Goal: Task Accomplishment & Management: Use online tool/utility

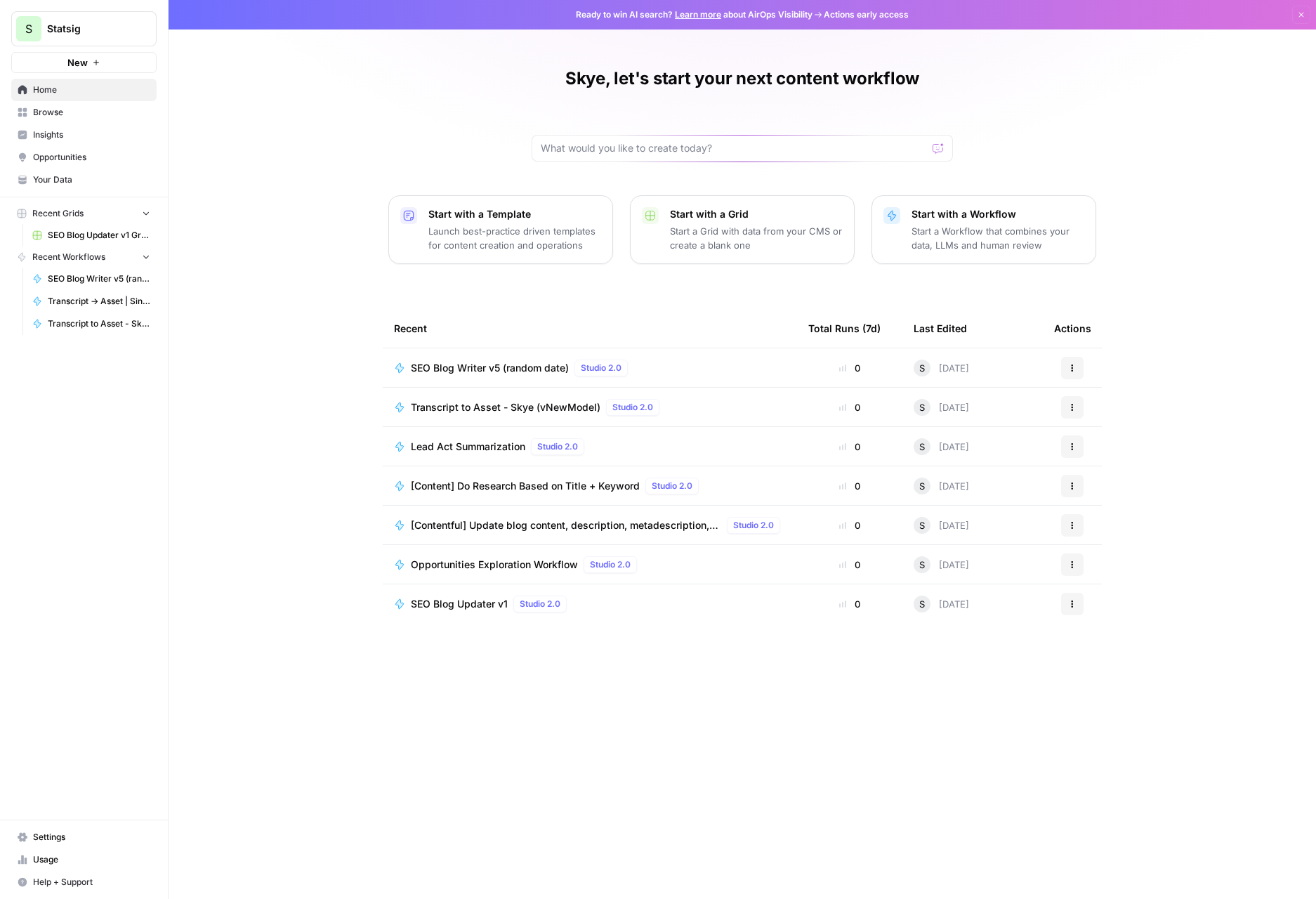
click at [315, 112] on div "Skye, let's start your next content workflow Start with a Template Launch best-…" at bounding box center [742, 449] width 1147 height 899
click at [140, 71] on button "New" at bounding box center [83, 62] width 145 height 21
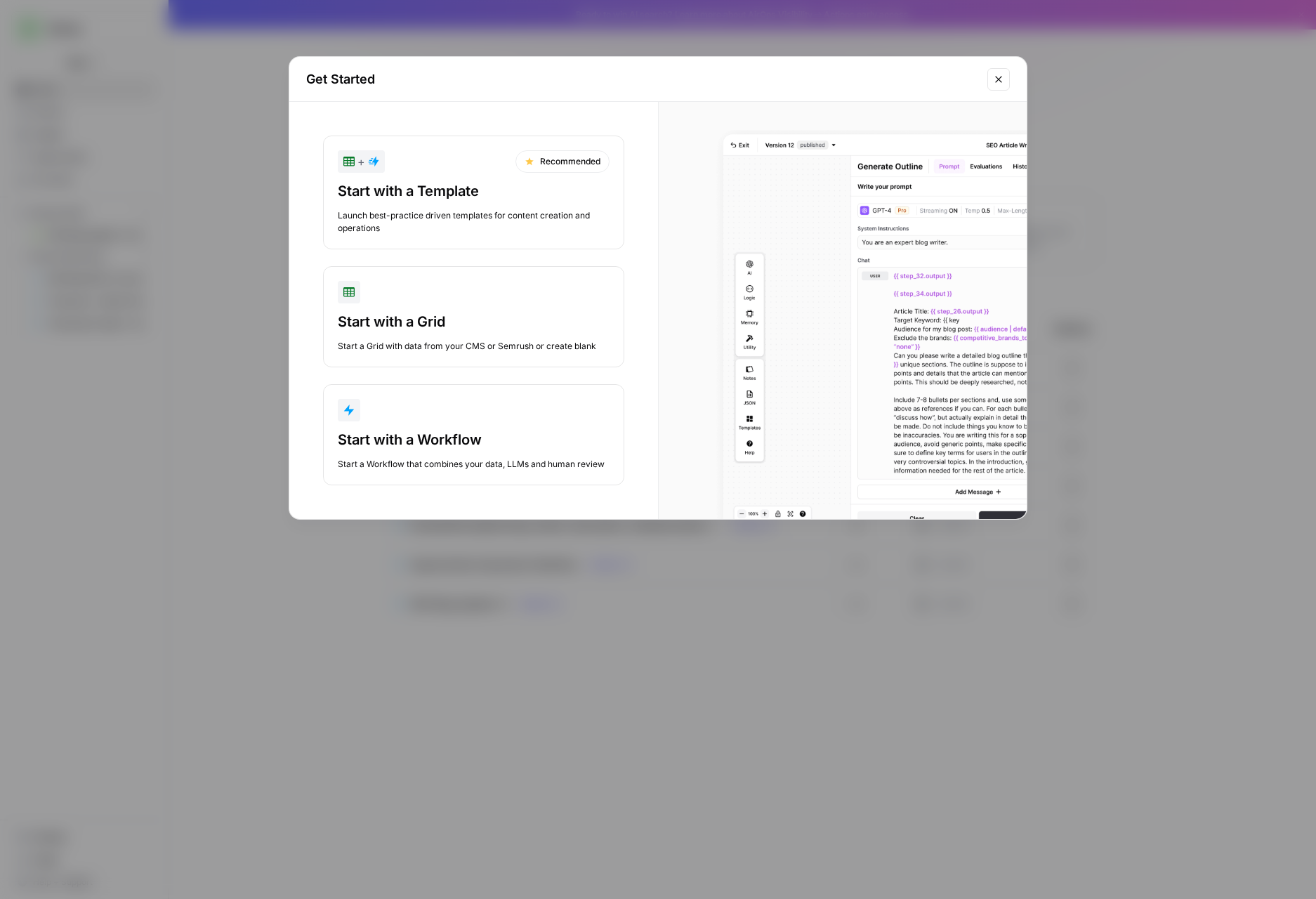
click at [444, 442] on div "Start with a Workflow" at bounding box center [473, 439] width 272 height 20
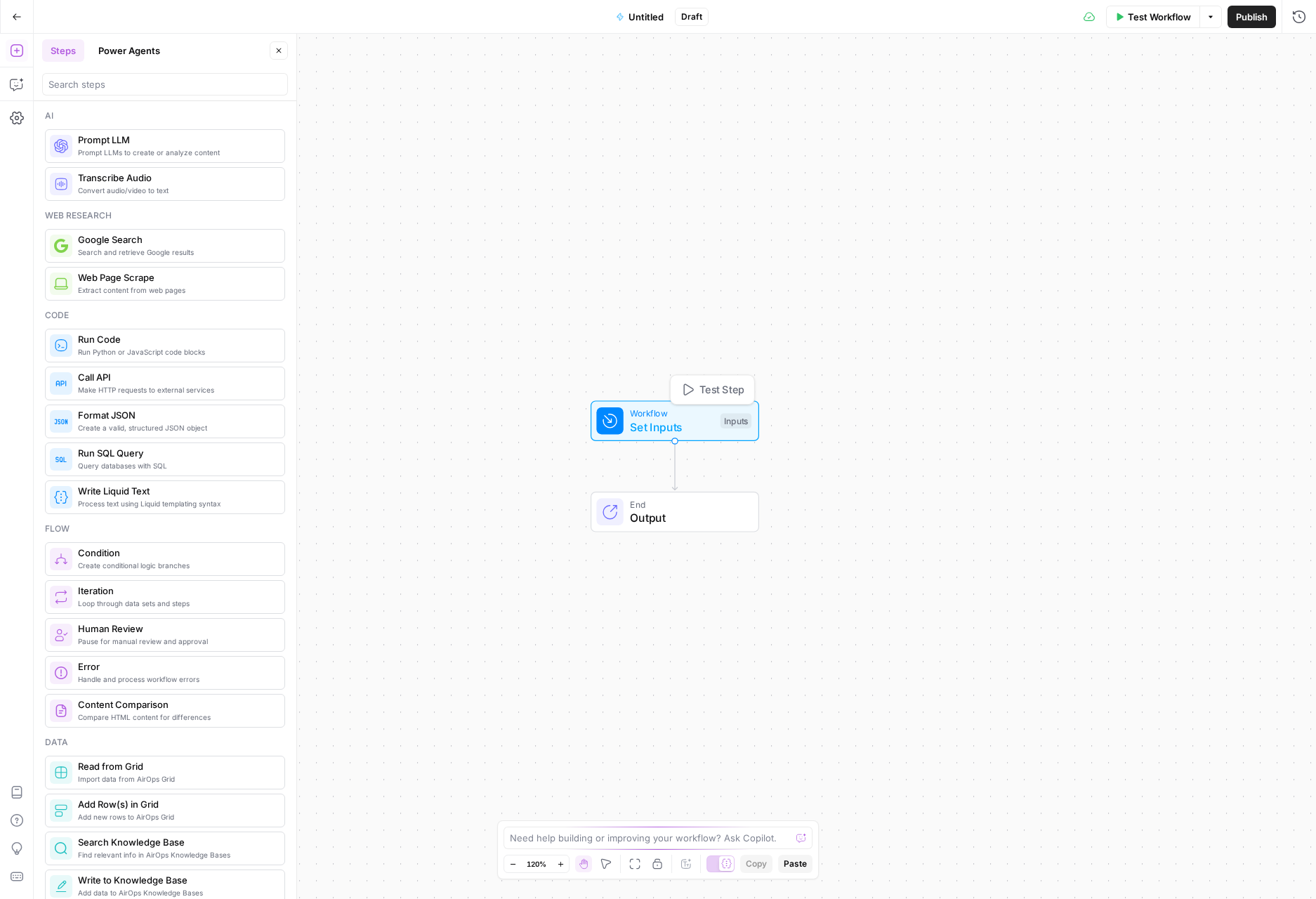
click at [721, 415] on div "Inputs" at bounding box center [735, 420] width 31 height 15
click at [1182, 90] on button "Add Field" at bounding box center [1144, 96] width 273 height 22
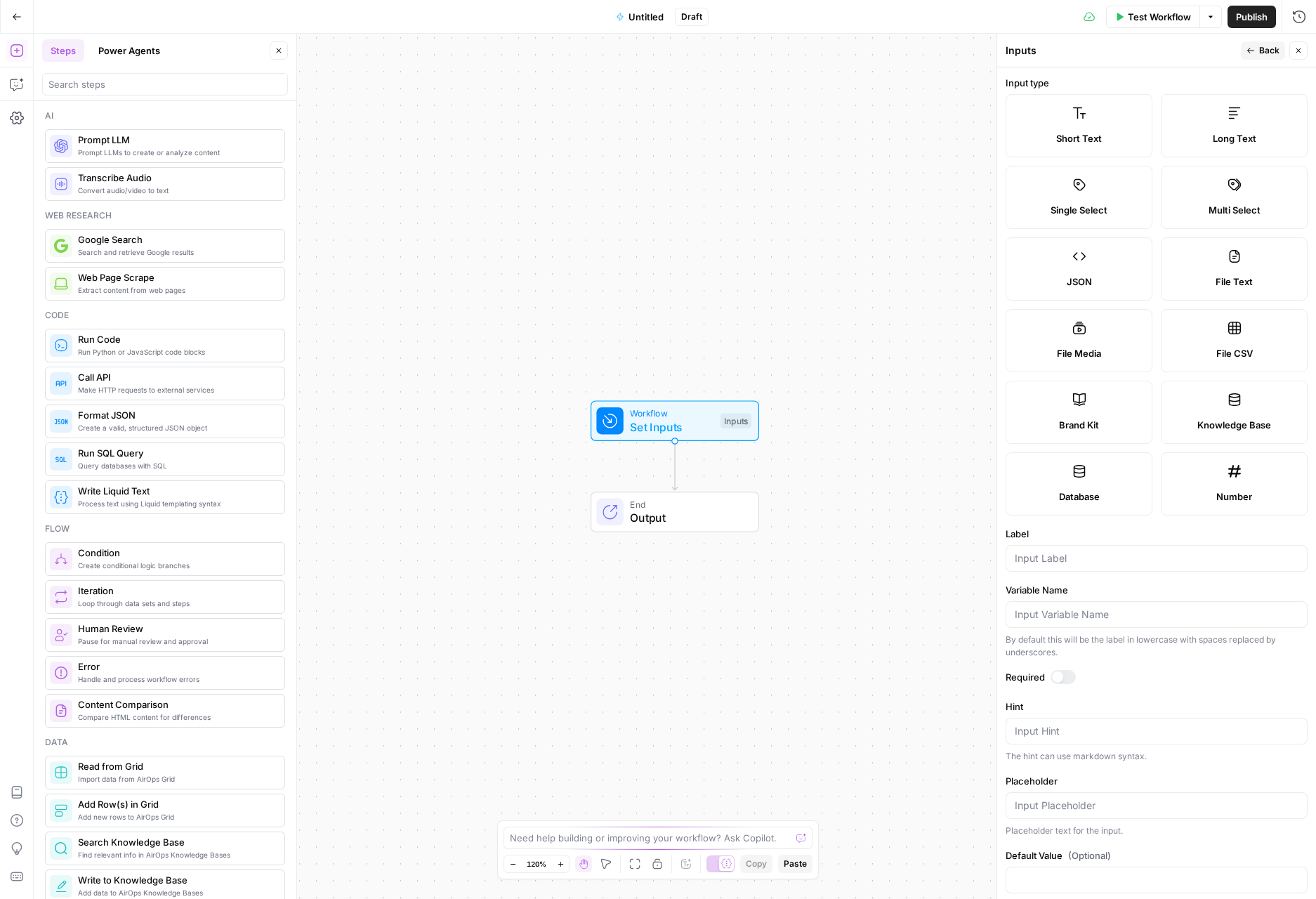
click at [1220, 122] on label "Long Text" at bounding box center [1234, 125] width 147 height 63
click at [1139, 555] on input "Label" at bounding box center [1156, 558] width 284 height 14
type input "Use case"
click at [1117, 737] on textarea "Hint" at bounding box center [1156, 730] width 284 height 14
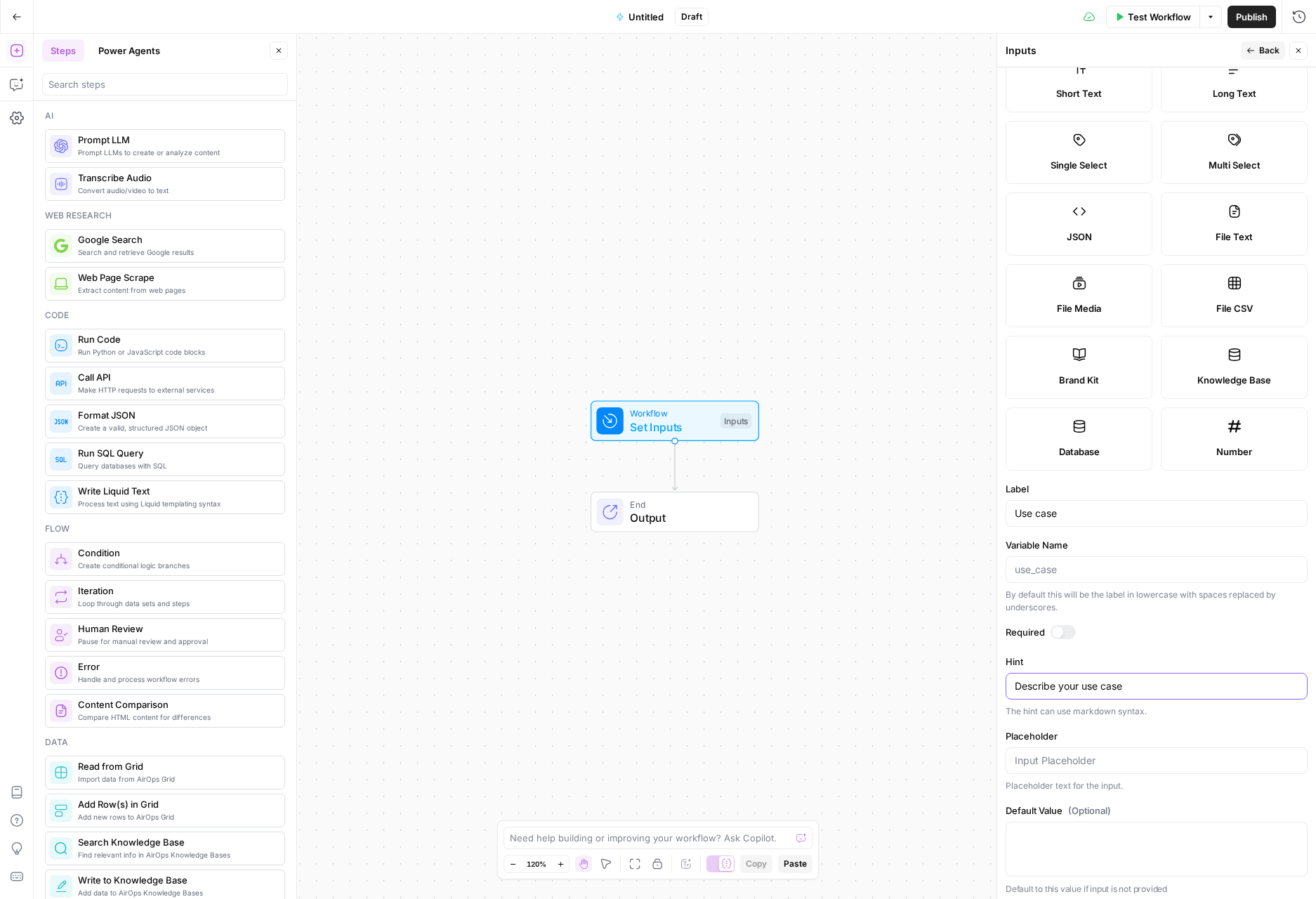
scroll to position [51, 0]
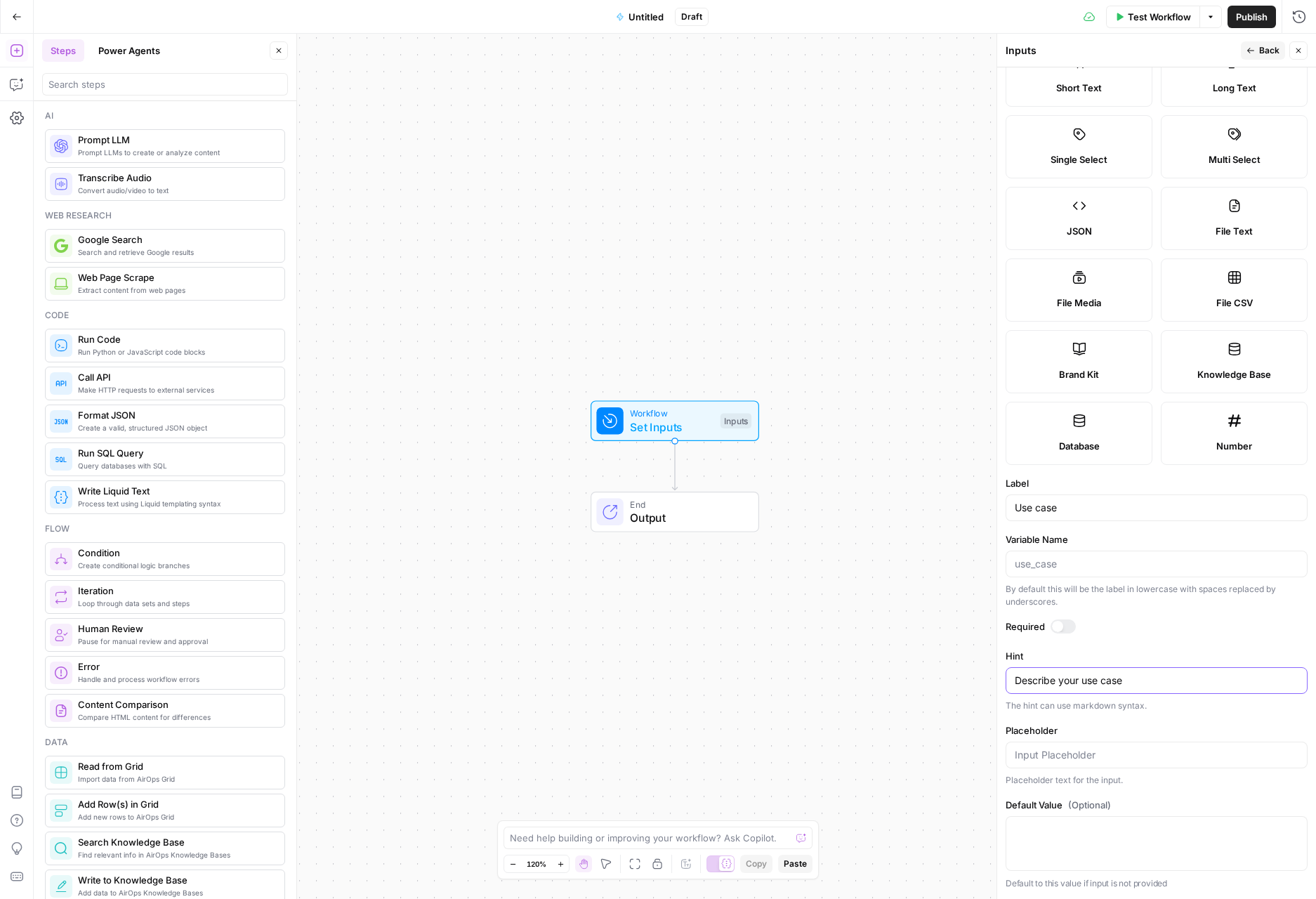
drag, startPoint x: 1147, startPoint y: 678, endPoint x: 923, endPoint y: 680, distance: 224.0
click at [925, 680] on body "S Statsig New Home Browse Insights Opportunities Your Data Recent Grids SEO Blo…" at bounding box center [658, 449] width 1316 height 899
click at [1106, 679] on textarea "Describe your use case" at bounding box center [1156, 680] width 284 height 14
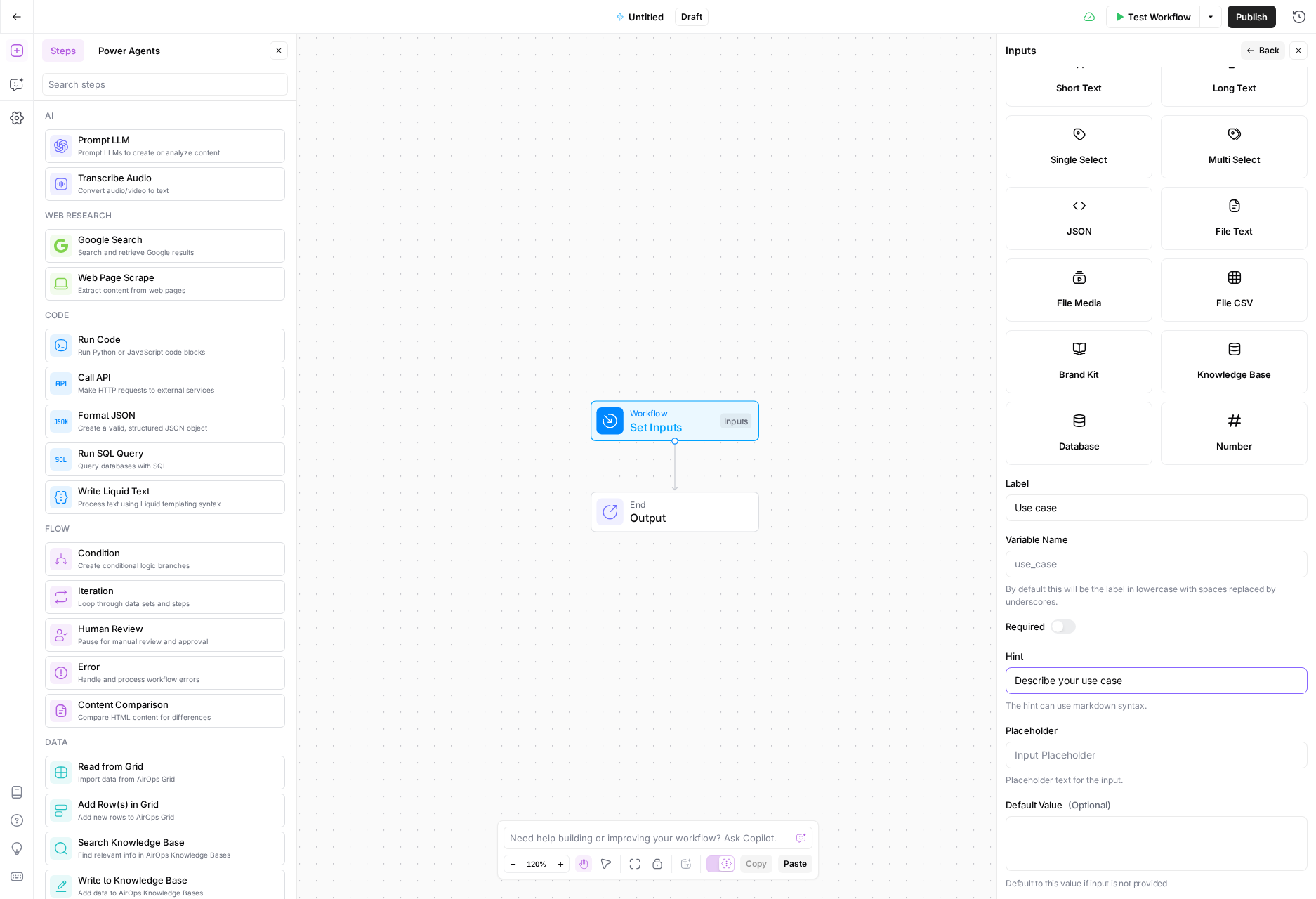
click at [1106, 679] on textarea "Describe your use case" at bounding box center [1156, 680] width 284 height 14
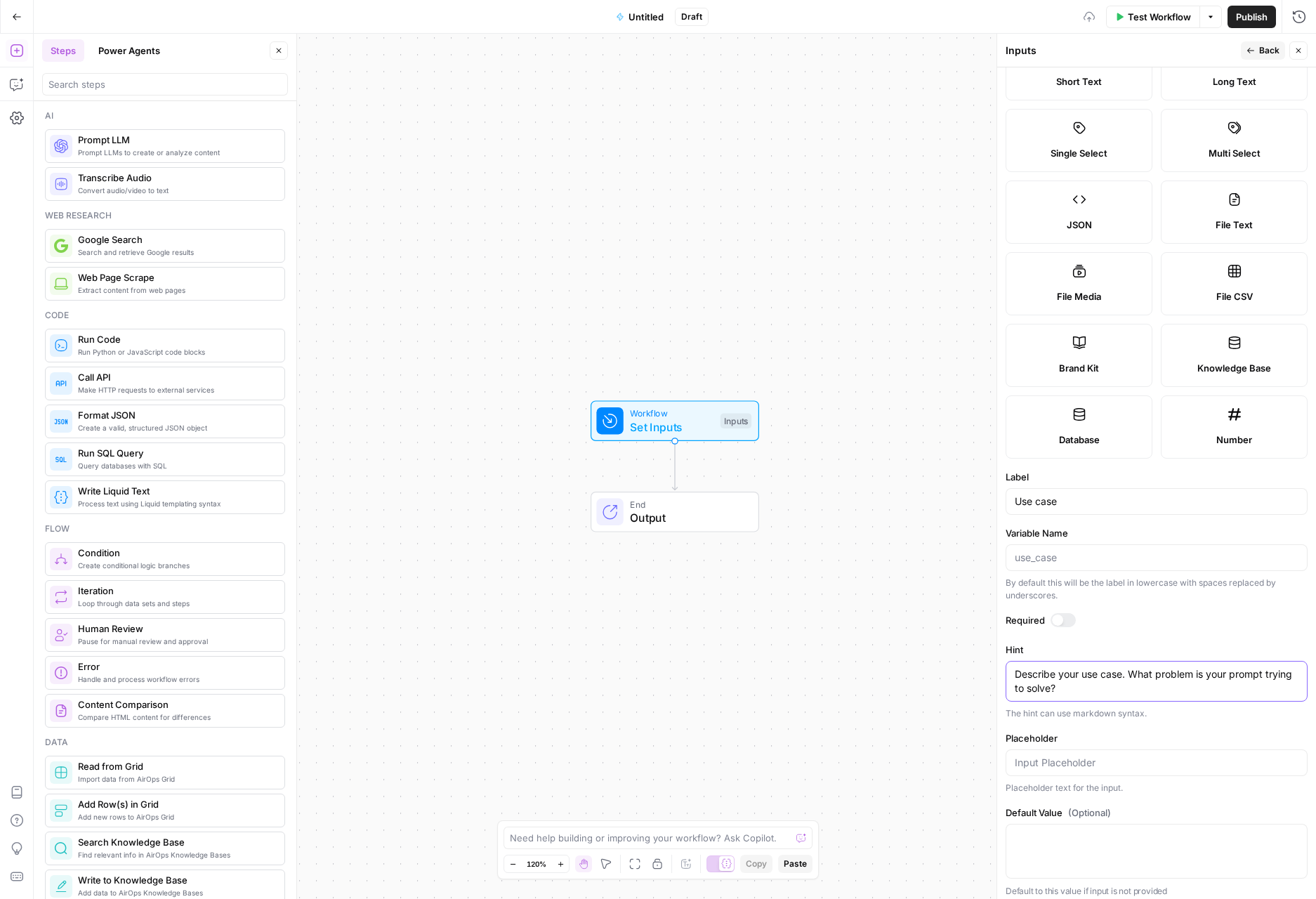
scroll to position [65, 0]
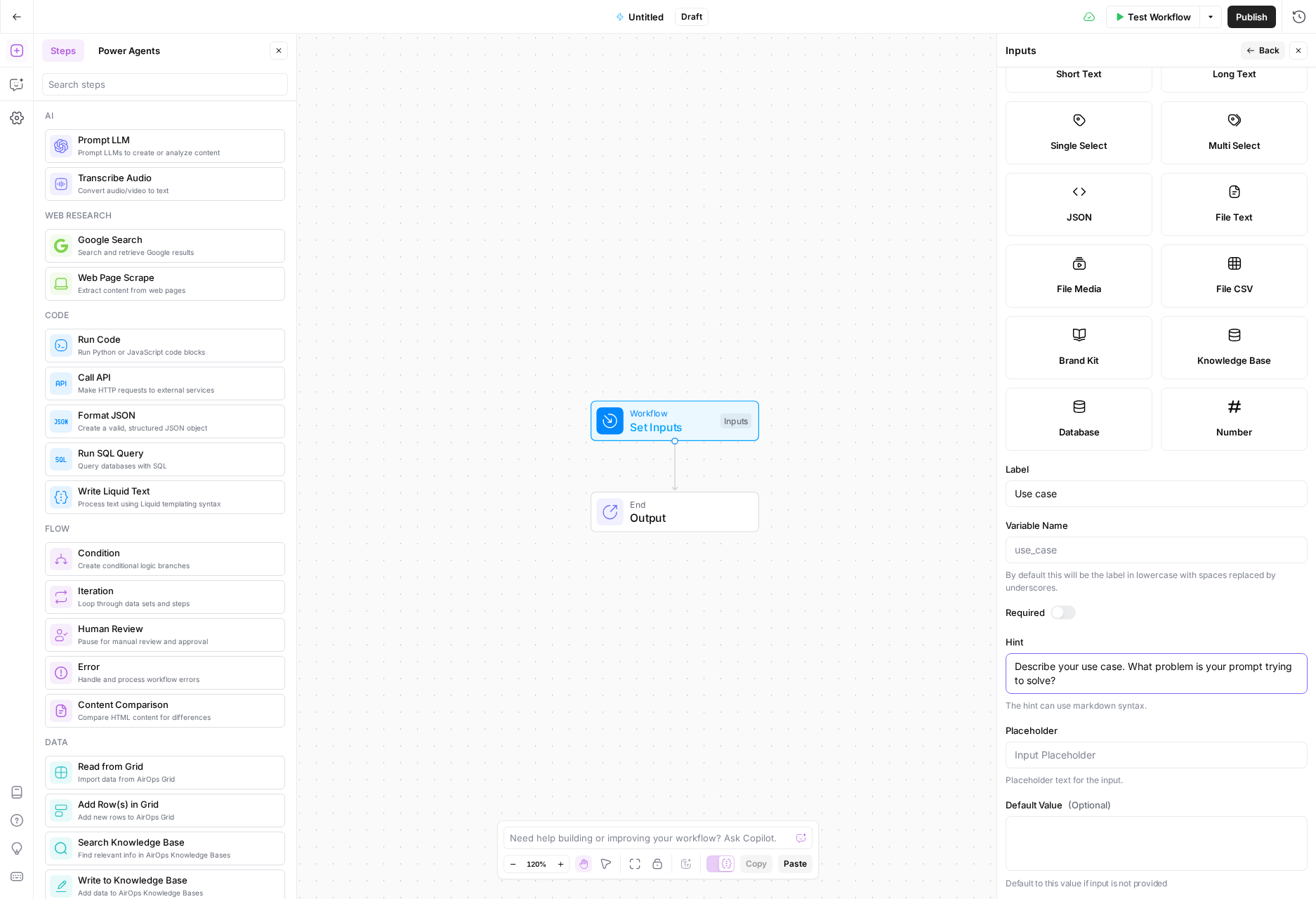
type textarea "Describe your use case. What problem is your prompt trying to solve?"
click at [1250, 52] on icon "button" at bounding box center [1249, 50] width 8 height 8
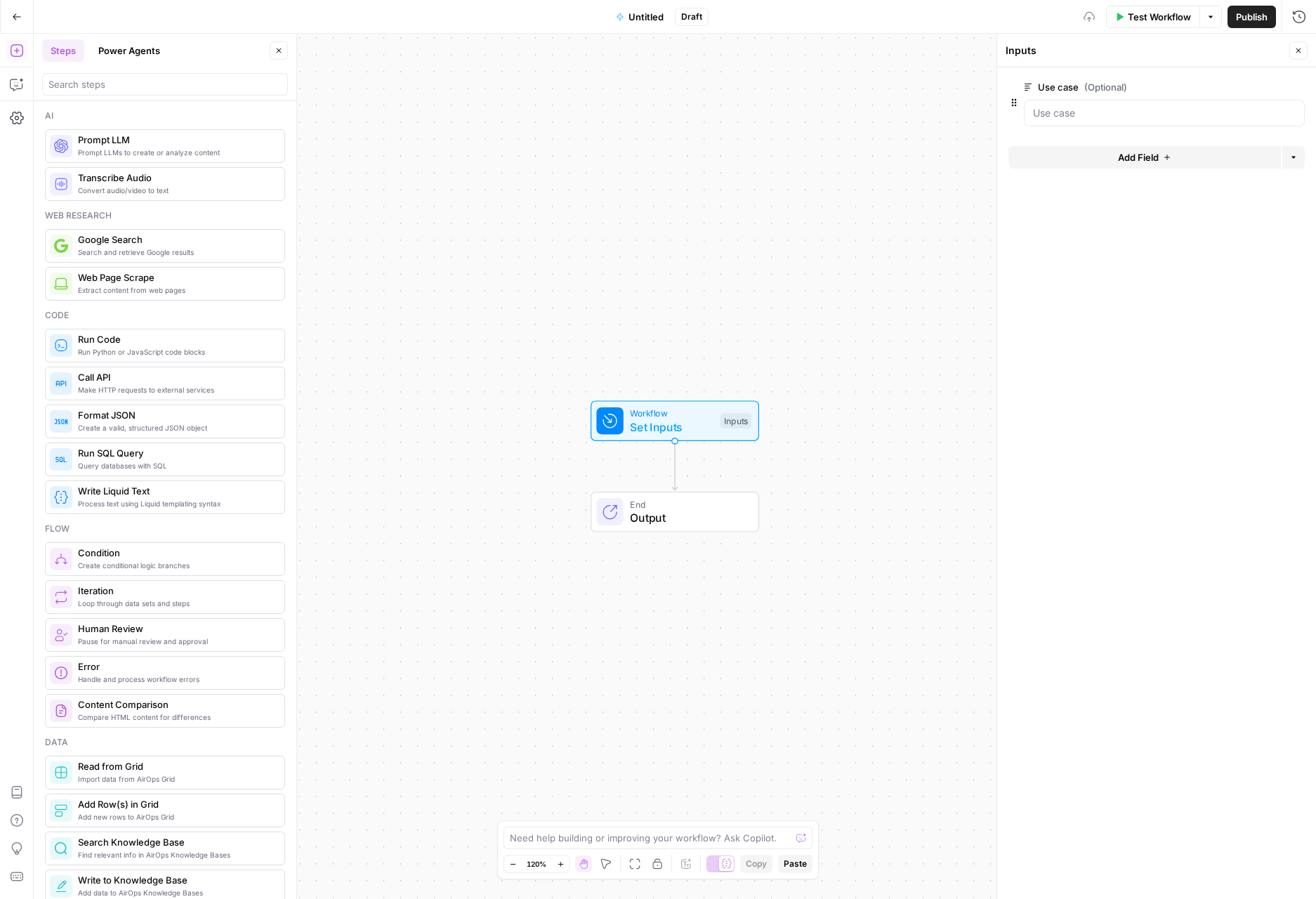
click at [1174, 158] on button "Add Field" at bounding box center [1144, 157] width 273 height 22
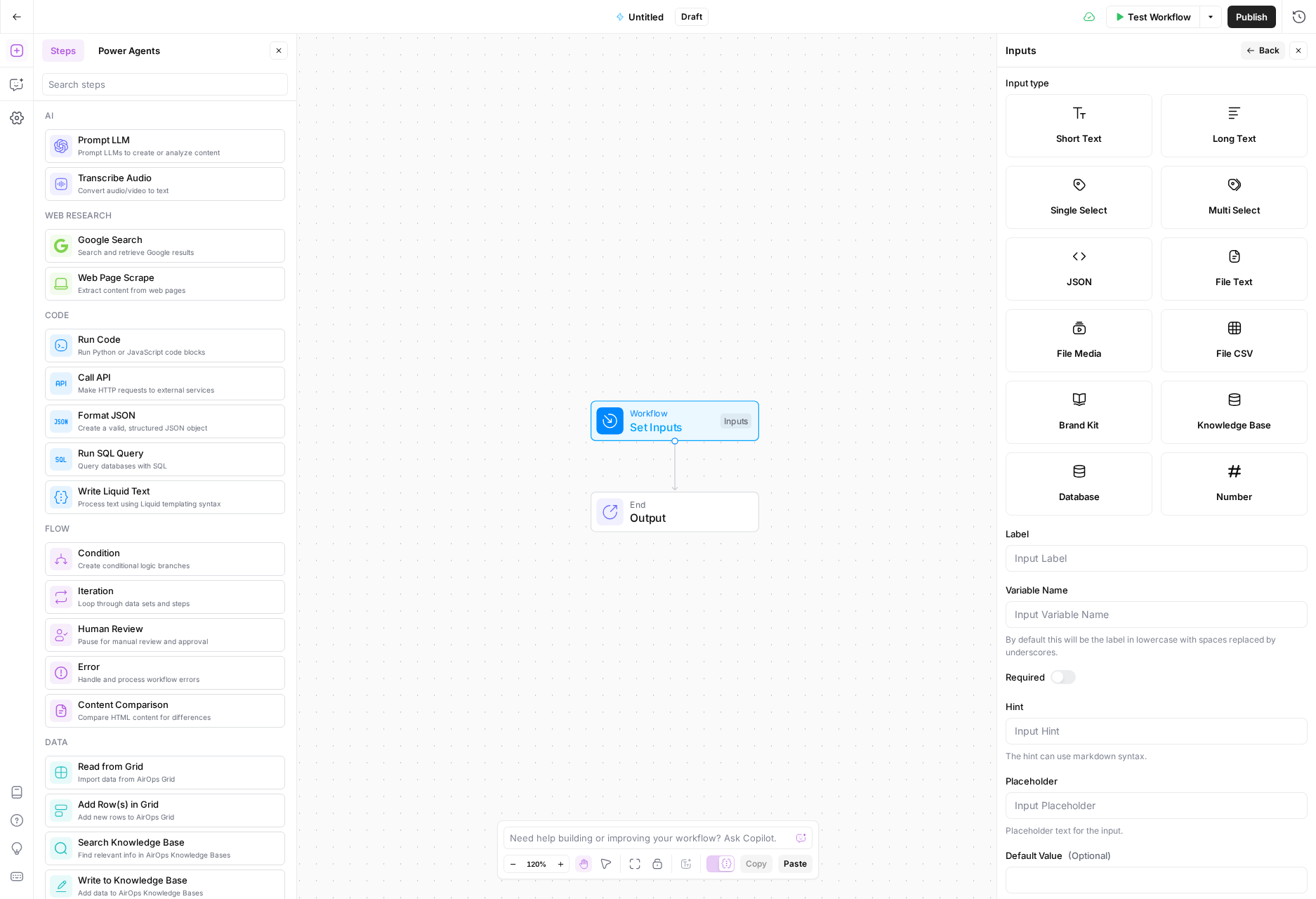
click at [1194, 341] on label "File CSV" at bounding box center [1234, 340] width 147 height 63
type textarea "Supports .csv file type"
click at [1114, 547] on div at bounding box center [1157, 558] width 302 height 26
type input "Upload your dataset"
type textarea "Upload your list of example user inputs, plus other pieces of context"
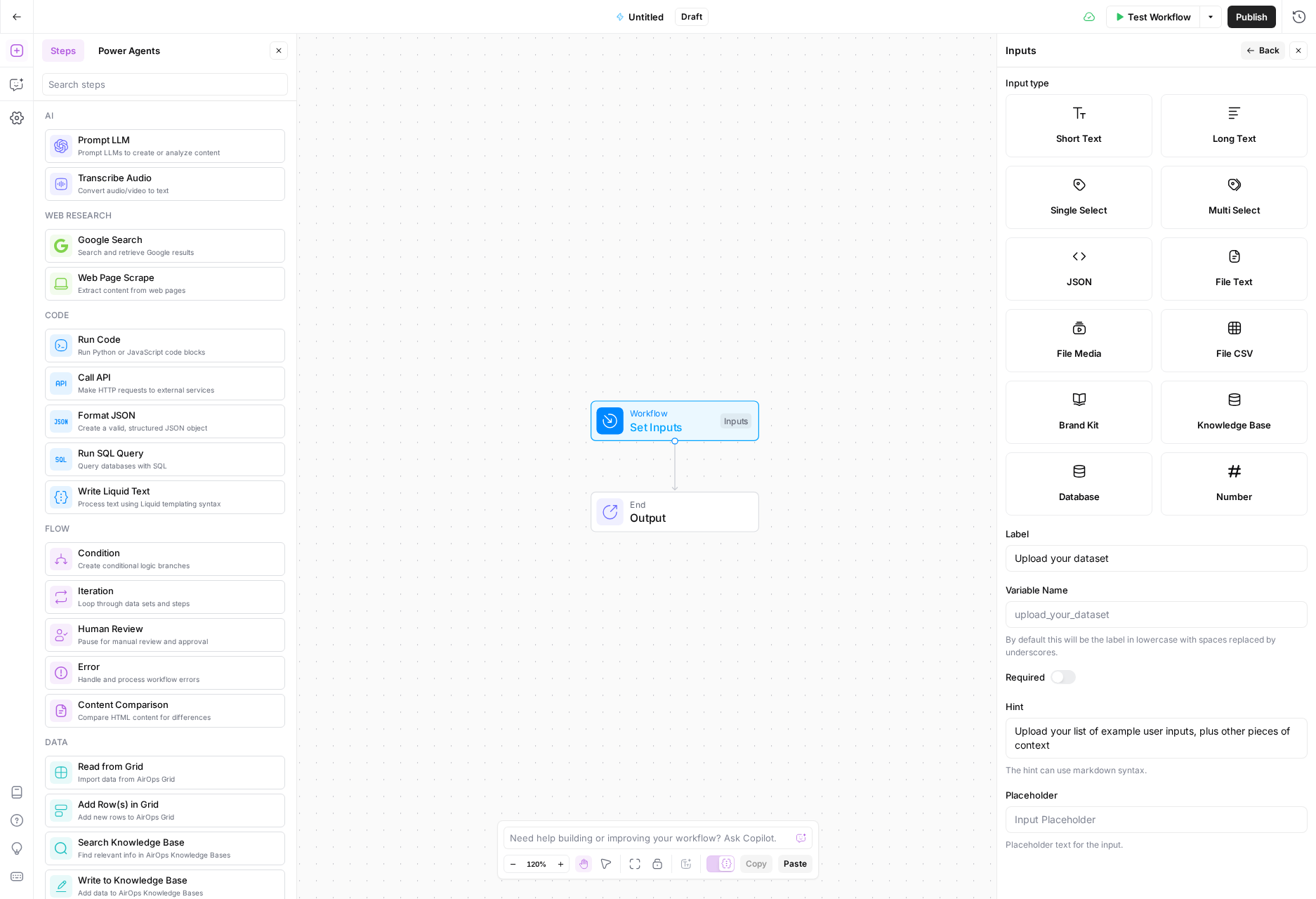
click at [1122, 806] on div at bounding box center [1157, 819] width 302 height 26
click at [1261, 54] on span "Back" at bounding box center [1269, 50] width 21 height 12
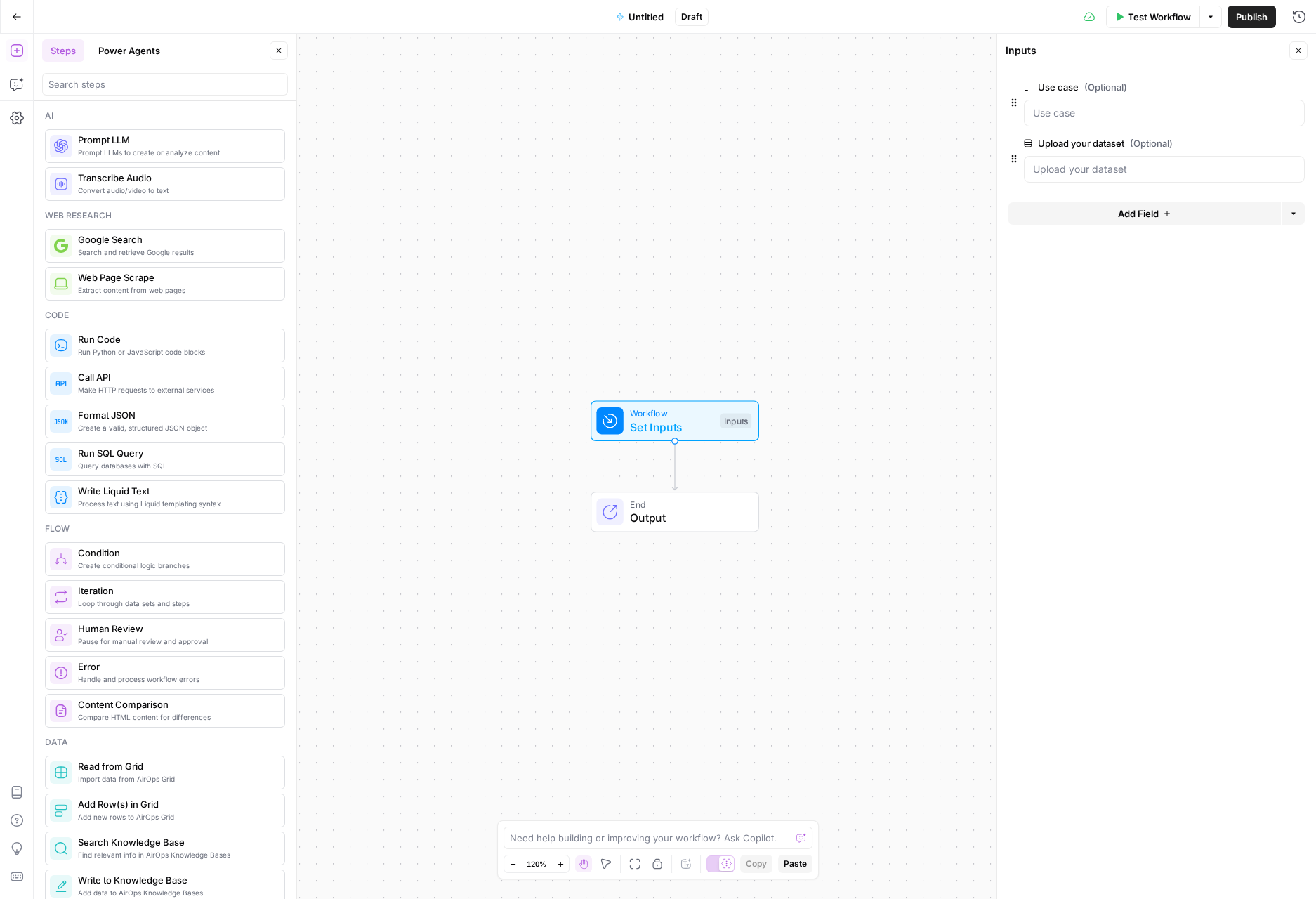
click at [1103, 156] on div at bounding box center [1164, 169] width 281 height 26
drag, startPoint x: 1103, startPoint y: 285, endPoint x: 1112, endPoint y: 273, distance: 15.0
click at [1105, 284] on form "Use case (Optional) edit field Delete group Upload your dataset (Optional) edit…" at bounding box center [1157, 483] width 319 height 832
click at [1302, 52] on icon "button" at bounding box center [1297, 50] width 8 height 8
click at [624, 21] on button "Untitled" at bounding box center [639, 17] width 65 height 22
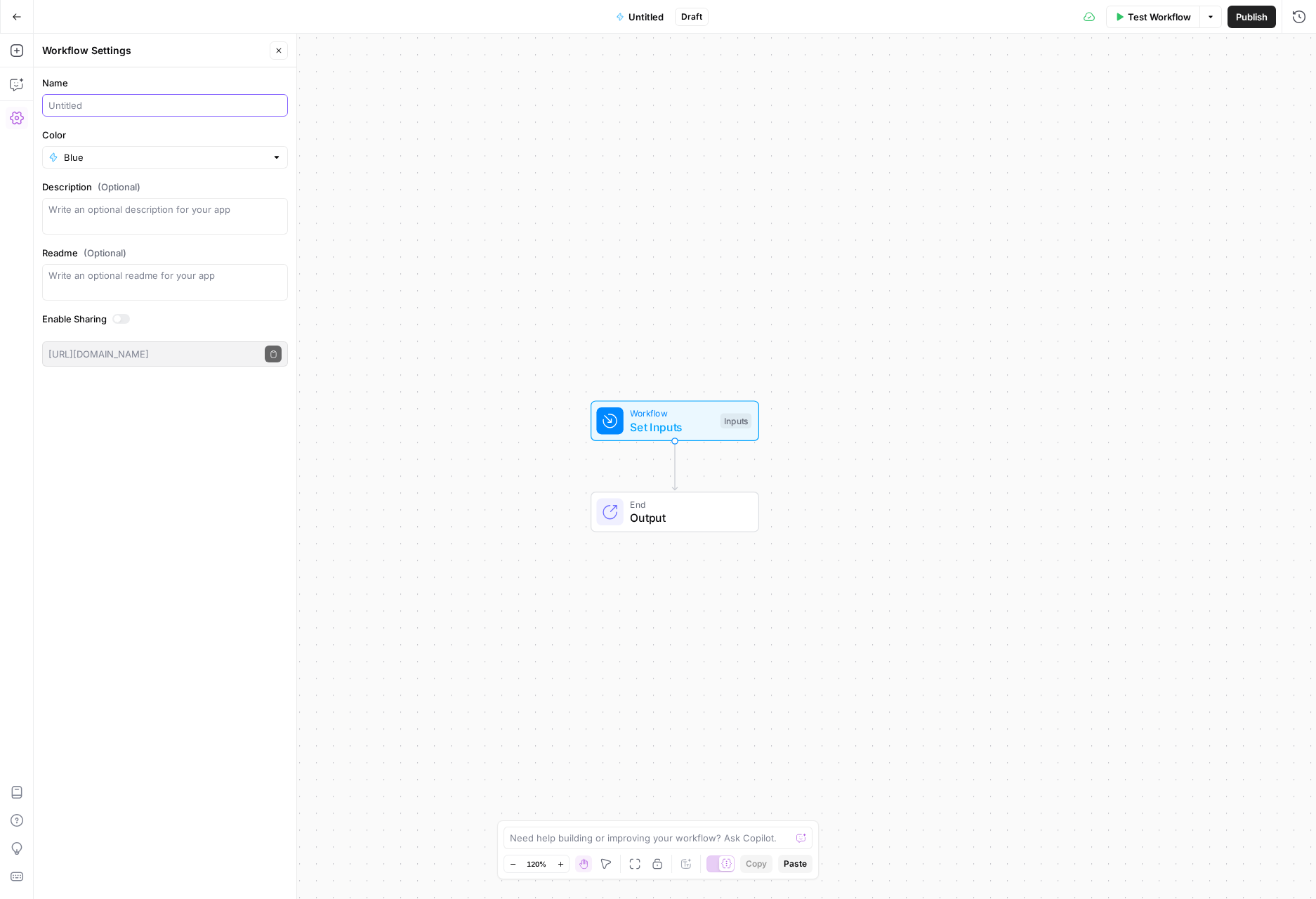
click at [138, 103] on input "Name" at bounding box center [165, 105] width 233 height 14
type input "Create your eval"
click at [533, 250] on div "Workflow Set Inputs Inputs End Output" at bounding box center [675, 466] width 1282 height 865
click at [276, 47] on icon "button" at bounding box center [278, 50] width 8 height 8
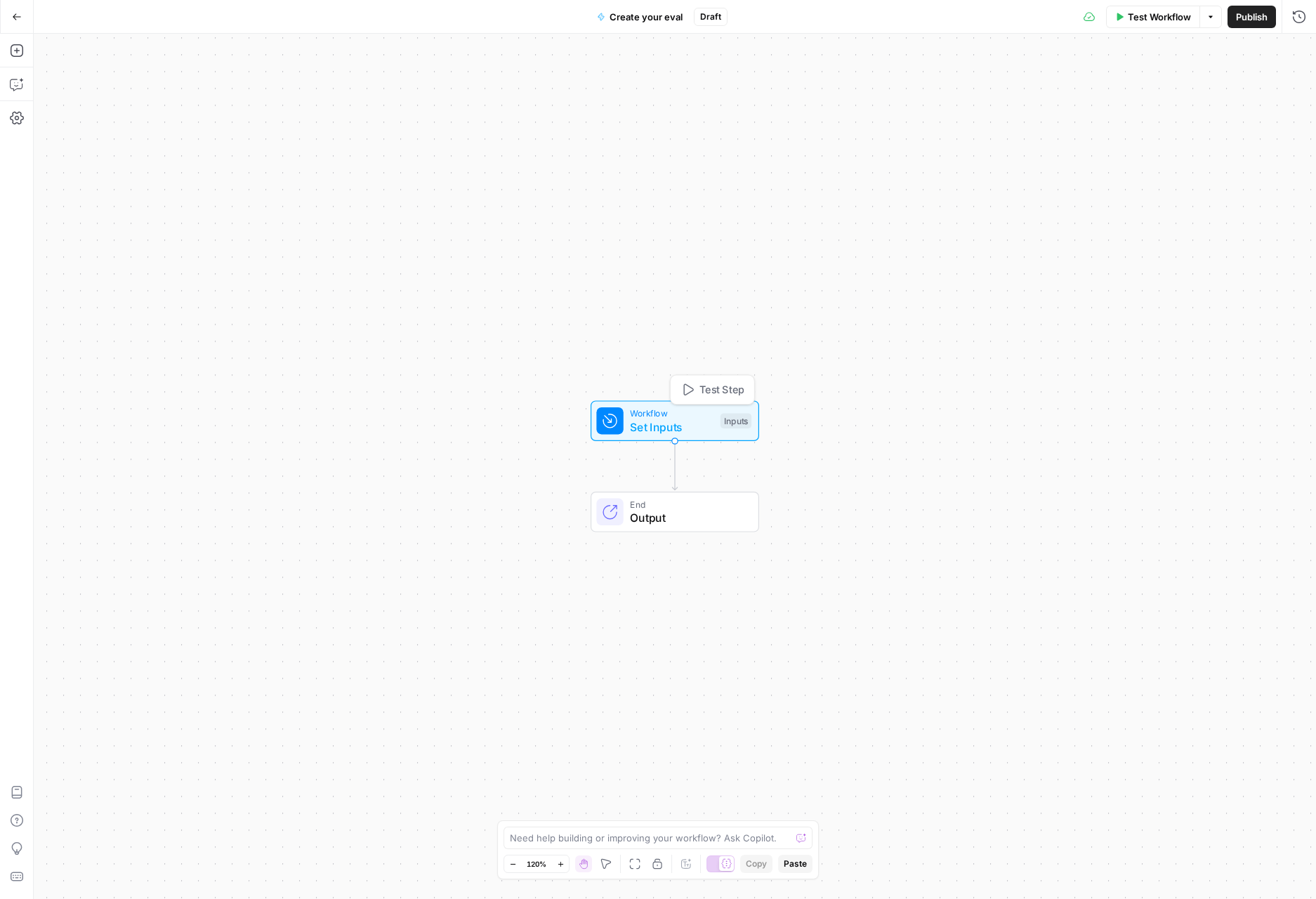
click at [703, 416] on span "Workflow" at bounding box center [671, 413] width 83 height 13
click at [1263, 83] on span "edit field" at bounding box center [1251, 87] width 31 height 11
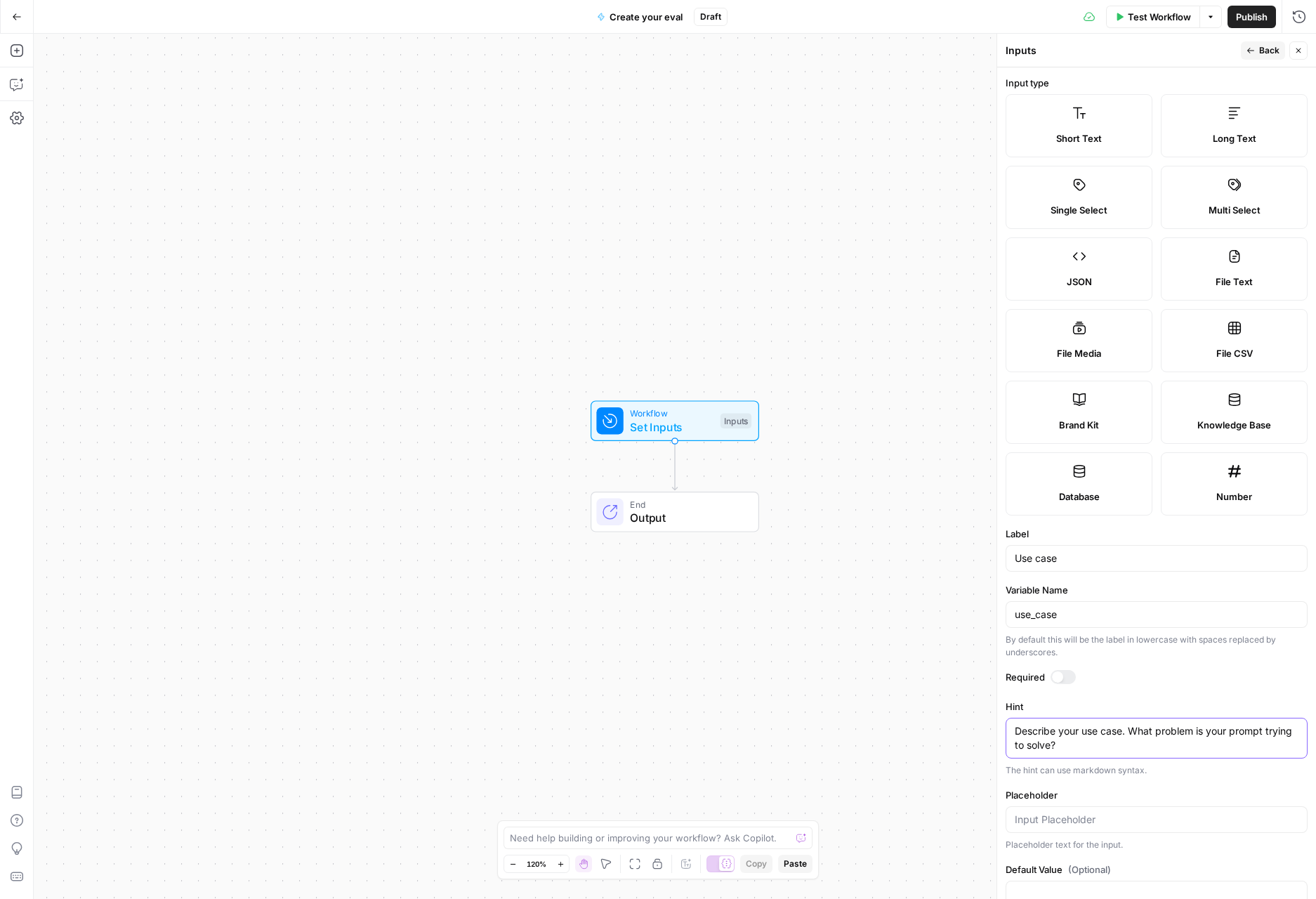
click at [1173, 750] on textarea "Describe your use case. What problem is your prompt trying to solve?" at bounding box center [1156, 738] width 284 height 28
type textarea "Describe your use case. What problem is your prompt trying to solve? (not requi…"
click at [1254, 49] on icon "button" at bounding box center [1249, 50] width 8 height 8
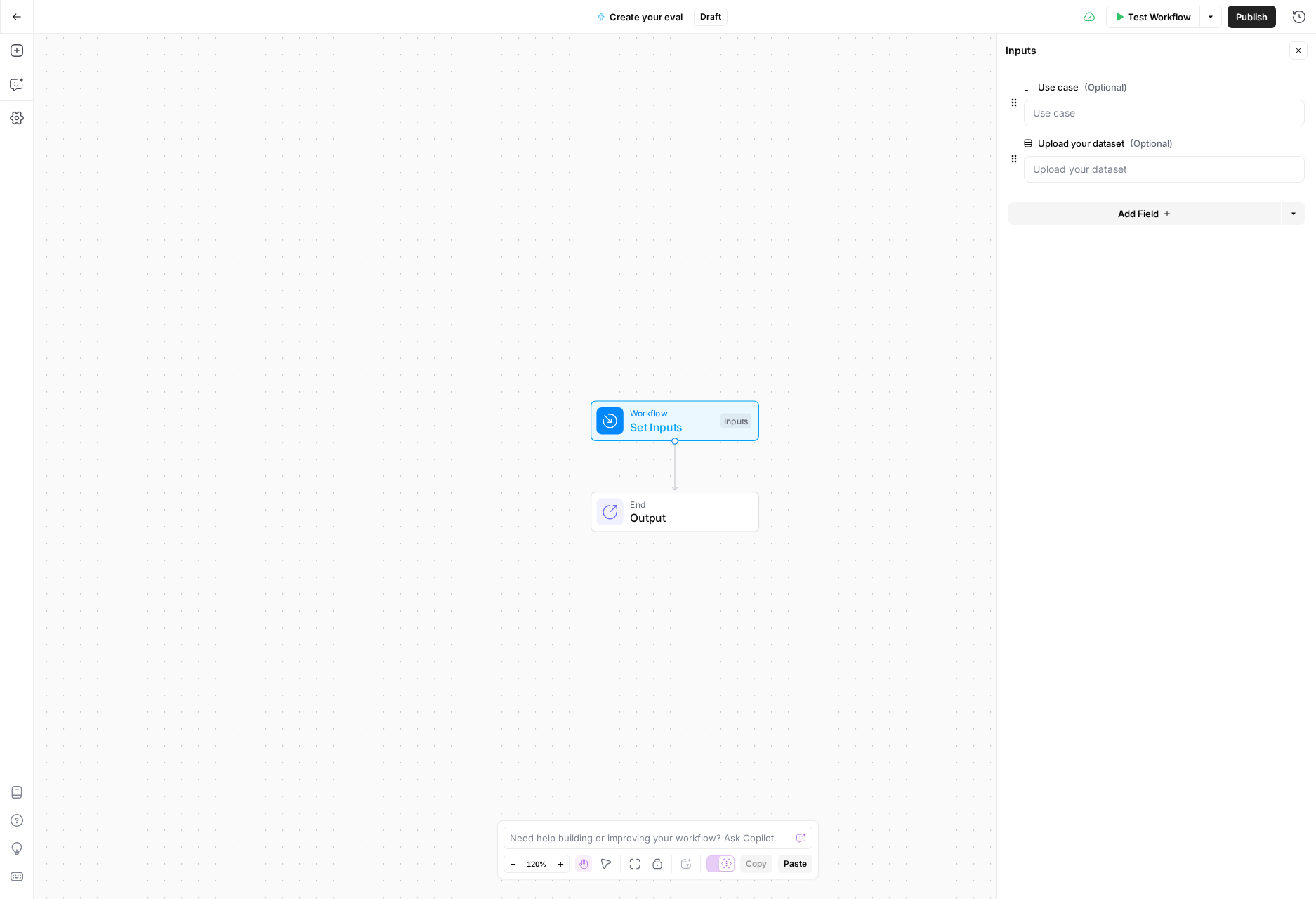
click at [1251, 144] on span "edit field" at bounding box center [1251, 143] width 31 height 11
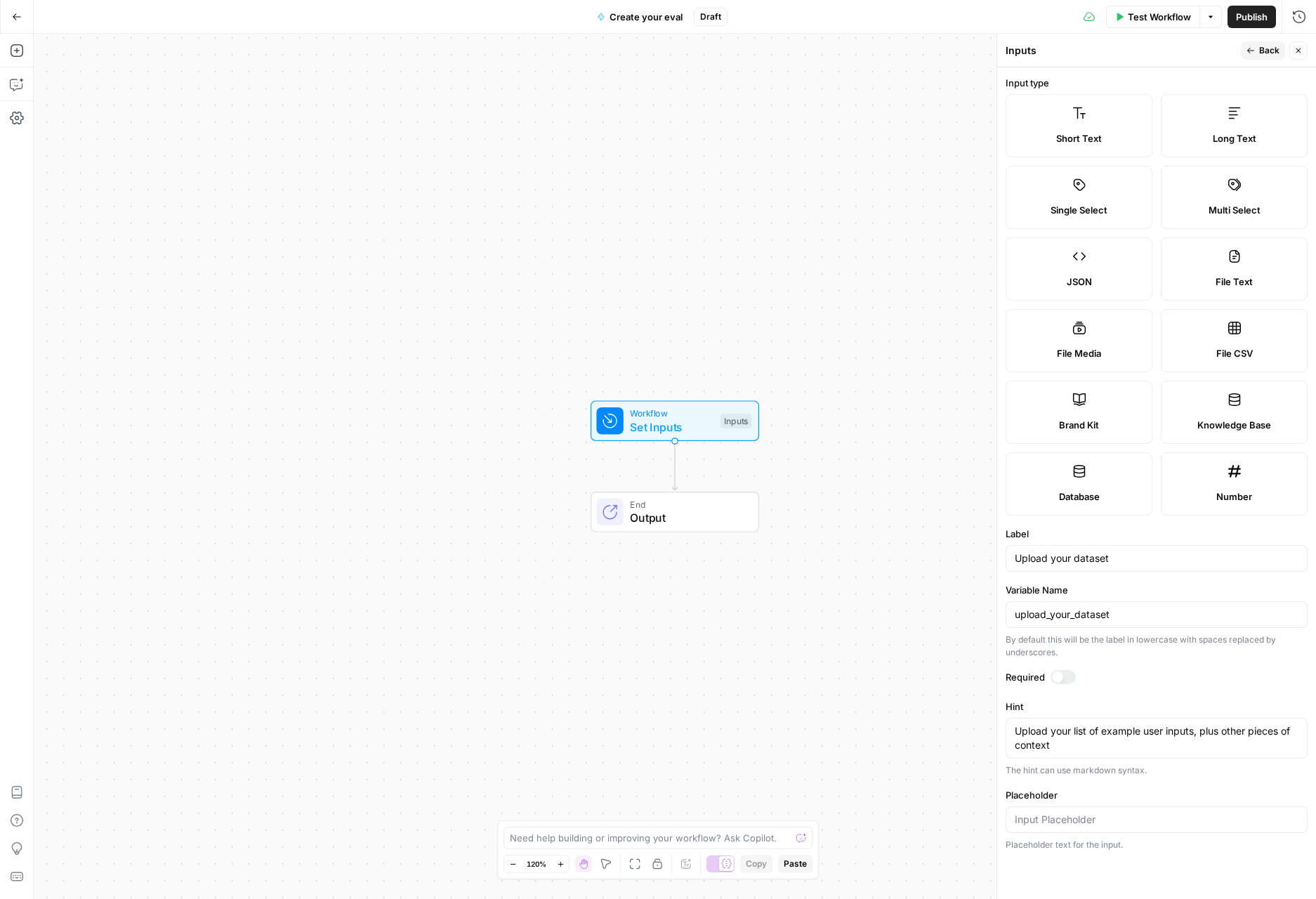
click at [1159, 754] on div "Upload your list of example user inputs, plus other pieces of context Upload yo…" at bounding box center [1157, 737] width 302 height 40
click at [1166, 742] on textarea "Upload your list of example user inputs, plus other pieces of context" at bounding box center [1156, 738] width 284 height 28
type textarea "Upload your list of example user inputs, plus other pieces of context (not requ…"
click at [1271, 49] on span "Back" at bounding box center [1269, 50] width 21 height 12
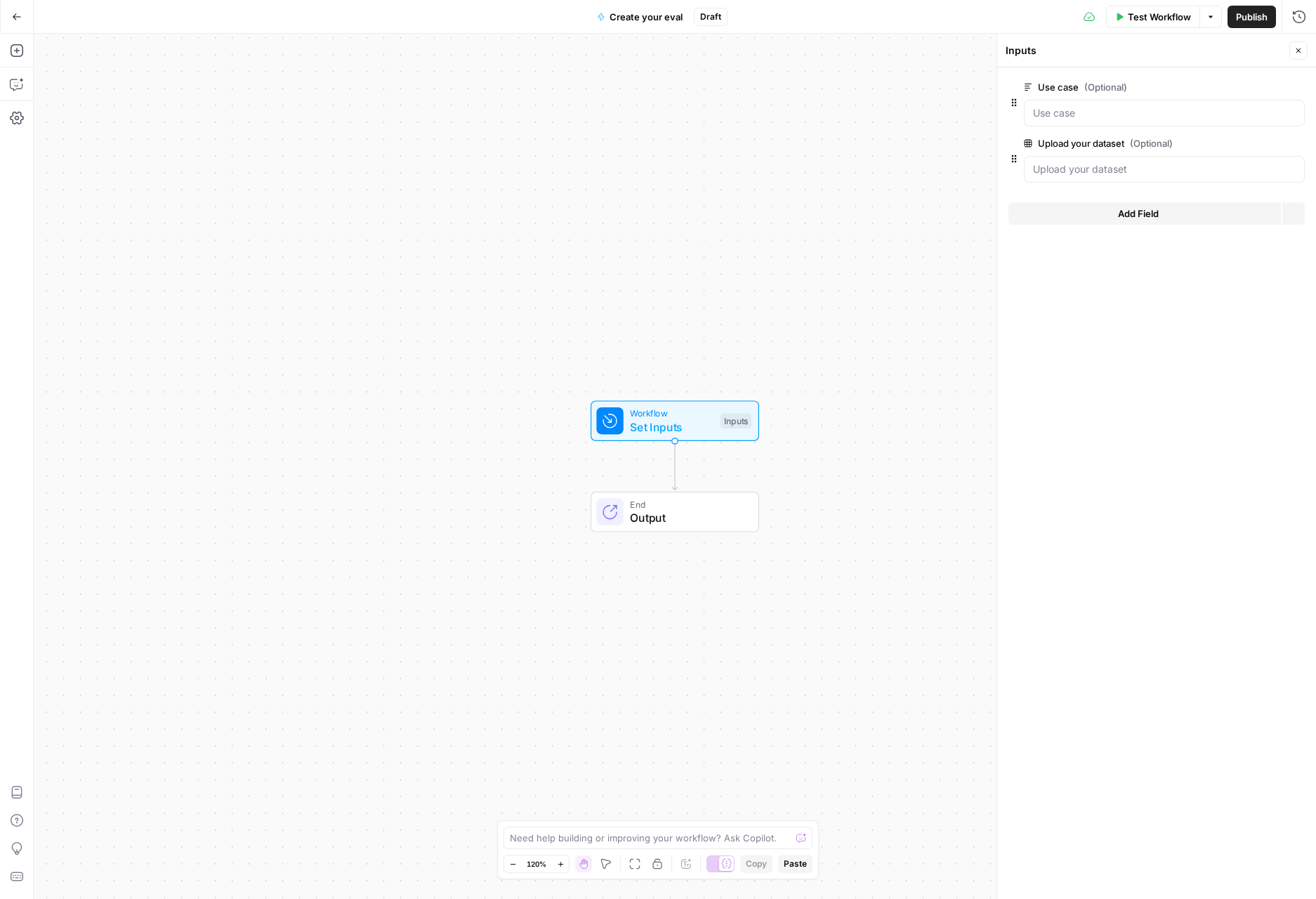
drag, startPoint x: 877, startPoint y: 425, endPoint x: 827, endPoint y: 438, distance: 51.7
click at [877, 425] on div "Workflow Set Inputs Inputs End Output" at bounding box center [675, 466] width 1282 height 865
click at [675, 460] on icon "Edge from start to end" at bounding box center [674, 466] width 5 height 49
click at [702, 483] on icon "button" at bounding box center [701, 481] width 13 height 13
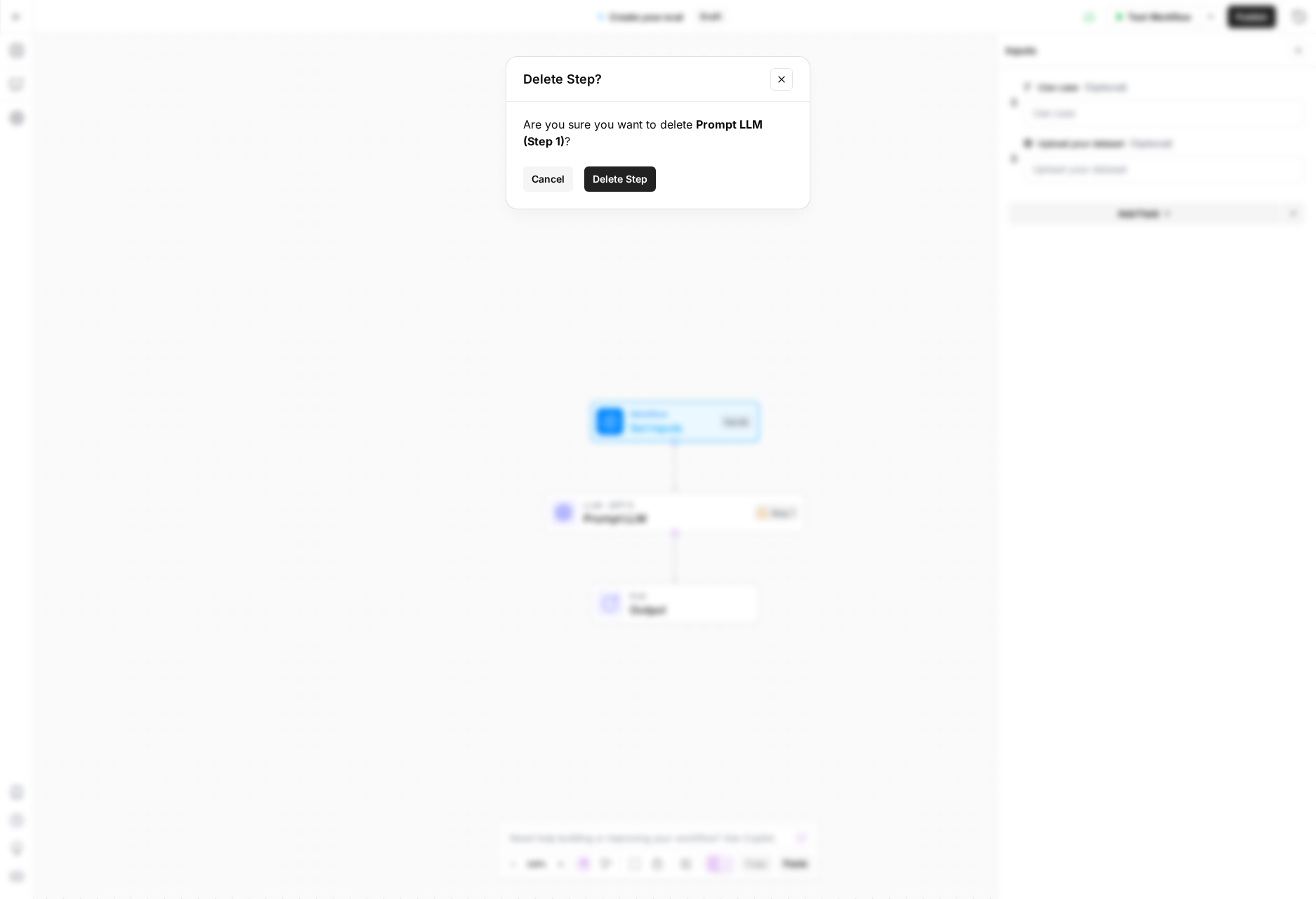
click at [606, 187] on button "Delete Step" at bounding box center [620, 179] width 71 height 25
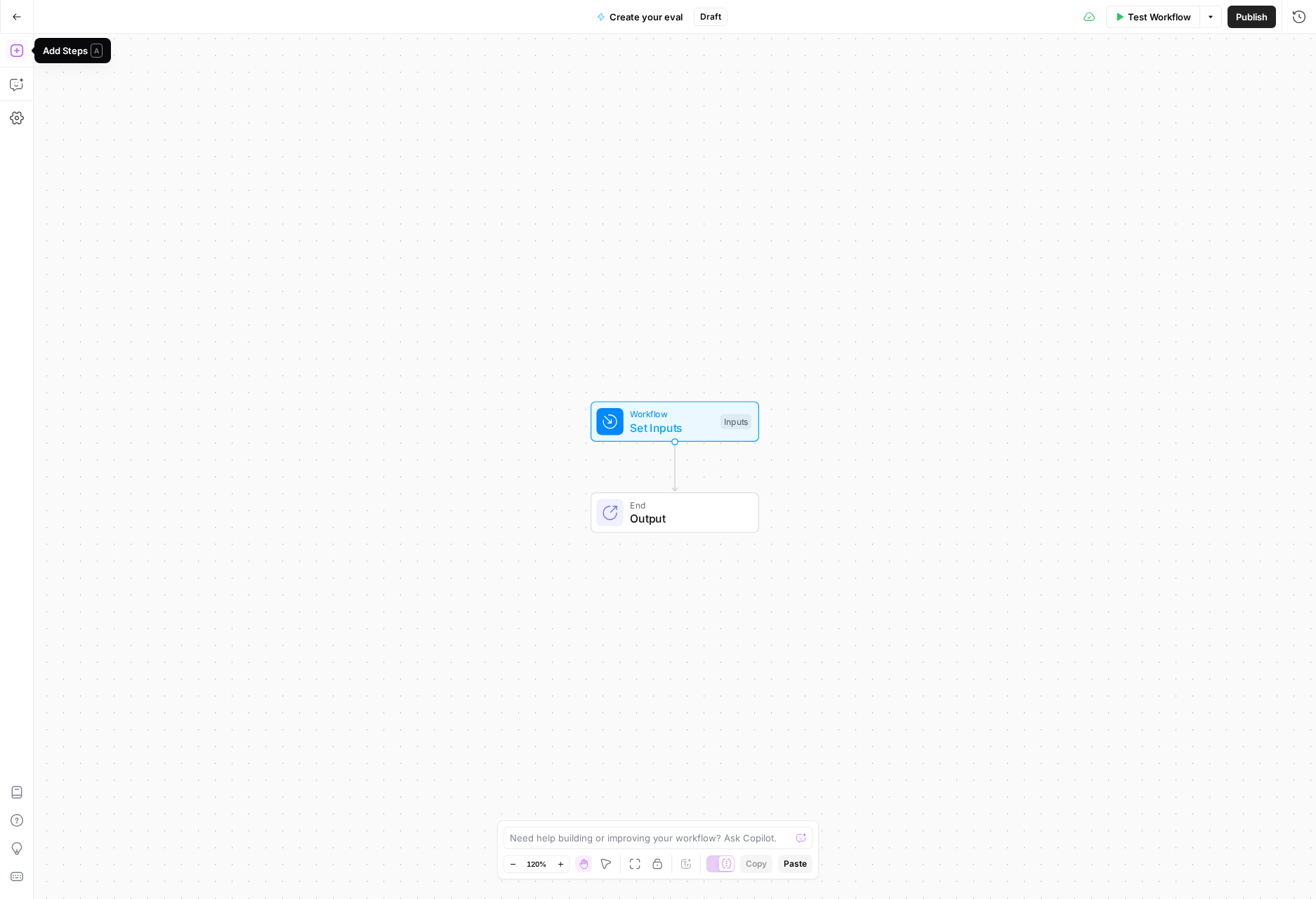
click at [17, 46] on icon "button" at bounding box center [16, 50] width 14 height 14
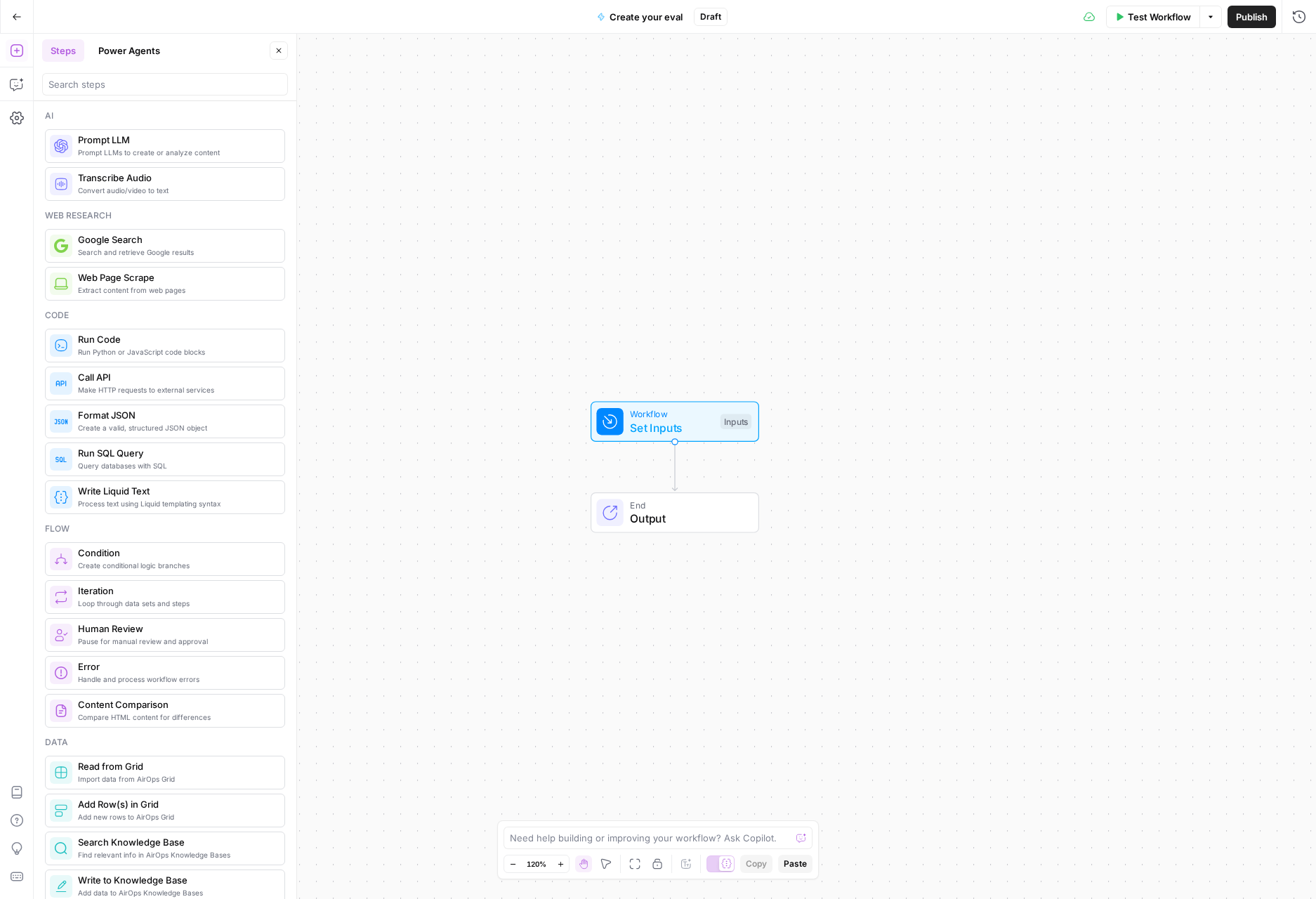
click at [174, 569] on span "Create conditional logic branches" at bounding box center [175, 565] width 195 height 11
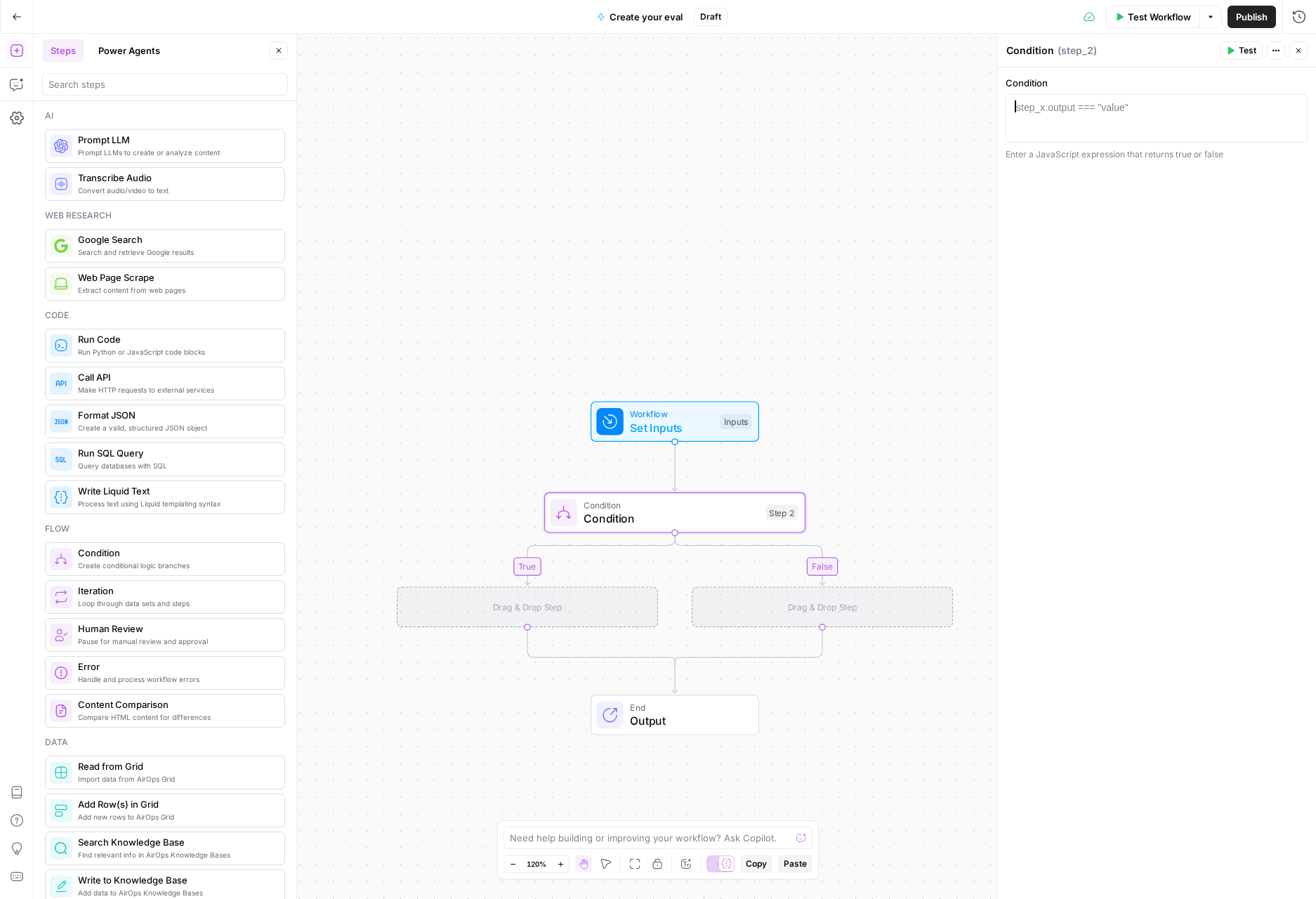
click at [1081, 129] on div at bounding box center [1156, 130] width 290 height 60
click at [1204, 116] on div at bounding box center [1156, 130] width 290 height 60
click at [1270, 46] on button "Actions" at bounding box center [1275, 50] width 18 height 18
click at [1116, 104] on div "step_x.output === "value"" at bounding box center [1072, 107] width 112 height 14
click at [1110, 113] on div "step_x.output === "value"" at bounding box center [1072, 107] width 112 height 14
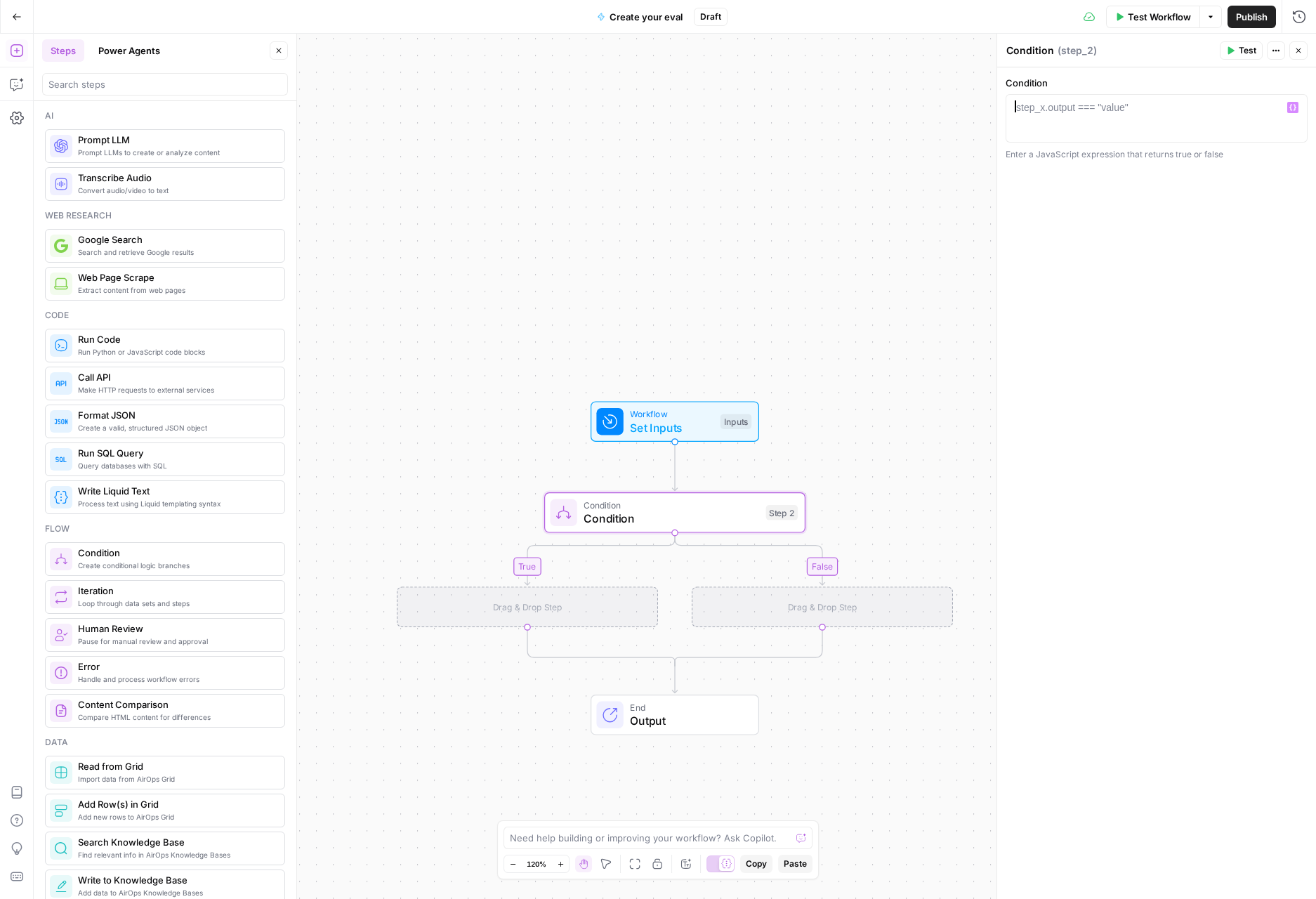
click at [1101, 111] on div "step_x.output === "value"" at bounding box center [1072, 107] width 112 height 14
click at [565, 170] on button "Select variable Use case" at bounding box center [604, 167] width 175 height 22
type textarea "**********"
click at [535, 607] on div "Drag & Drop Step" at bounding box center [527, 606] width 262 height 40
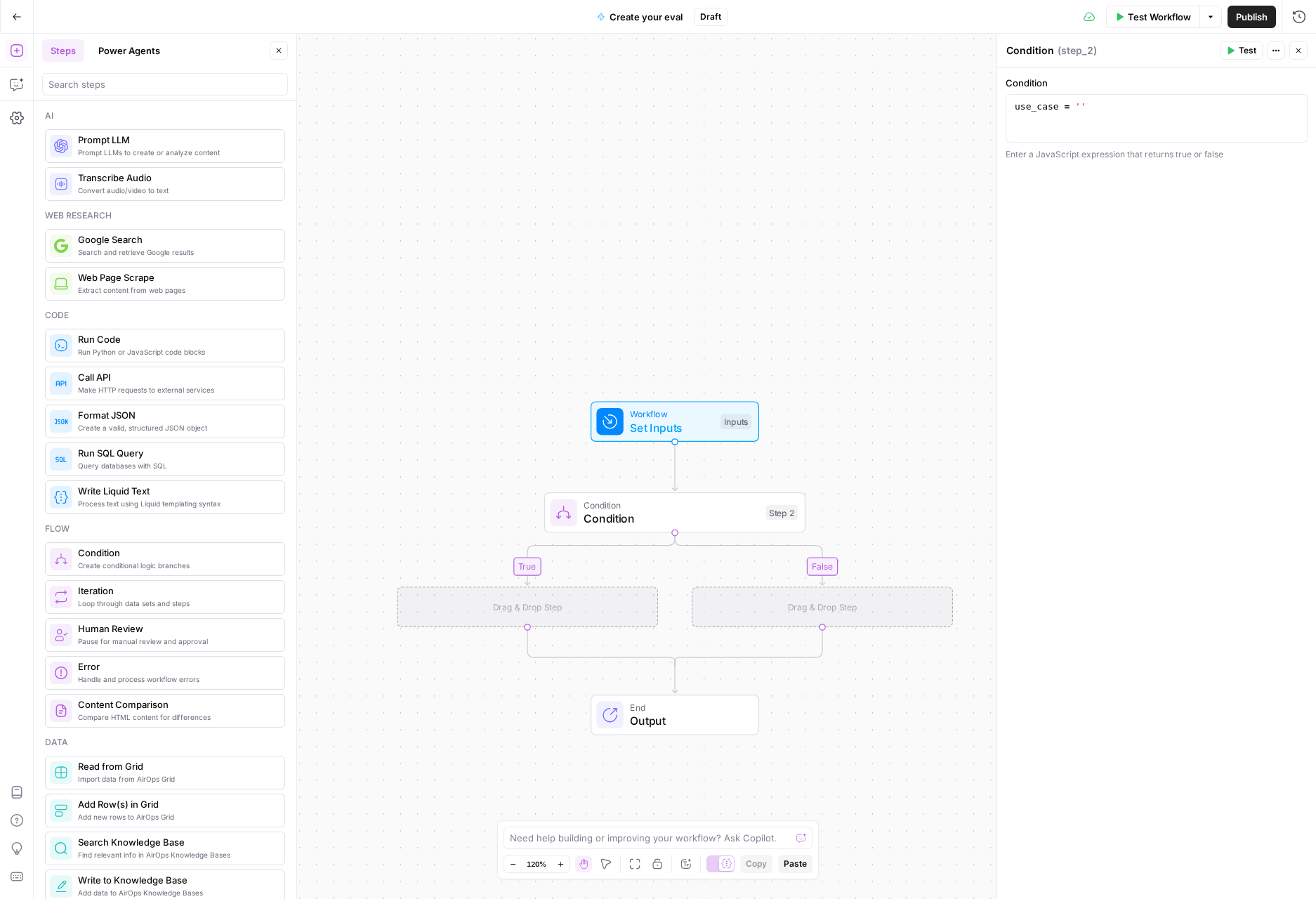
click at [535, 607] on div "Drag & Drop Step" at bounding box center [527, 606] width 262 height 40
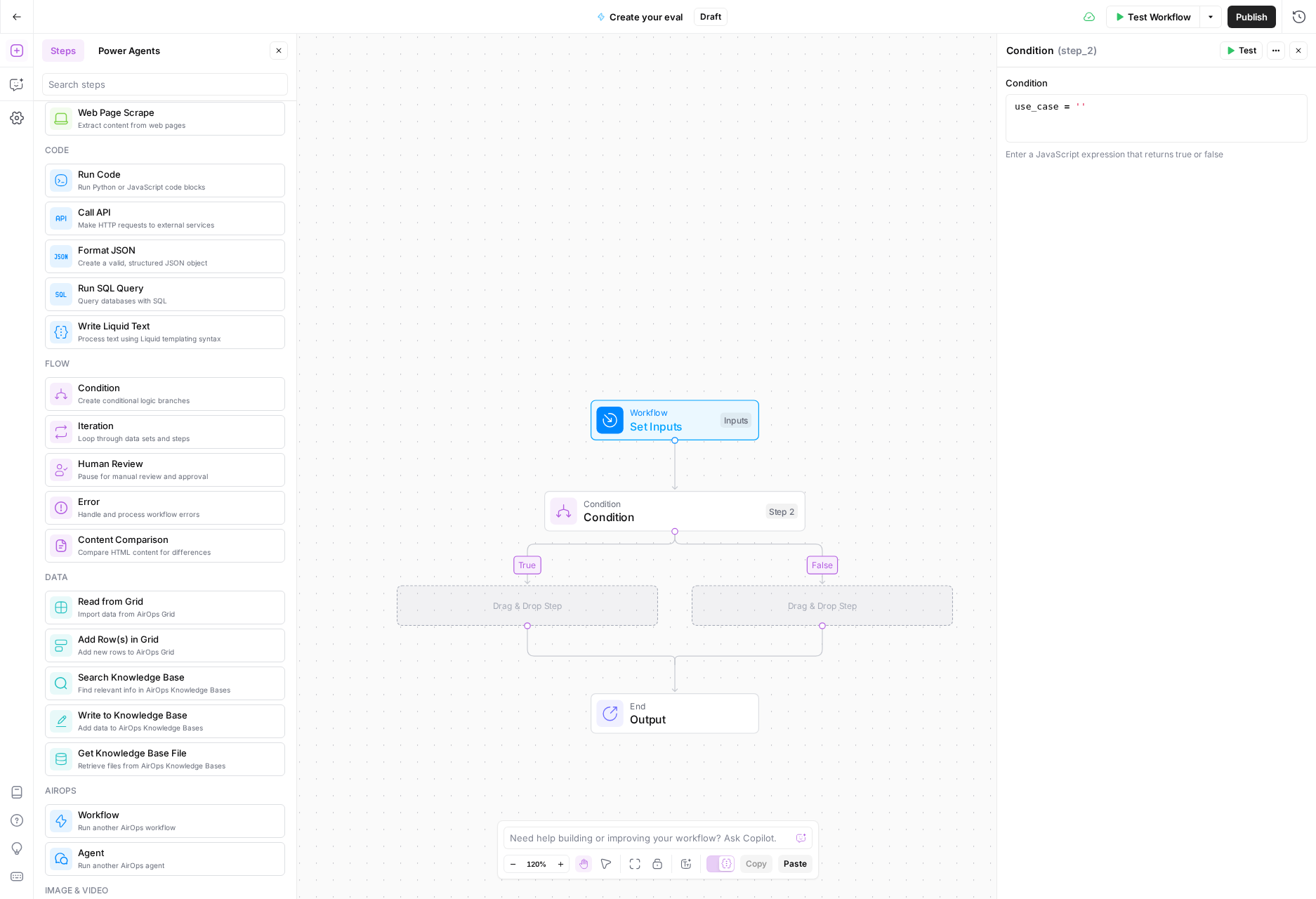
scroll to position [0, 0]
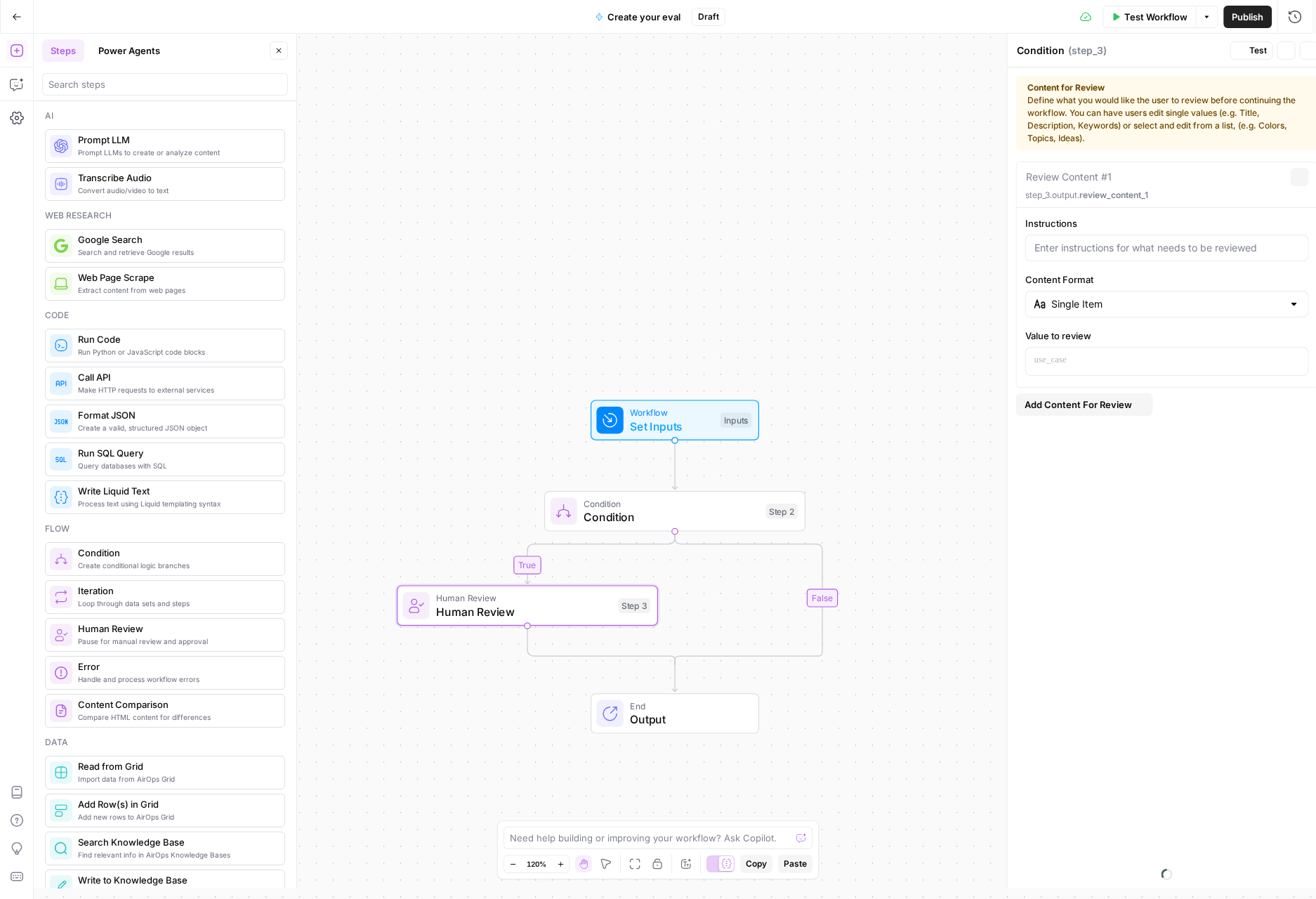
type textarea "Human Review"
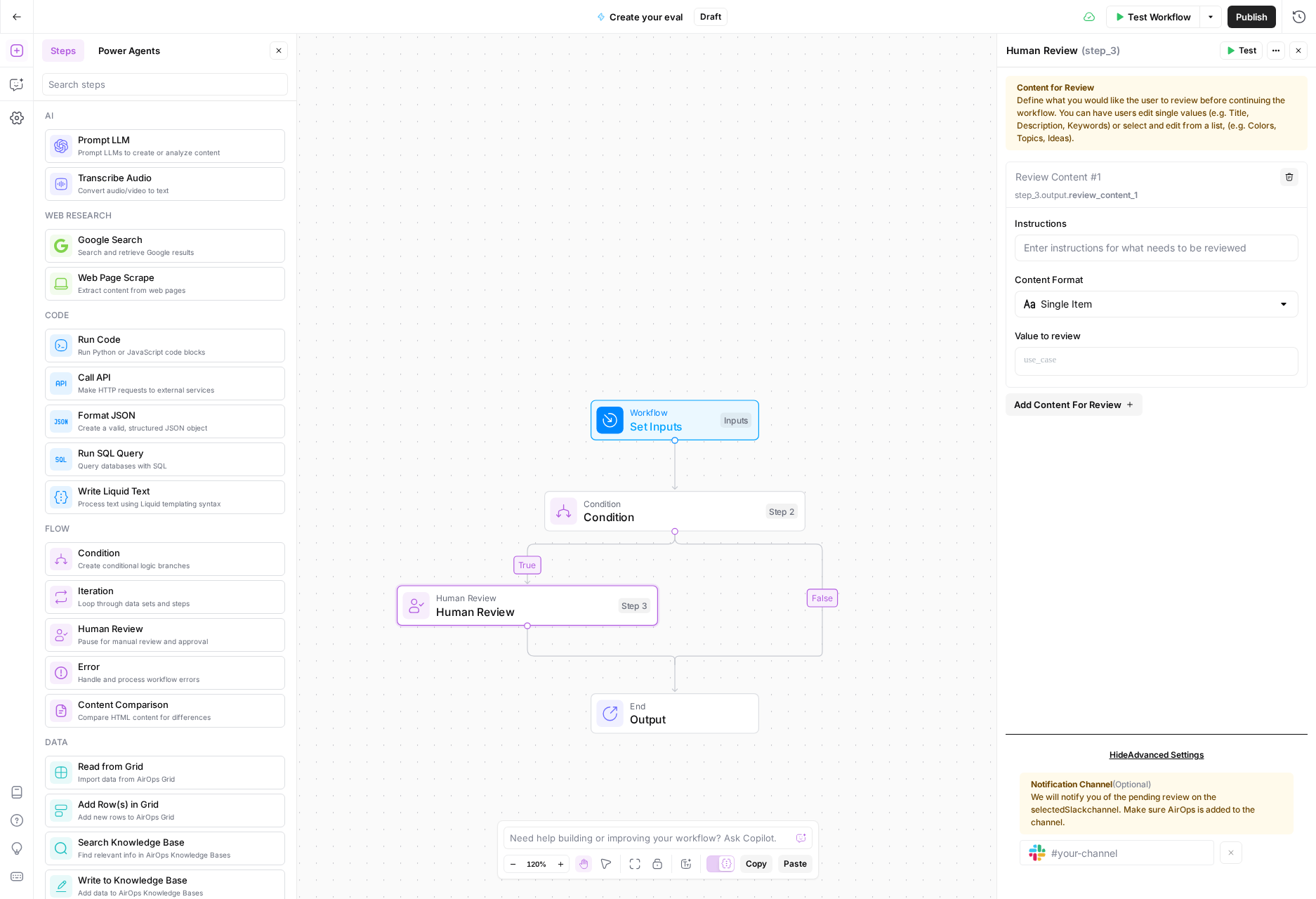
click at [1067, 237] on div at bounding box center [1156, 247] width 284 height 26
click at [555, 575] on icon "button" at bounding box center [553, 574] width 13 height 13
click at [555, 181] on span "Cancel" at bounding box center [547, 179] width 33 height 14
click at [1249, 250] on input "Enter context about your use case. What is your prompt t" at bounding box center [1156, 247] width 265 height 14
drag, startPoint x: 1229, startPoint y: 250, endPoint x: 1271, endPoint y: 252, distance: 42.0
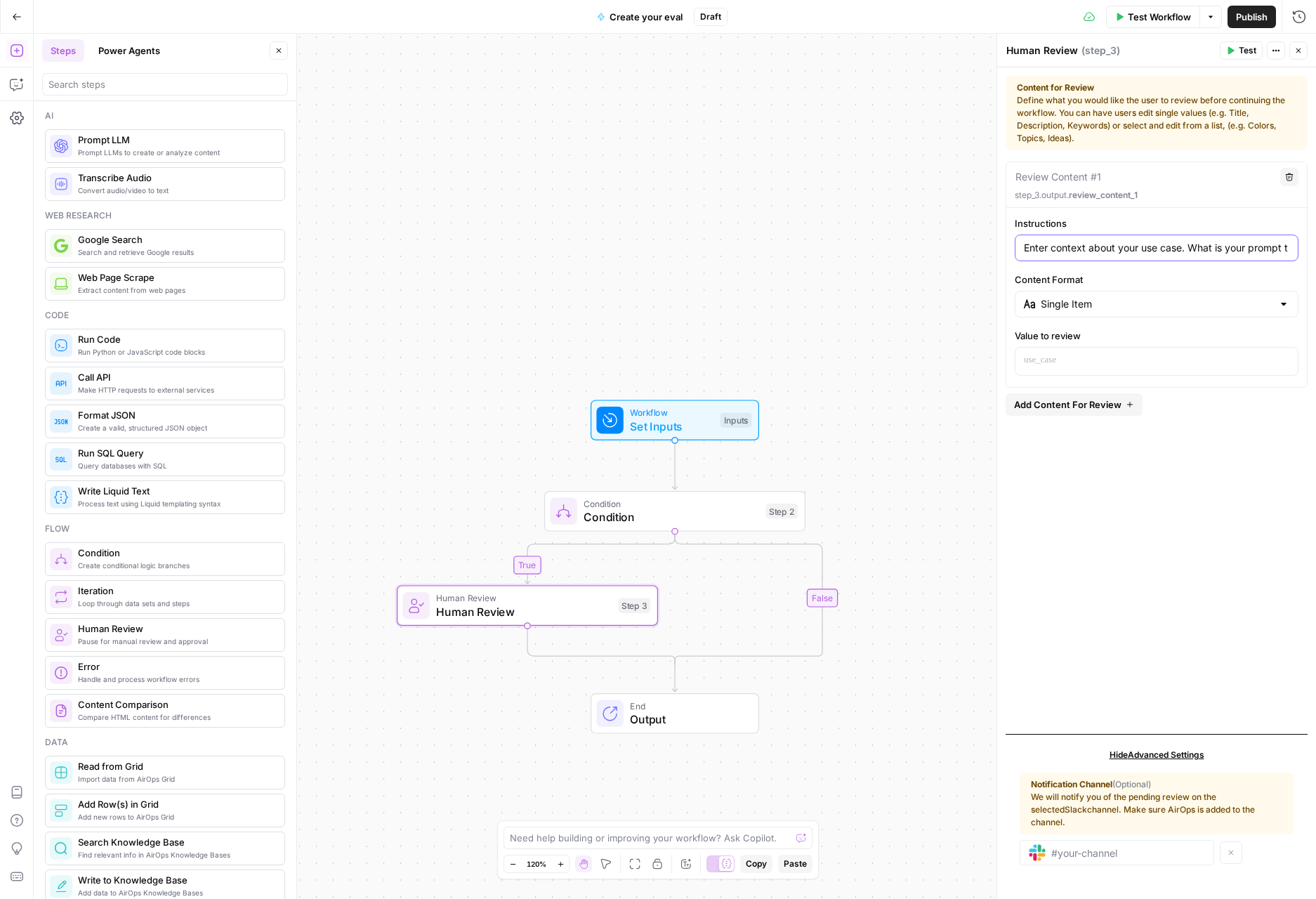
click at [1271, 252] on input "Enter context about your use case. What is your prompt t" at bounding box center [1156, 247] width 265 height 14
click at [1286, 247] on input "Enter context about your use case. What is your prompt t" at bounding box center [1156, 247] width 265 height 14
drag, startPoint x: 1291, startPoint y: 245, endPoint x: 1213, endPoint y: 246, distance: 78.0
click at [1213, 246] on div "Enter context about your use case. What is your prompt t" at bounding box center [1156, 247] width 284 height 26
drag, startPoint x: 1216, startPoint y: 247, endPoint x: 1289, endPoint y: 249, distance: 73.0
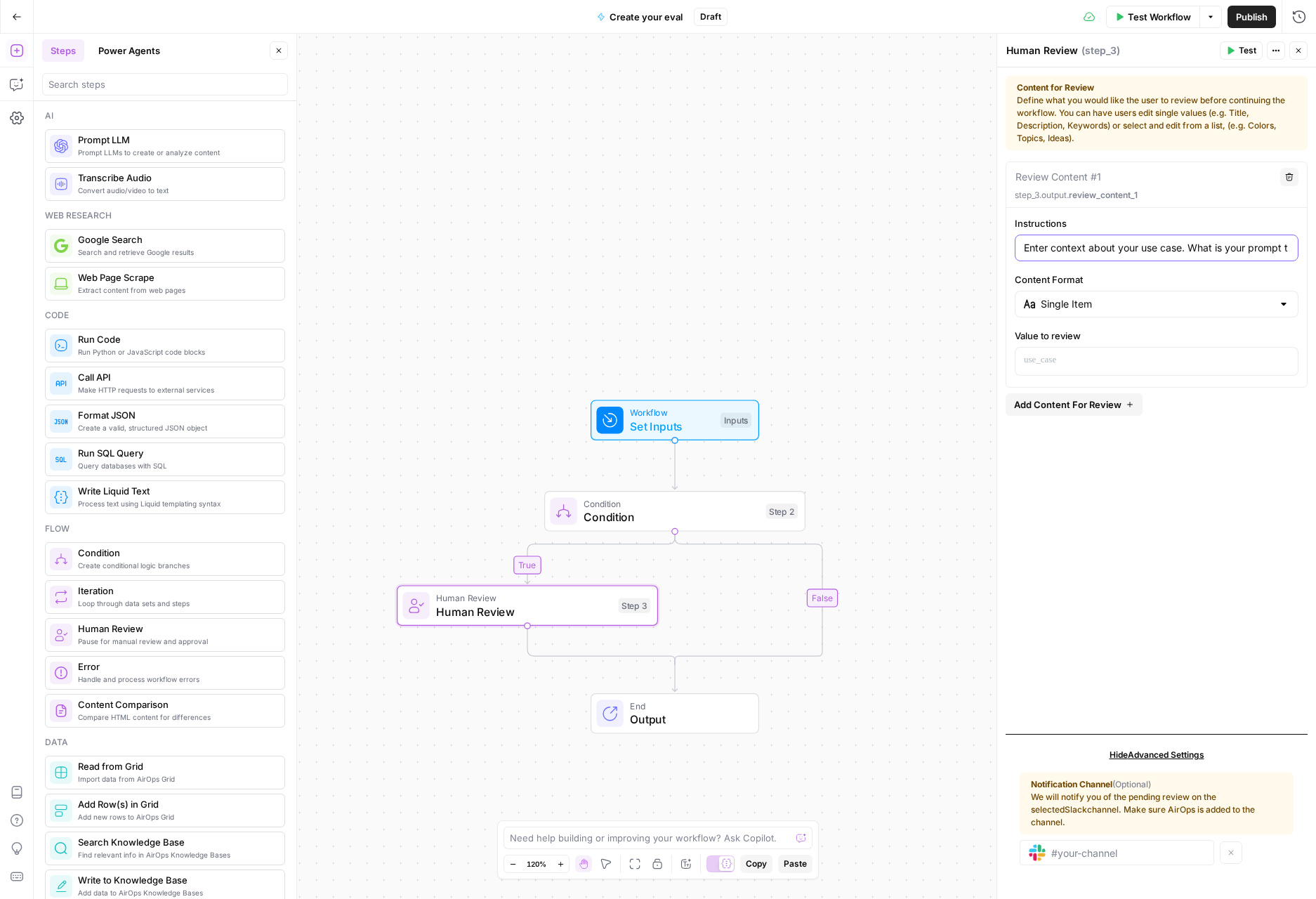
click at [1288, 249] on input "Enter context about your use case. What is your prompt t" at bounding box center [1156, 247] width 265 height 14
drag, startPoint x: 1290, startPoint y: 249, endPoint x: 1222, endPoint y: 247, distance: 68.0
click at [1223, 247] on div "Enter context about your use case. What is your prompt t" at bounding box center [1156, 247] width 284 height 26
drag, startPoint x: 1216, startPoint y: 249, endPoint x: 1294, endPoint y: 245, distance: 78.1
click at [1294, 245] on div "Enter context about your use case. What is your prompt t" at bounding box center [1156, 247] width 284 height 26
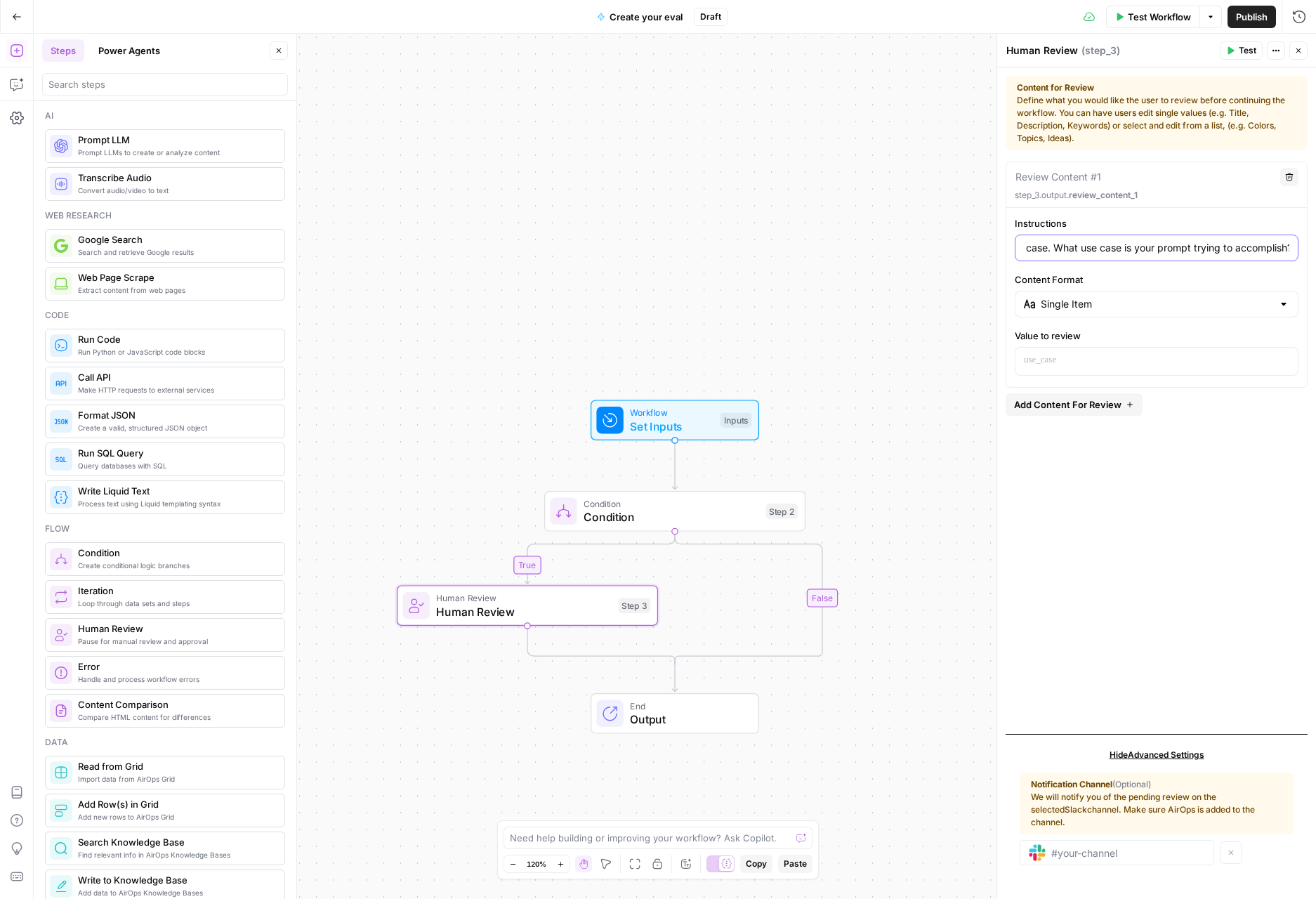
scroll to position [0, 140]
type input "Enter context about your use case. What use case is your prompt trying to accom…"
click at [1130, 457] on div "Review Content #1 Delete step_3.output. review_content_1 Instructions Enter con…" at bounding box center [1157, 442] width 302 height 561
click at [907, 663] on div "true false Workflow Set Inputs Inputs Condition Condition Step 2 Human Review H…" at bounding box center [675, 466] width 1282 height 865
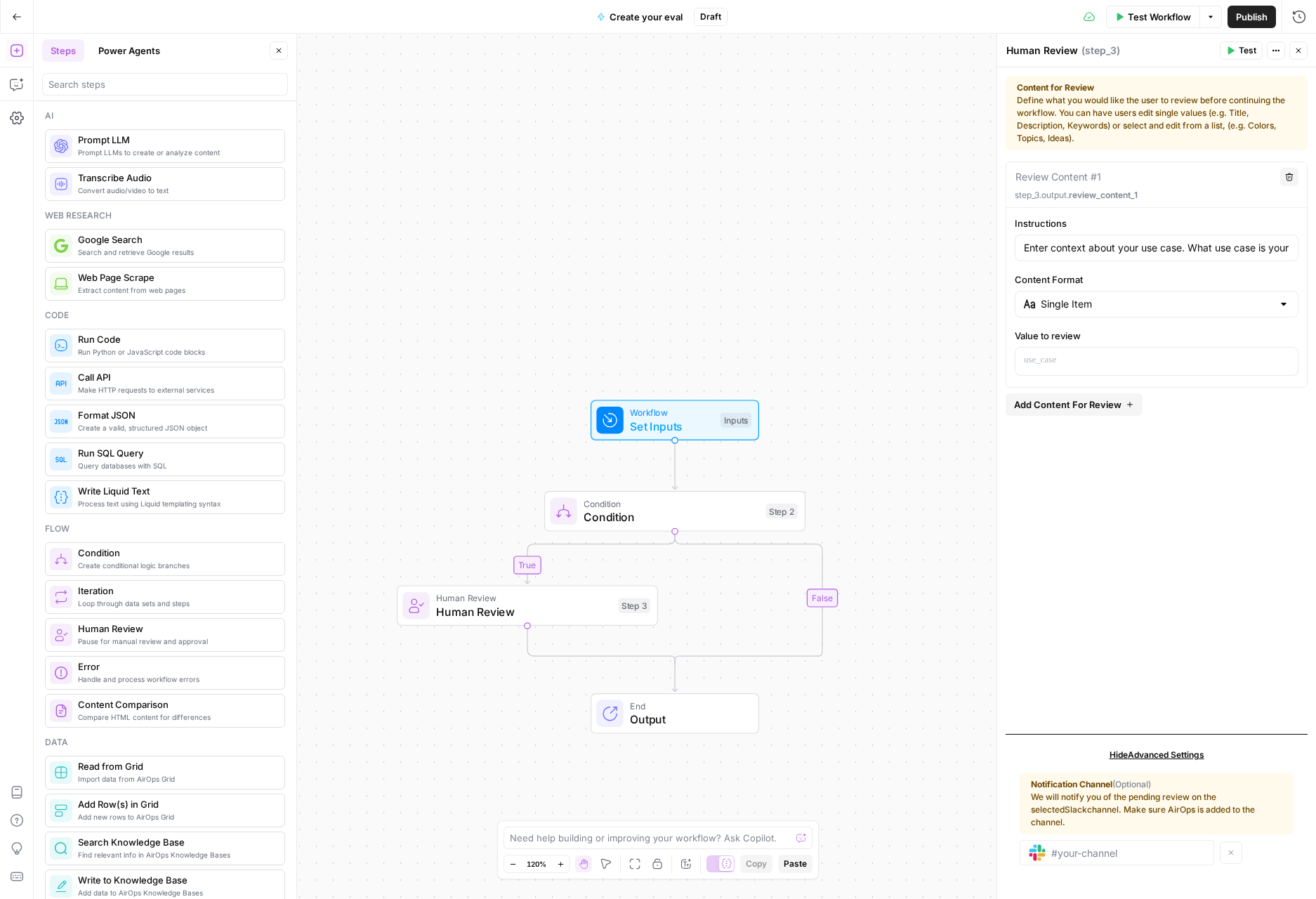
click at [169, 565] on span "Create conditional logic branches" at bounding box center [175, 565] width 195 height 11
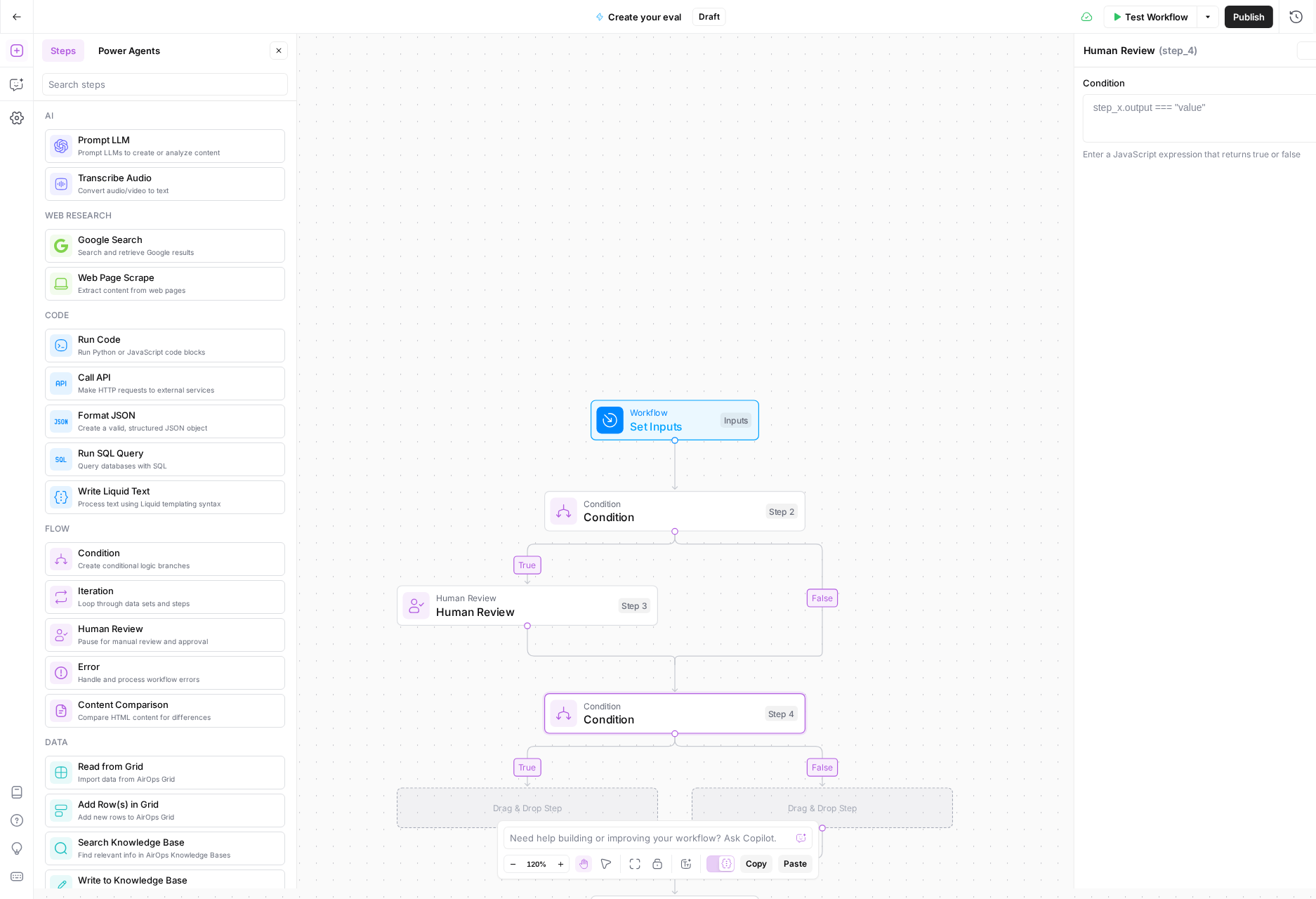
type textarea "Condition"
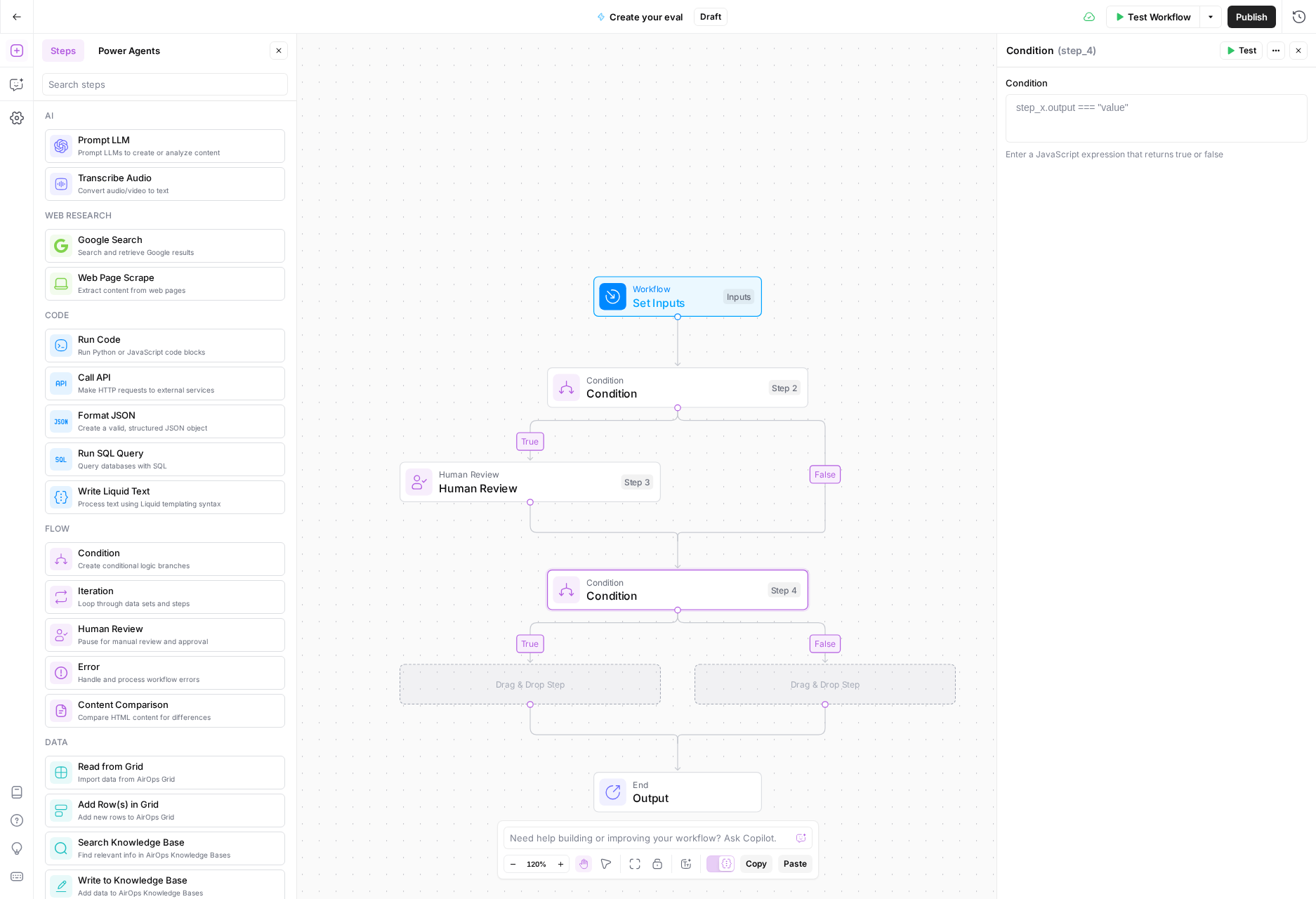
drag, startPoint x: 874, startPoint y: 696, endPoint x: 872, endPoint y: 538, distance: 158.0
click at [872, 538] on div "true false true false Workflow Set Inputs Inputs Condition Condition Step 2 Hum…" at bounding box center [675, 466] width 1282 height 865
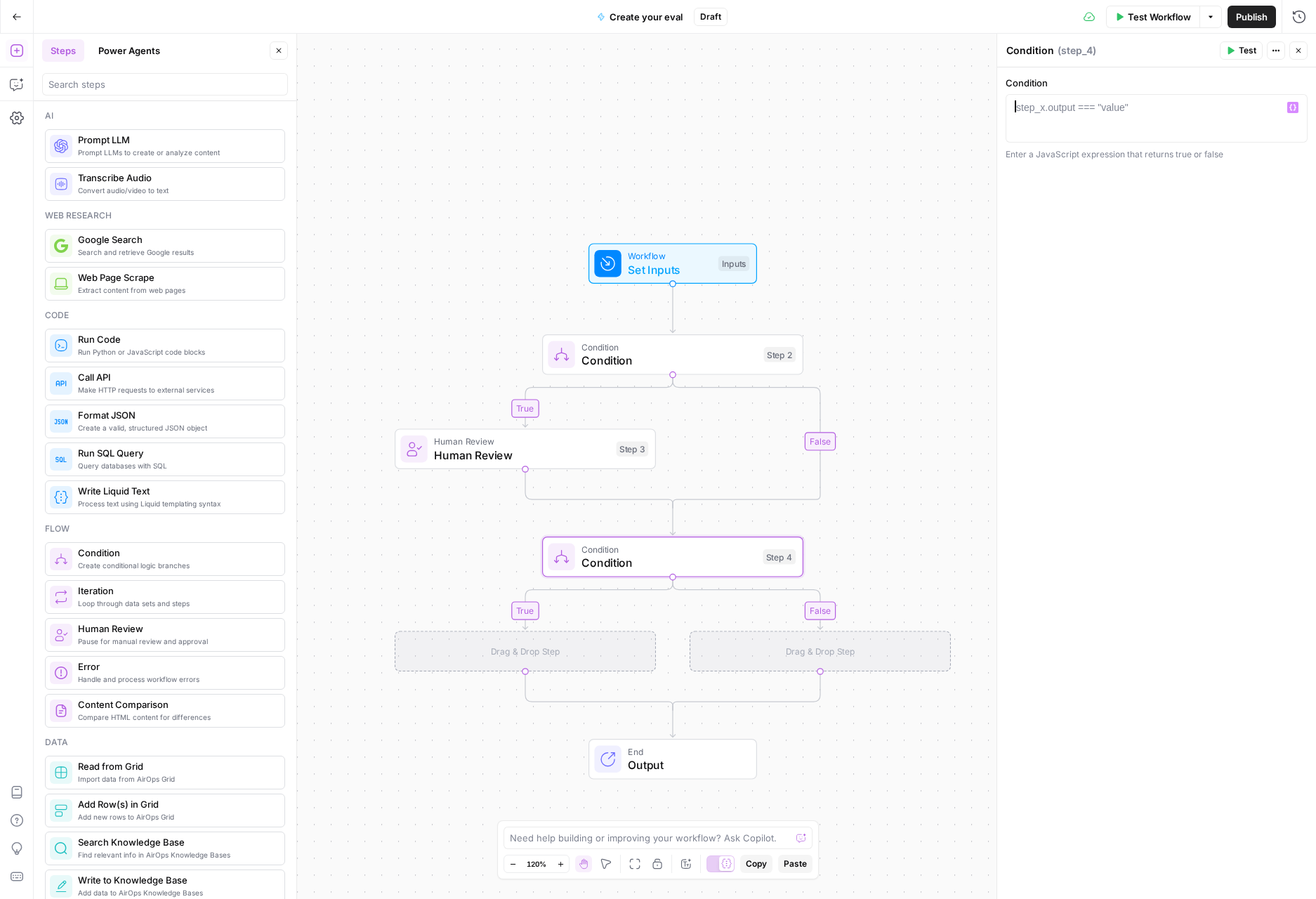
click at [1064, 122] on div at bounding box center [1156, 130] width 290 height 60
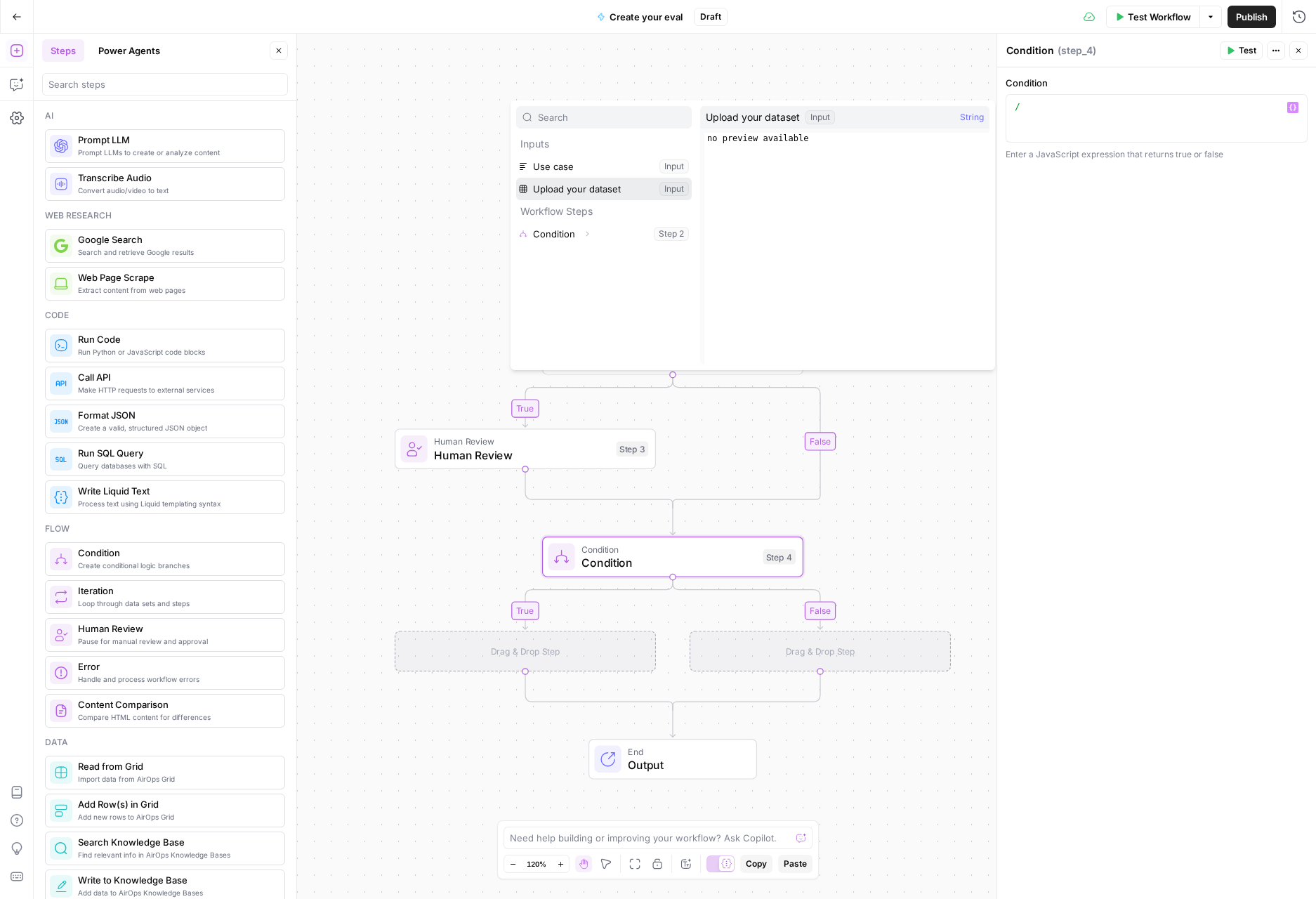
click at [621, 194] on button "Select variable Upload your dataset" at bounding box center [604, 188] width 175 height 22
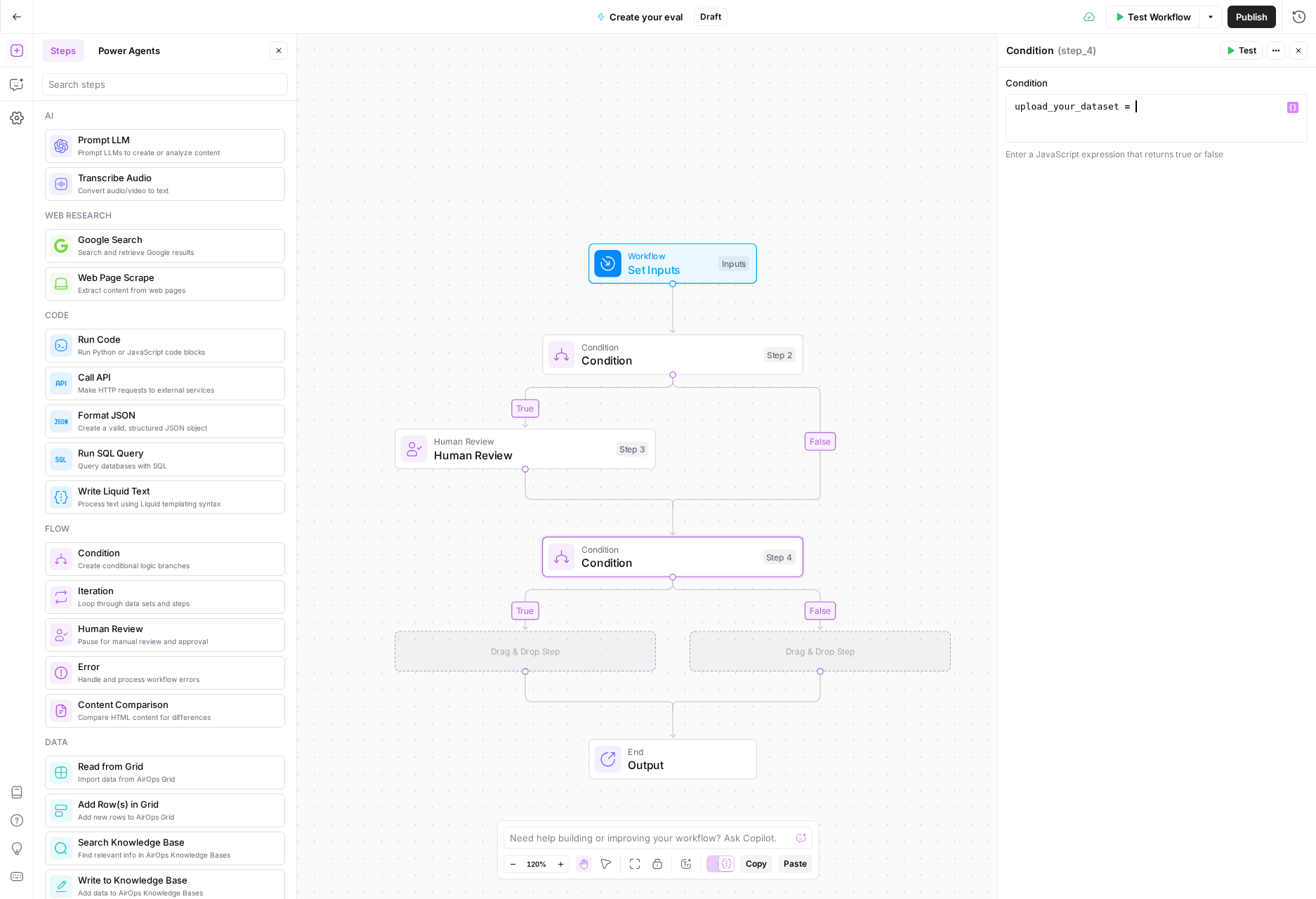
scroll to position [0, 8]
type textarea "**********"
click at [528, 448] on span "Human Review" at bounding box center [521, 455] width 175 height 17
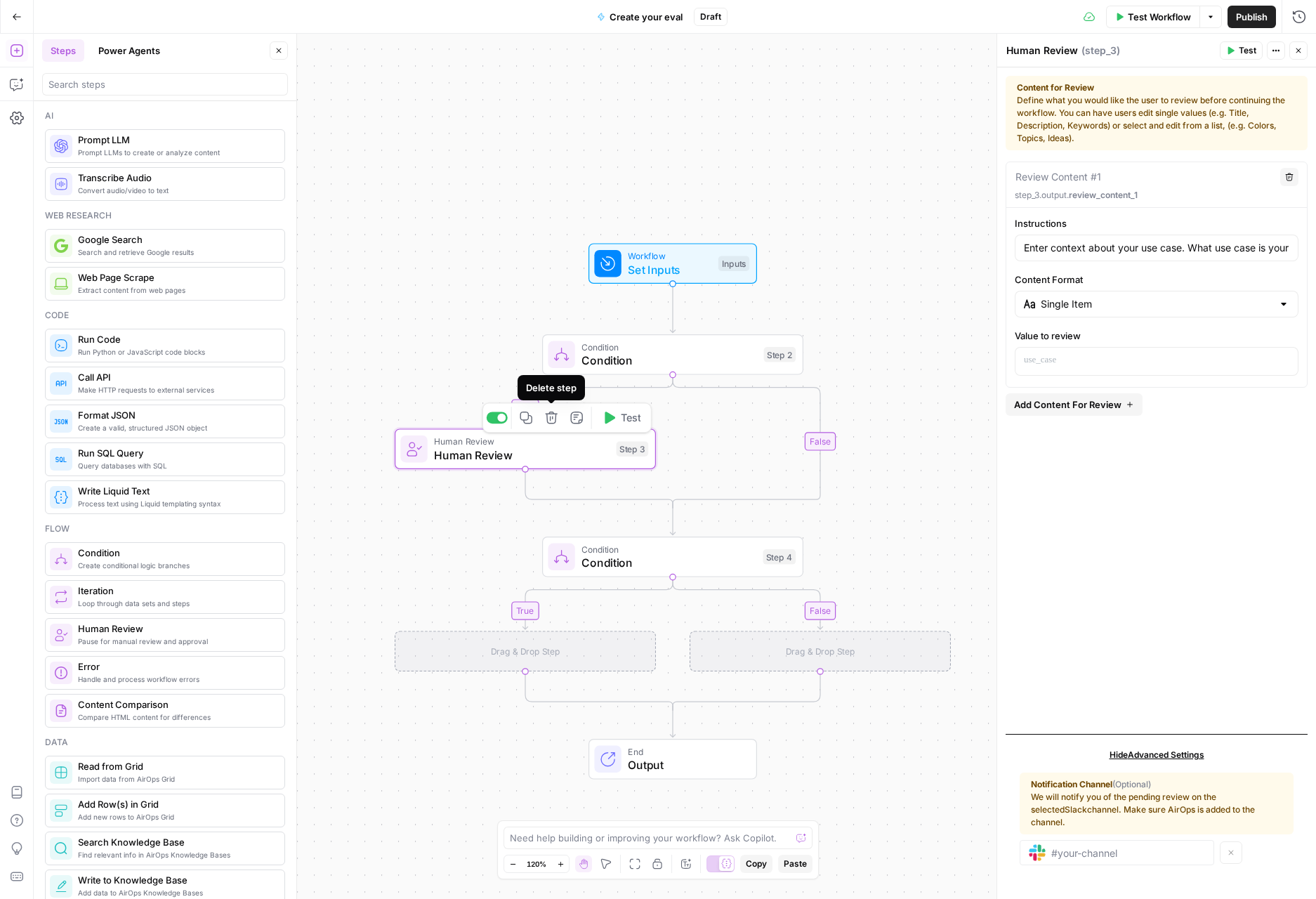
click at [535, 418] on button "Copy step" at bounding box center [526, 417] width 22 height 22
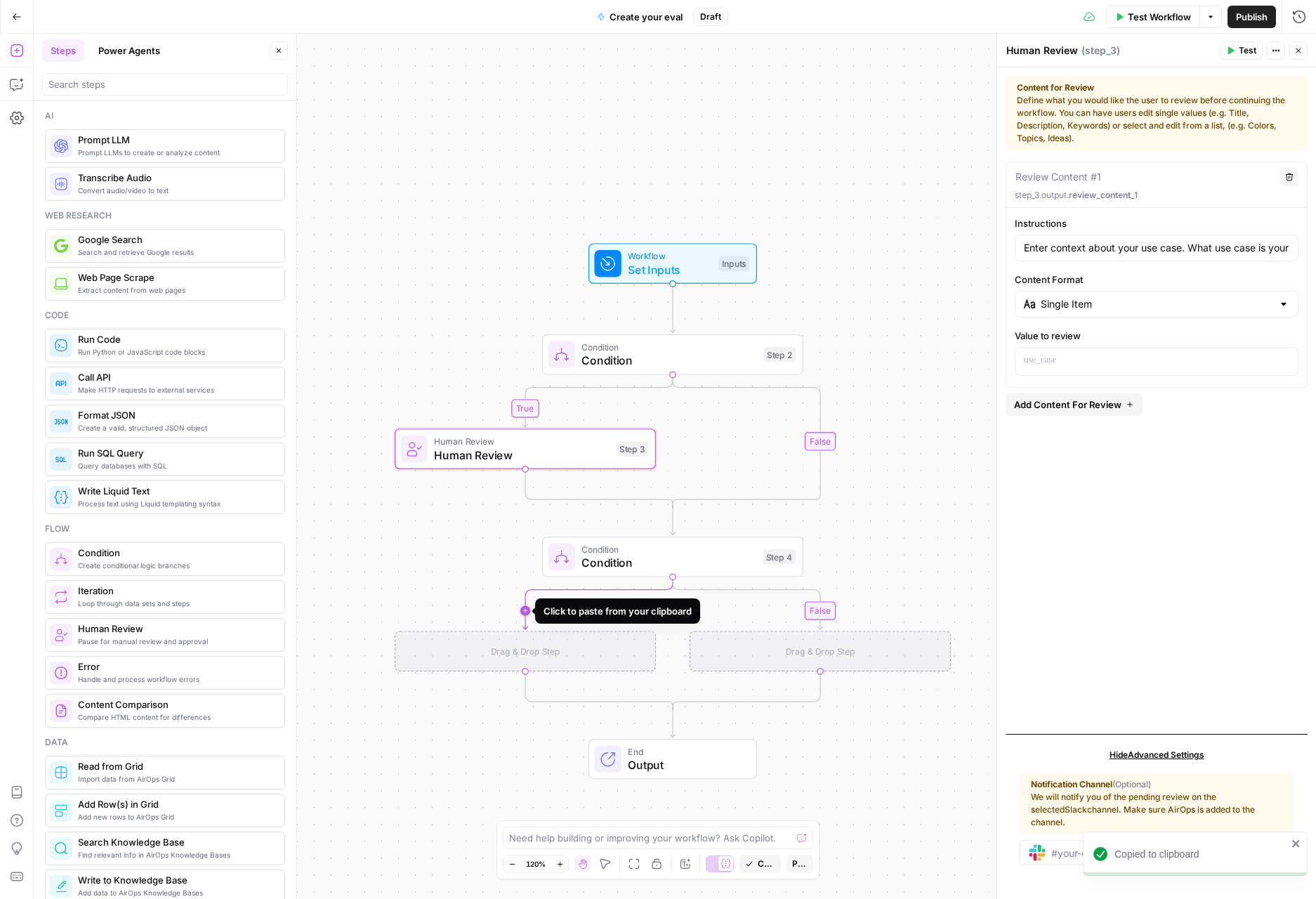
click at [522, 614] on icon "Edge from step_4 to step_4-if-ghost" at bounding box center [597, 603] width 150 height 52
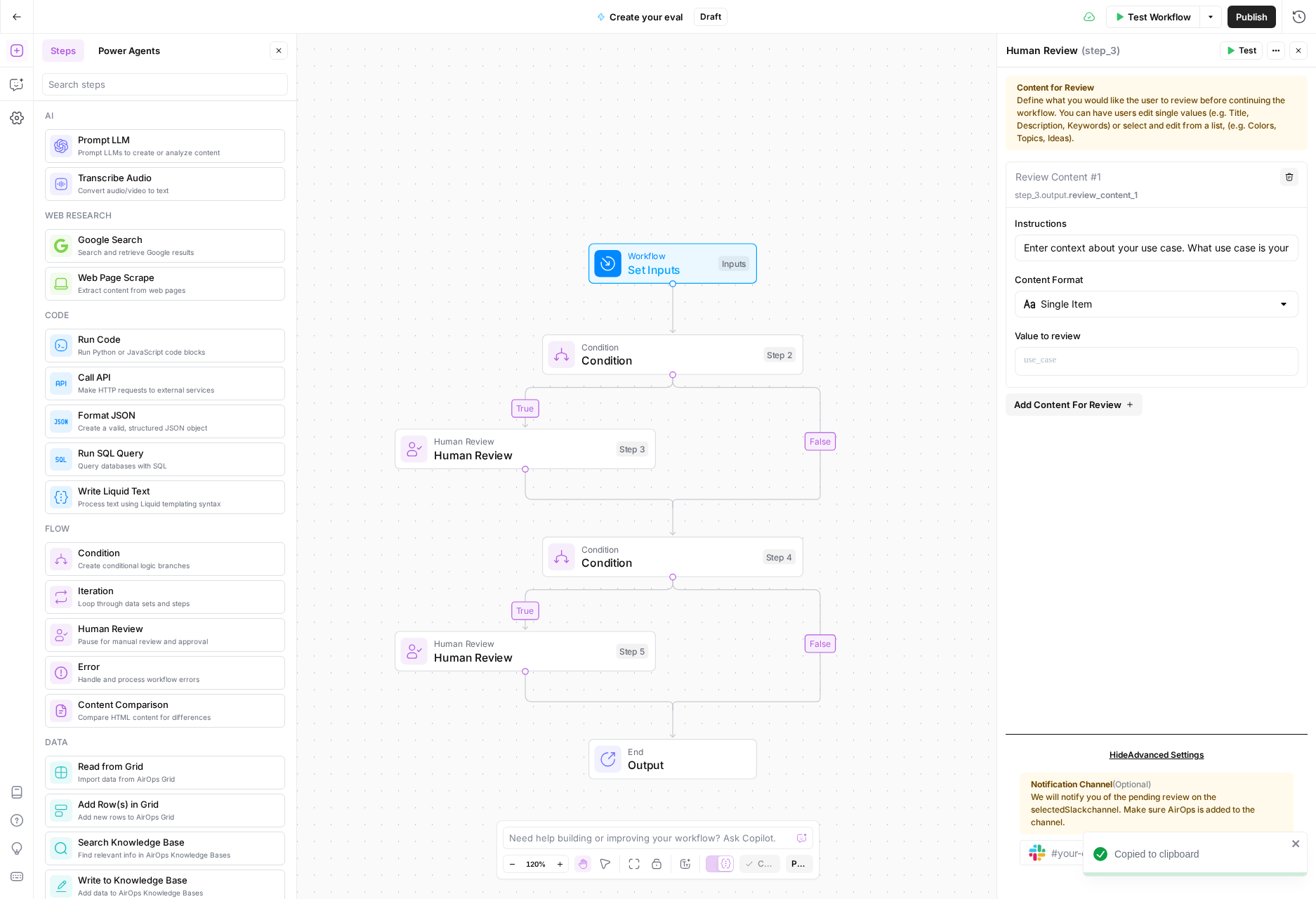
click at [559, 643] on span "Human Review" at bounding box center [521, 643] width 175 height 13
click at [1069, 244] on input "Enter context about your use case. What use case is your prompt trying to accom…" at bounding box center [1156, 247] width 265 height 14
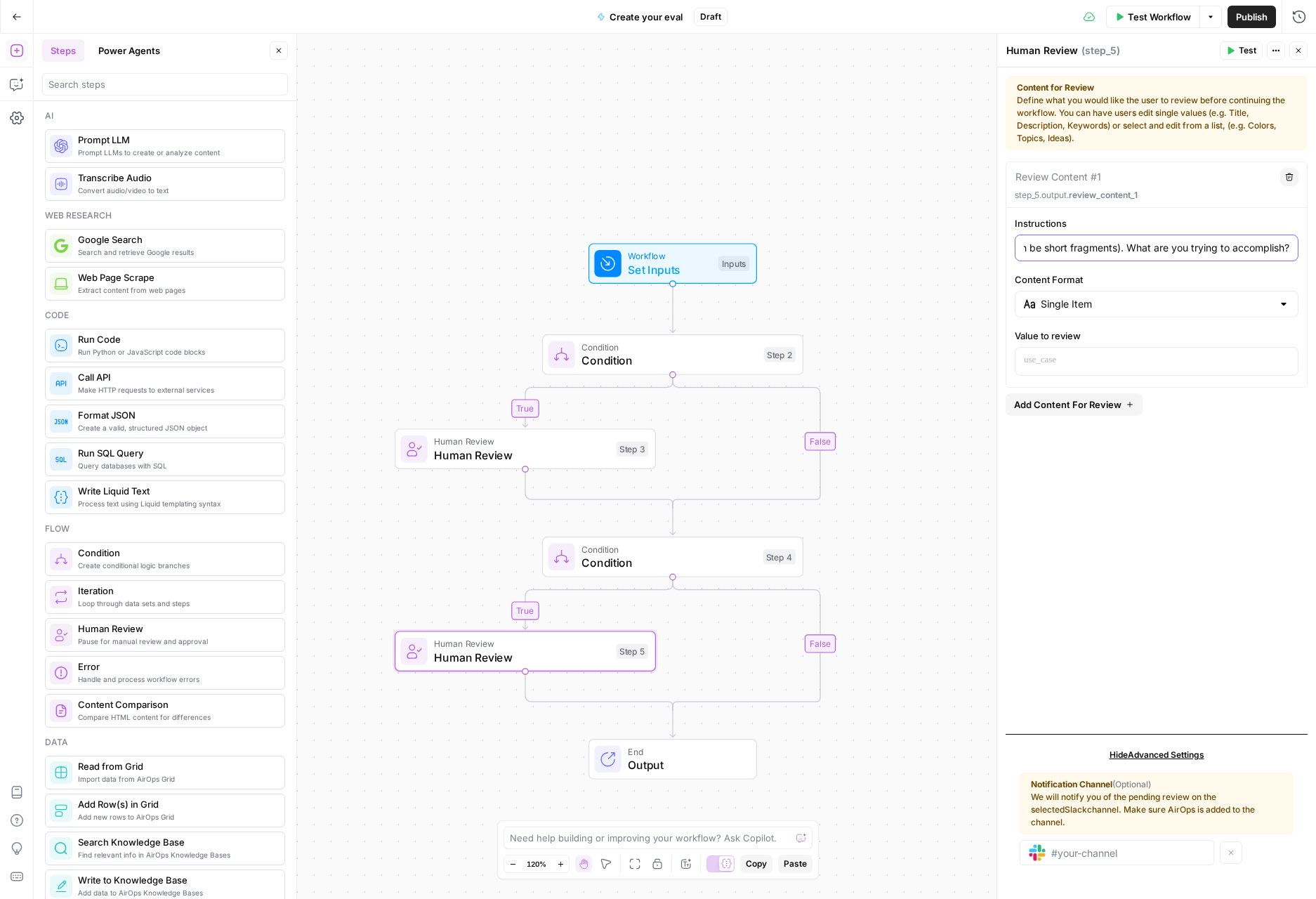
drag, startPoint x: 1122, startPoint y: 243, endPoint x: 1309, endPoint y: 254, distance: 187.3
click at [1309, 254] on div "Content for Review Define what you would like the user to review before continu…" at bounding box center [1157, 483] width 319 height 832
drag, startPoint x: 1128, startPoint y: 246, endPoint x: 1207, endPoint y: 254, distance: 79.4
click at [1128, 246] on input "Enter examples of use cases (can be short fragments)." at bounding box center [1156, 247] width 265 height 14
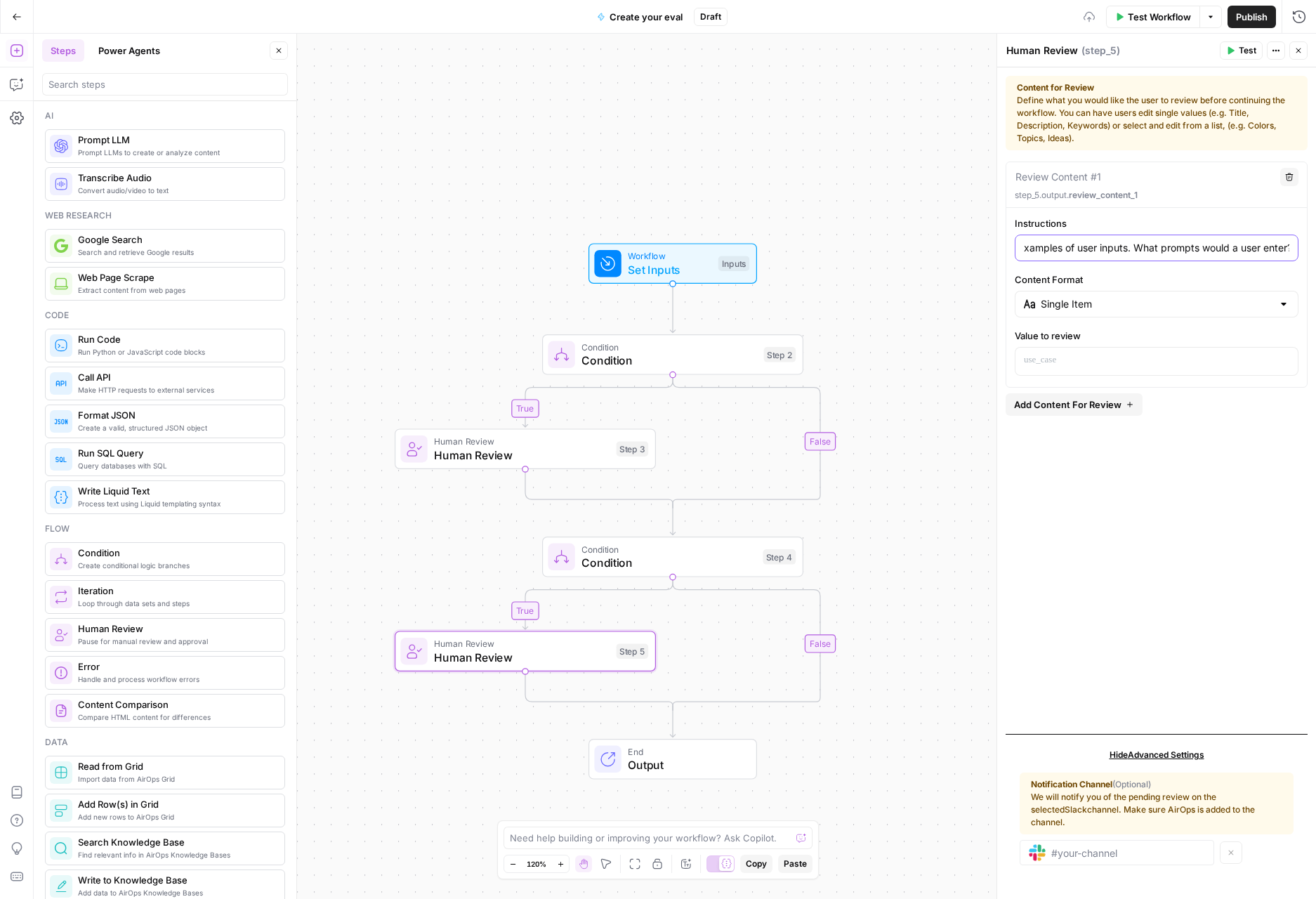
scroll to position [0, 37]
type input "Enter examples of user inputs. What prompts would a user enter?"
click at [1157, 515] on div "Review Content #1 Delete step_5.output. review_content_1 Instructions Enter exa…" at bounding box center [1157, 442] width 302 height 561
click at [1107, 311] on div "Single Item" at bounding box center [1156, 304] width 284 height 26
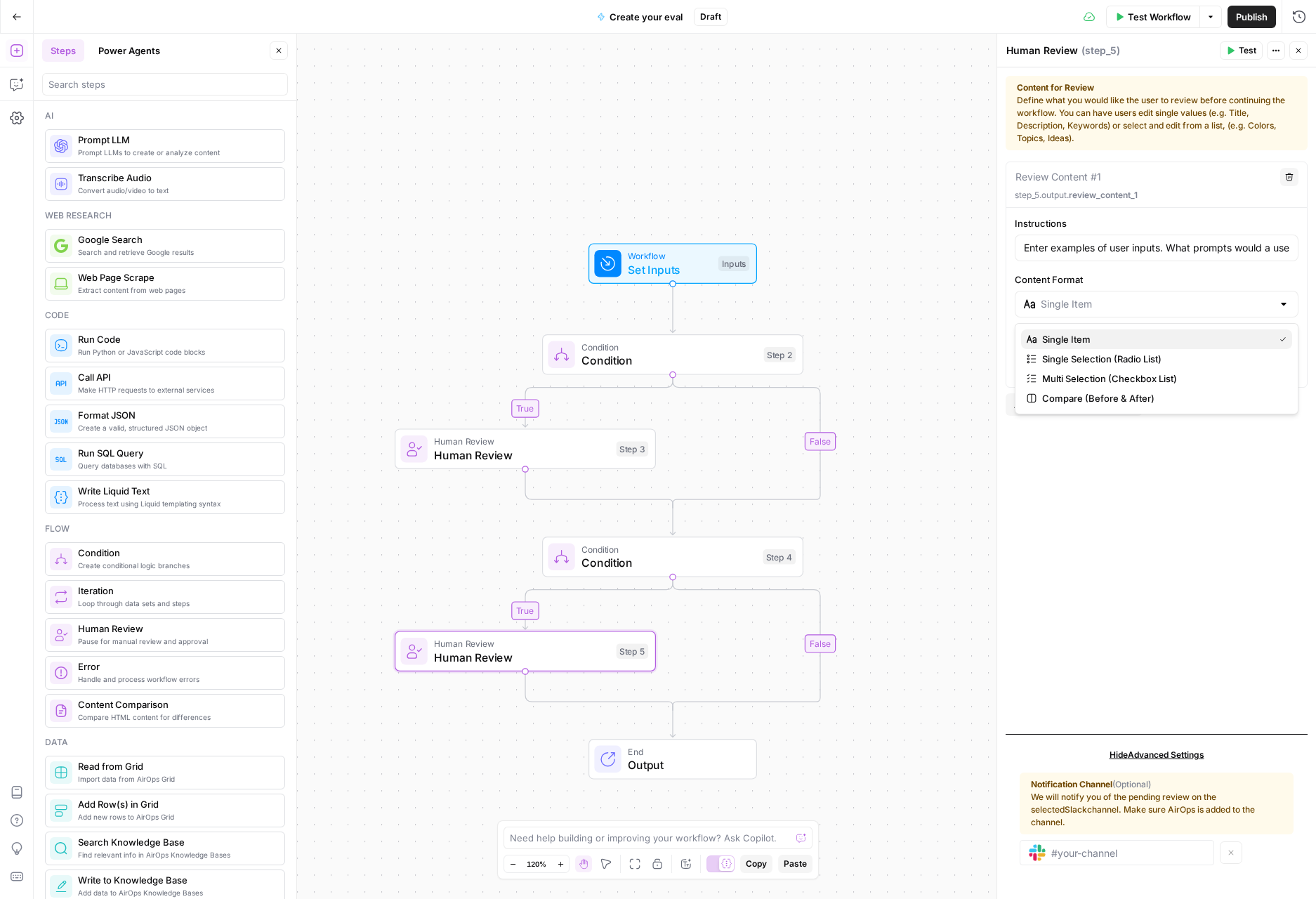
click at [1099, 336] on span "Single Item" at bounding box center [1155, 338] width 226 height 14
type input "Single Item"
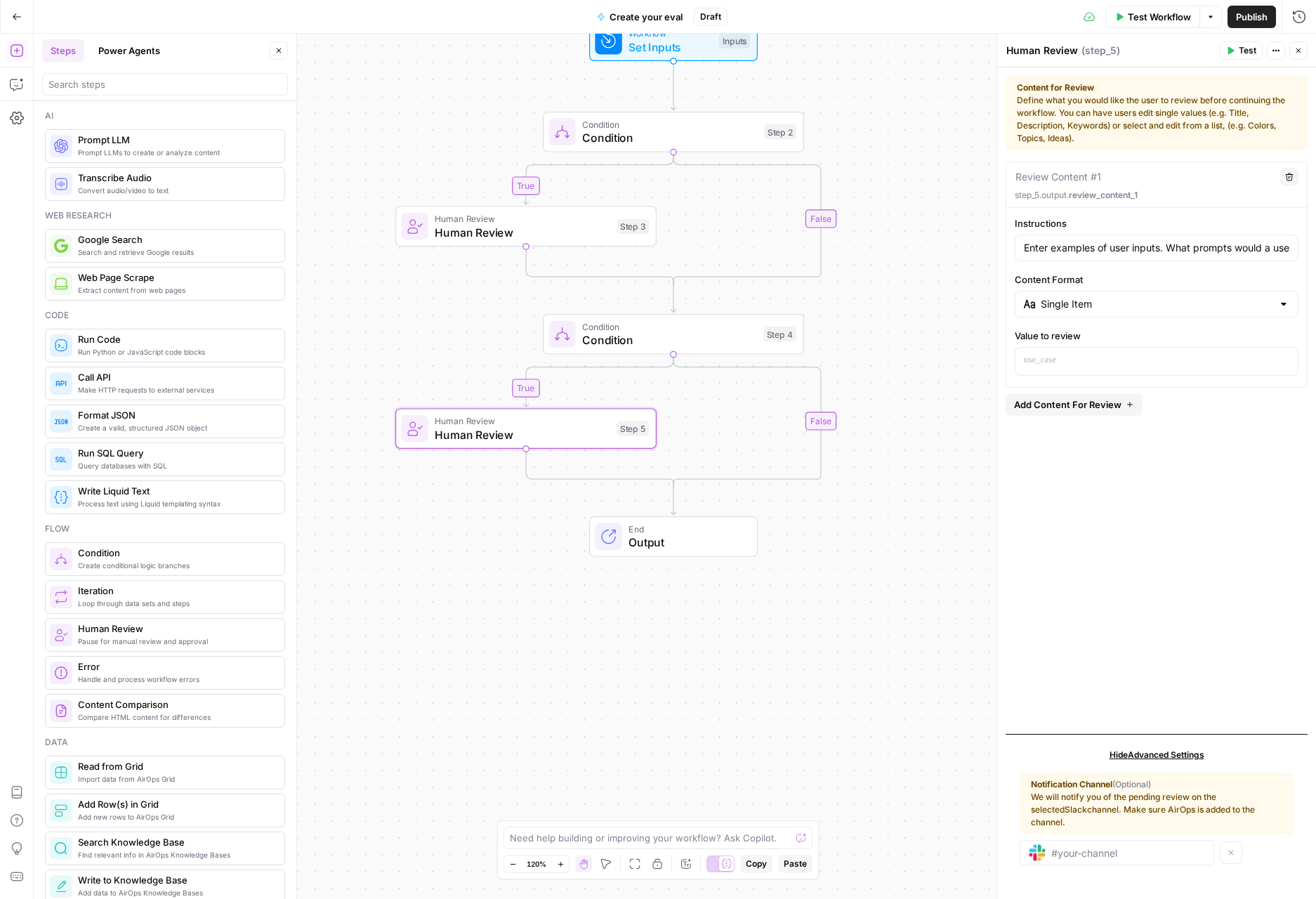
drag, startPoint x: 917, startPoint y: 461, endPoint x: 913, endPoint y: 247, distance: 214.0
click at [919, 245] on div "true true false false Workflow Set Inputs Inputs Condition Condition Step 2 Hum…" at bounding box center [675, 466] width 1282 height 865
drag, startPoint x: 424, startPoint y: 314, endPoint x: 426, endPoint y: 321, distance: 7.3
click at [426, 321] on div "true true false false Workflow Set Inputs Inputs Condition Condition Step 2 Hum…" at bounding box center [675, 466] width 1282 height 865
click at [480, 233] on span "Human Review" at bounding box center [523, 238] width 175 height 17
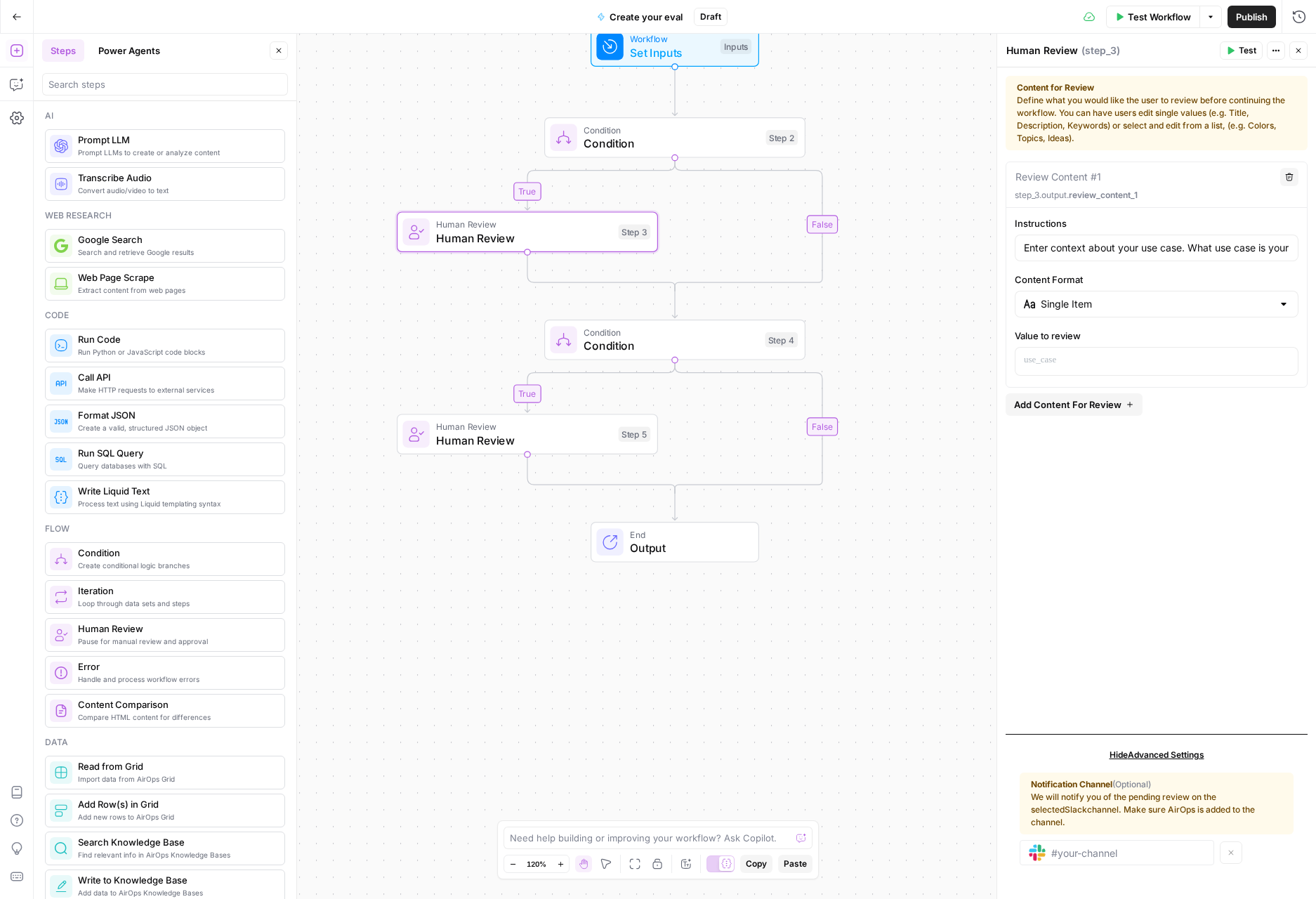
click at [494, 287] on div "true true false false Workflow Set Inputs Inputs Condition Condition Step 2 Hum…" at bounding box center [675, 466] width 1282 height 865
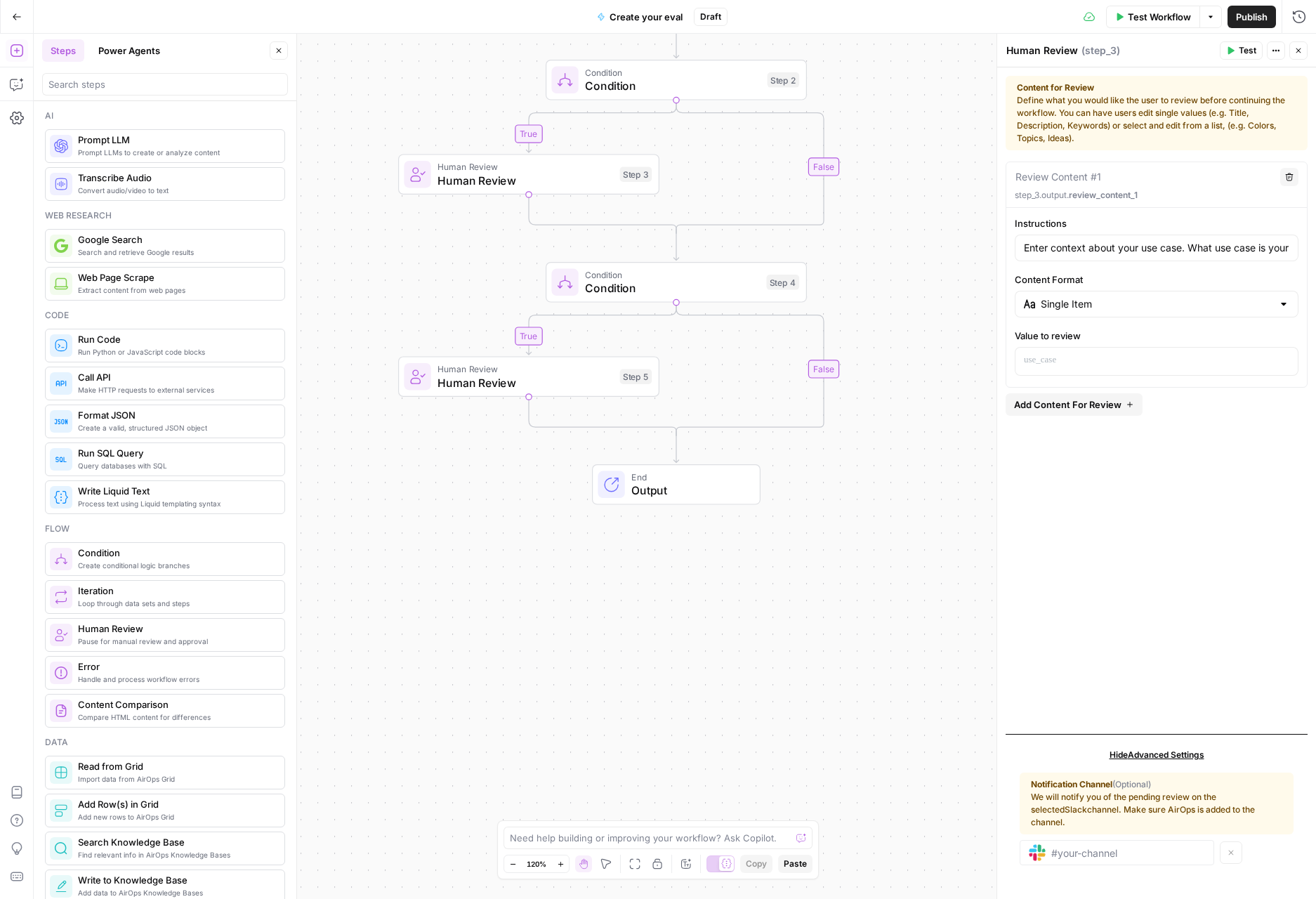
drag, startPoint x: 489, startPoint y: 312, endPoint x: 491, endPoint y: 254, distance: 58.0
click at [491, 254] on div "true true false false Workflow Set Inputs Inputs Condition Condition Step 2 Hum…" at bounding box center [675, 466] width 1282 height 865
click at [483, 440] on div "true true false false Workflow Set Inputs Inputs Condition Condition Step 2 Hum…" at bounding box center [675, 466] width 1282 height 865
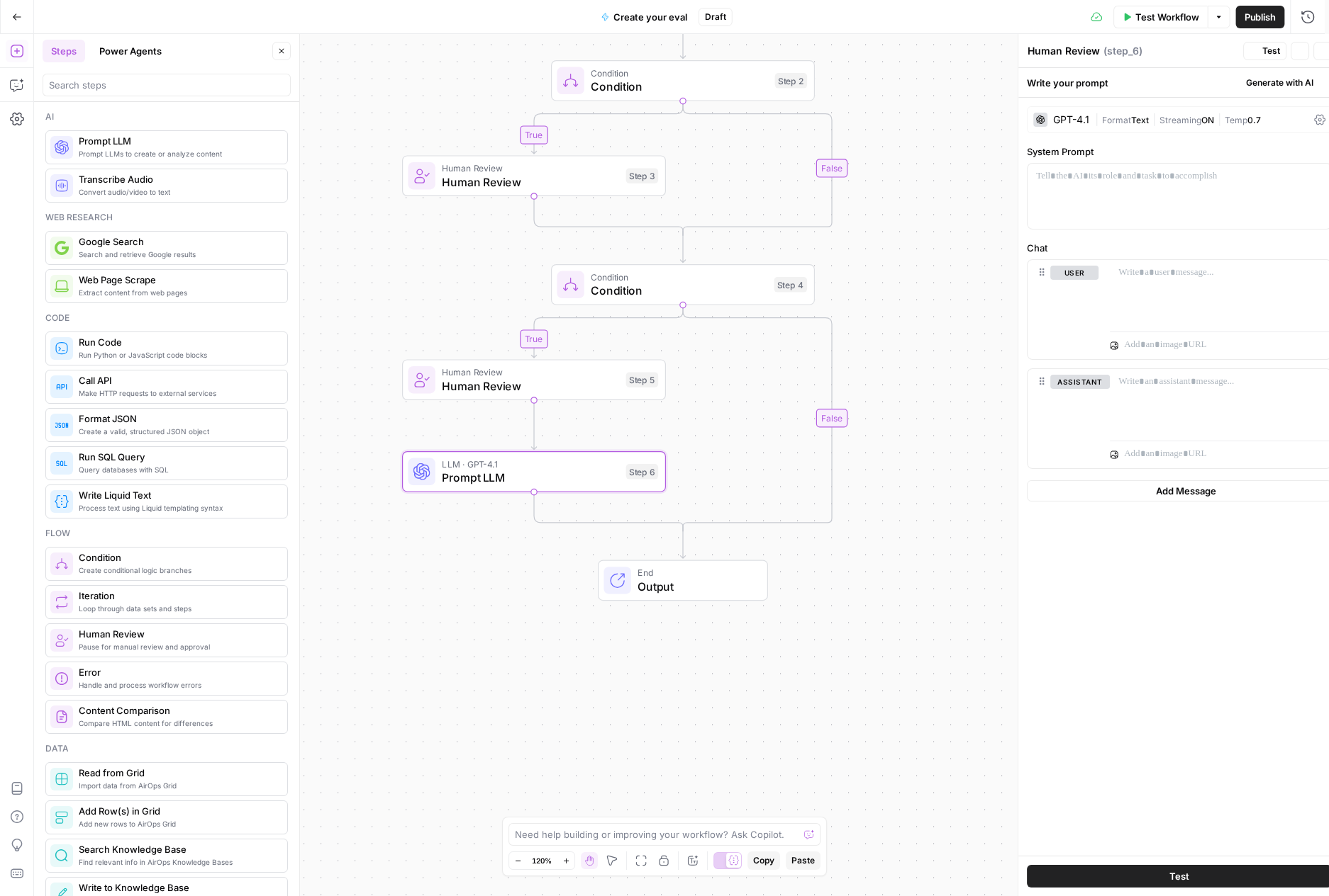
type textarea "Prompt LLM"
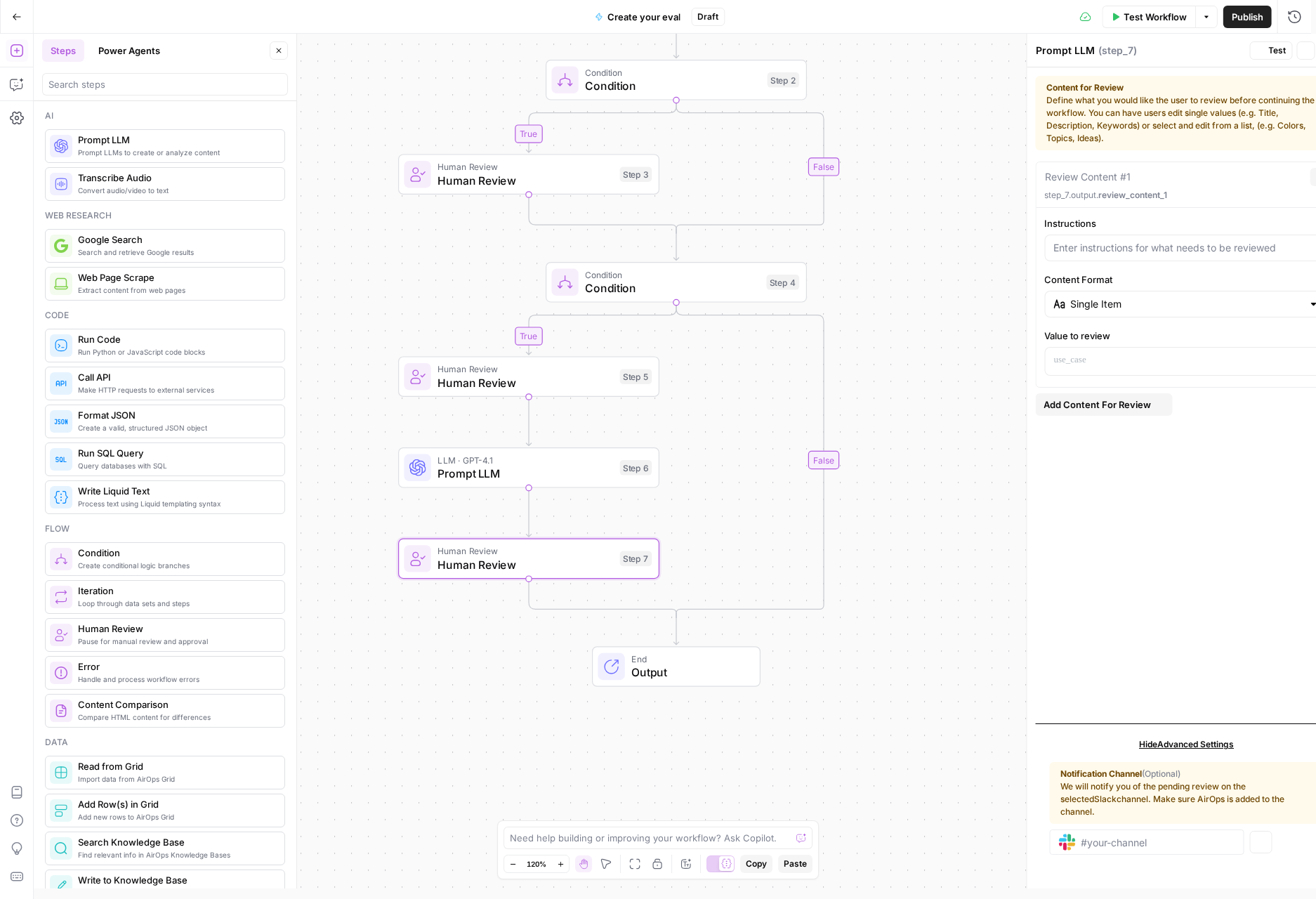
type textarea "Human Review"
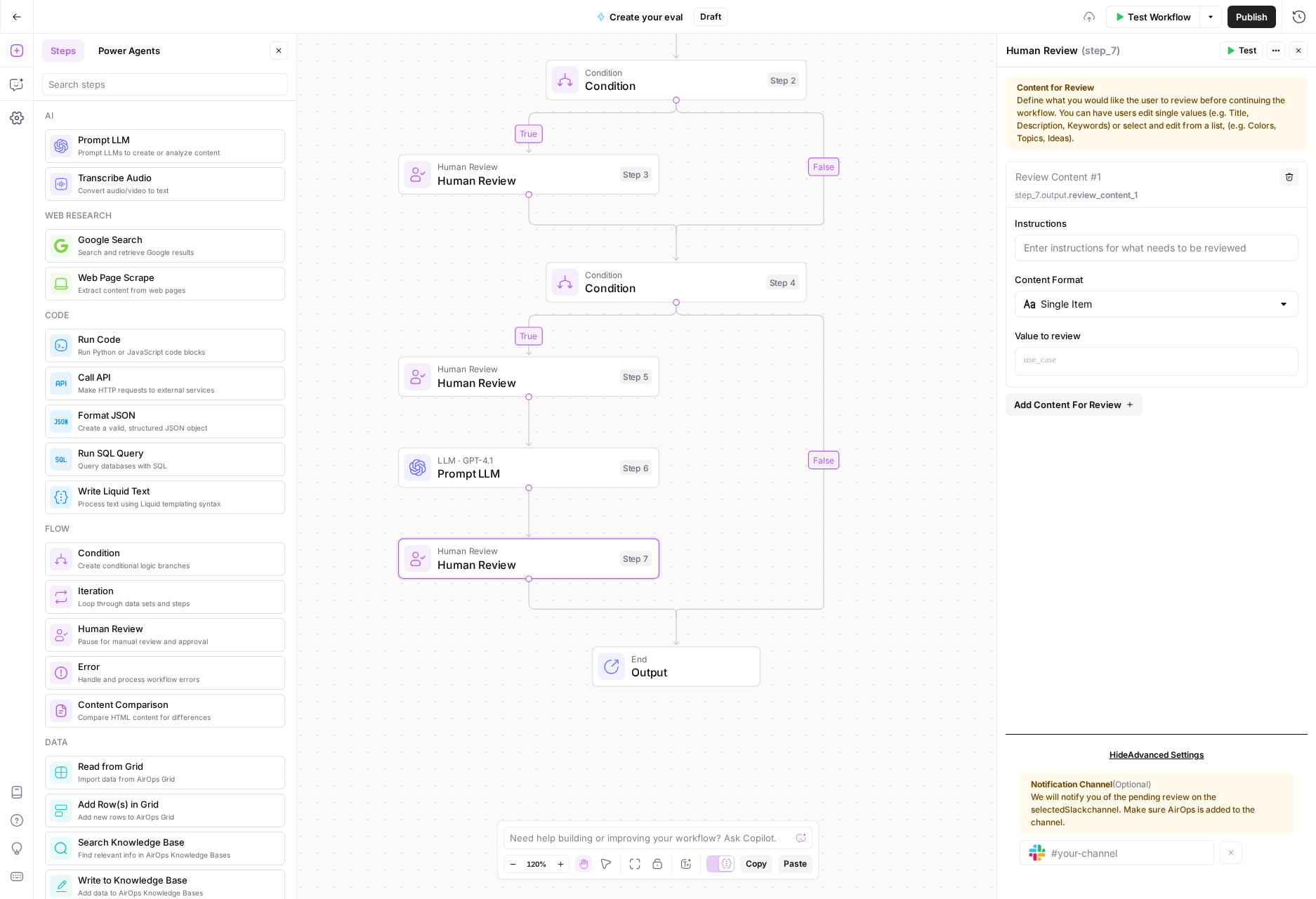
click at [558, 474] on span "Prompt LLM" at bounding box center [525, 473] width 175 height 17
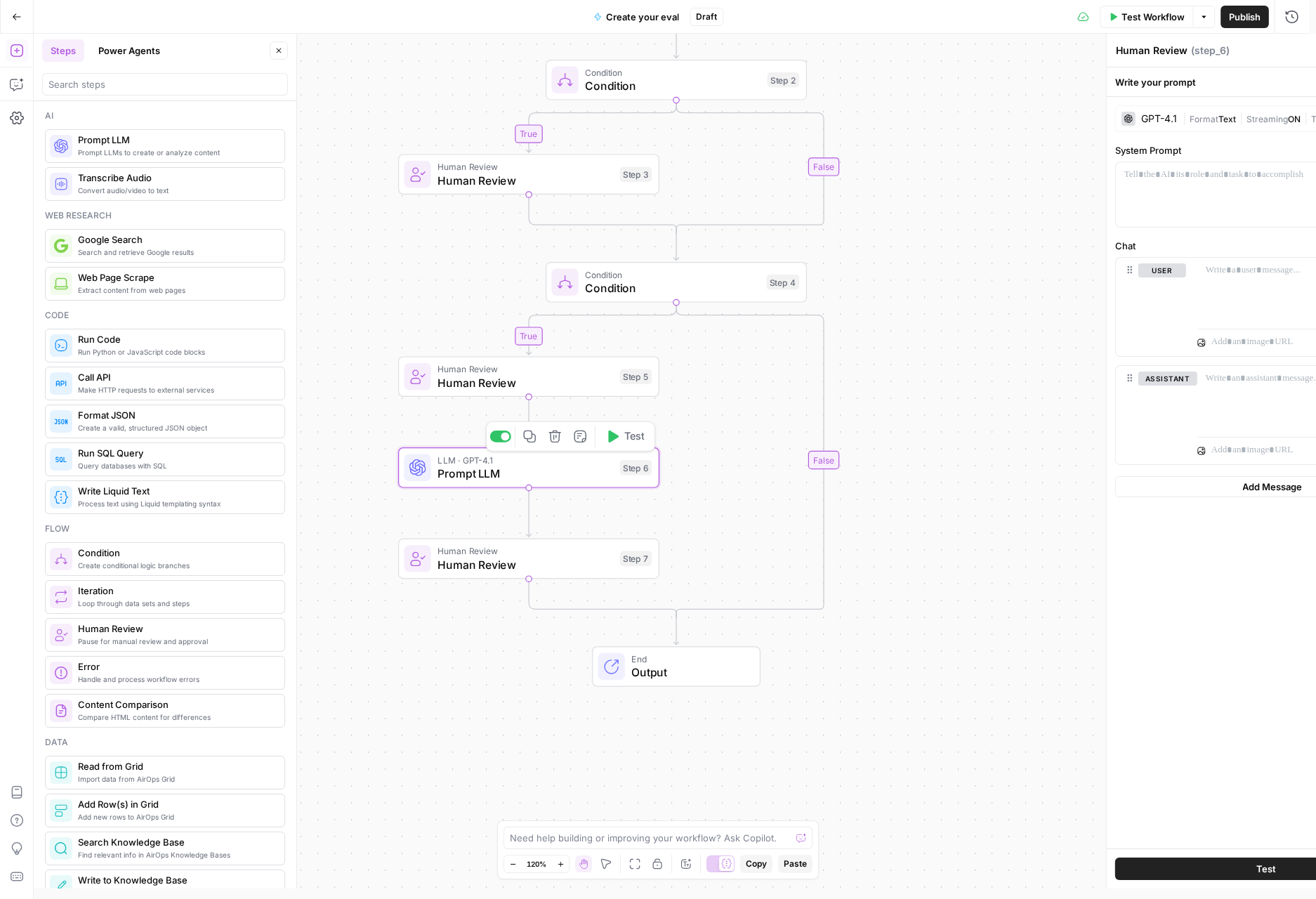
type textarea "Prompt LLM"
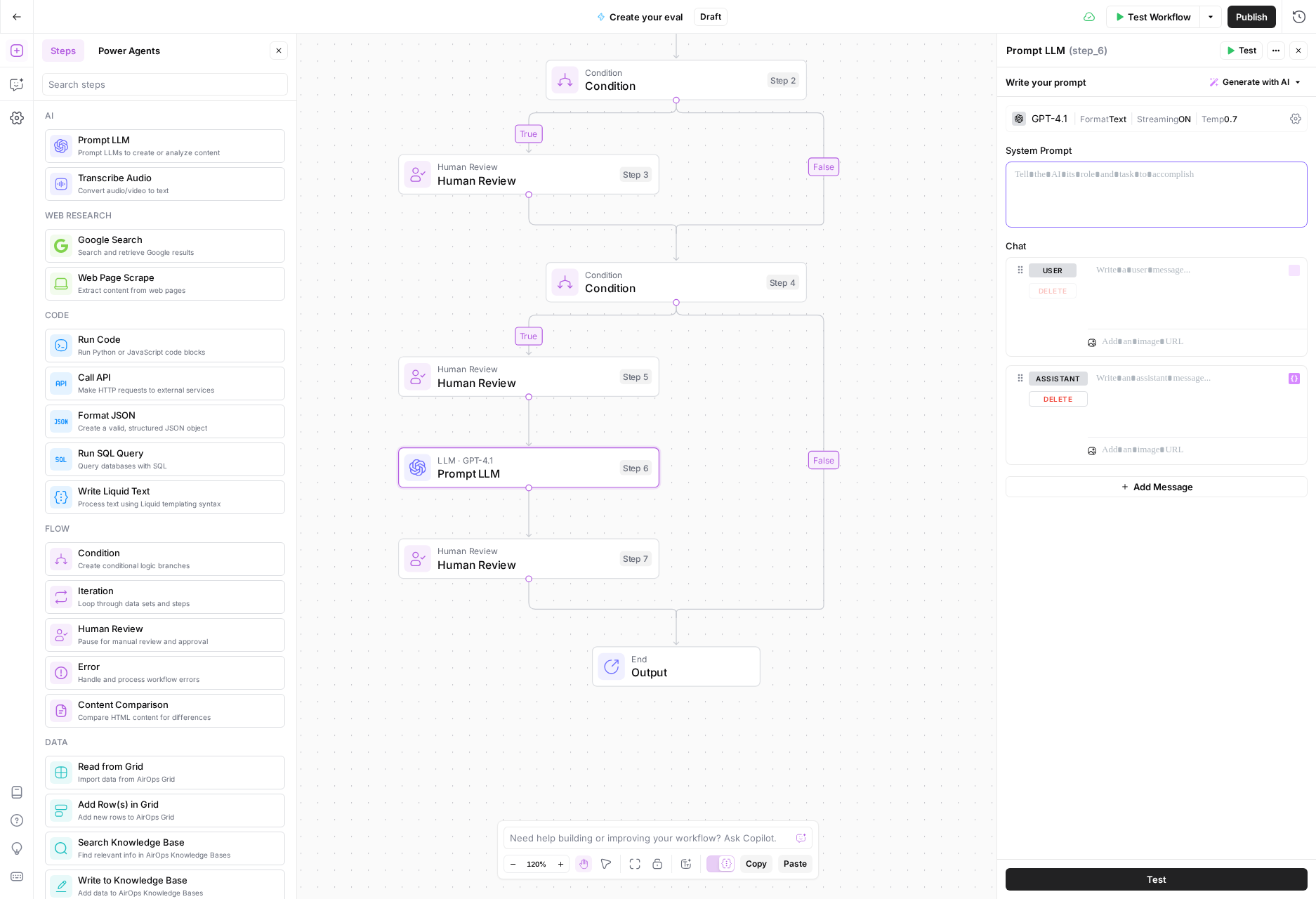
click at [1114, 193] on div at bounding box center [1156, 194] width 301 height 65
click at [1181, 295] on div at bounding box center [1197, 290] width 219 height 65
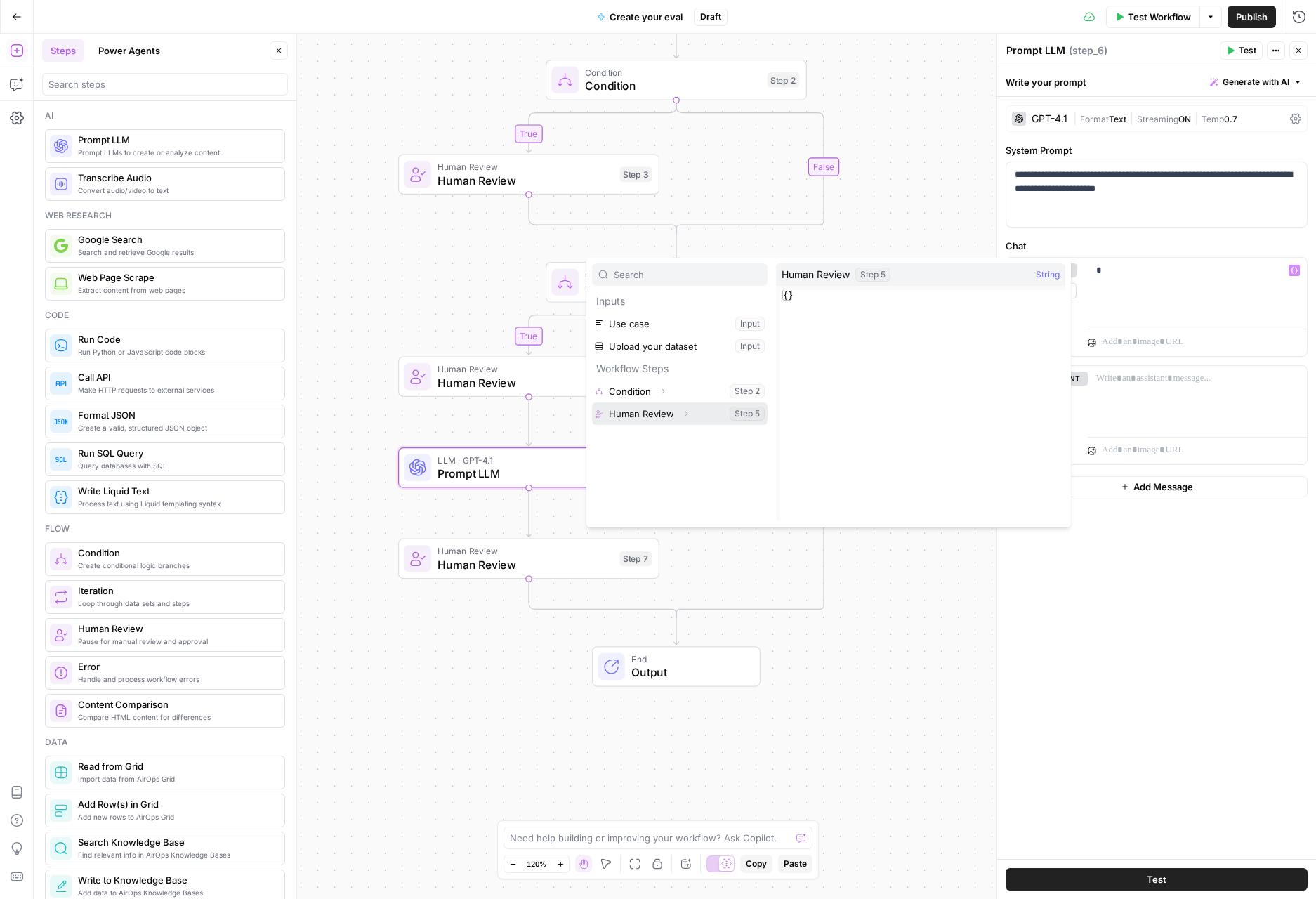
click at [681, 413] on icon "button" at bounding box center [685, 413] width 8 height 8
click at [658, 438] on button "Select variable Output" at bounding box center [686, 436] width 161 height 22
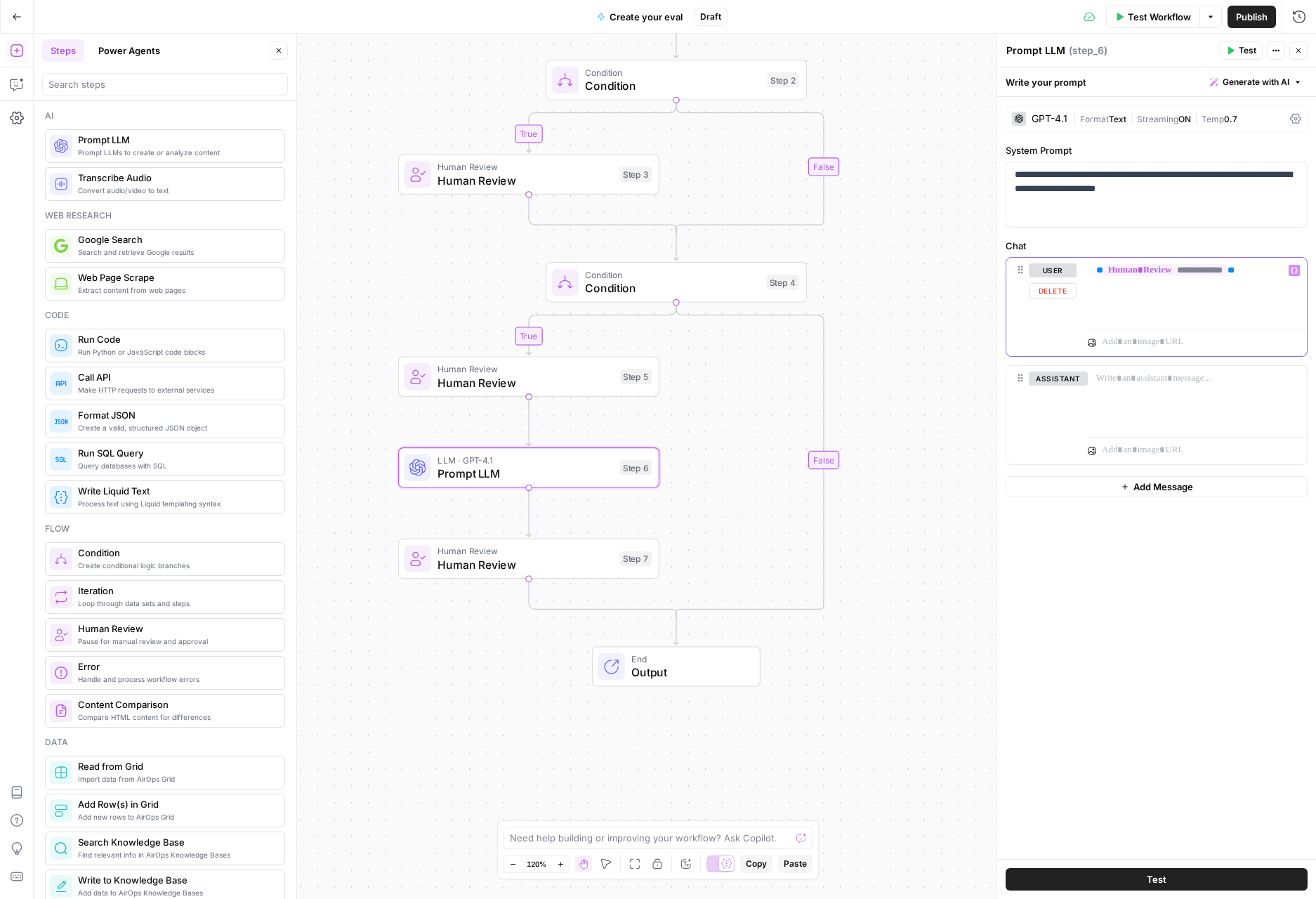
click at [1095, 264] on div "**********" at bounding box center [1197, 290] width 219 height 65
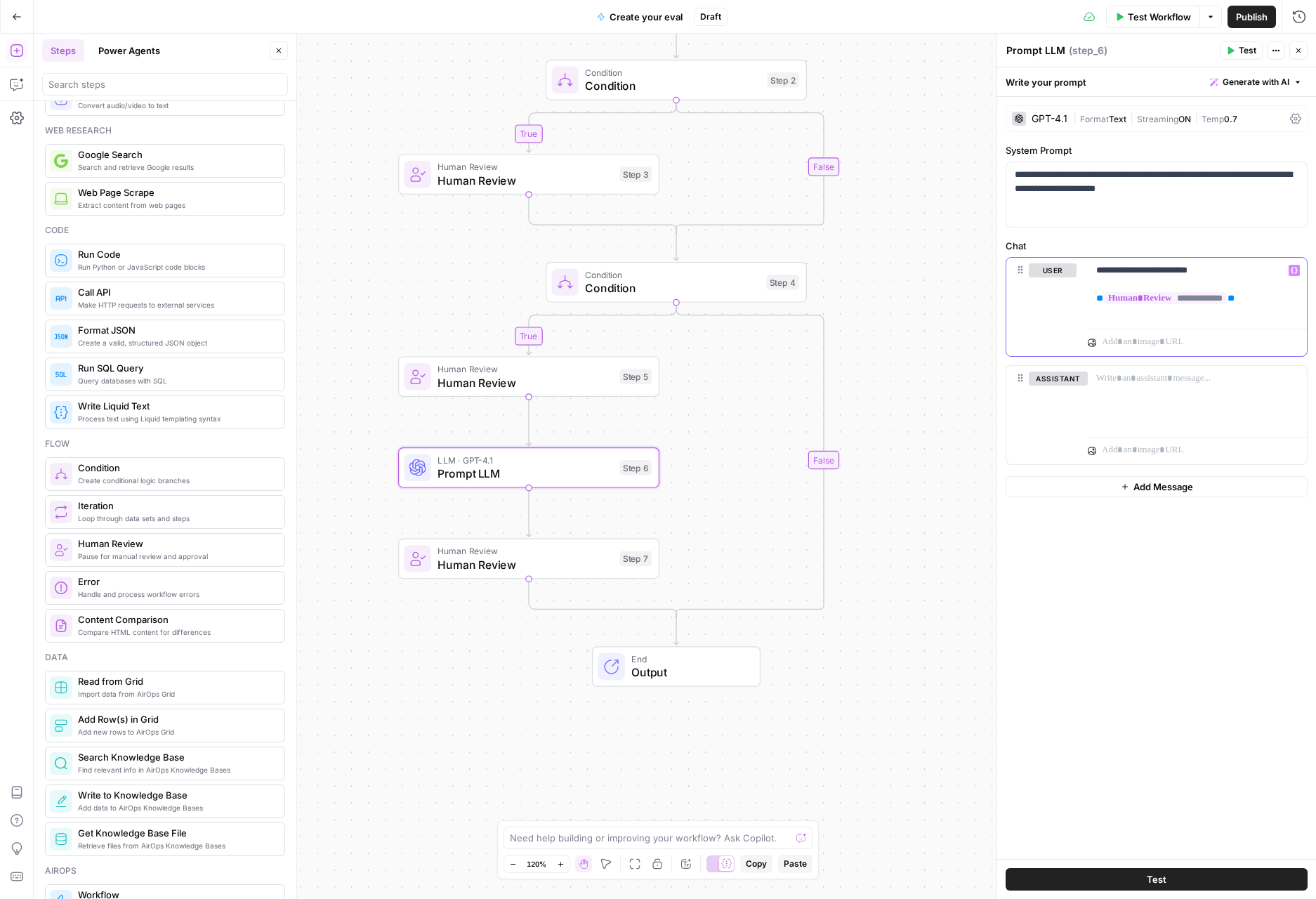
scroll to position [97, 0]
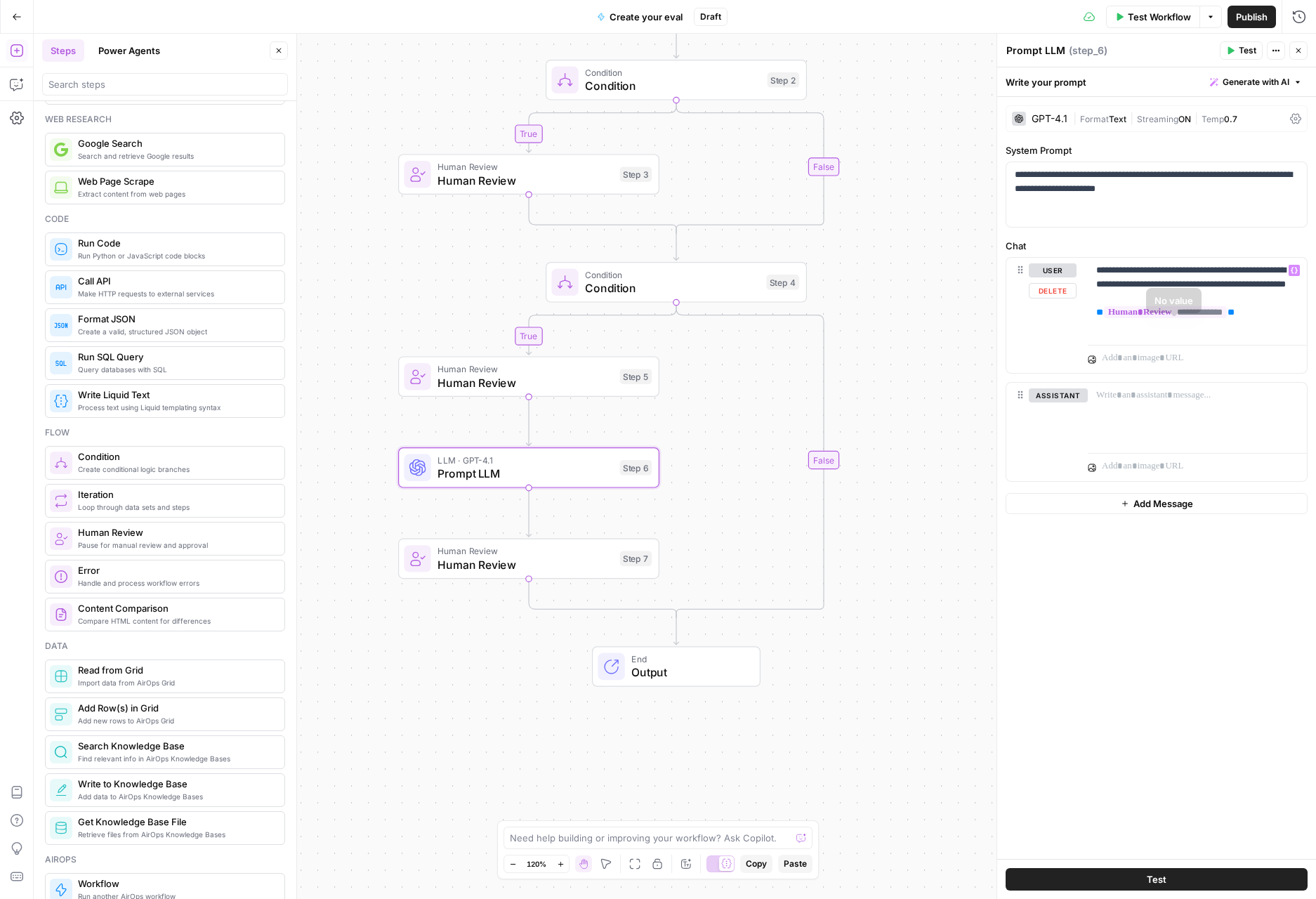
click at [902, 437] on div "true true false false Workflow Set Inputs Inputs Condition Condition Step 2 Hum…" at bounding box center [675, 466] width 1282 height 865
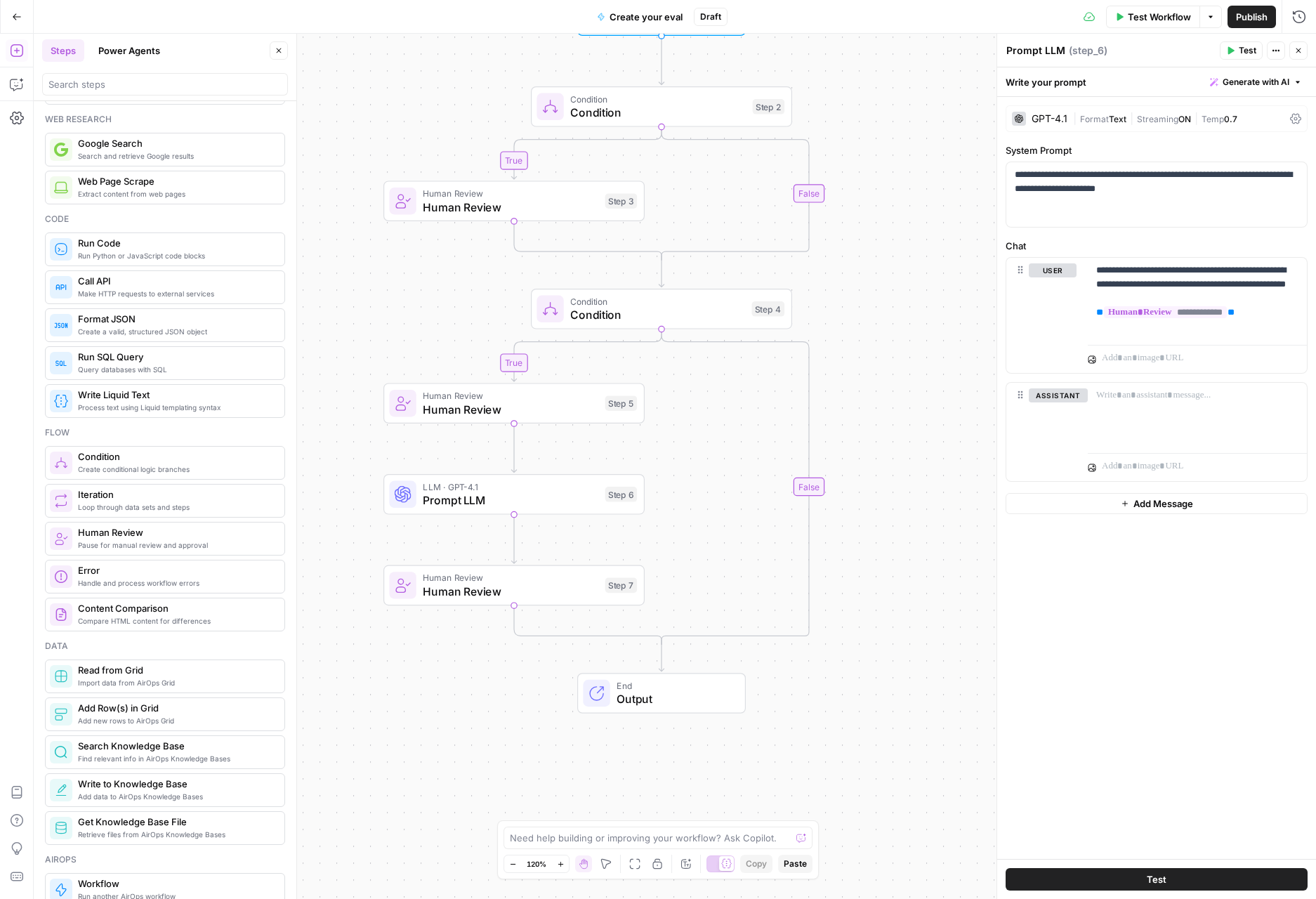
drag, startPoint x: 899, startPoint y: 460, endPoint x: 886, endPoint y: 484, distance: 27.3
click at [886, 484] on div "true true false false Workflow Set Inputs Inputs Condition Condition Step 2 Hum…" at bounding box center [675, 466] width 1282 height 865
click at [665, 650] on icon "Edge from step_4-conditional-end to end" at bounding box center [662, 652] width 5 height 31
click at [687, 660] on icon "button" at bounding box center [688, 658] width 12 height 12
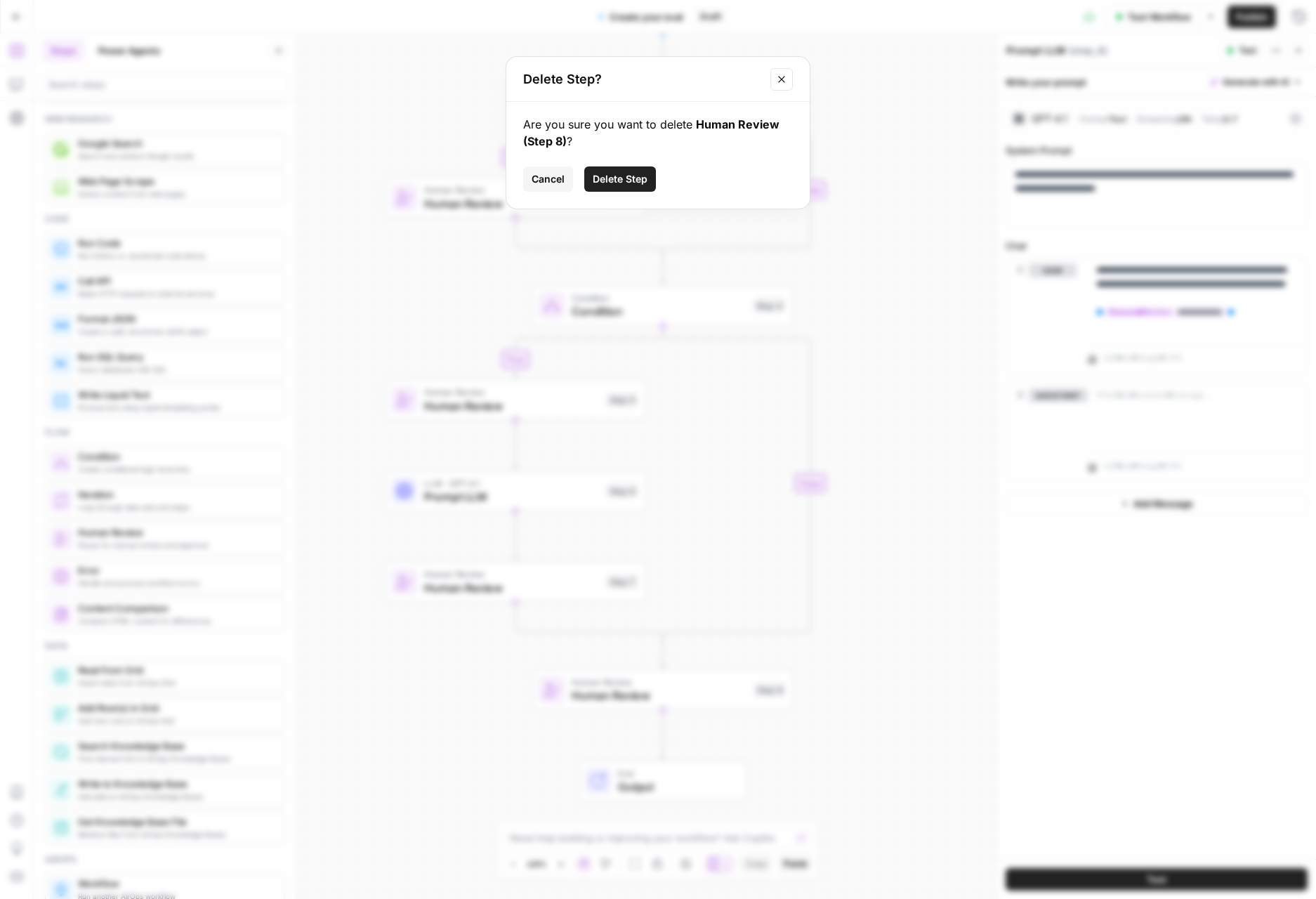
click at [636, 186] on button "Delete Step" at bounding box center [620, 179] width 71 height 25
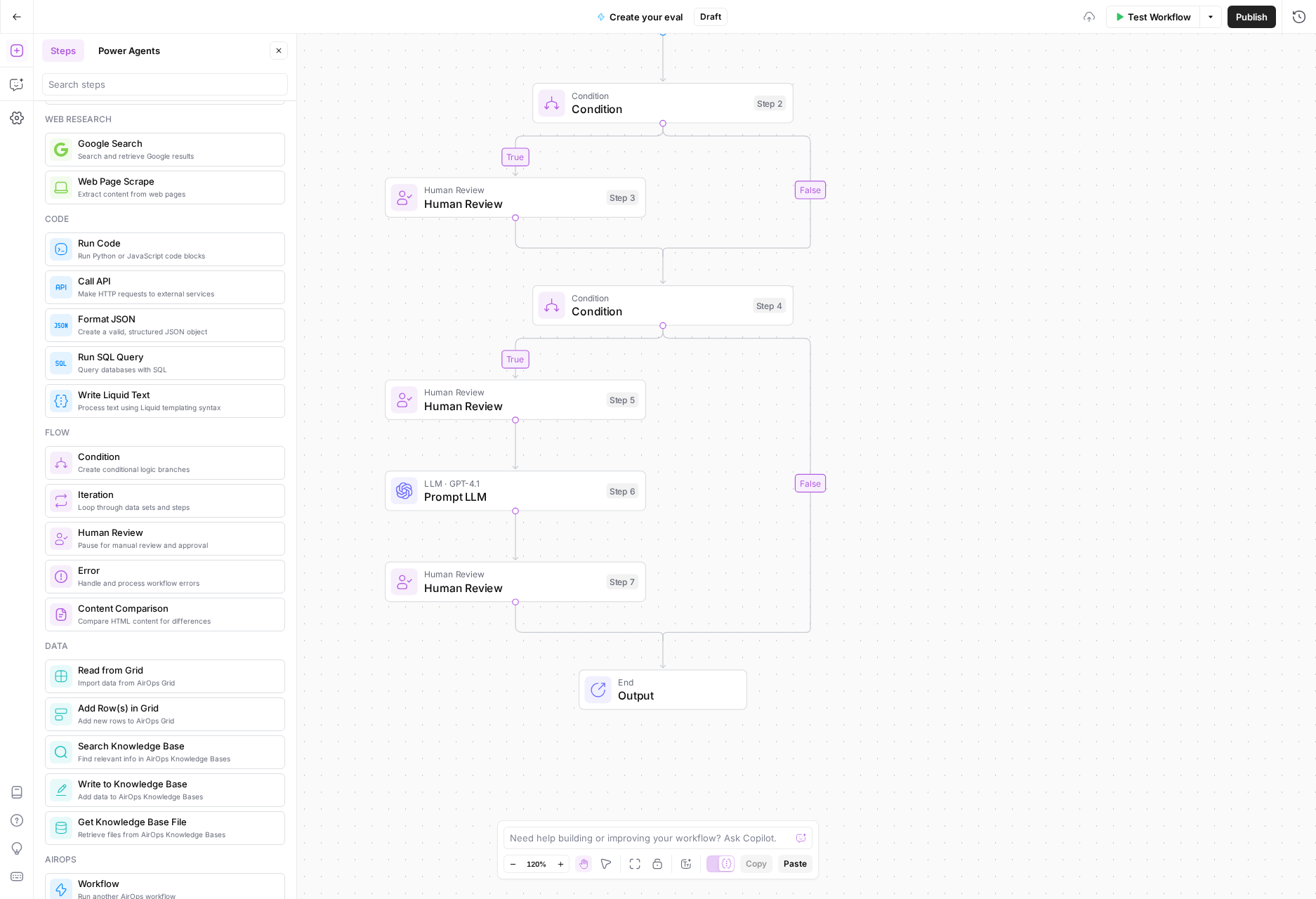
click at [938, 377] on div "true true false false Workflow Set Inputs Inputs Condition Condition Step 2 Hum…" at bounding box center [675, 466] width 1282 height 865
click at [247, 219] on div "Code" at bounding box center [165, 218] width 240 height 12
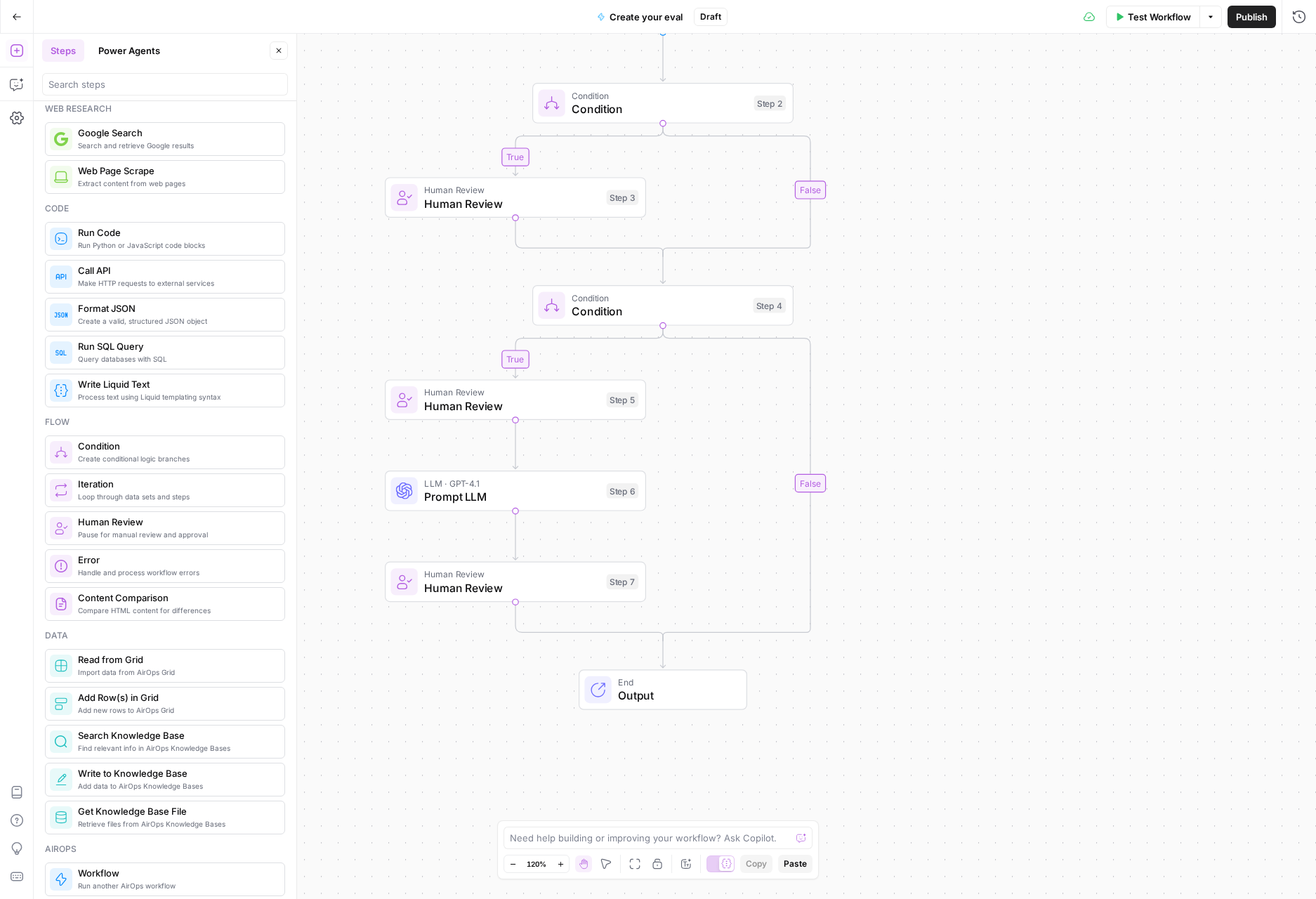
scroll to position [0, 0]
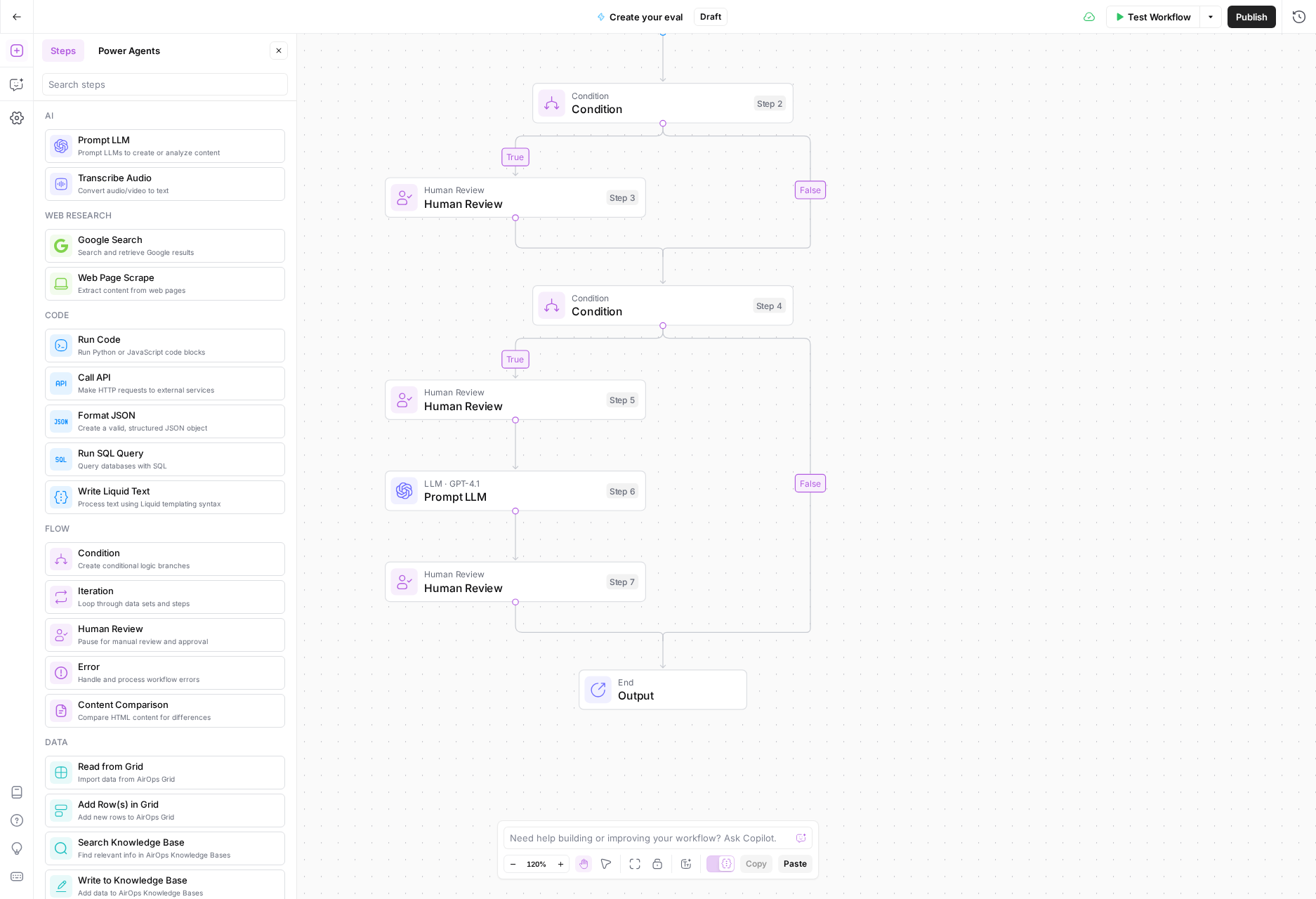
click at [161, 151] on span "Prompt LLMs to create or analyze content" at bounding box center [175, 153] width 195 height 11
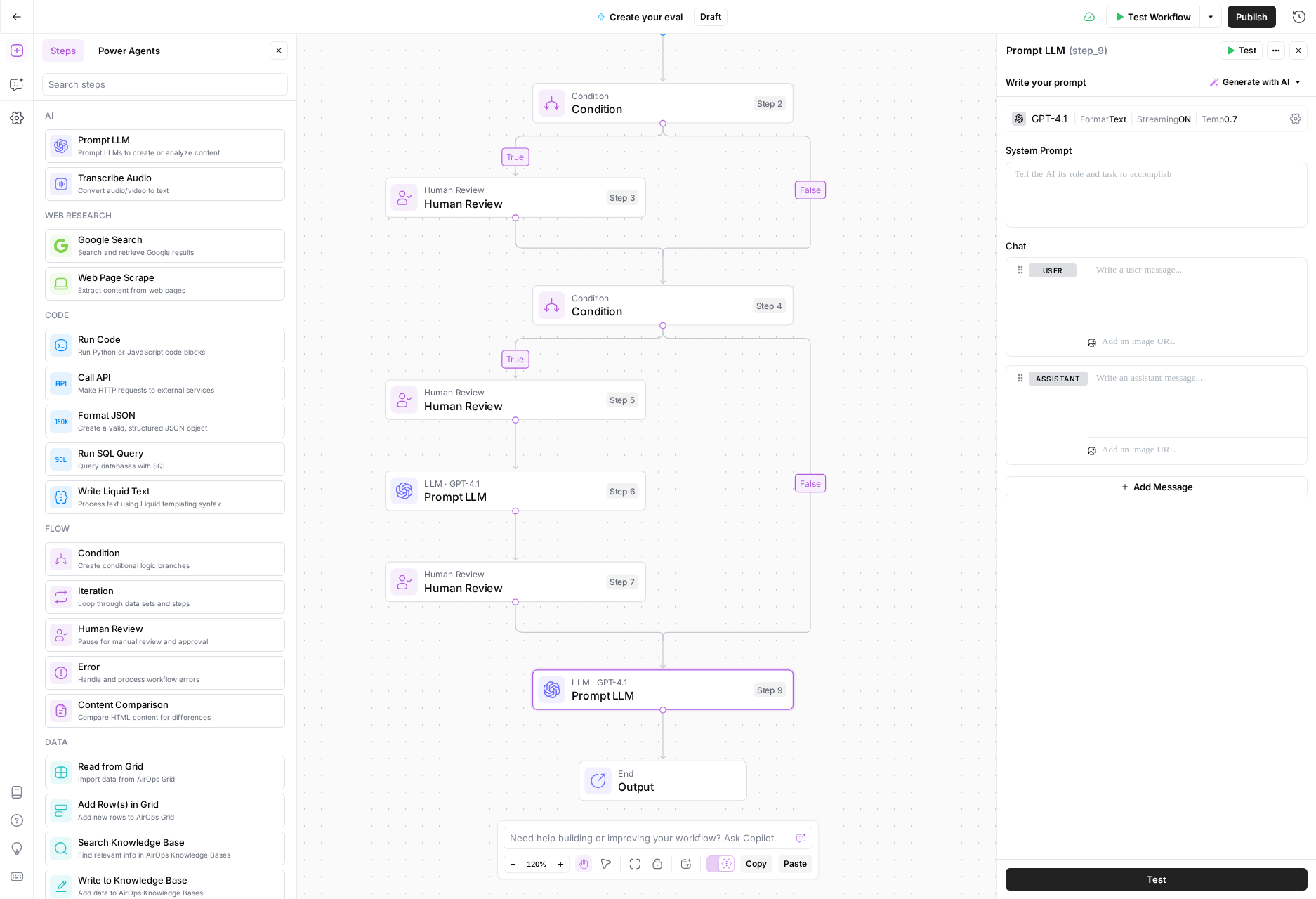
click at [1054, 120] on div "GPT-4.1" at bounding box center [1049, 118] width 36 height 9
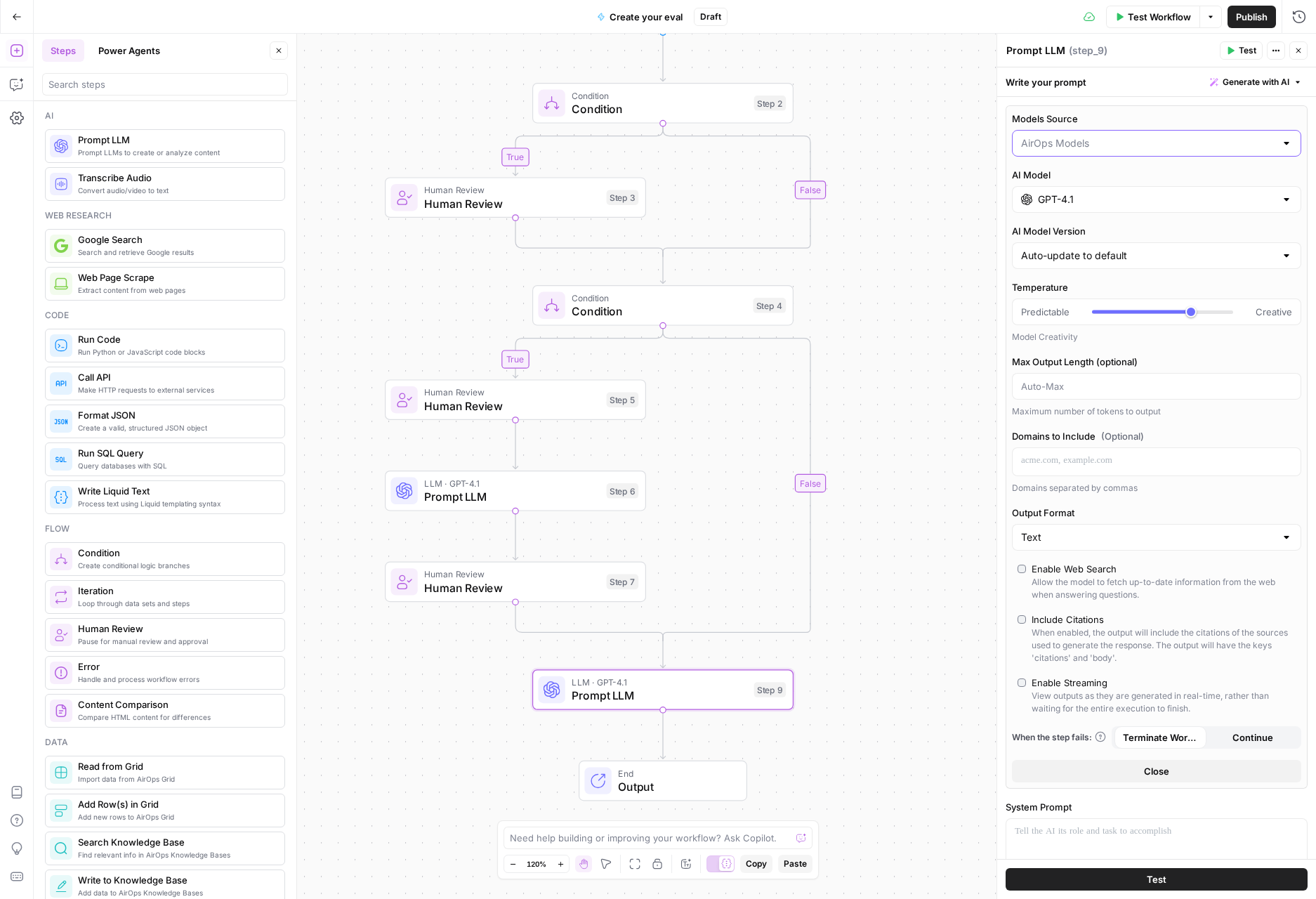
click at [1057, 139] on input "Models Source" at bounding box center [1147, 142] width 254 height 14
click at [1061, 195] on span "My Models" at bounding box center [1148, 198] width 249 height 14
type input "My Models"
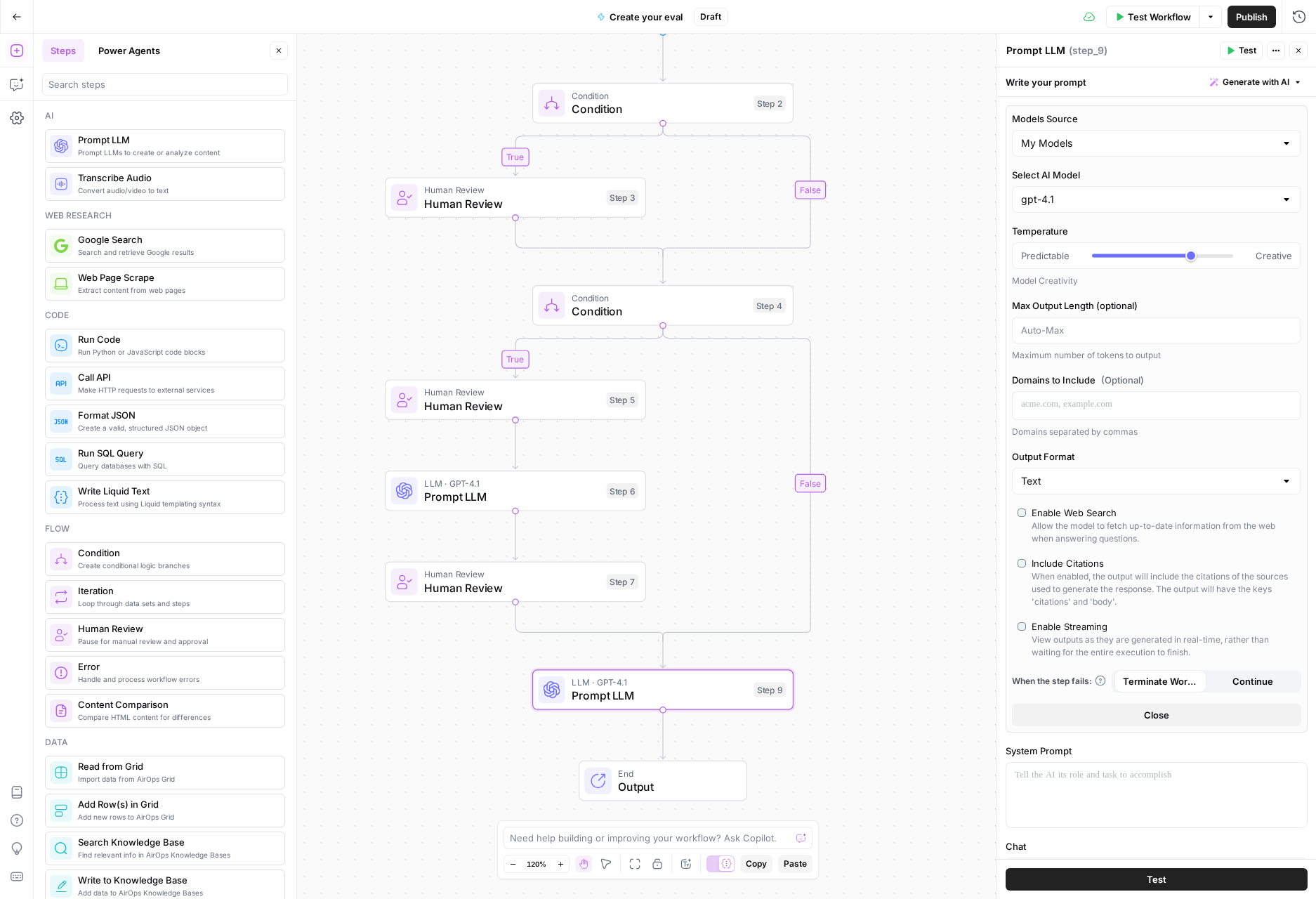
click at [1065, 184] on div "Select AI Model gpt-4.1" at bounding box center [1156, 190] width 290 height 45
click at [1067, 194] on input "Select AI Model" at bounding box center [1147, 199] width 254 height 14
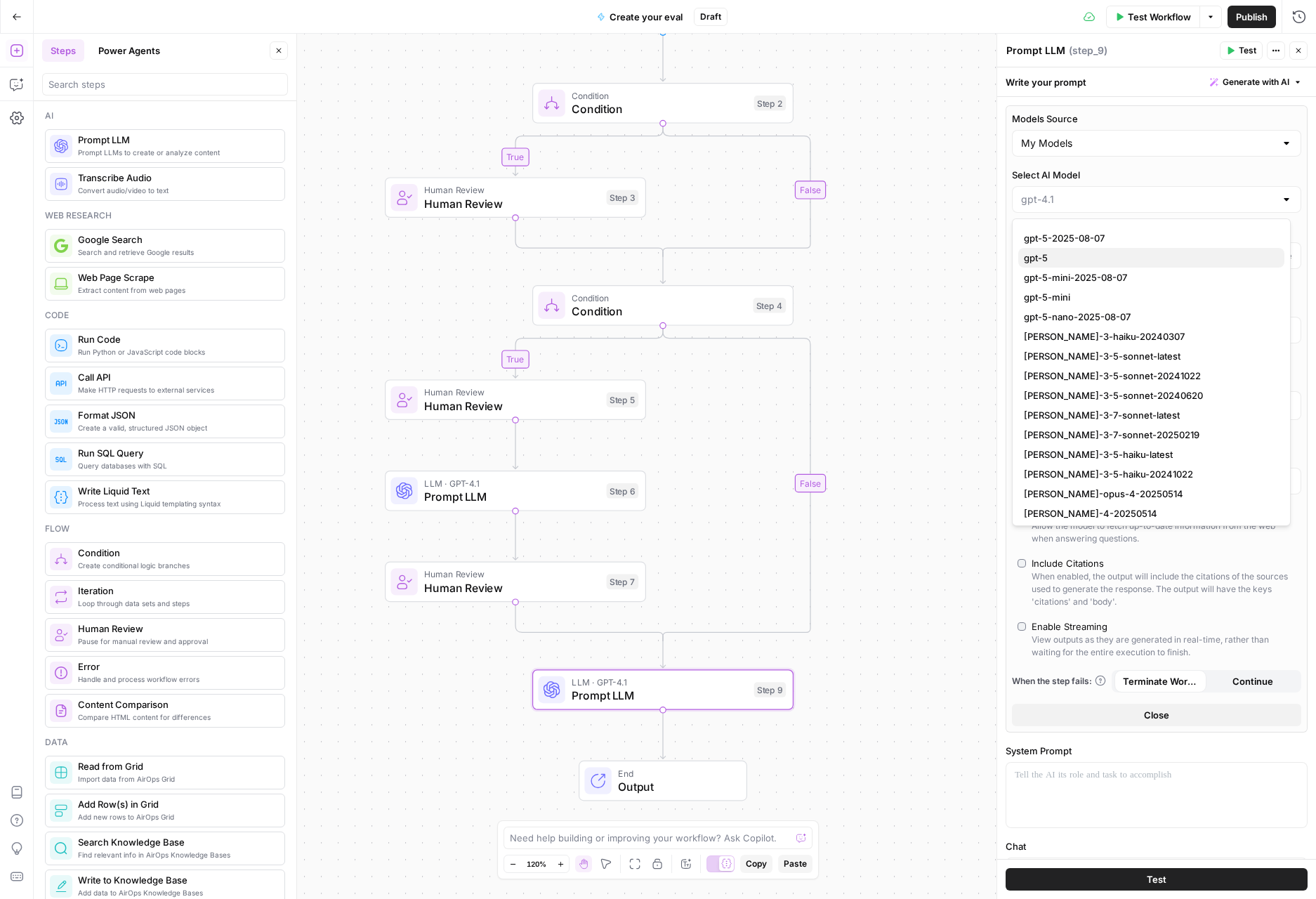
scroll to position [1460, 0]
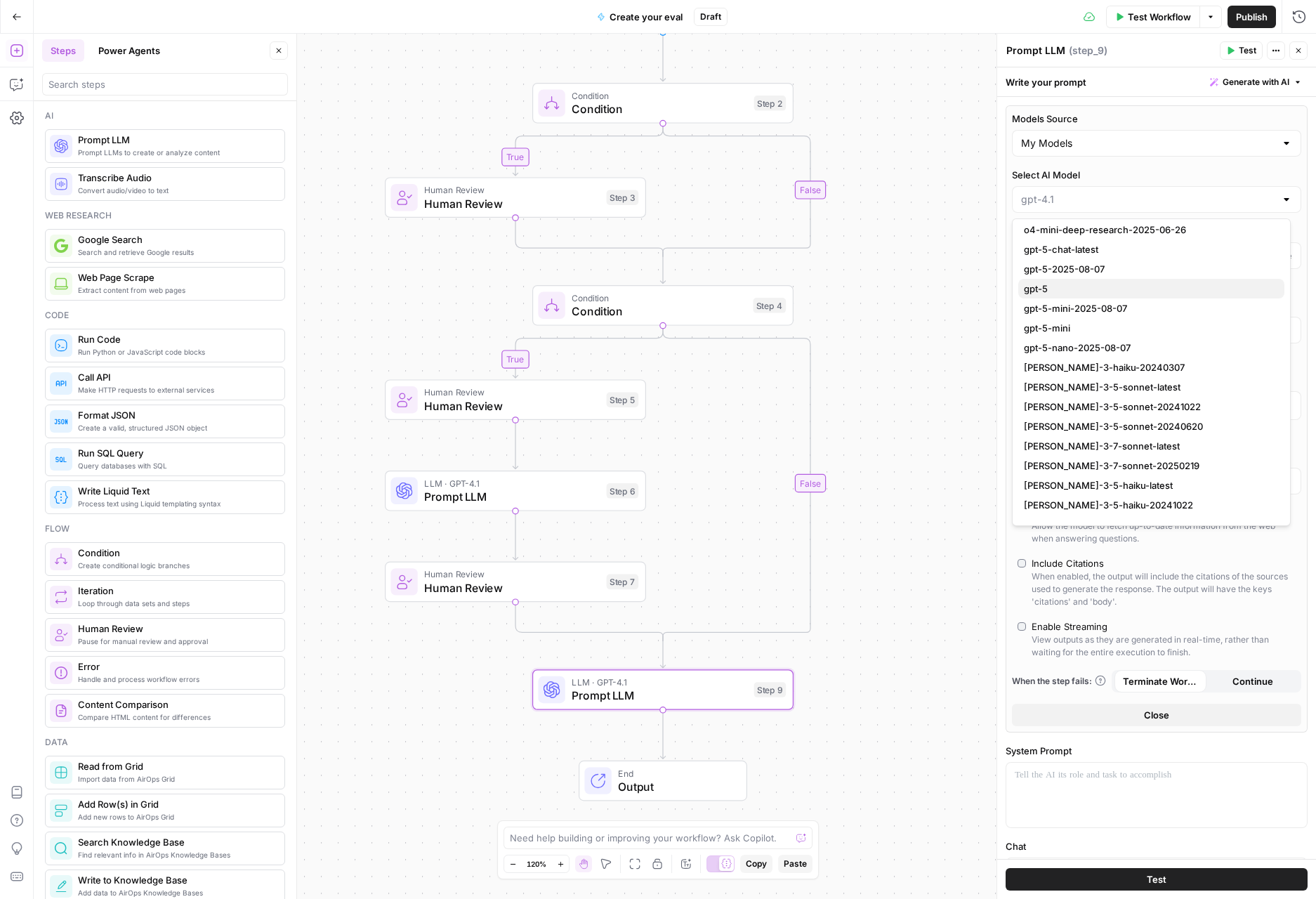
click at [1092, 280] on button "gpt-5" at bounding box center [1151, 288] width 266 height 20
type input "gpt-5"
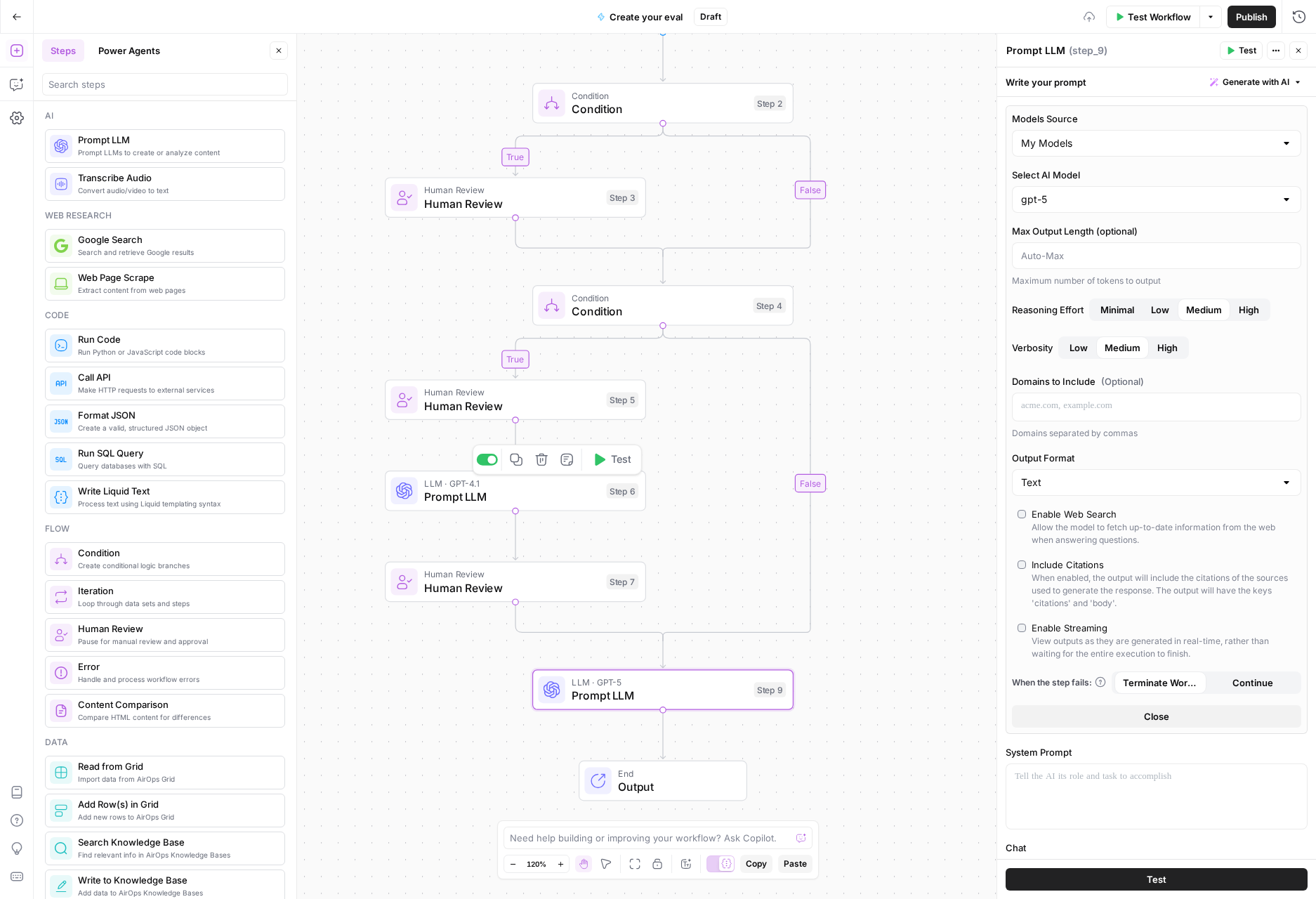
click at [608, 490] on div "Step 6" at bounding box center [622, 490] width 32 height 15
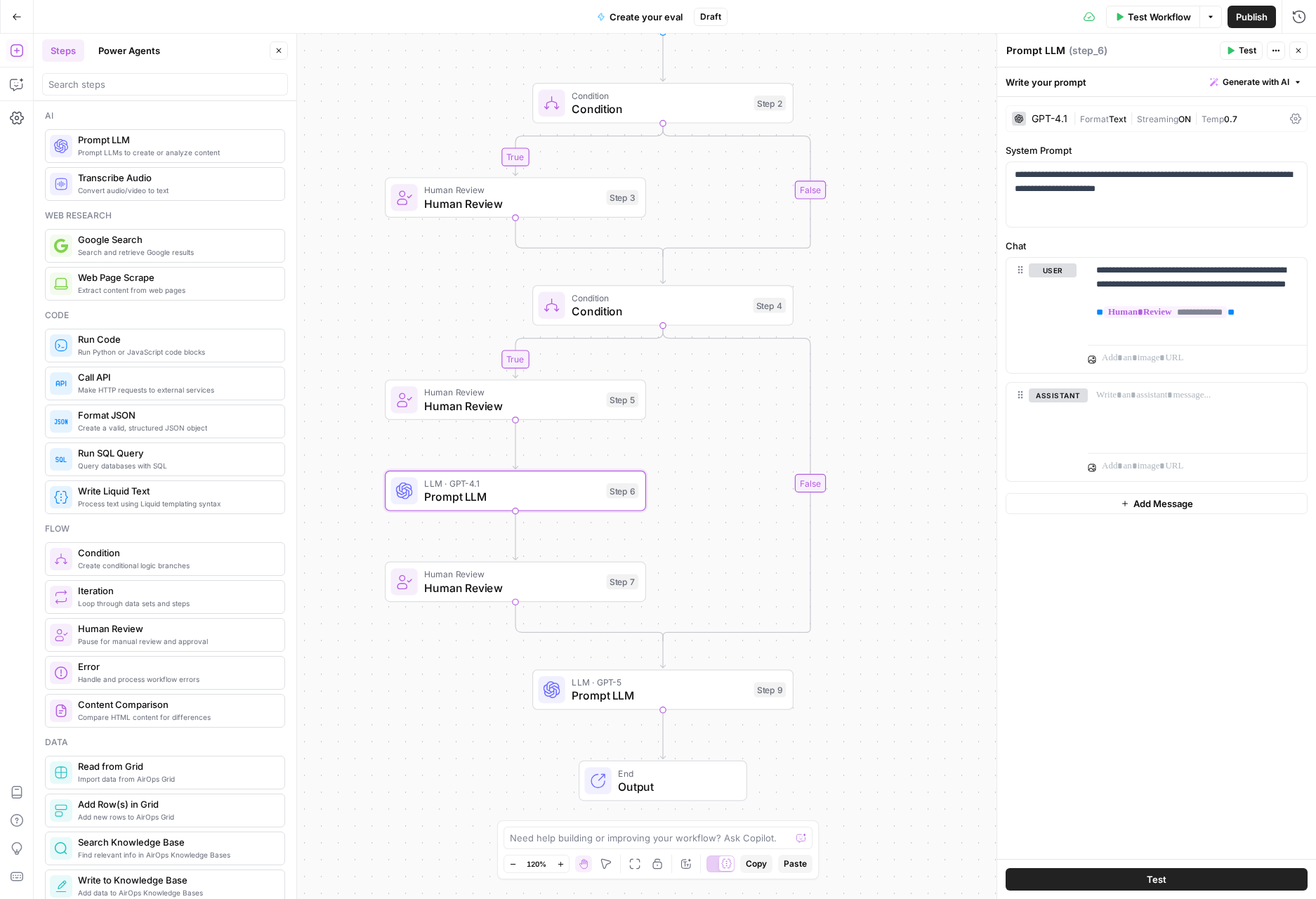
click at [1127, 110] on div "GPT-4.1 | Format Text | Streaming ON | Temp 0.7" at bounding box center [1157, 118] width 302 height 26
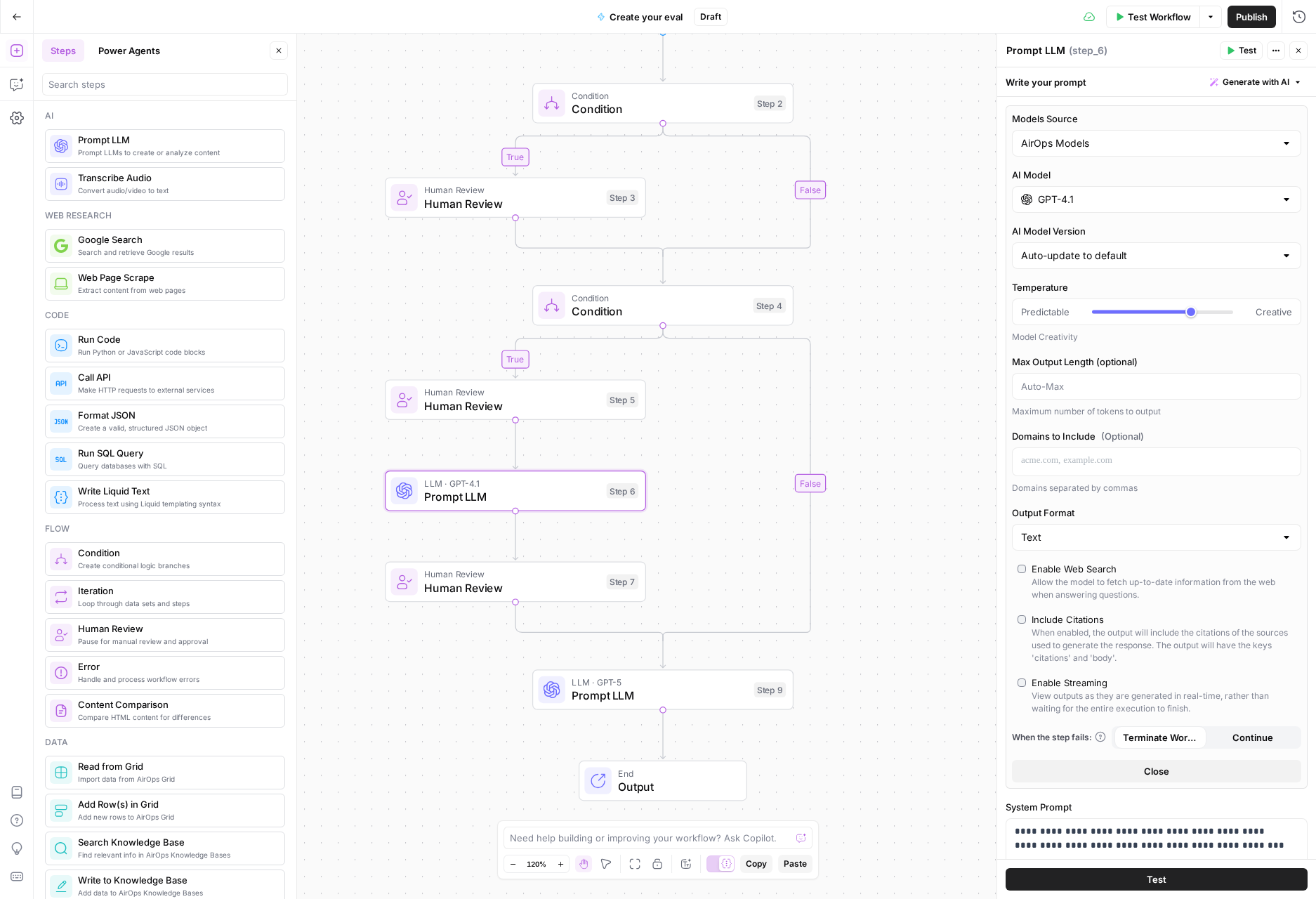
click at [1120, 202] on input "GPT-4.1" at bounding box center [1156, 199] width 237 height 14
click at [1084, 136] on div "AirOps Models" at bounding box center [1156, 143] width 290 height 26
click at [1075, 197] on span "My Models" at bounding box center [1148, 198] width 249 height 14
type input "My Models"
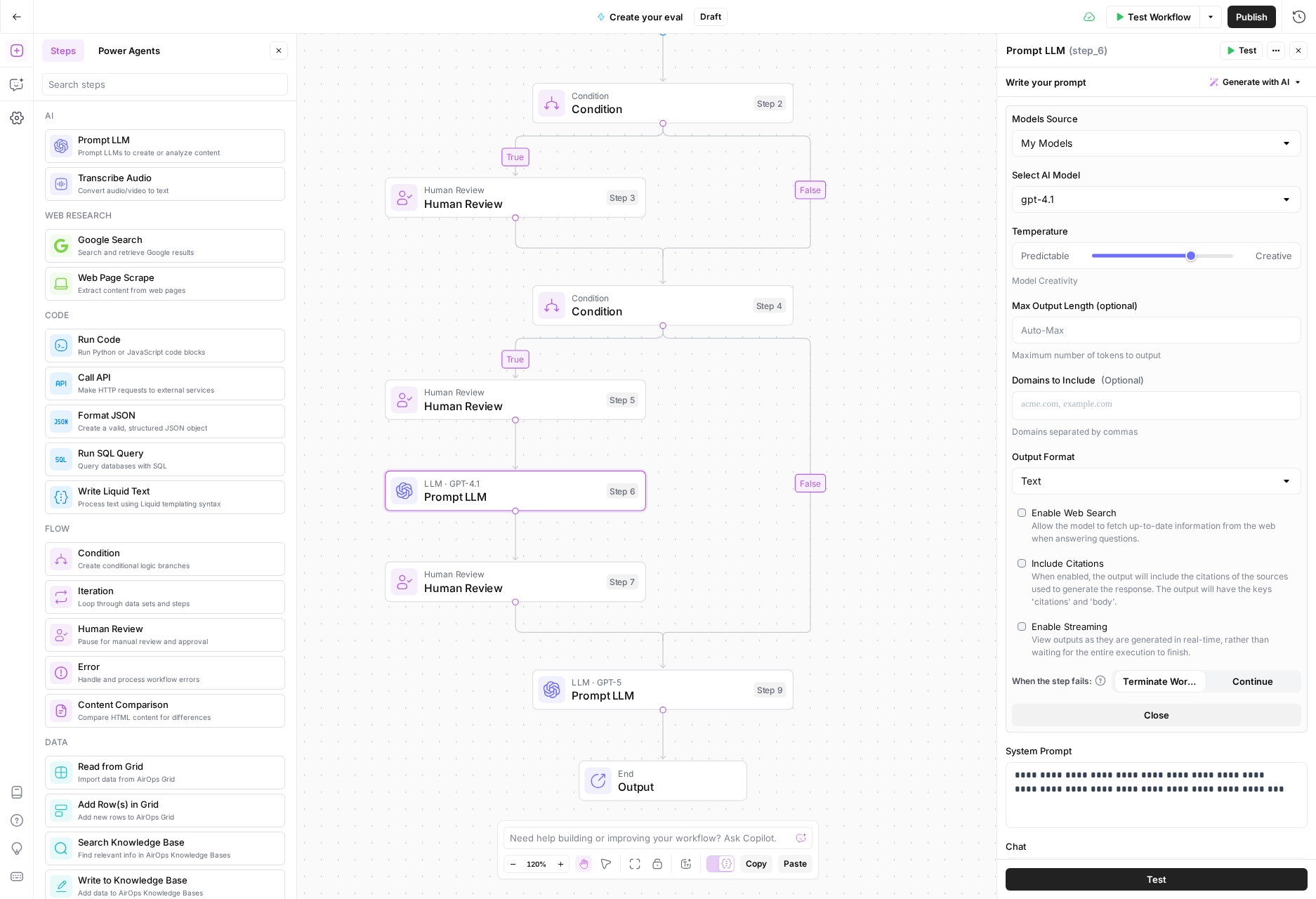
click at [1079, 188] on div "gpt-4.1" at bounding box center [1156, 199] width 290 height 26
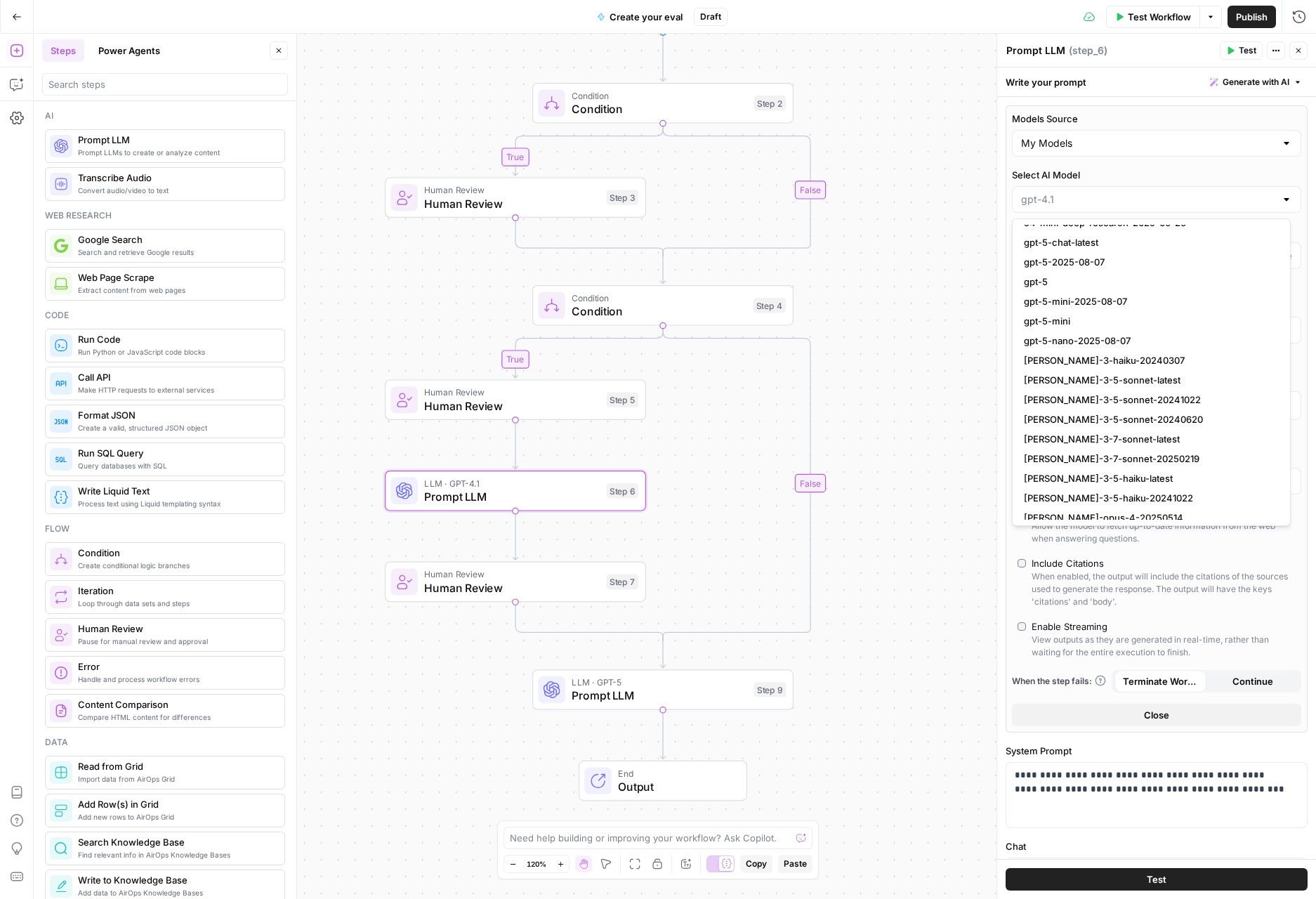
scroll to position [1514, 0]
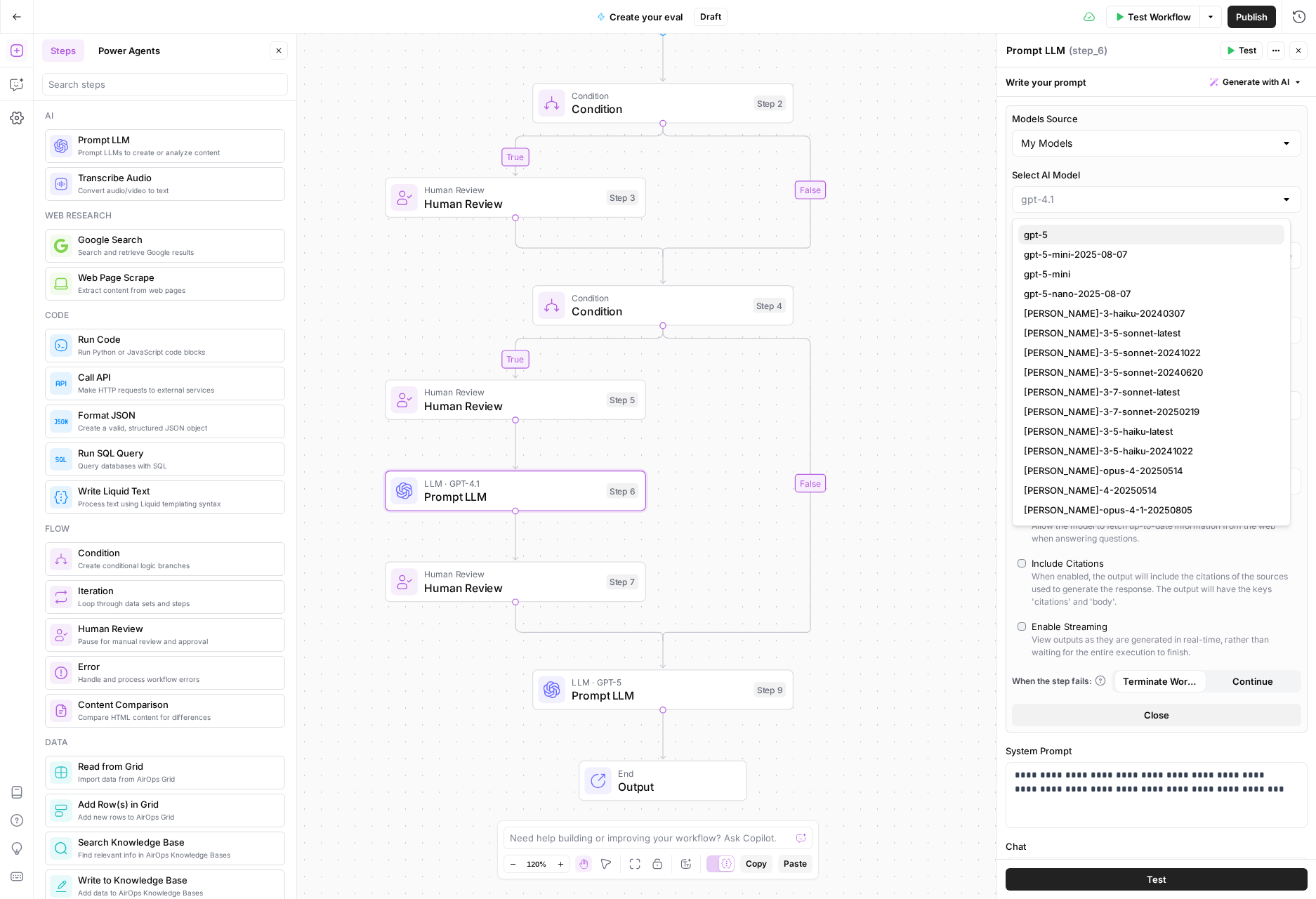
click at [1075, 233] on span "gpt-5" at bounding box center [1148, 234] width 249 height 14
type input "gpt-5"
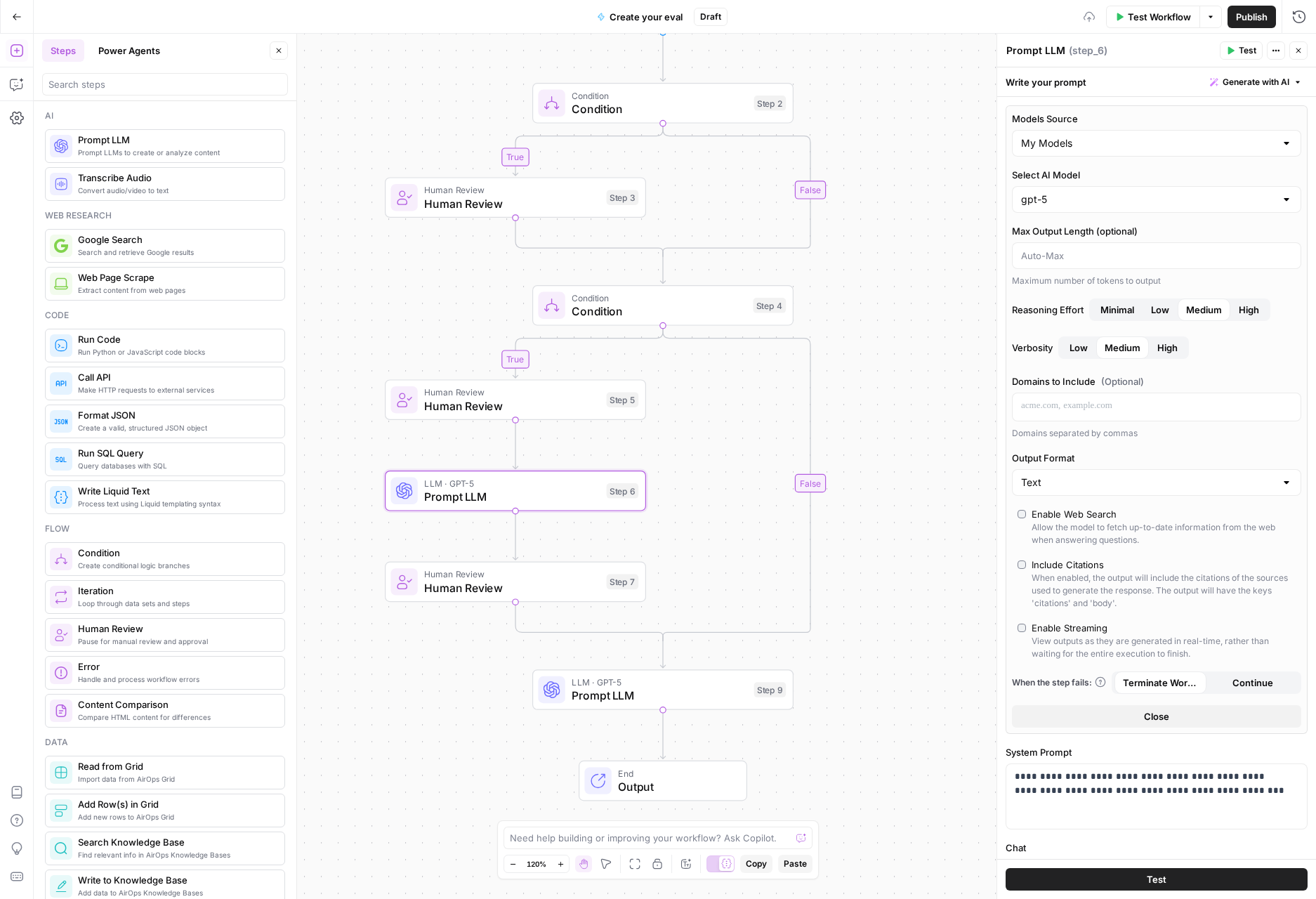
click at [891, 602] on div "true true false false Workflow Set Inputs Inputs Condition Condition Step 2 Hum…" at bounding box center [675, 466] width 1282 height 865
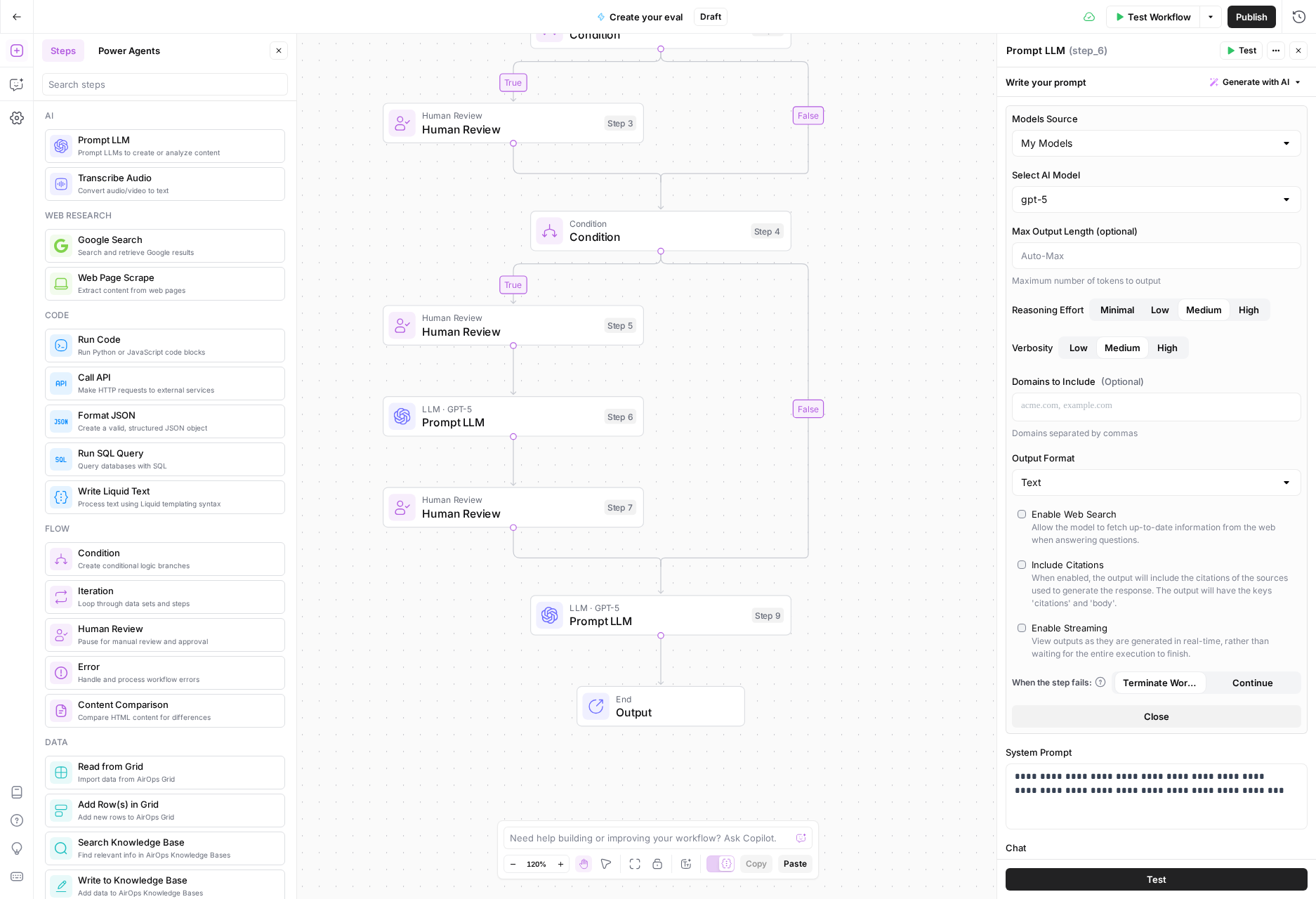
drag, startPoint x: 893, startPoint y: 625, endPoint x: 889, endPoint y: 489, distance: 136.1
click at [895, 487] on div "true true false false Workflow Set Inputs Inputs Condition Condition Step 2 Hum…" at bounding box center [675, 466] width 1282 height 865
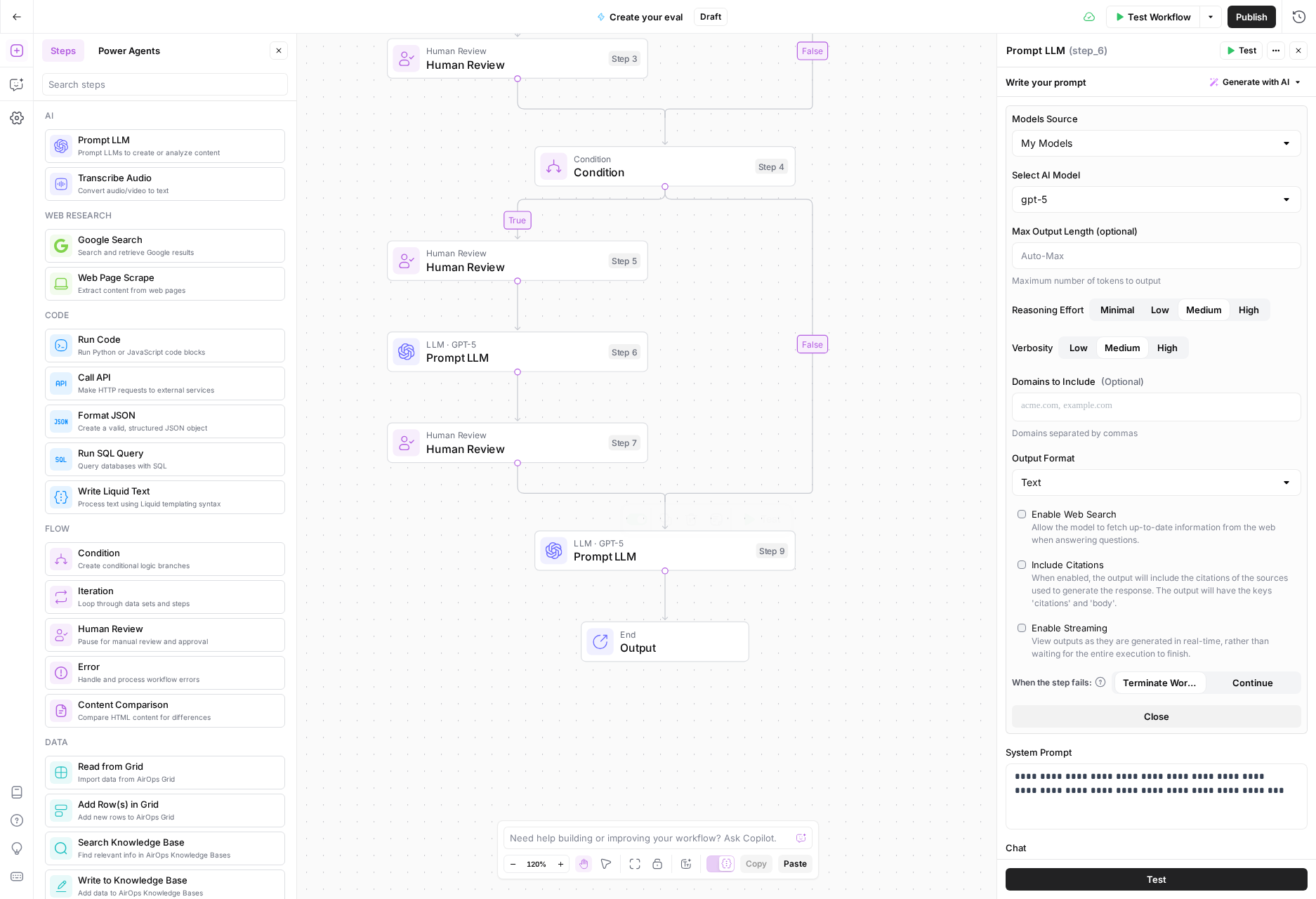
click at [706, 564] on div "LLM · GPT-5 Prompt LLM Step 9 Copy step Delete step Add Note Test" at bounding box center [665, 549] width 262 height 40
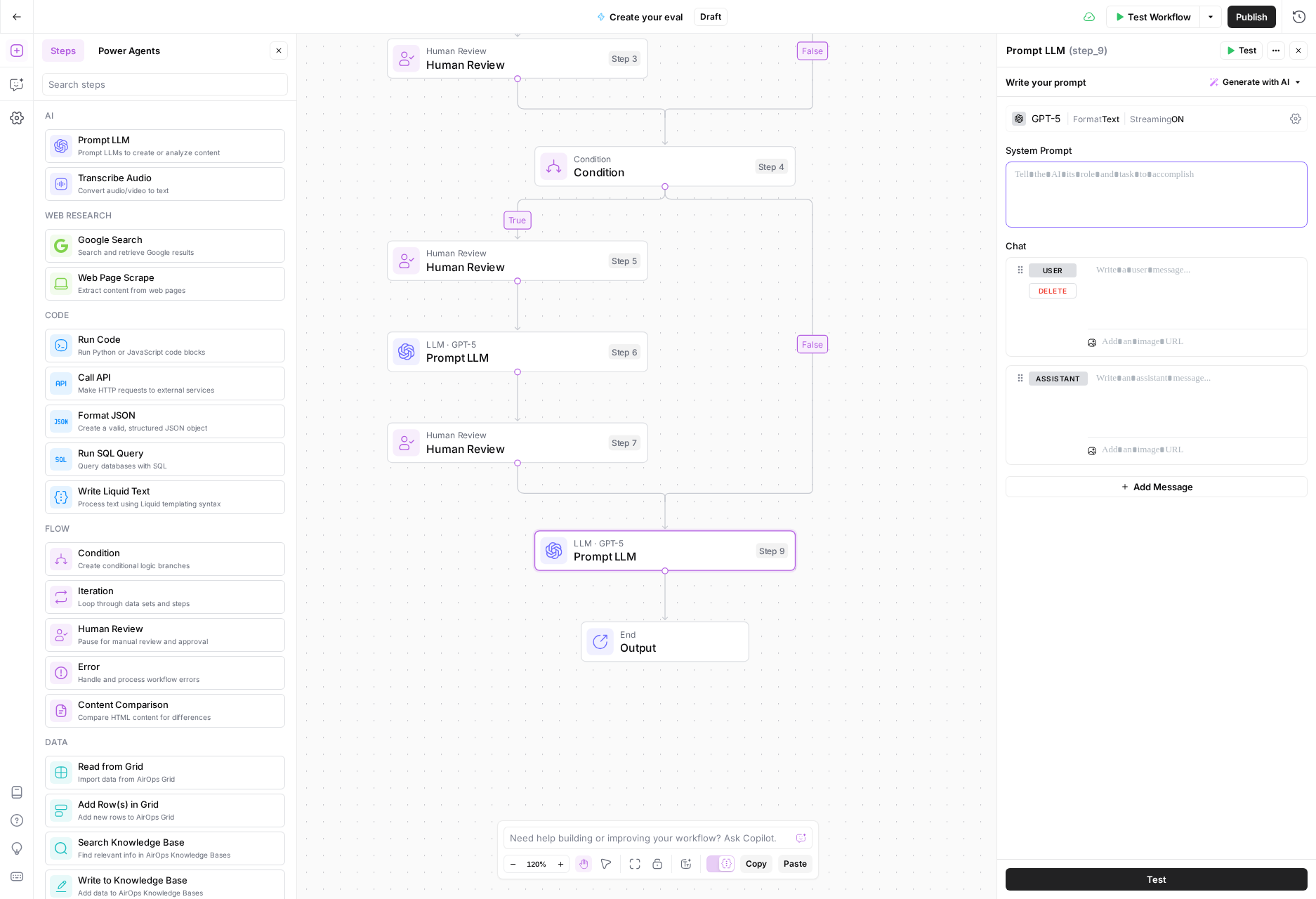
click at [1059, 193] on div at bounding box center [1156, 194] width 301 height 65
click at [1126, 266] on p at bounding box center [1197, 270] width 202 height 14
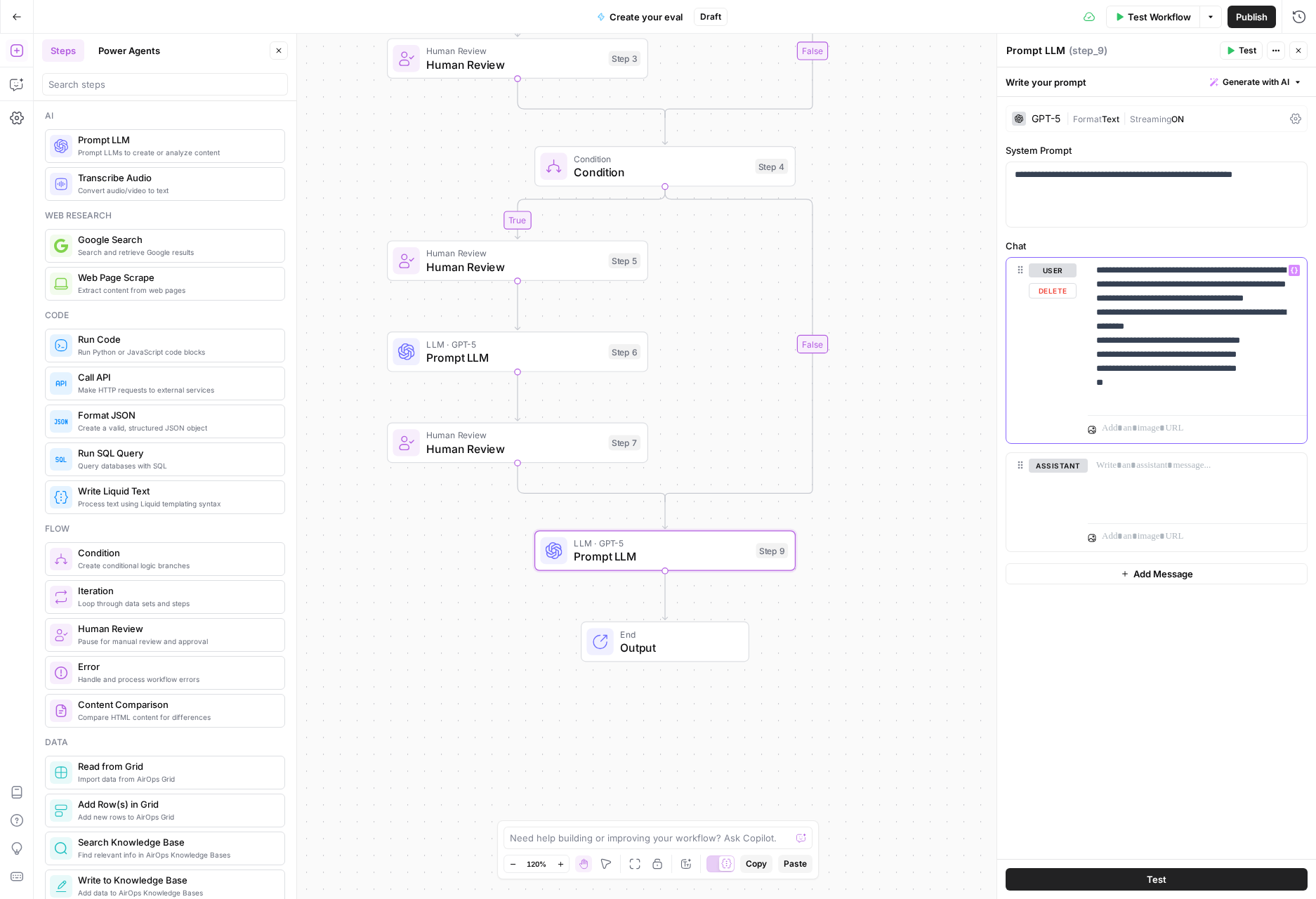
click at [1134, 400] on p "**********" at bounding box center [1197, 334] width 202 height 141
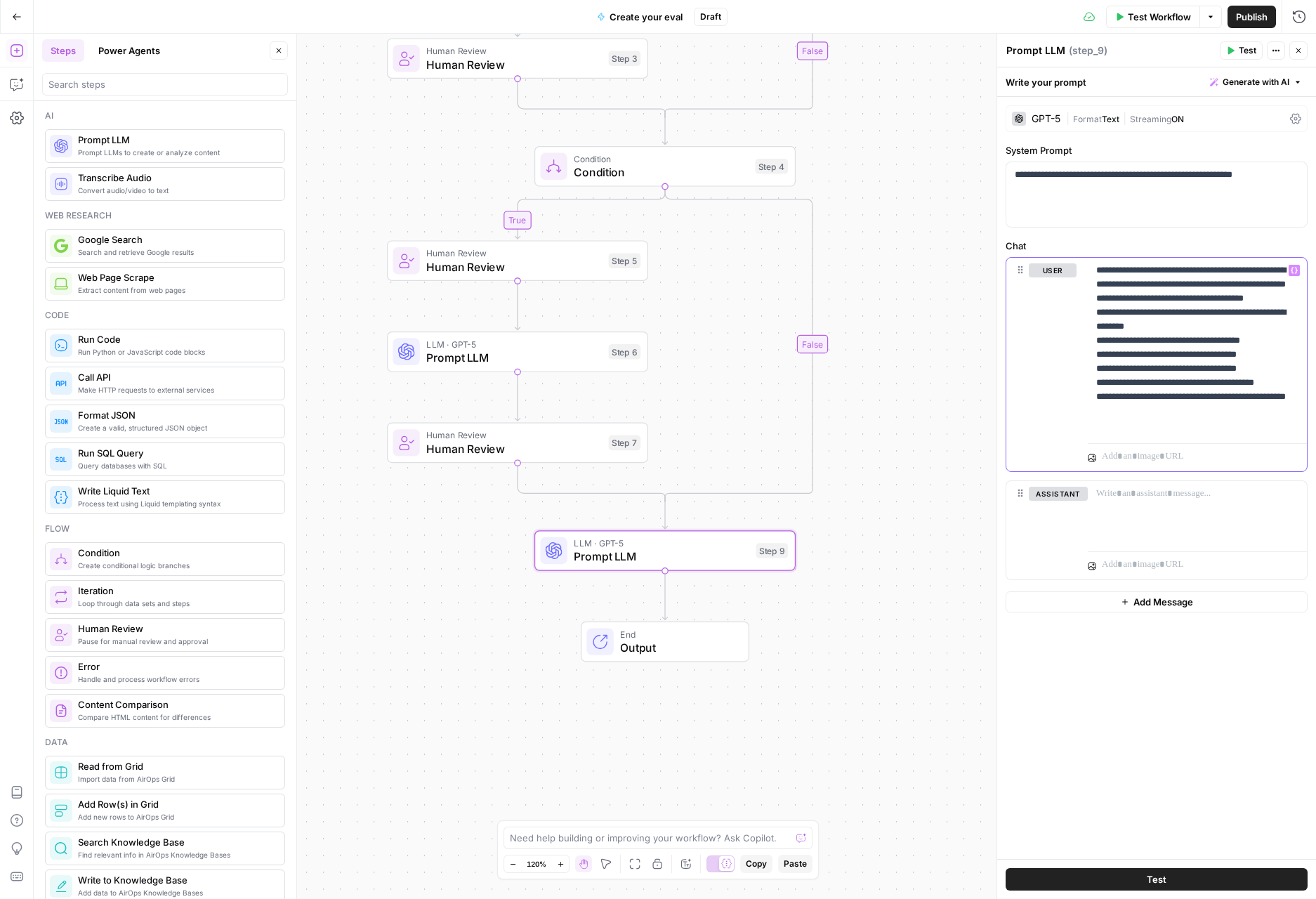
click at [1296, 397] on p "**********" at bounding box center [1197, 348] width 202 height 169
click at [1145, 433] on p "**********" at bounding box center [1197, 362] width 202 height 197
click at [1151, 453] on p "**********" at bounding box center [1197, 362] width 202 height 197
click at [1281, 384] on p "**********" at bounding box center [1197, 362] width 202 height 197
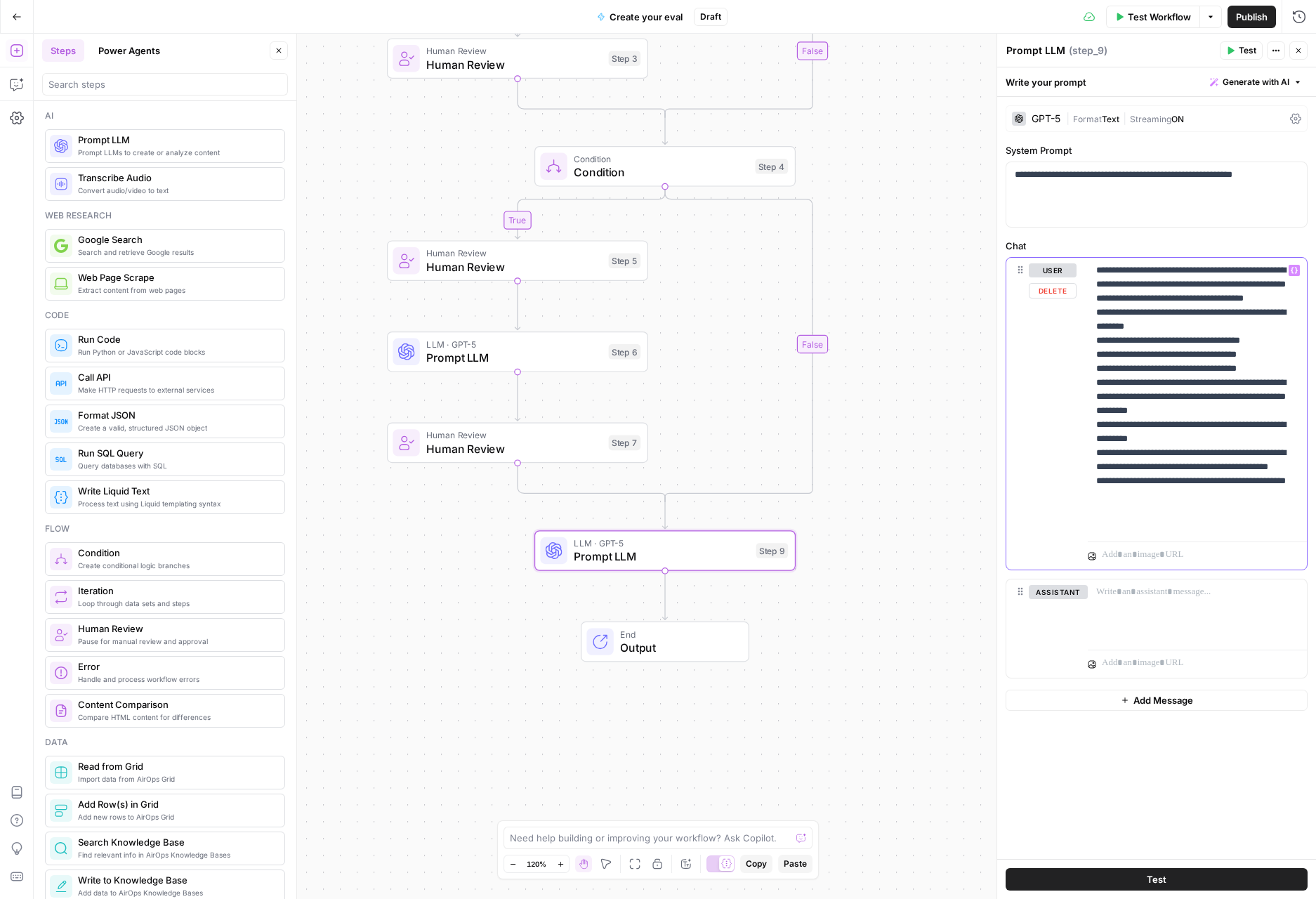
click at [1202, 517] on p "**********" at bounding box center [1197, 397] width 202 height 267
click at [1101, 464] on p "**********" at bounding box center [1197, 397] width 202 height 267
click at [1099, 507] on p "**********" at bounding box center [1197, 397] width 202 height 267
click at [1166, 527] on p "**********" at bounding box center [1197, 397] width 202 height 267
click at [1297, 551] on p "**********" at bounding box center [1197, 411] width 202 height 295
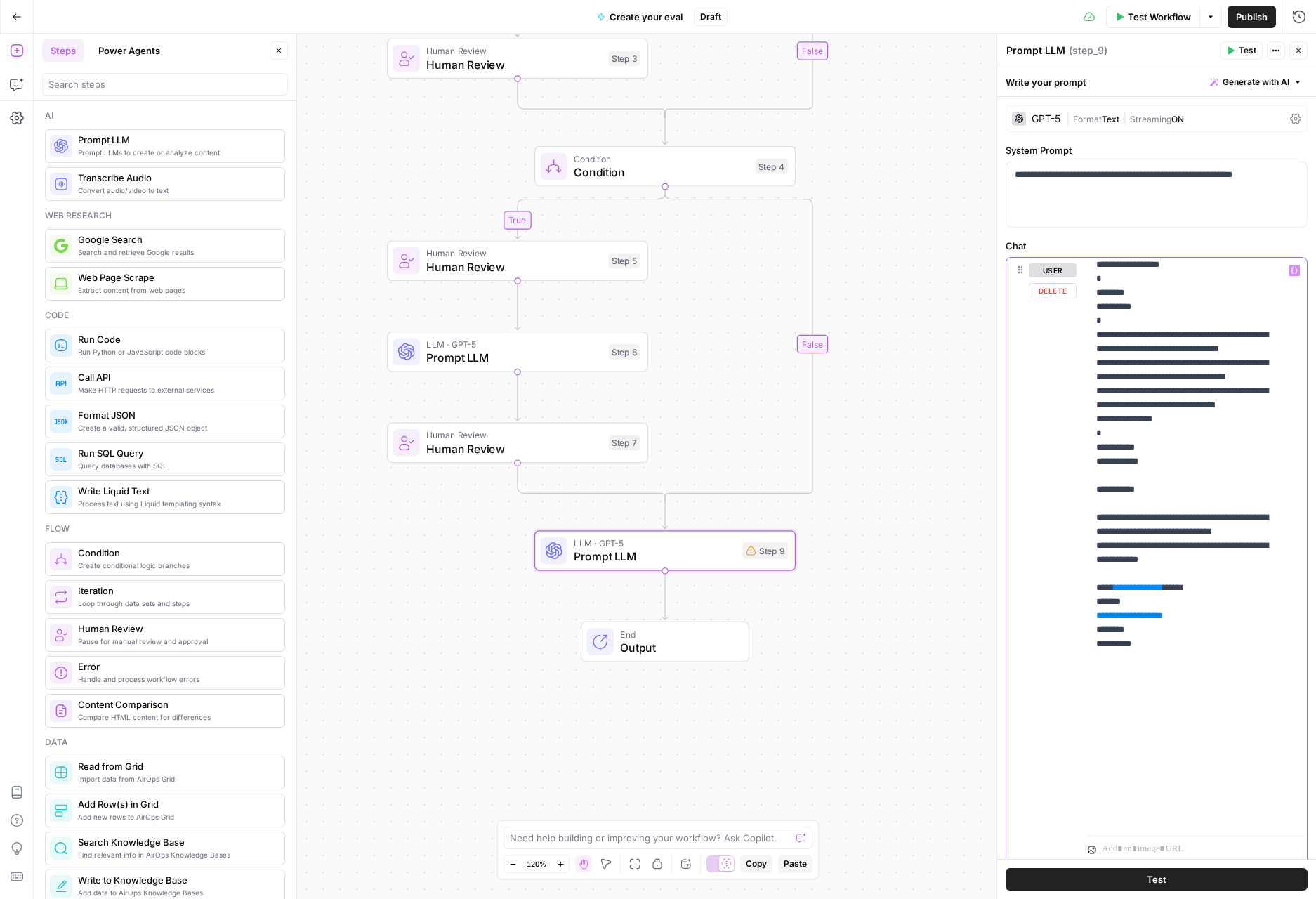
scroll to position [1433, 0]
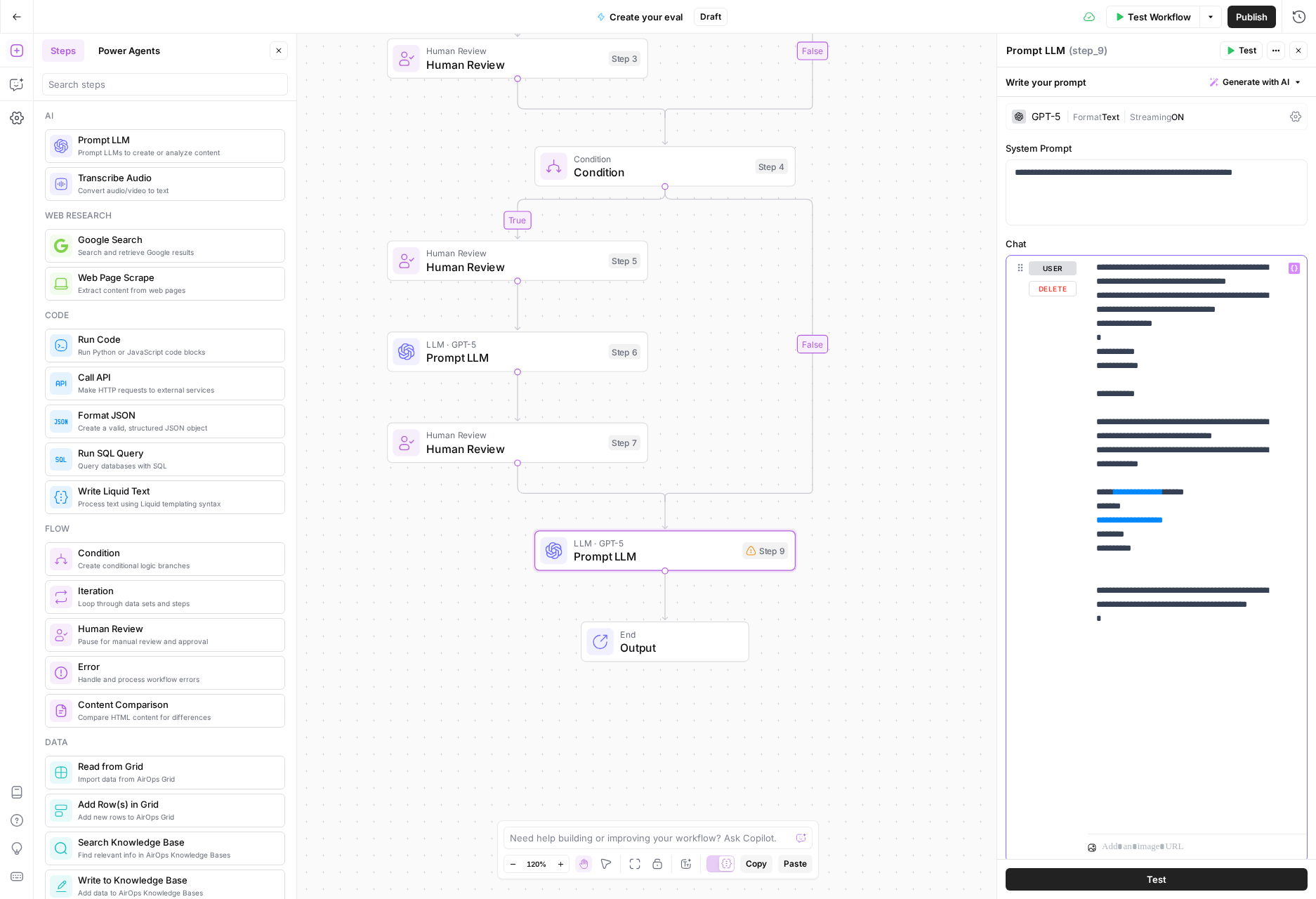
scroll to position [3, 0]
type input "use"
click at [652, 323] on button "Select variable Use case" at bounding box center [679, 321] width 175 height 22
click at [662, 391] on icon "button" at bounding box center [663, 388] width 8 height 8
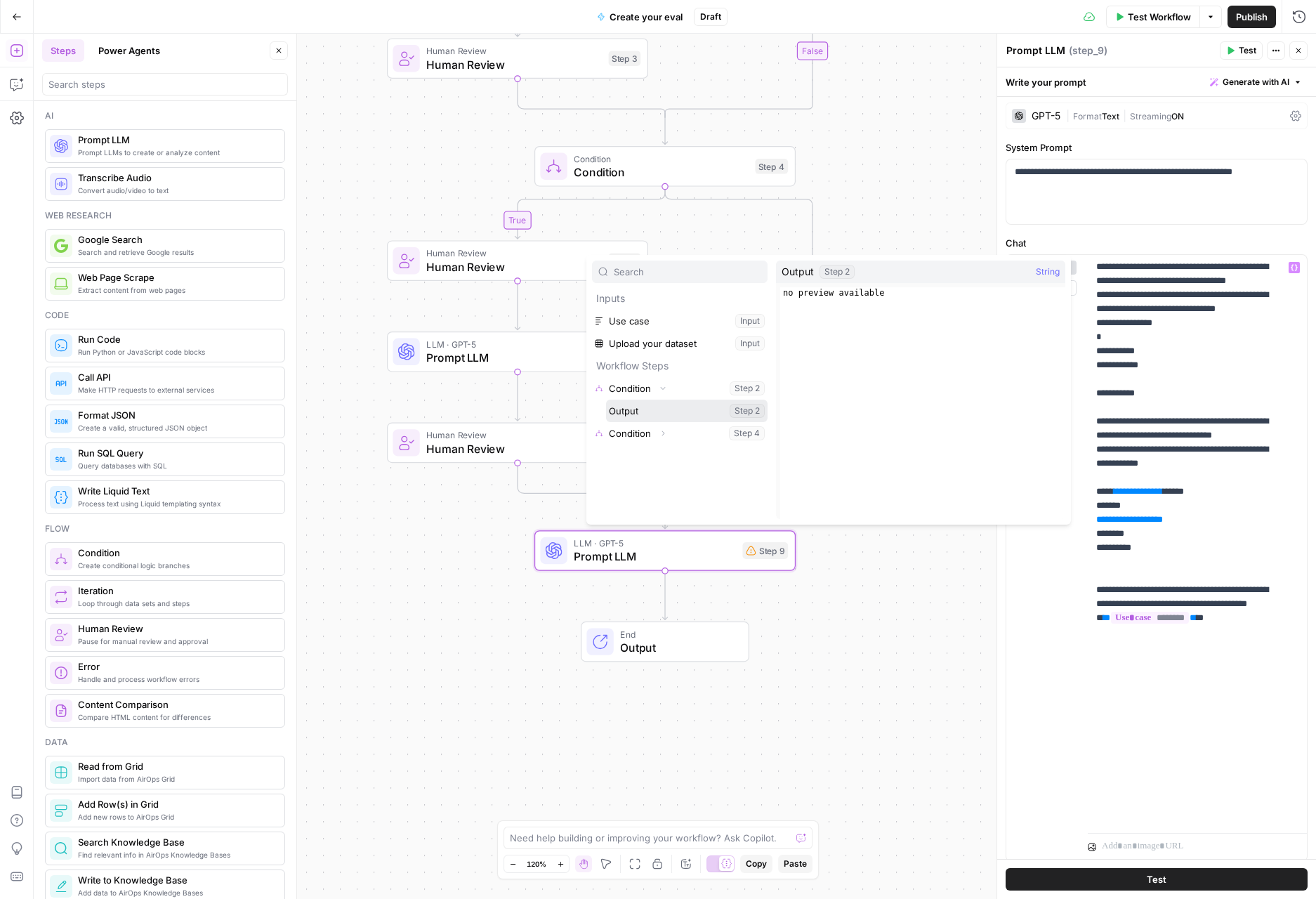
click at [676, 407] on button "Select variable Output" at bounding box center [686, 411] width 161 height 22
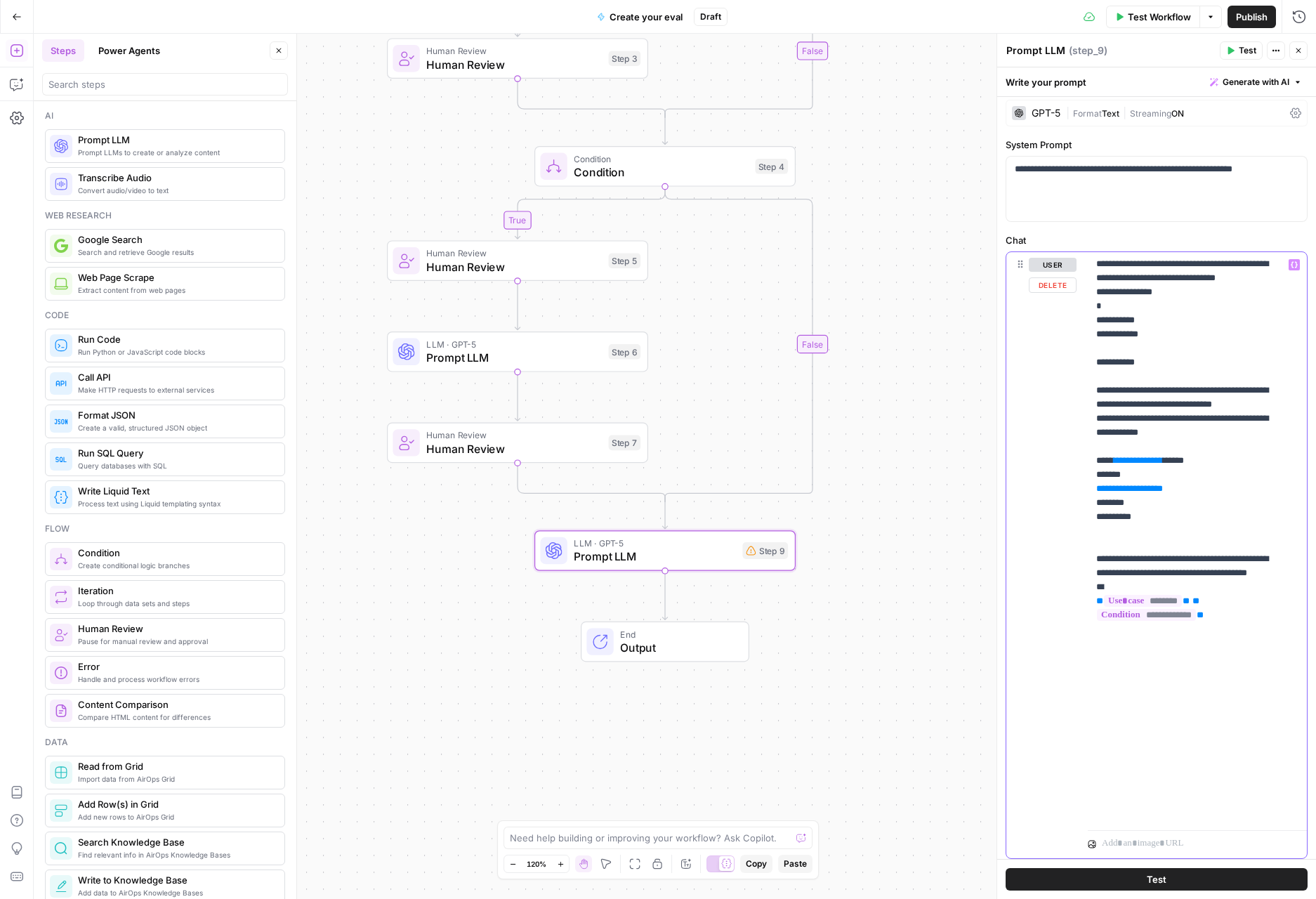
scroll to position [1515, 0]
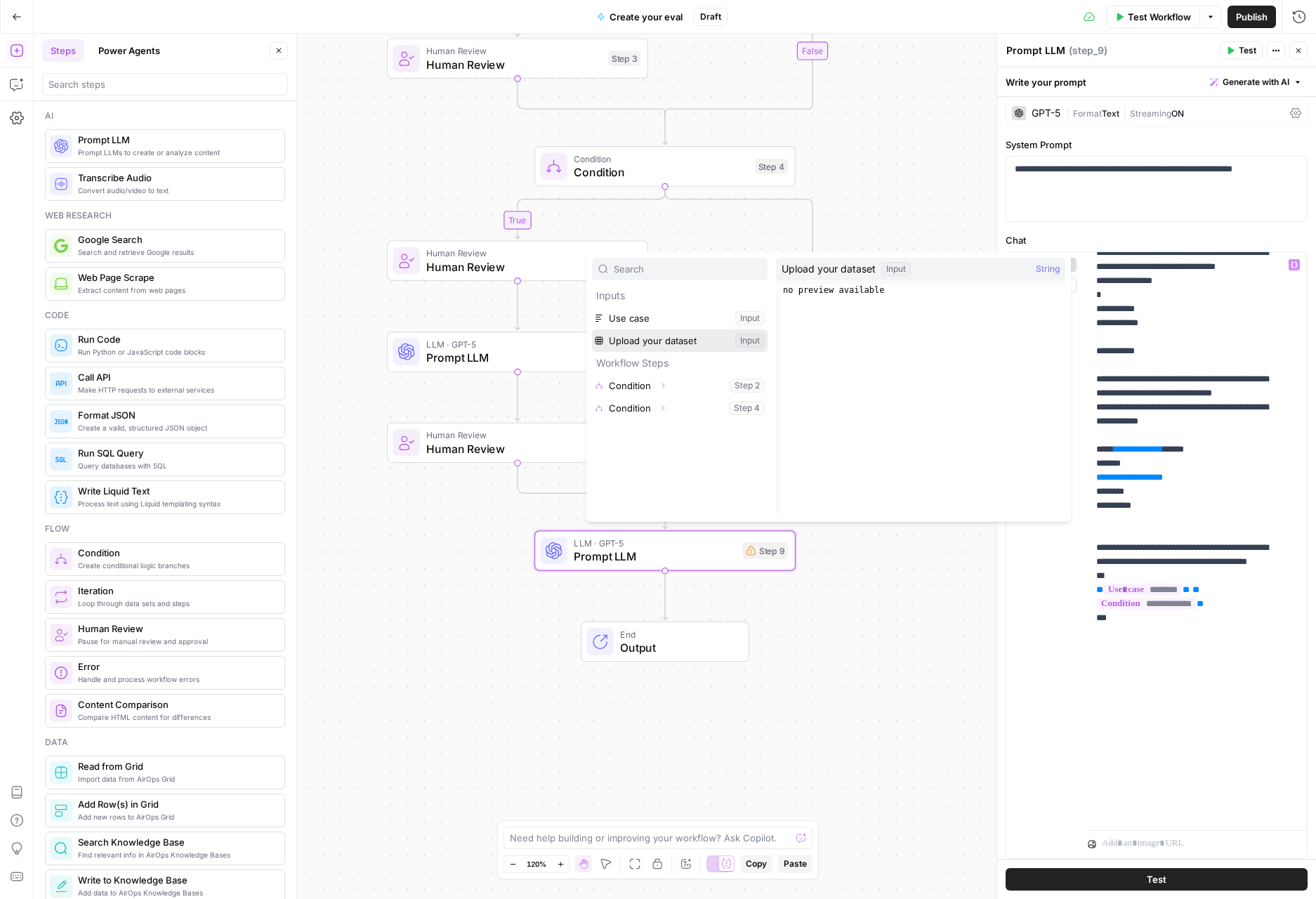
click at [676, 337] on button "Select variable Upload your dataset" at bounding box center [679, 340] width 175 height 22
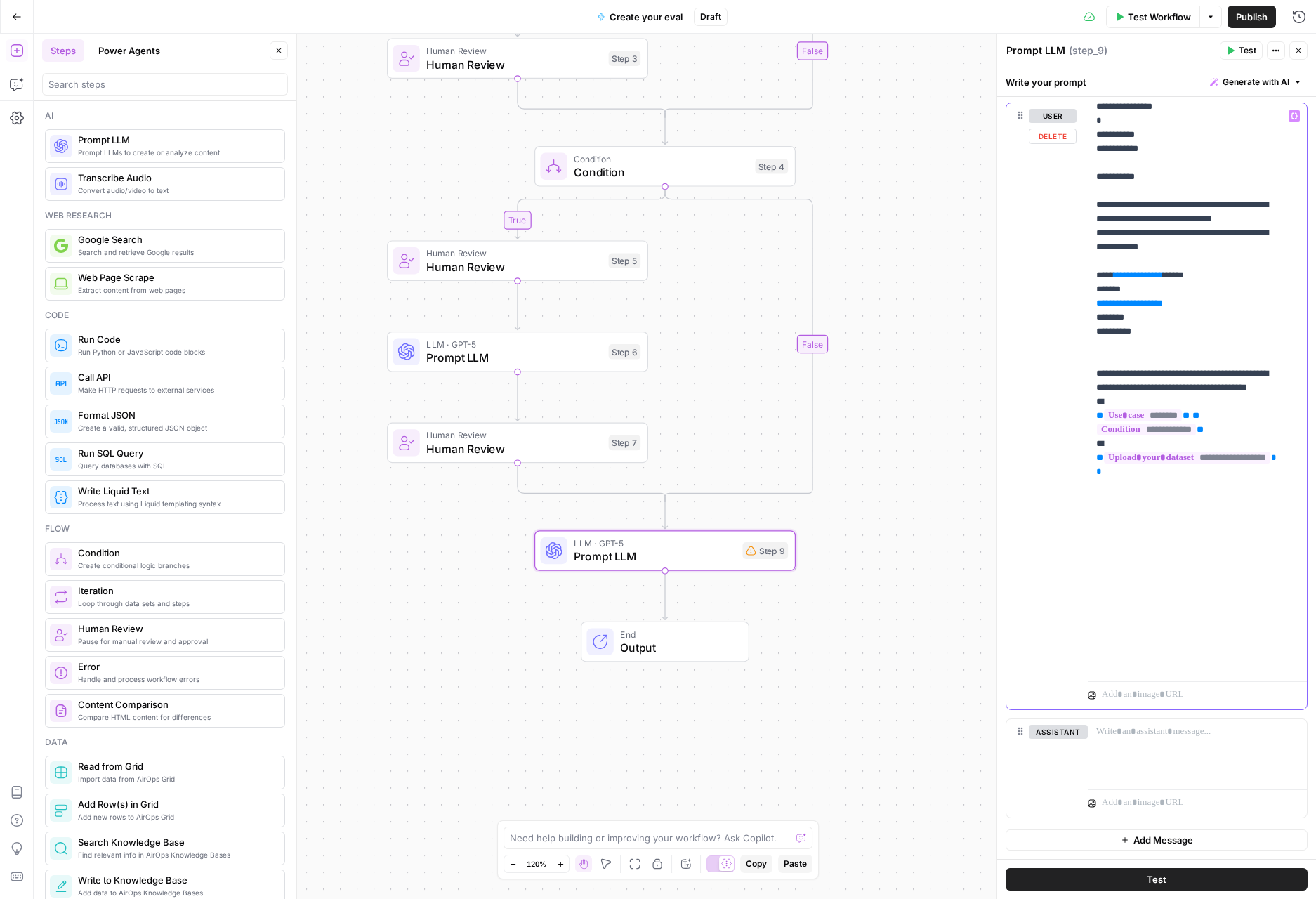
scroll to position [1570, 0]
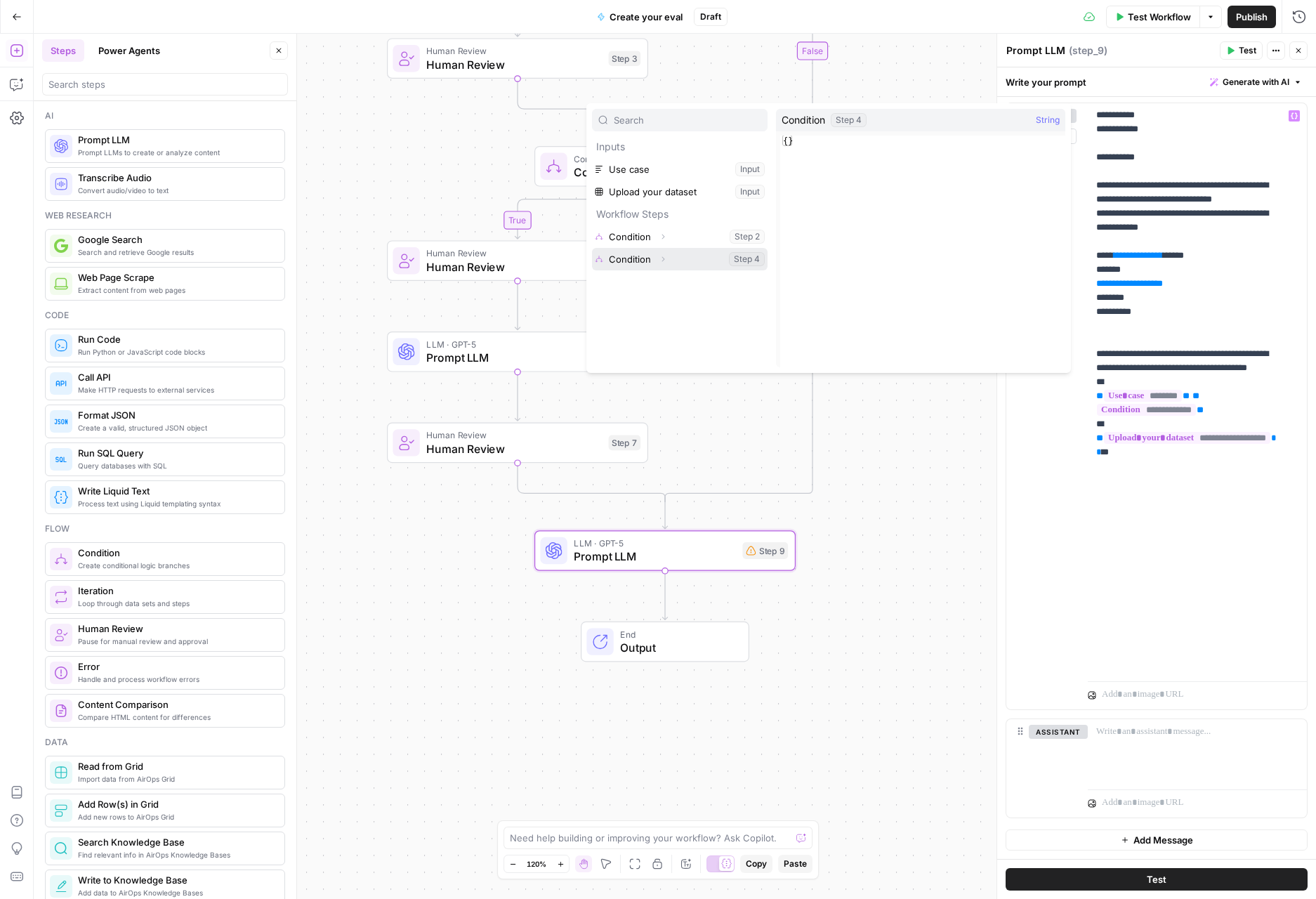
click at [664, 257] on icon "button" at bounding box center [663, 259] width 8 height 8
click at [666, 280] on button "Select variable Output" at bounding box center [686, 281] width 161 height 22
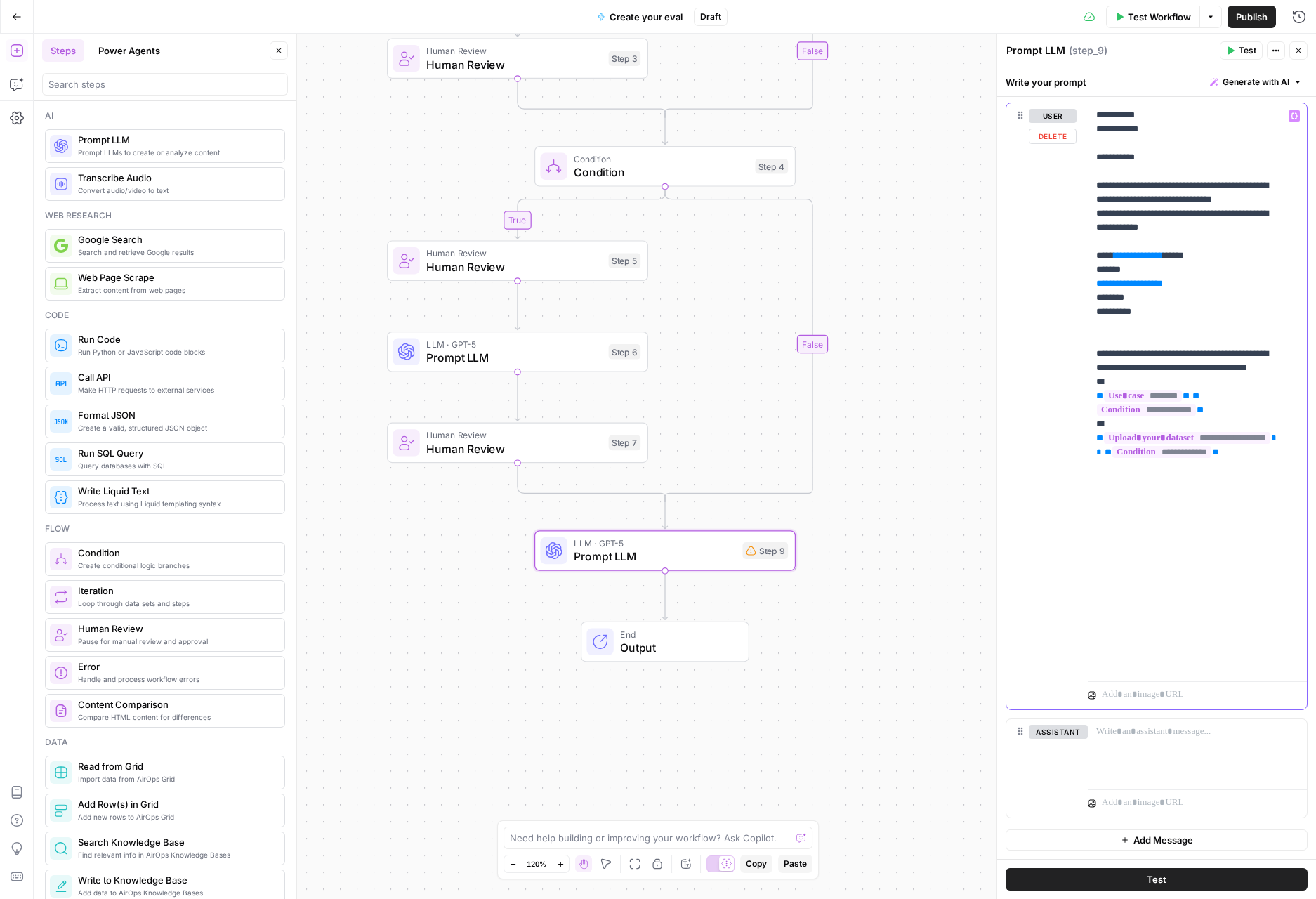
click at [1279, 652] on div "**********" at bounding box center [1191, 389] width 208 height 572
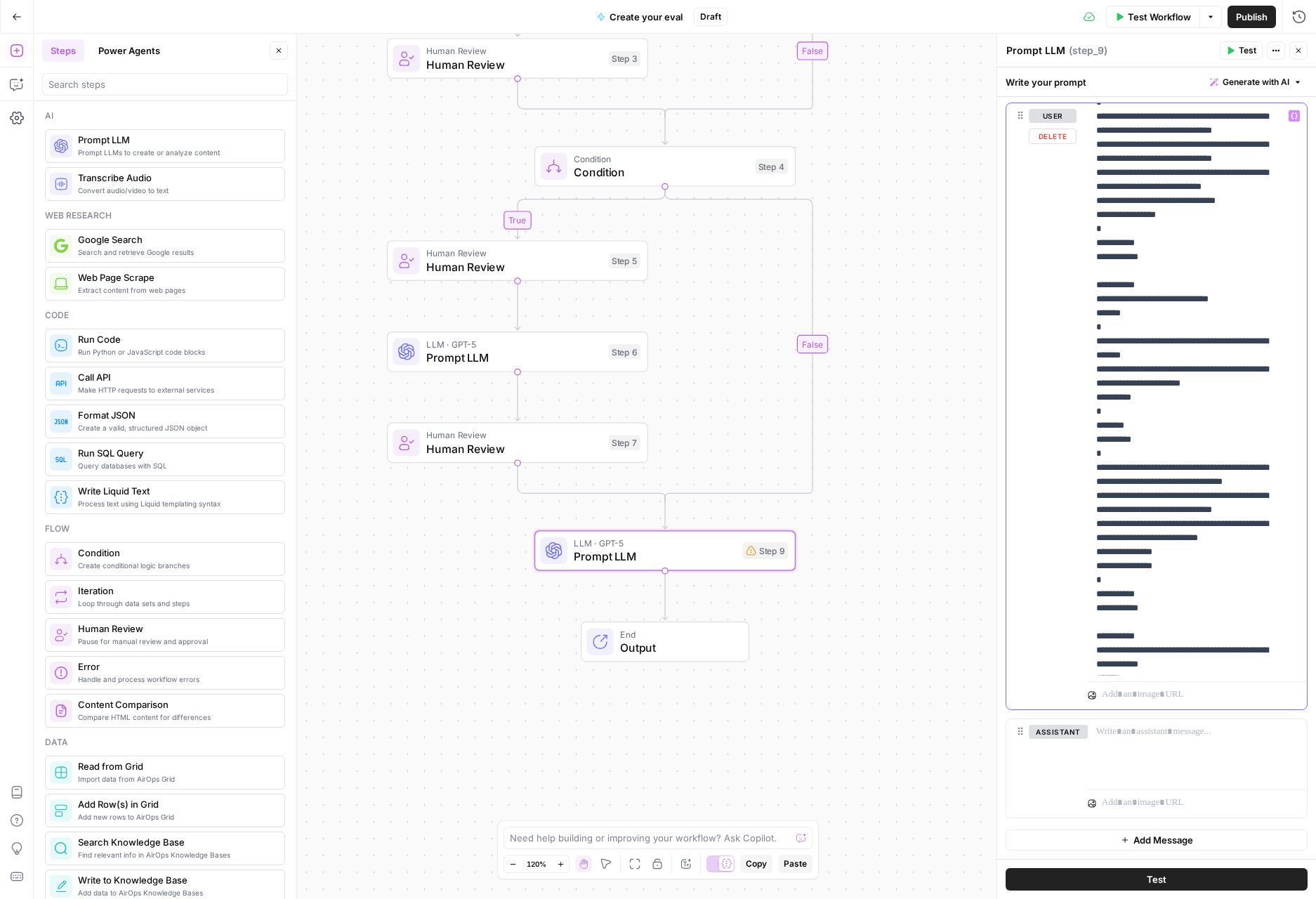
scroll to position [1584, 0]
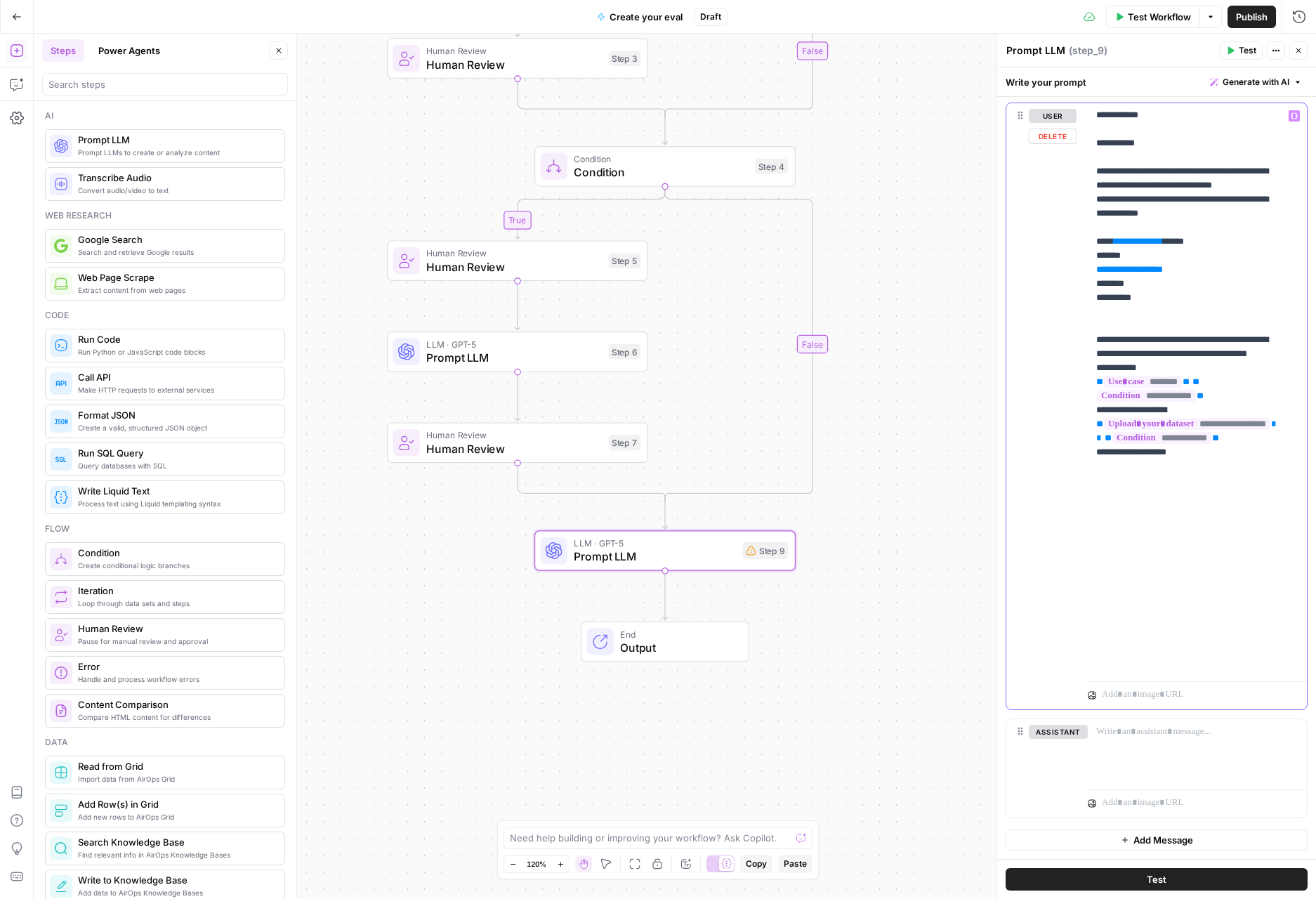
drag, startPoint x: 1193, startPoint y: 652, endPoint x: 1100, endPoint y: 649, distance: 93.0
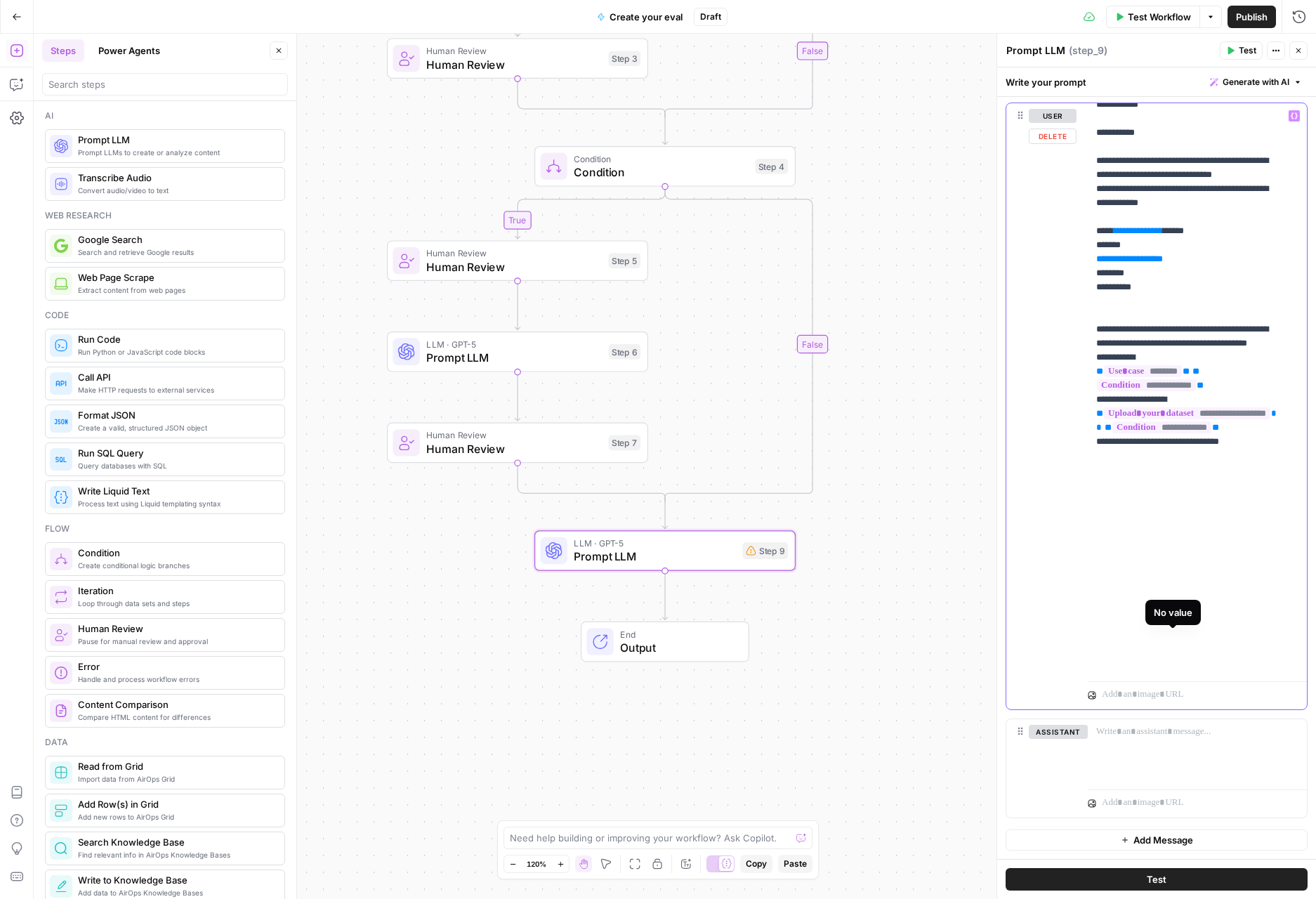
scroll to position [1595, 0]
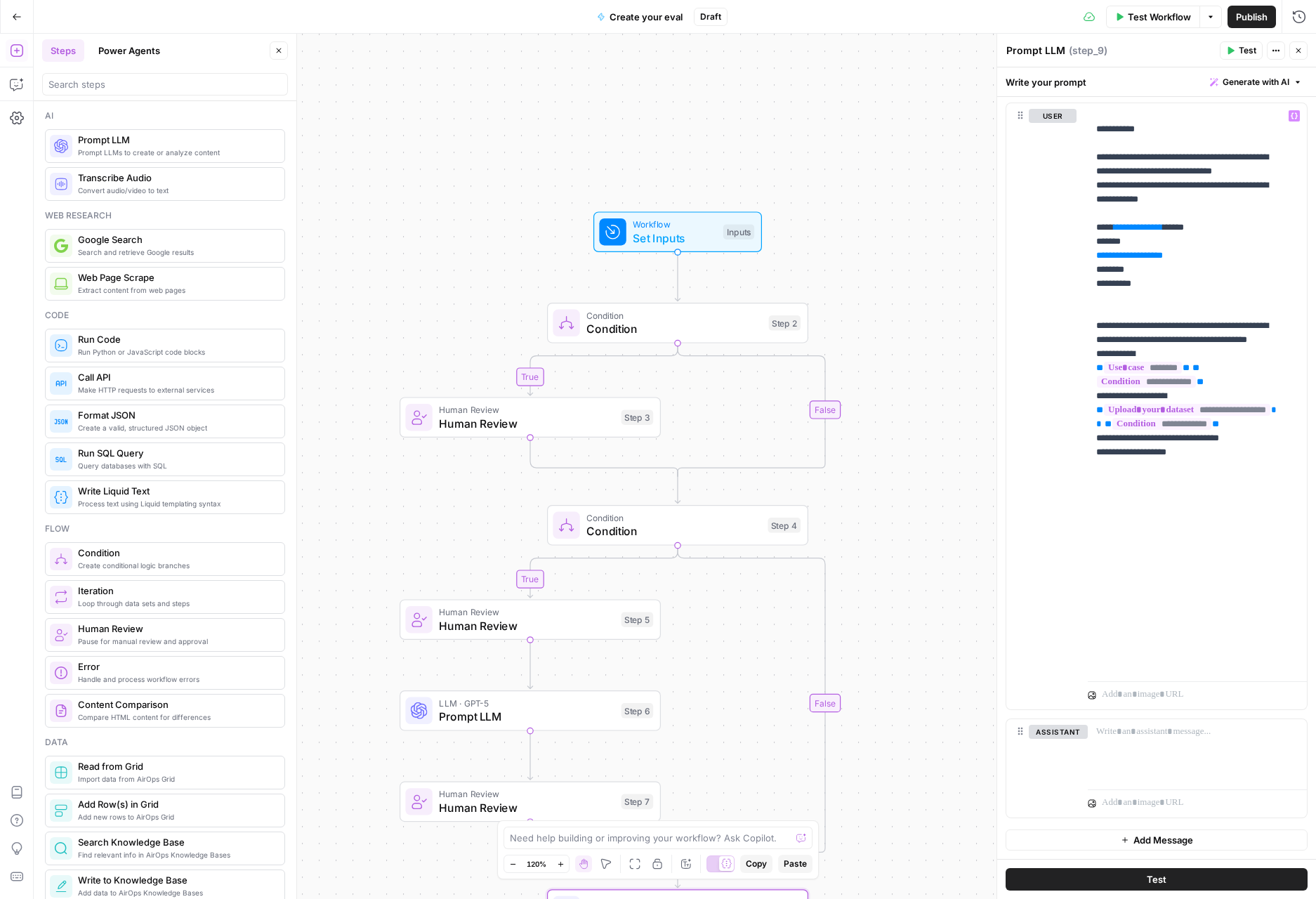
drag, startPoint x: 831, startPoint y: 269, endPoint x: 843, endPoint y: 639, distance: 370.2
click at [843, 639] on div "true true false false Workflow Set Inputs Inputs Condition Condition Step 2 Hum…" at bounding box center [675, 466] width 1282 height 865
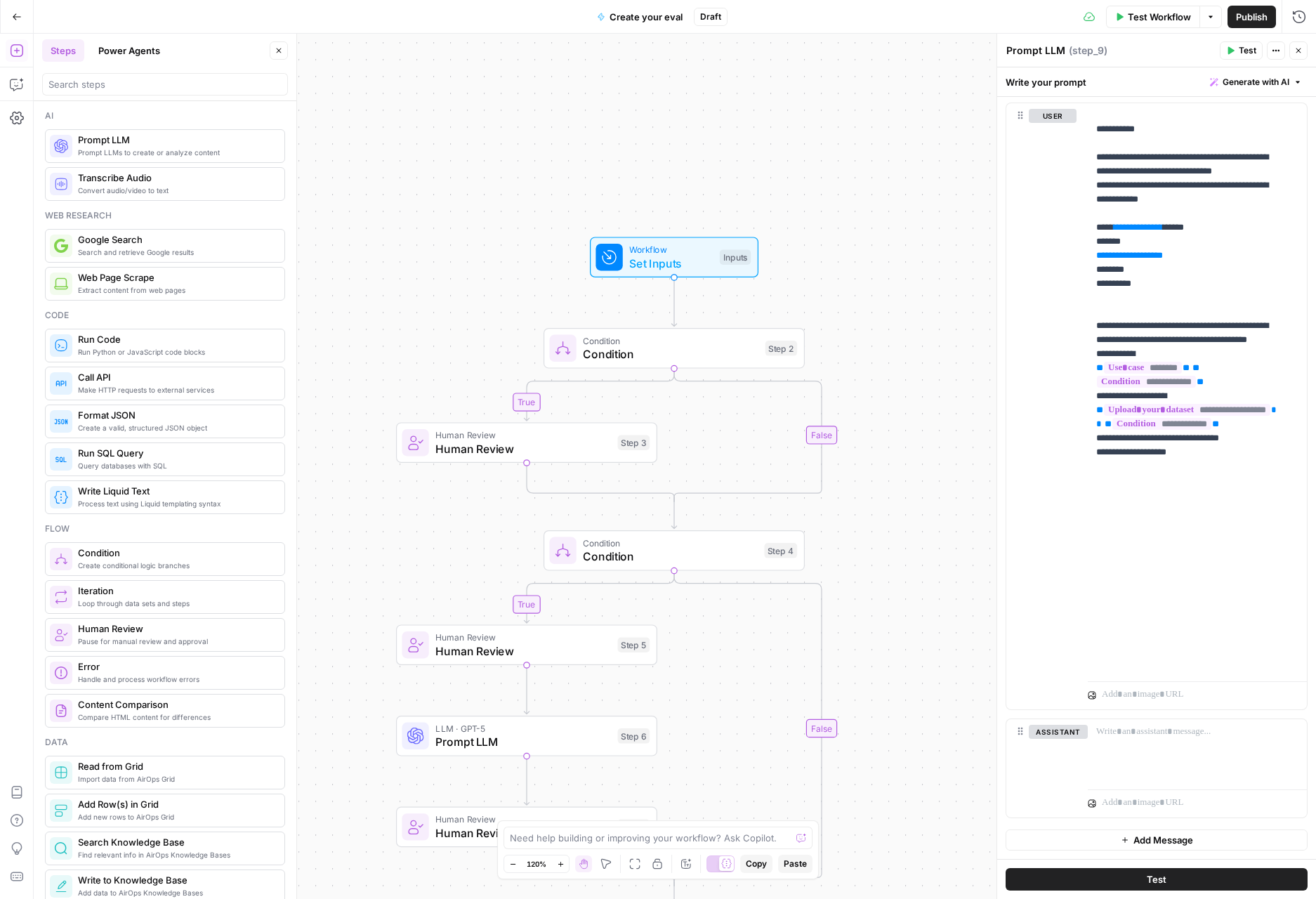
click at [629, 247] on span "Workflow" at bounding box center [670, 249] width 83 height 13
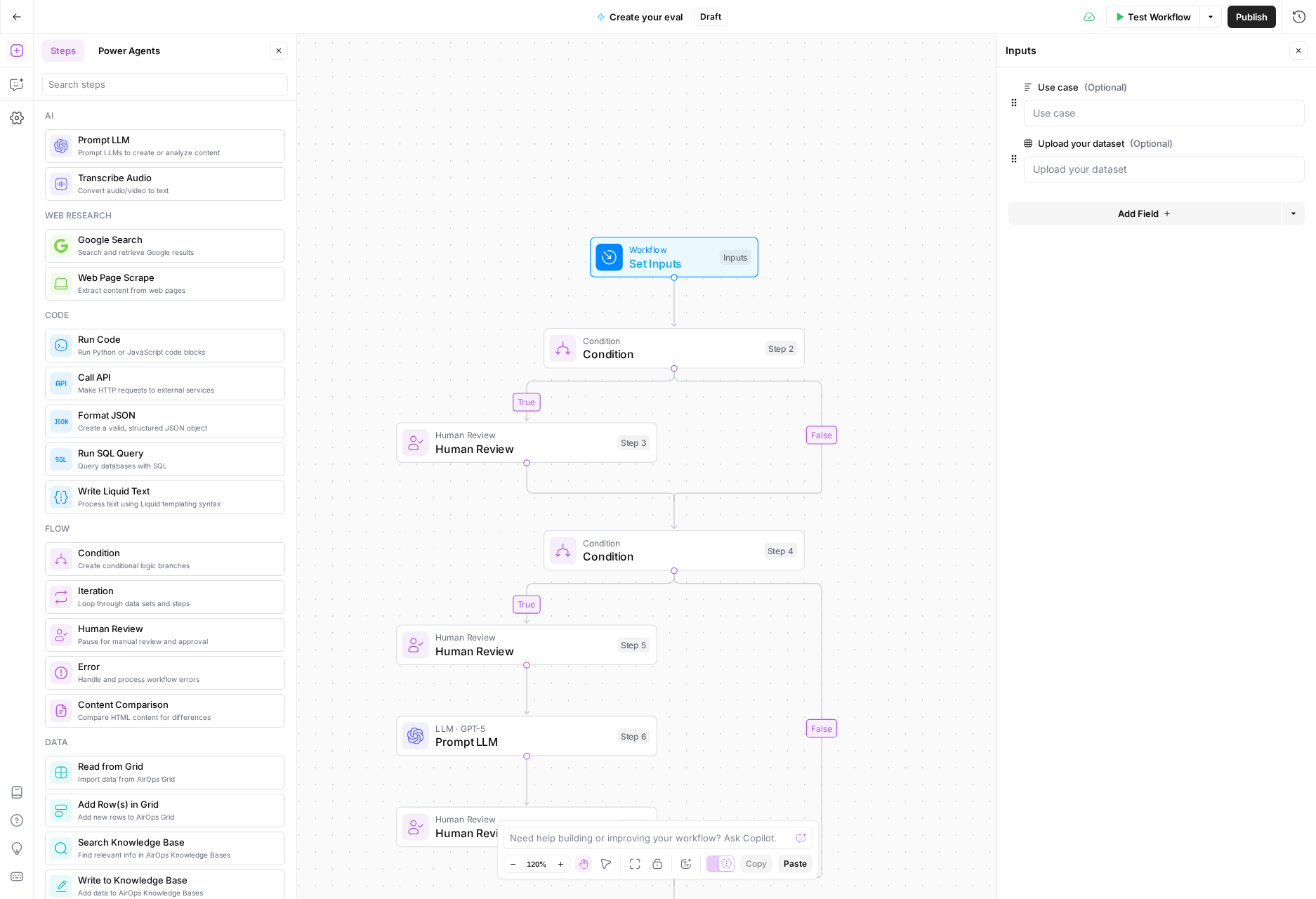
click at [1154, 213] on span "Add Field" at bounding box center [1137, 213] width 40 height 14
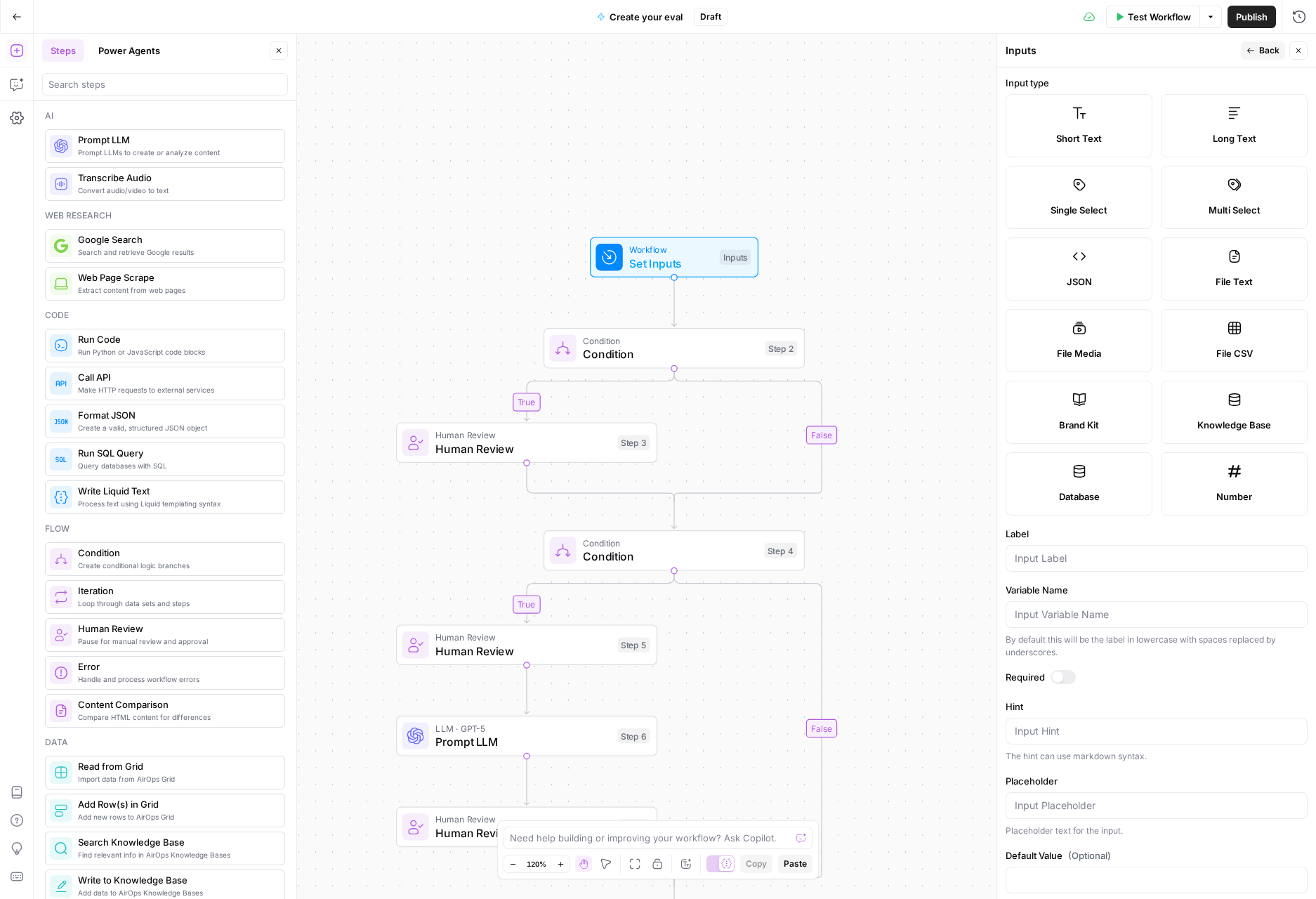
click at [1126, 547] on div at bounding box center [1157, 558] width 302 height 26
type input "Guidelines on evaluating queries"
click at [1261, 52] on span "Back" at bounding box center [1269, 50] width 21 height 12
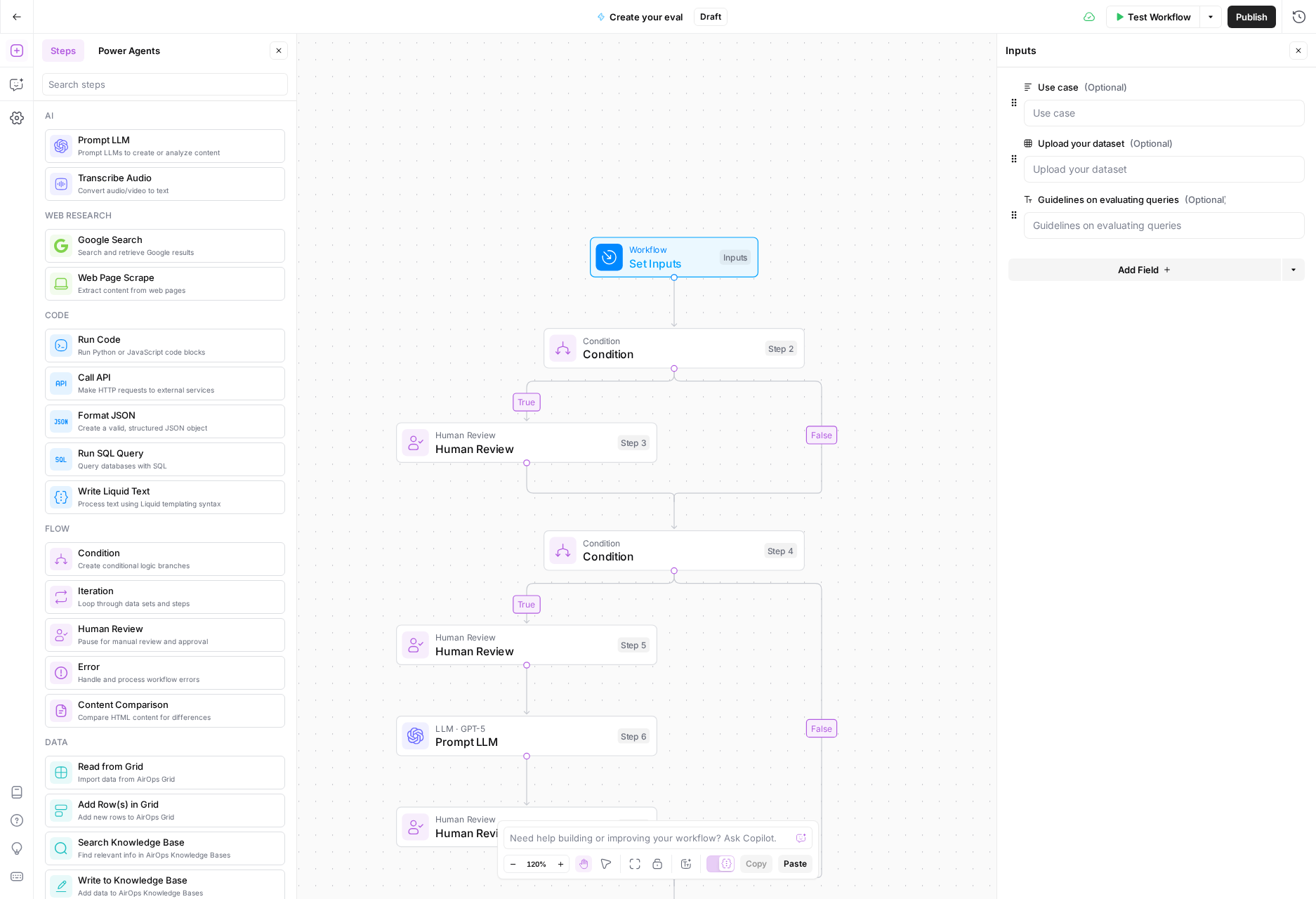
click at [1162, 271] on icon "button" at bounding box center [1166, 269] width 8 height 8
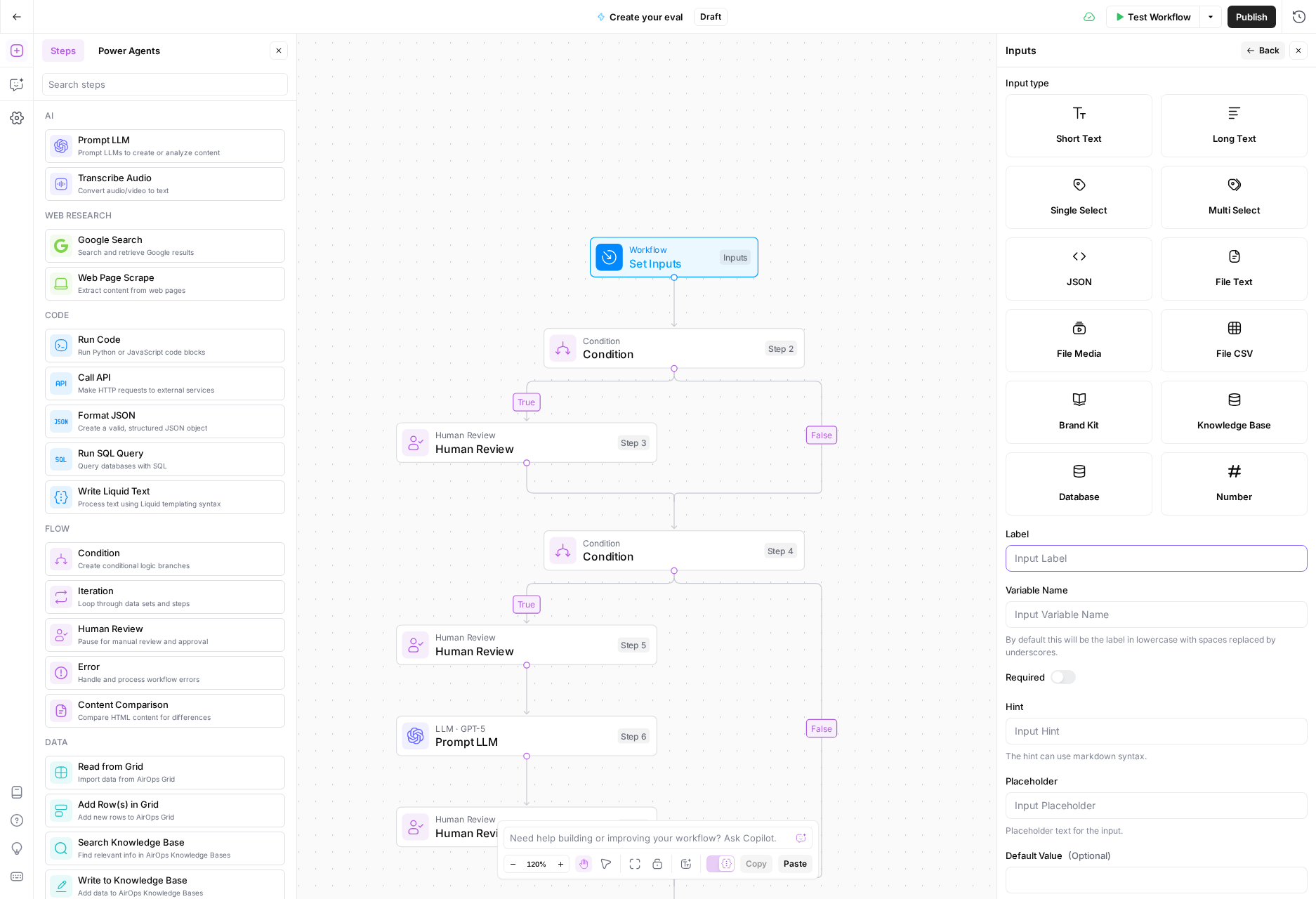
click at [1156, 559] on input "Label" at bounding box center [1156, 558] width 284 height 14
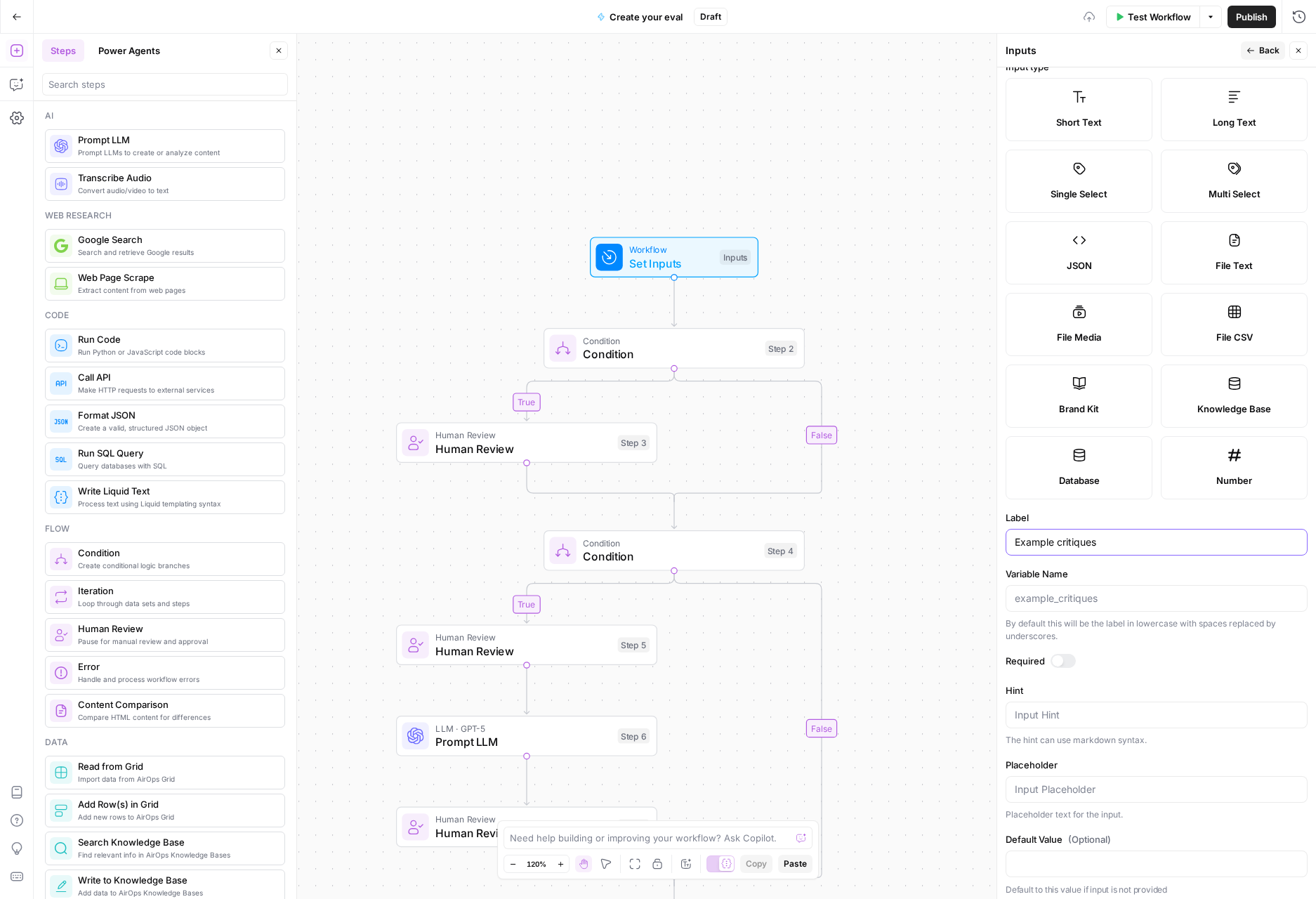
scroll to position [22, 0]
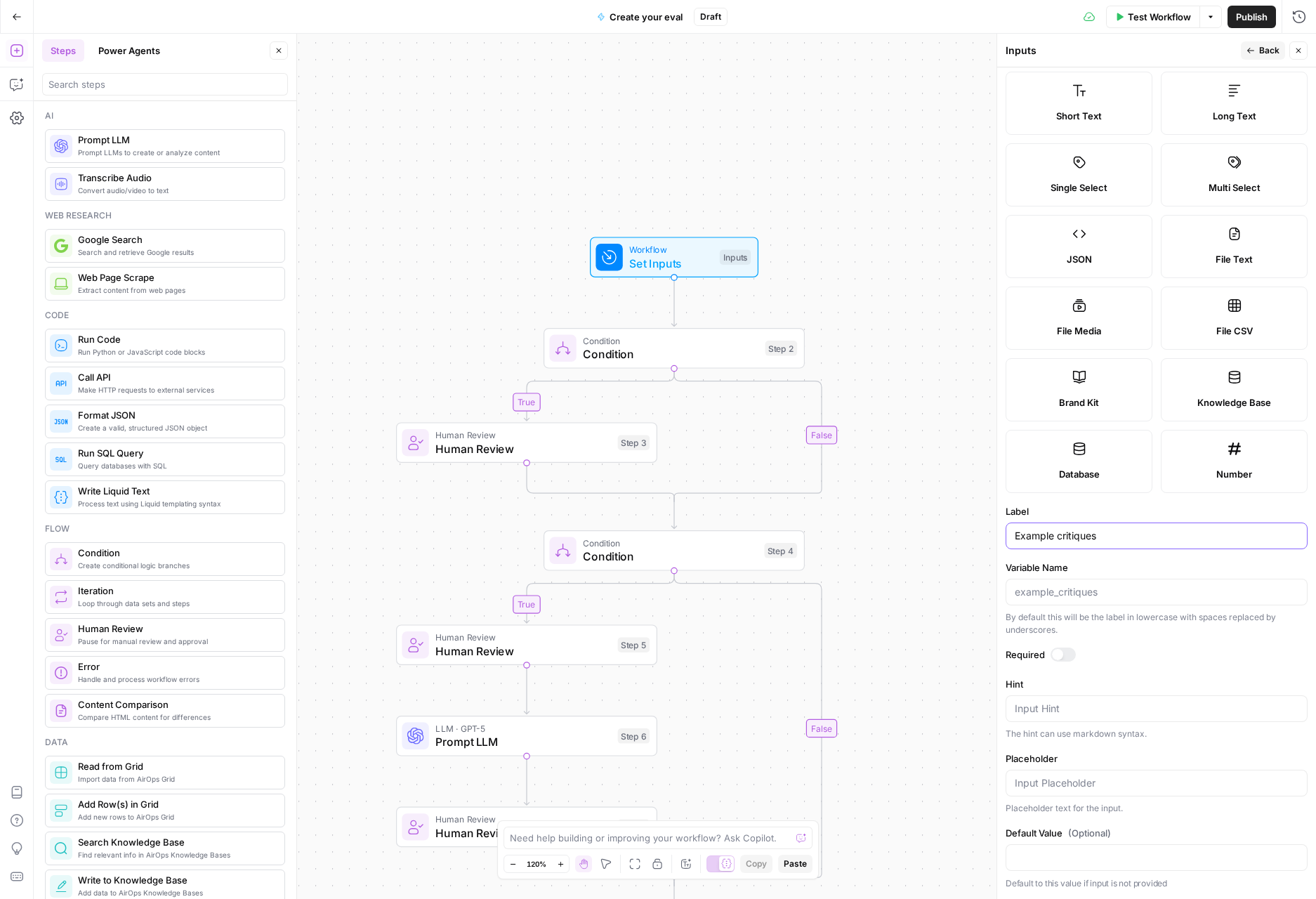
type input "Example critiques"
click at [1268, 51] on span "Back" at bounding box center [1269, 50] width 21 height 12
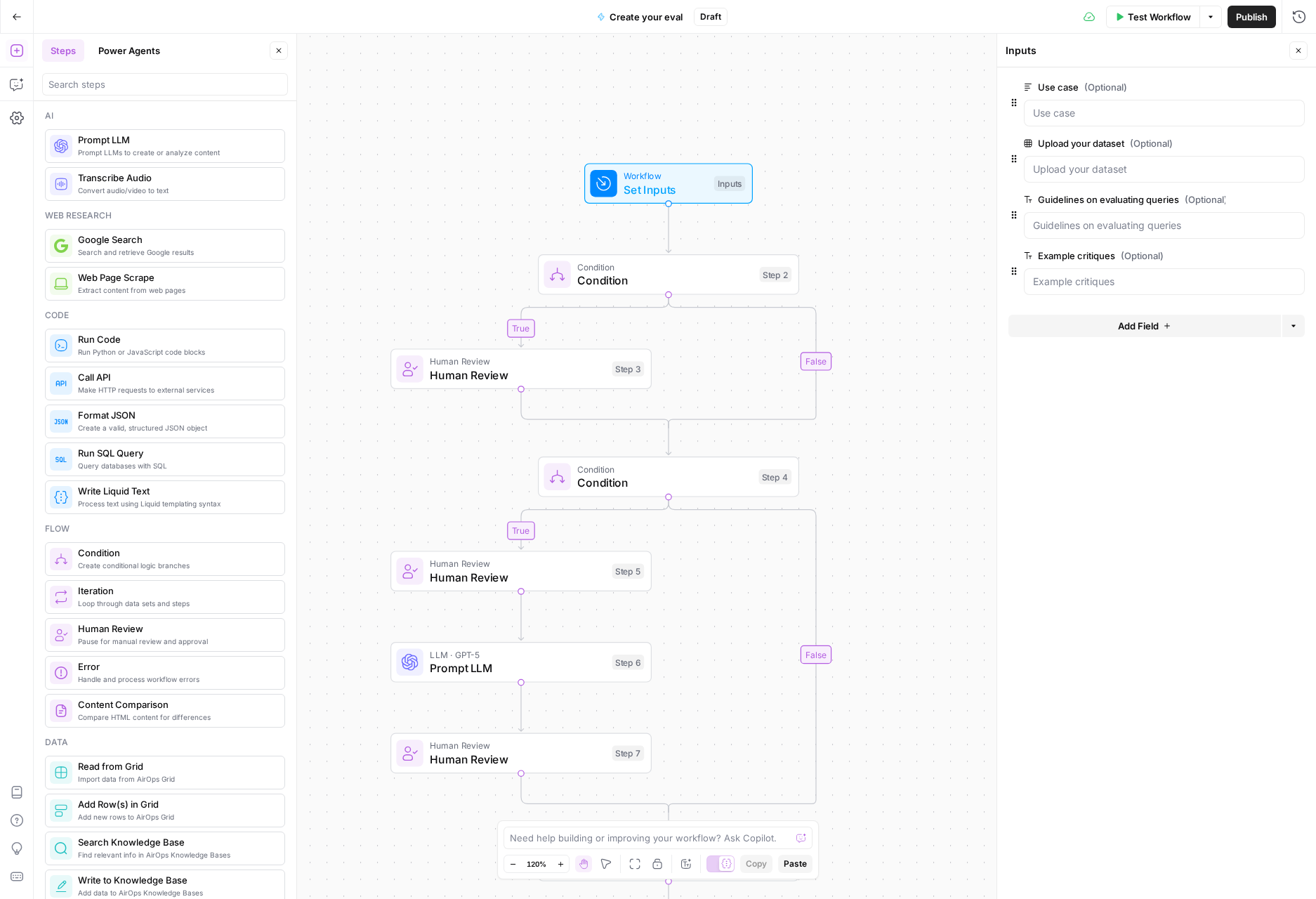
drag, startPoint x: 877, startPoint y: 407, endPoint x: 873, endPoint y: 335, distance: 72.1
click at [873, 335] on div "true true false false Workflow Set Inputs Inputs Condition Condition Step 2 Hum…" at bounding box center [675, 466] width 1282 height 865
click at [576, 376] on span "Human Review" at bounding box center [516, 375] width 175 height 17
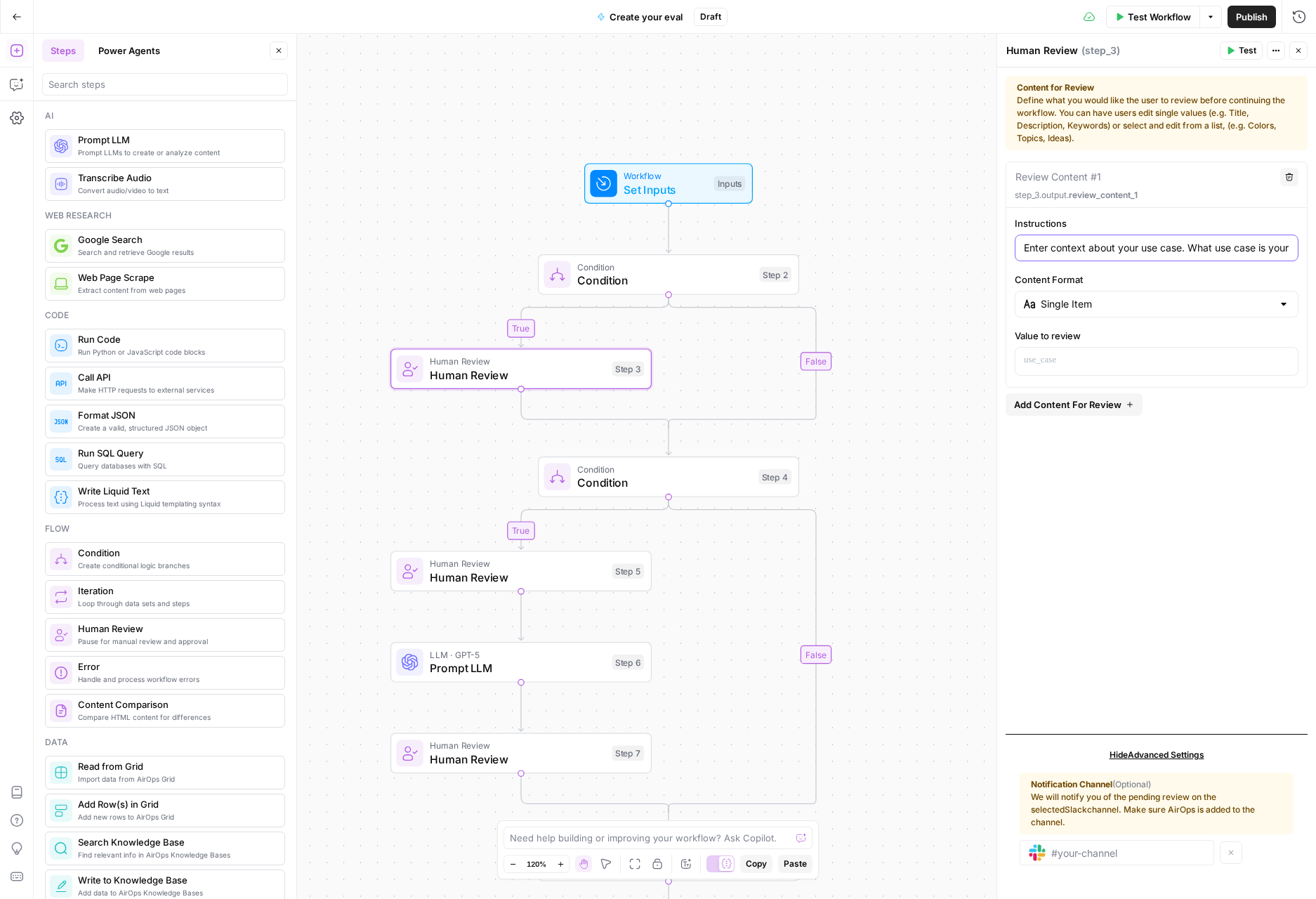
click at [1235, 250] on input "Enter context about your use case. What use case is your prompt trying to accom…" at bounding box center [1156, 247] width 265 height 14
drag, startPoint x: 1191, startPoint y: 247, endPoint x: 1458, endPoint y: 270, distance: 268.0
click at [1315, 270] on html "S Statsig New Home Browse Insights Opportunities Your Data Recent Grids SEO Blo…" at bounding box center [658, 449] width 1316 height 899
click at [860, 475] on div "true true false false Workflow Set Inputs Inputs Condition Condition Step 2 Hum…" at bounding box center [675, 466] width 1282 height 865
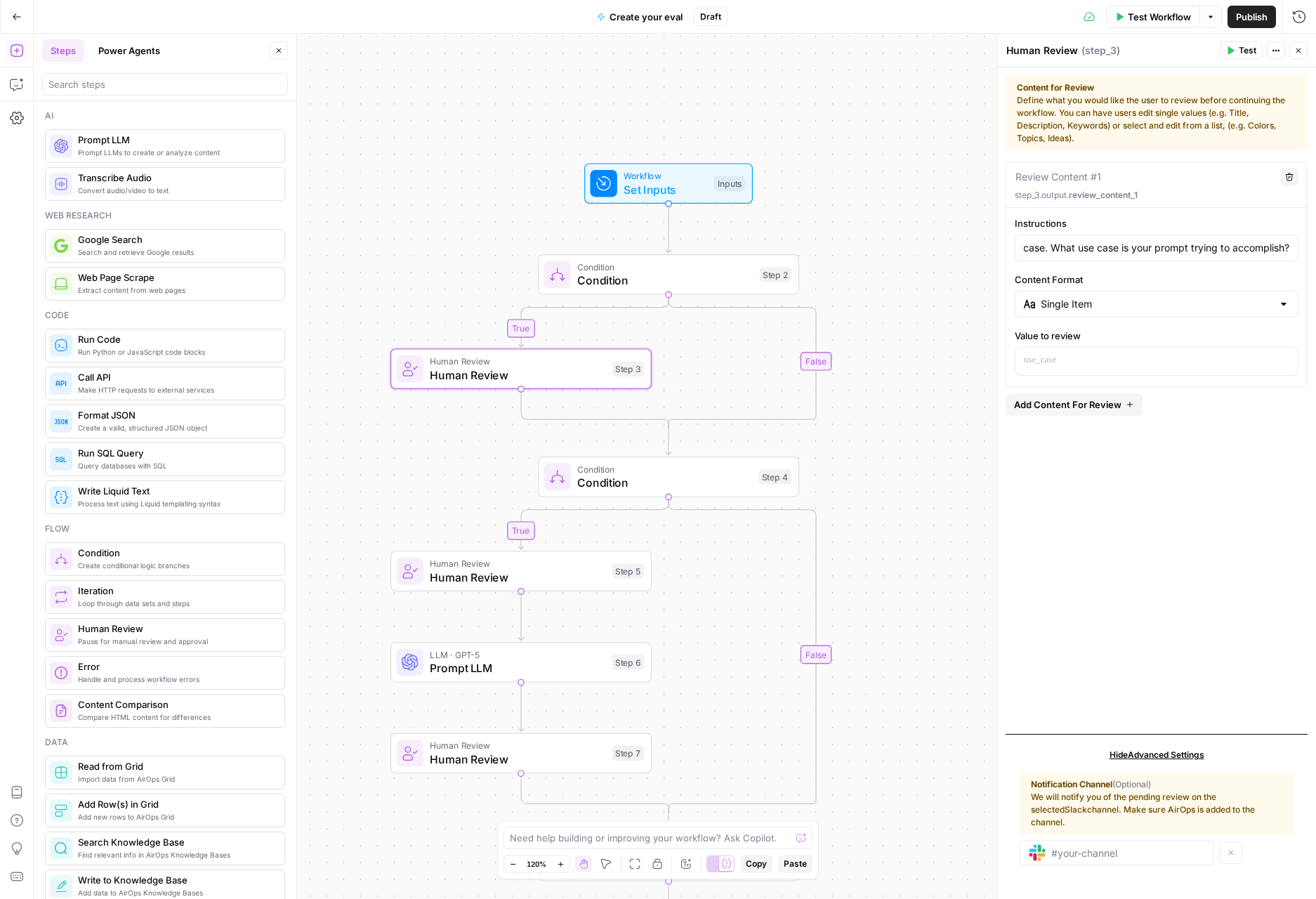
scroll to position [0, 0]
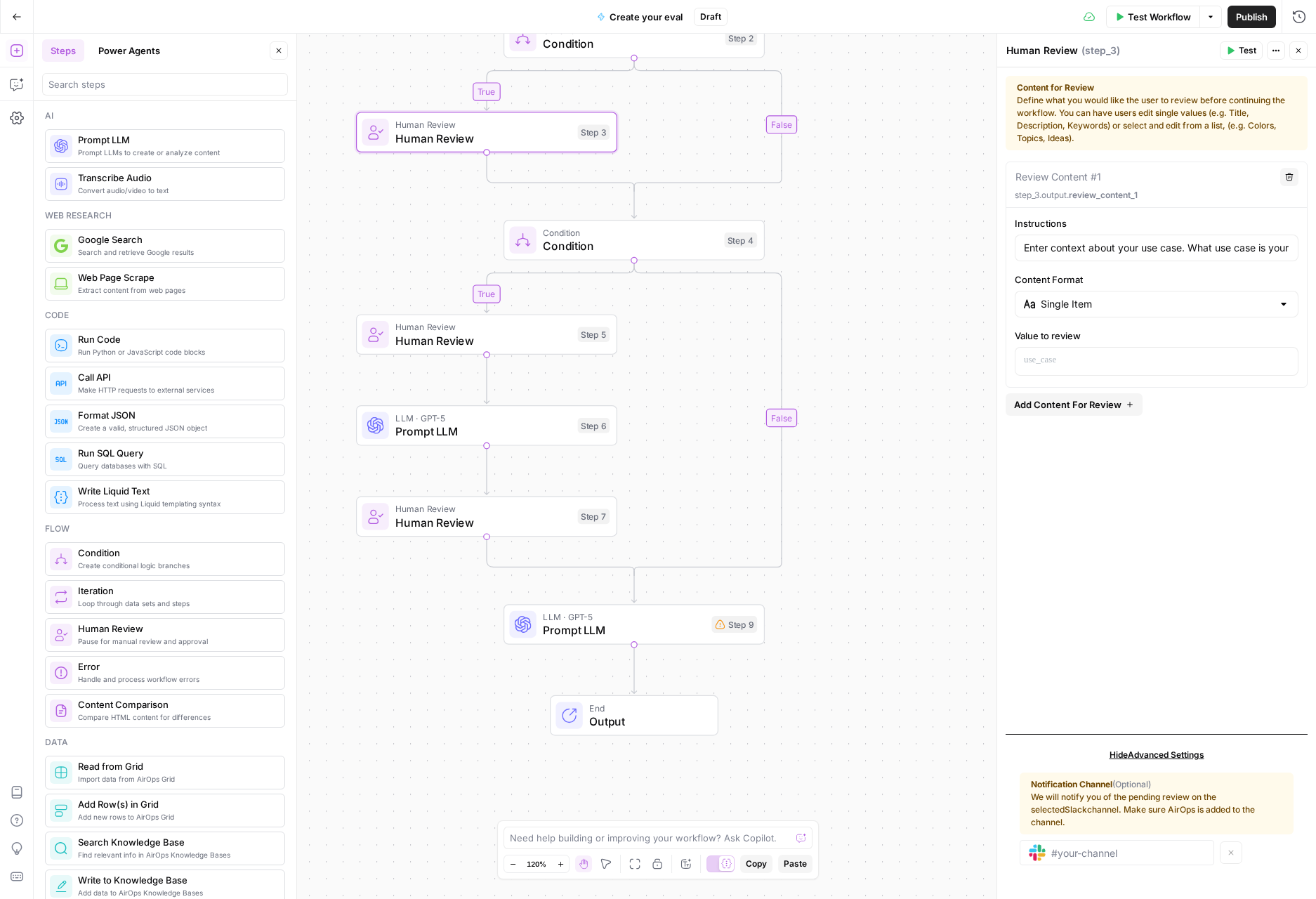
drag, startPoint x: 879, startPoint y: 525, endPoint x: 838, endPoint y: 292, distance: 236.6
click at [842, 290] on div "true true false false Workflow Set Inputs Inputs Condition Condition Step 2 Hum…" at bounding box center [675, 466] width 1282 height 865
click at [627, 620] on span "Prompt LLM" at bounding box center [621, 627] width 161 height 17
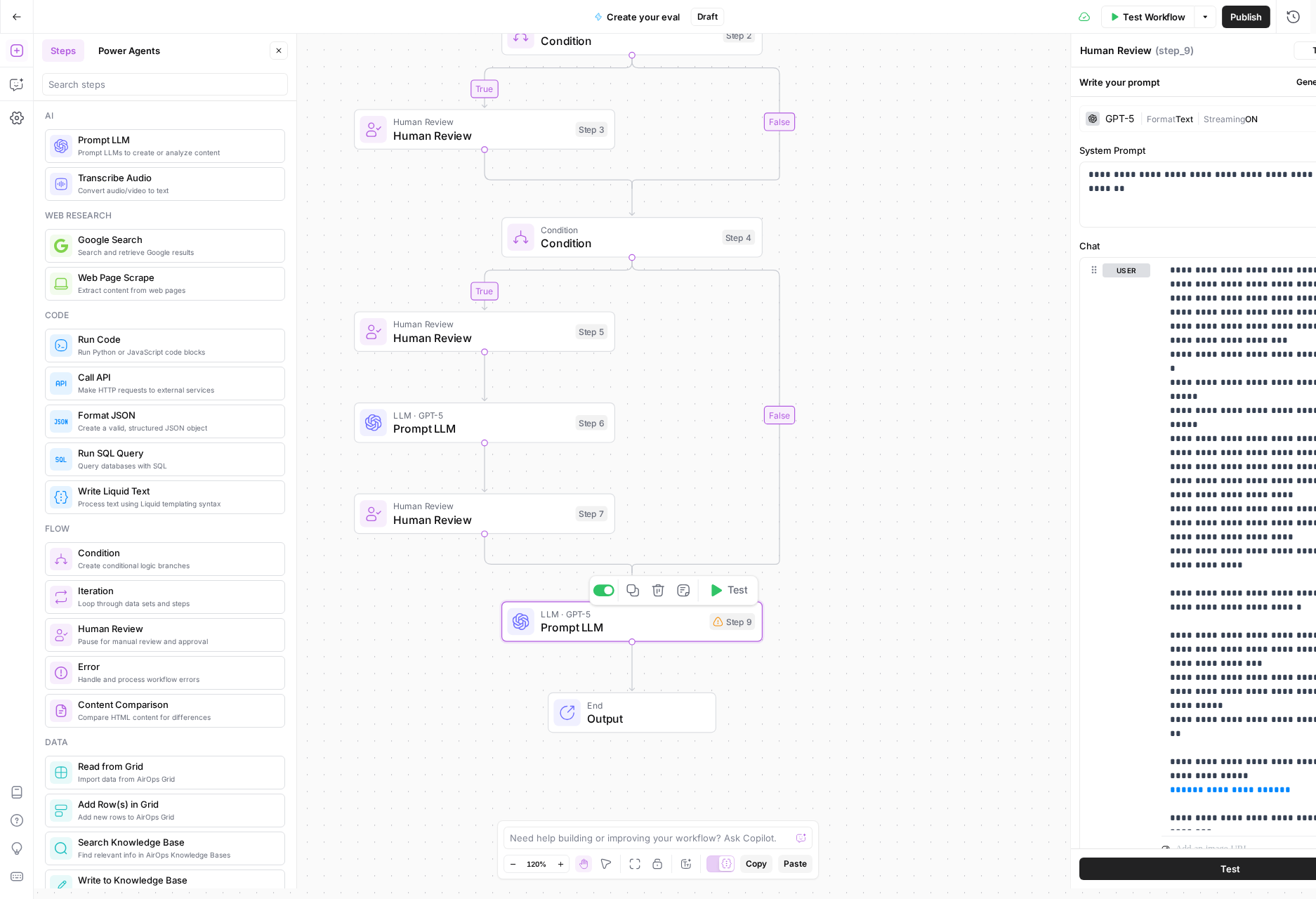
type textarea "Prompt LLM"
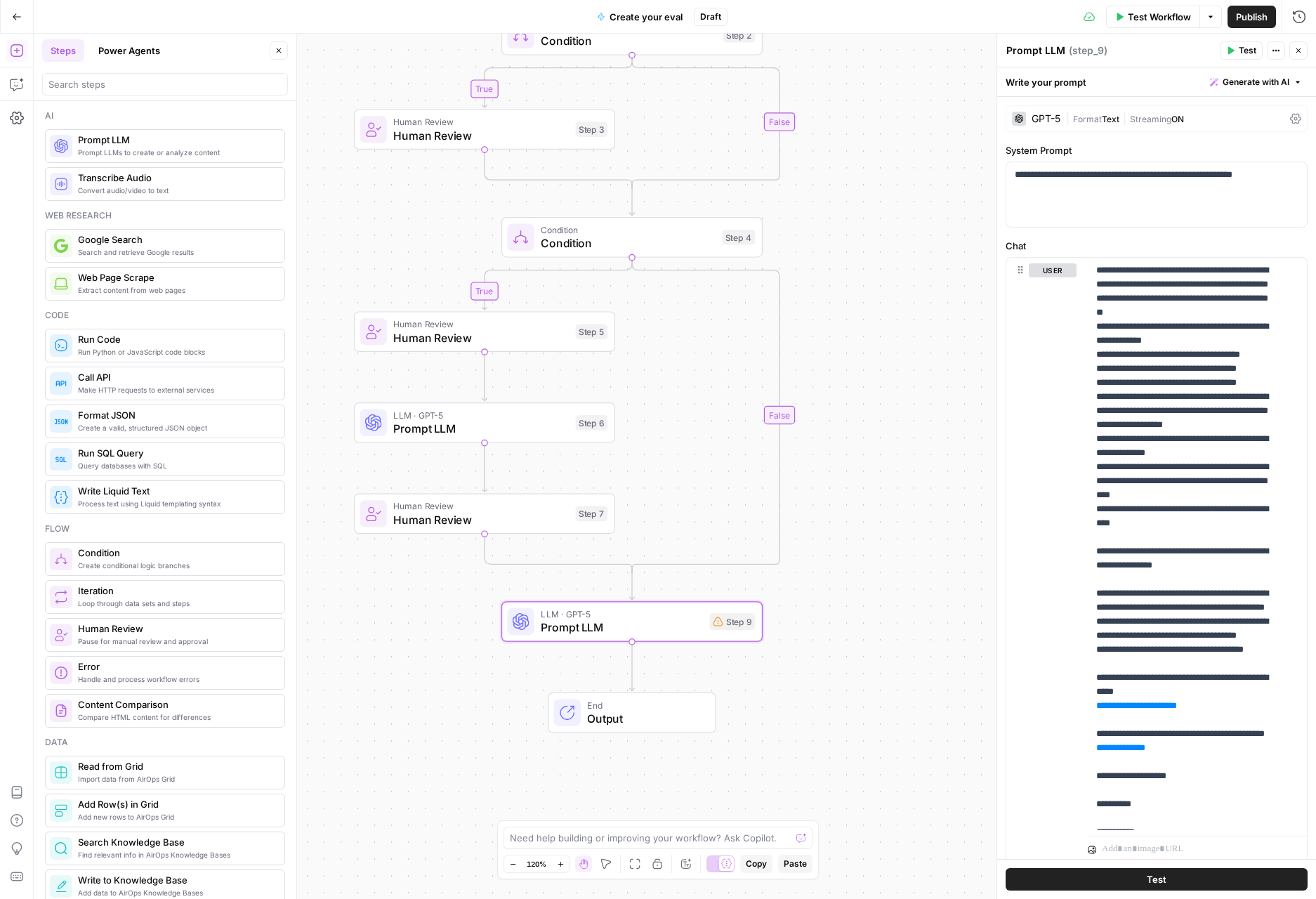
click at [872, 472] on div "true true false false Workflow Set Inputs Inputs Condition Condition Step 2 Hum…" at bounding box center [675, 466] width 1282 height 865
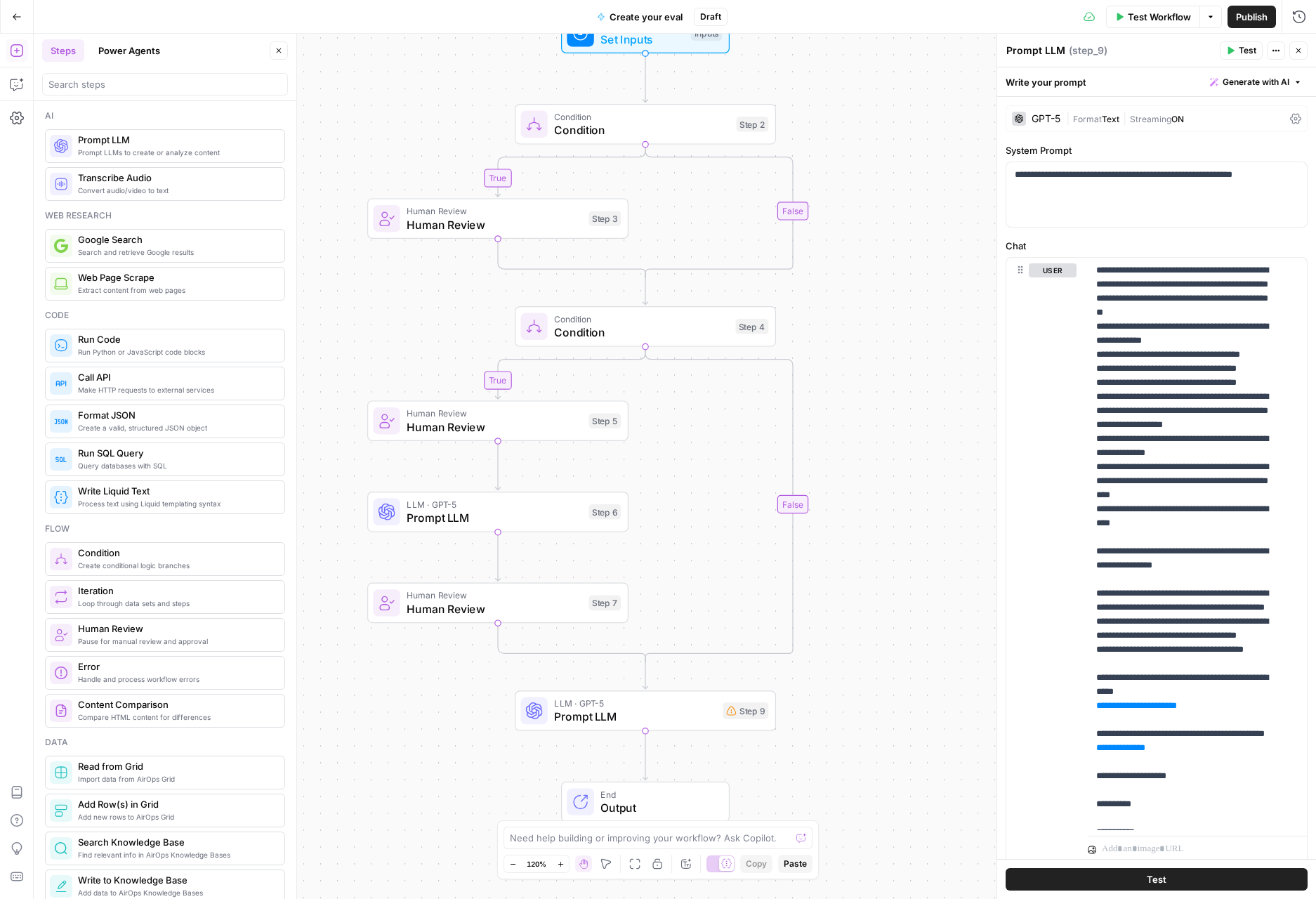
drag, startPoint x: 861, startPoint y: 256, endPoint x: 875, endPoint y: 337, distance: 82.2
click at [875, 337] on div "true true false false Workflow Set Inputs Inputs Condition Condition Step 2 Hum…" at bounding box center [675, 466] width 1282 height 865
click at [520, 611] on span "Human Review" at bounding box center [494, 608] width 175 height 17
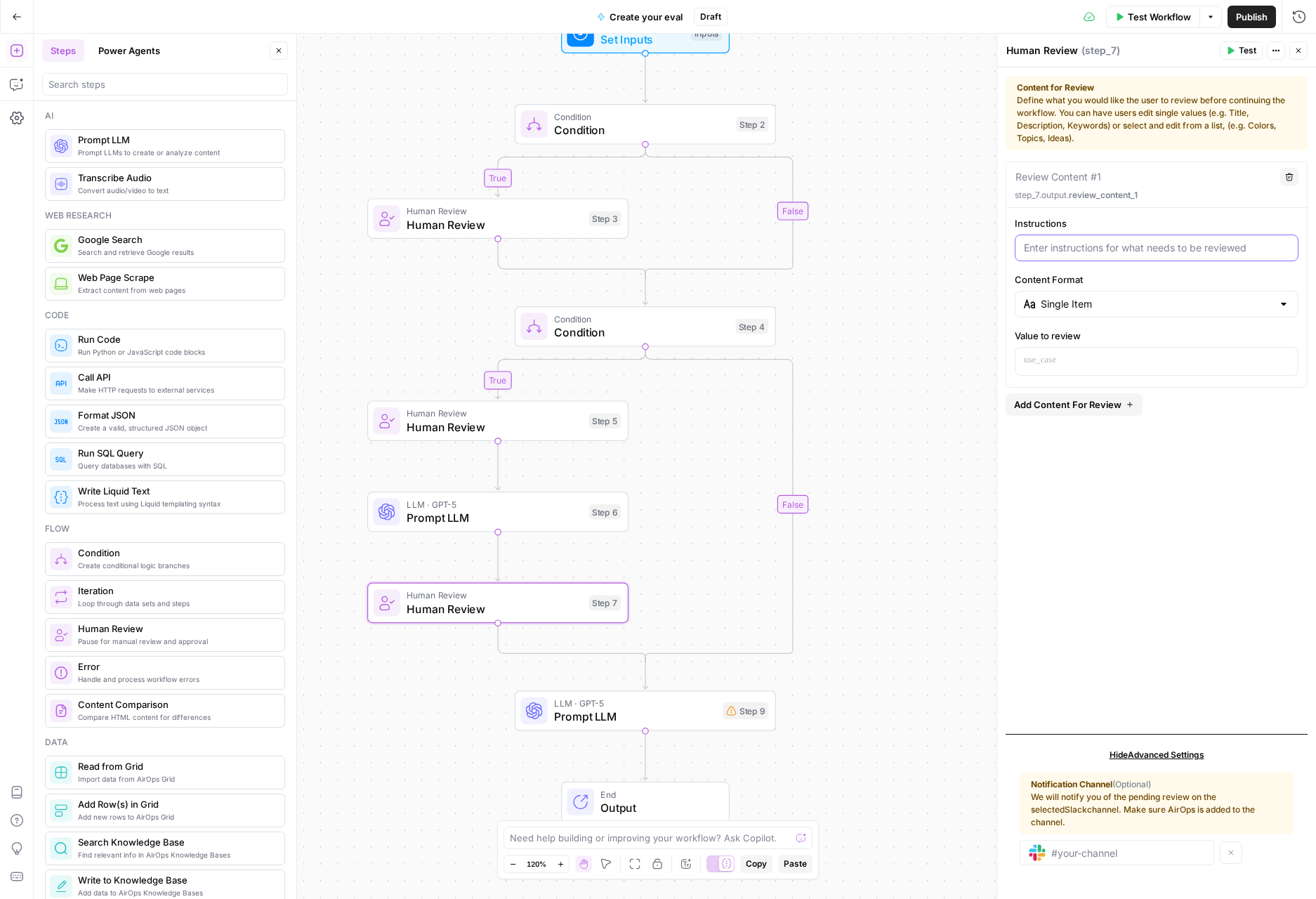
click at [1158, 242] on input "Instructions" at bounding box center [1156, 247] width 265 height 14
click at [1104, 365] on p at bounding box center [1156, 360] width 265 height 14
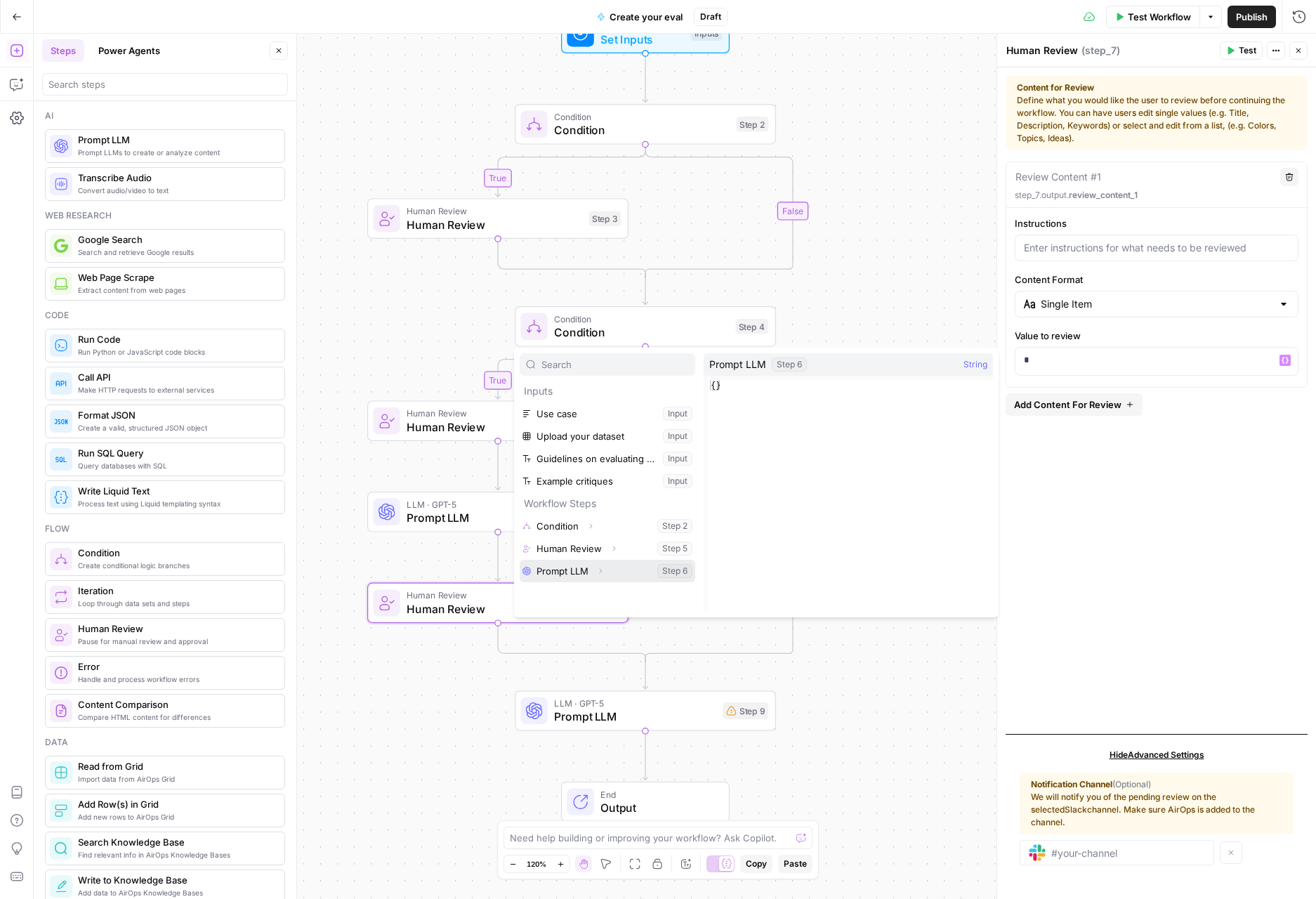
click at [604, 568] on icon "button" at bounding box center [600, 570] width 8 height 8
click at [591, 586] on button "Select variable Output" at bounding box center [614, 593] width 161 height 22
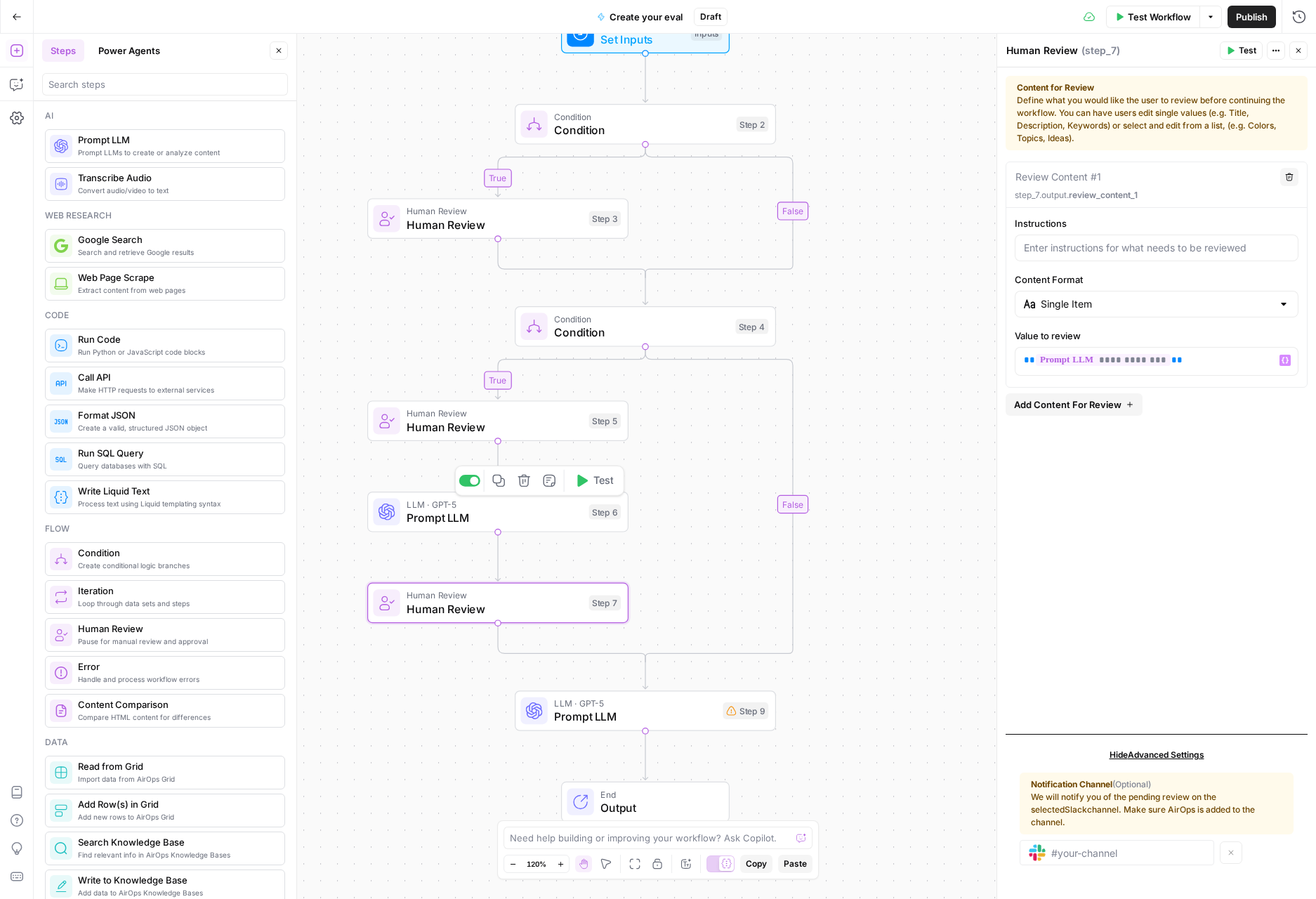
click at [550, 524] on span "Prompt LLM" at bounding box center [494, 517] width 175 height 17
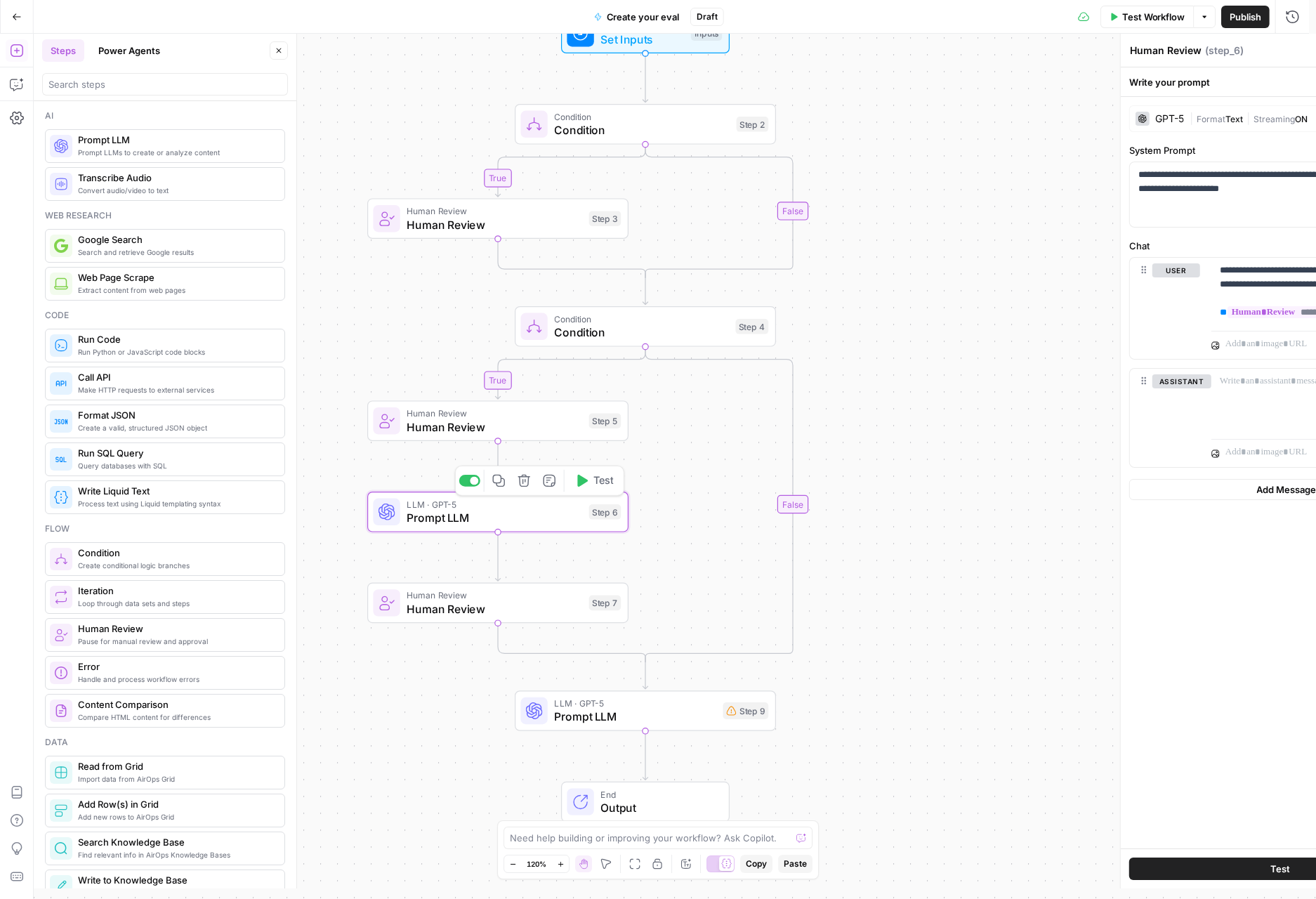
type textarea "Prompt LLM"
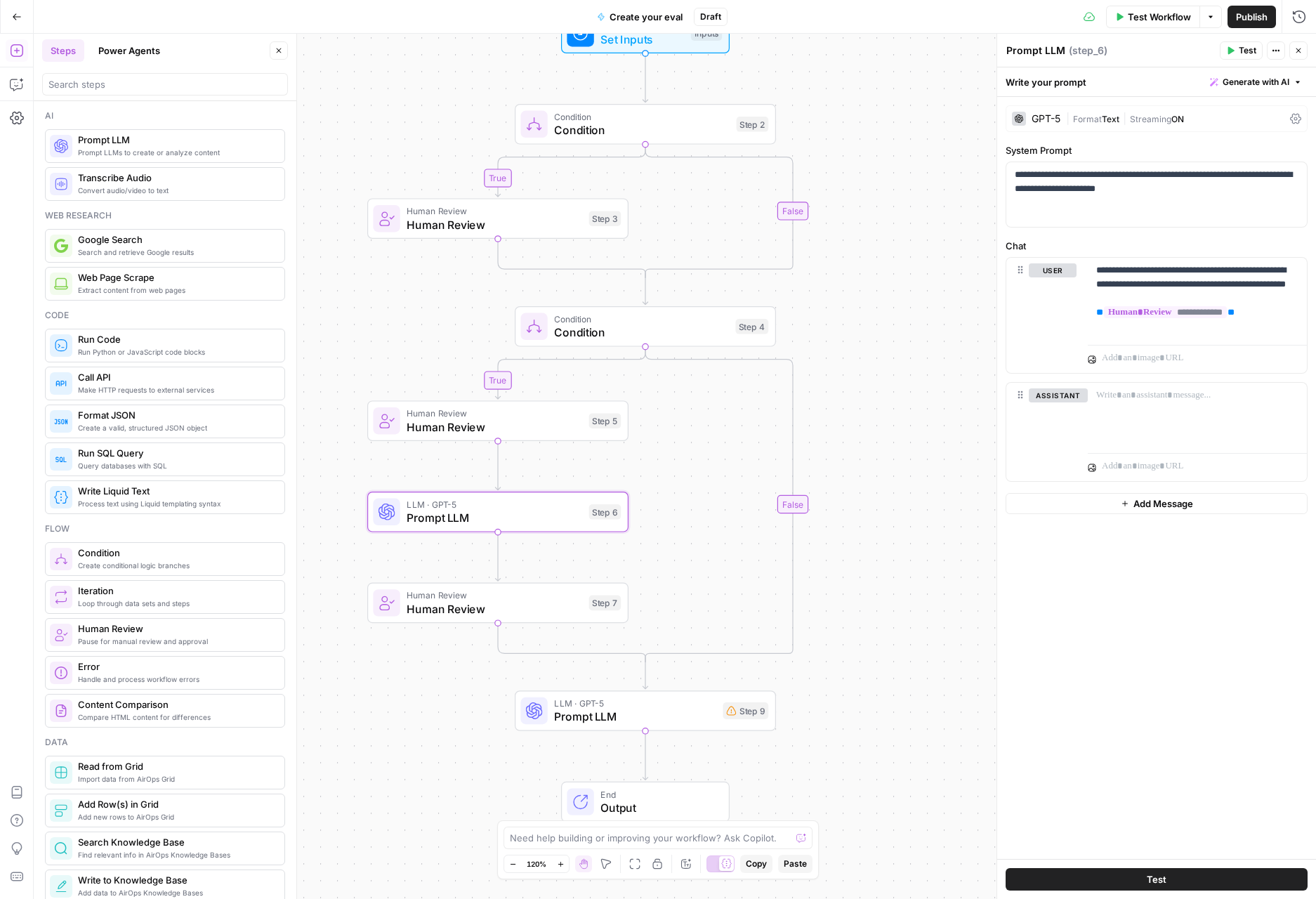
click at [528, 591] on span "Human Review" at bounding box center [494, 595] width 175 height 13
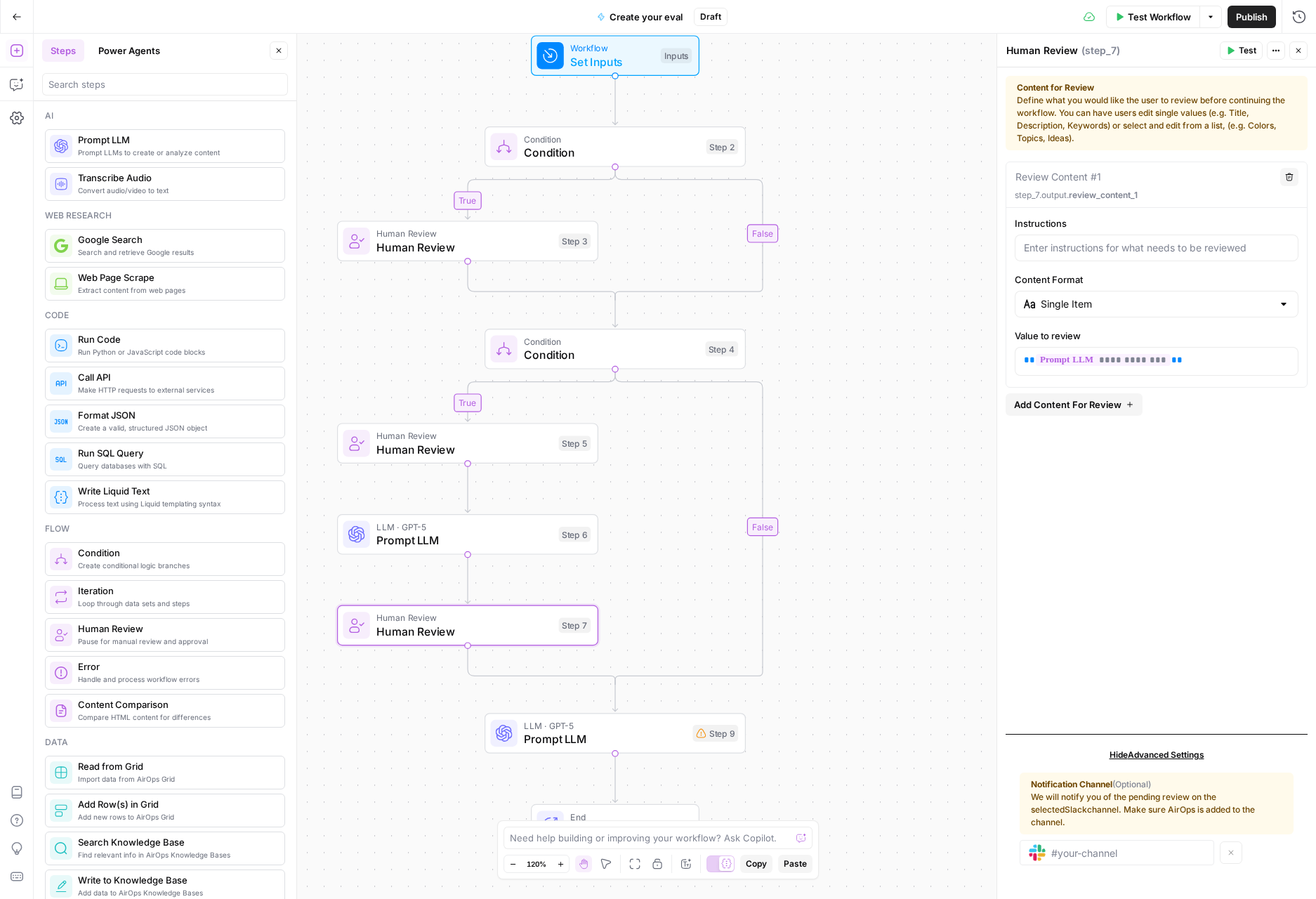
drag, startPoint x: 680, startPoint y: 537, endPoint x: 668, endPoint y: 545, distance: 14.4
click at [668, 545] on div "true true false false Workflow Set Inputs Inputs Condition Condition Step 2 Hum…" at bounding box center [675, 466] width 1282 height 865
click at [549, 436] on span "Human Review" at bounding box center [463, 436] width 175 height 13
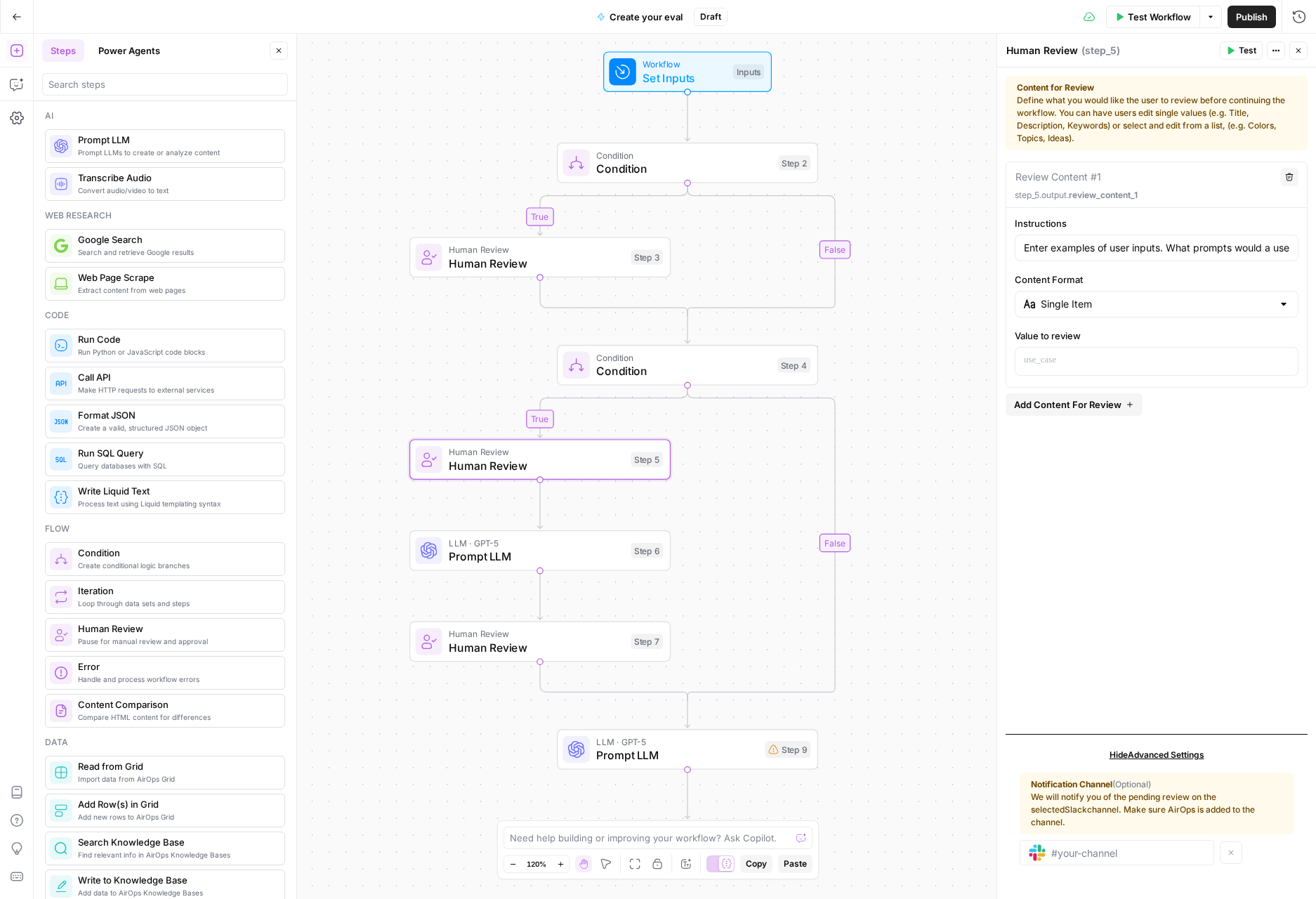
drag, startPoint x: 855, startPoint y: 407, endPoint x: 927, endPoint y: 424, distance: 74.0
click at [927, 424] on div "true true false false Workflow Set Inputs Inputs Condition Condition Step 2 Hum…" at bounding box center [675, 466] width 1282 height 865
drag, startPoint x: 924, startPoint y: 337, endPoint x: 732, endPoint y: 126, distance: 285.3
click at [925, 337] on div "true true false false Workflow Set Inputs Inputs Condition Condition Step 2 Hum…" at bounding box center [675, 466] width 1282 height 865
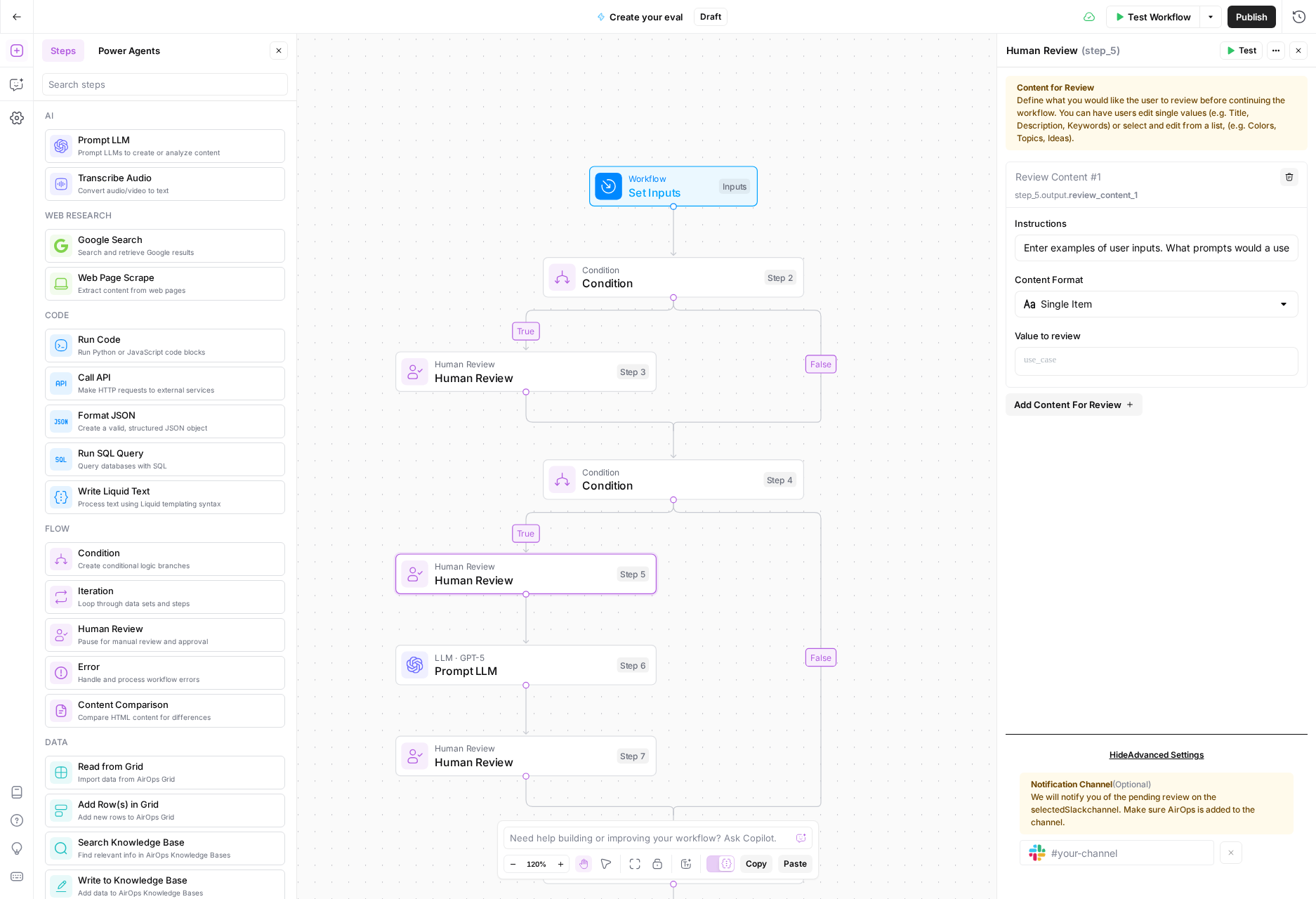
drag, startPoint x: 907, startPoint y: 432, endPoint x: 891, endPoint y: 545, distance: 114.1
click at [891, 545] on div "true true false false Workflow Set Inputs Inputs Condition Condition Step 2 Hum…" at bounding box center [675, 466] width 1282 height 865
click at [708, 279] on span "Condition" at bounding box center [669, 283] width 175 height 17
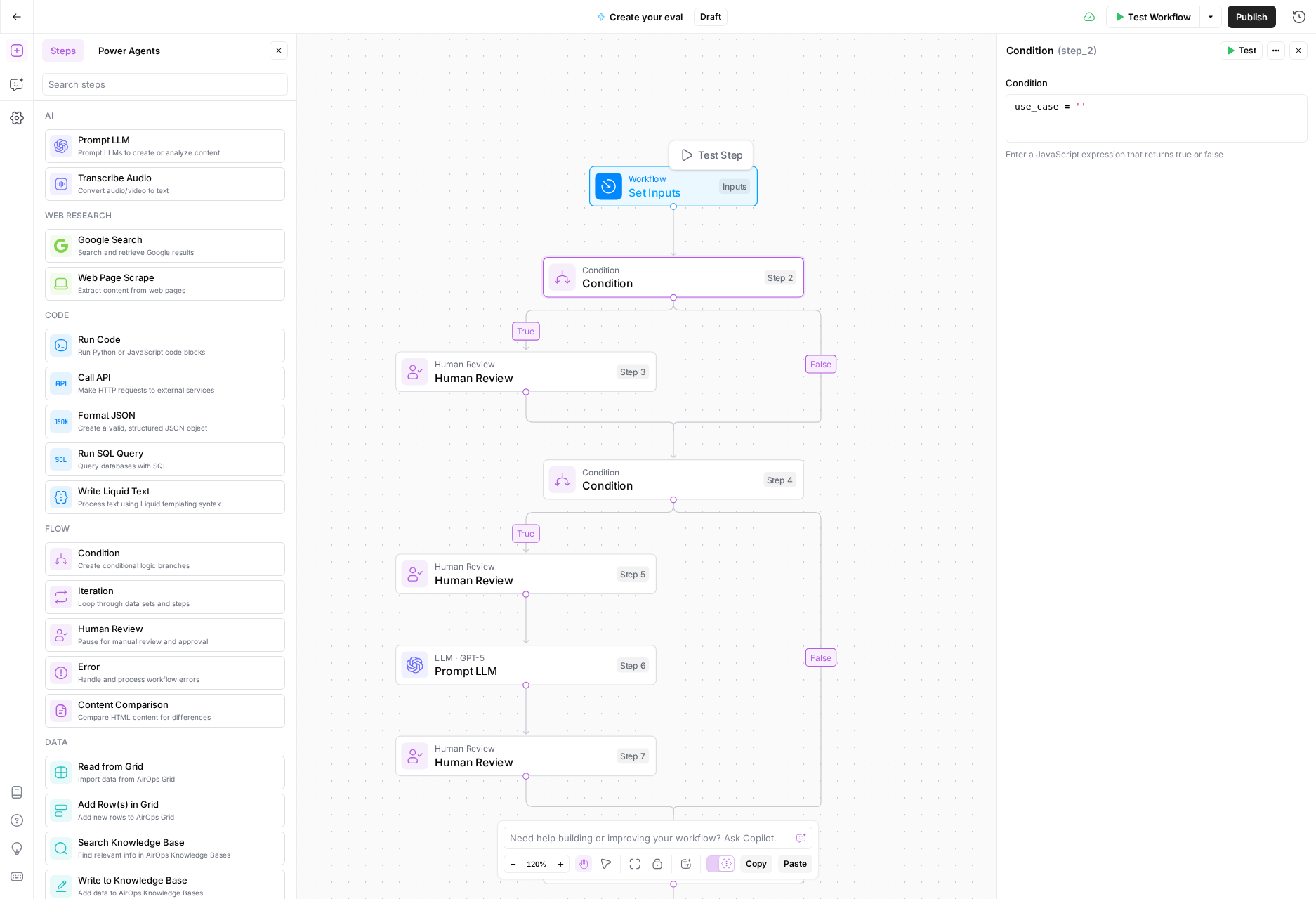
click at [712, 184] on div "Workflow Set Inputs Inputs Test Step" at bounding box center [672, 187] width 156 height 29
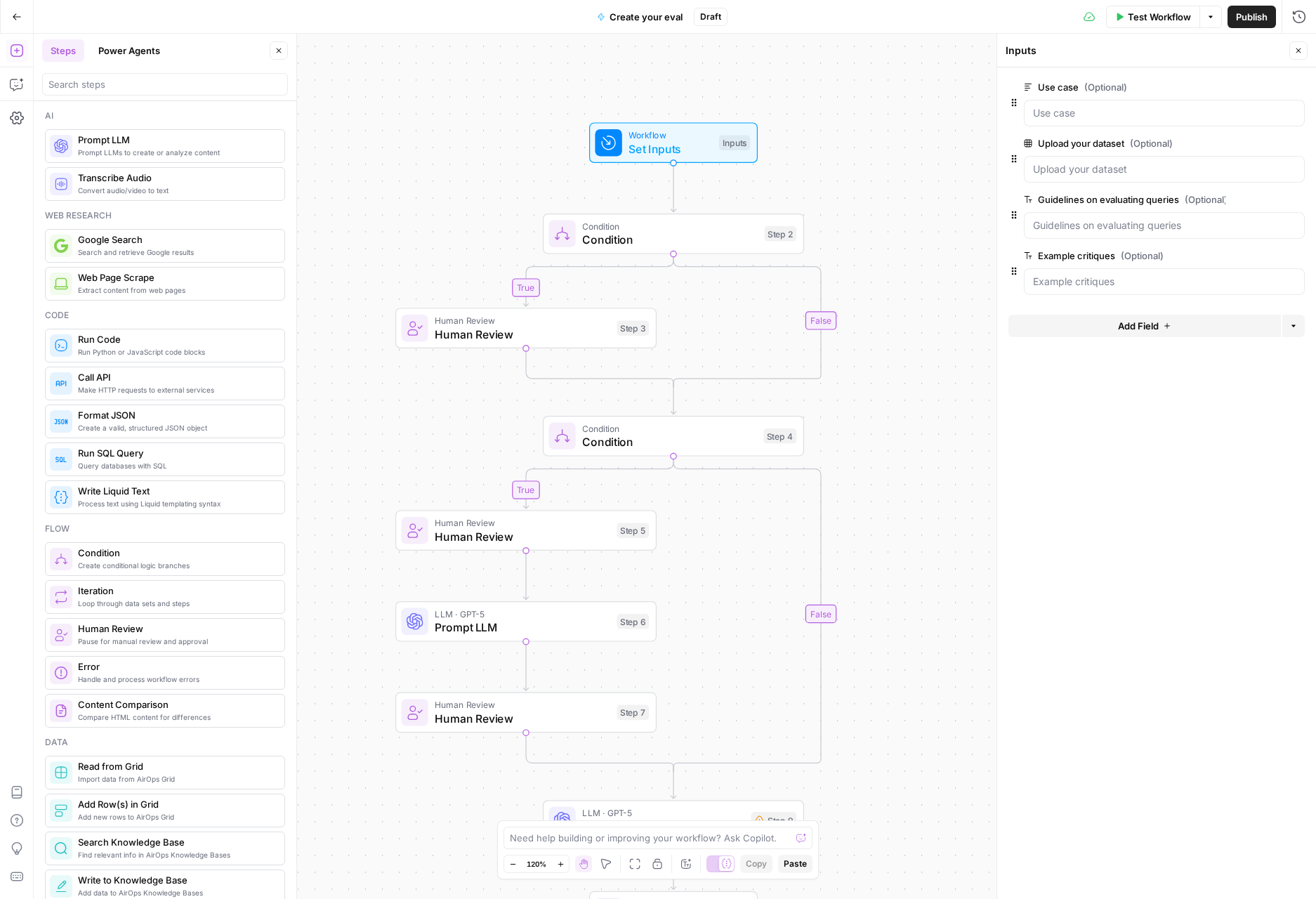
drag, startPoint x: 894, startPoint y: 431, endPoint x: 878, endPoint y: 380, distance: 53.5
click at [886, 382] on div "true true false false Workflow Set Inputs Inputs Condition Condition Step 2 Hum…" at bounding box center [675, 466] width 1282 height 865
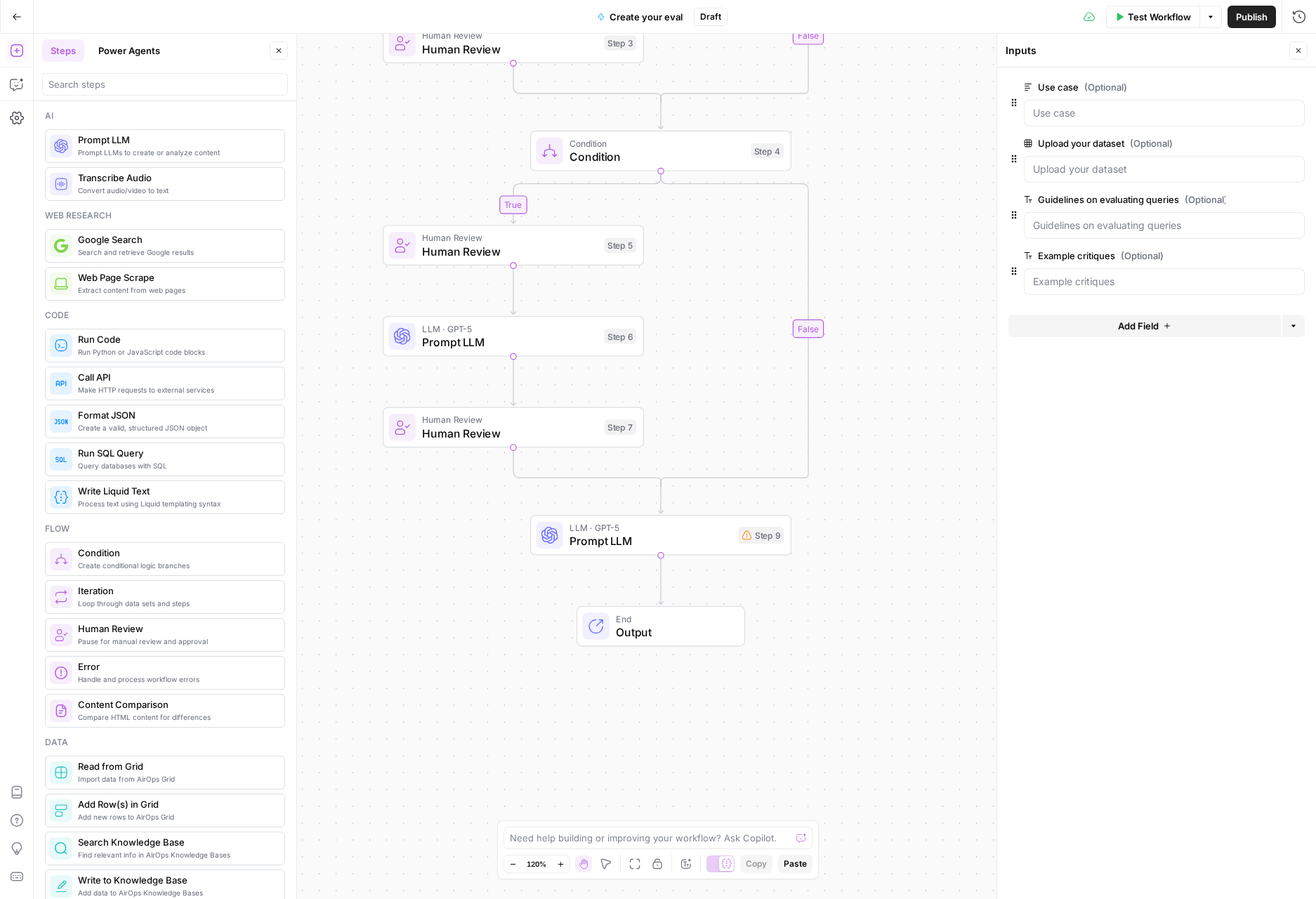
drag, startPoint x: 910, startPoint y: 427, endPoint x: 906, endPoint y: 94, distance: 333.0
click at [907, 94] on div "true true false false Workflow Set Inputs Inputs Condition Condition Step 2 Hum…" at bounding box center [675, 466] width 1282 height 865
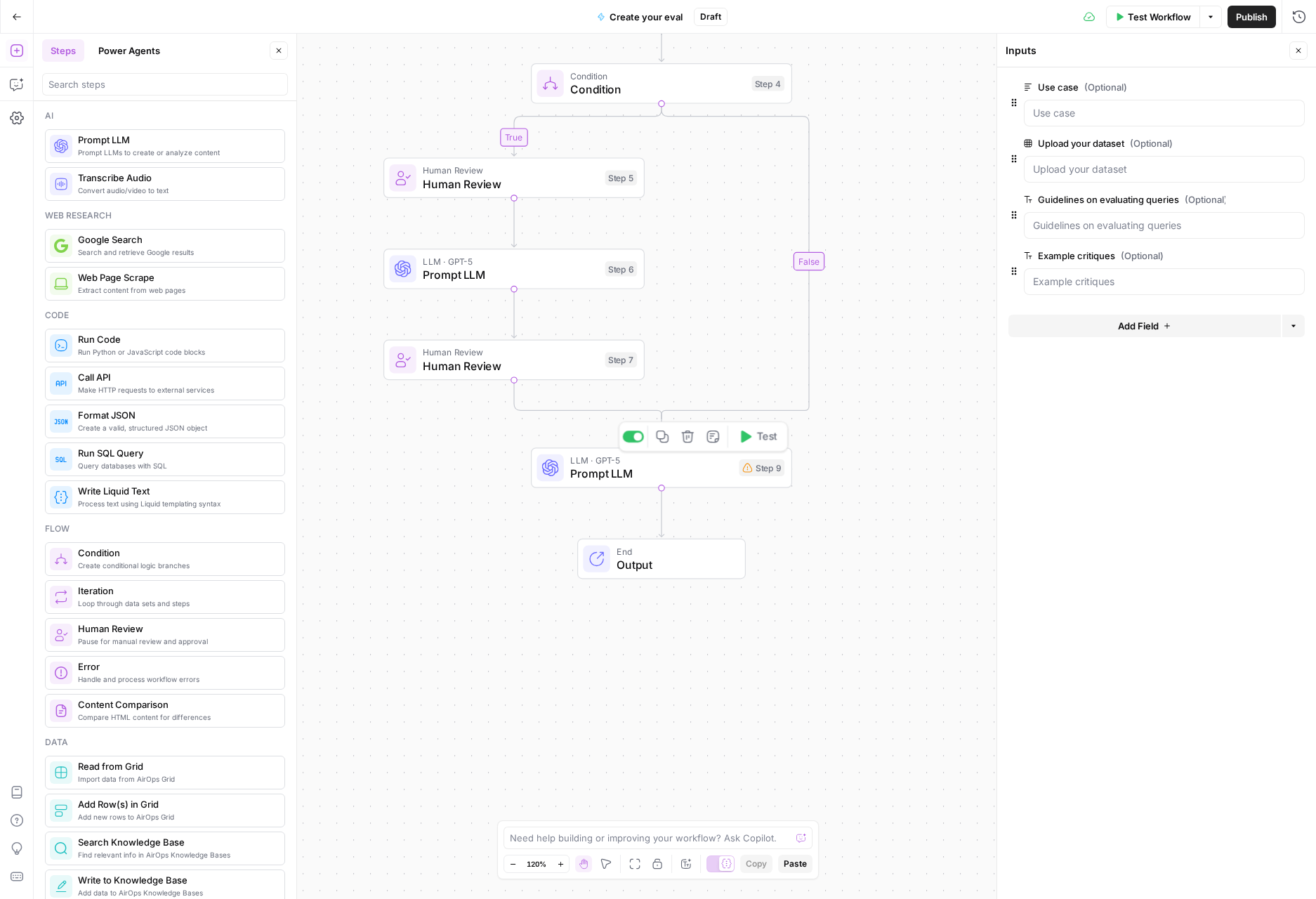
click at [742, 461] on div "Step 9" at bounding box center [761, 468] width 46 height 17
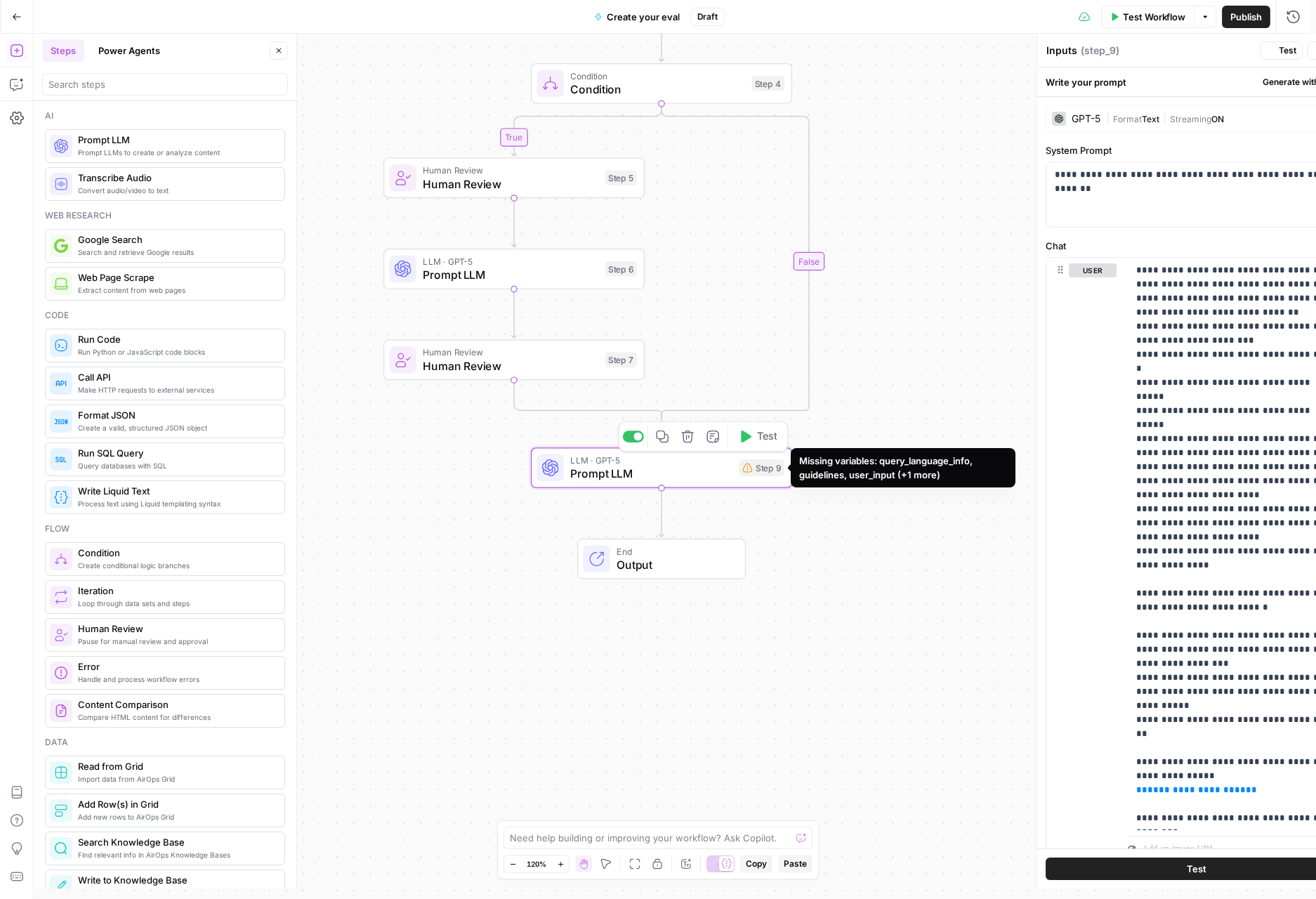
type textarea "Prompt LLM"
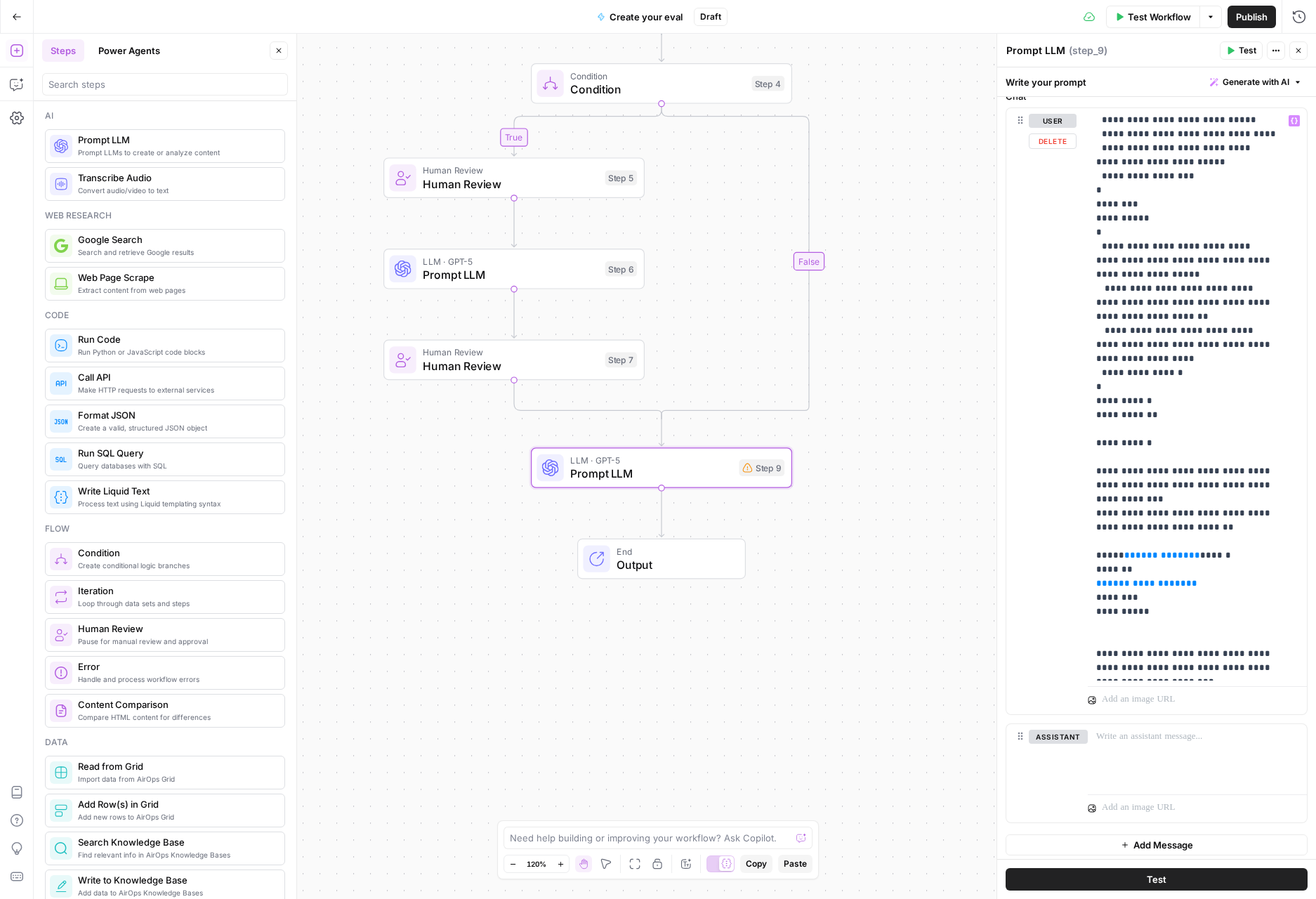
scroll to position [155, 0]
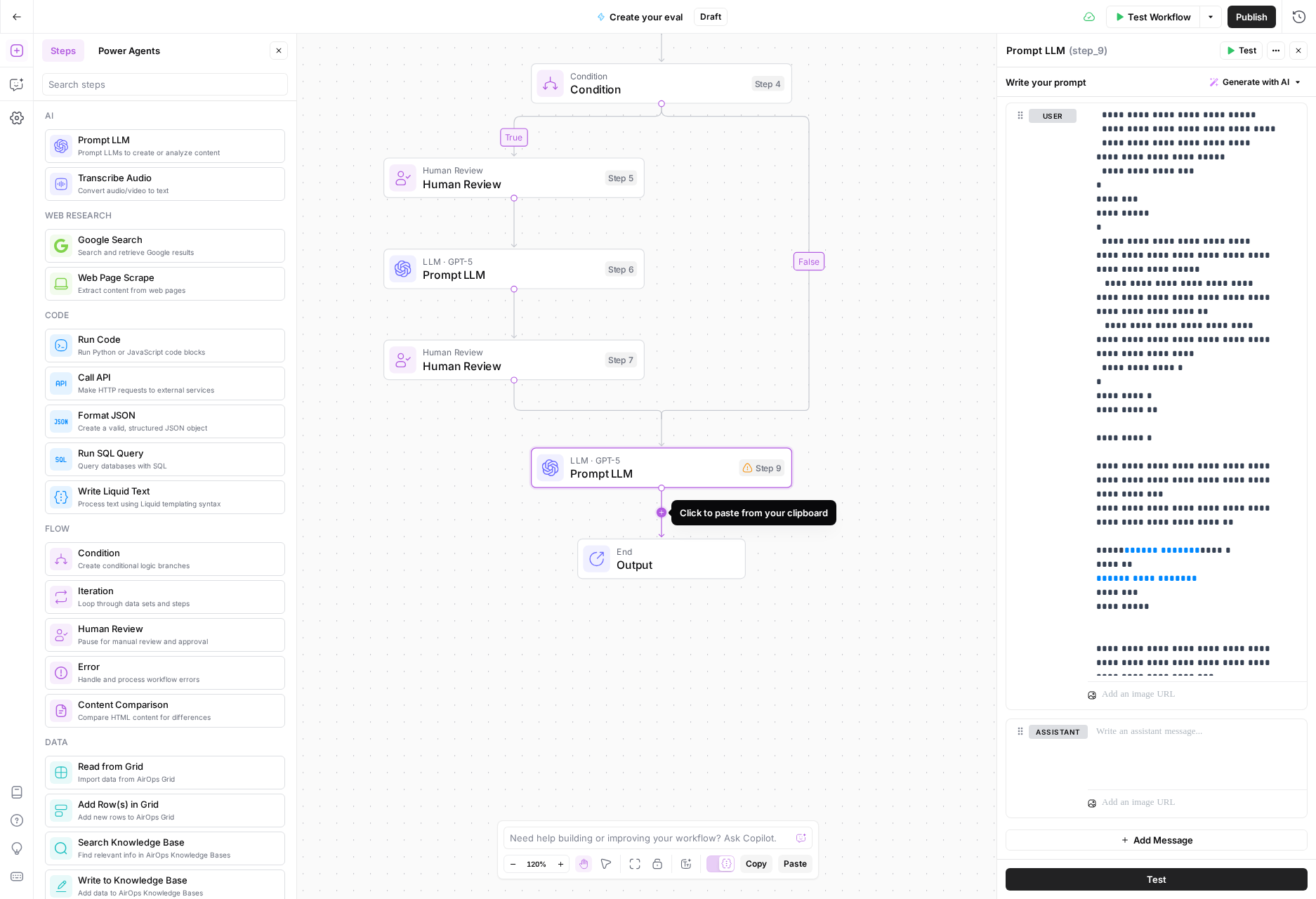
click at [659, 512] on icon "Edge from step_9 to end" at bounding box center [661, 513] width 5 height 49
click at [679, 561] on span "Human Review" at bounding box center [656, 564] width 172 height 17
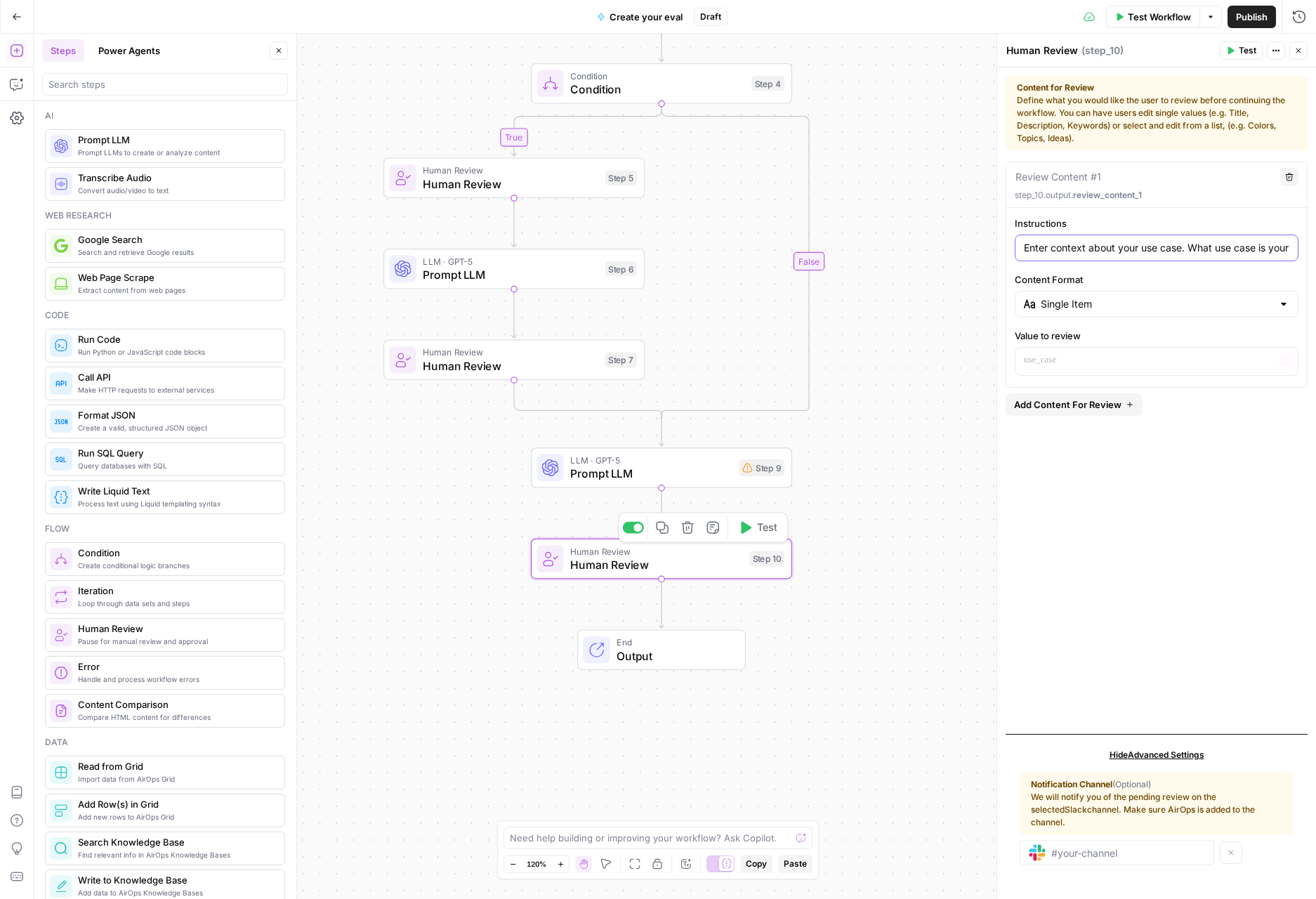
click at [1216, 249] on input "Enter context about your use case. What use case is your prompt trying to accom…" at bounding box center [1156, 247] width 265 height 14
drag, startPoint x: 1159, startPoint y: 249, endPoint x: 1075, endPoint y: 246, distance: 84.1
click at [1075, 246] on input "Review the following output prompt" at bounding box center [1156, 247] width 265 height 14
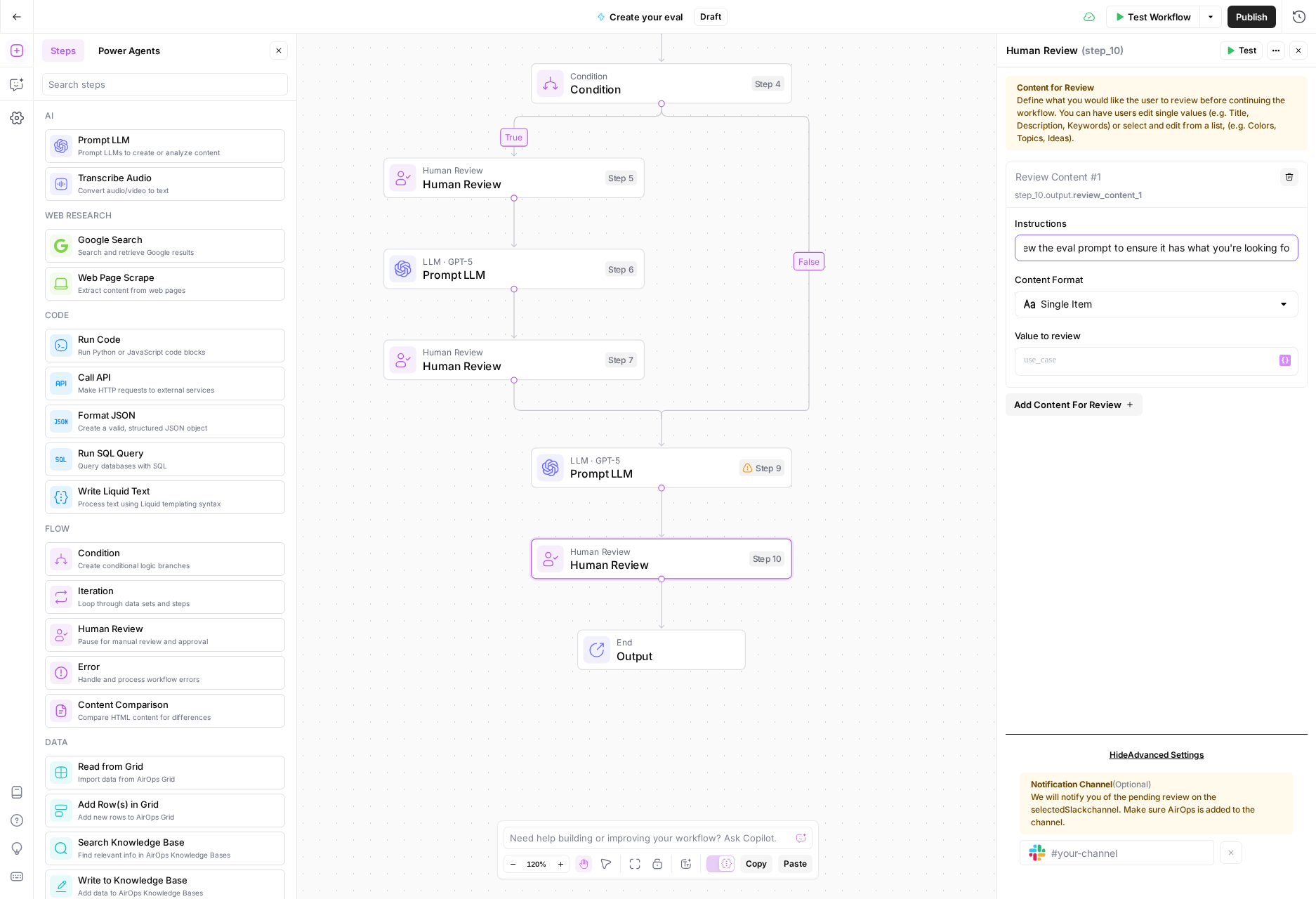
scroll to position [0, 23]
type input "Review the eval prompt to ensure it has what you're looking fo"
click at [1185, 355] on p at bounding box center [1156, 360] width 265 height 14
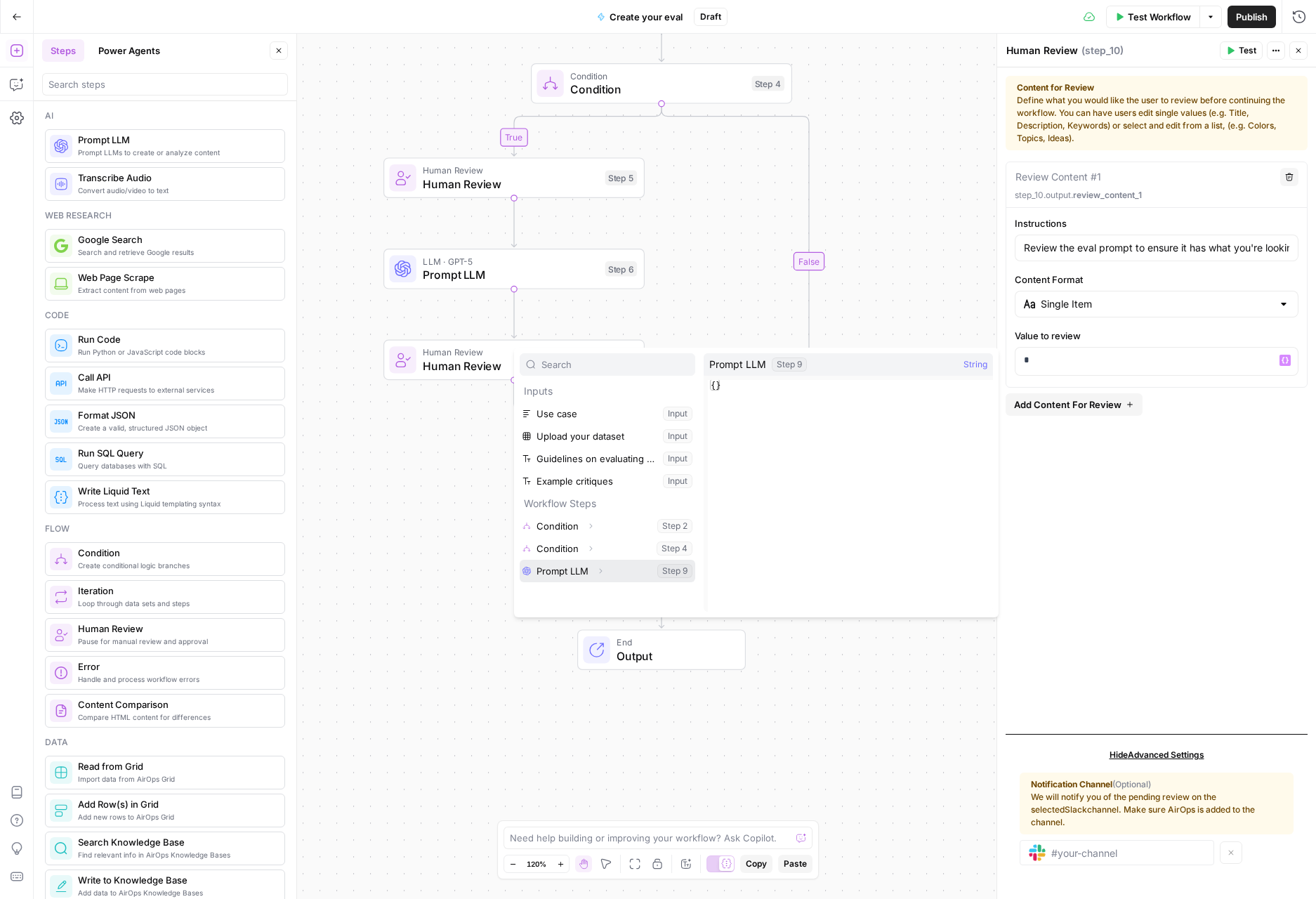
click at [596, 571] on icon "button" at bounding box center [600, 570] width 8 height 8
click at [586, 590] on button "Select variable Output" at bounding box center [614, 593] width 161 height 22
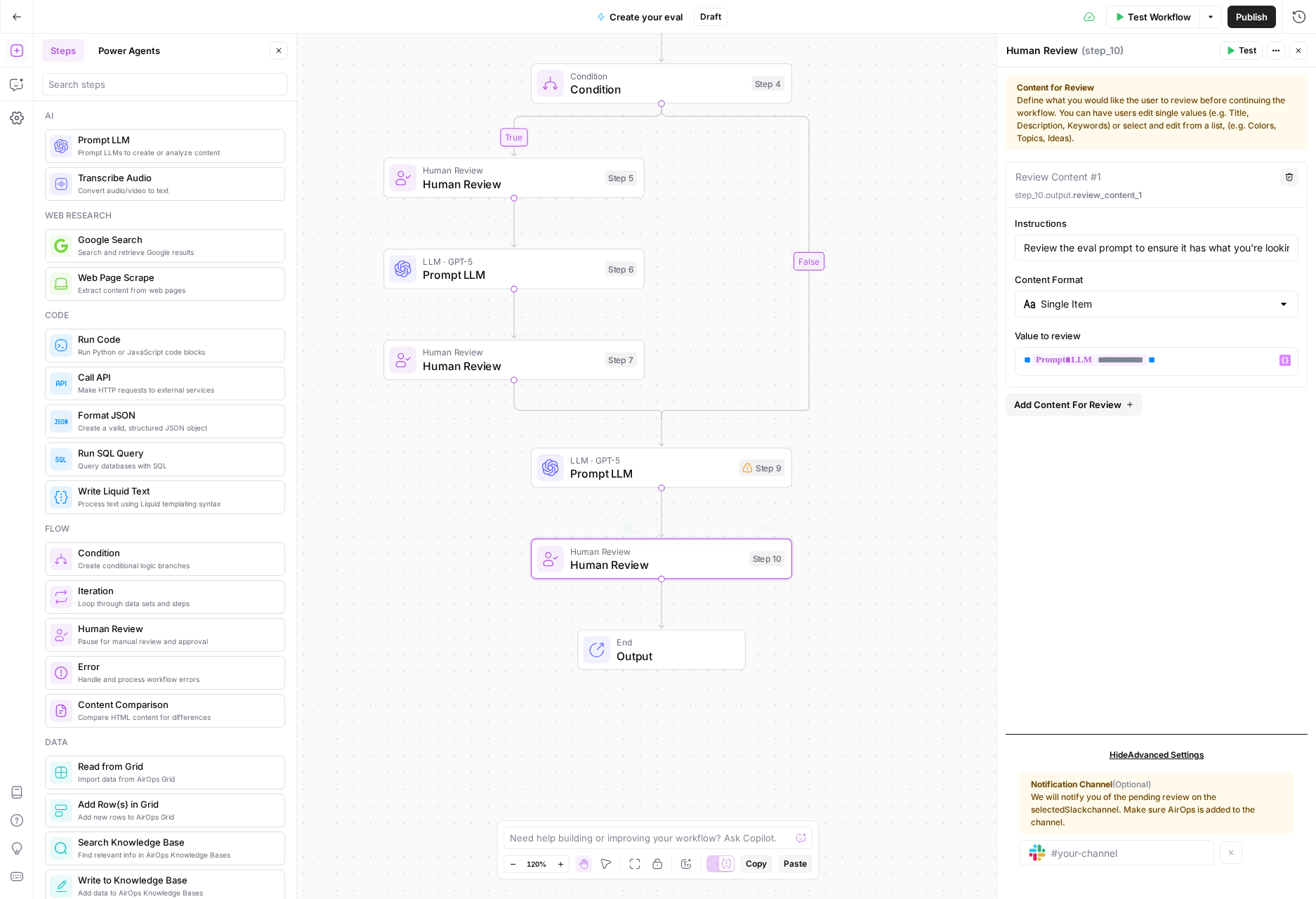
click at [1215, 486] on div "**********" at bounding box center [1157, 442] width 302 height 561
click at [660, 480] on span "Prompt LLM" at bounding box center [651, 473] width 161 height 17
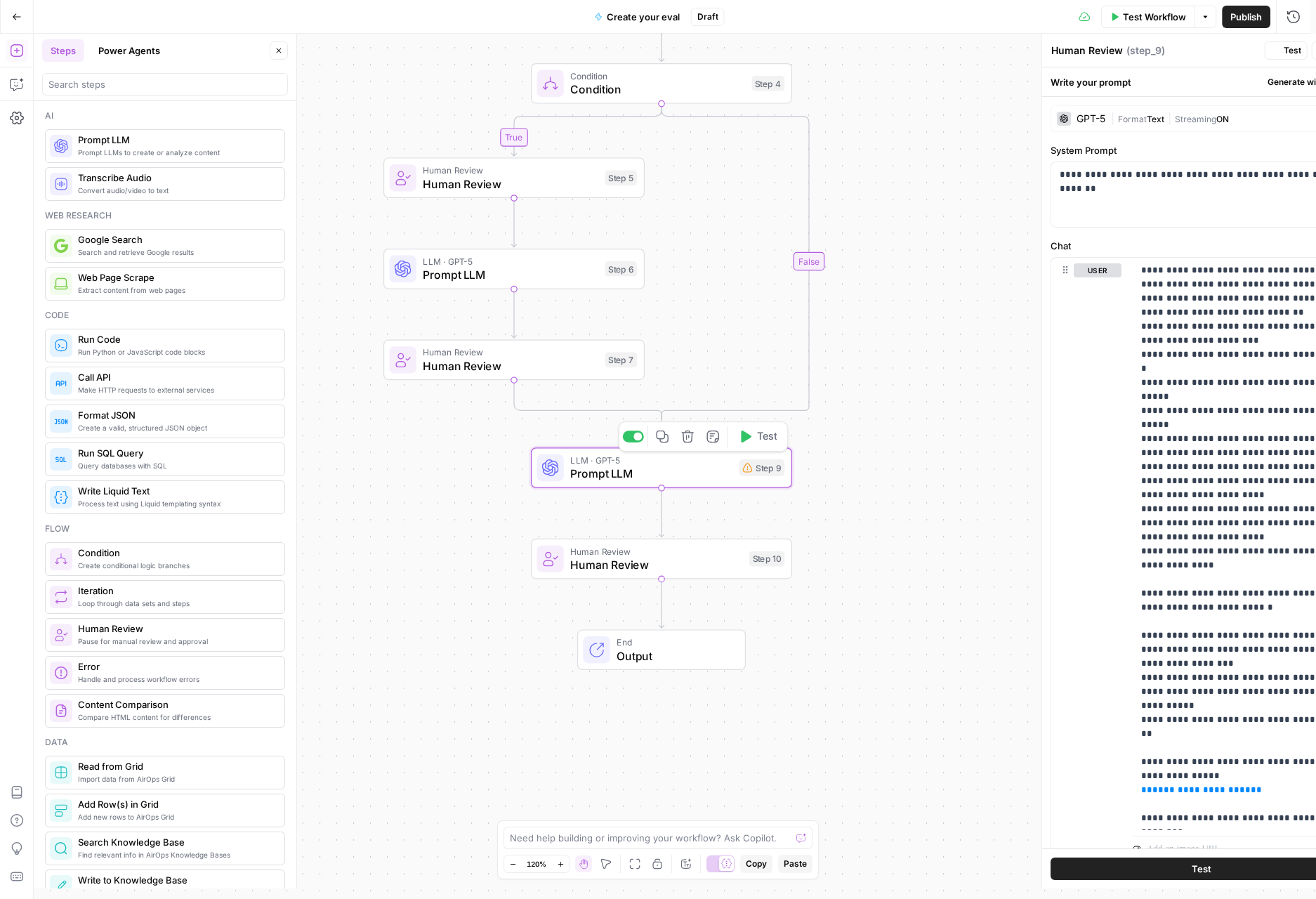
type textarea "Prompt LLM"
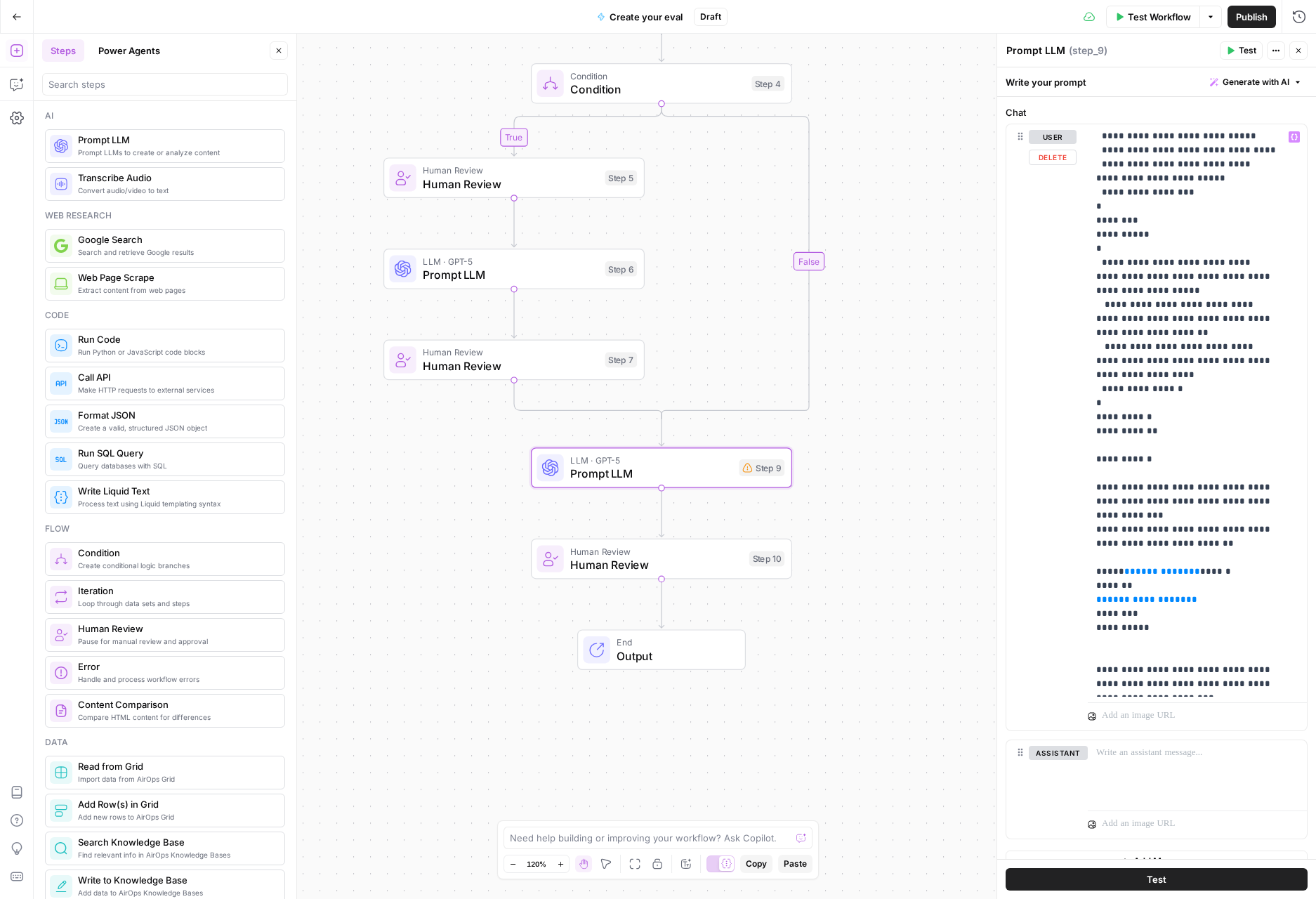
scroll to position [155, 0]
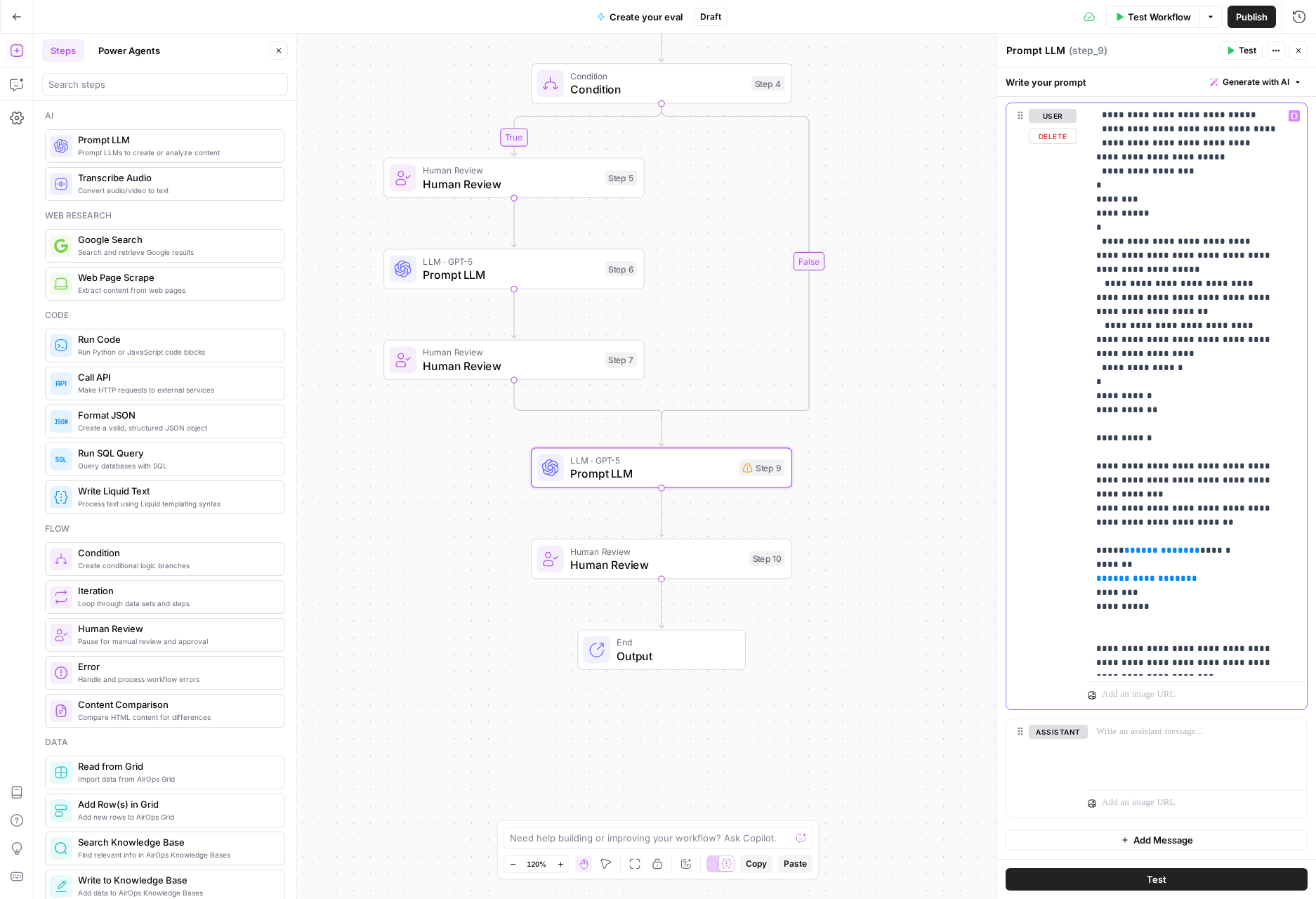
click at [1278, 652] on div "**********" at bounding box center [1191, 389] width 208 height 572
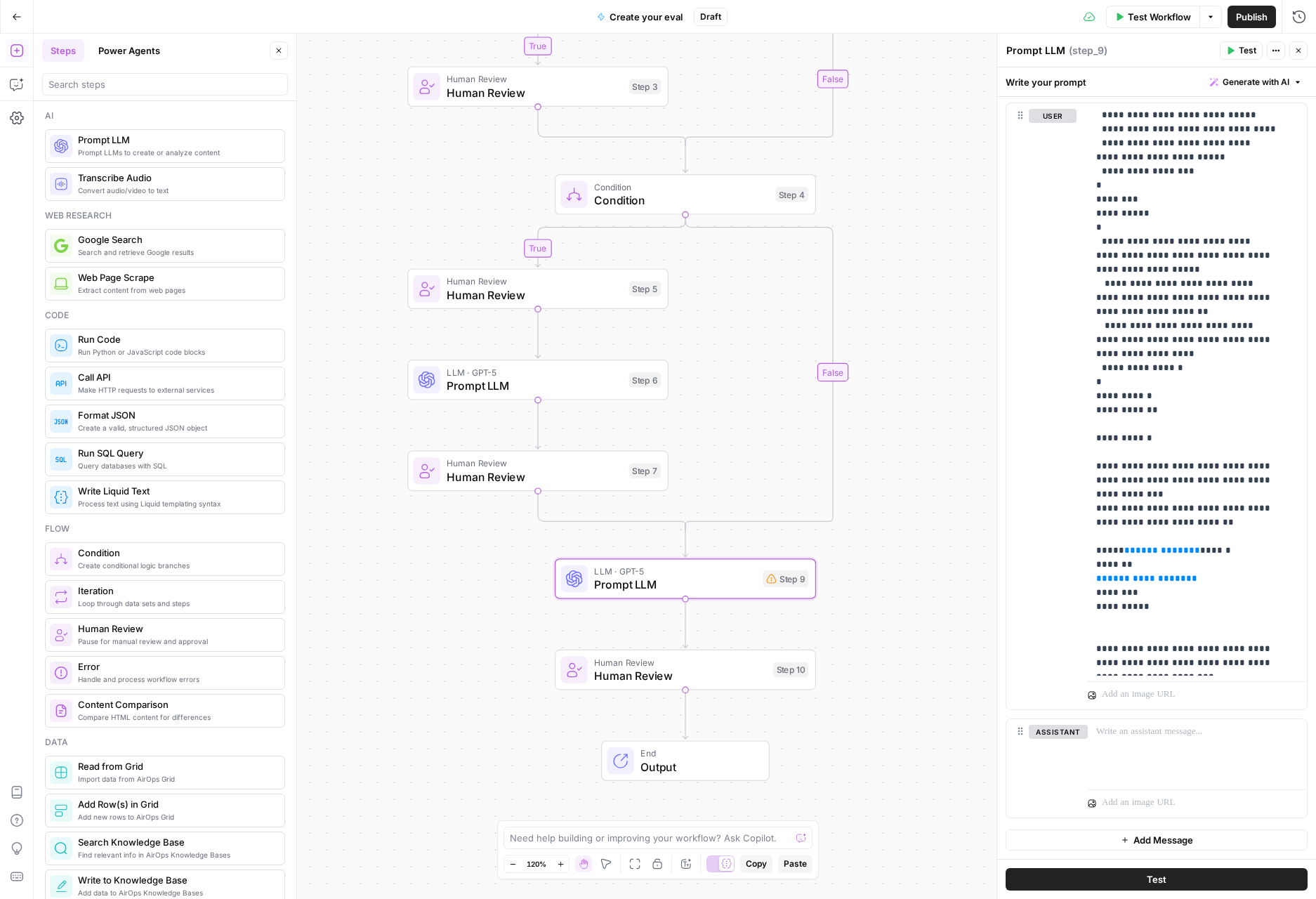
drag, startPoint x: 855, startPoint y: 419, endPoint x: 880, endPoint y: 517, distance: 101.1
click at [879, 519] on div "true true false false Workflow Set Inputs Inputs Condition Condition Step 2 Hum…" at bounding box center [675, 466] width 1282 height 865
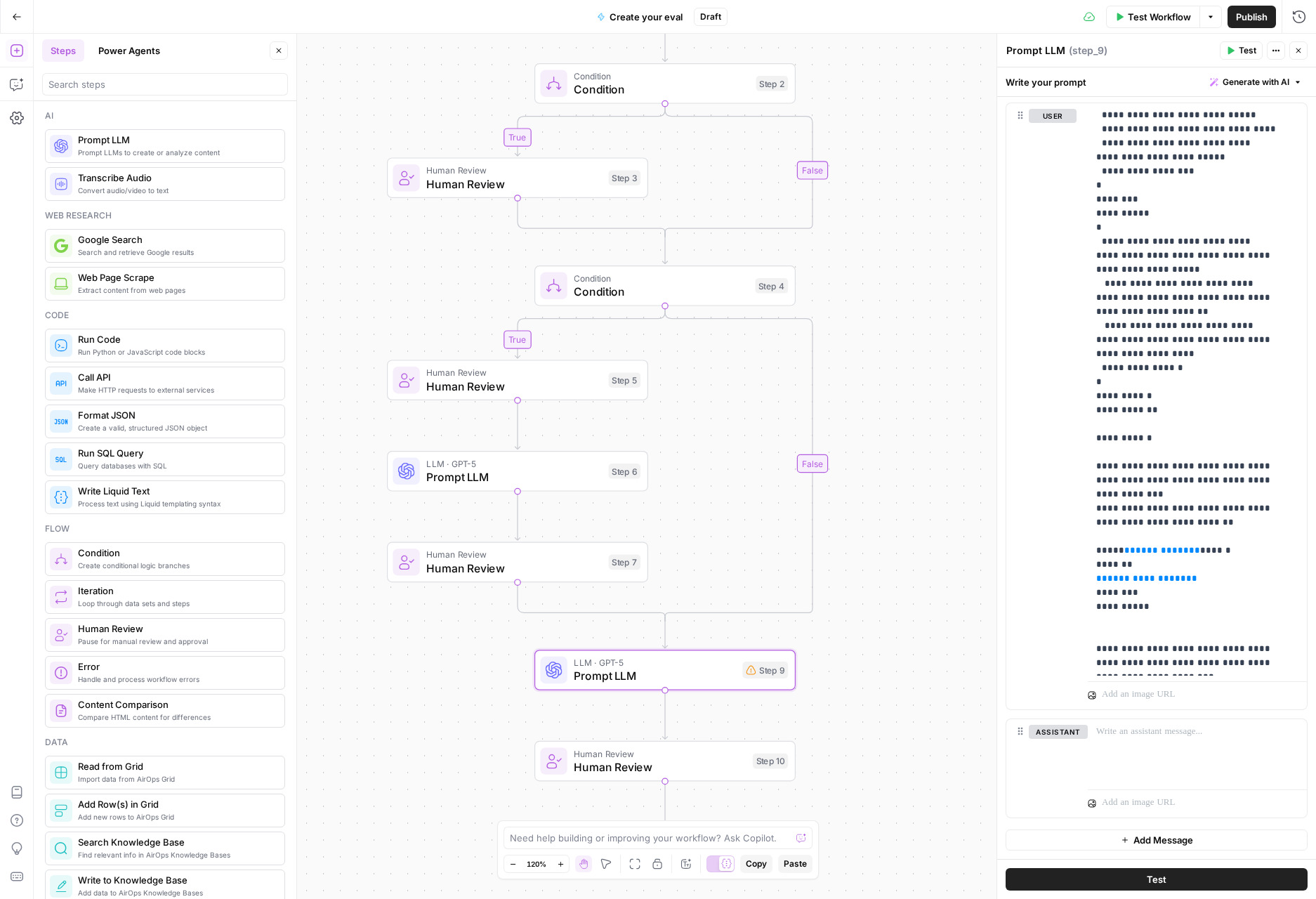
drag, startPoint x: 875, startPoint y: 487, endPoint x: 856, endPoint y: 569, distance: 84.2
click at [856, 569] on div "true true false false Workflow Set Inputs Inputs Condition Condition Step 2 Hum…" at bounding box center [675, 466] width 1282 height 865
click at [667, 258] on icon "button" at bounding box center [665, 254] width 13 height 13
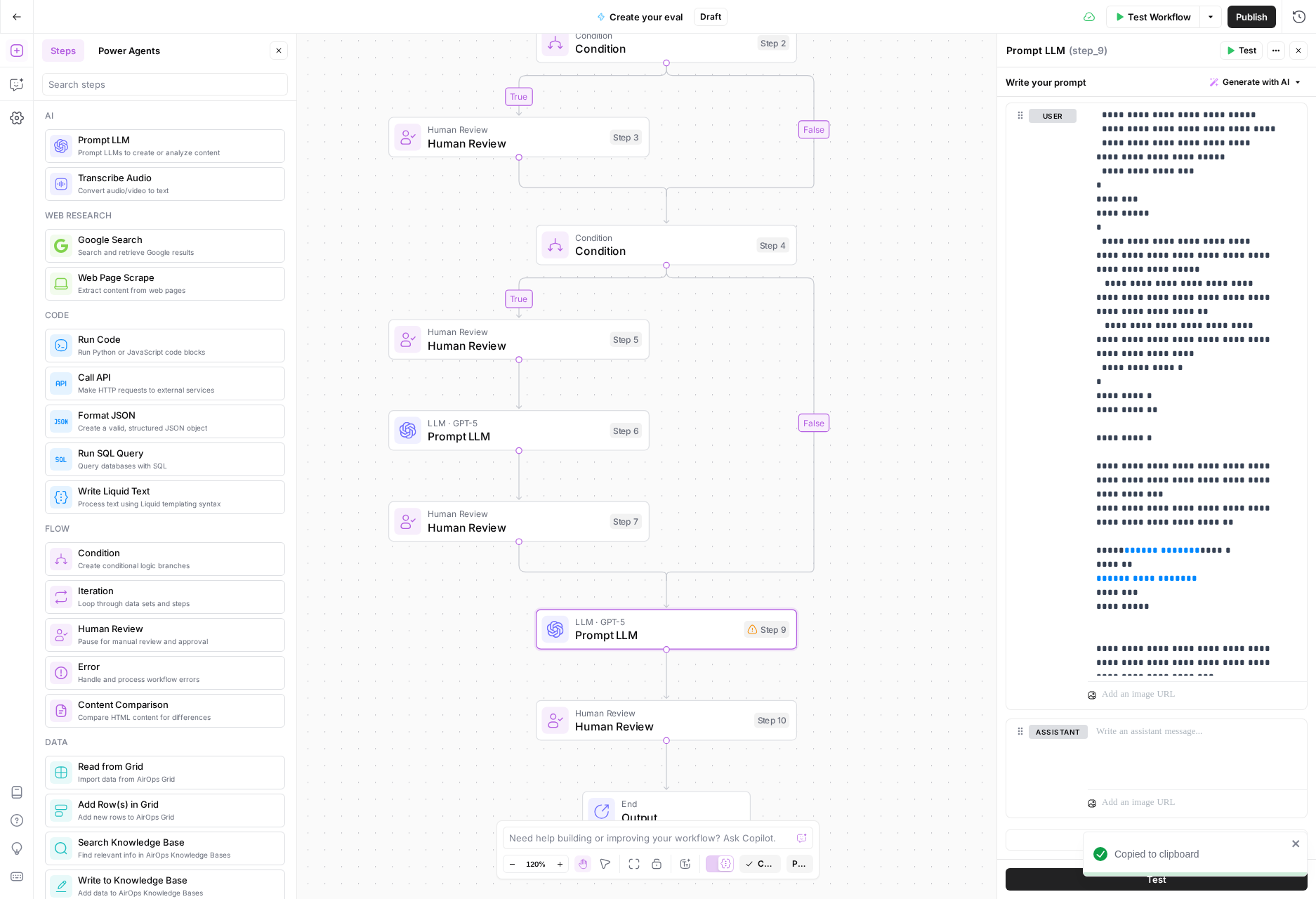
drag, startPoint x: 907, startPoint y: 646, endPoint x: 889, endPoint y: 569, distance: 79.1
click at [890, 569] on div "true true false false Workflow Set Inputs Inputs Condition Condition Step 2 Hum…" at bounding box center [675, 466] width 1282 height 865
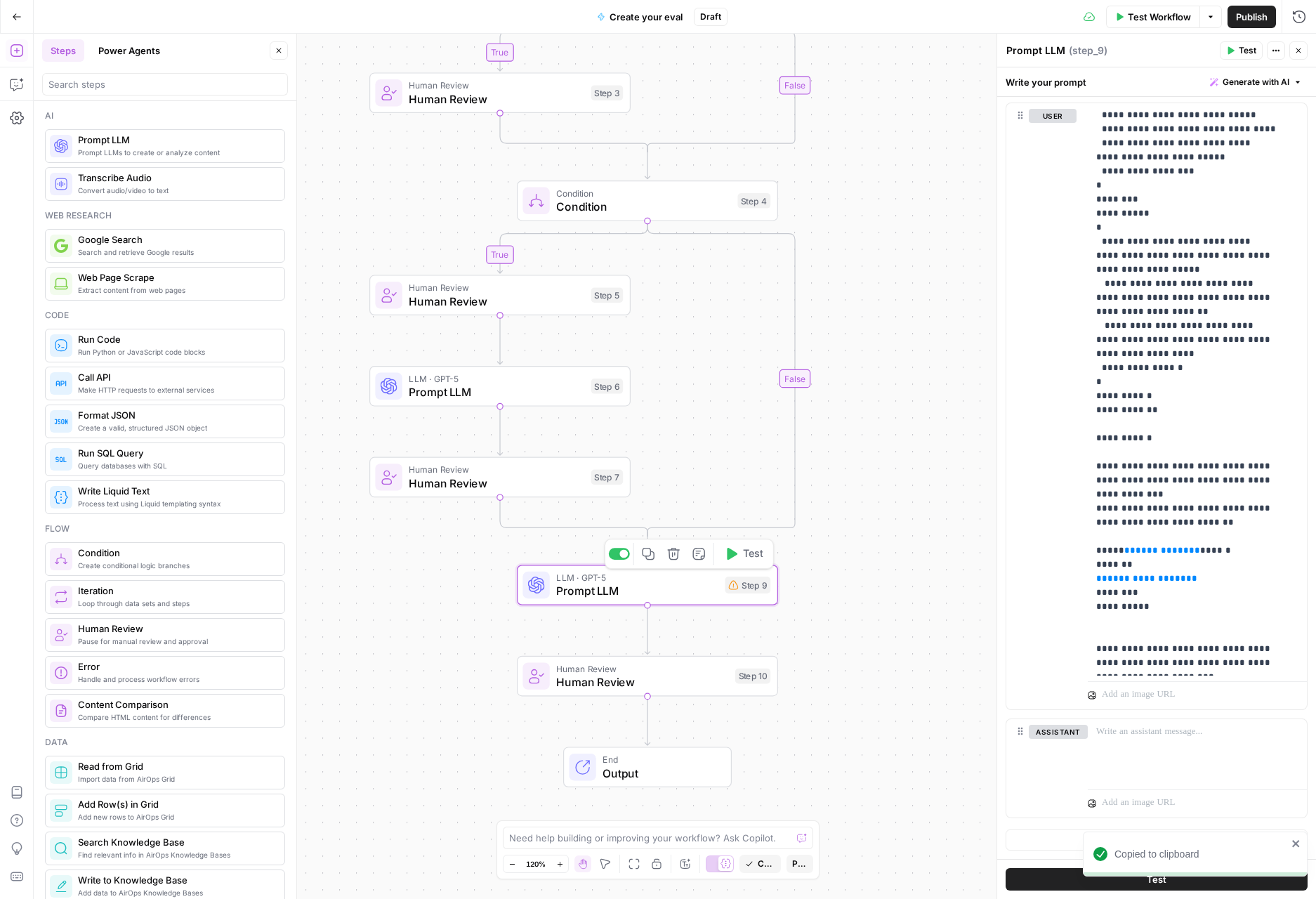
click at [908, 580] on div "true true false false Workflow Set Inputs Inputs Condition Condition Step 2 Hum…" at bounding box center [675, 466] width 1282 height 865
click at [648, 544] on icon "Edge from step_4-conditional-end to step_9" at bounding box center [647, 547] width 5 height 31
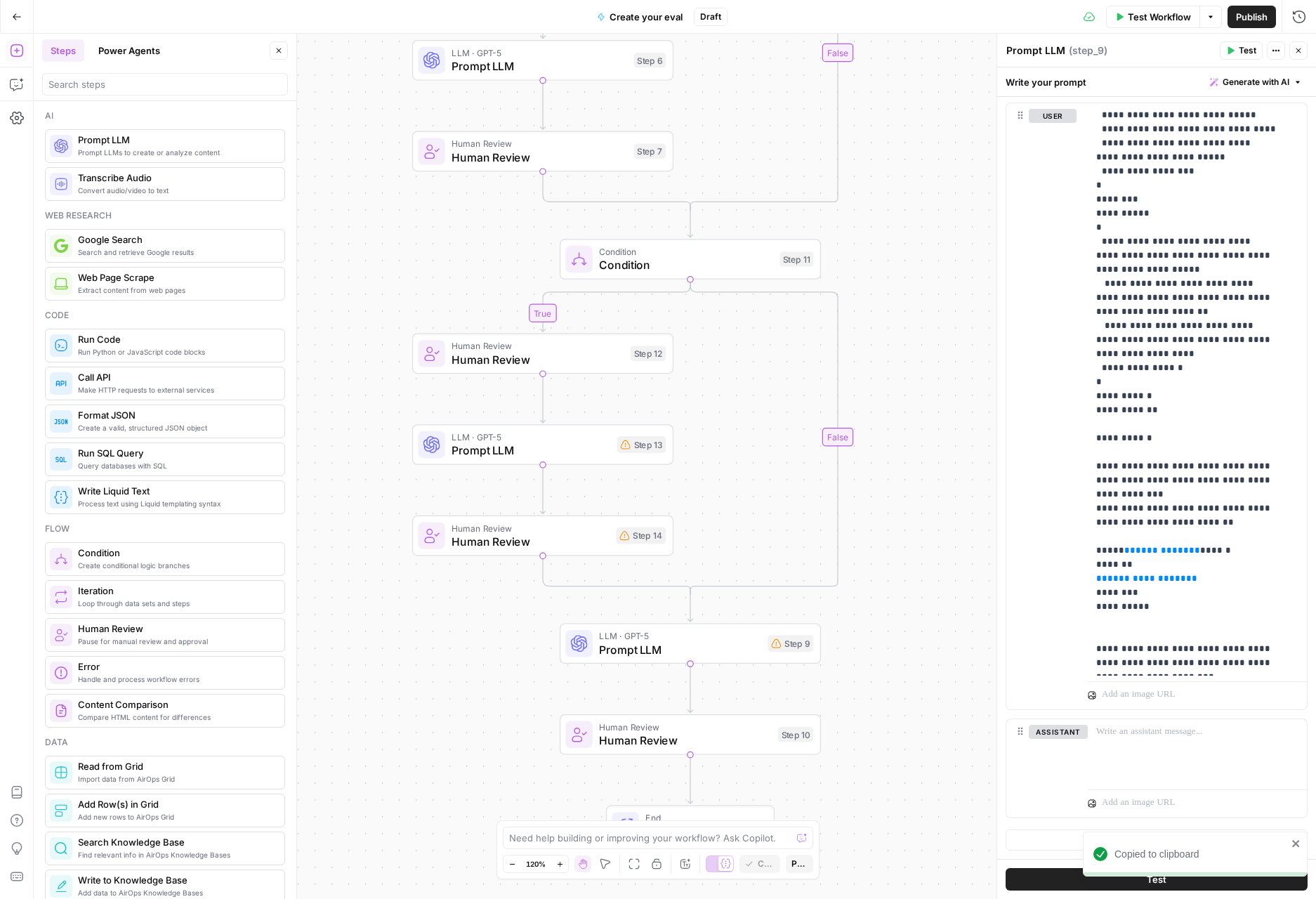
drag, startPoint x: 896, startPoint y: 642, endPoint x: 938, endPoint y: 316, distance: 328.7
click at [938, 316] on div "true true true false false false Workflow Set Inputs Inputs Condition Condition…" at bounding box center [675, 466] width 1282 height 865
click at [565, 346] on span "Human Review" at bounding box center [538, 345] width 172 height 13
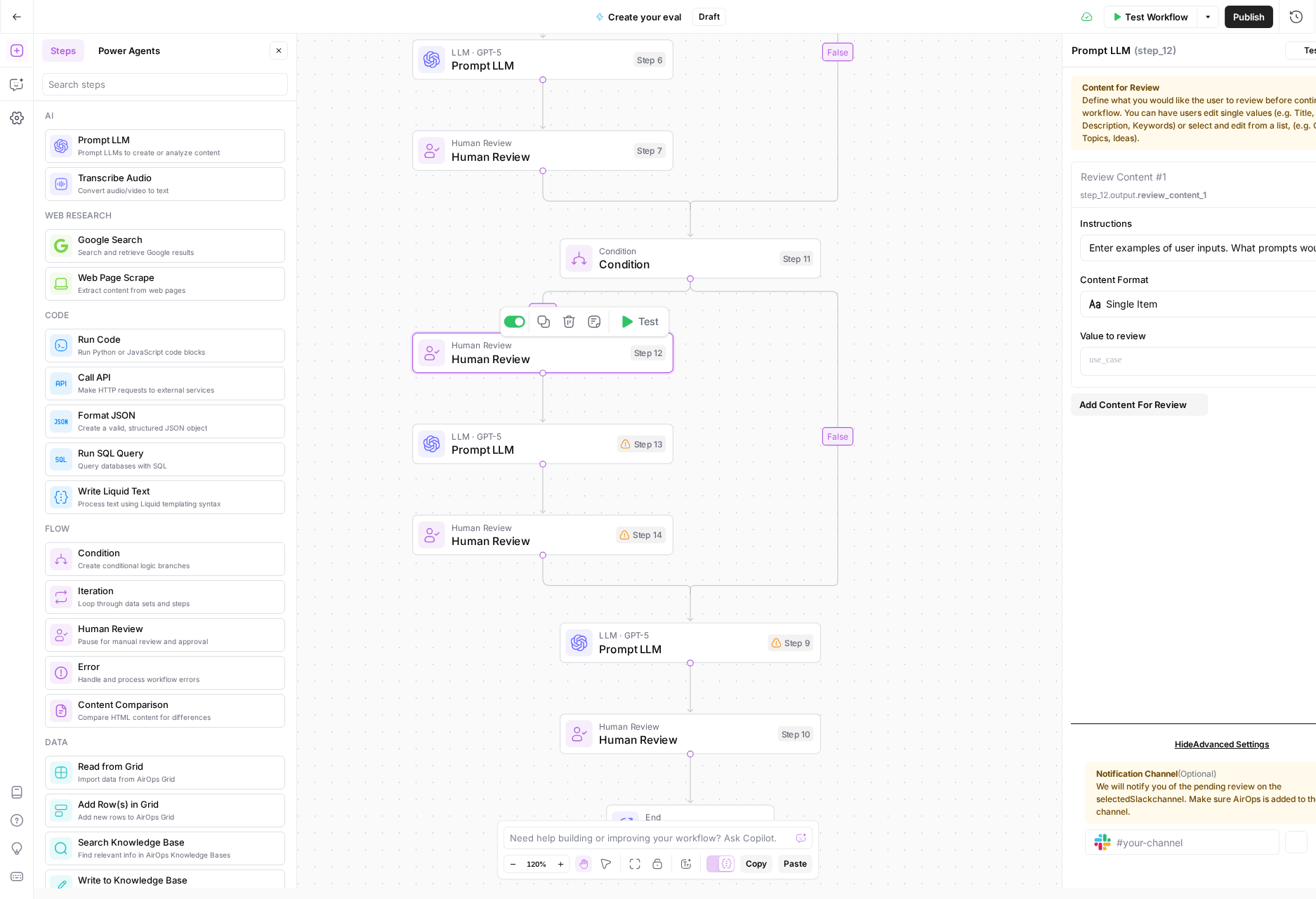
type textarea "Human Review"
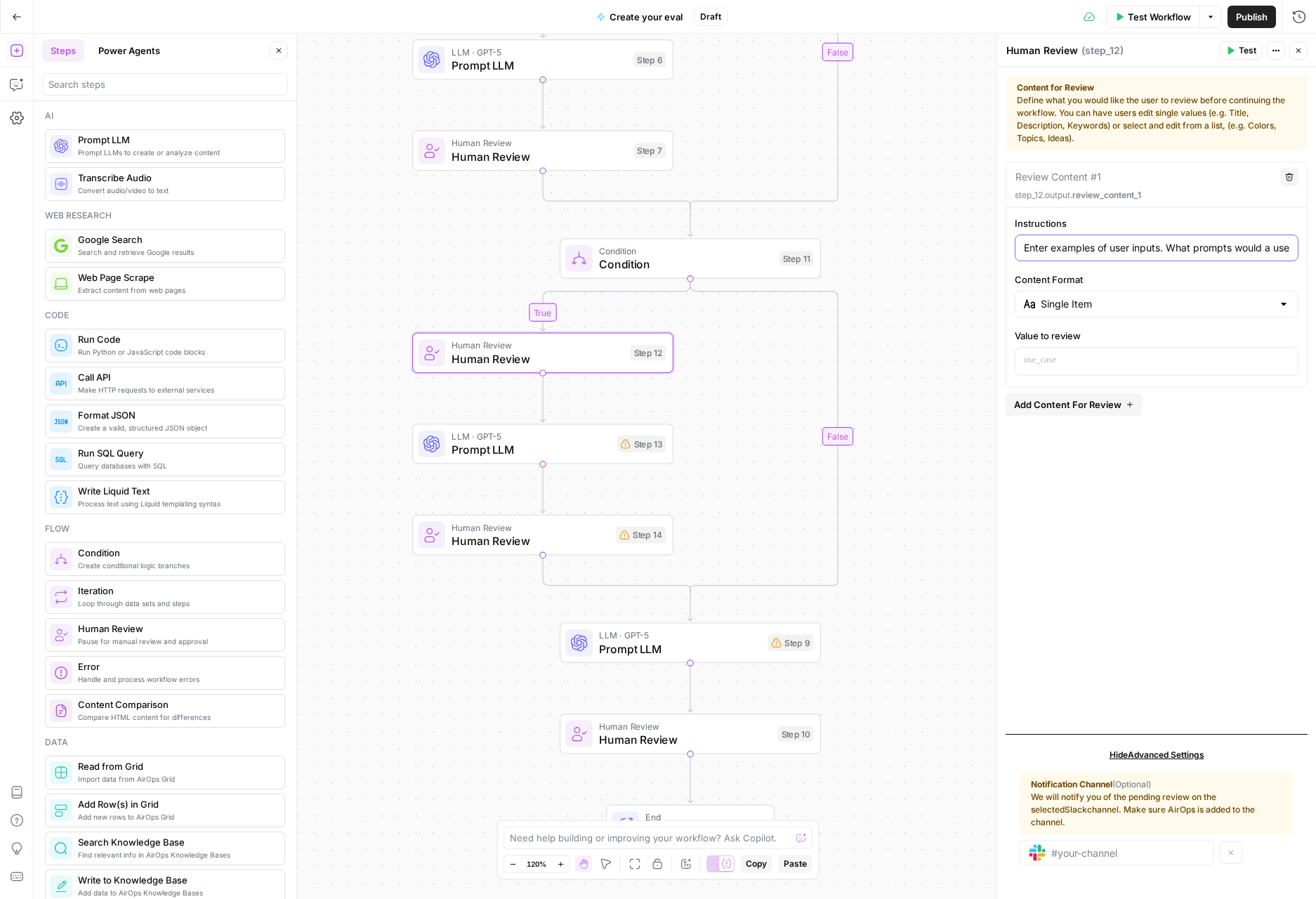
click at [1174, 250] on input "Enter examples of user inputs. What prompts would a user enter?" at bounding box center [1156, 247] width 265 height 14
click at [691, 253] on span "Condition" at bounding box center [685, 251] width 173 height 13
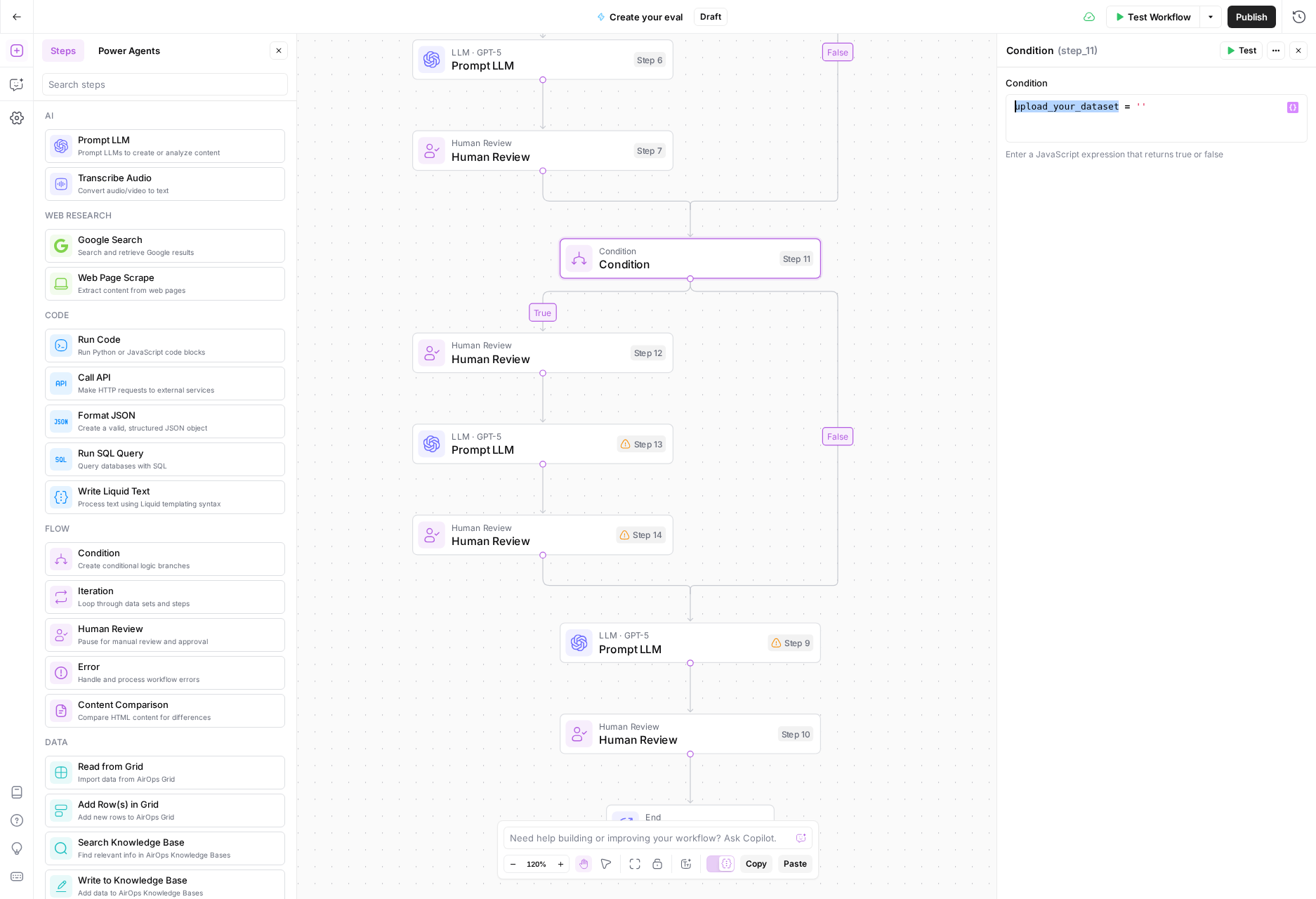
drag, startPoint x: 1118, startPoint y: 108, endPoint x: 929, endPoint y: 98, distance: 189.3
click at [929, 98] on body "S Statsig New Home Browse Insights Opportunities Your Data Recent Grids SEO Blo…" at bounding box center [658, 449] width 1316 height 899
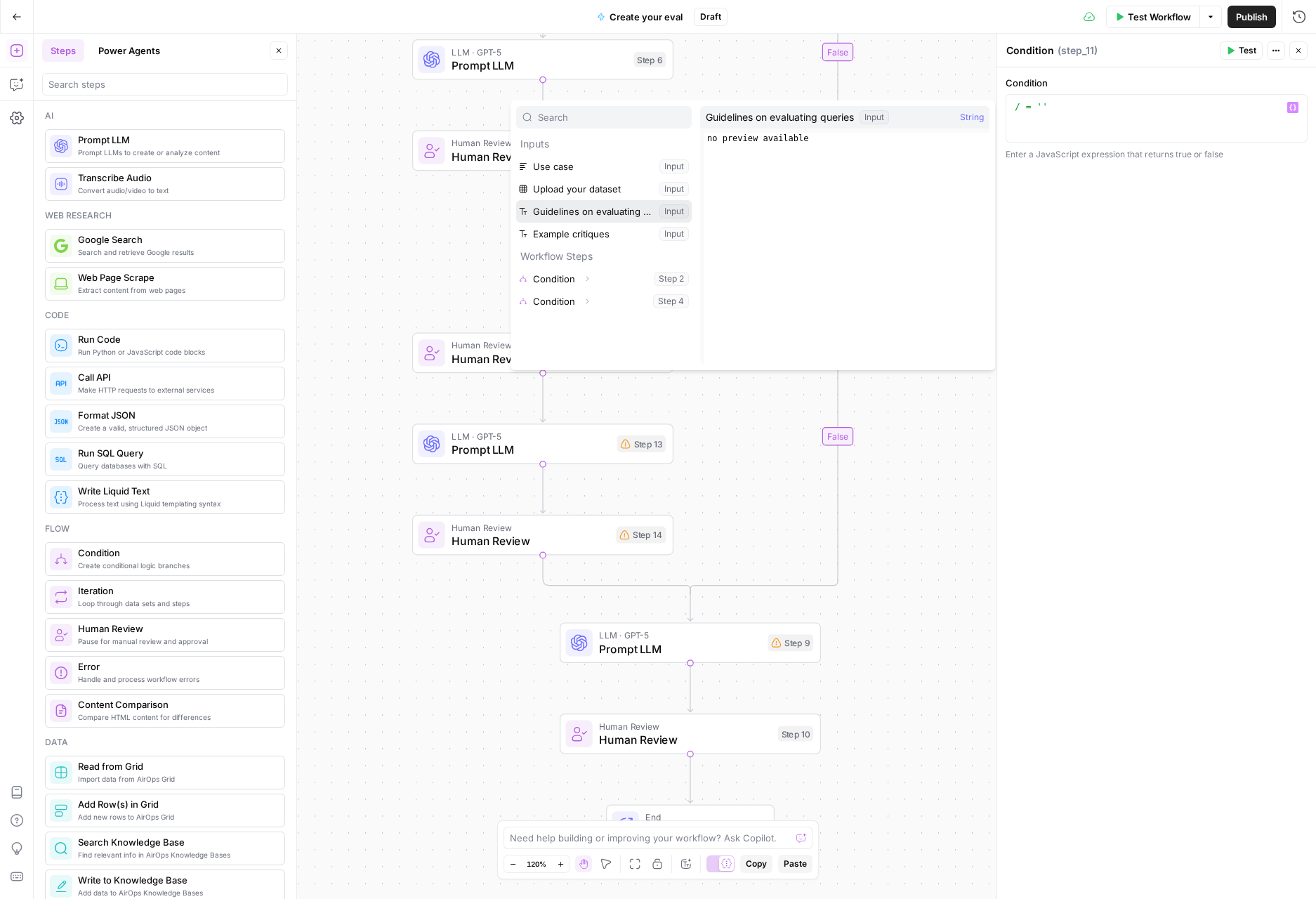
click at [615, 217] on button "Select variable Guidelines on evaluating queries" at bounding box center [604, 211] width 175 height 22
type textarea "**********"
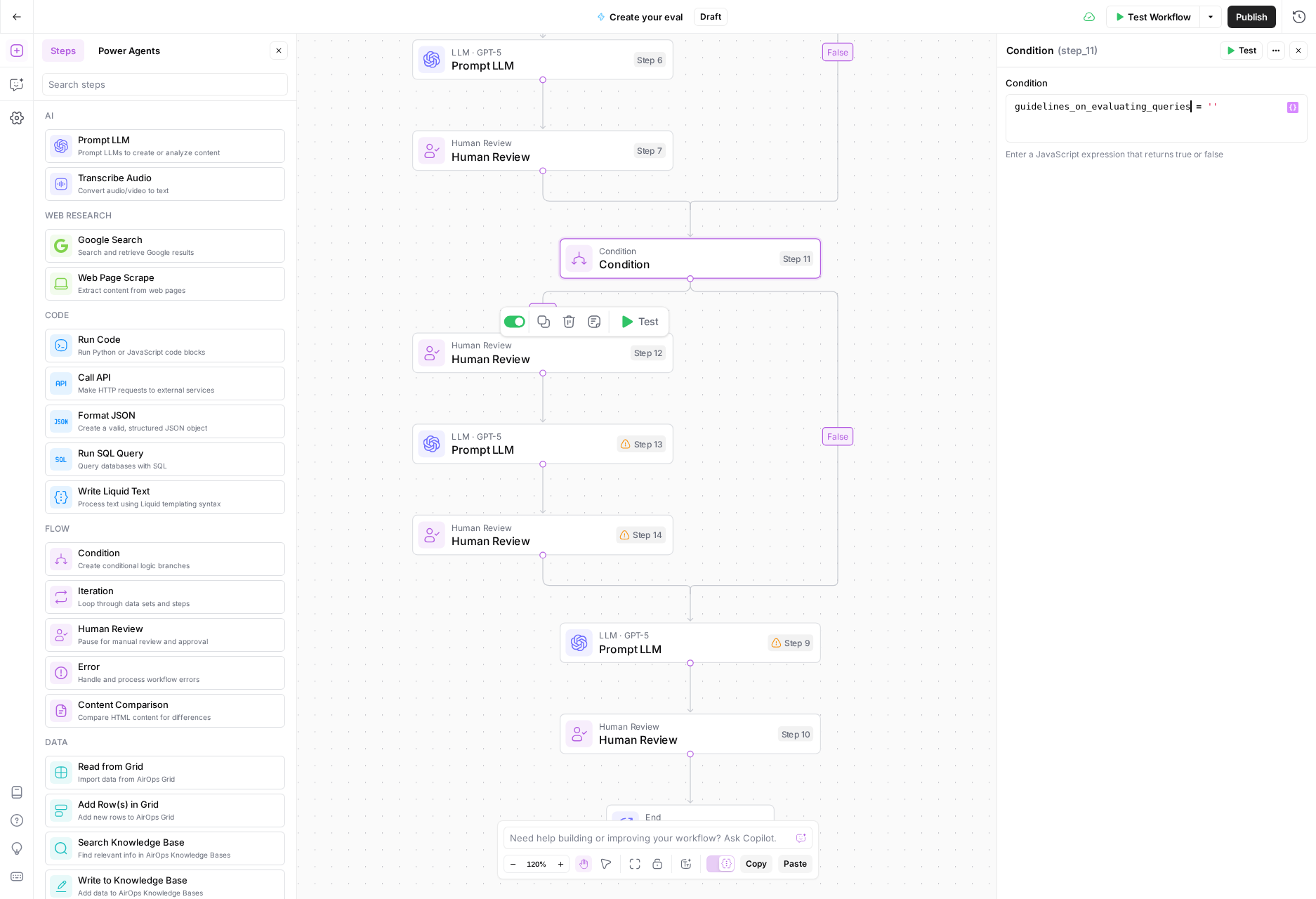
click at [564, 360] on span "Human Review" at bounding box center [538, 359] width 172 height 17
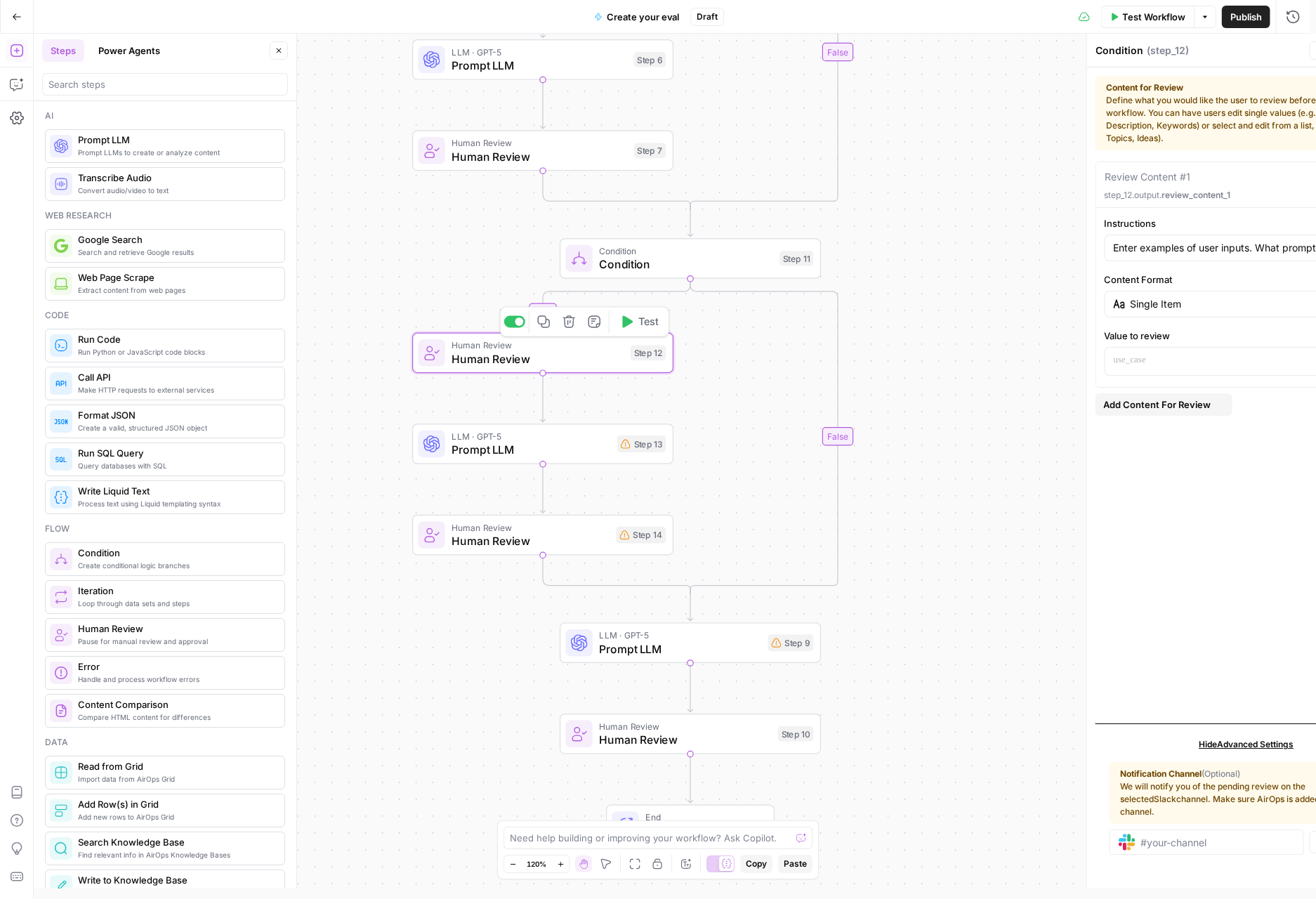
type textarea "Human Review"
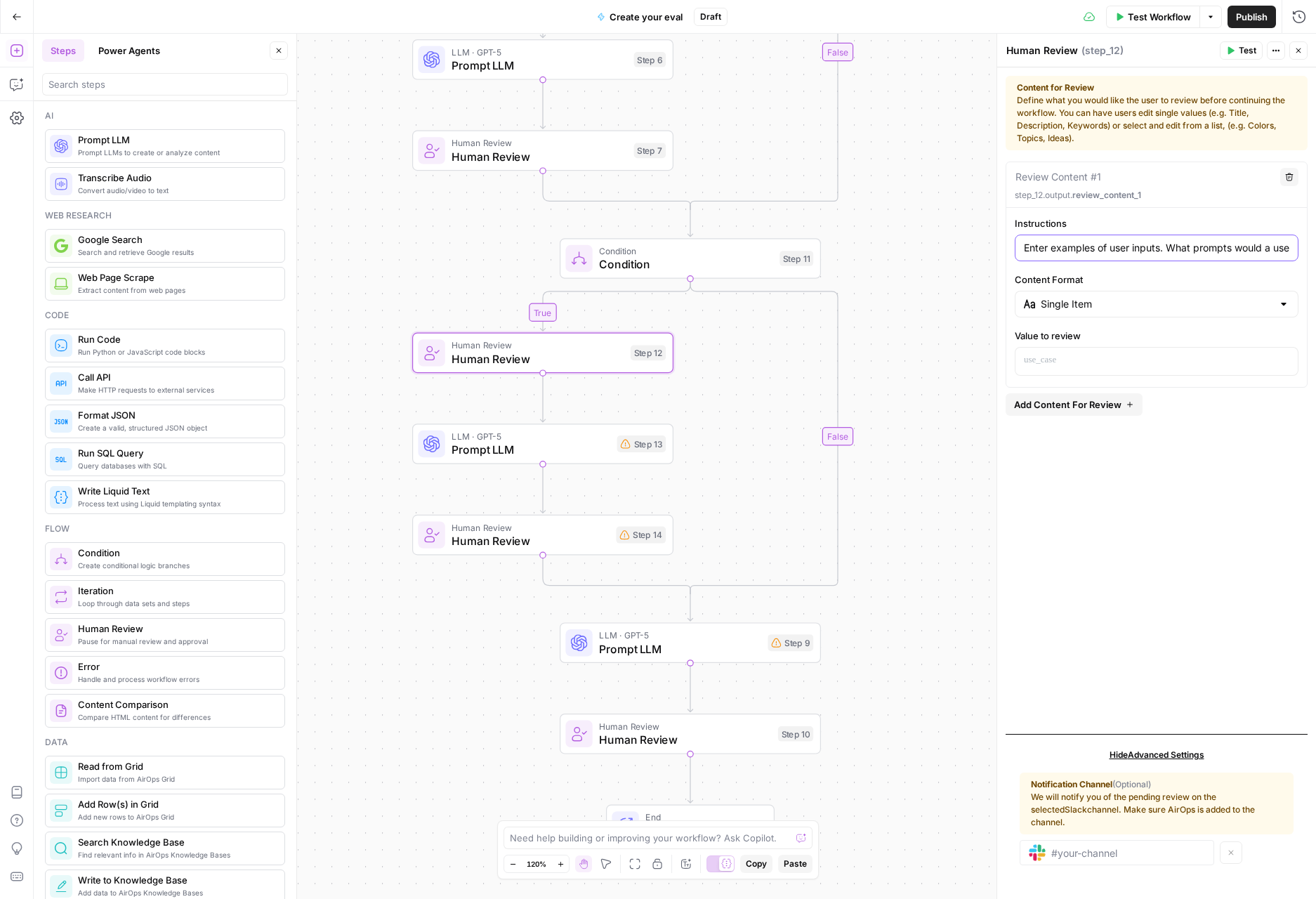
click at [1054, 250] on input "Enter examples of user inputs. What prompts would a user enter?" at bounding box center [1156, 247] width 265 height 14
click at [1053, 250] on input "Enter examples of user inputs. What prompts would a user enter?" at bounding box center [1156, 247] width 265 height 14
type input "Provide guidelines on how to evaluate model outputs"
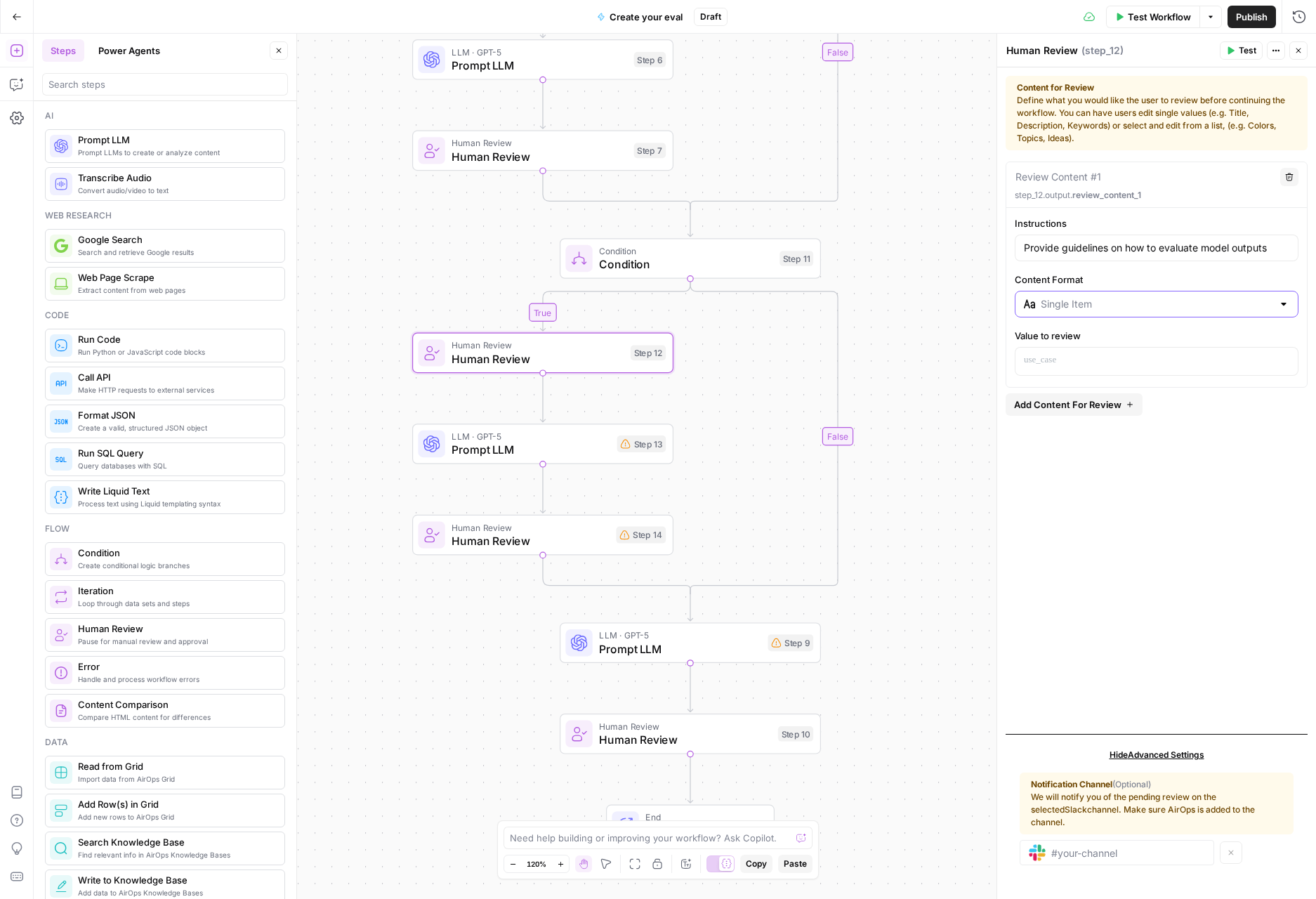
click at [1072, 309] on input "Content Format" at bounding box center [1156, 304] width 232 height 14
type input "Single Item"
click at [1114, 270] on div "Instructions Provide guidelines on how to evaluate model outputs Content Format…" at bounding box center [1156, 296] width 301 height 159
click at [617, 438] on div "Step 13" at bounding box center [641, 443] width 49 height 17
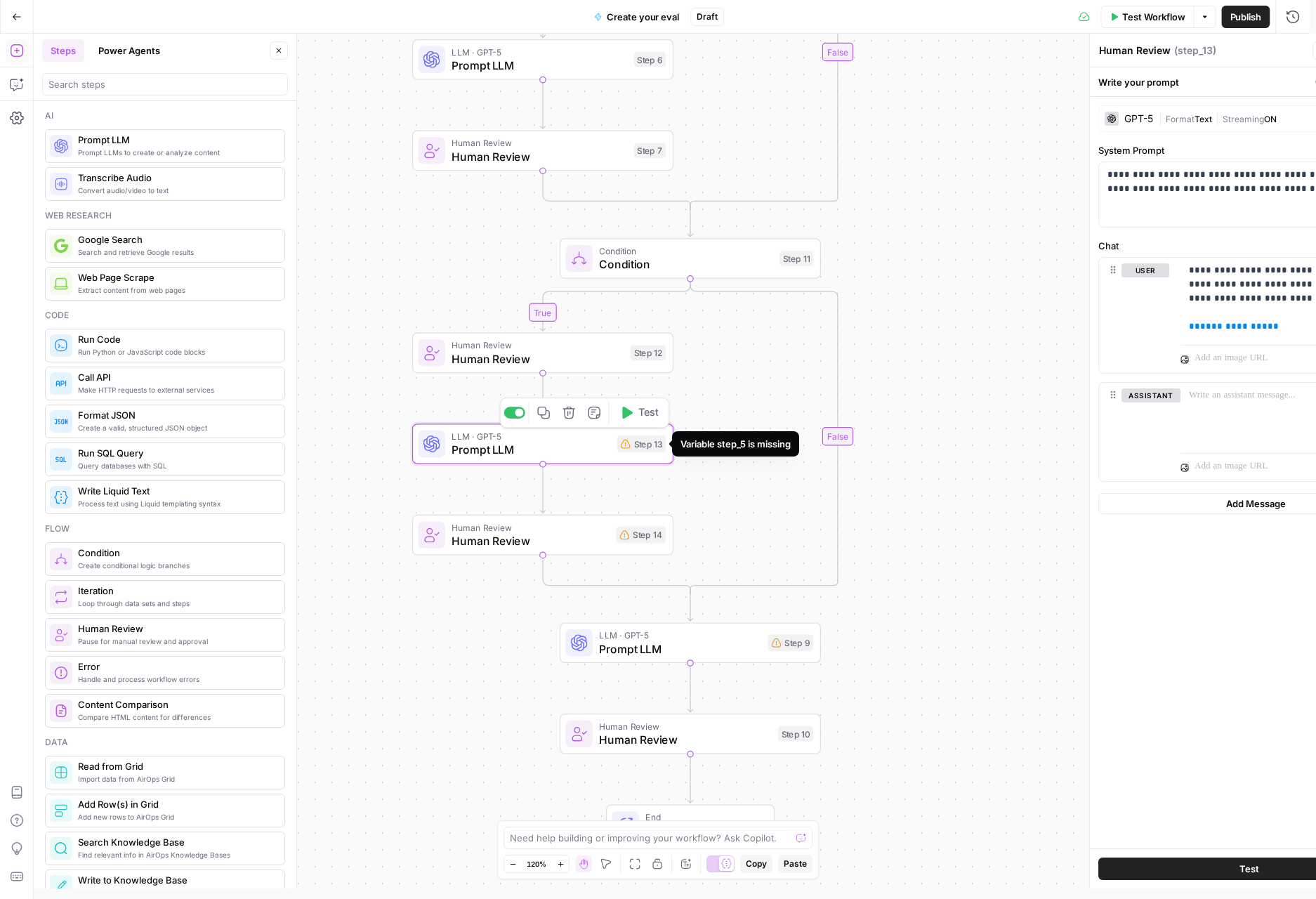
type textarea "Prompt LLM"
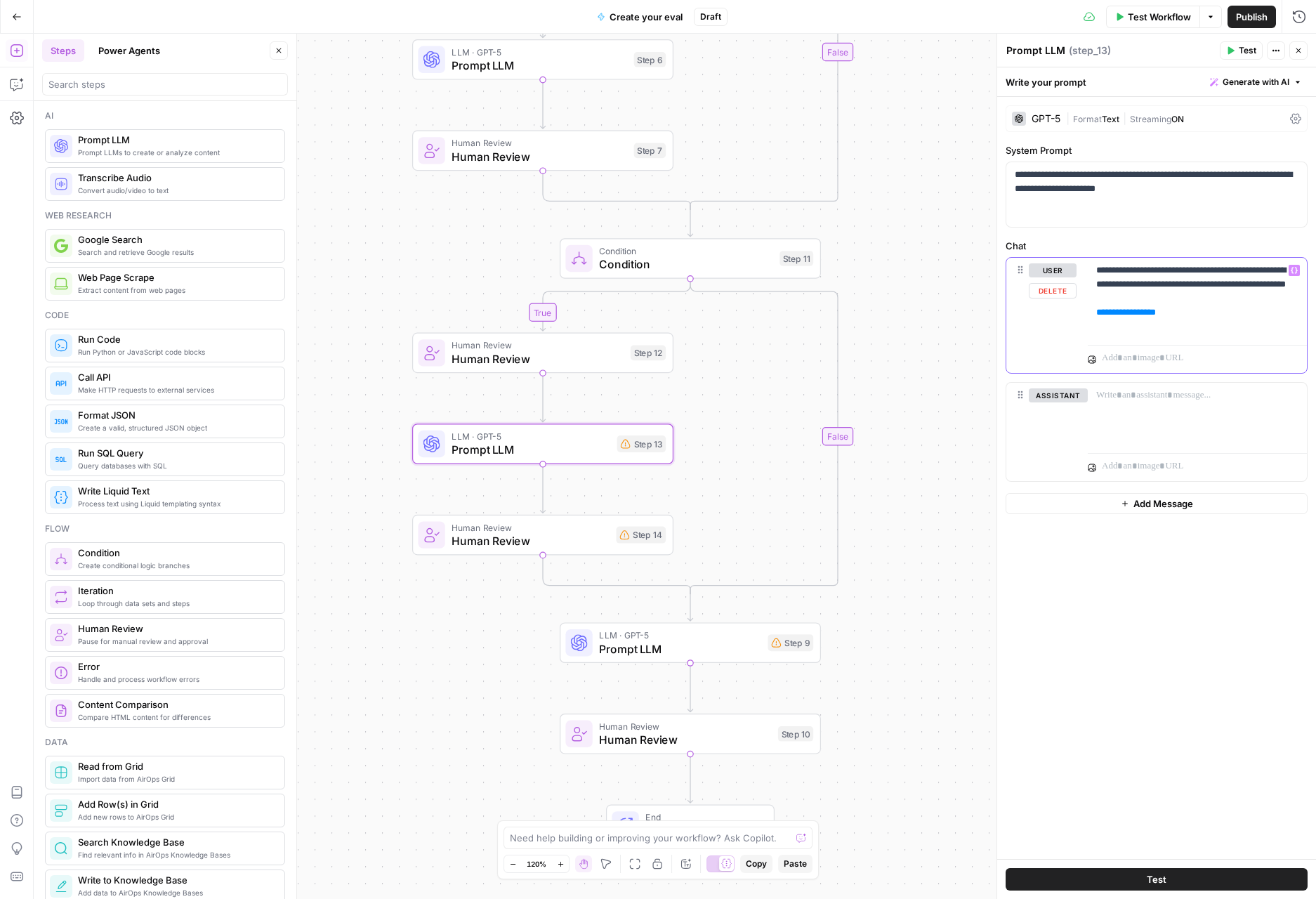
drag, startPoint x: 1148, startPoint y: 326, endPoint x: 1089, endPoint y: 329, distance: 59.1
click at [1089, 329] on div "**********" at bounding box center [1197, 298] width 219 height 82
type input "step"
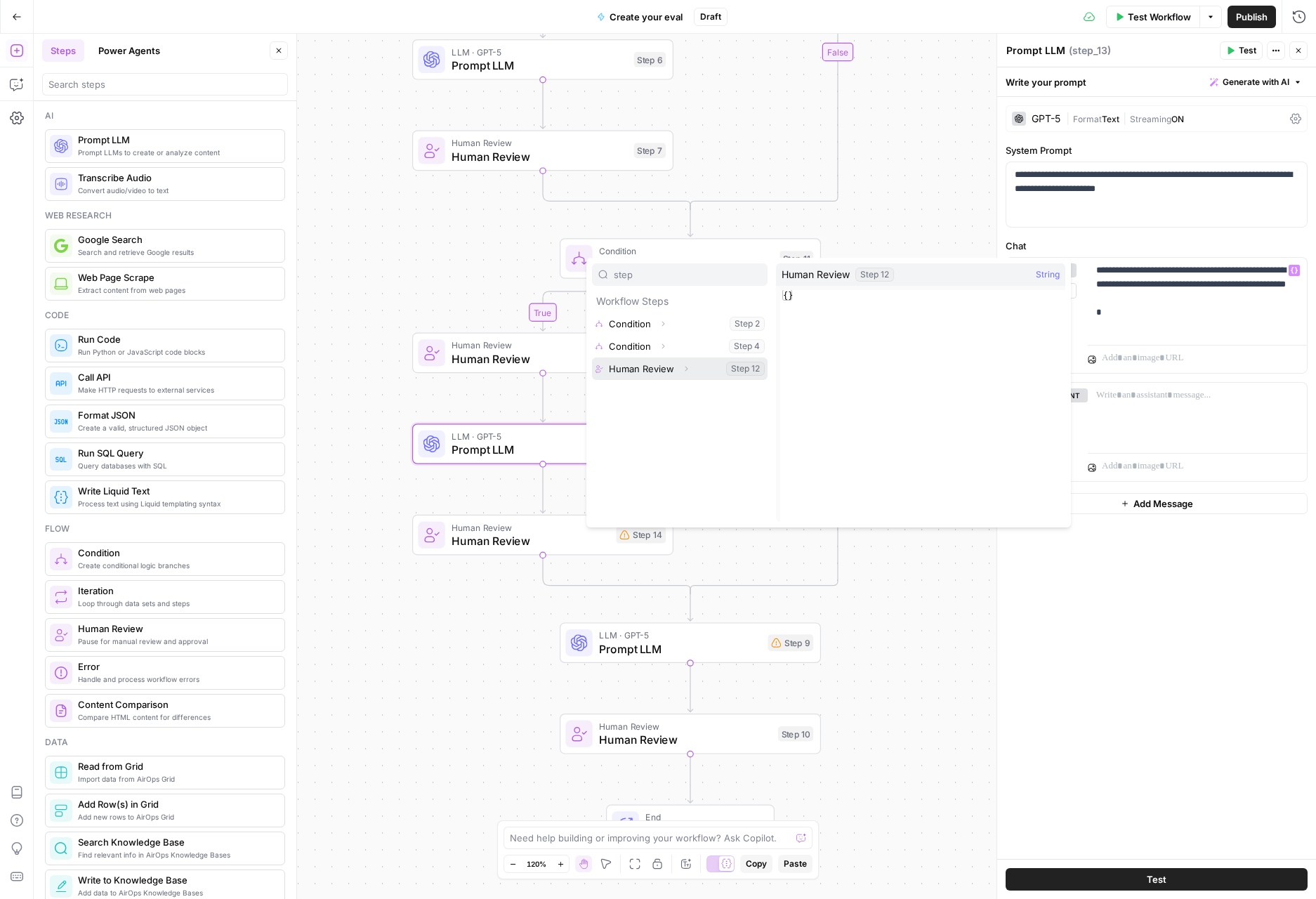
click at [681, 363] on button "Expand" at bounding box center [685, 367] width 18 height 18
click at [687, 397] on button "Select variable Output" at bounding box center [686, 391] width 161 height 22
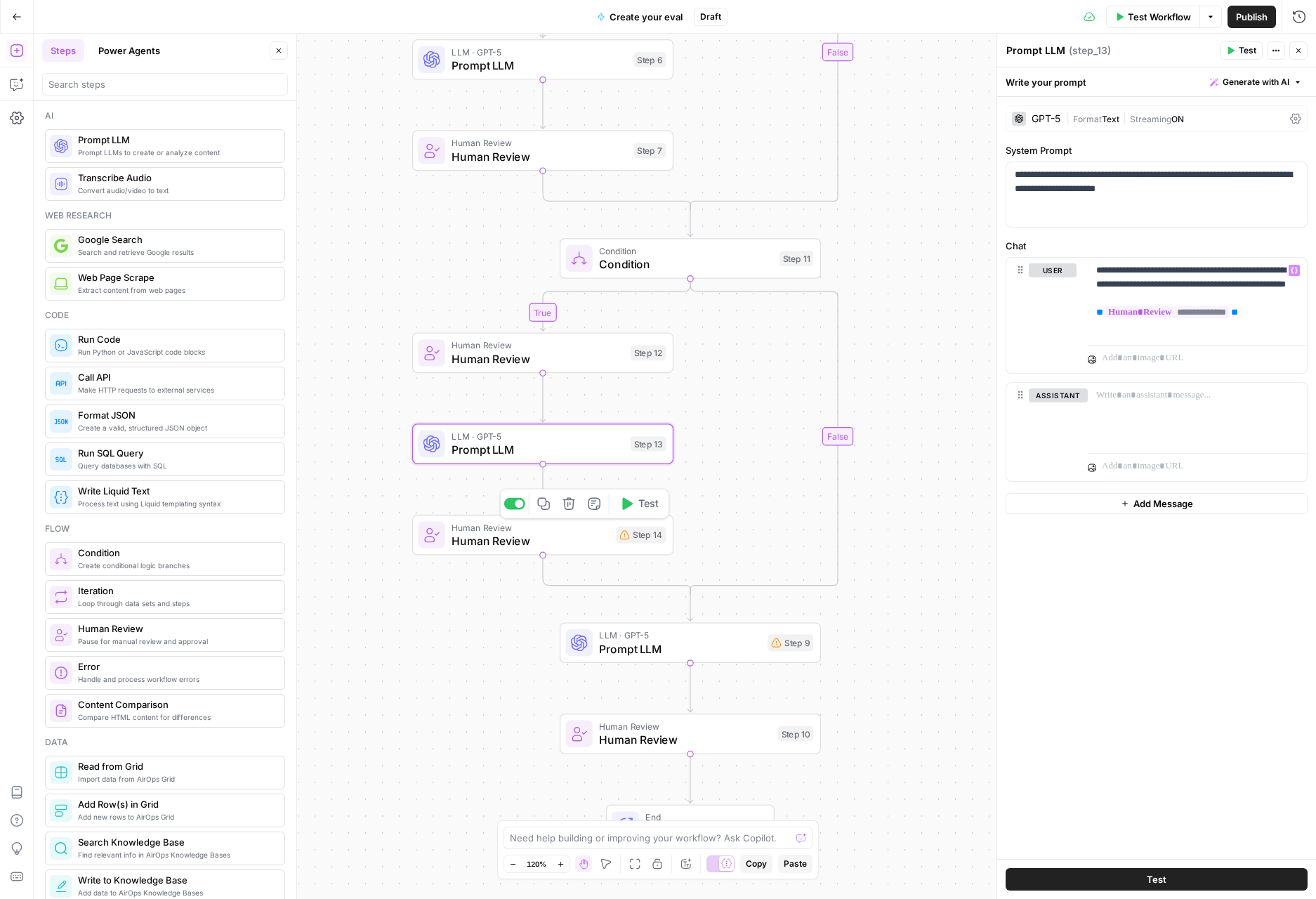
click at [598, 547] on span "Human Review" at bounding box center [531, 541] width 157 height 17
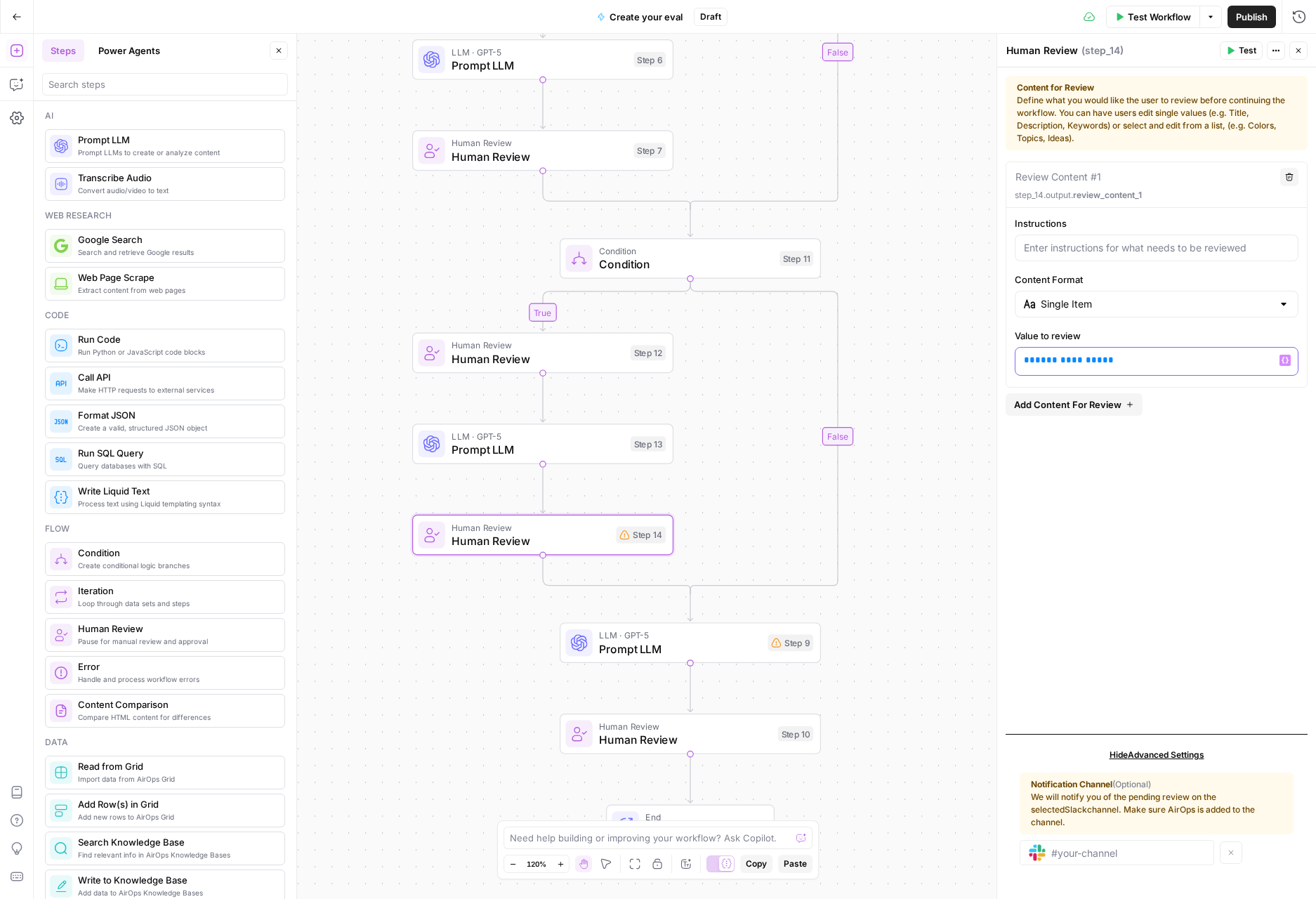
drag, startPoint x: 1174, startPoint y: 367, endPoint x: 1001, endPoint y: 365, distance: 173.0
click at [1001, 365] on div "**********" at bounding box center [1156, 466] width 320 height 865
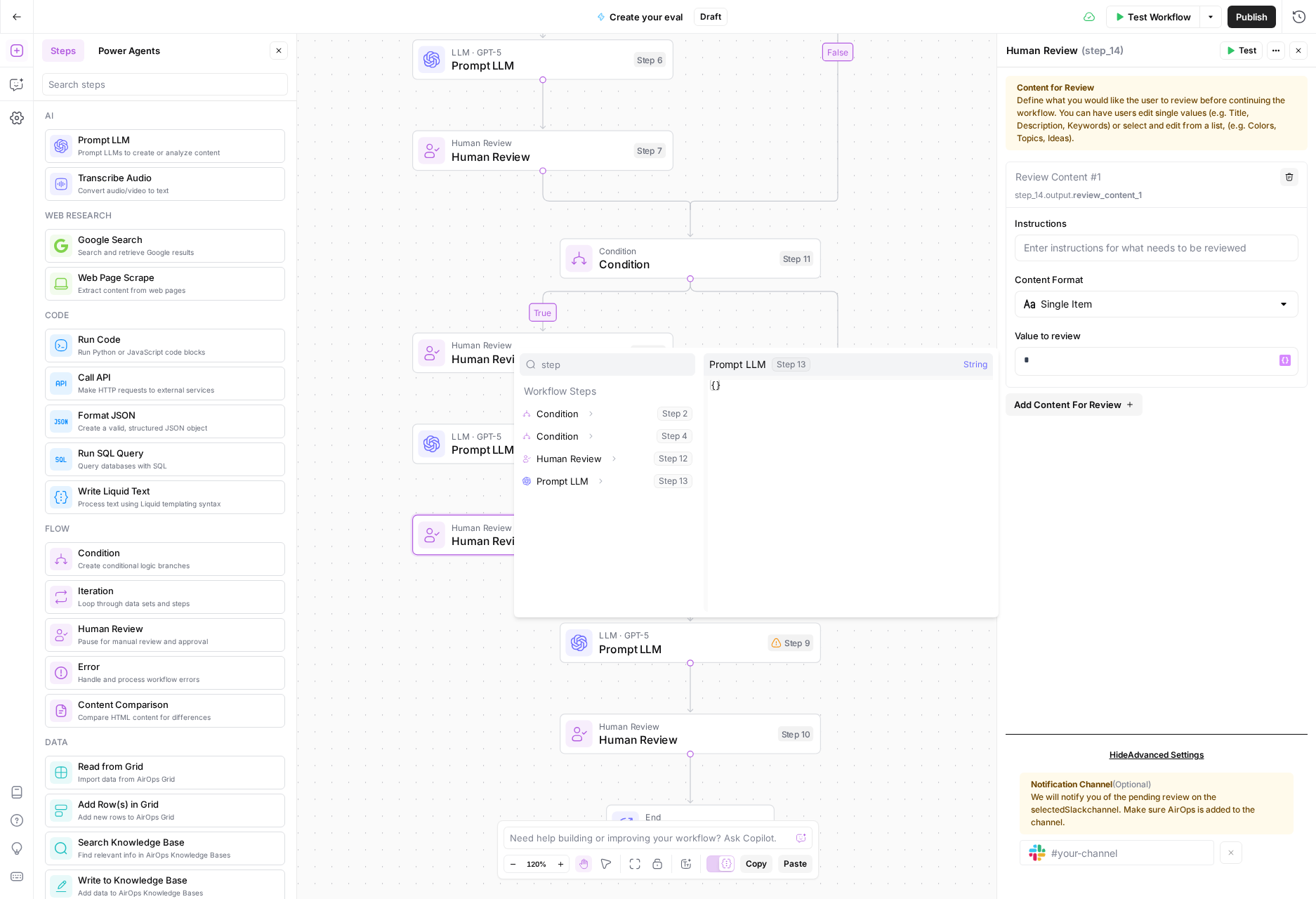
type input "step"
click at [603, 484] on icon "button" at bounding box center [600, 481] width 8 height 8
click at [611, 508] on button "Select variable Output" at bounding box center [614, 503] width 161 height 22
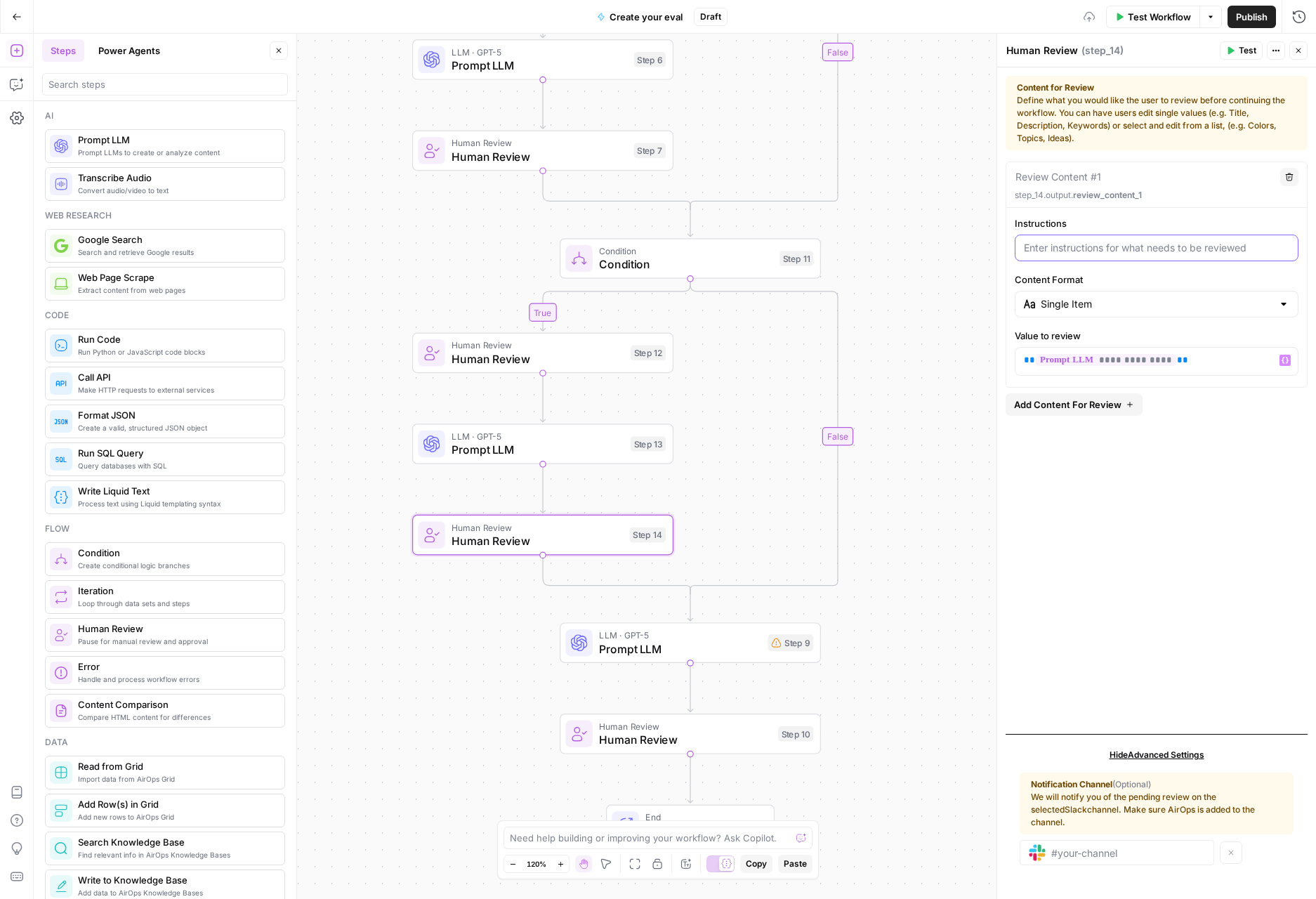
click at [1137, 249] on input "Instructions" at bounding box center [1156, 247] width 265 height 14
type input "Make sure this looks good!"
click at [576, 446] on span "Prompt LLM" at bounding box center [538, 449] width 172 height 17
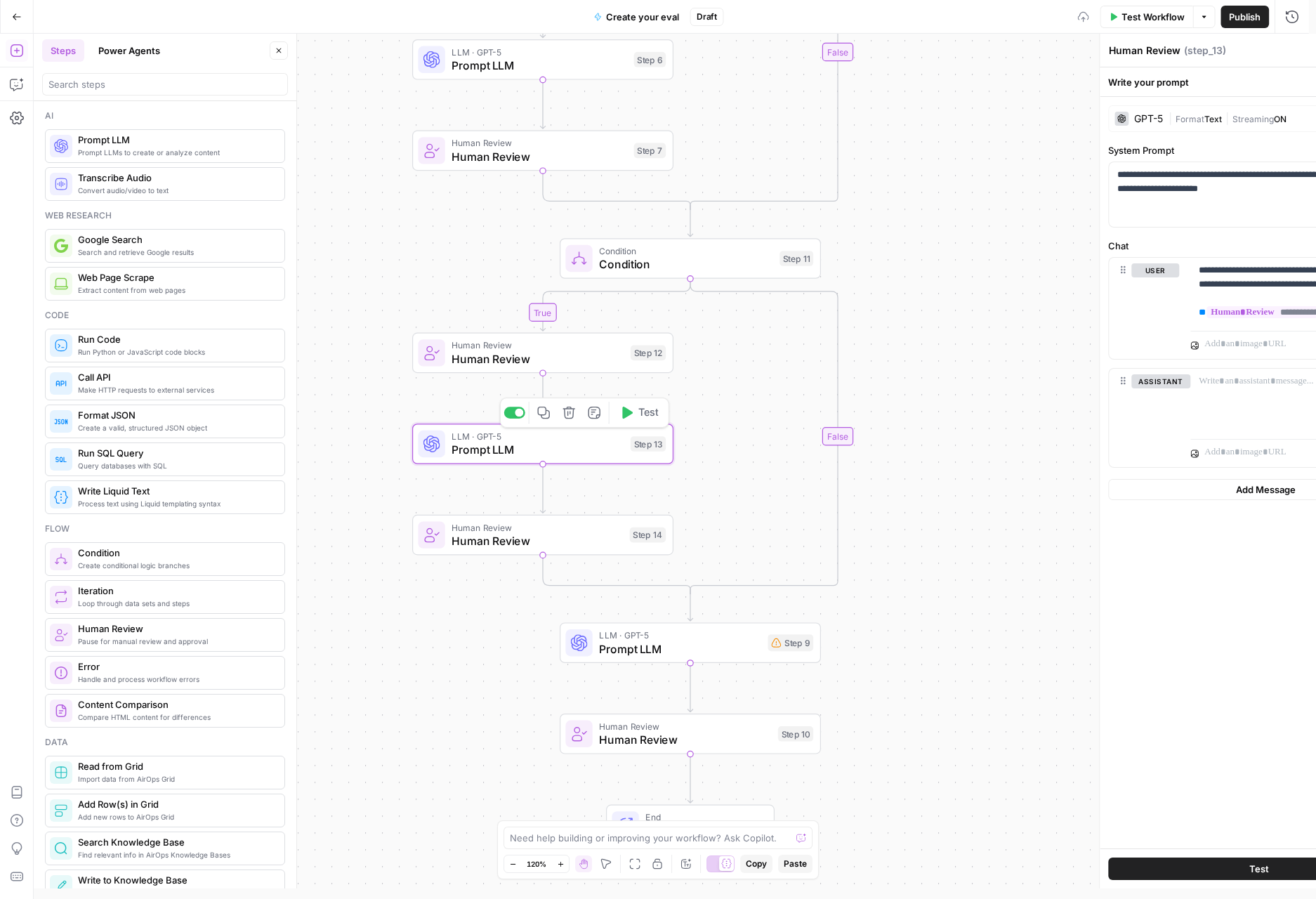
type textarea "Prompt LLM"
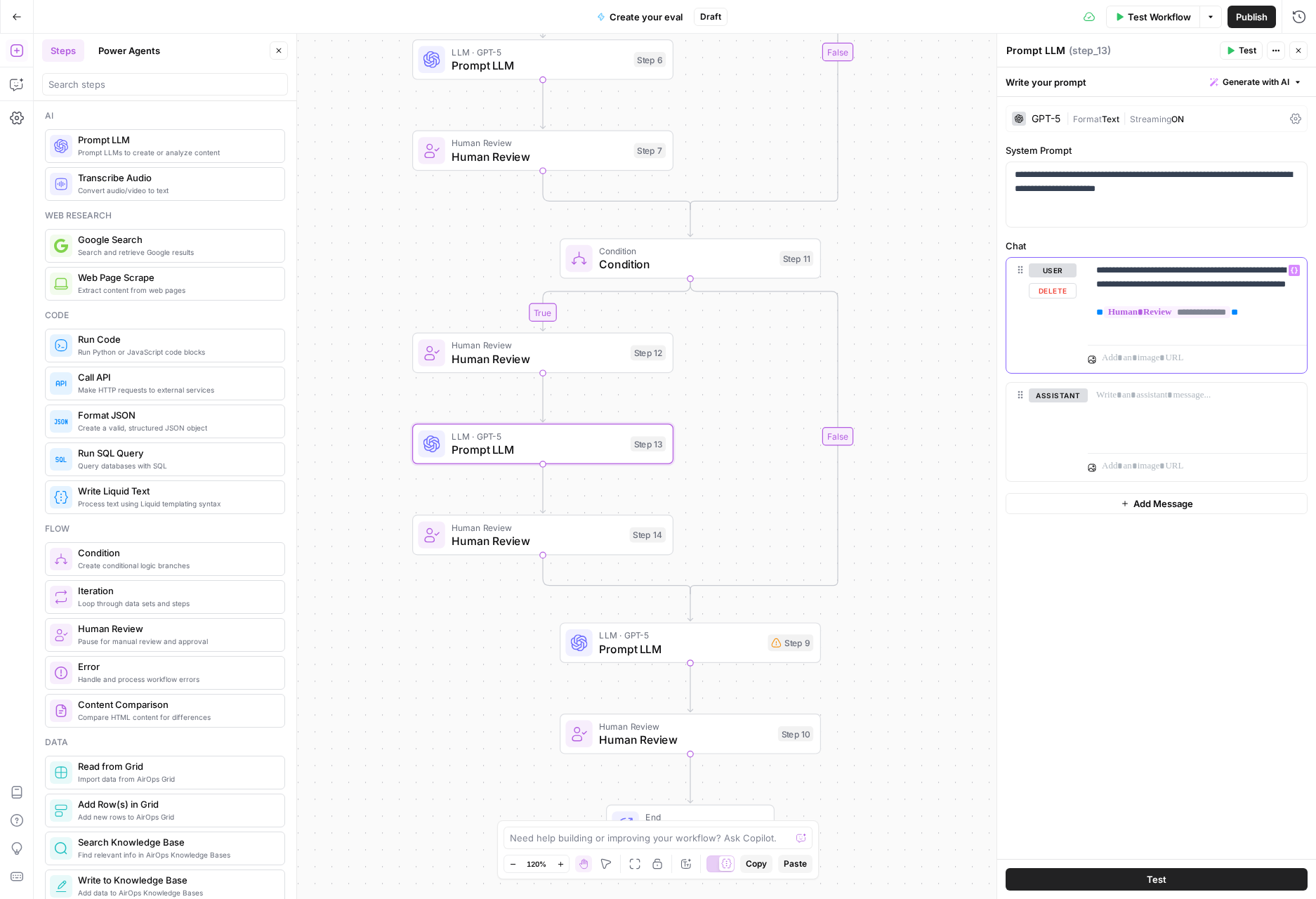
drag, startPoint x: 1212, startPoint y: 301, endPoint x: 1249, endPoint y: 265, distance: 51.6
click at [1249, 265] on p "**********" at bounding box center [1197, 298] width 202 height 70
click at [1202, 191] on p "**********" at bounding box center [1156, 182] width 284 height 28
drag, startPoint x: 1211, startPoint y: 194, endPoint x: 1084, endPoint y: 176, distance: 128.3
click at [1084, 176] on p "**********" at bounding box center [1156, 182] width 284 height 28
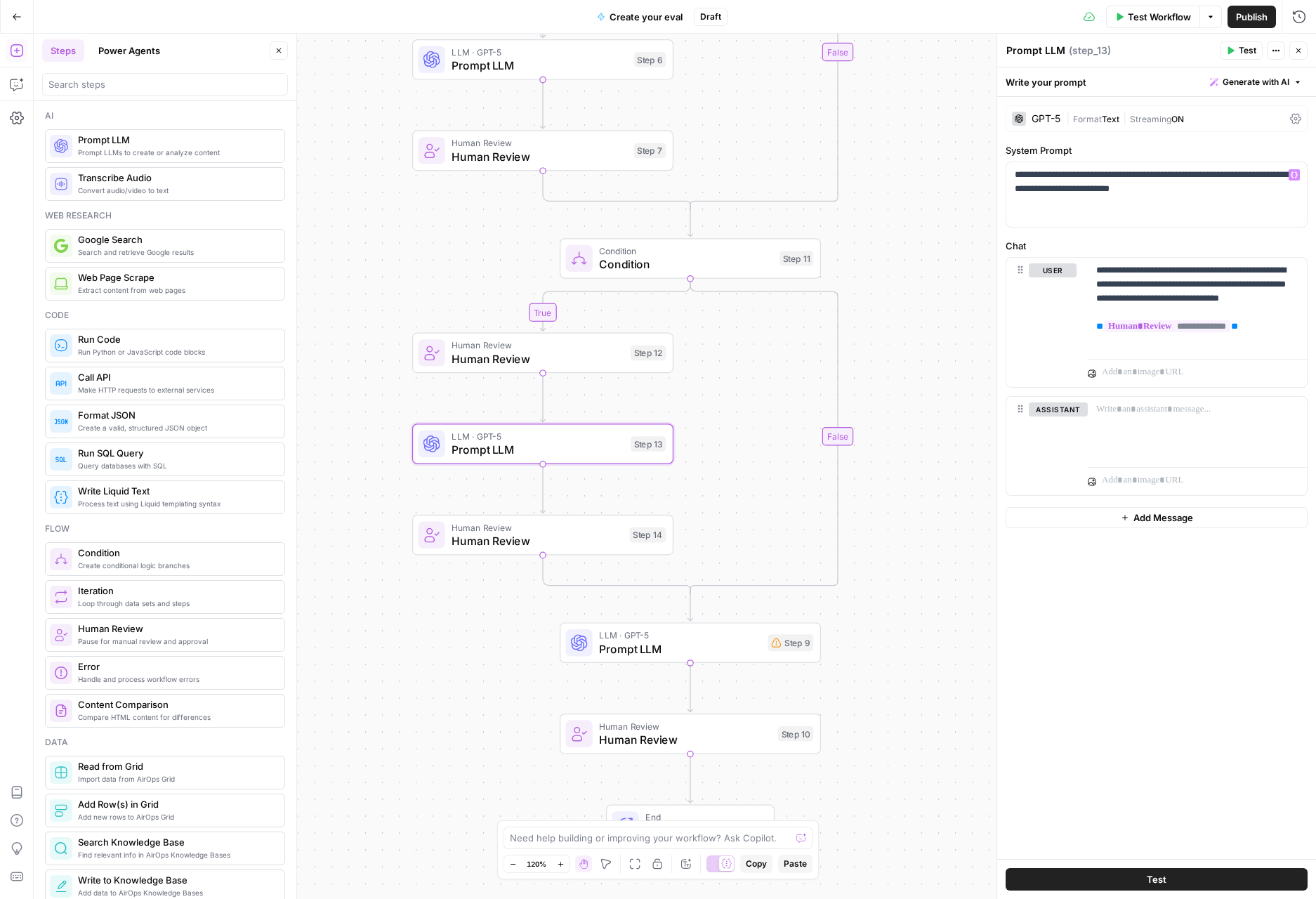
click at [863, 458] on div "true true true false false false Workflow Set Inputs Inputs Condition Condition…" at bounding box center [675, 466] width 1282 height 865
click at [592, 536] on span "Human Review" at bounding box center [537, 541] width 172 height 17
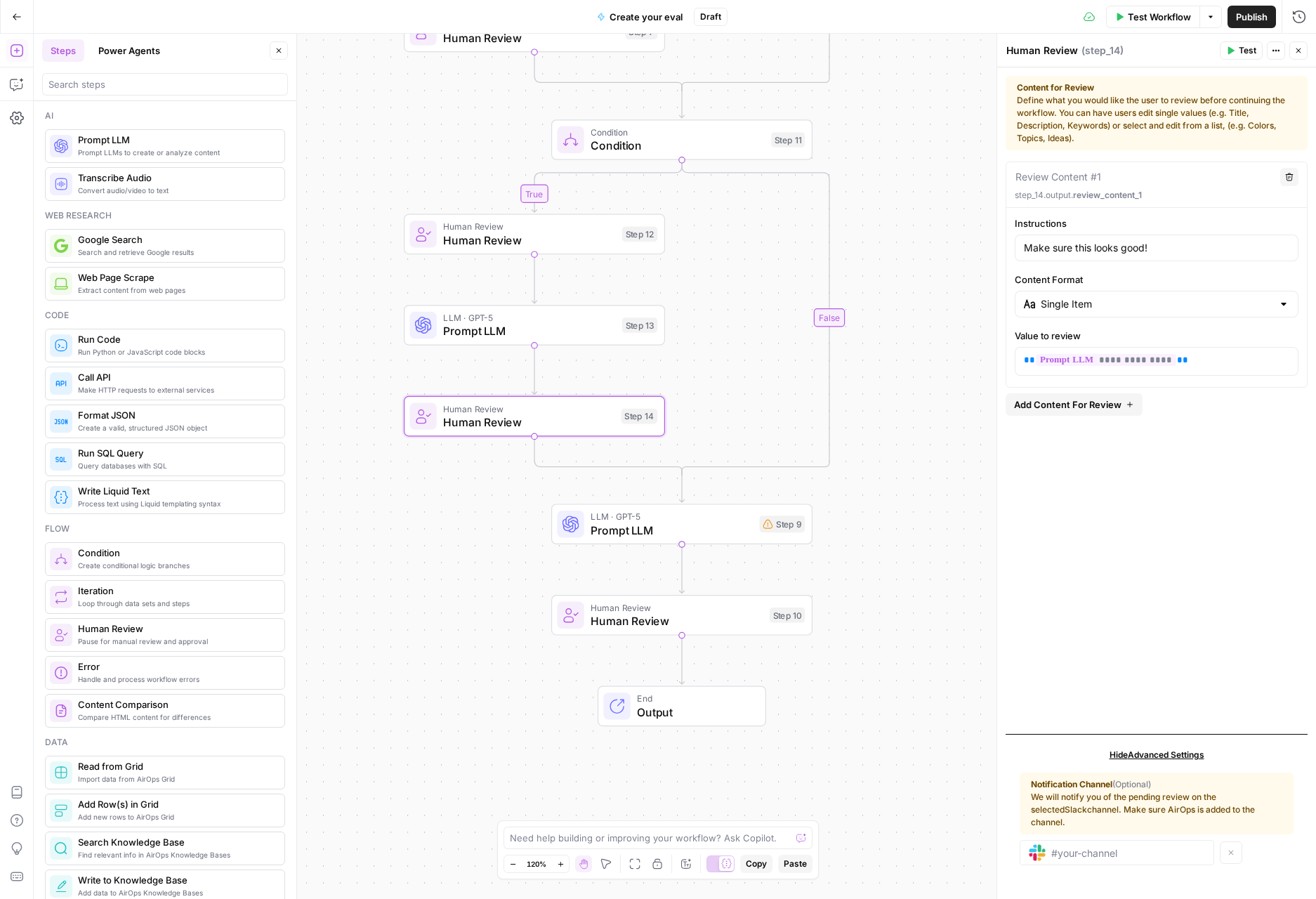
drag, startPoint x: 893, startPoint y: 563, endPoint x: 877, endPoint y: 449, distance: 115.1
click at [885, 447] on div "true true true false false false Workflow Set Inputs Inputs Condition Condition…" at bounding box center [675, 466] width 1282 height 865
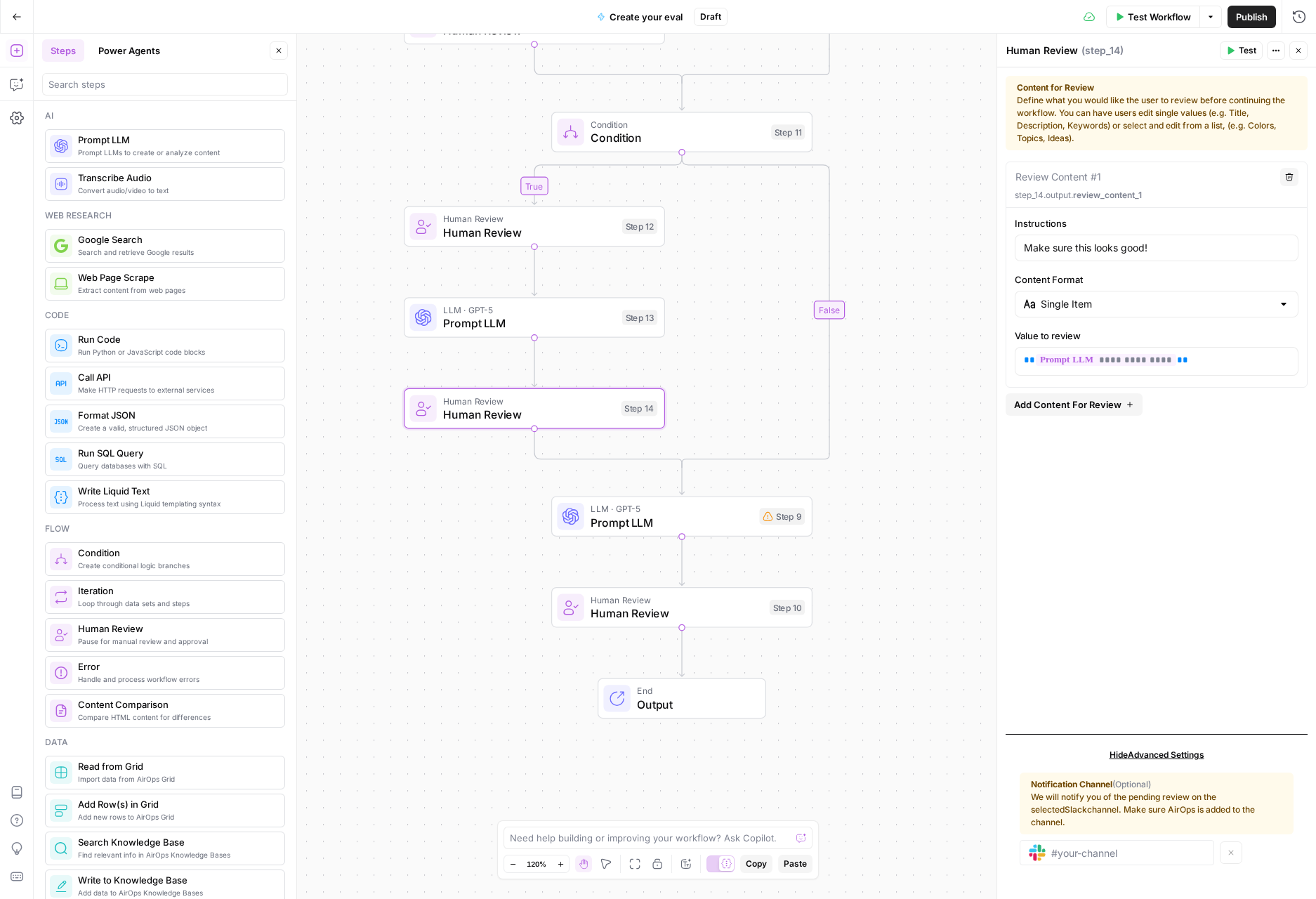
click at [684, 525] on span "Prompt LLM" at bounding box center [671, 522] width 161 height 17
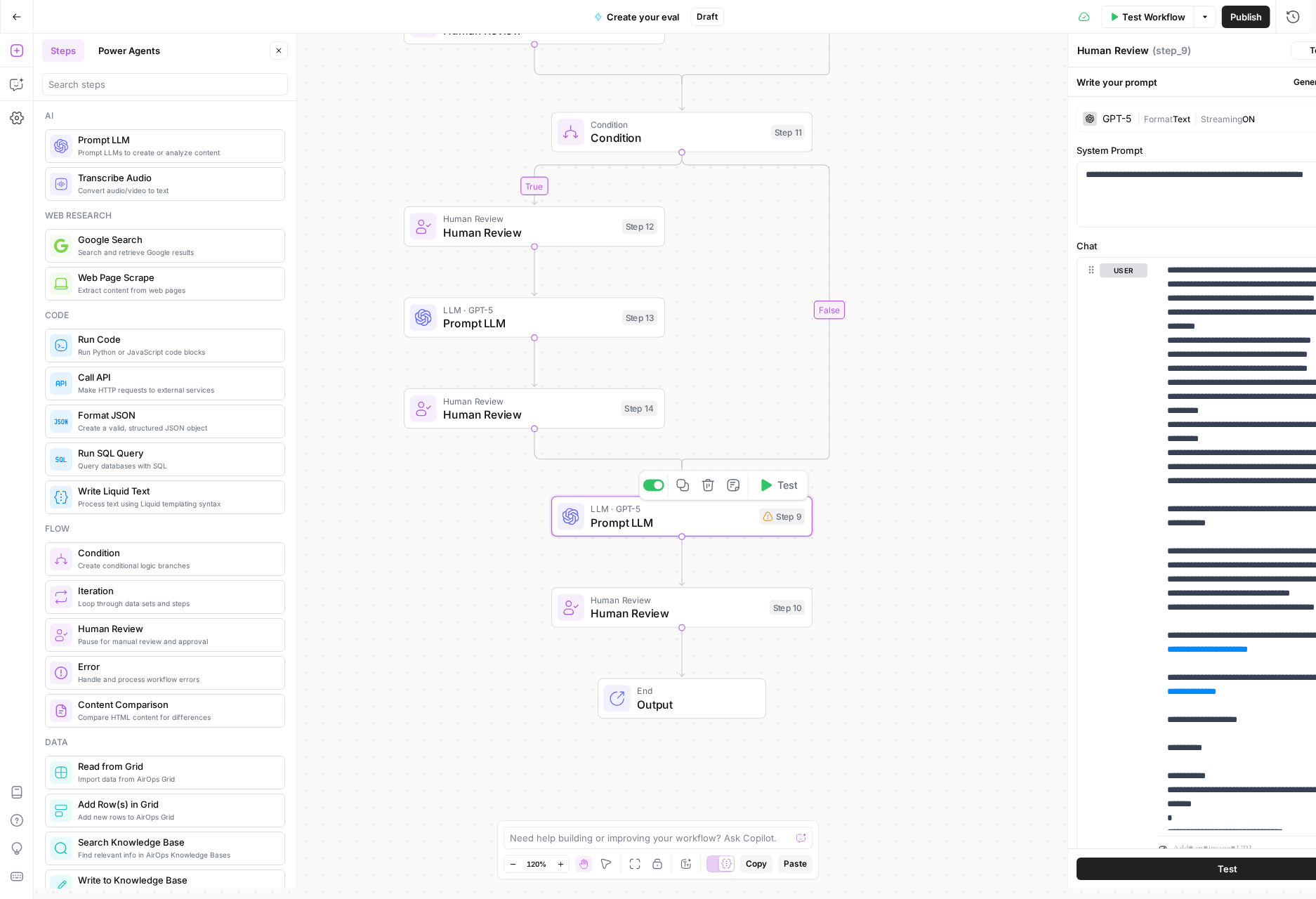
type textarea "Prompt LLM"
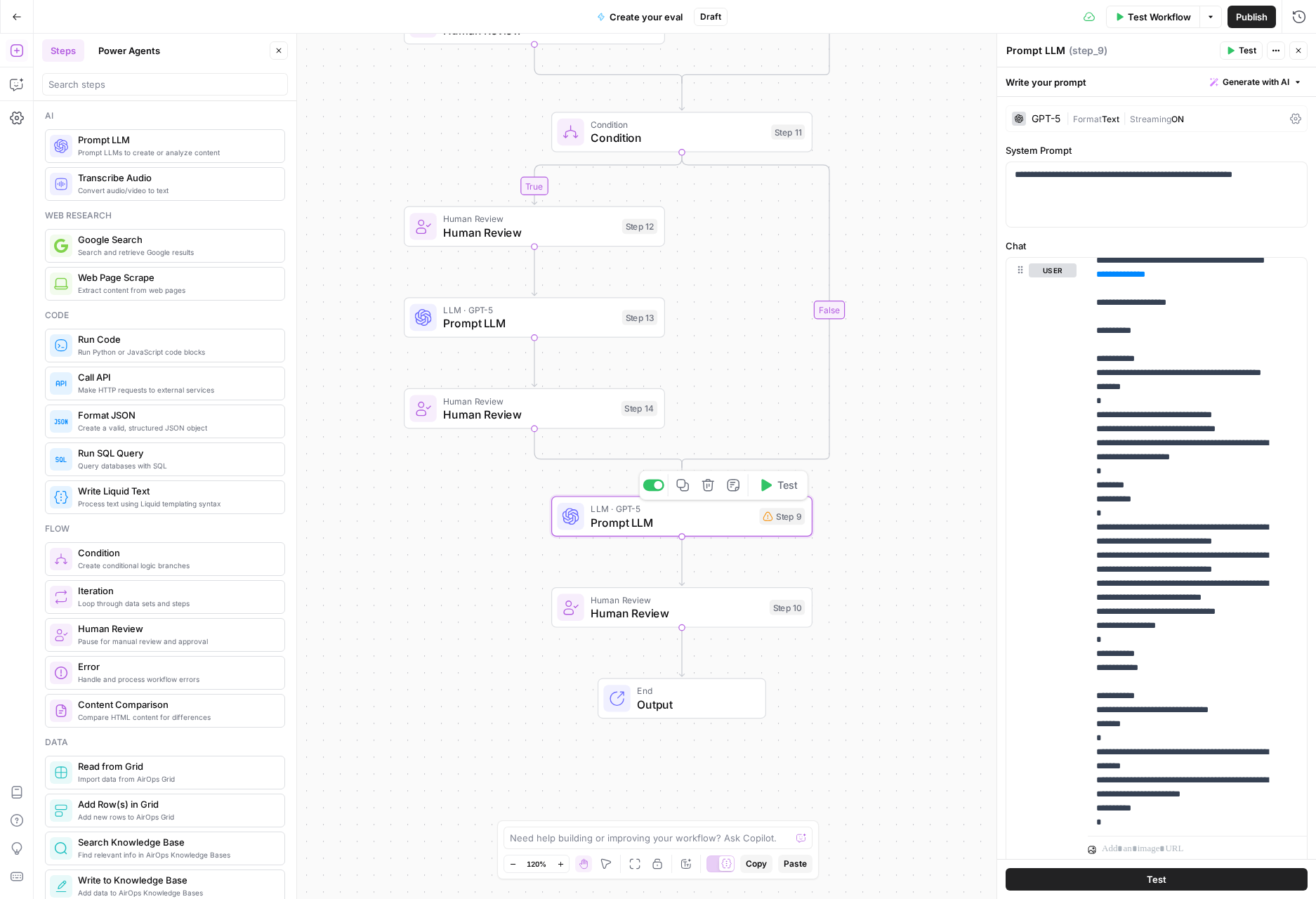
scroll to position [1598, 0]
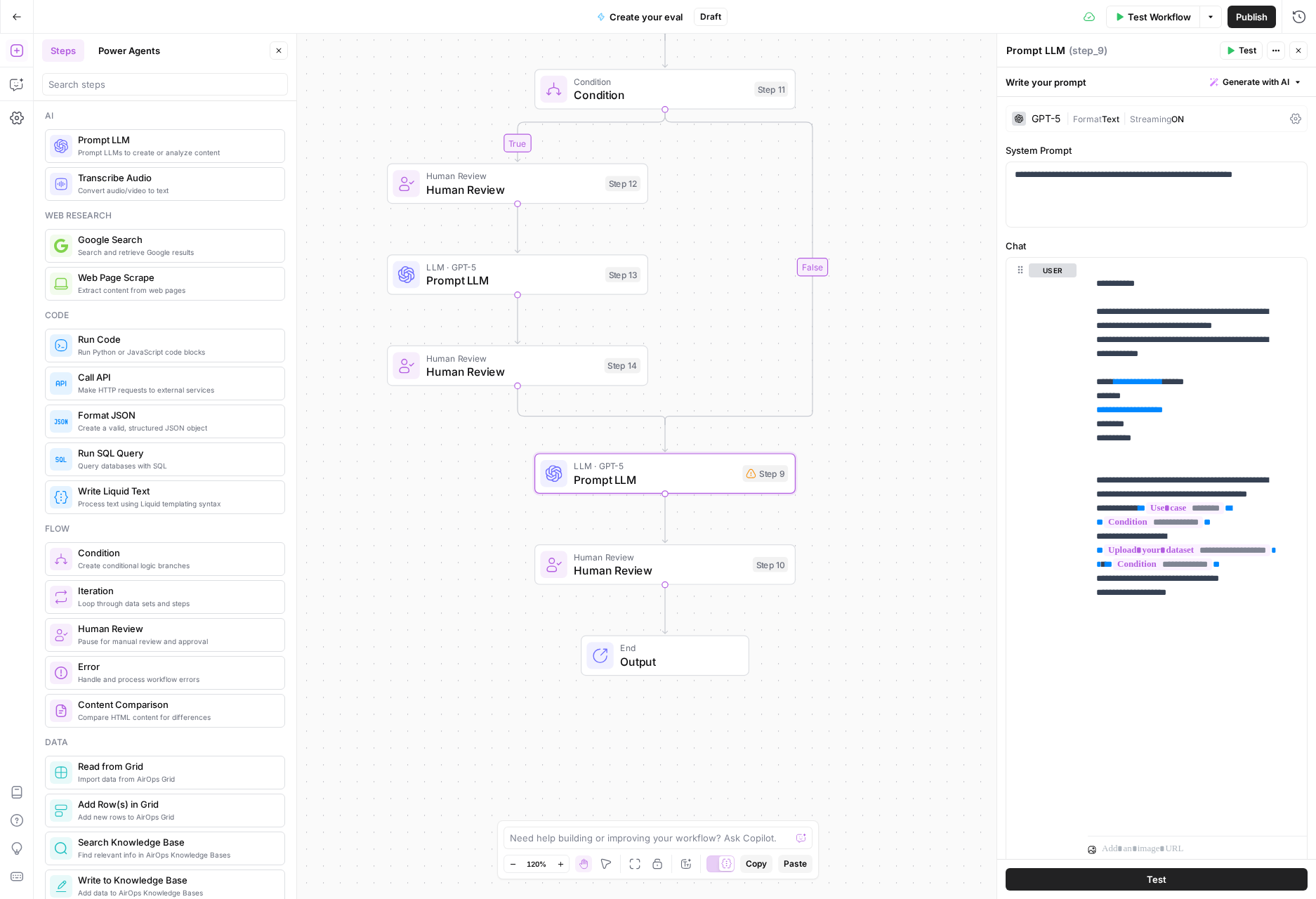
drag, startPoint x: 864, startPoint y: 510, endPoint x: 854, endPoint y: 477, distance: 34.5
click at [854, 477] on div "true true true false false false Workflow Set Inputs Inputs Condition Condition…" at bounding box center [675, 466] width 1282 height 865
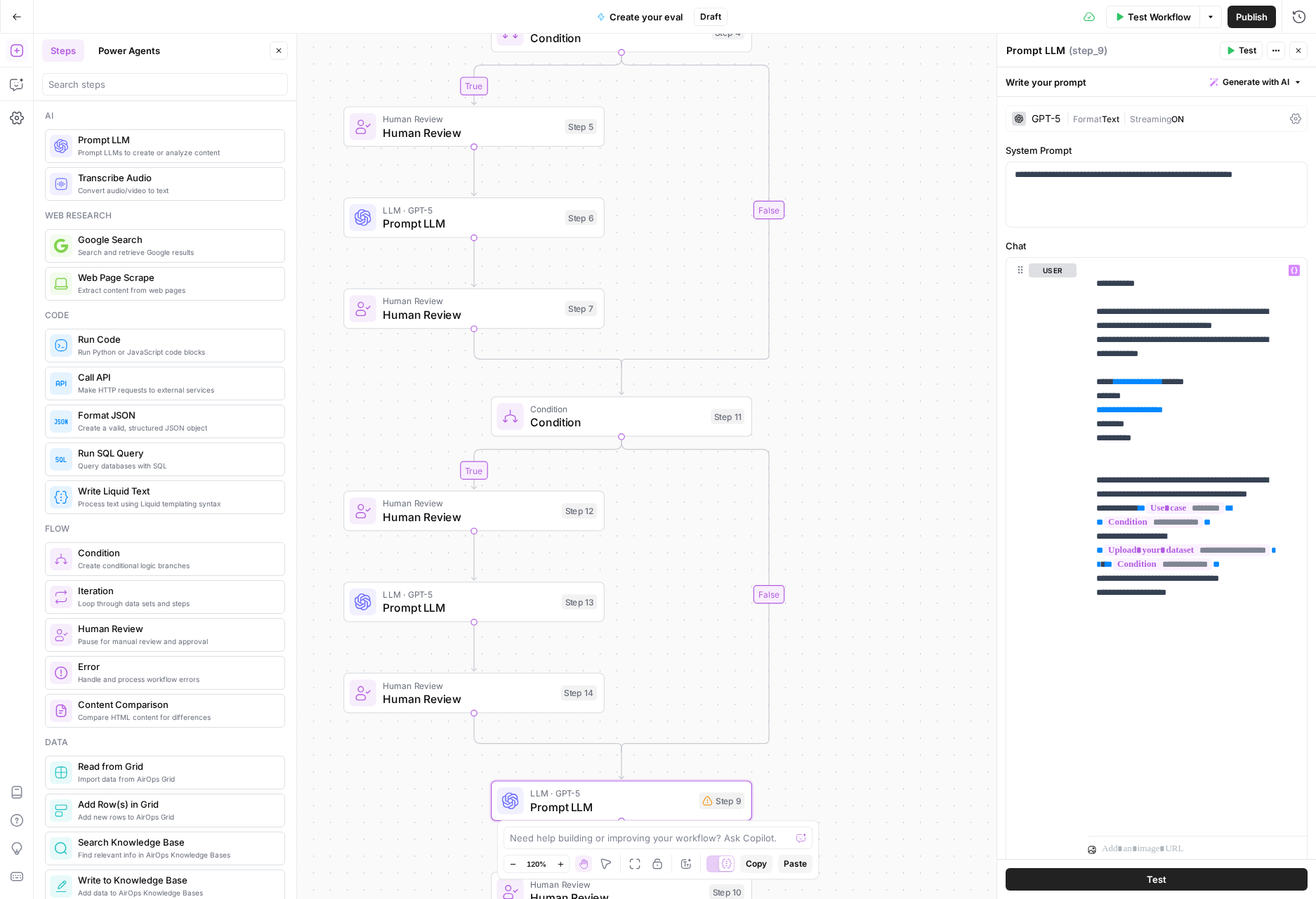
drag, startPoint x: 871, startPoint y: 528, endPoint x: 849, endPoint y: 826, distance: 298.8
click at [851, 832] on div "true true true false false false Workflow Set Inputs Inputs Condition Condition…" at bounding box center [675, 466] width 1282 height 865
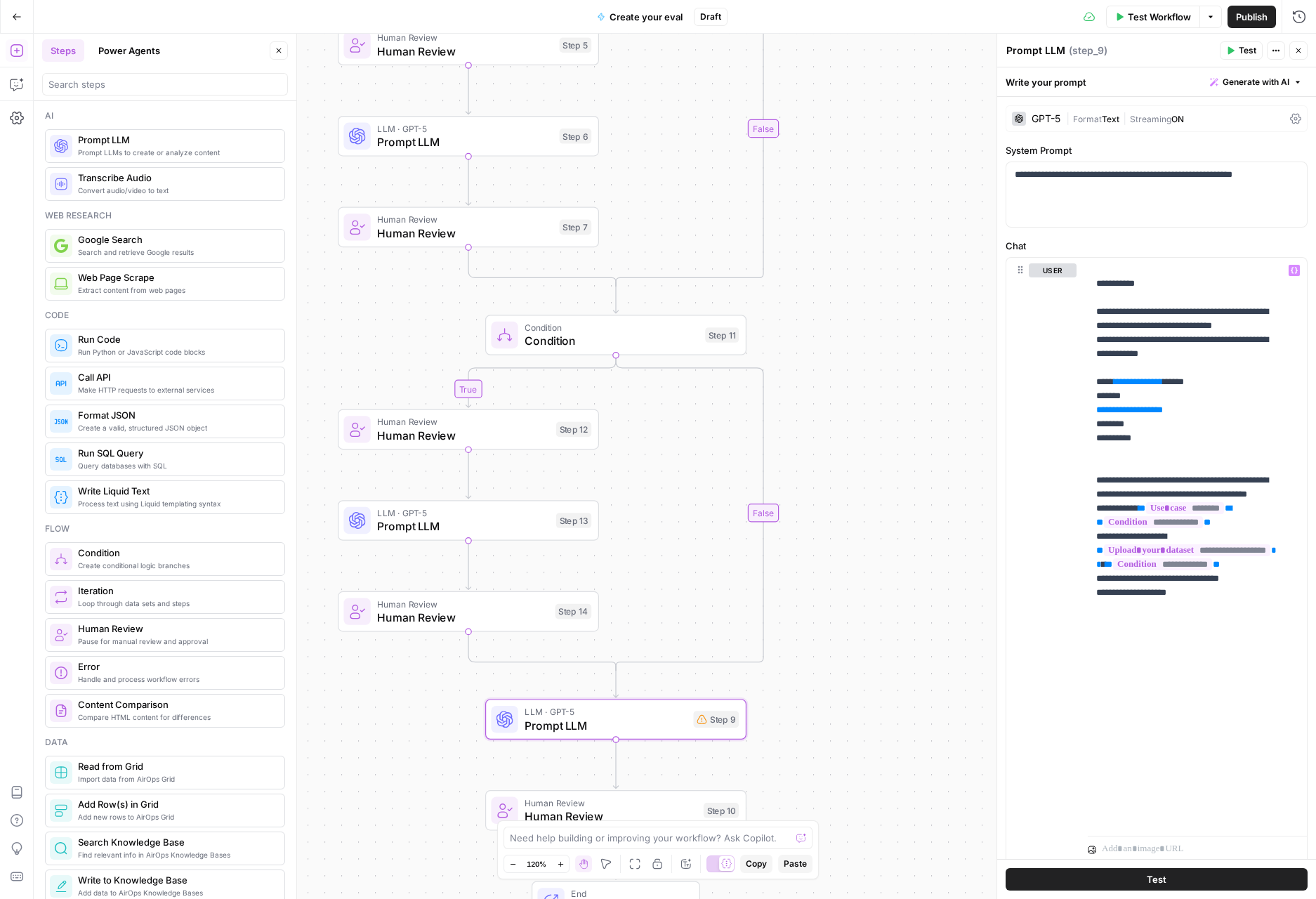
drag, startPoint x: 871, startPoint y: 568, endPoint x: 863, endPoint y: 336, distance: 232.1
click at [863, 336] on div "true true true false false false Workflow Set Inputs Inputs Condition Condition…" at bounding box center [675, 466] width 1282 height 865
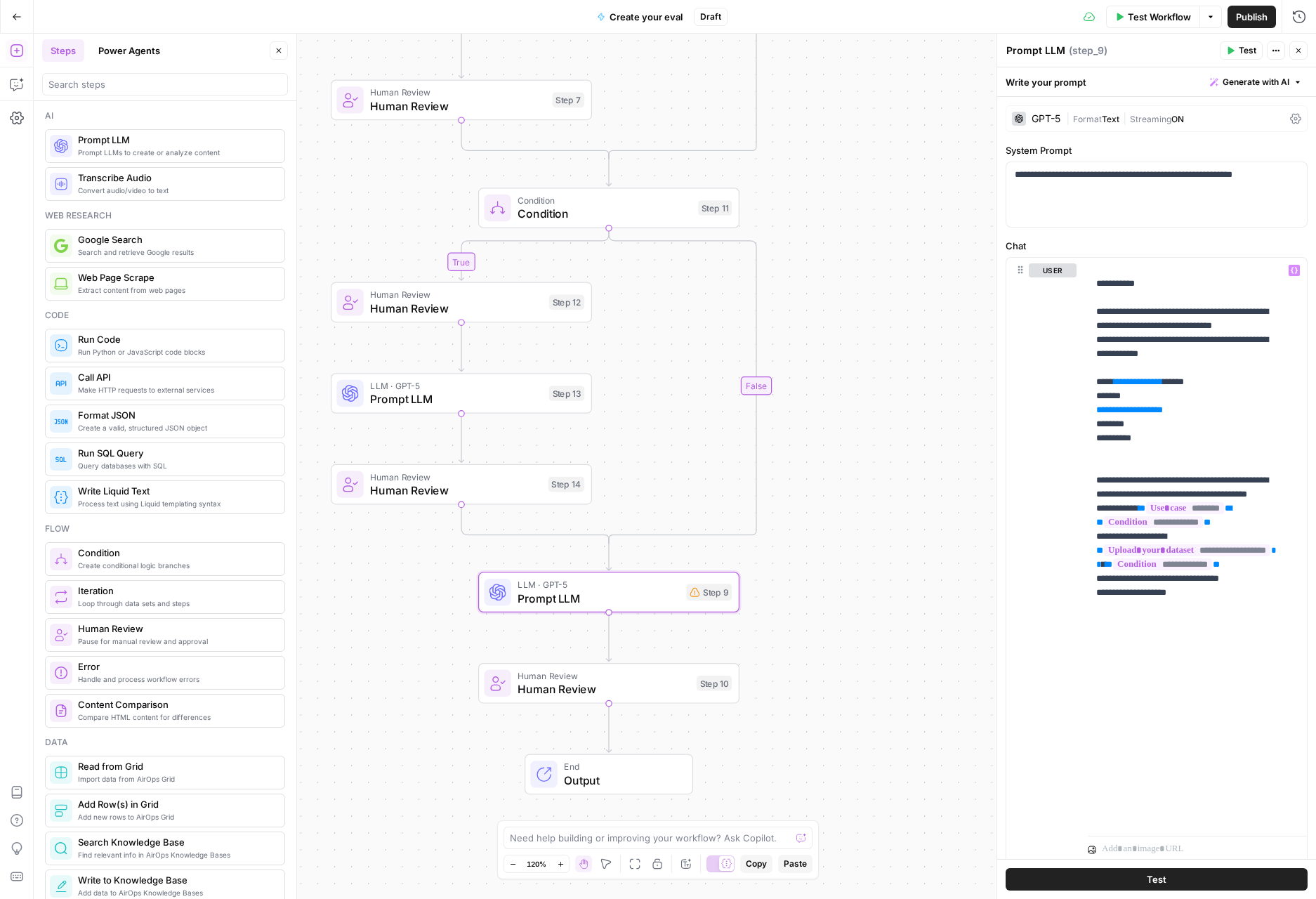
drag, startPoint x: 872, startPoint y: 373, endPoint x: 858, endPoint y: 244, distance: 129.8
click at [858, 243] on div "true true true false false false Workflow Set Inputs Inputs Condition Condition…" at bounding box center [675, 466] width 1282 height 865
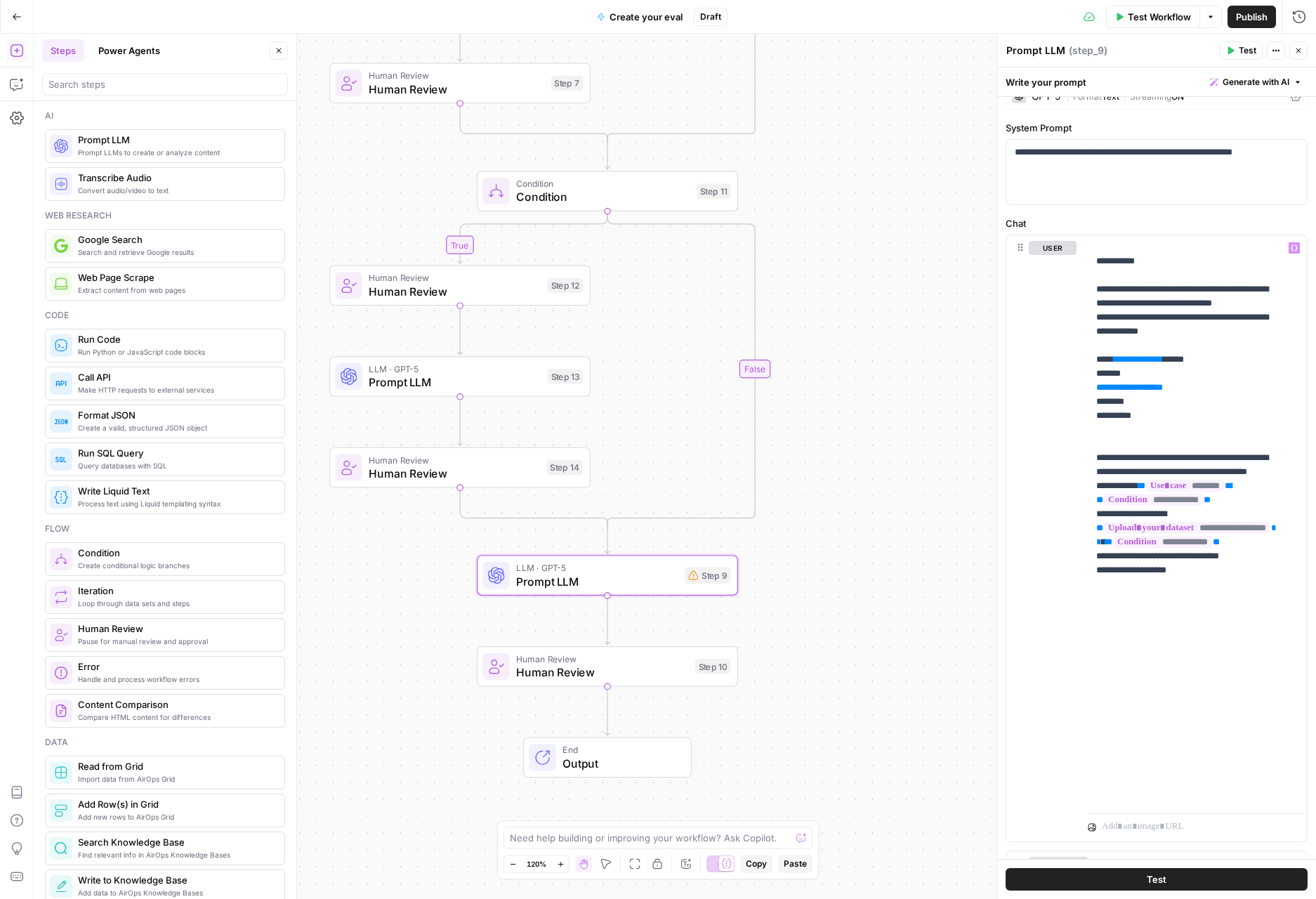
scroll to position [155, 0]
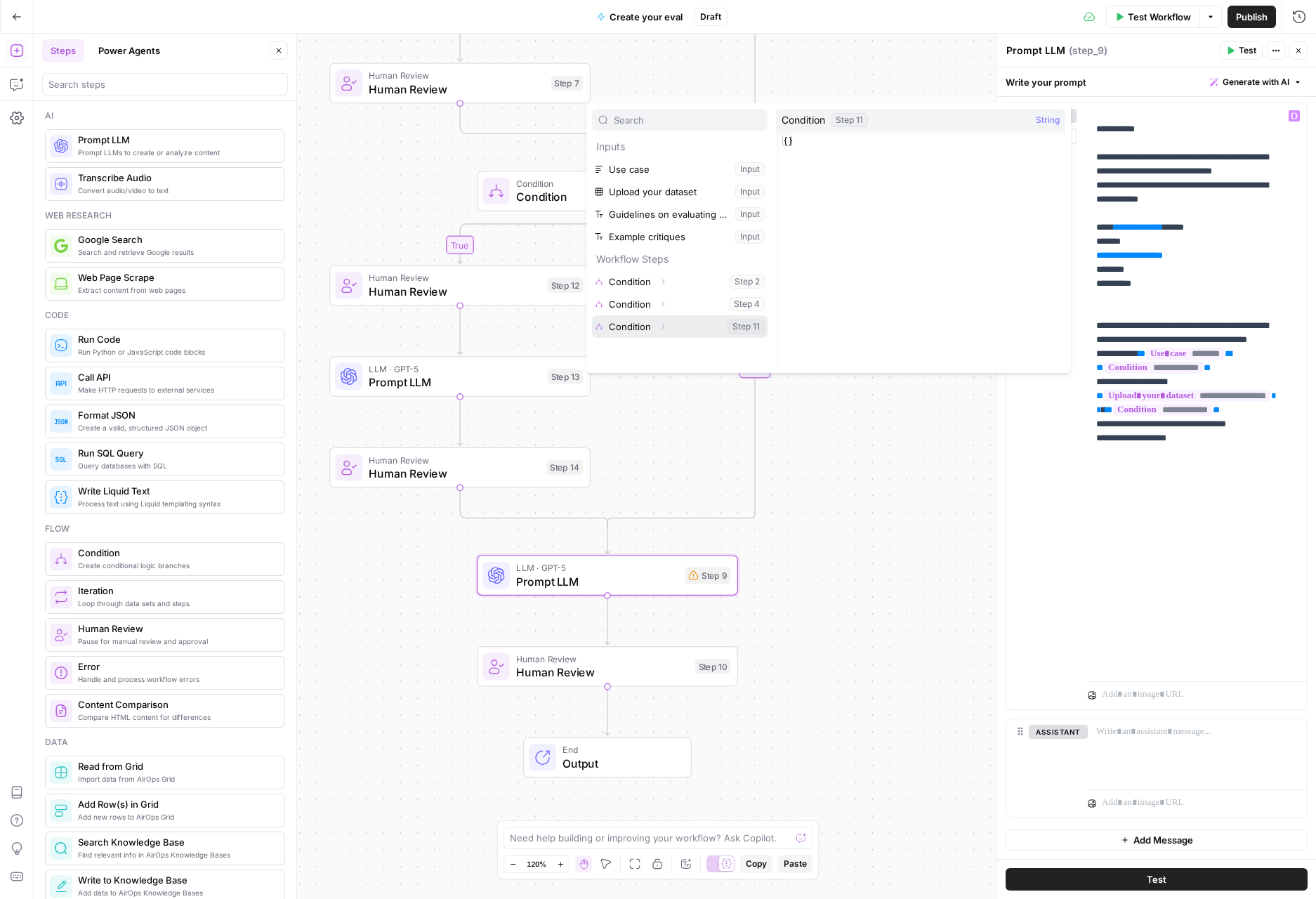
click at [660, 323] on icon "button" at bounding box center [663, 326] width 8 height 8
click at [659, 353] on button "Select variable Output" at bounding box center [686, 349] width 161 height 22
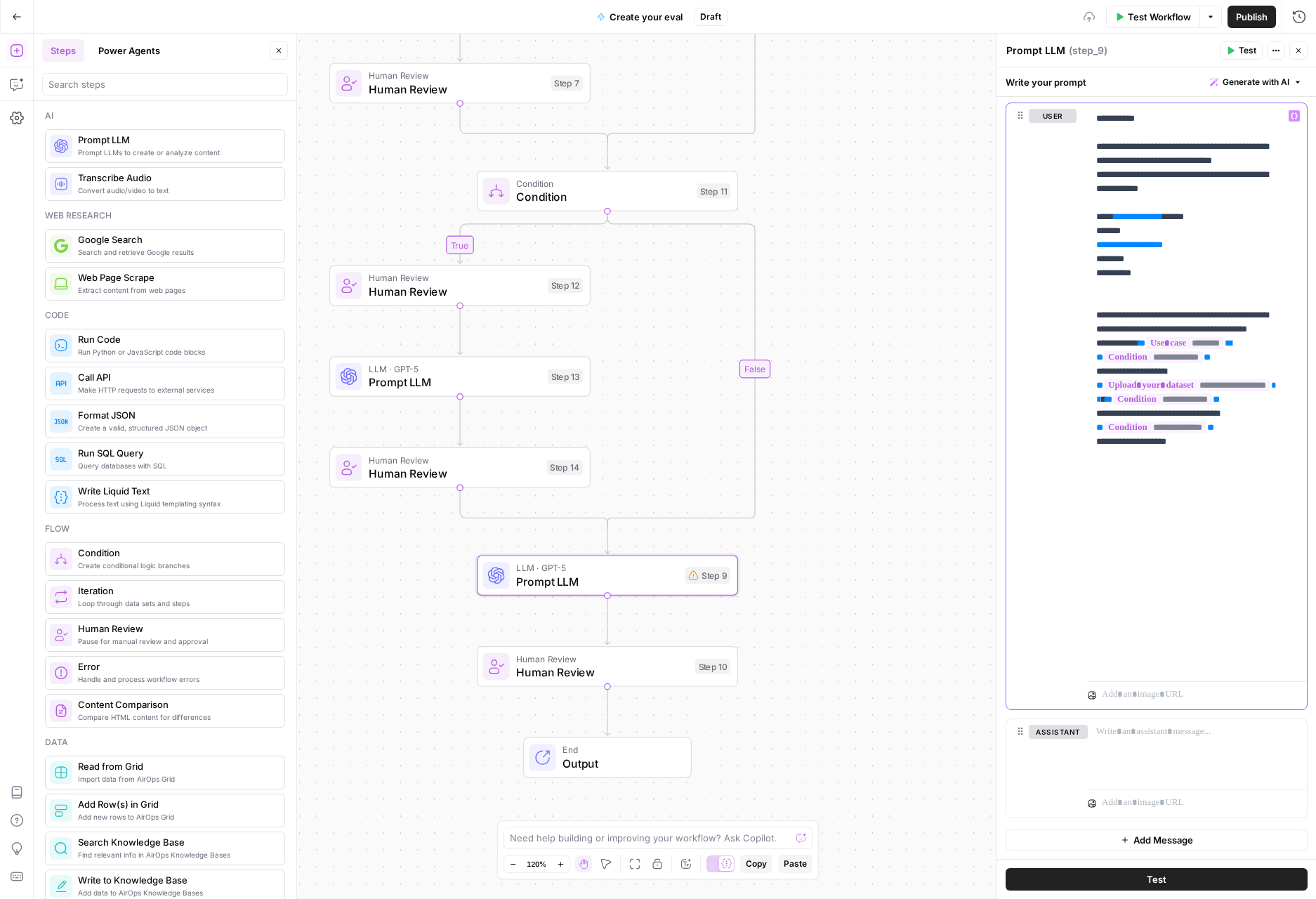
scroll to position [1612, 0]
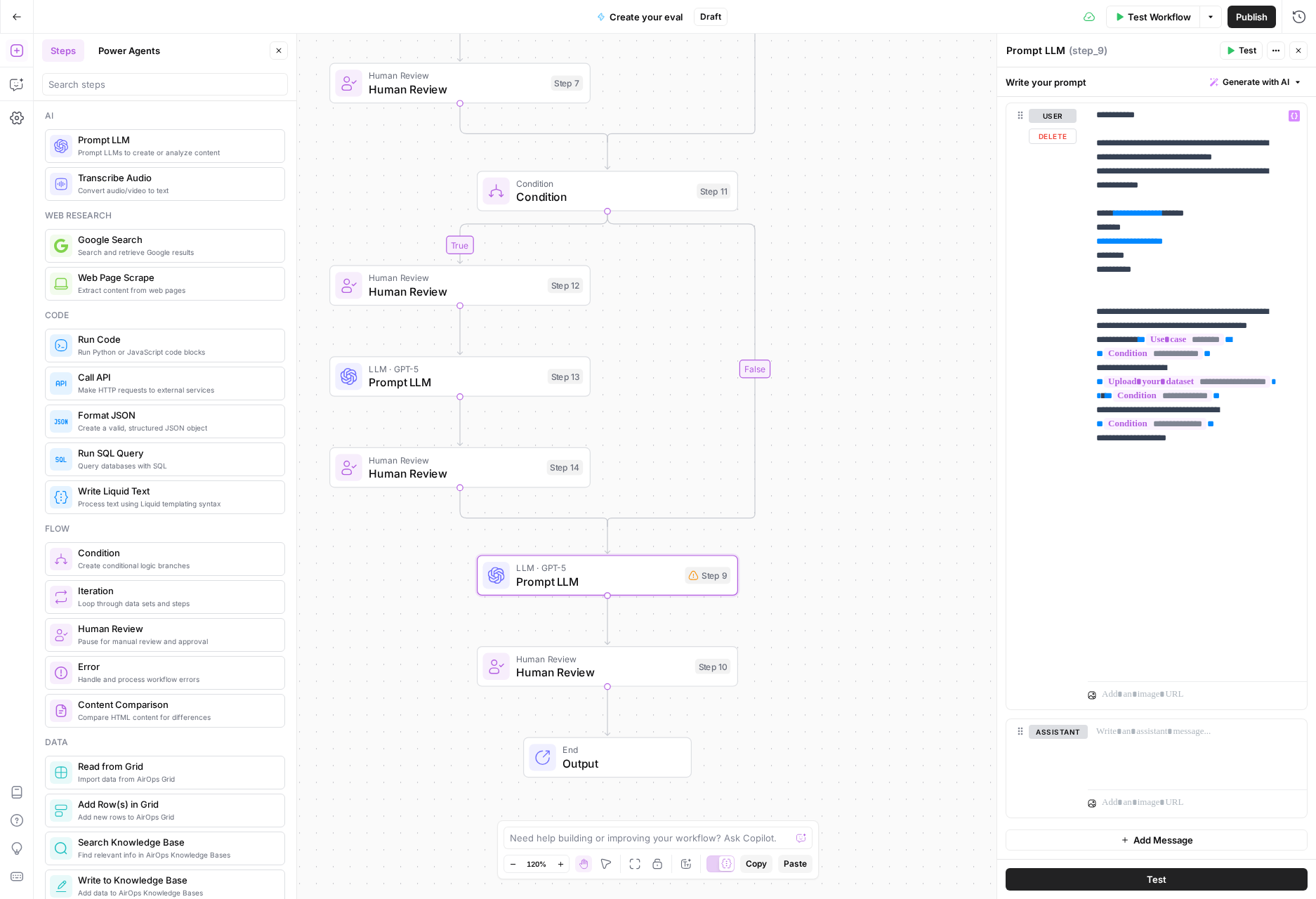
click at [813, 603] on div "true true true false false false Workflow Set Inputs Inputs Condition Condition…" at bounding box center [675, 466] width 1282 height 865
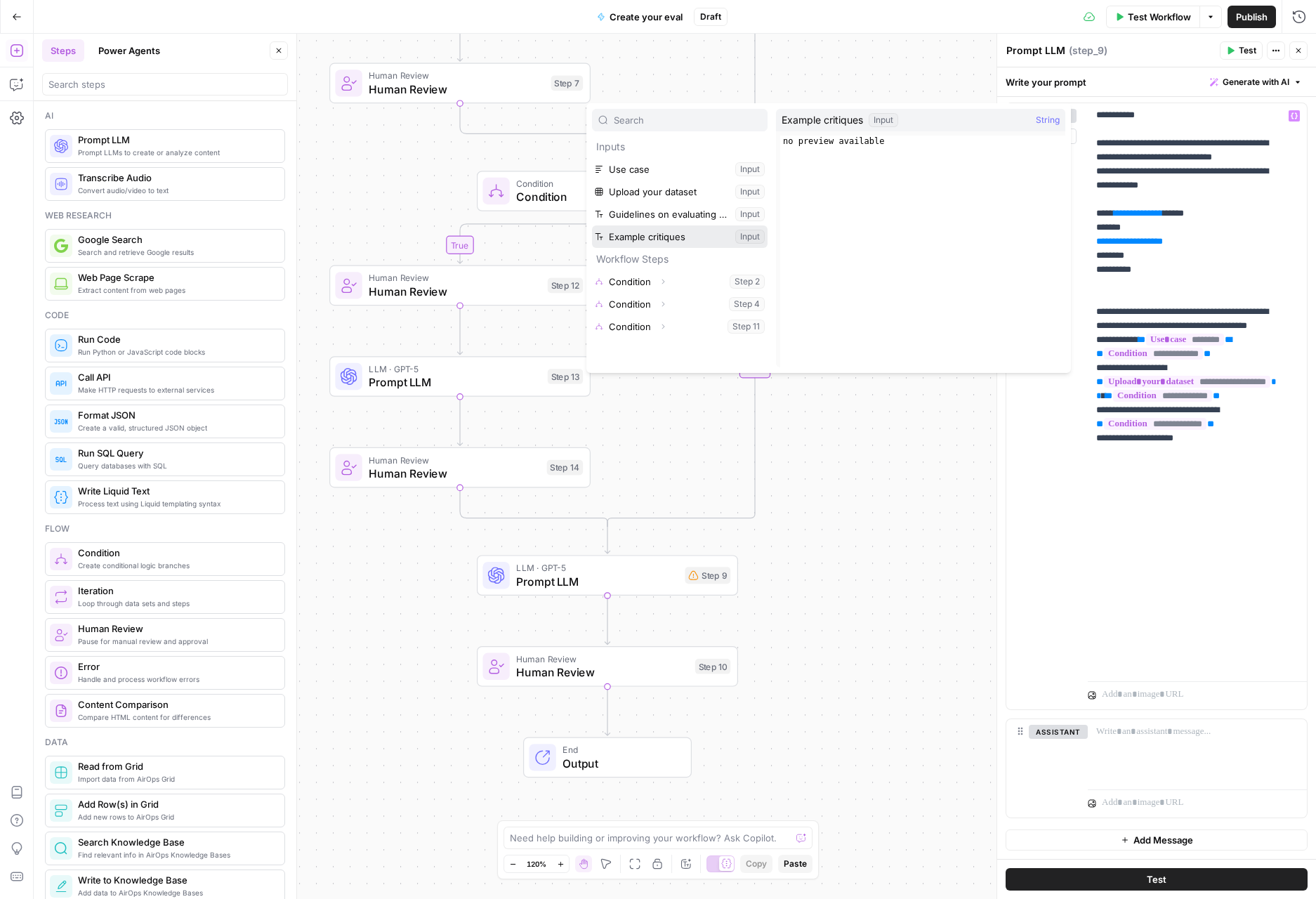
click at [656, 234] on button "Select variable Example critiques" at bounding box center [679, 236] width 175 height 22
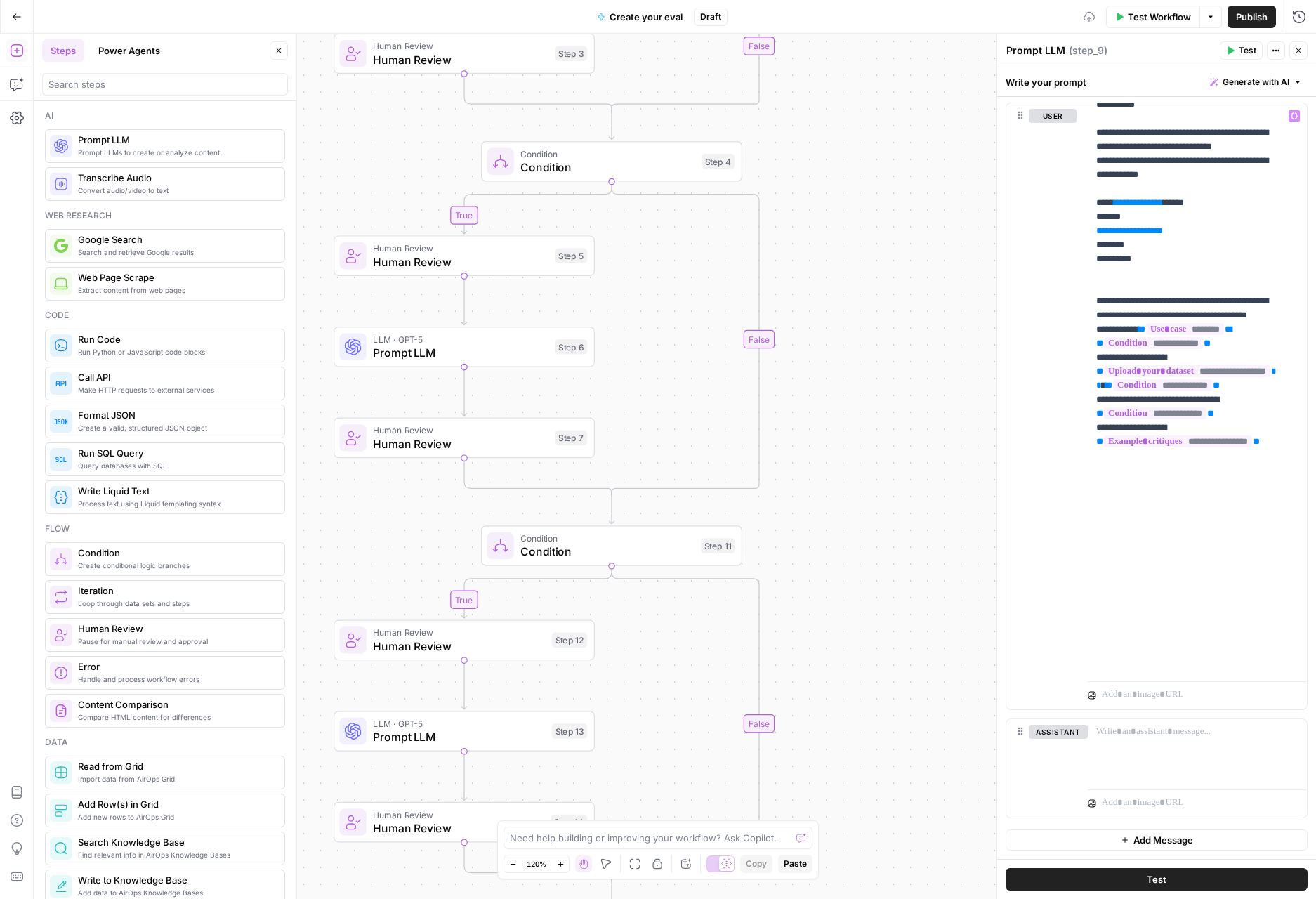
drag, startPoint x: 906, startPoint y: 562, endPoint x: 890, endPoint y: 847, distance: 285.4
click at [893, 847] on div "true true true false false false Workflow Set Inputs Inputs Condition Condition…" at bounding box center [675, 466] width 1282 height 865
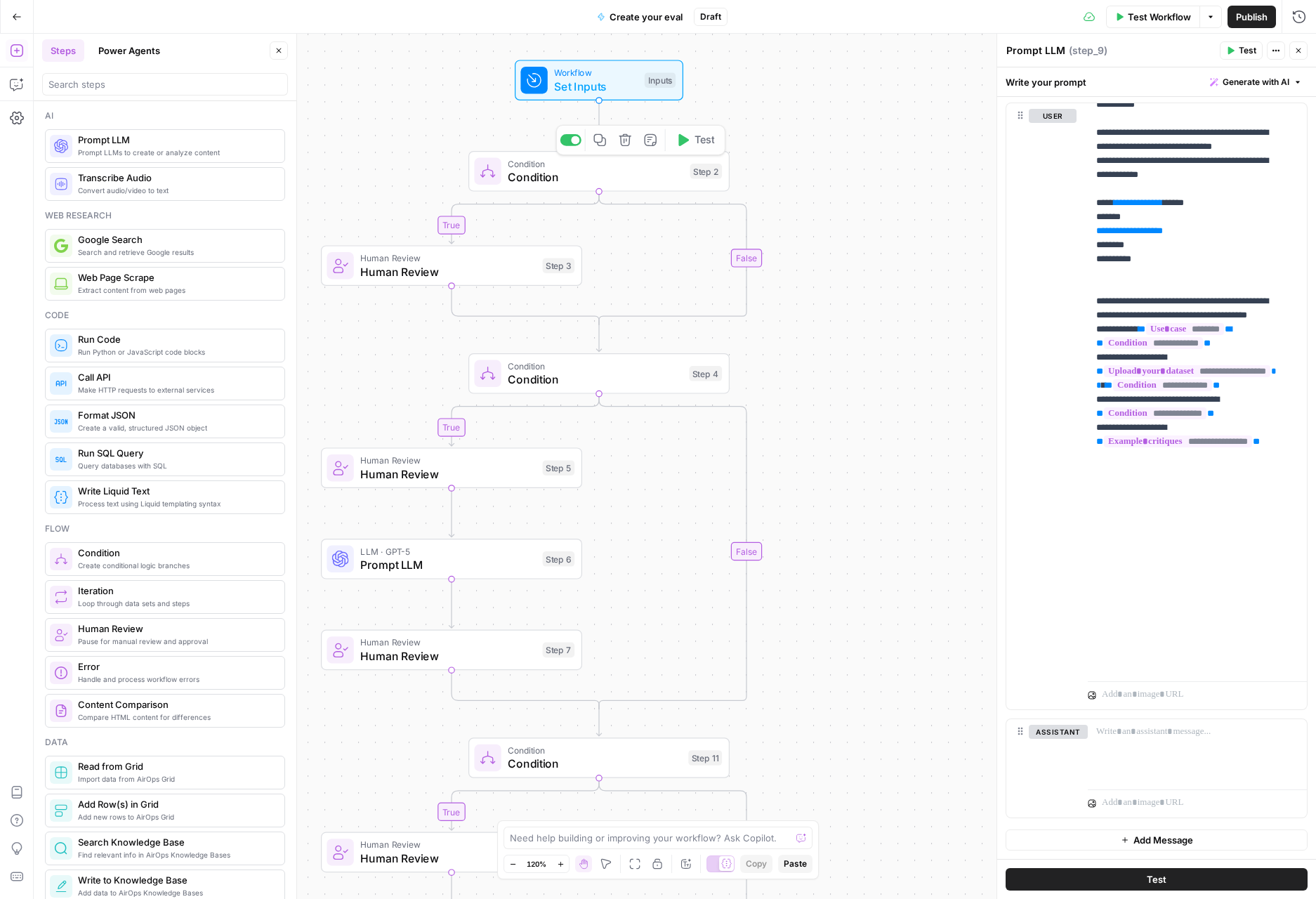
click at [611, 88] on span "Set Inputs" at bounding box center [595, 86] width 83 height 17
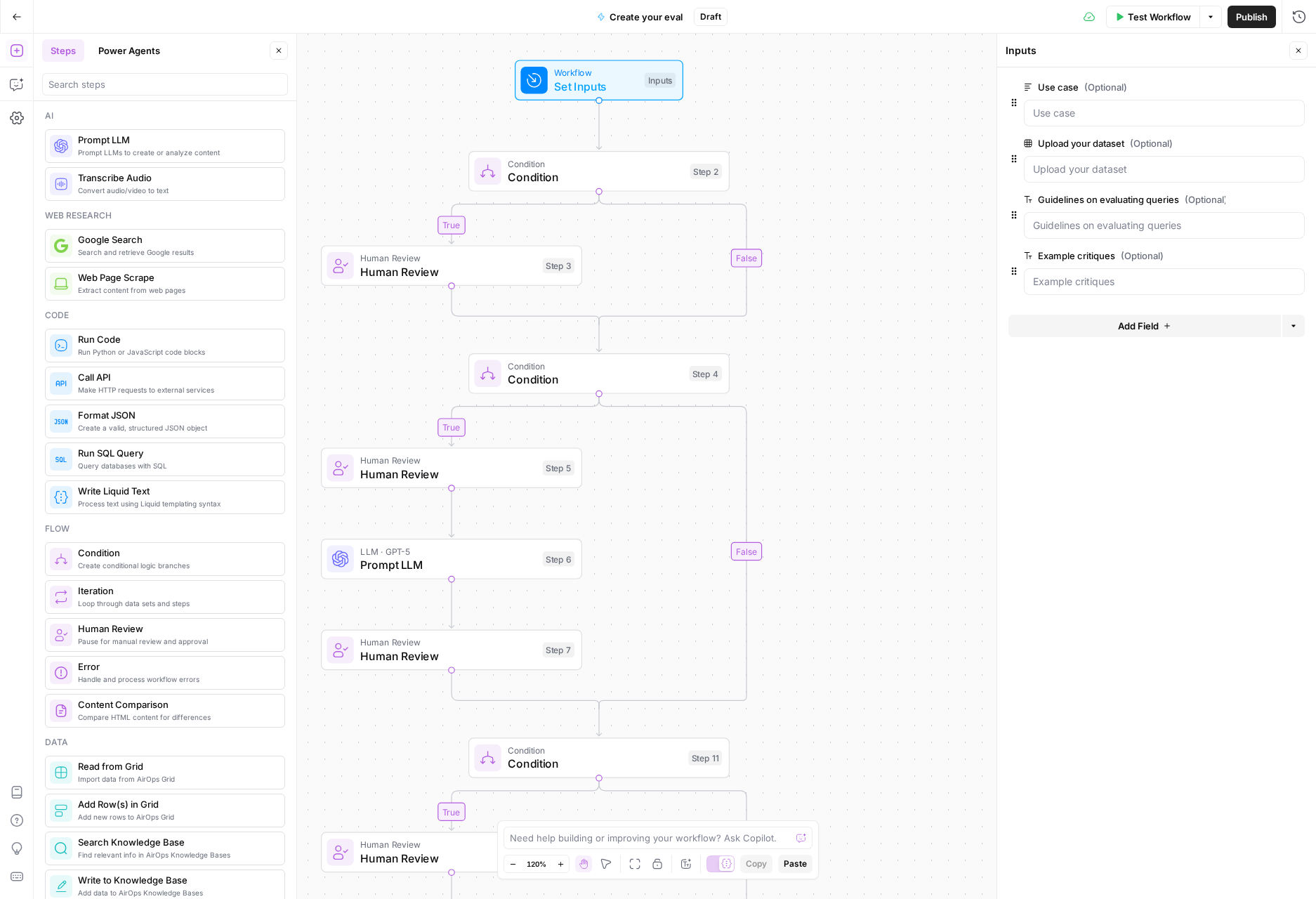
click at [1181, 325] on button "Add Field" at bounding box center [1144, 326] width 273 height 22
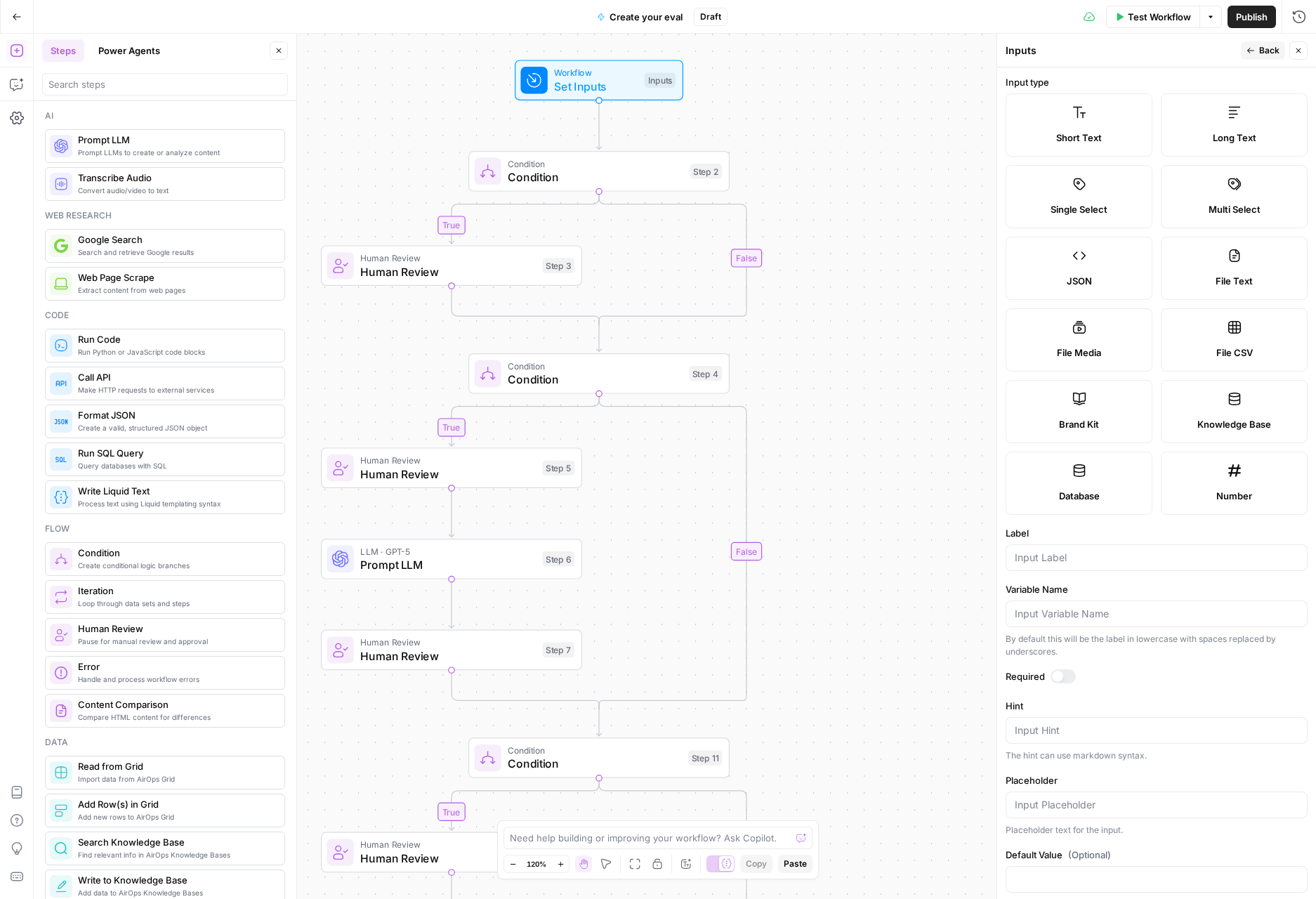
scroll to position [0, 0]
click at [1266, 46] on span "Back" at bounding box center [1269, 50] width 21 height 12
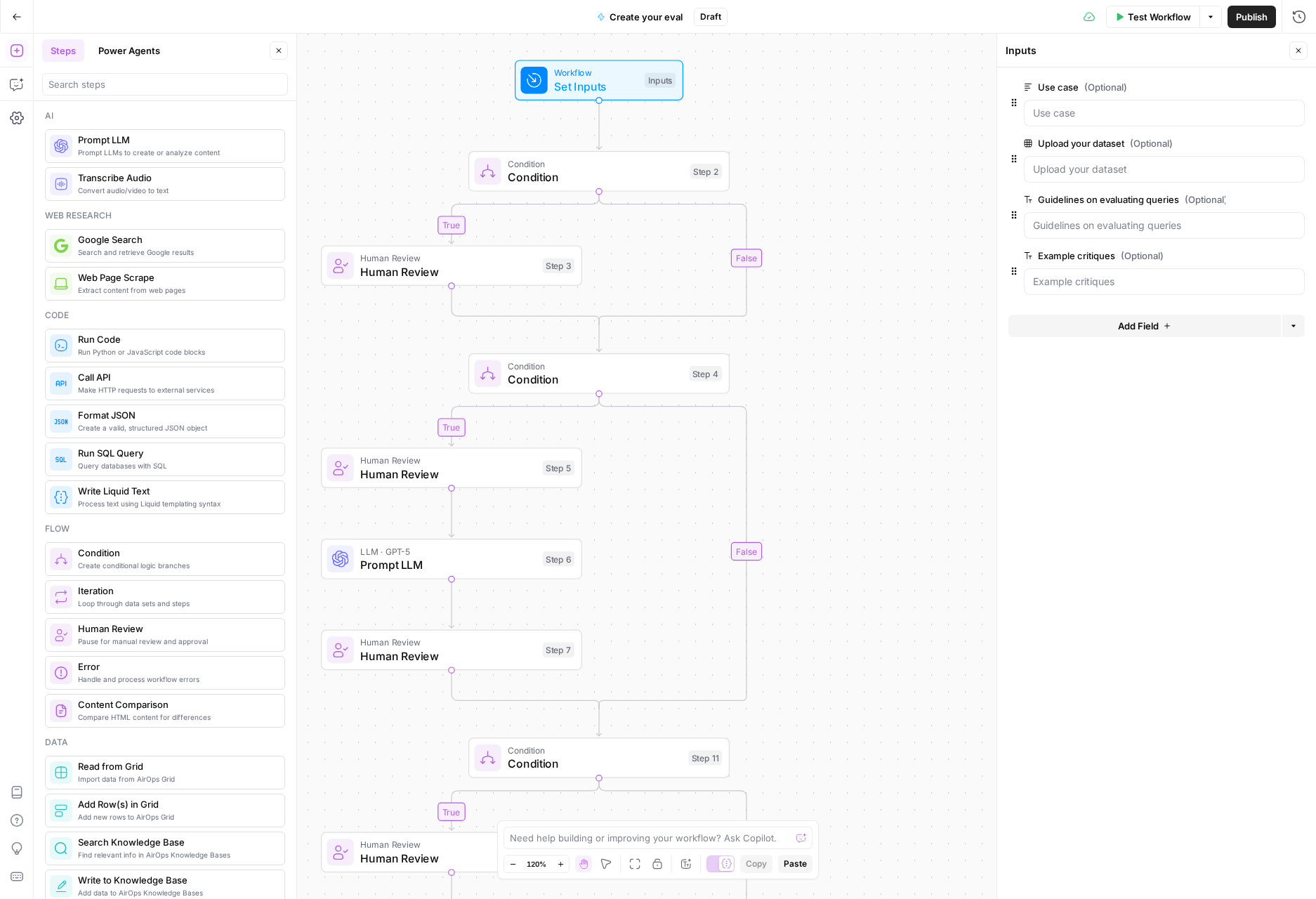
click at [1291, 323] on icon "button" at bounding box center [1293, 325] width 8 height 8
click at [1278, 356] on span "Add Group" at bounding box center [1264, 358] width 47 height 14
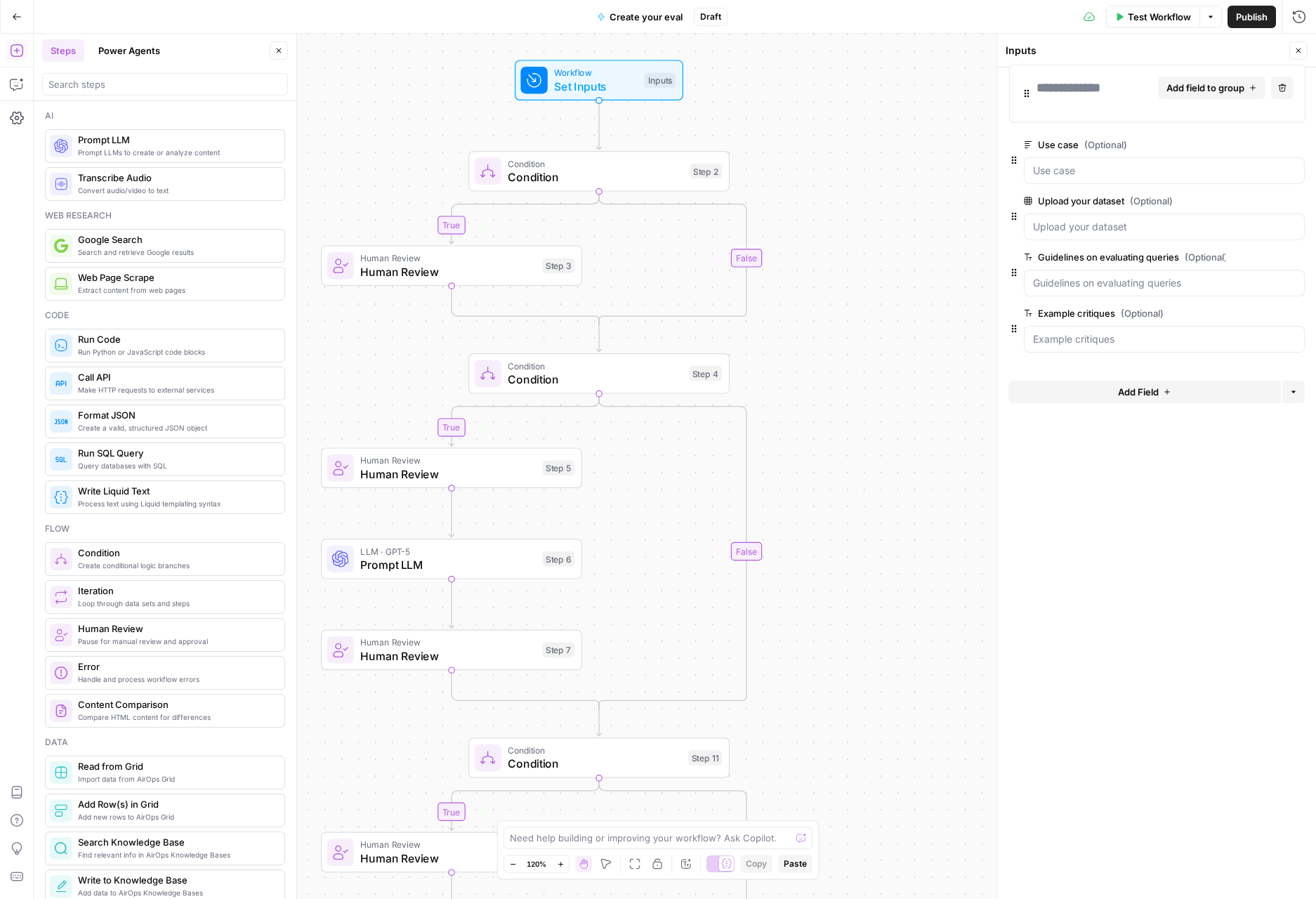
drag, startPoint x: 1028, startPoint y: 332, endPoint x: 1033, endPoint y: 91, distance: 241.1
click at [1078, 109] on div "Use case (Optional) edit field Delete group Upload your dataset (Optional) edit…" at bounding box center [1157, 221] width 296 height 296
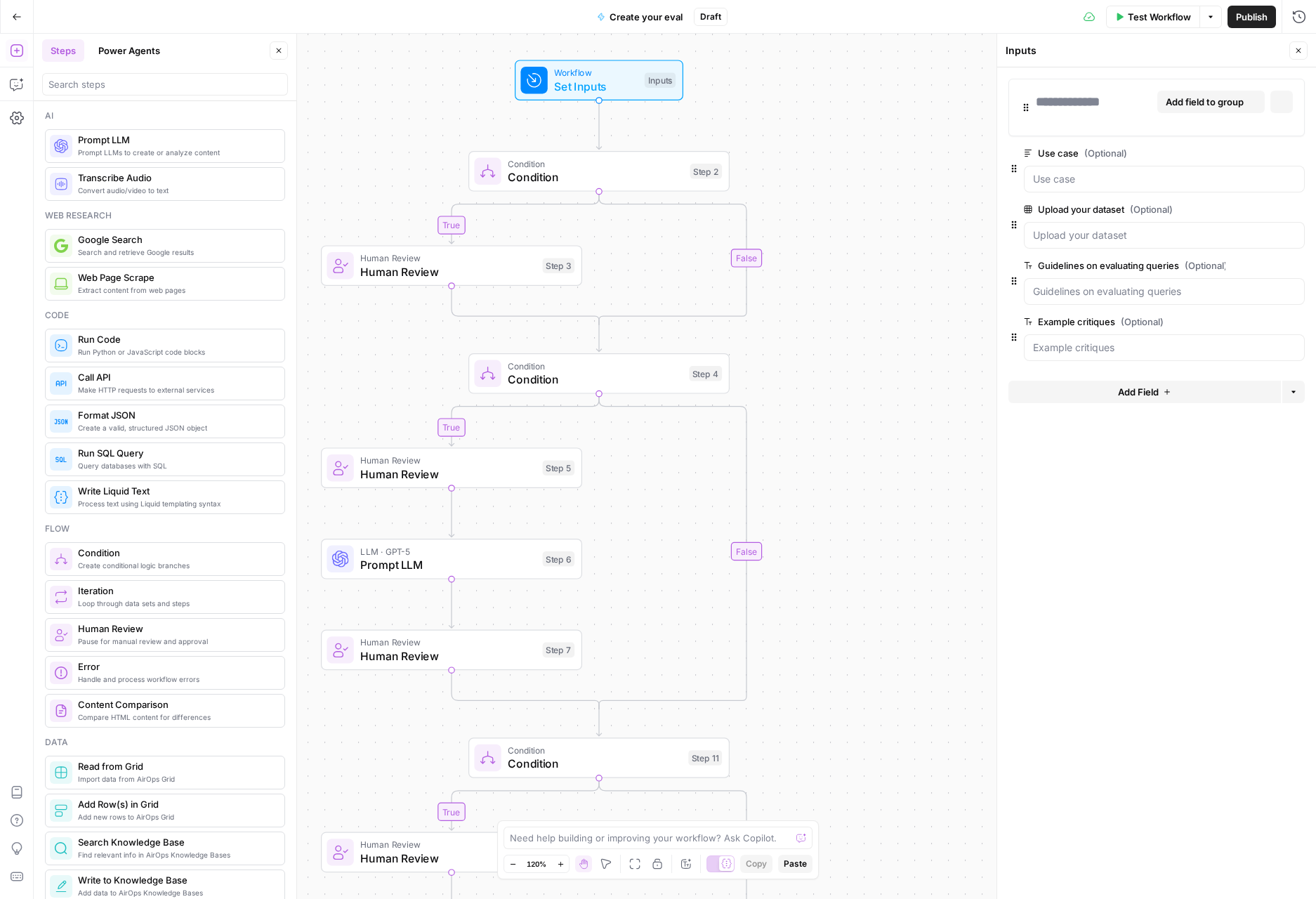
click at [1099, 103] on div at bounding box center [1068, 101] width 64 height 20
click at [1210, 97] on span "Add field to group" at bounding box center [1204, 101] width 78 height 14
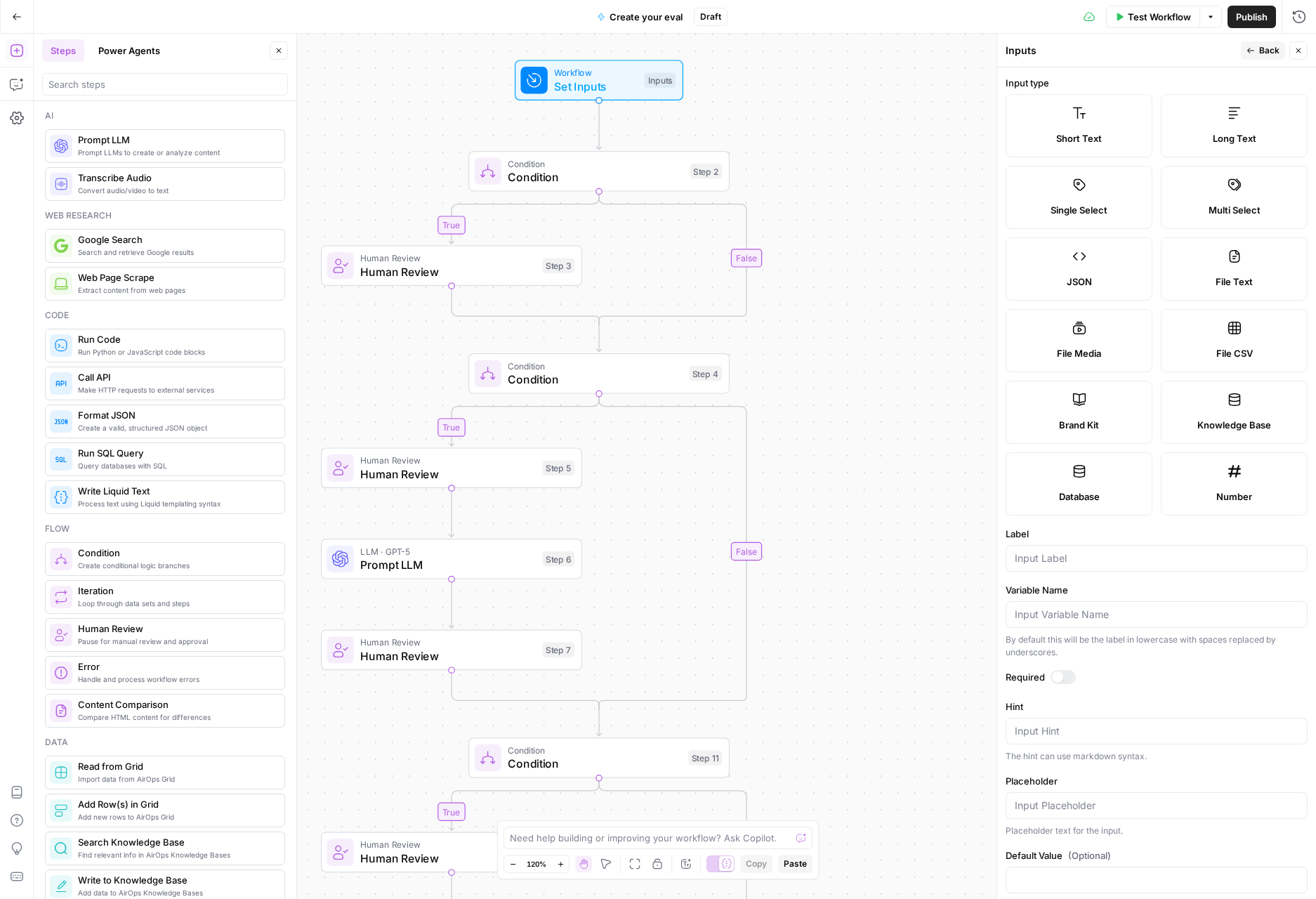
click at [1270, 53] on span "Back" at bounding box center [1269, 50] width 21 height 12
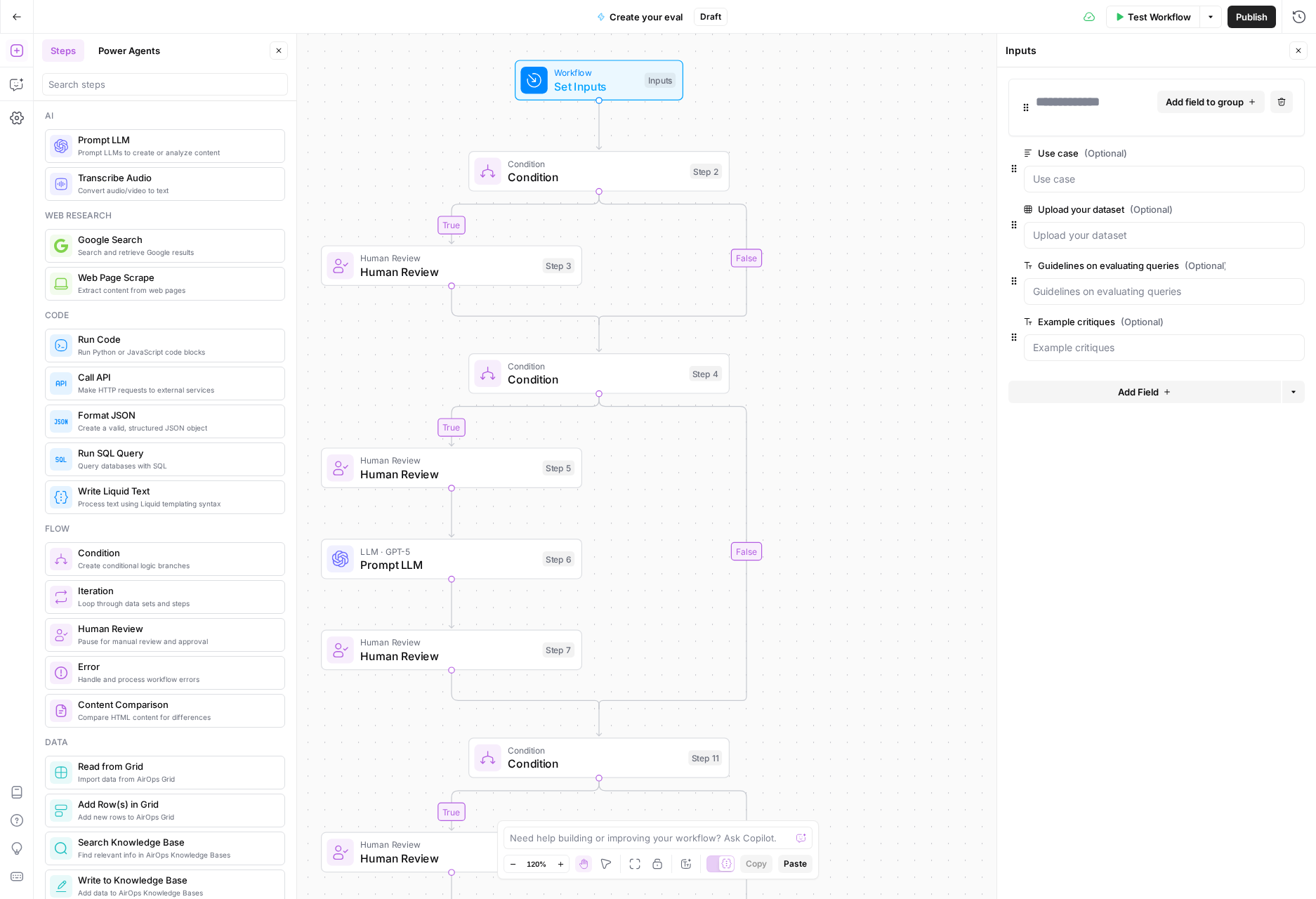
click at [1099, 99] on div at bounding box center [1068, 101] width 64 height 20
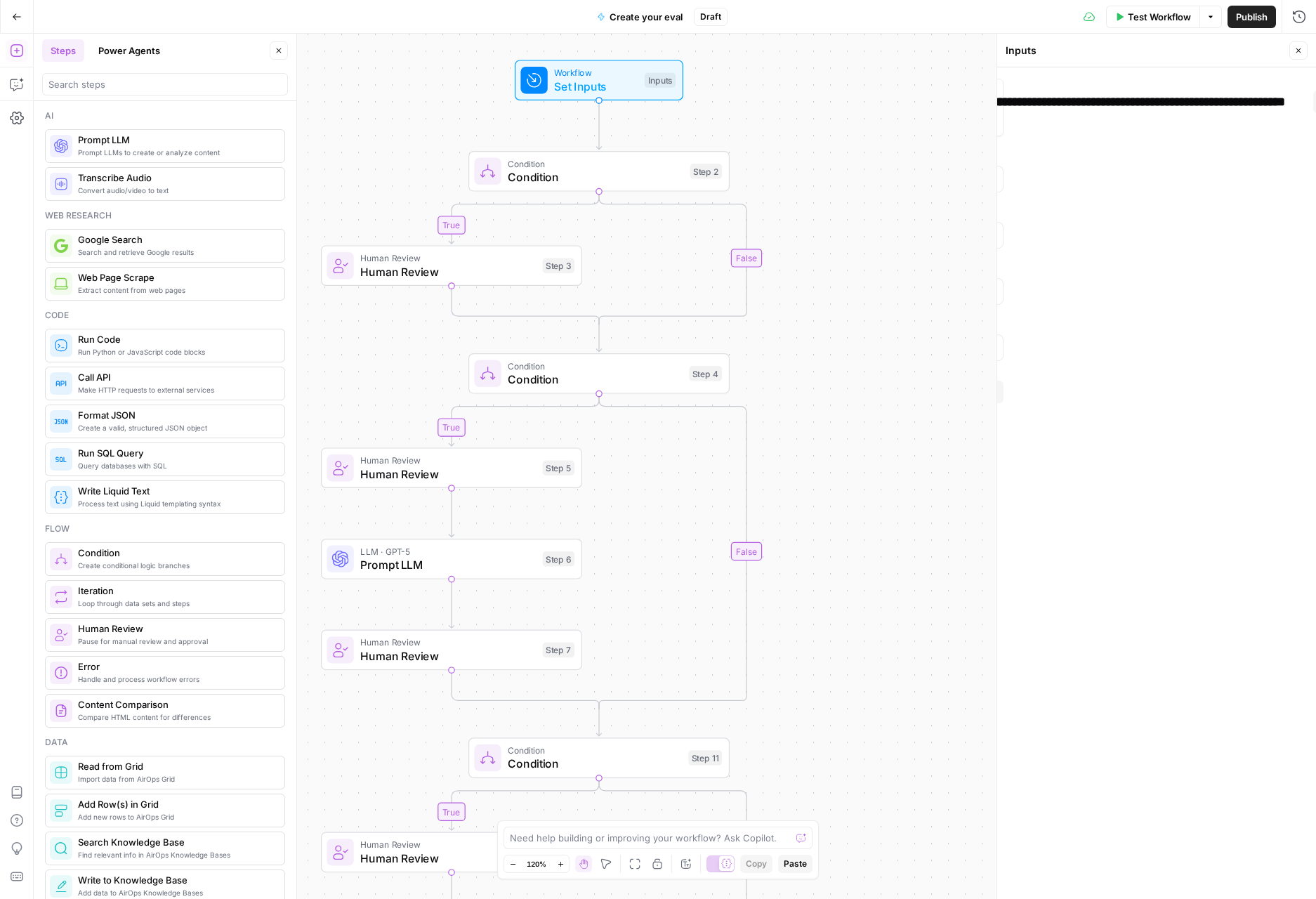
click at [1254, 98] on div "**********" at bounding box center [1023, 101] width 578 height 20
click at [1306, 49] on button "Close" at bounding box center [1297, 50] width 18 height 18
click at [944, 228] on div "true true true false false false Workflow Set Inputs Inputs Condition Condition…" at bounding box center [675, 466] width 1282 height 865
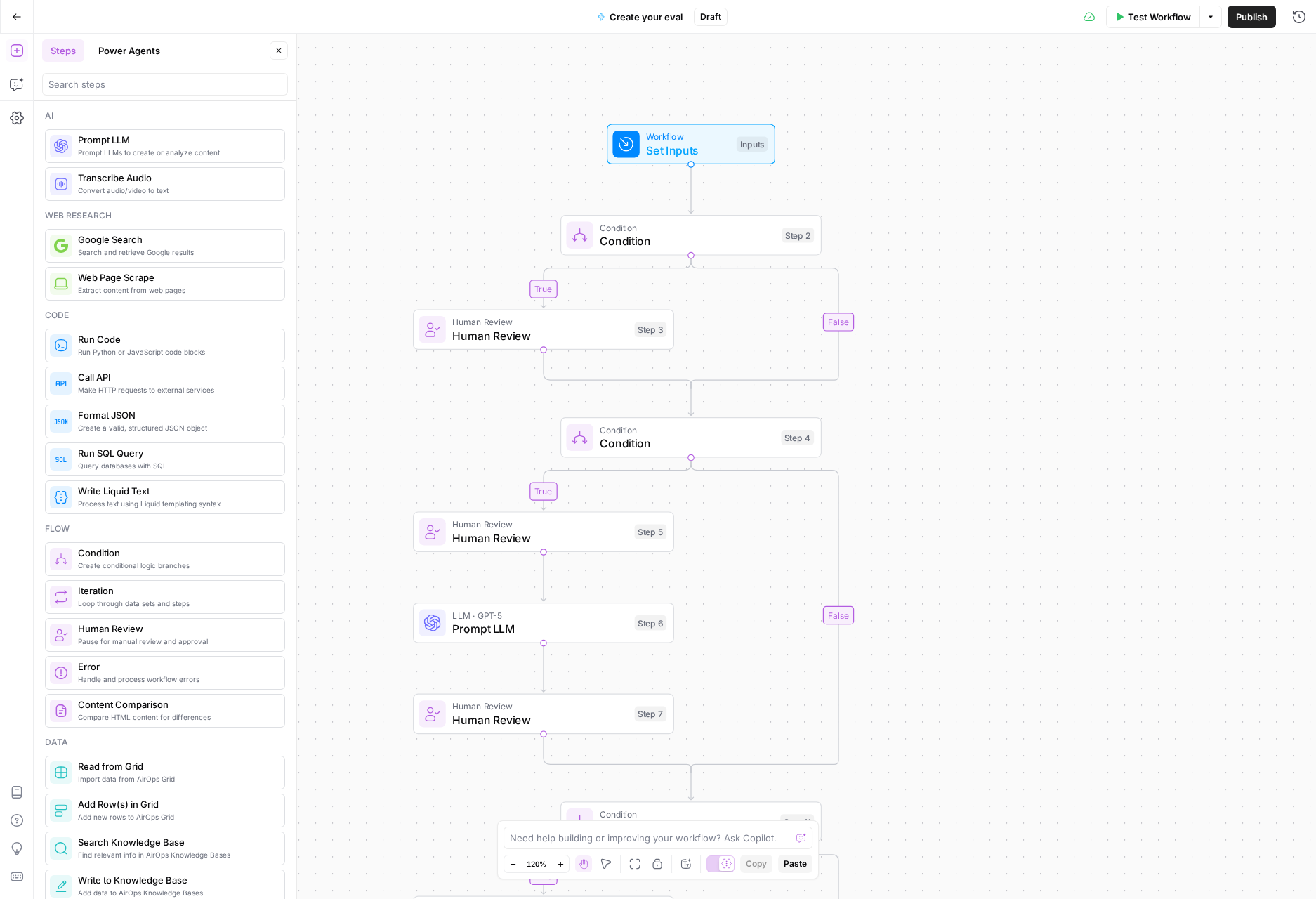
drag, startPoint x: 796, startPoint y: 176, endPoint x: 992, endPoint y: 301, distance: 232.5
click at [990, 304] on div "true true true false false false Workflow Set Inputs Inputs Condition Condition…" at bounding box center [675, 466] width 1282 height 865
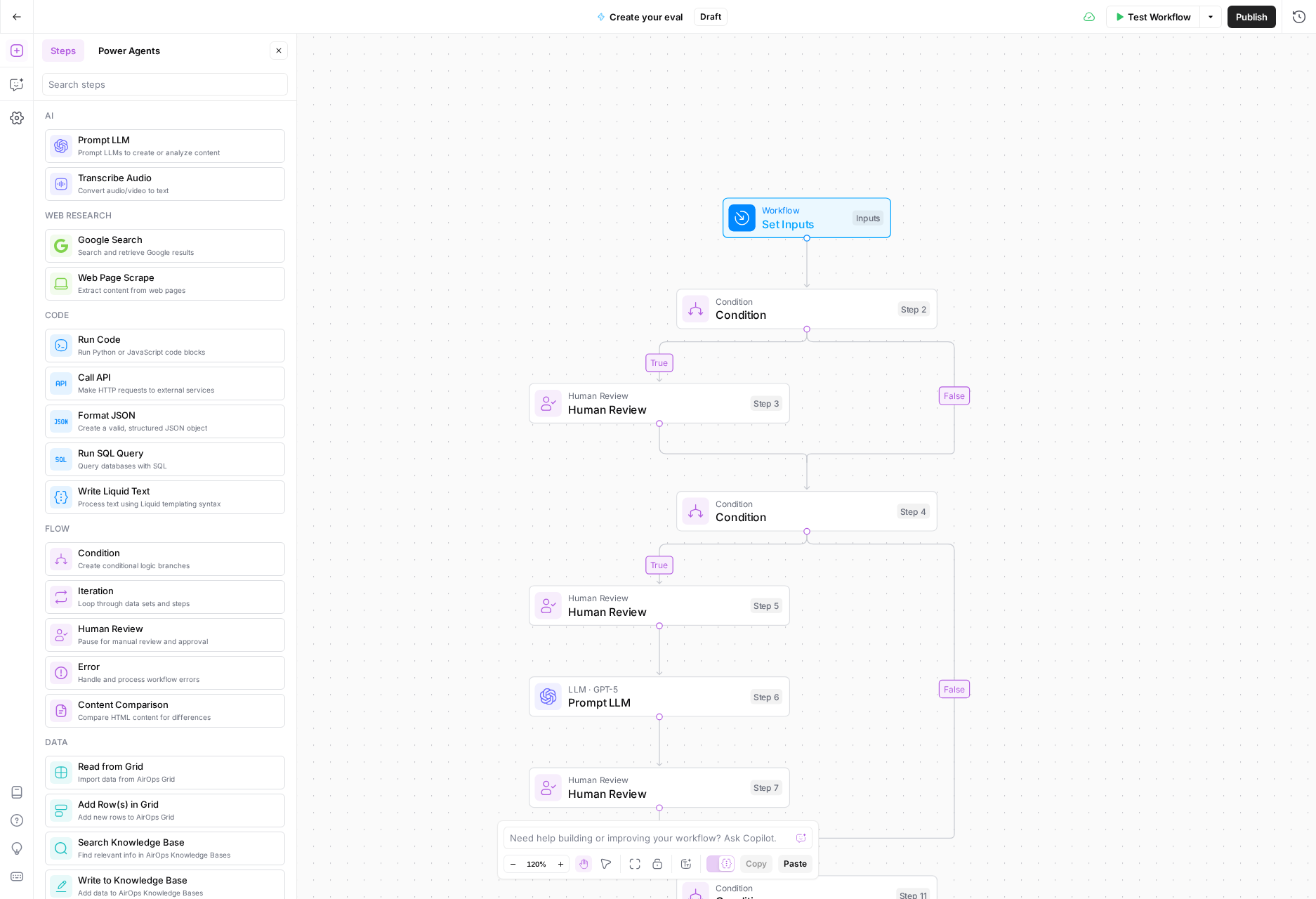
click at [1257, 23] on button "Publish" at bounding box center [1251, 17] width 49 height 22
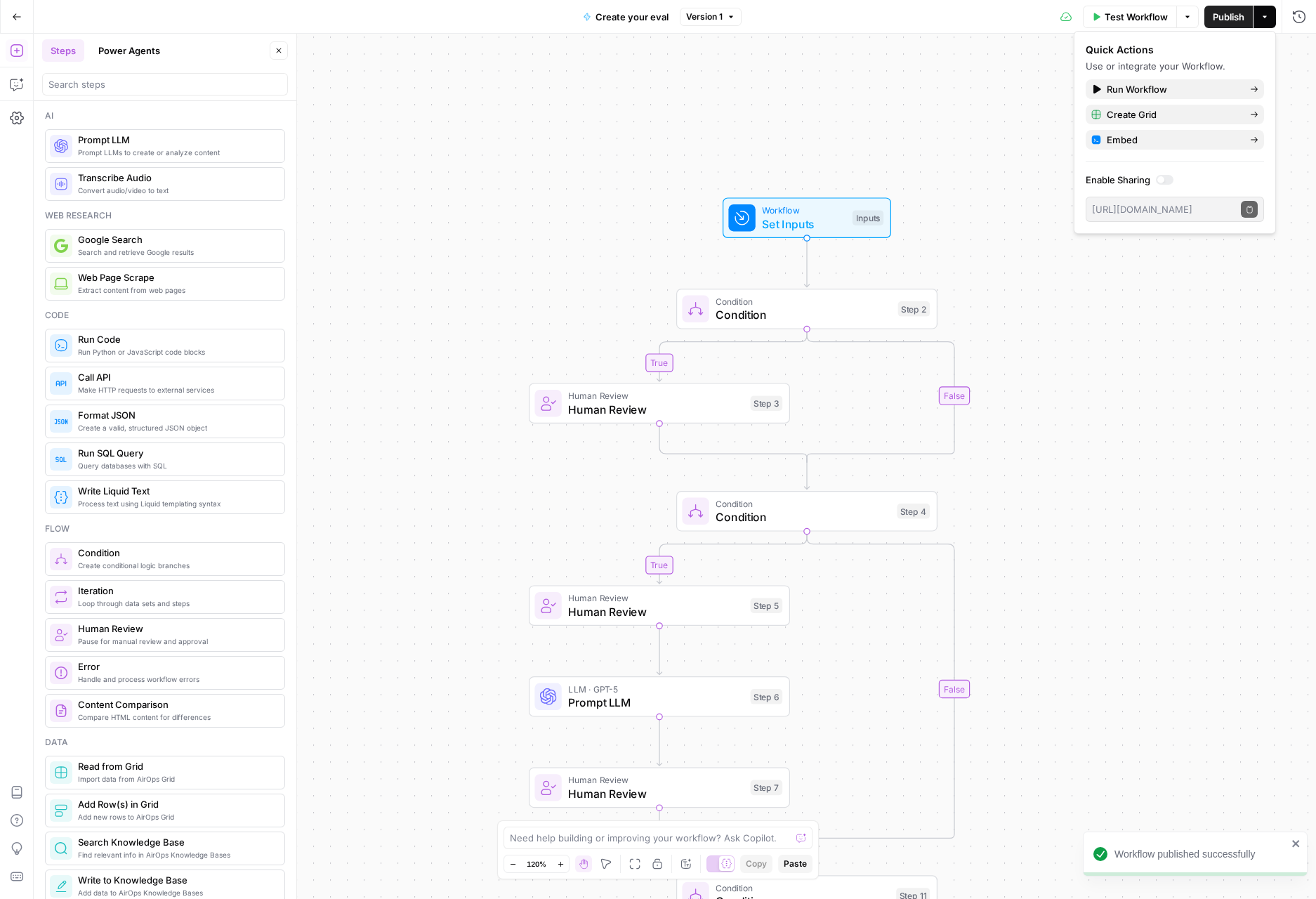
click at [1143, 11] on span "Test Workflow" at bounding box center [1135, 16] width 63 height 14
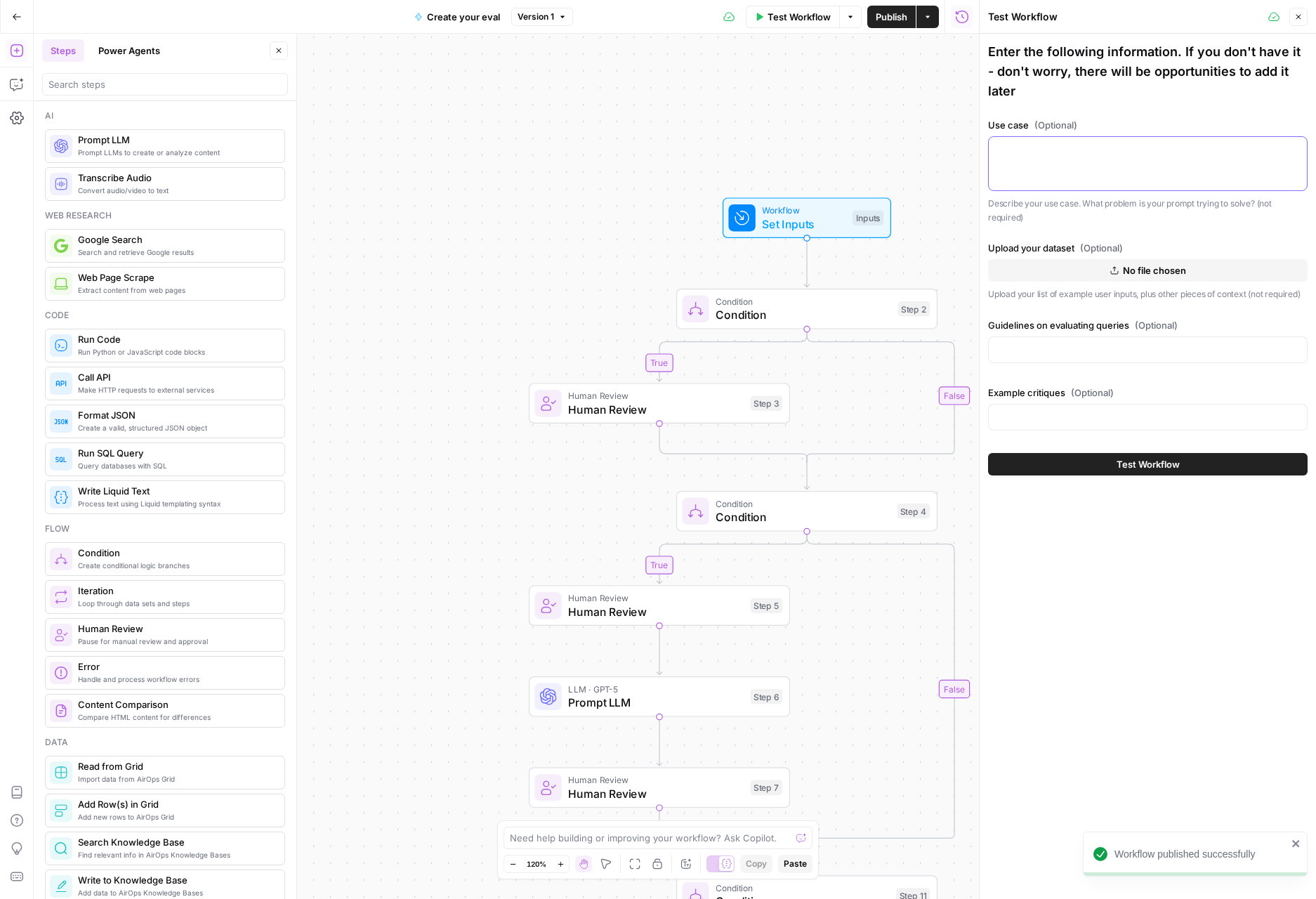
click at [1129, 142] on textarea "Use case (Optional)" at bounding box center [1147, 149] width 301 height 14
click at [1112, 266] on icon "button" at bounding box center [1114, 270] width 8 height 8
click at [1233, 286] on div "Enter the following information. If you don't have it - don't worry, there will…" at bounding box center [1147, 239] width 320 height 394
click at [1067, 136] on div at bounding box center [1147, 163] width 320 height 54
paste textarea "You are summarizing user data for Statsig"
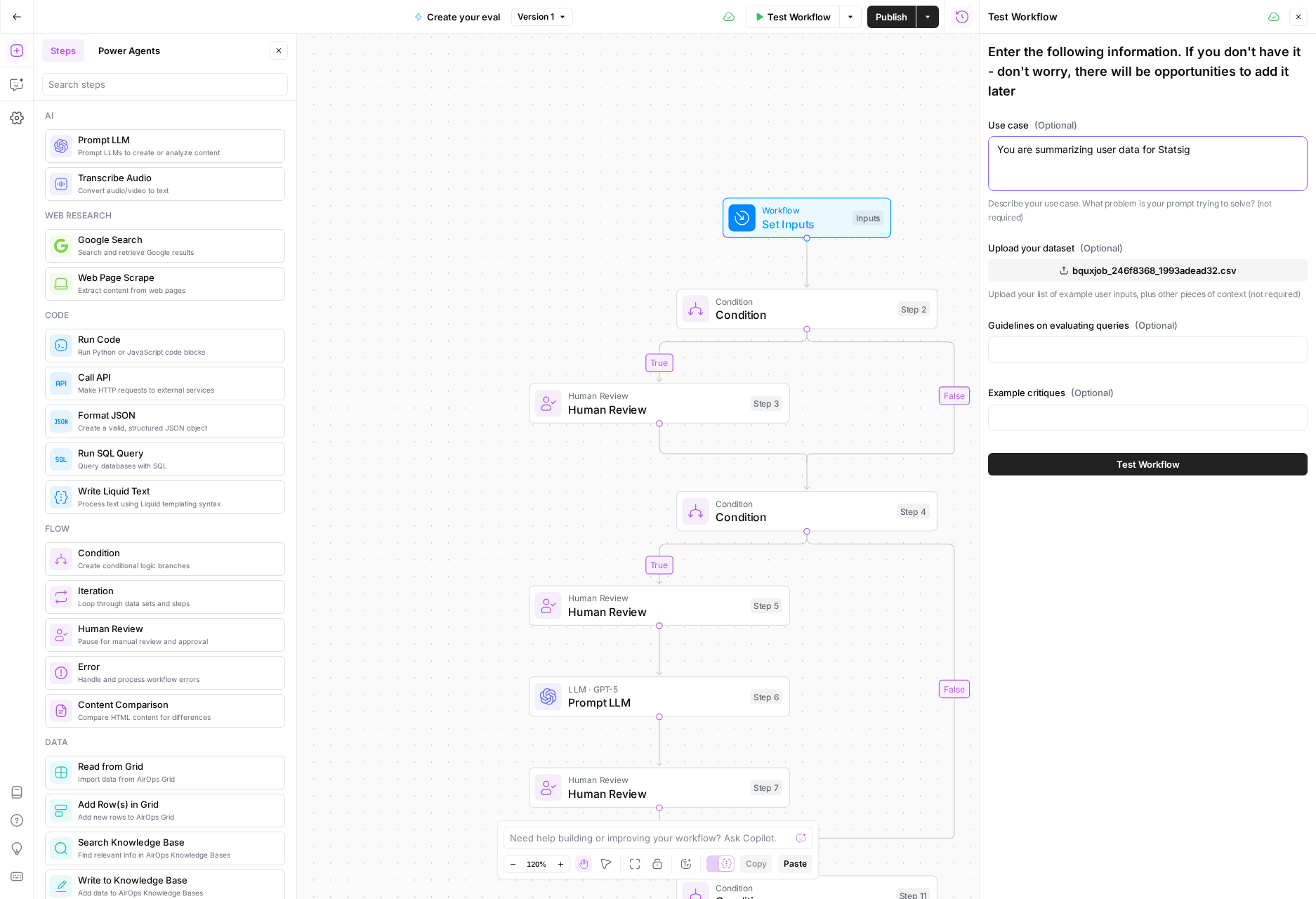
paste textarea "Summarize the information in this JSON object into the following format: - Lead…"
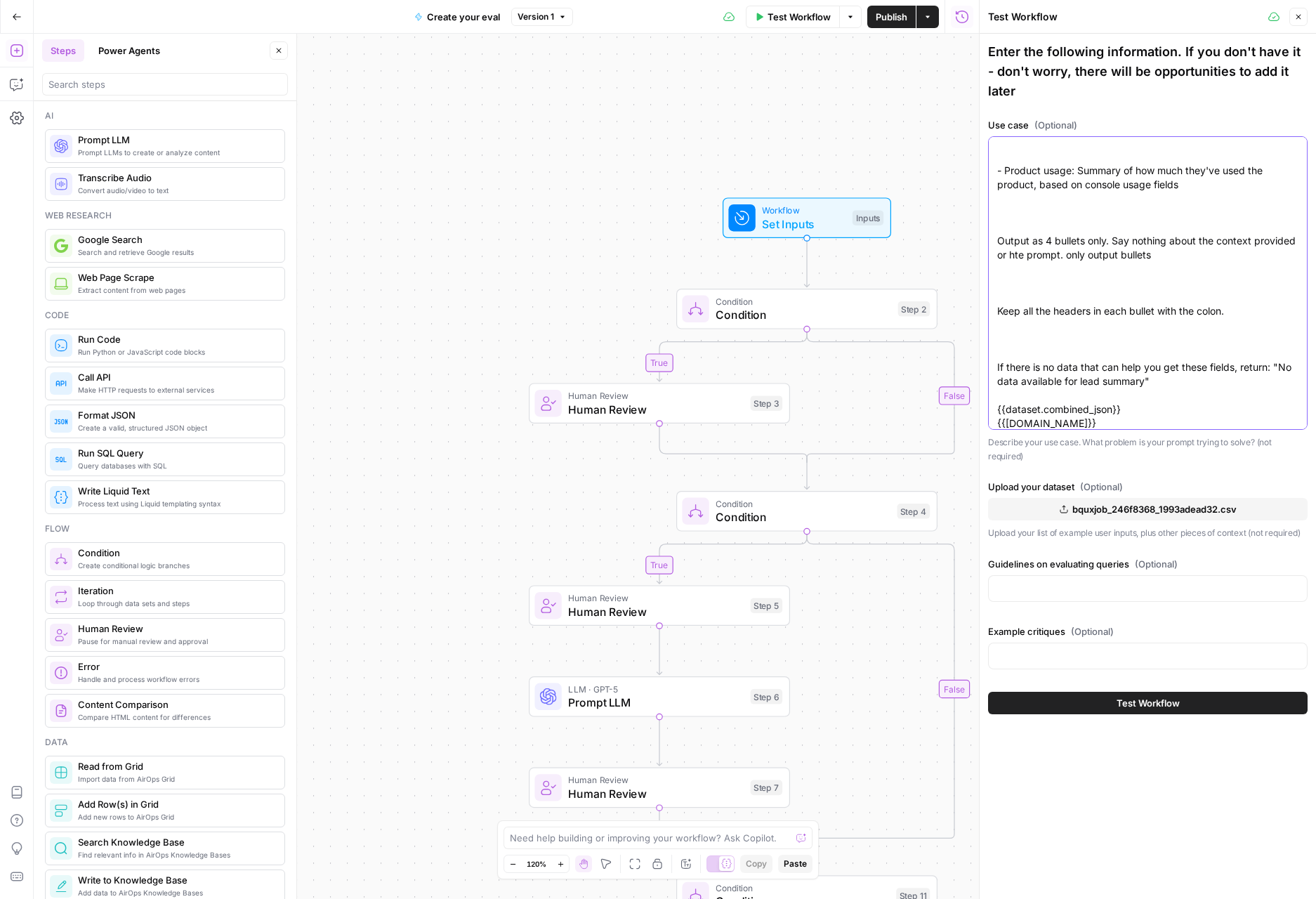
scroll to position [281, 0]
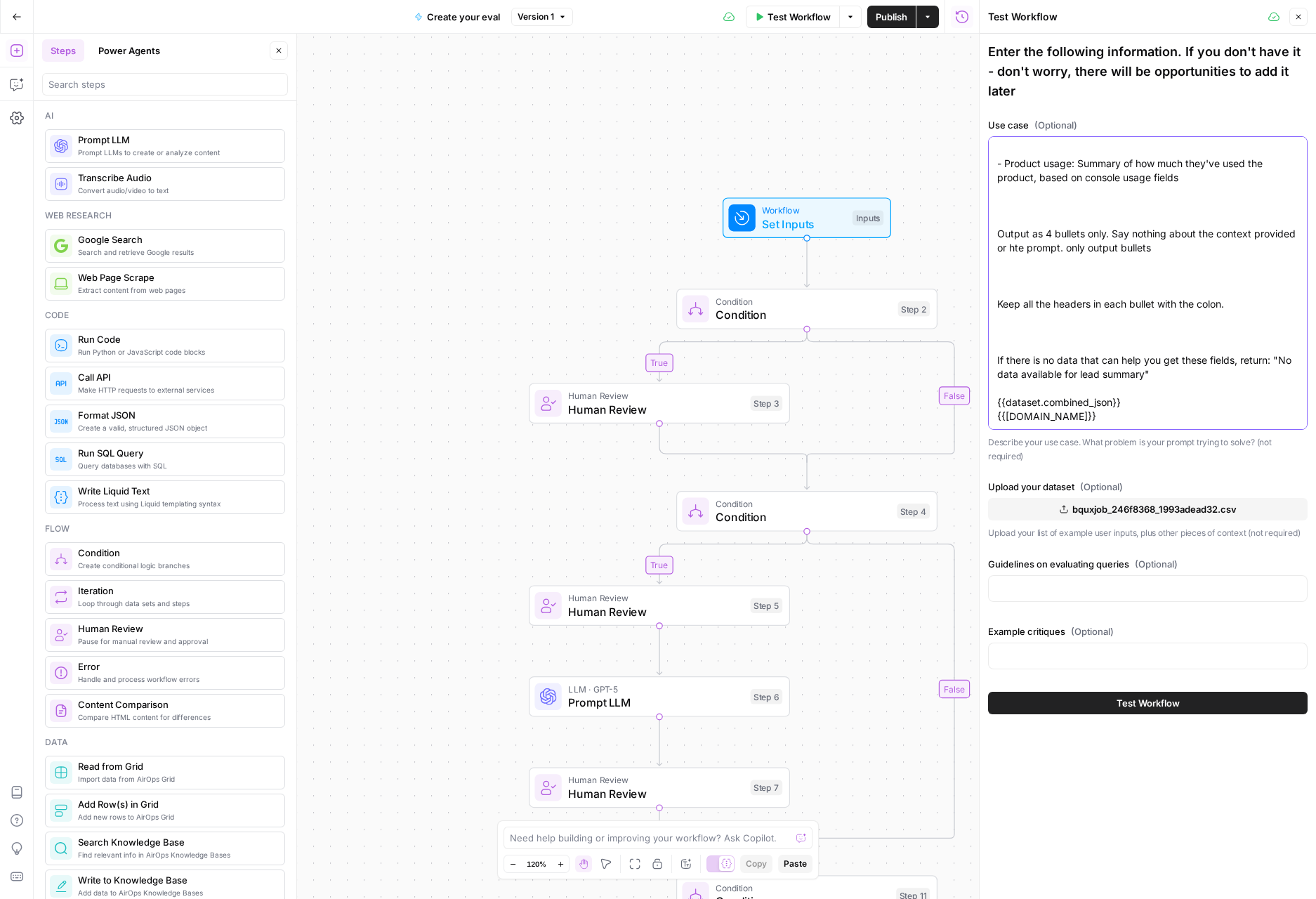
type textarea "You are summarizing user data for Statsig Summarize the information in this JSO…"
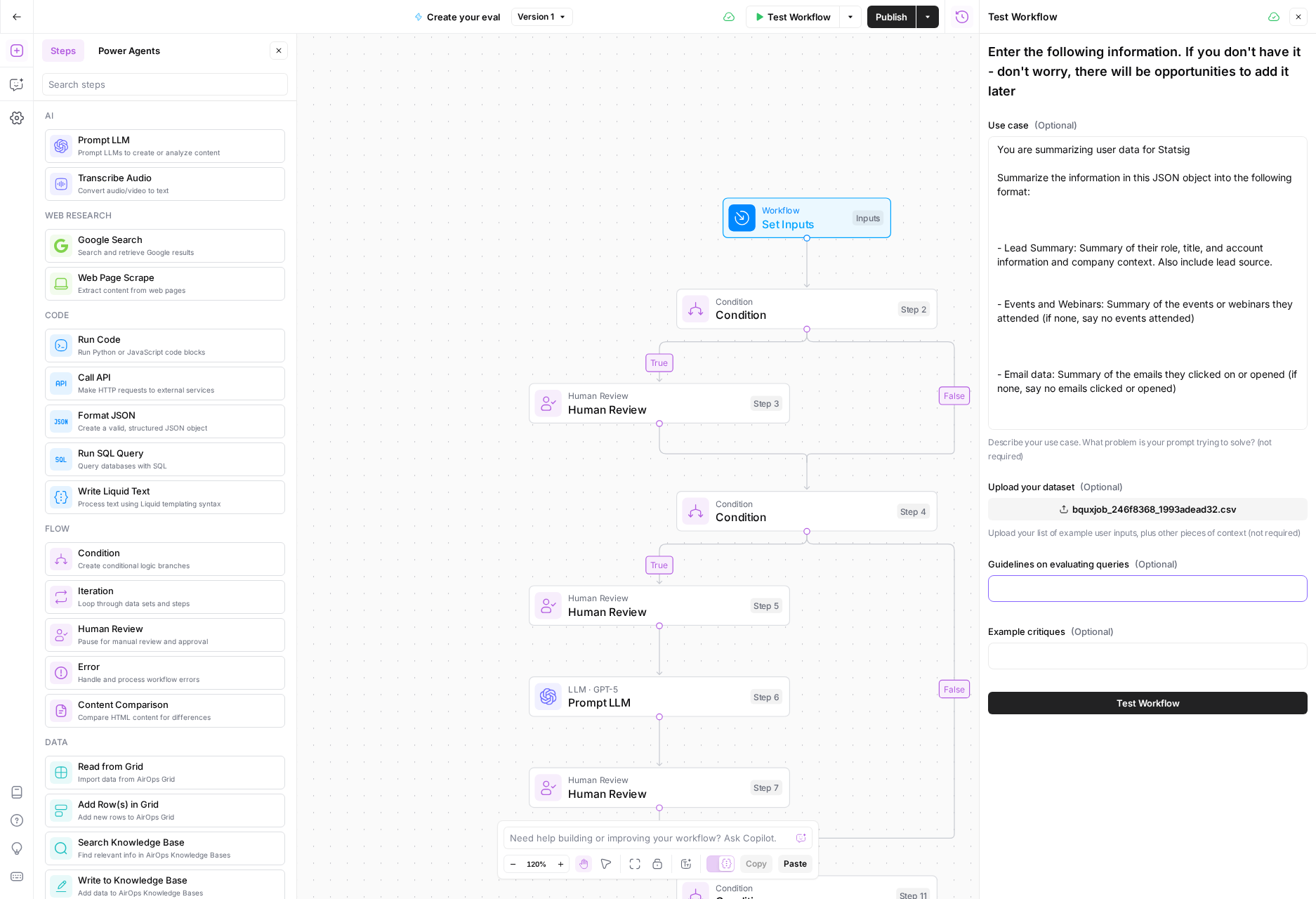
click at [1135, 576] on div at bounding box center [1147, 588] width 320 height 26
type input "z"
type input "Please make sure that the output provides a very detailed summary, and also tha…"
click at [1162, 737] on div "Enter the following information. If you don't have it - don't worry, there will…" at bounding box center [1147, 466] width 336 height 865
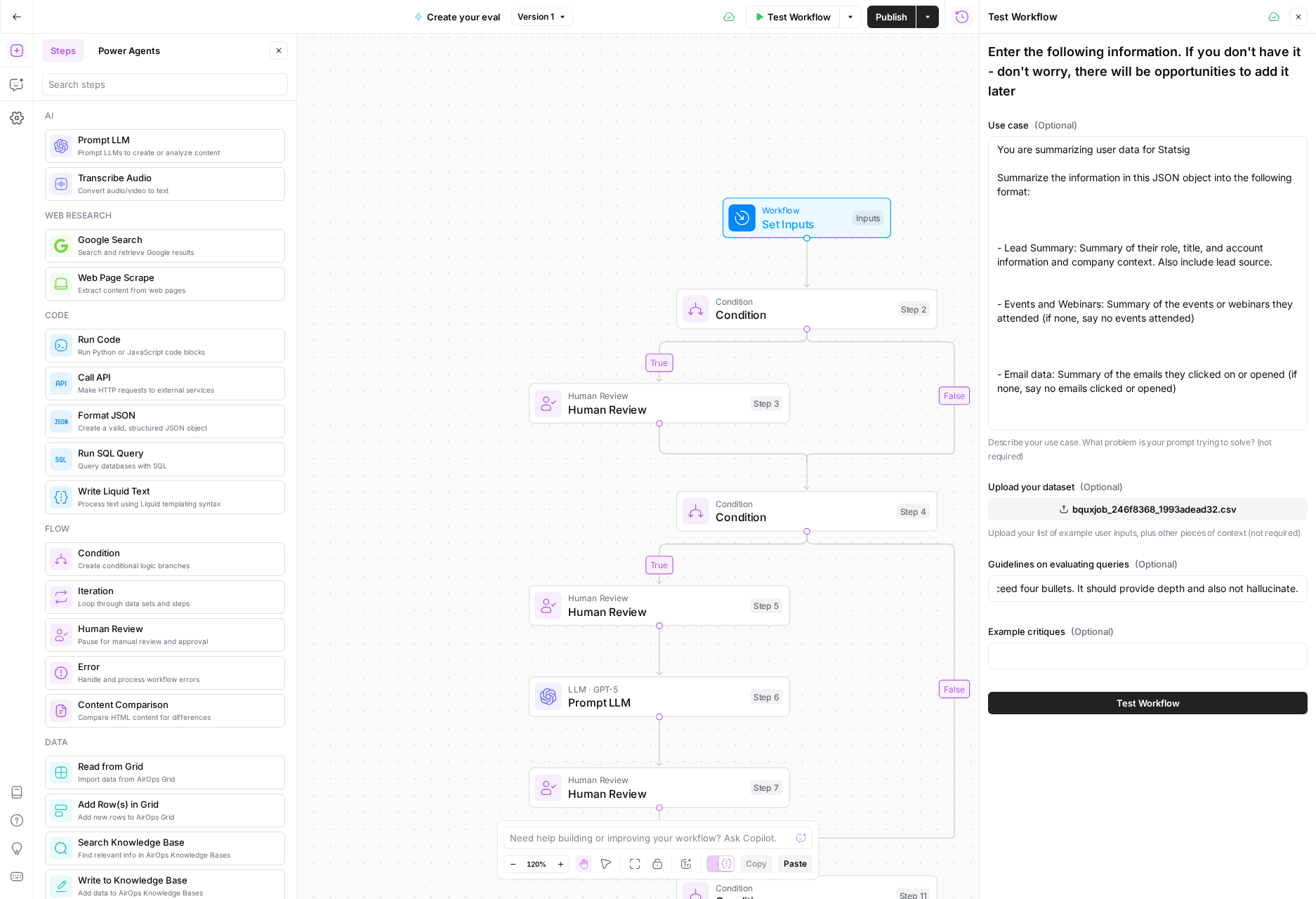
scroll to position [0, 0]
click at [1170, 696] on span "Test Workflow" at bounding box center [1147, 702] width 63 height 14
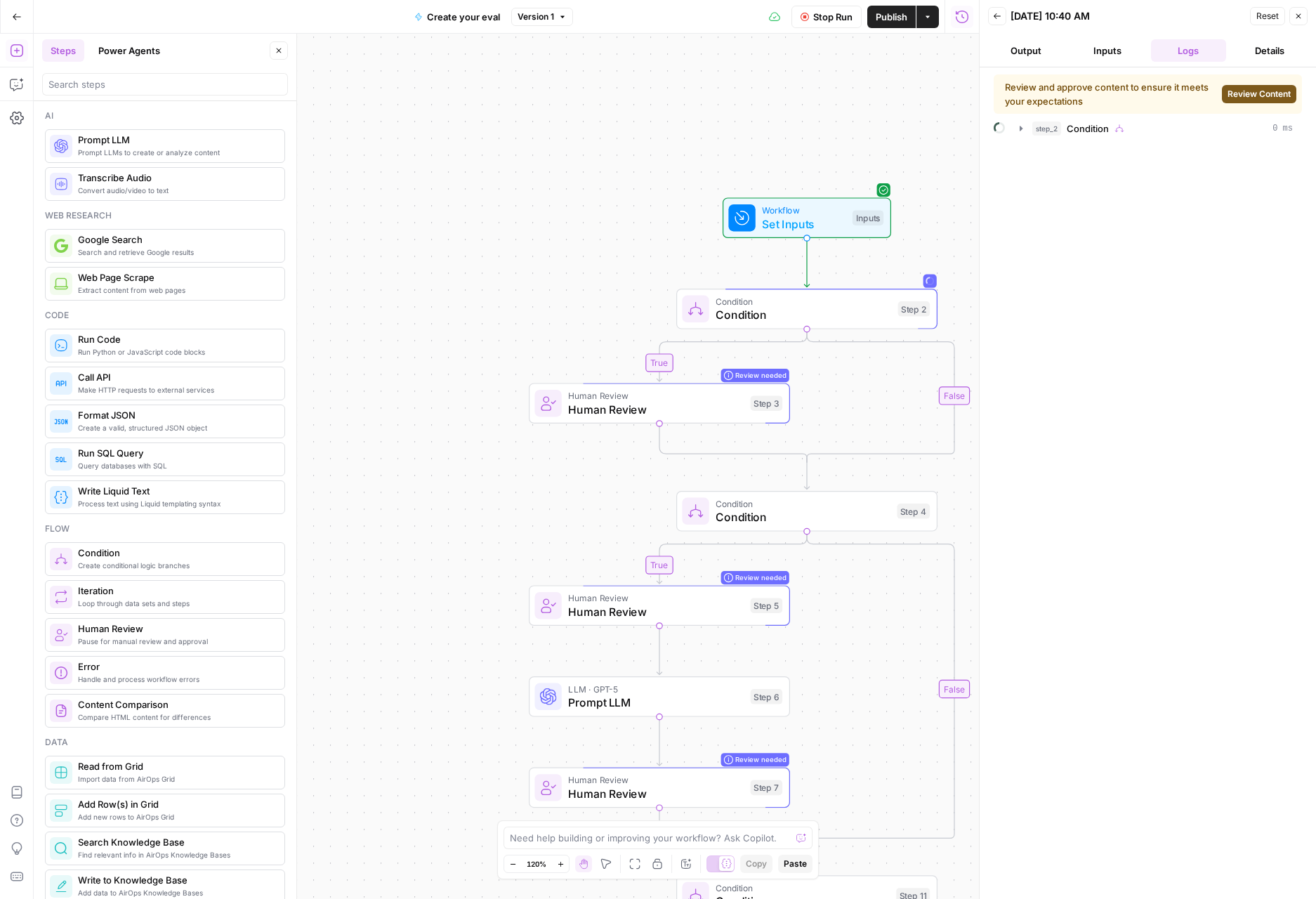
click at [1230, 94] on span "Review Content" at bounding box center [1258, 94] width 63 height 12
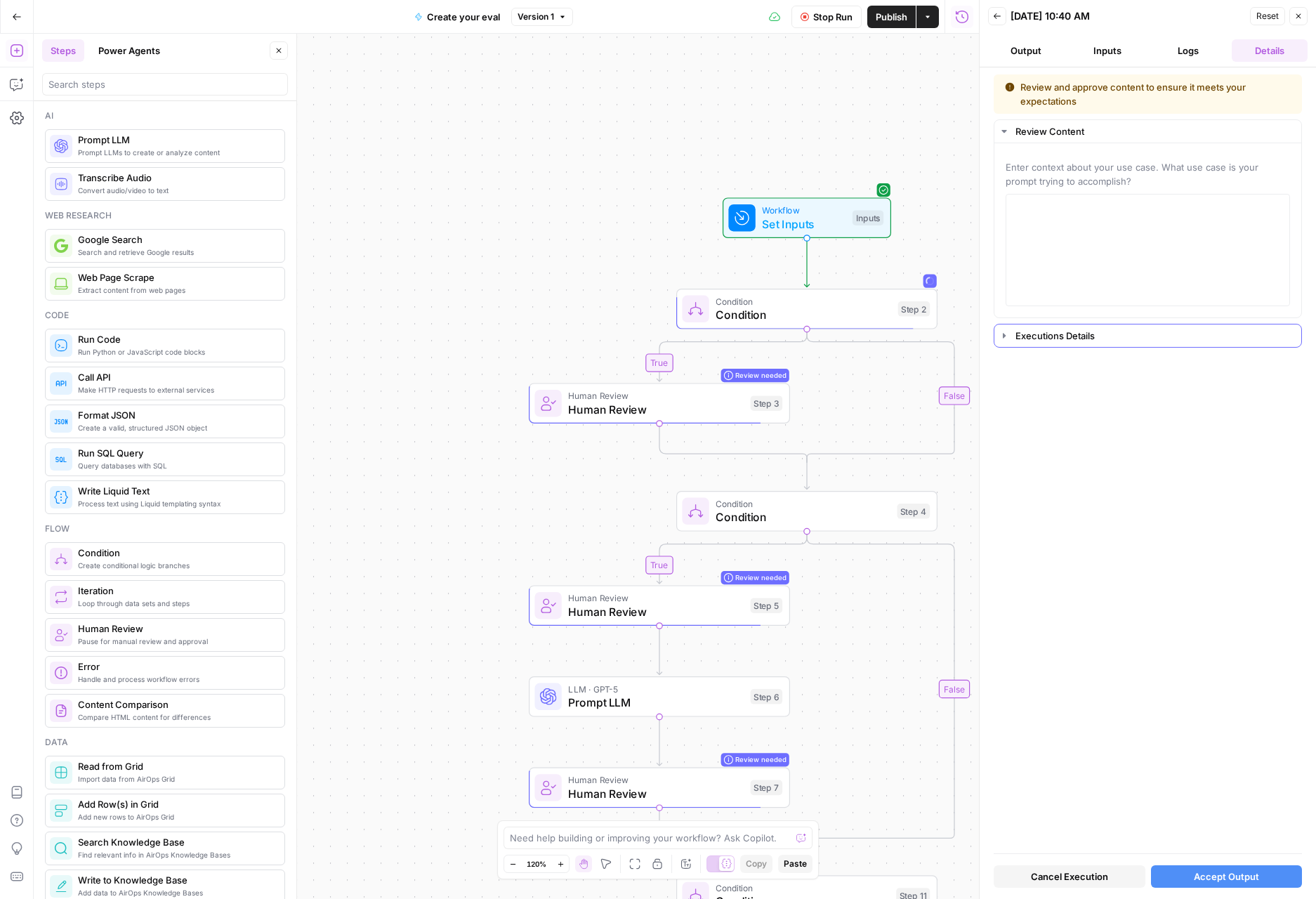
click at [1008, 332] on icon "button" at bounding box center [1004, 336] width 11 height 11
click at [1006, 163] on icon "button" at bounding box center [1004, 161] width 11 height 11
click at [1116, 876] on button "Cancel Execution" at bounding box center [1069, 877] width 152 height 22
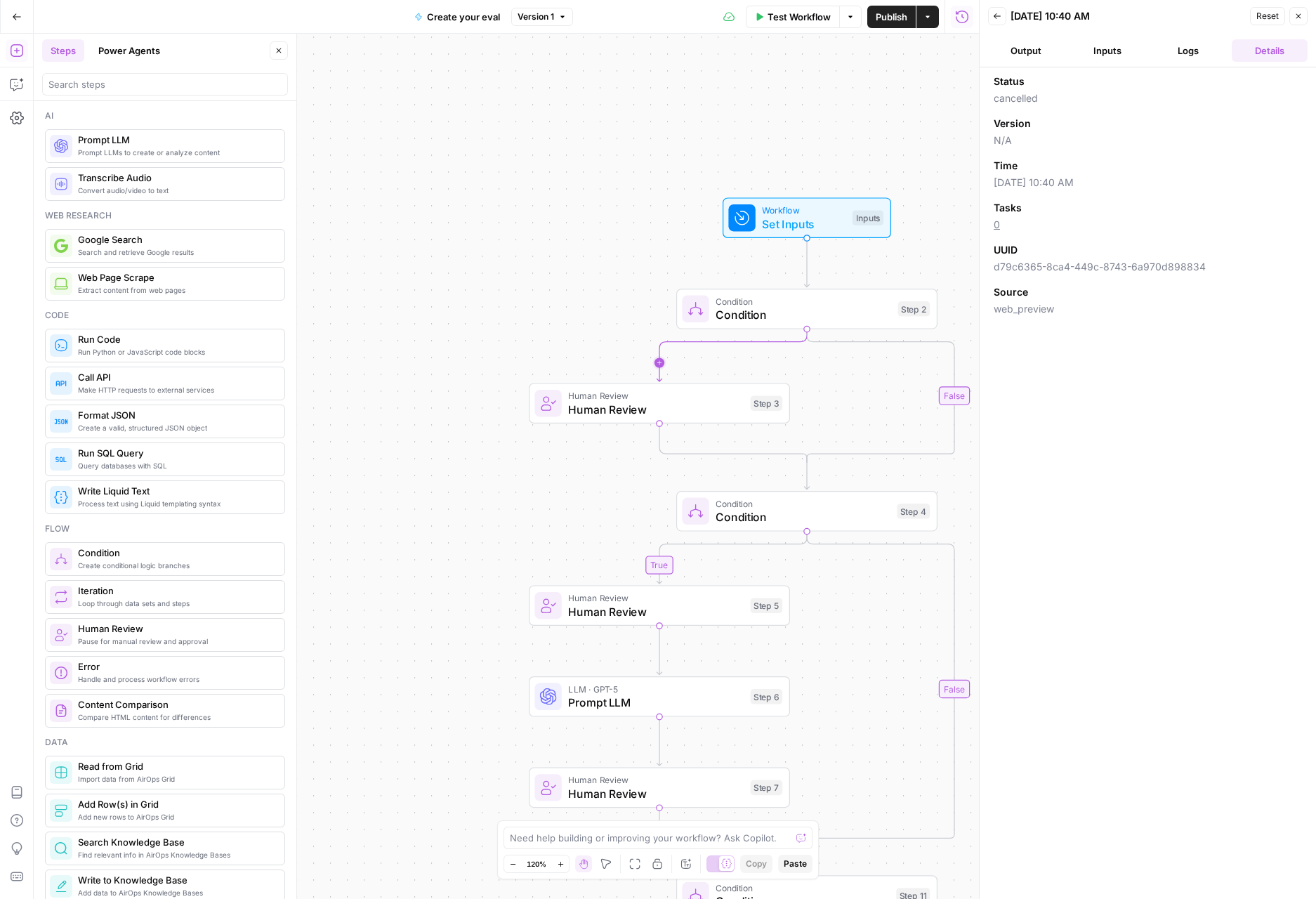
click at [790, 322] on span "Condition" at bounding box center [802, 315] width 175 height 17
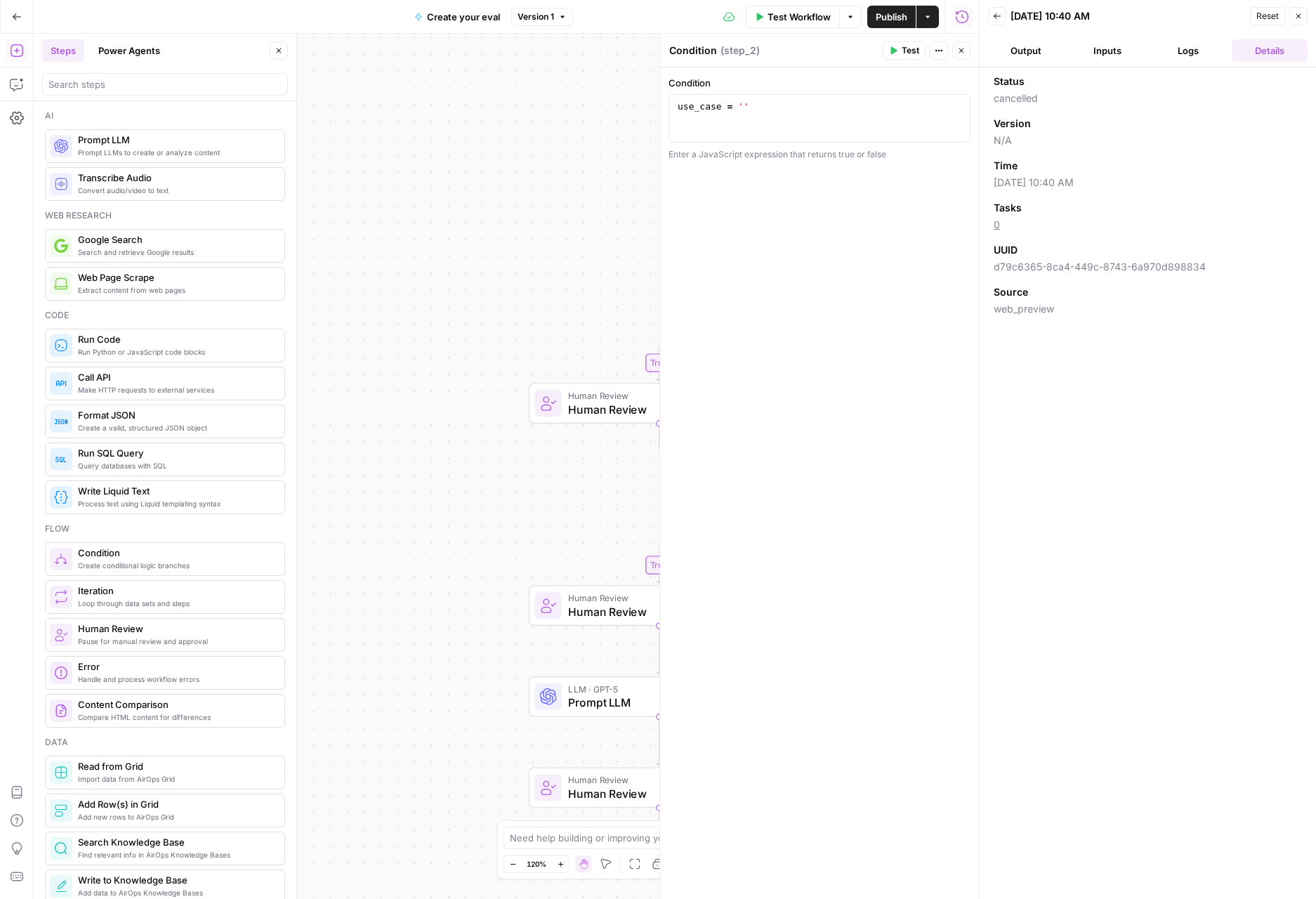
type textarea "**********"
click at [803, 114] on div "use_case = ''" at bounding box center [819, 130] width 290 height 60
click at [844, 202] on div "**********" at bounding box center [819, 483] width 319 height 832
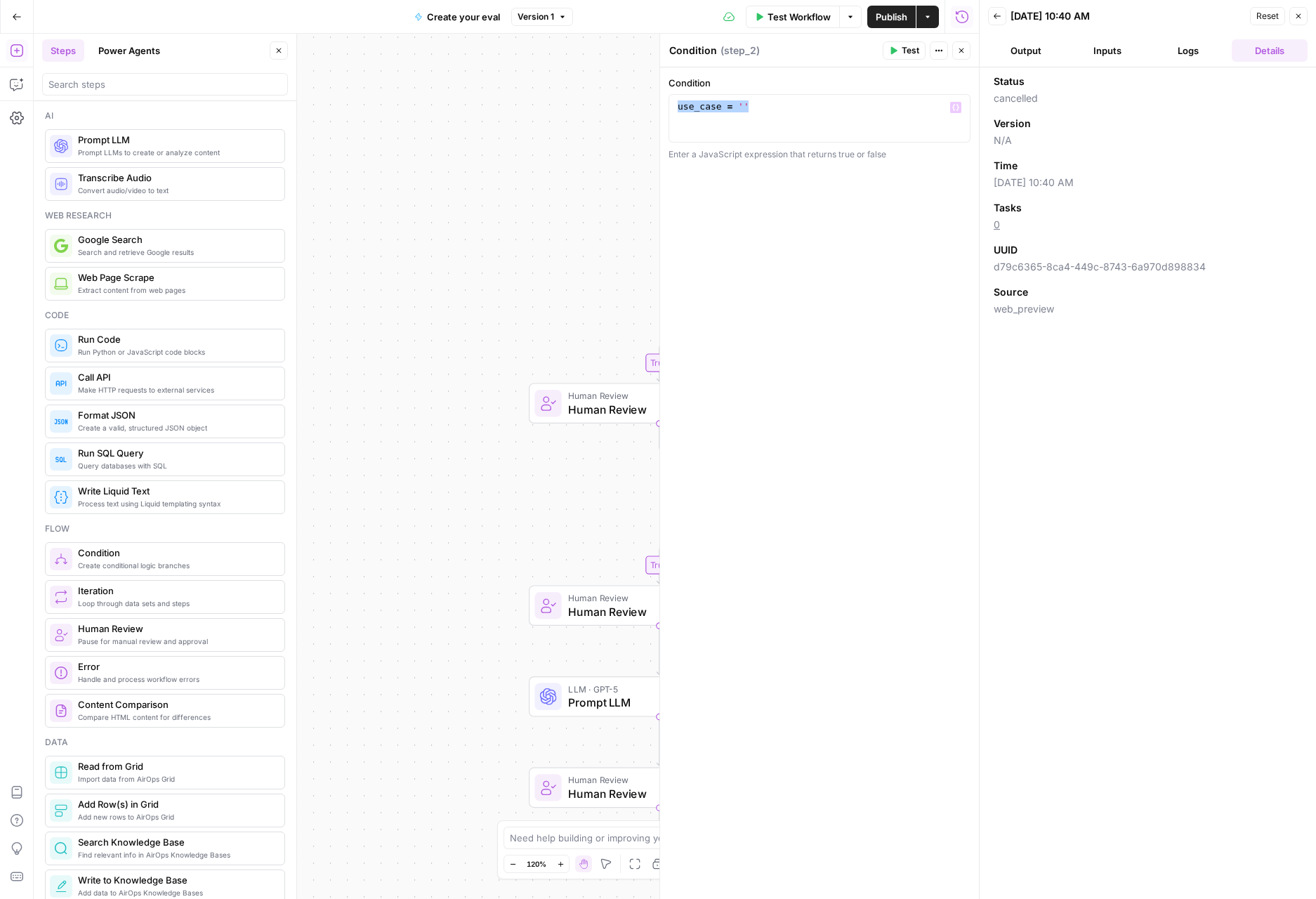
click at [916, 119] on div "use_case = ''" at bounding box center [819, 130] width 290 height 60
drag, startPoint x: 839, startPoint y: 105, endPoint x: 644, endPoint y: 103, distance: 195.0
click at [642, 103] on body "S Statsig New Home Browse Insights Opportunities Your Data Recent Grids SEO Blo…" at bounding box center [658, 449] width 1316 height 899
click at [942, 54] on button "Actions" at bounding box center [938, 50] width 18 height 18
click at [888, 86] on label "Condition" at bounding box center [819, 82] width 302 height 14
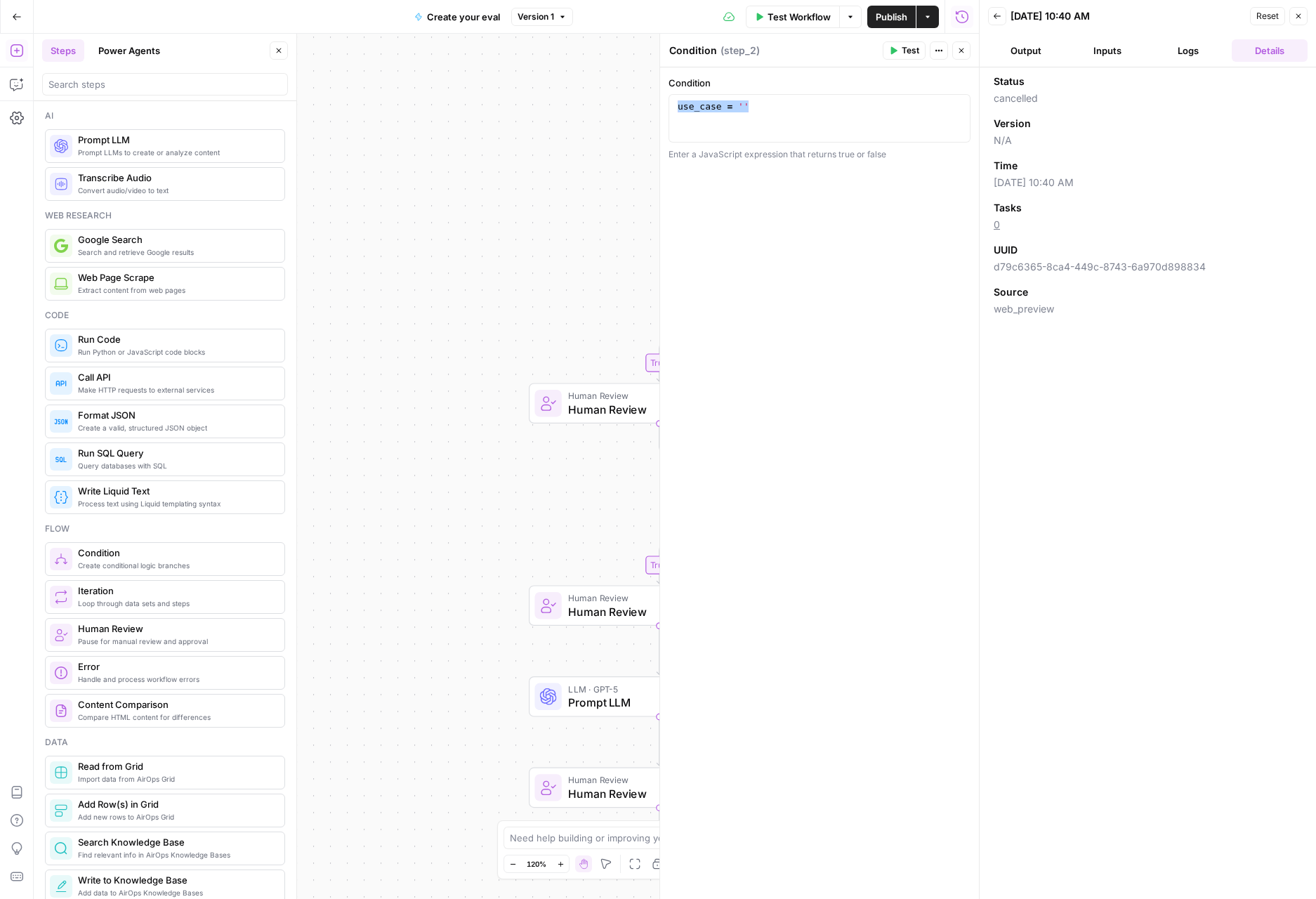
click at [131, 49] on button "Power Agents" at bounding box center [129, 51] width 79 height 22
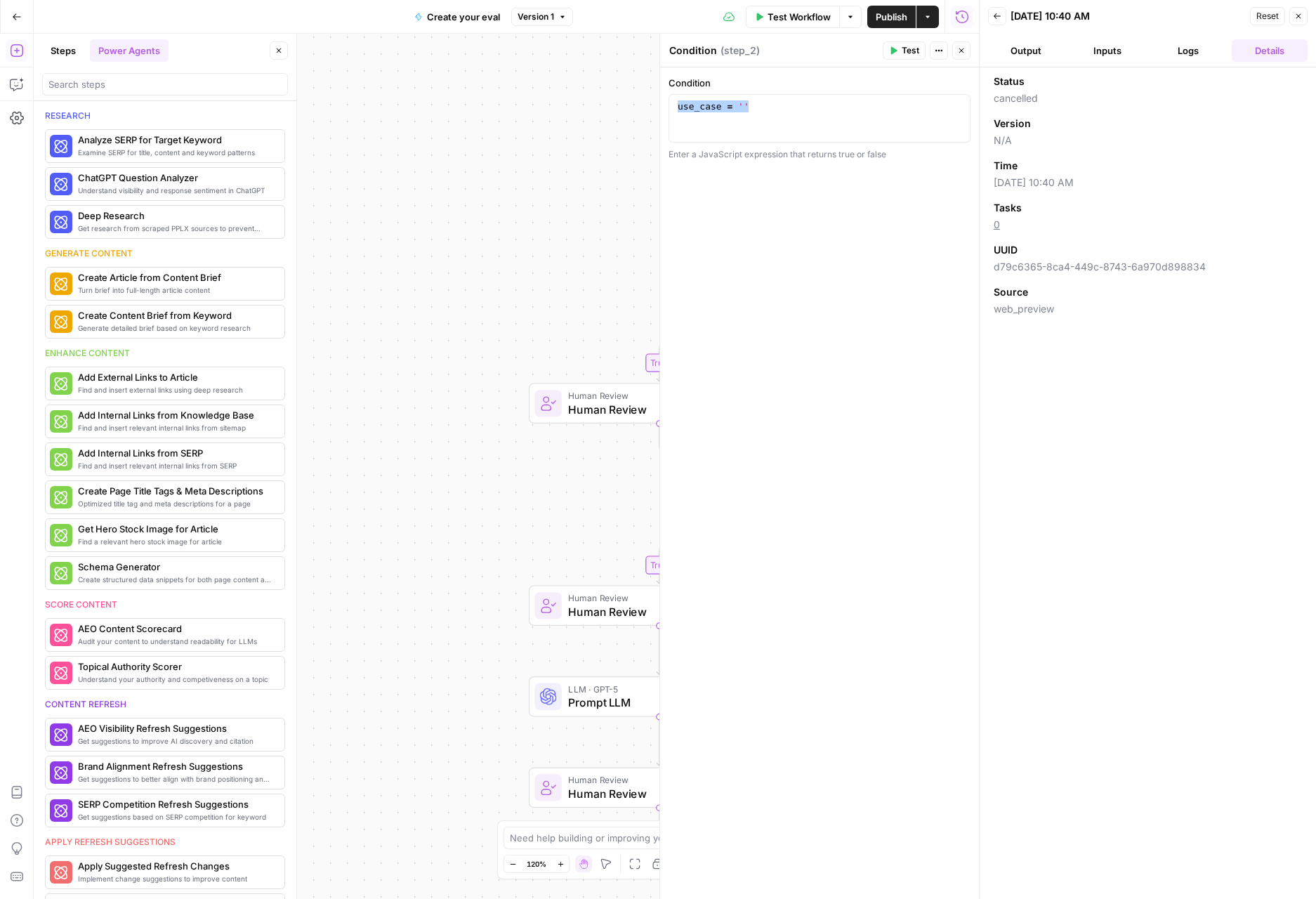
click at [54, 46] on button "Steps" at bounding box center [63, 51] width 42 height 22
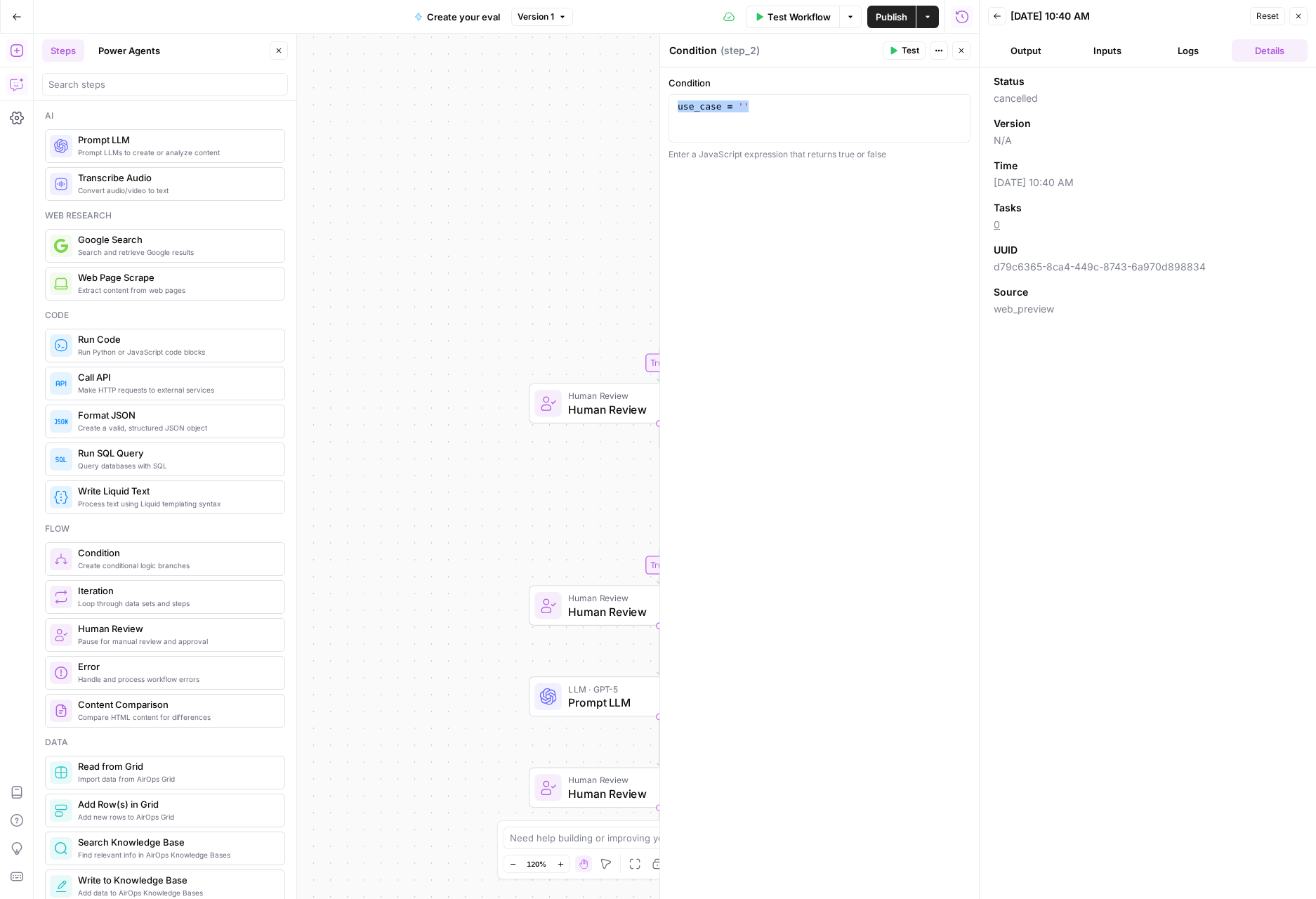
click at [22, 80] on icon "button" at bounding box center [16, 83] width 14 height 14
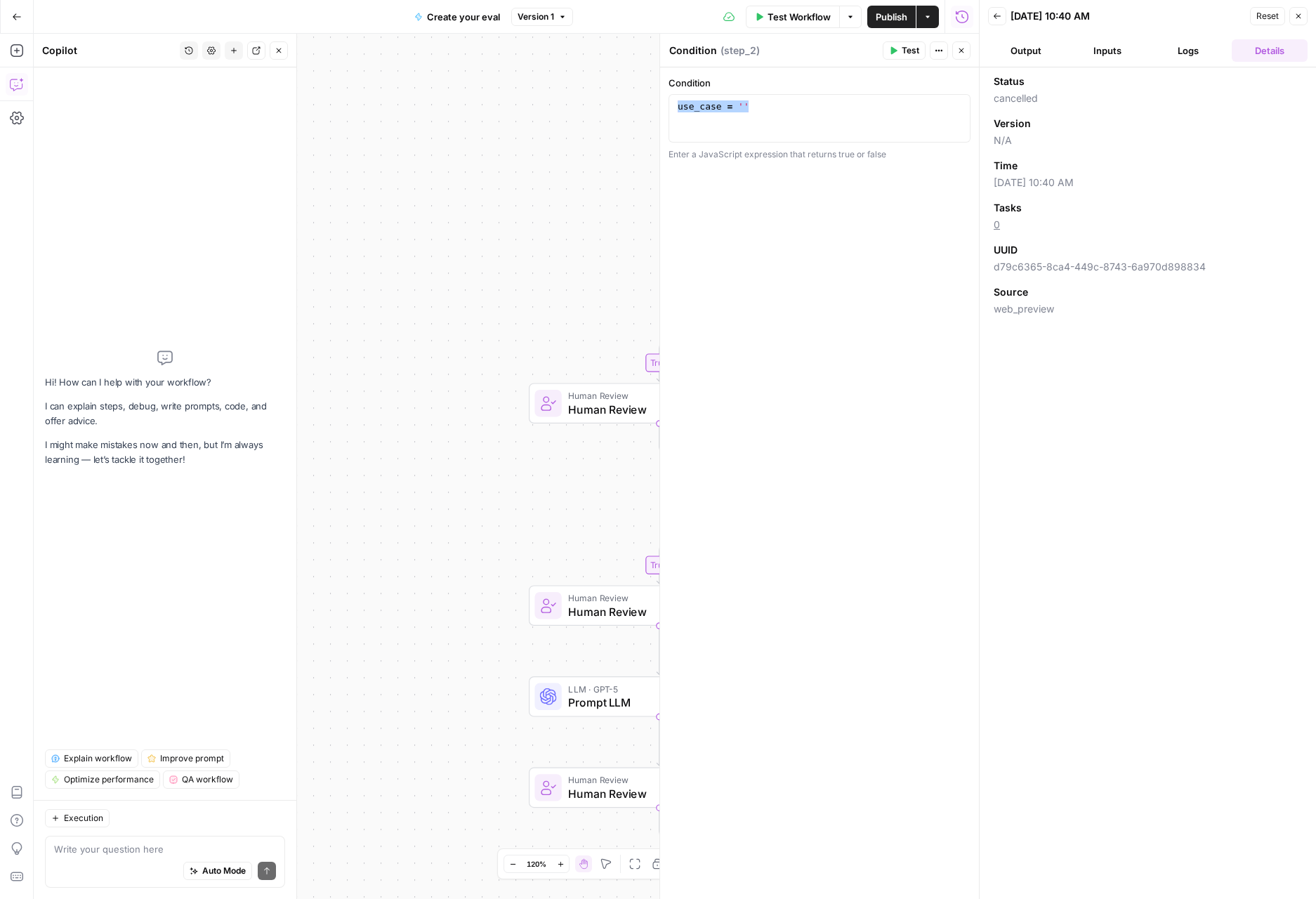
click at [95, 847] on textarea at bounding box center [165, 848] width 222 height 14
click at [780, 127] on div "use_case = ''" at bounding box center [819, 130] width 290 height 60
click at [187, 832] on div "Execution Write your question here Auto Mode Send" at bounding box center [165, 849] width 262 height 99
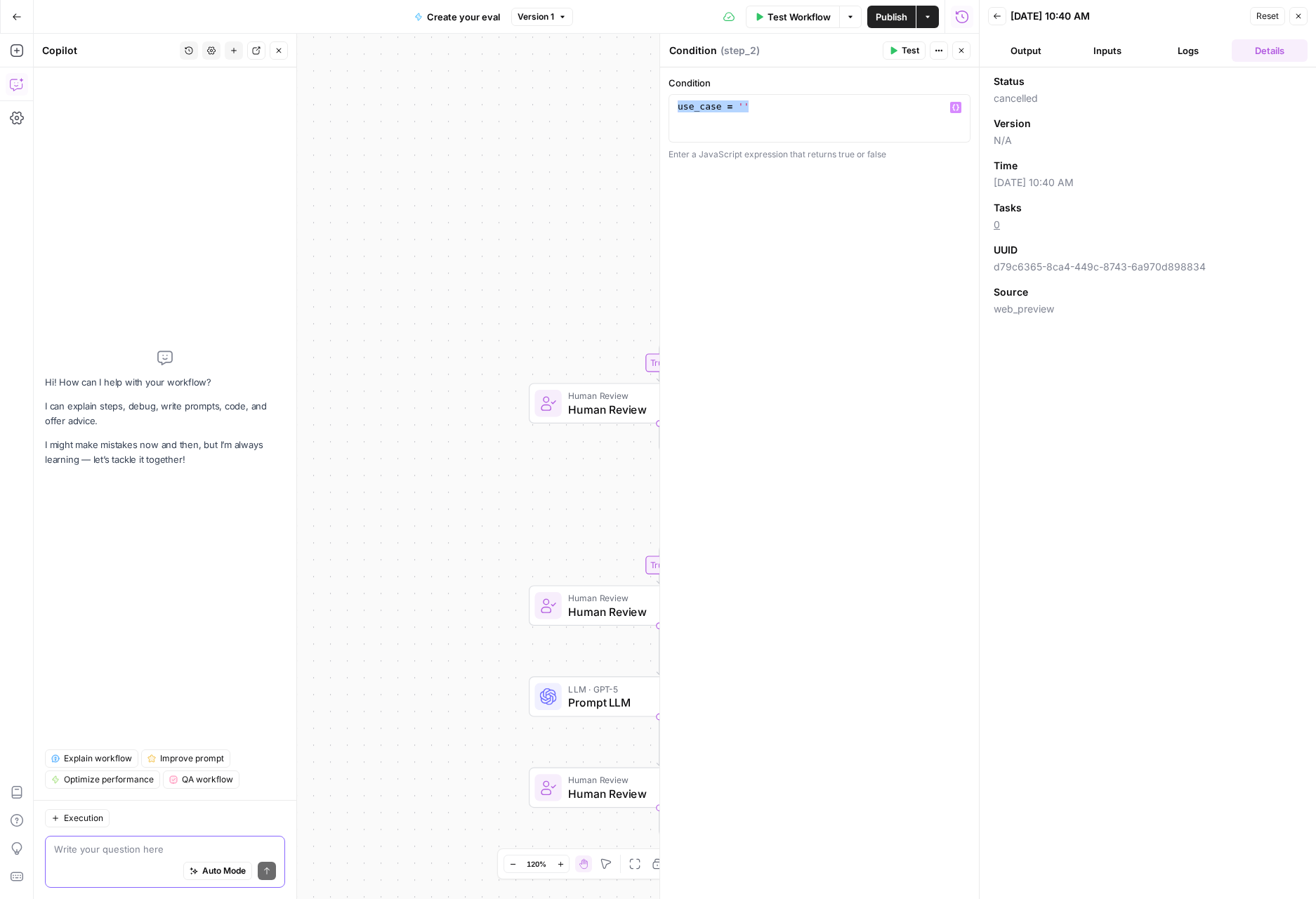
click at [191, 845] on textarea at bounding box center [165, 848] width 222 height 14
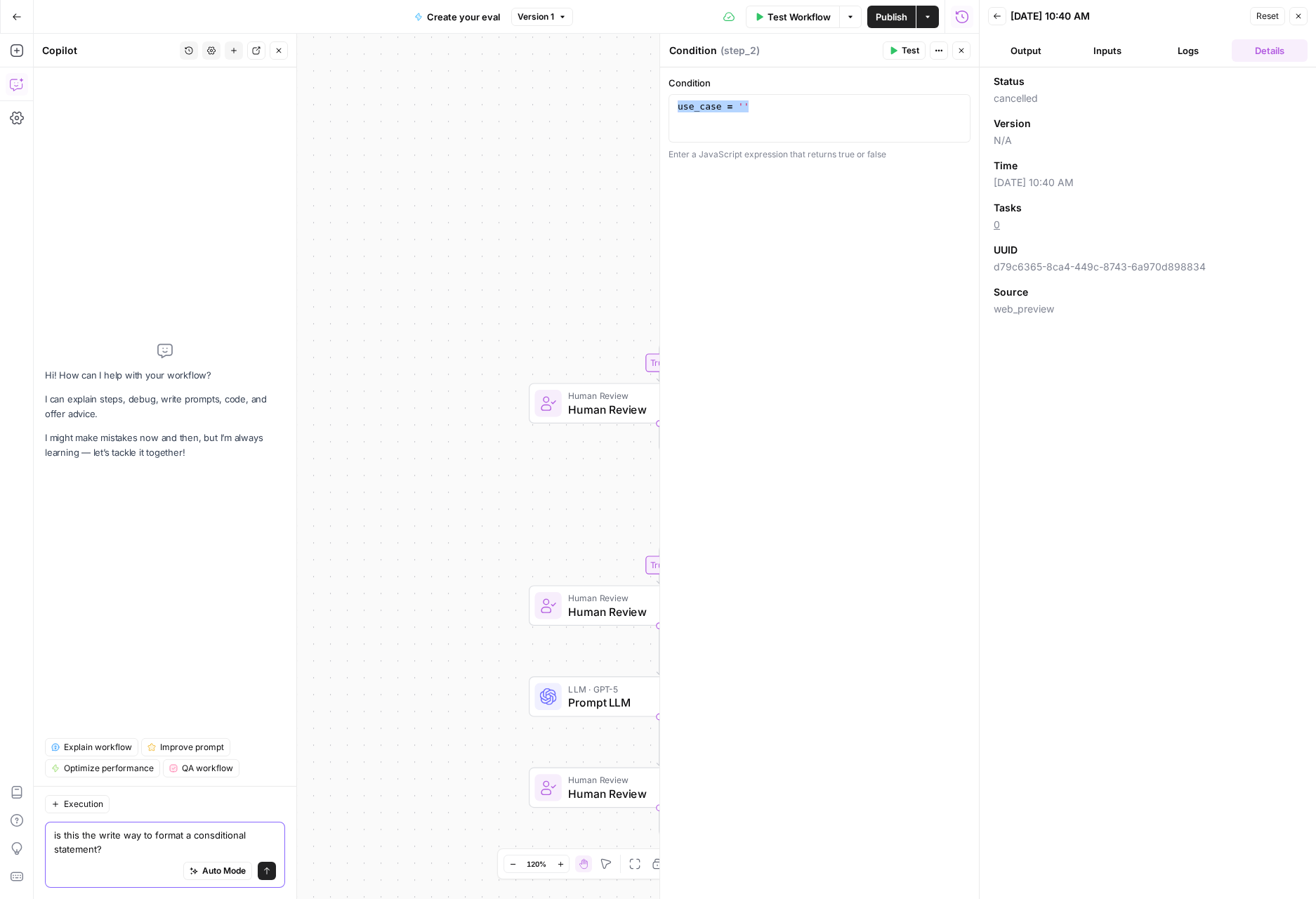
paste textarea "use_case = ''"
type textarea "is this the write way to format a consditional statement? use_case = ''"
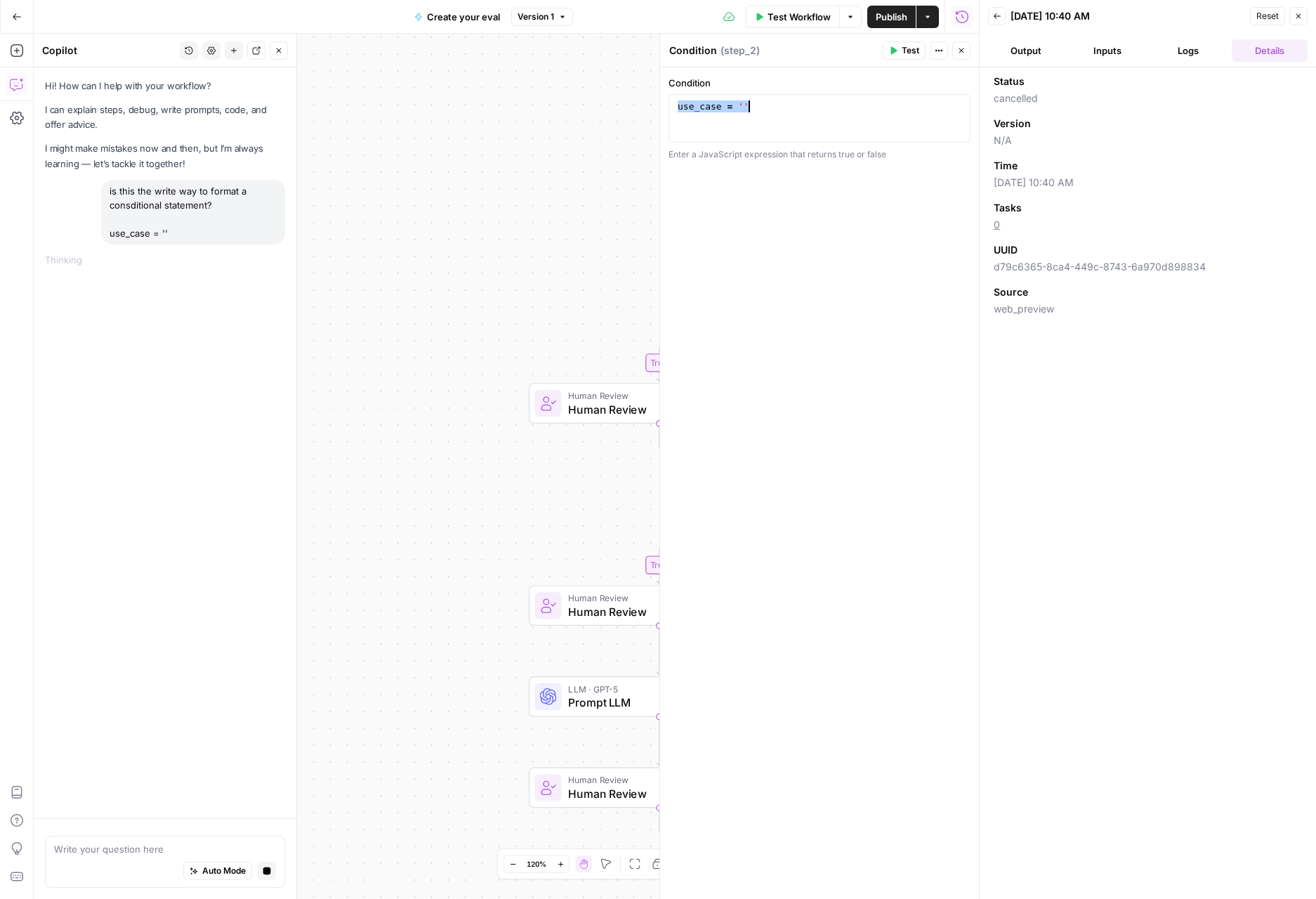
click at [764, 114] on div "use_case = ''" at bounding box center [819, 130] width 290 height 60
click at [762, 116] on div "use_case = ''" at bounding box center [819, 130] width 290 height 60
type textarea "********"
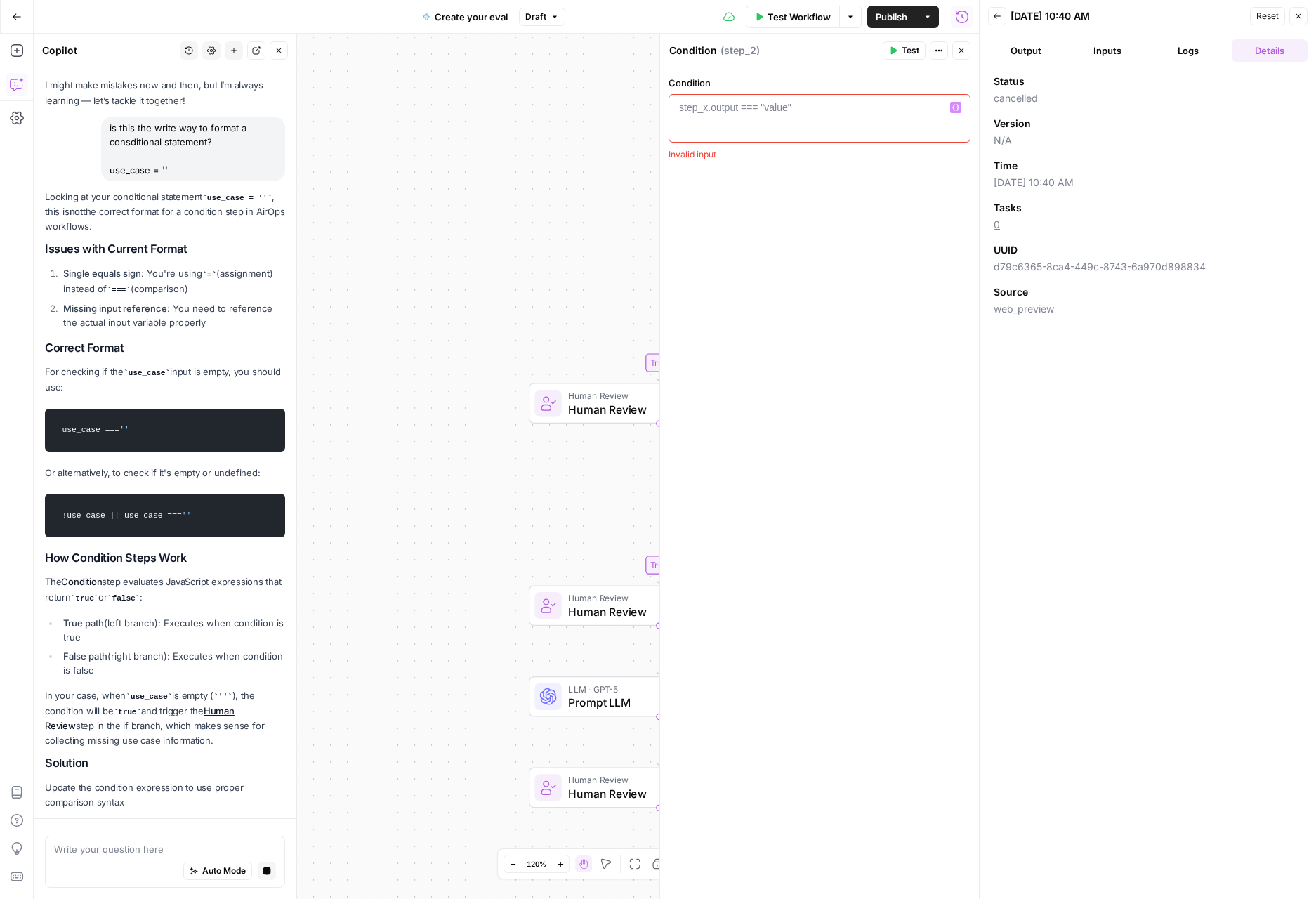
drag, startPoint x: 140, startPoint y: 488, endPoint x: 77, endPoint y: 487, distance: 63.0
click at [77, 487] on div "Looking at your conditional statement use_case = '' , this is not the correct f…" at bounding box center [165, 500] width 240 height 621
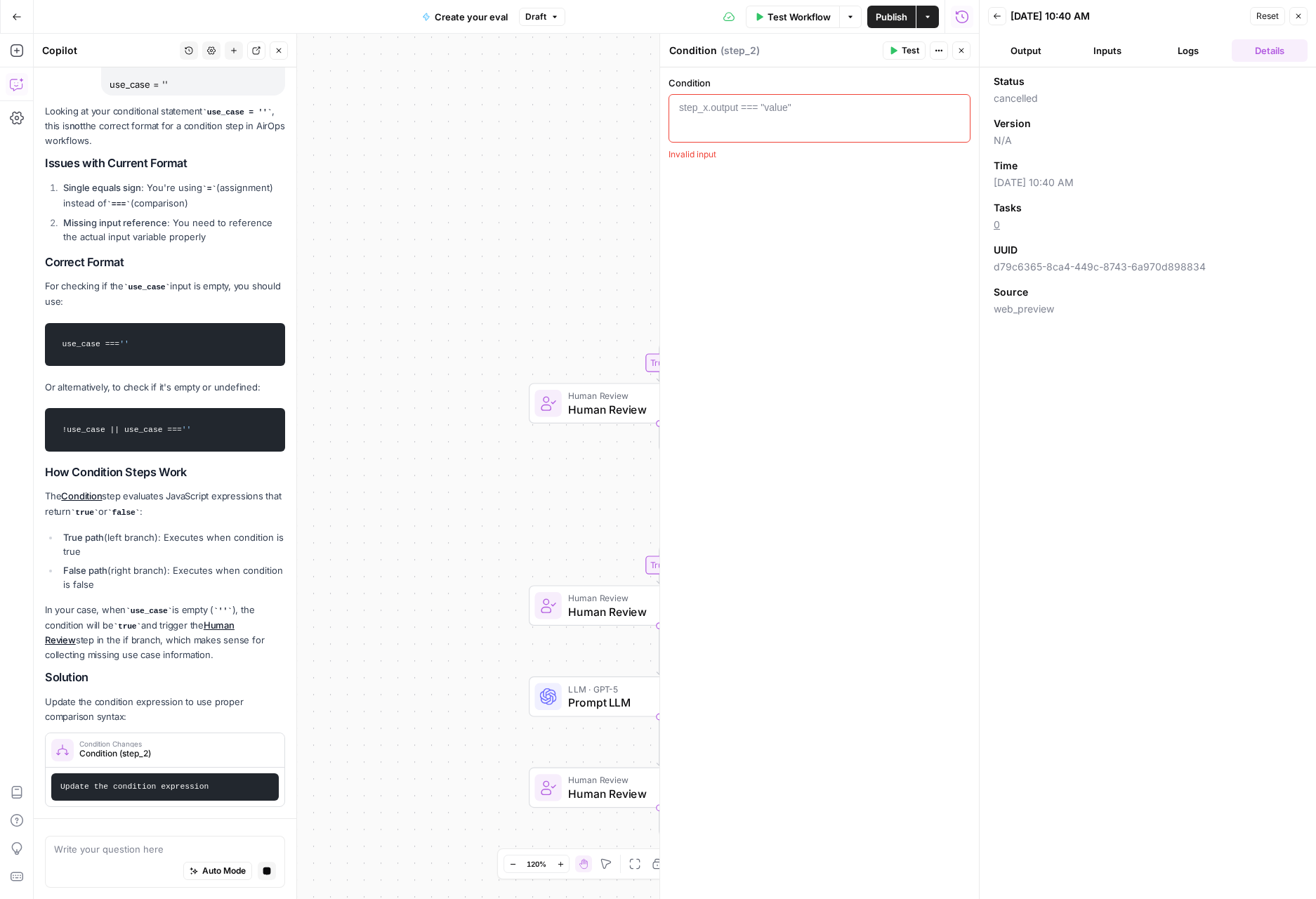
click at [87, 442] on div "Looking at your conditional statement use_case = '' , this is not the correct f…" at bounding box center [165, 456] width 240 height 704
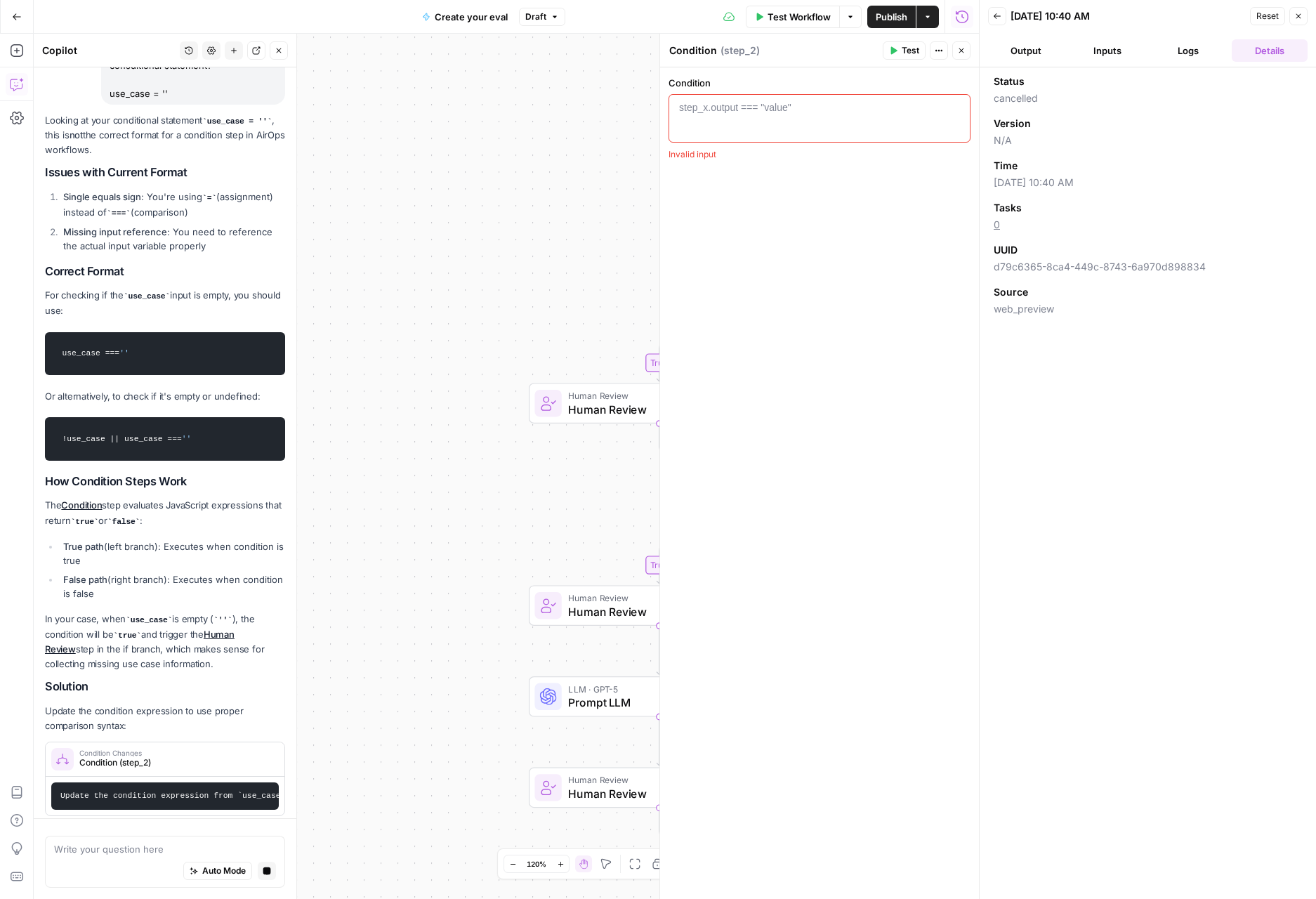
scroll to position [119, 0]
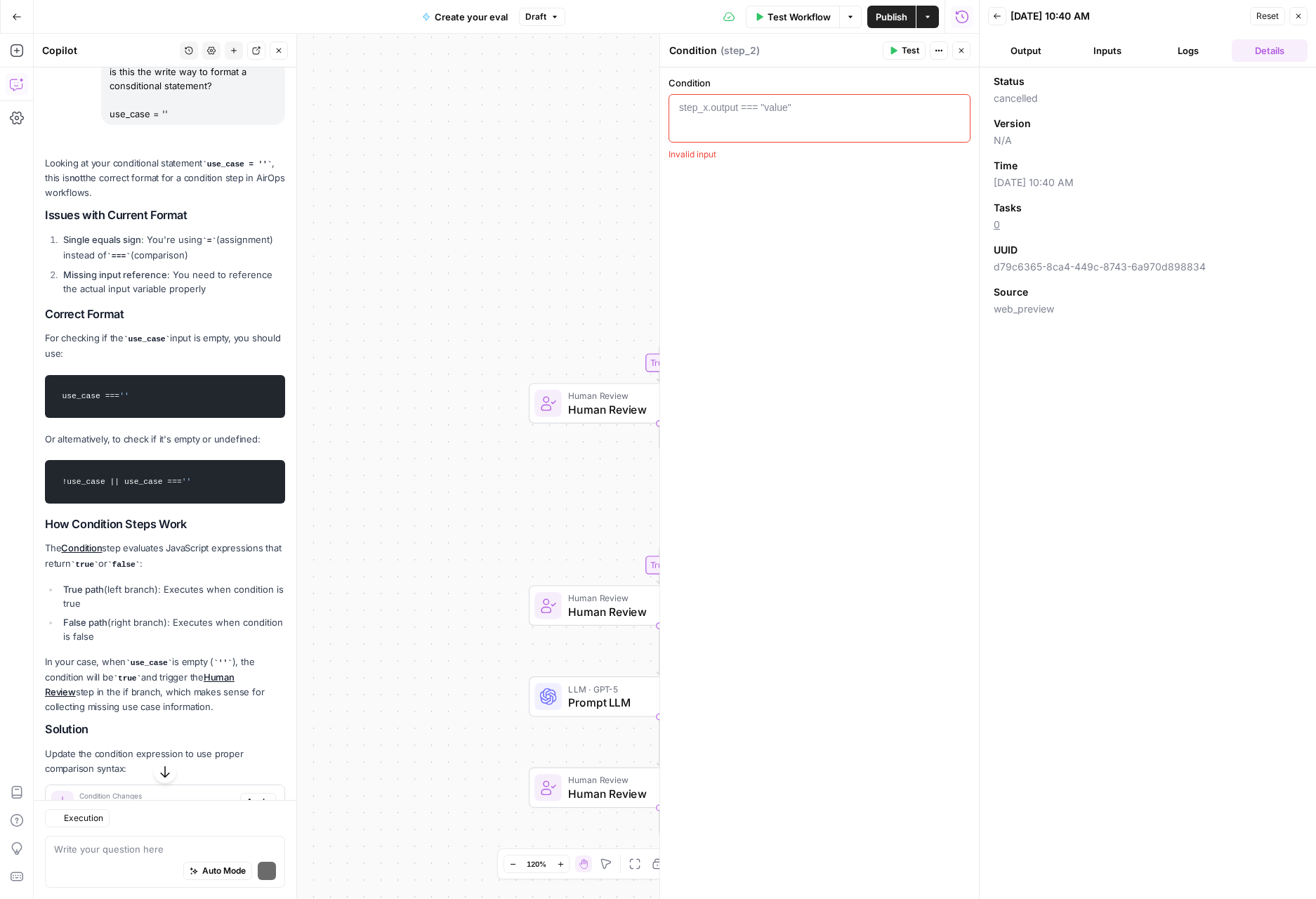
drag, startPoint x: 62, startPoint y: 369, endPoint x: 80, endPoint y: 373, distance: 18.4
click at [77, 371] on div "Looking at your conditional statement use_case = '' , this is not the correct f…" at bounding box center [165, 507] width 240 height 703
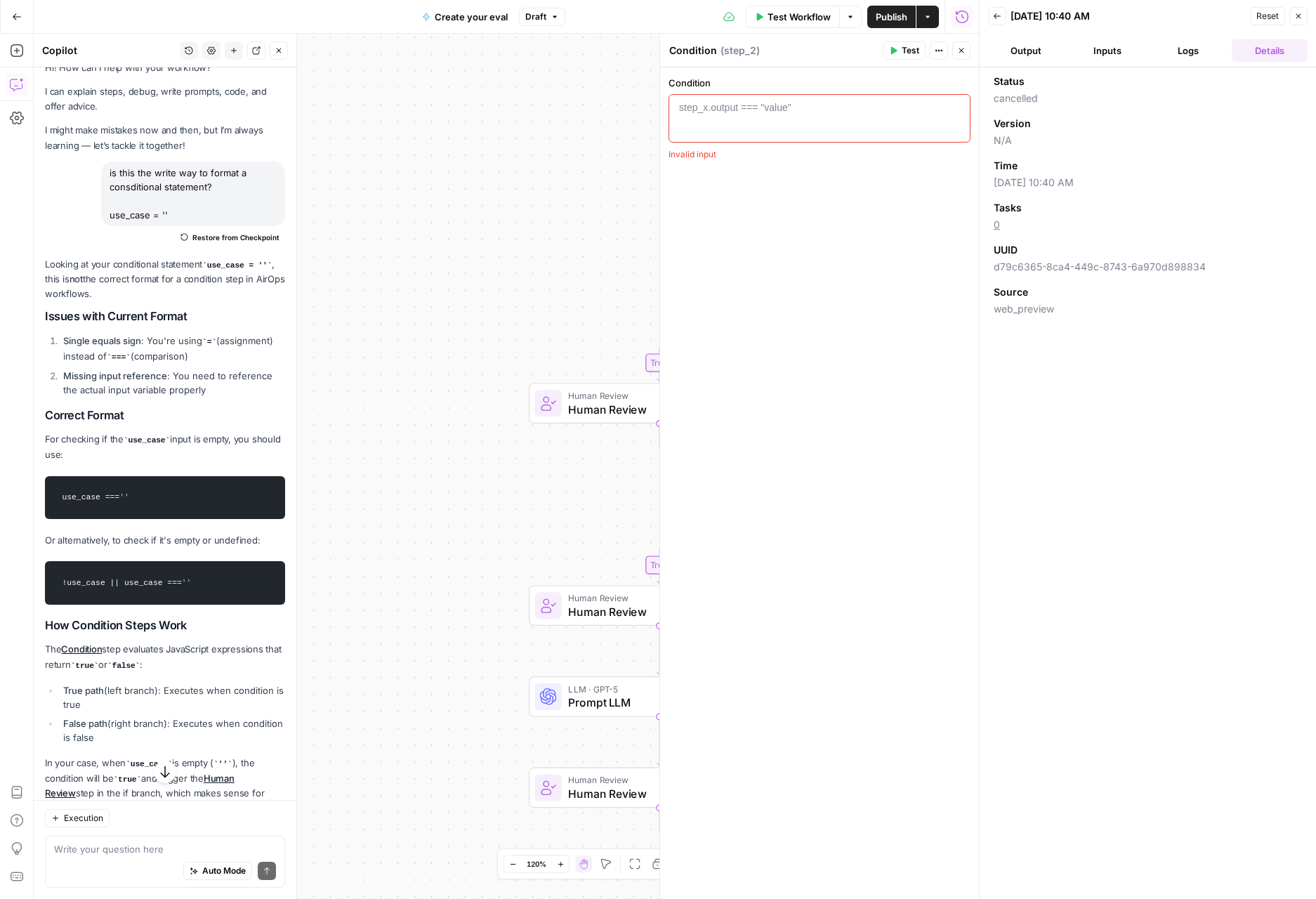
scroll to position [0, 0]
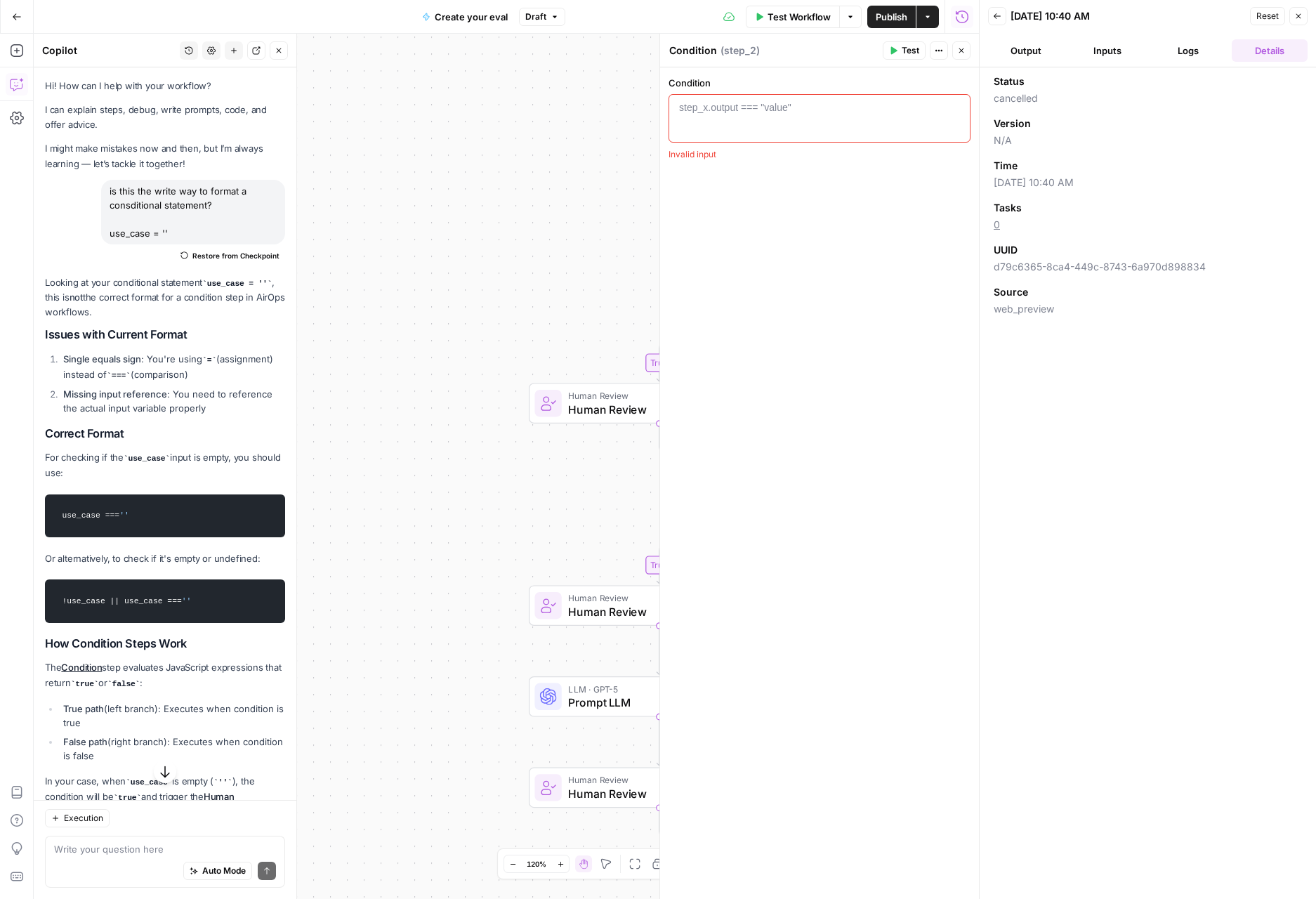
click at [145, 516] on code "use_case === ''" at bounding box center [165, 515] width 222 height 29
copy div "use_case === ''"
click at [730, 99] on div "1 step_x.output === "value" XXXXXXXXXXXXXXXXXXXXXXXXXXXXXXXXXXXXXXXXXXXXXXXXXXX…" at bounding box center [819, 118] width 302 height 49
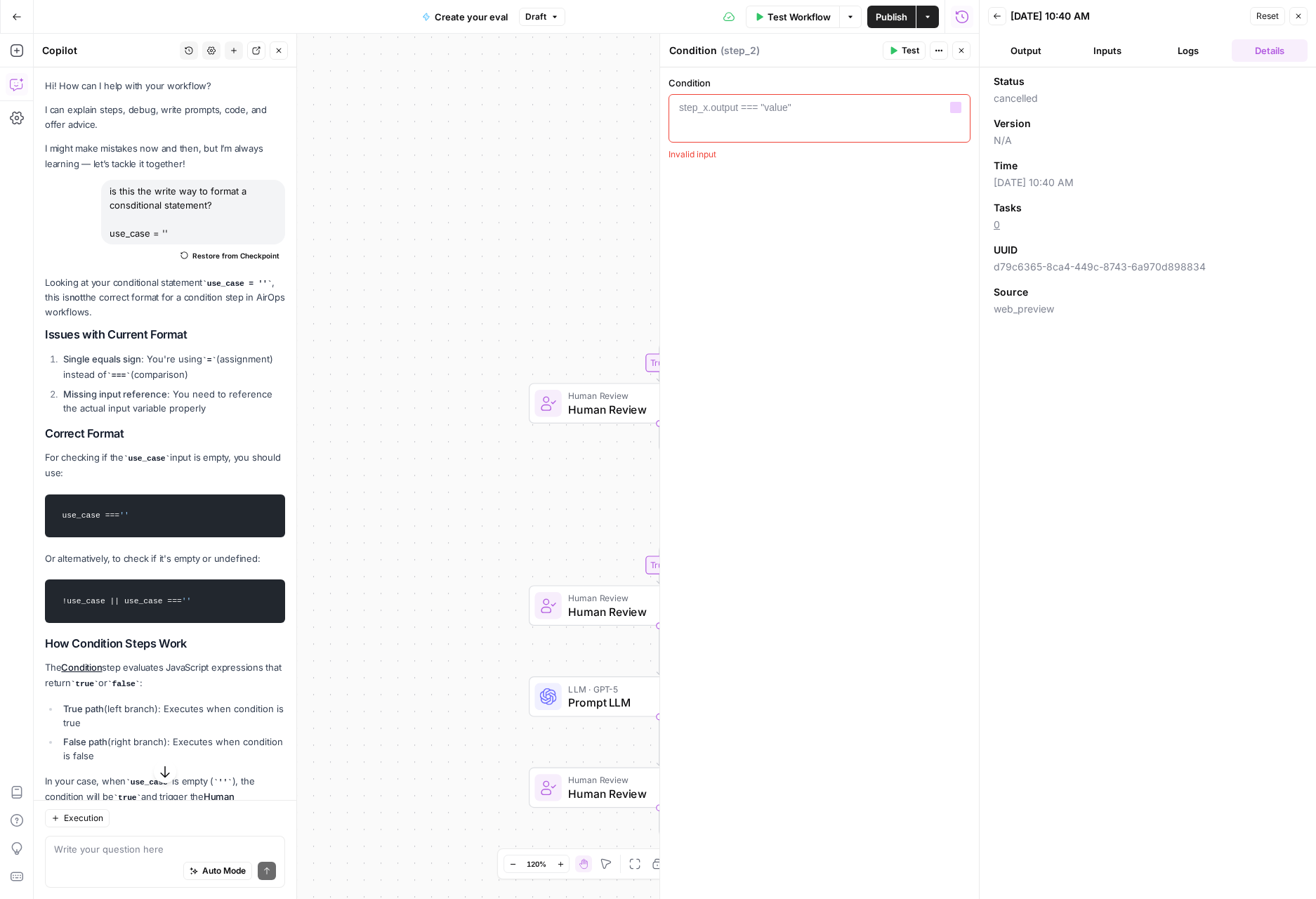
click at [730, 99] on div "1 step_x.output === "value" XXXXXXXXXXXXXXXXXXXXXXXXXXXXXXXXXXXXXXXXXXXXXXXXXXX…" at bounding box center [819, 118] width 302 height 49
click at [729, 111] on div "step_x.output === "value"" at bounding box center [735, 107] width 112 height 14
paste textarea "**********"
type textarea "**********"
click at [741, 115] on div "use_case === ''" at bounding box center [819, 130] width 290 height 60
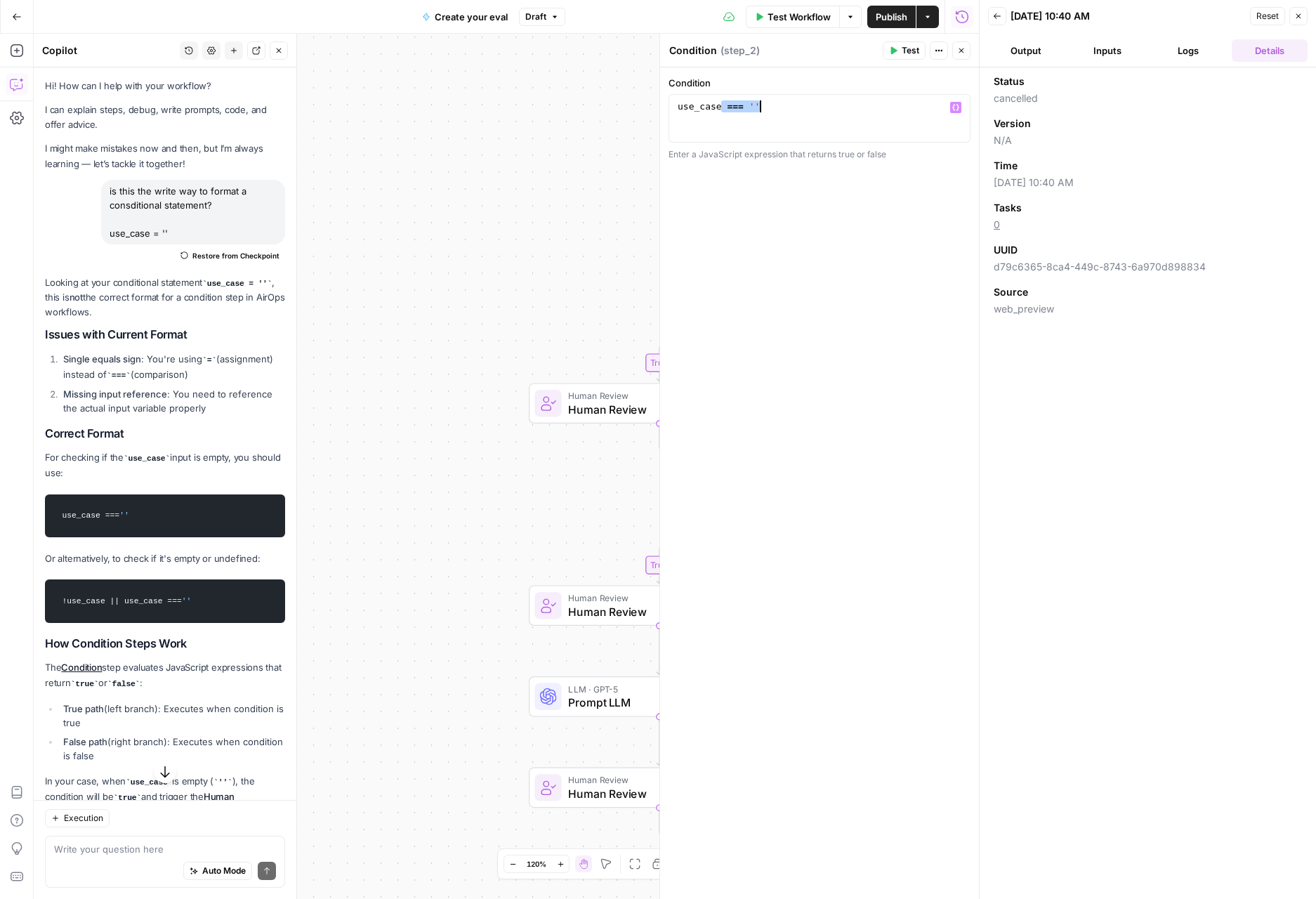
click at [740, 115] on div "use_case === ''" at bounding box center [819, 130] width 290 height 60
click at [908, 52] on span "Test" at bounding box center [910, 50] width 18 height 12
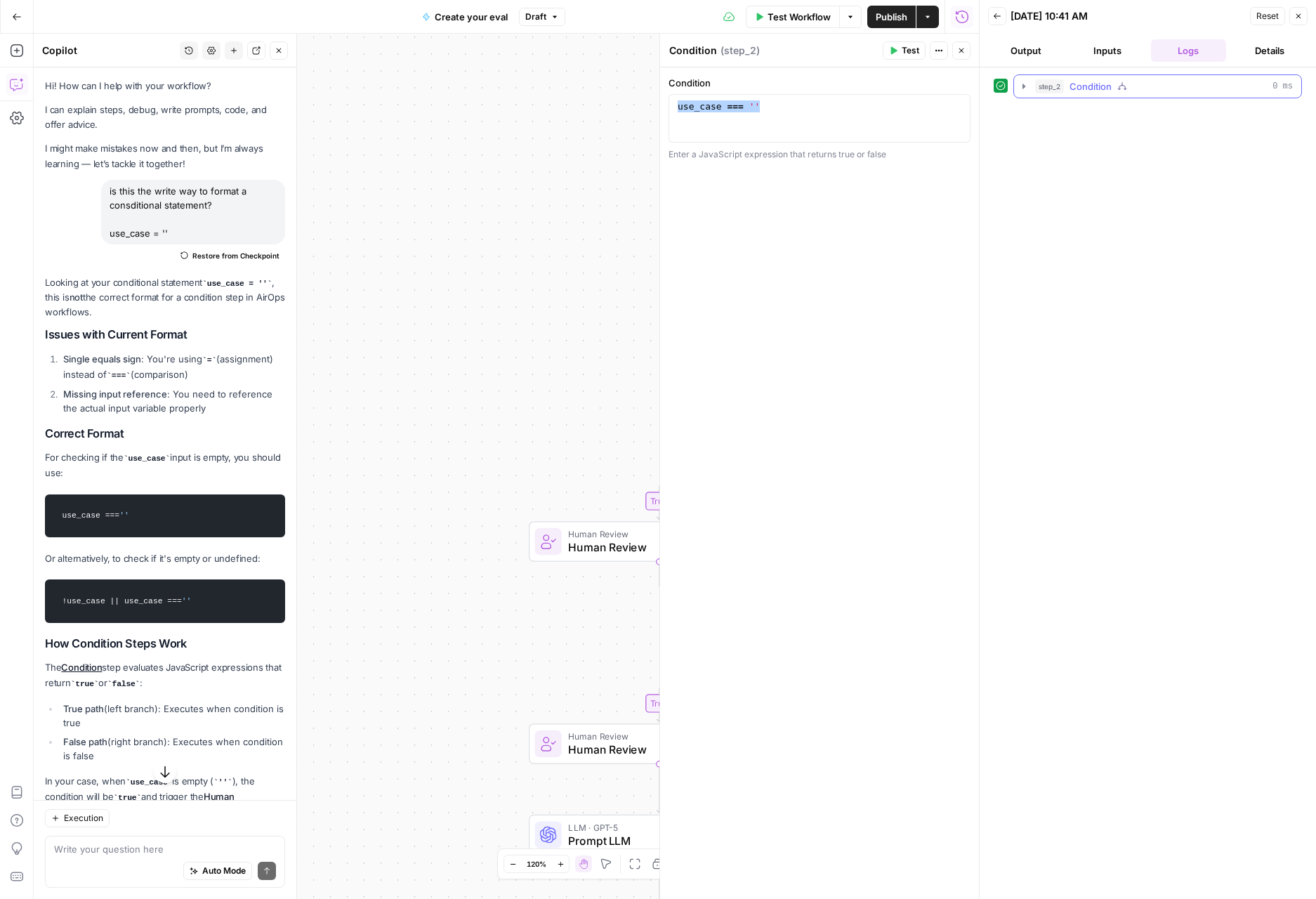
click at [1024, 90] on icon "button" at bounding box center [1024, 86] width 11 height 11
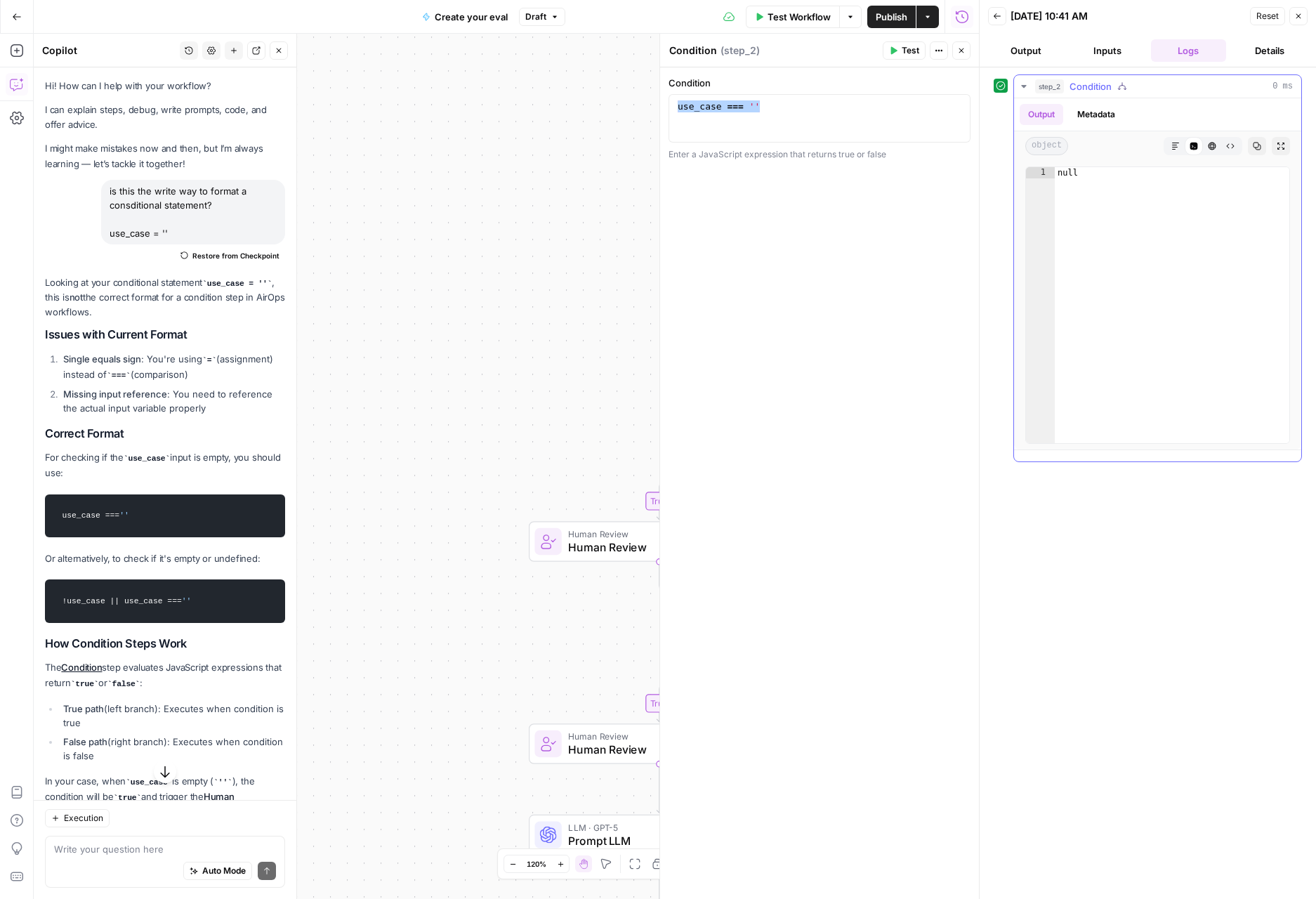
click at [1024, 88] on icon "button" at bounding box center [1024, 86] width 11 height 11
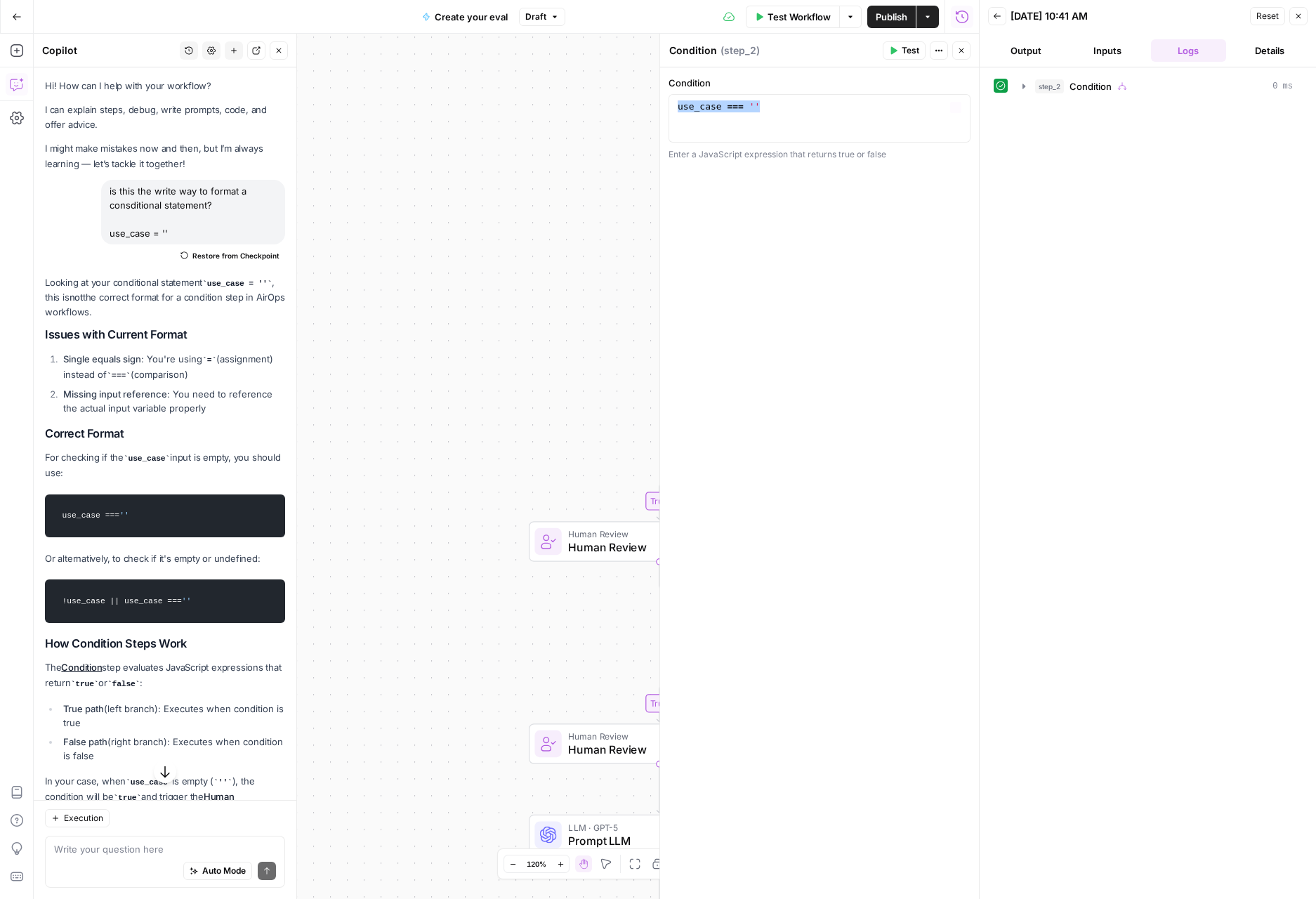
click at [555, 342] on div "true true true false false false Workflow Set Inputs Inputs Condition Condition…" at bounding box center [506, 466] width 945 height 865
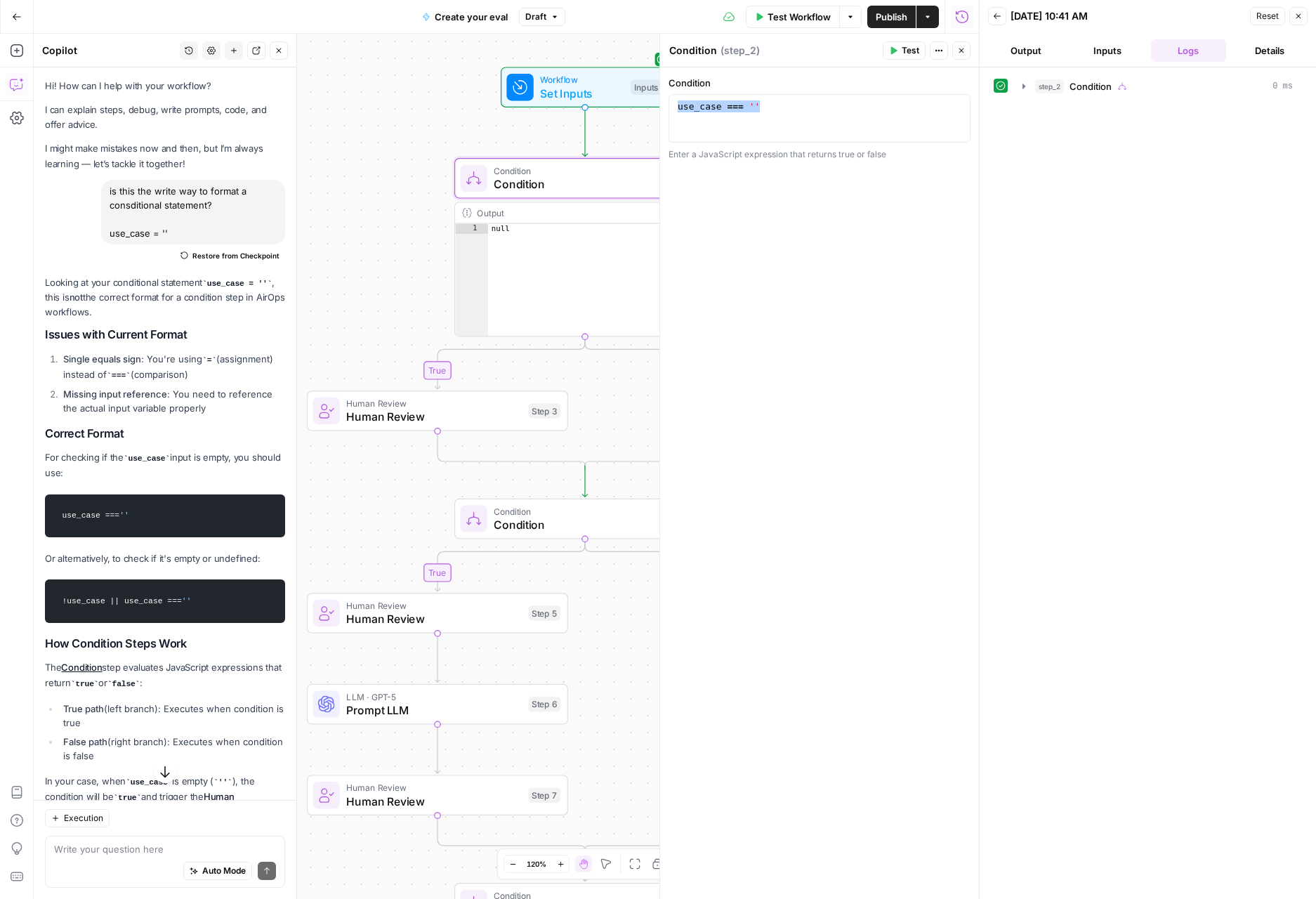
drag, startPoint x: 569, startPoint y: 352, endPoint x: 346, endPoint y: 221, distance: 258.6
click at [346, 221] on div "true true true false false false Workflow Set Inputs Inputs Condition Condition…" at bounding box center [506, 466] width 945 height 865
click at [769, 102] on div "use_case === ''" at bounding box center [819, 130] width 290 height 60
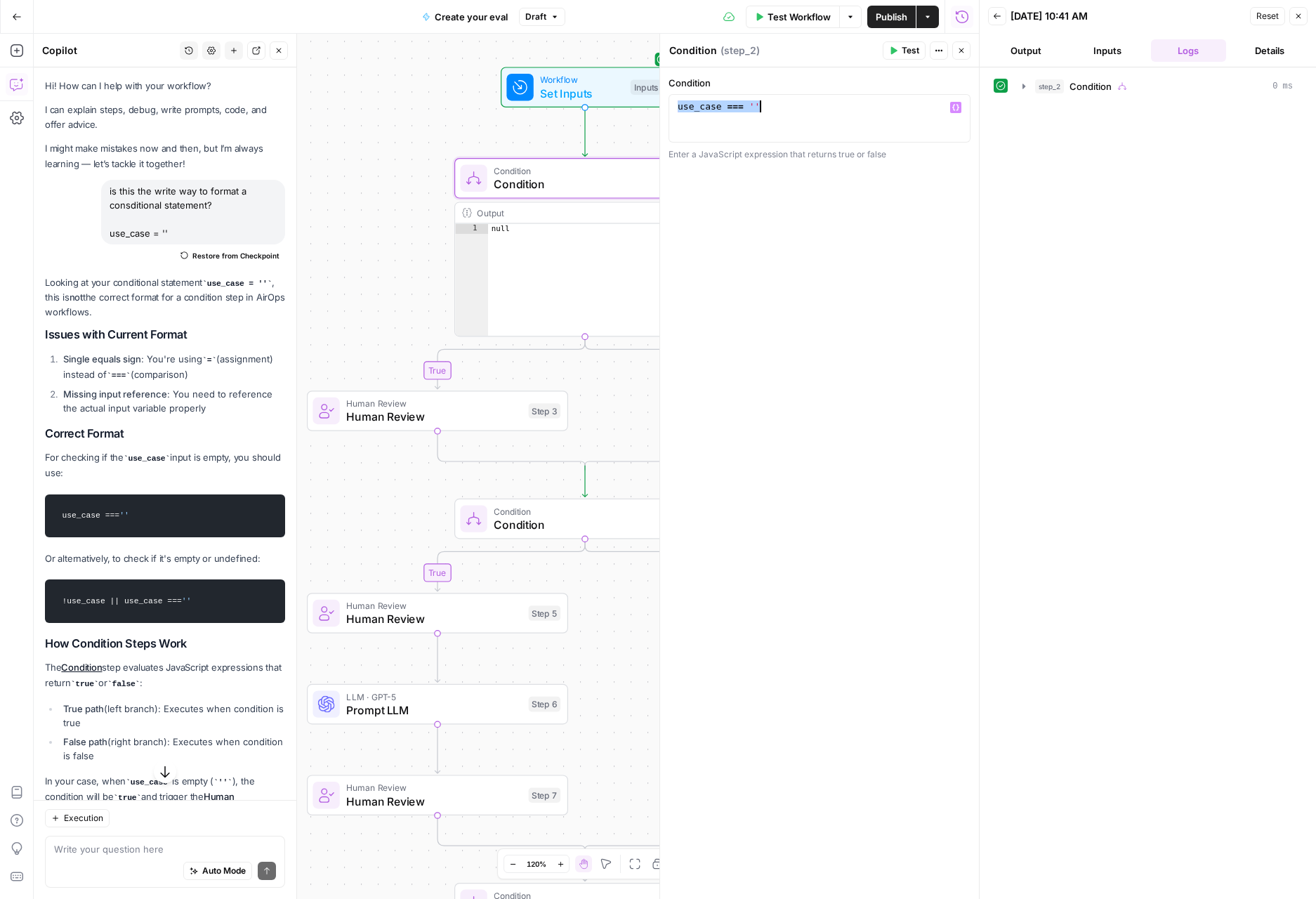
click at [961, 49] on icon "button" at bounding box center [961, 50] width 8 height 8
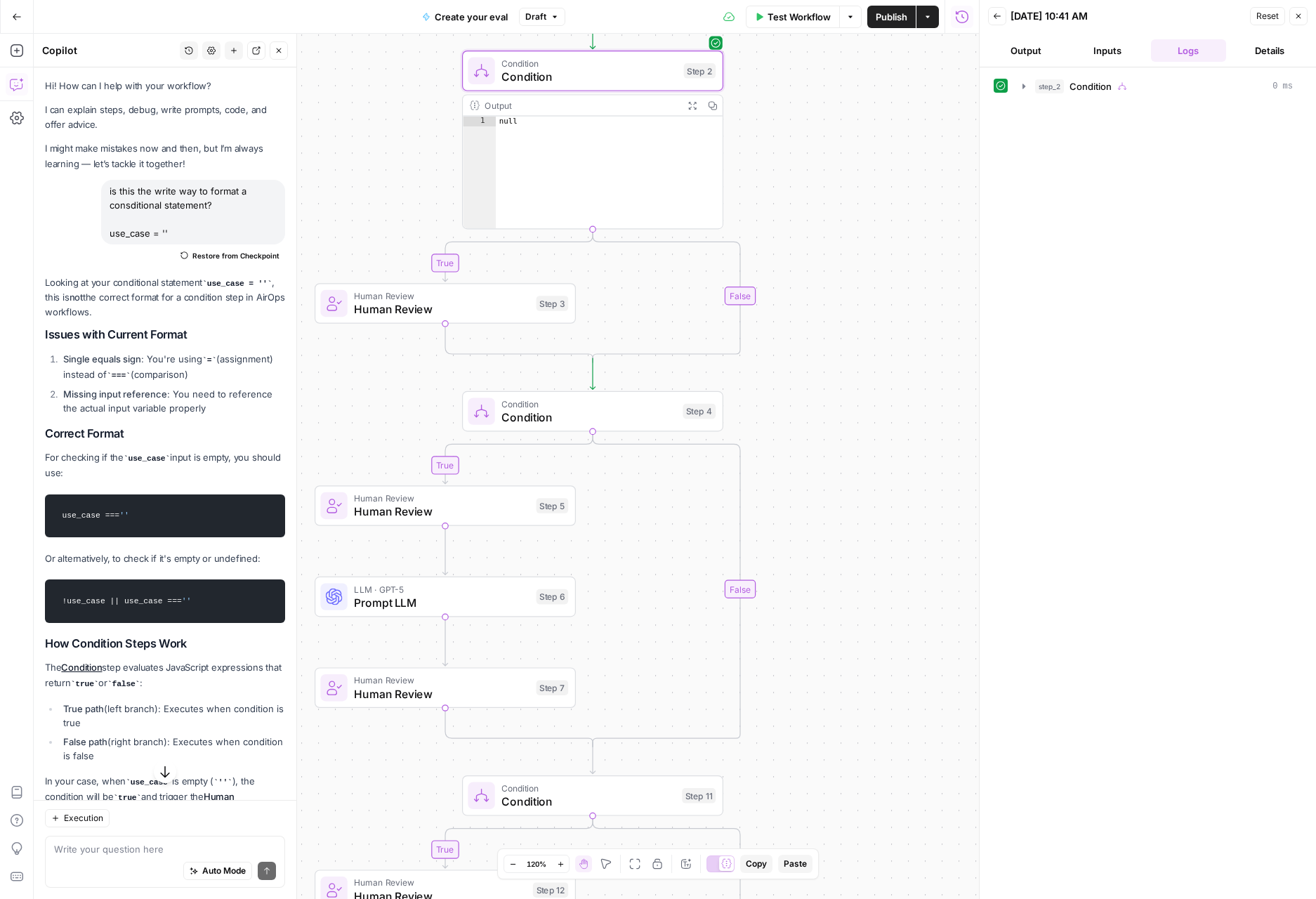
drag, startPoint x: 824, startPoint y: 372, endPoint x: 824, endPoint y: 276, distance: 96.0
click at [824, 276] on div "true true true false false false Workflow Set Inputs Inputs Condition Condition…" at bounding box center [506, 466] width 945 height 865
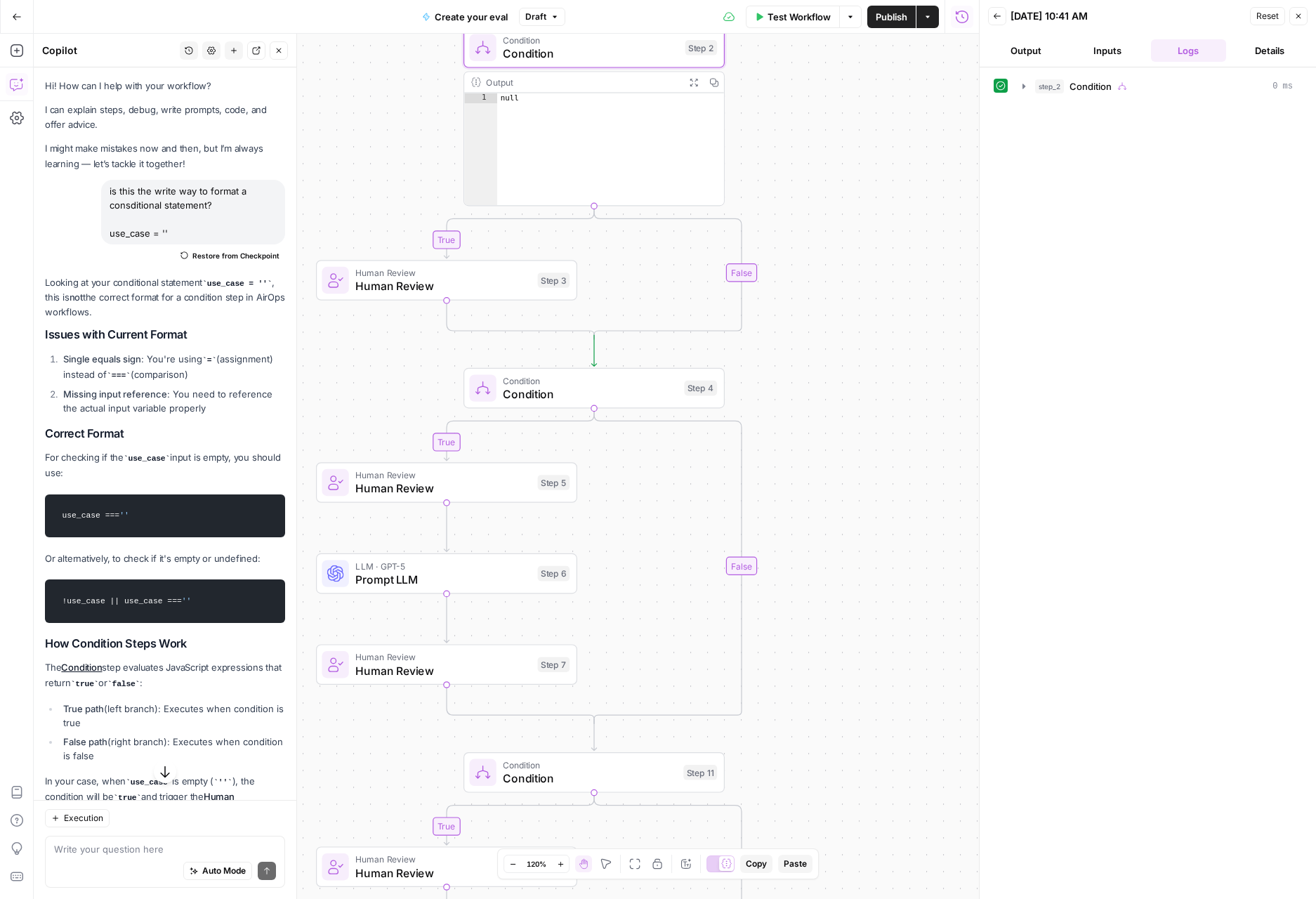
click at [638, 398] on span "Condition" at bounding box center [590, 394] width 174 height 17
click at [796, 108] on div "upload_your_dataset = ''" at bounding box center [819, 130] width 290 height 60
type textarea "**********"
click at [541, 784] on span "Condition" at bounding box center [589, 778] width 173 height 17
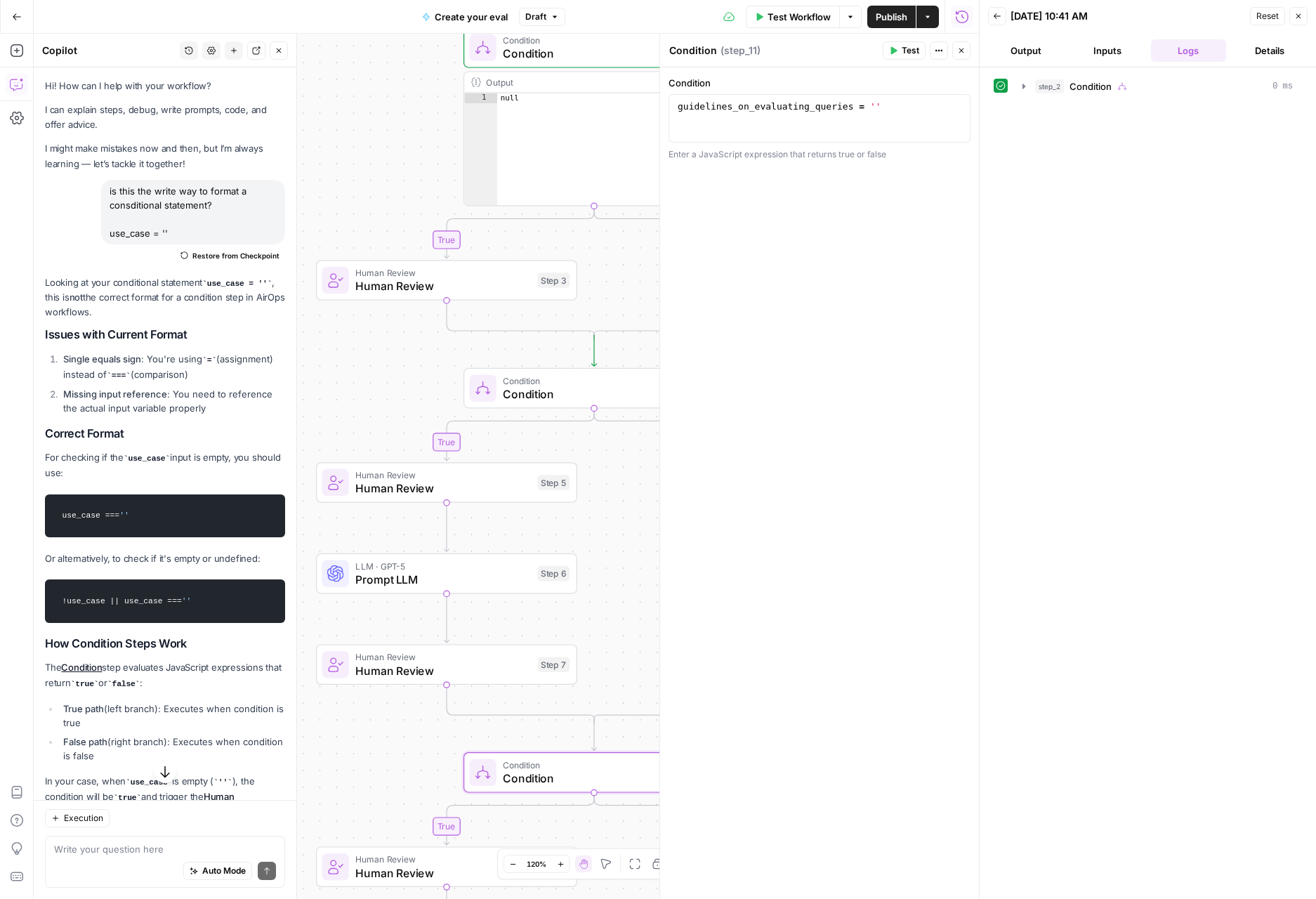
click at [866, 106] on div "guidelines_on_evaluating_queries = ''" at bounding box center [819, 130] width 290 height 60
type textarea "**********"
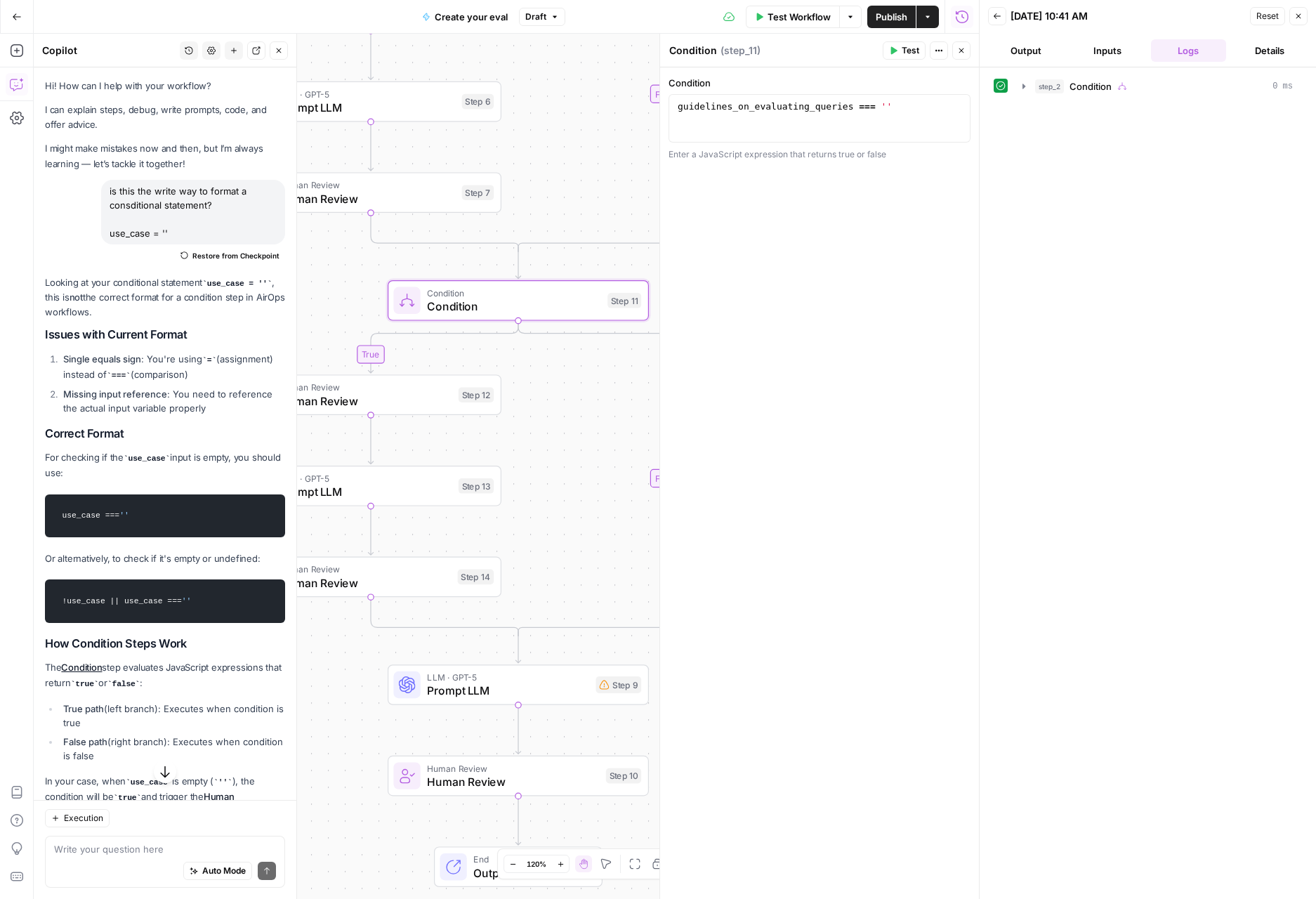
drag, startPoint x: 591, startPoint y: 514, endPoint x: 518, endPoint y: 74, distance: 446.0
click at [514, 40] on div "true true true false false false Workflow Set Inputs Inputs Condition Condition…" at bounding box center [506, 466] width 945 height 865
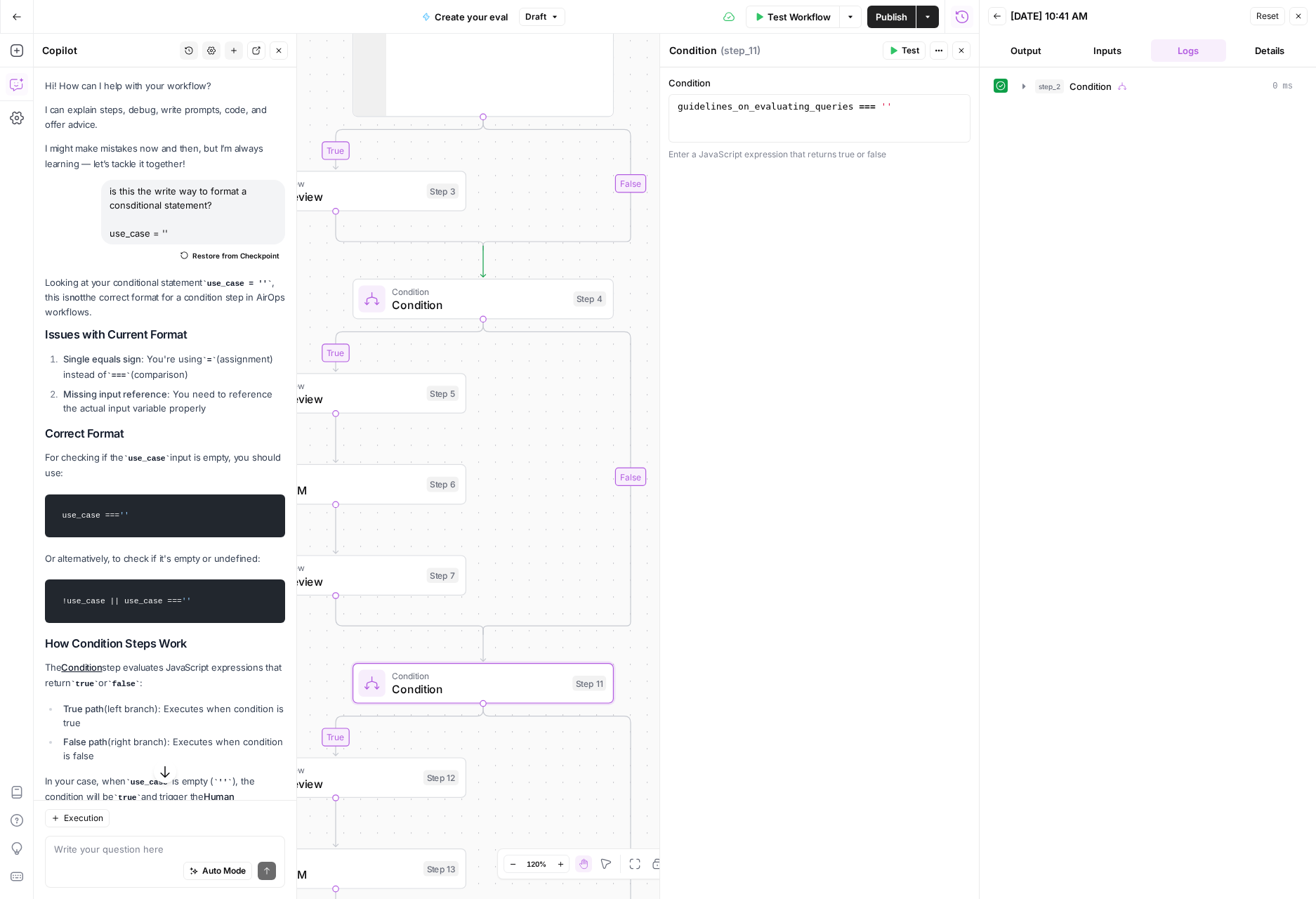
drag, startPoint x: 569, startPoint y: 452, endPoint x: 533, endPoint y: 835, distance: 384.7
click at [531, 850] on body "S Statsig New Home Browse Insights Opportunities Your Data Recent Grids SEO Blo…" at bounding box center [658, 449] width 1316 height 899
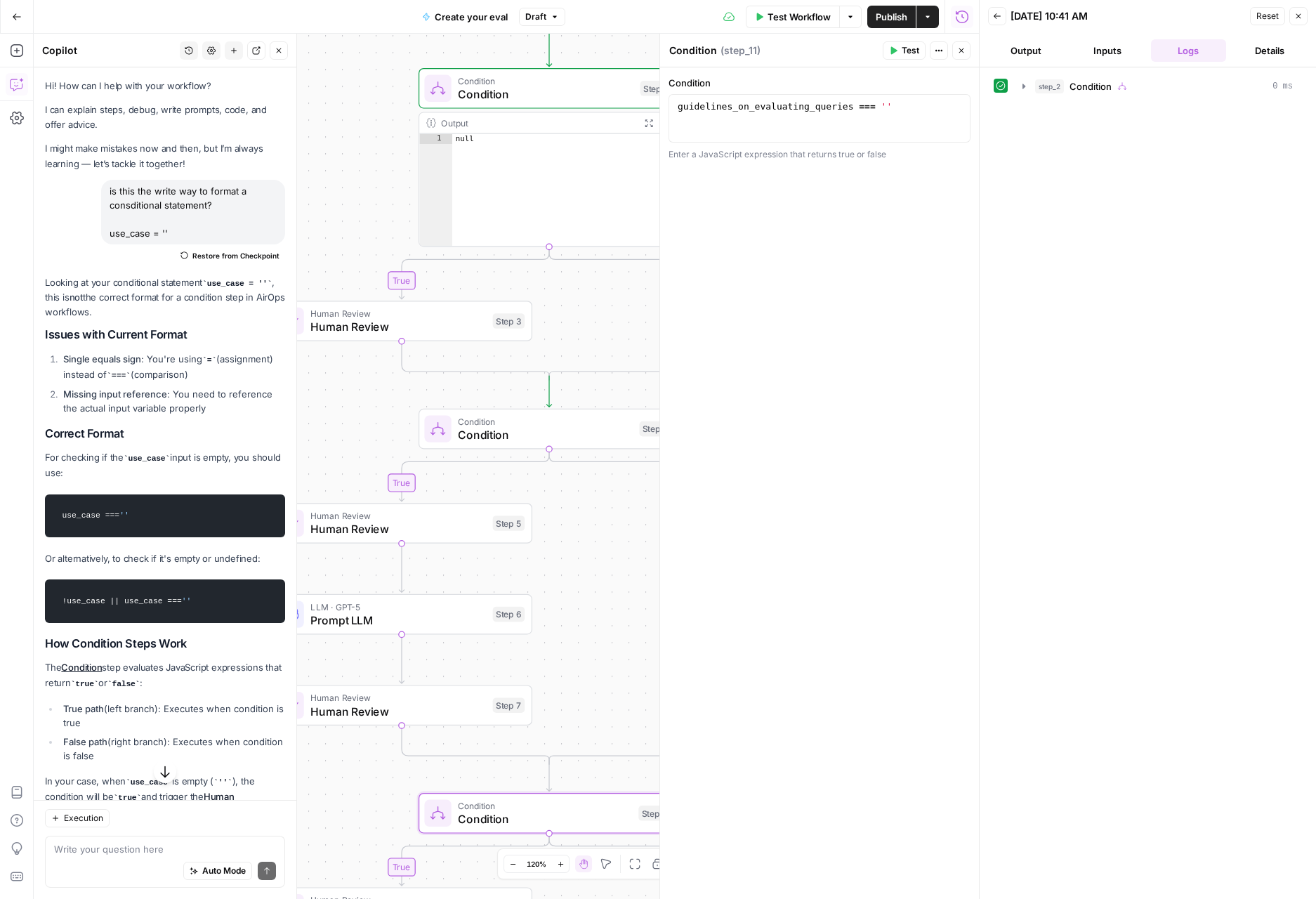
drag, startPoint x: 516, startPoint y: 184, endPoint x: 645, endPoint y: 417, distance: 266.3
click at [614, 457] on div "true true true false false false Workflow Set Inputs Inputs Condition Condition…" at bounding box center [506, 466] width 945 height 865
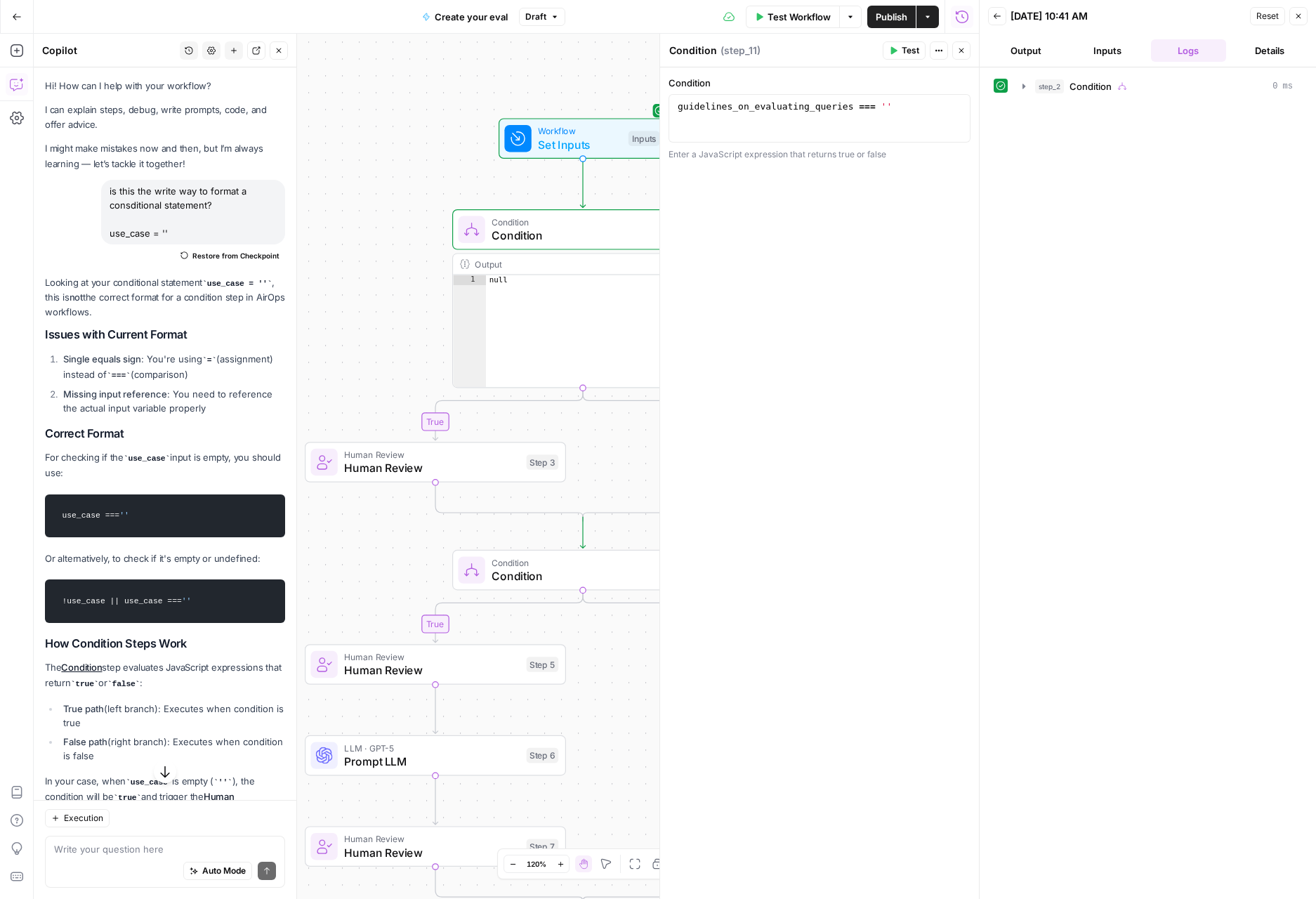
click at [1305, 18] on button "Close" at bounding box center [1297, 15] width 18 height 18
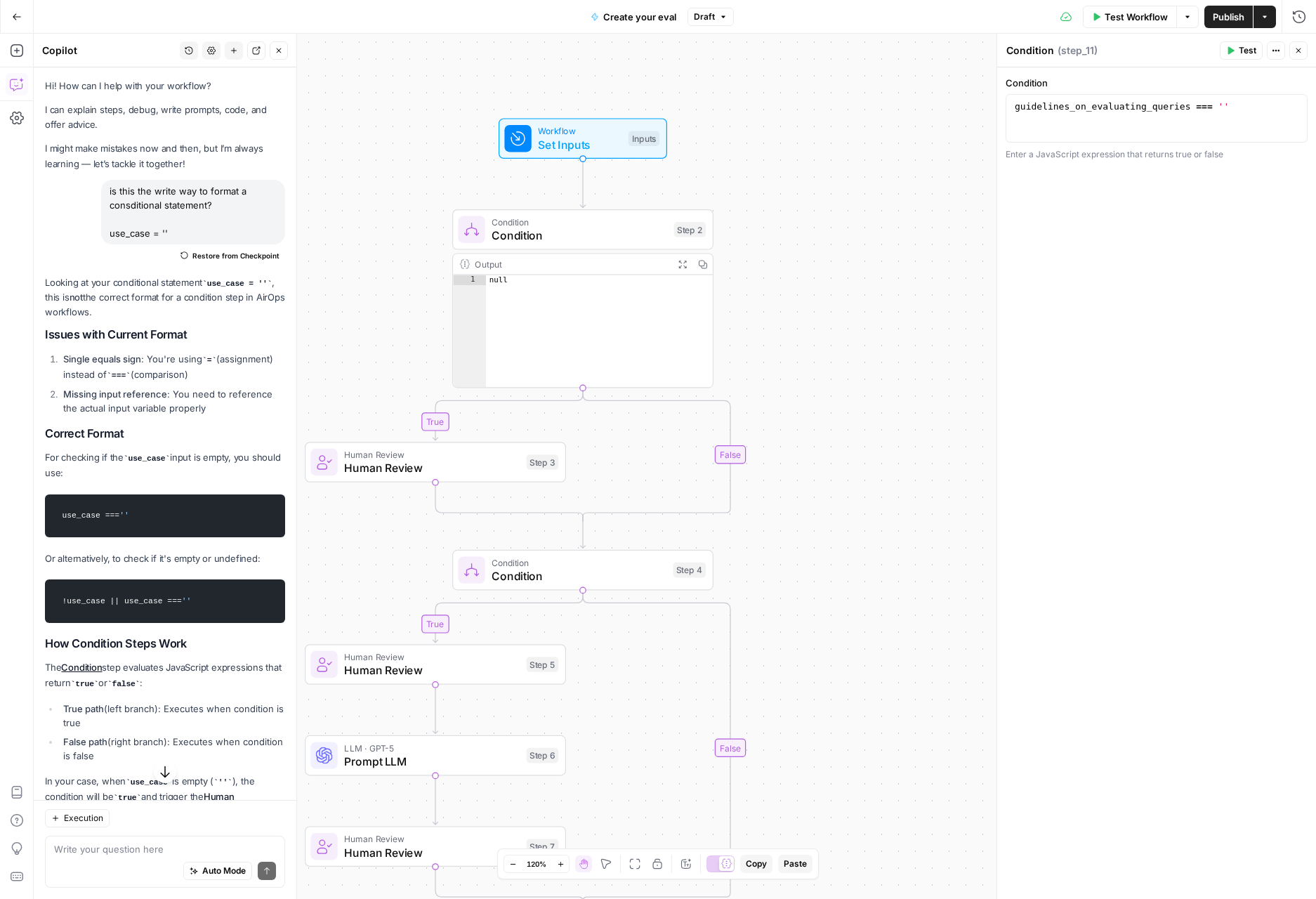
click at [1155, 12] on span "Test Workflow" at bounding box center [1135, 16] width 63 height 14
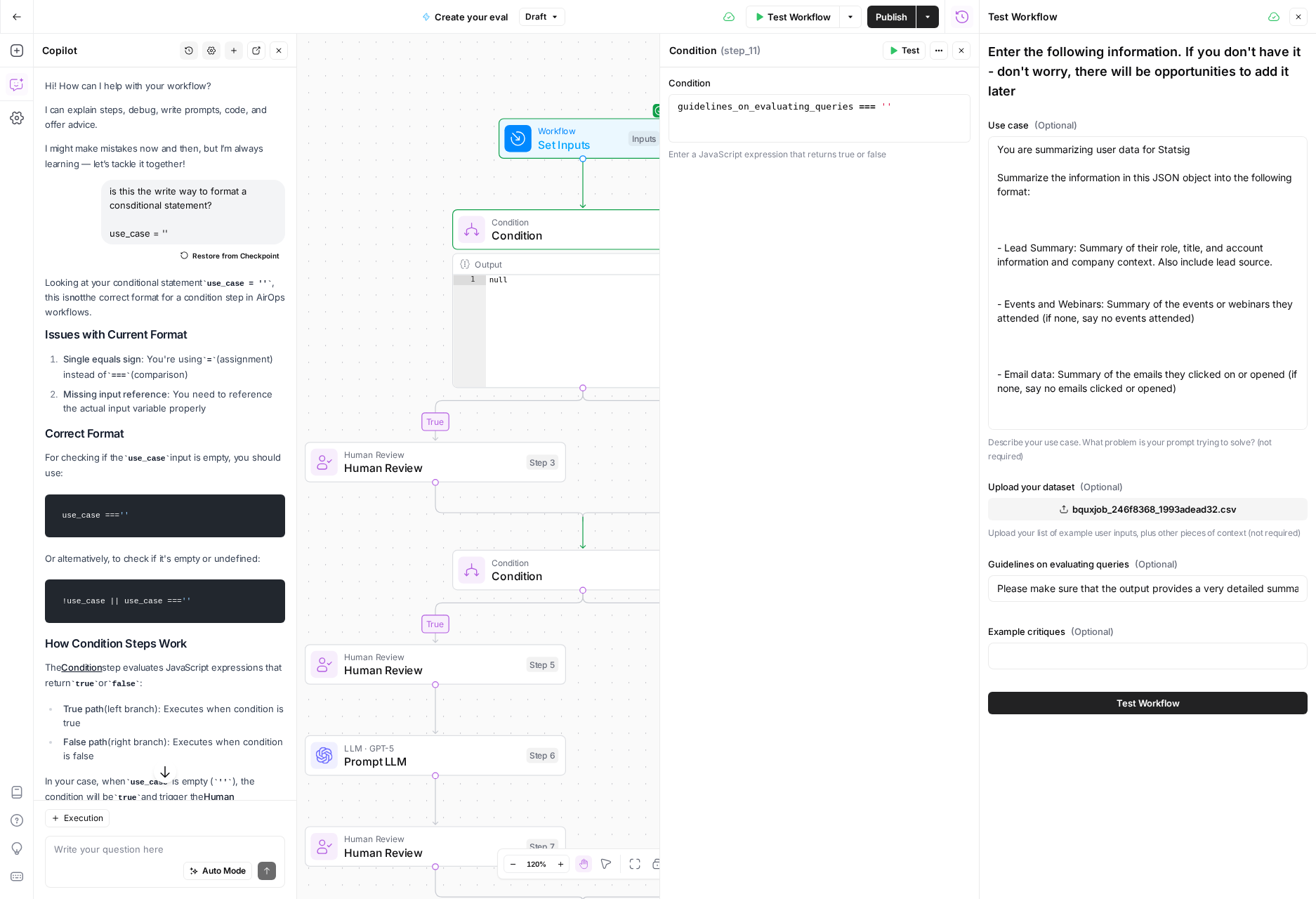
click at [1166, 696] on span "Test Workflow" at bounding box center [1147, 702] width 63 height 14
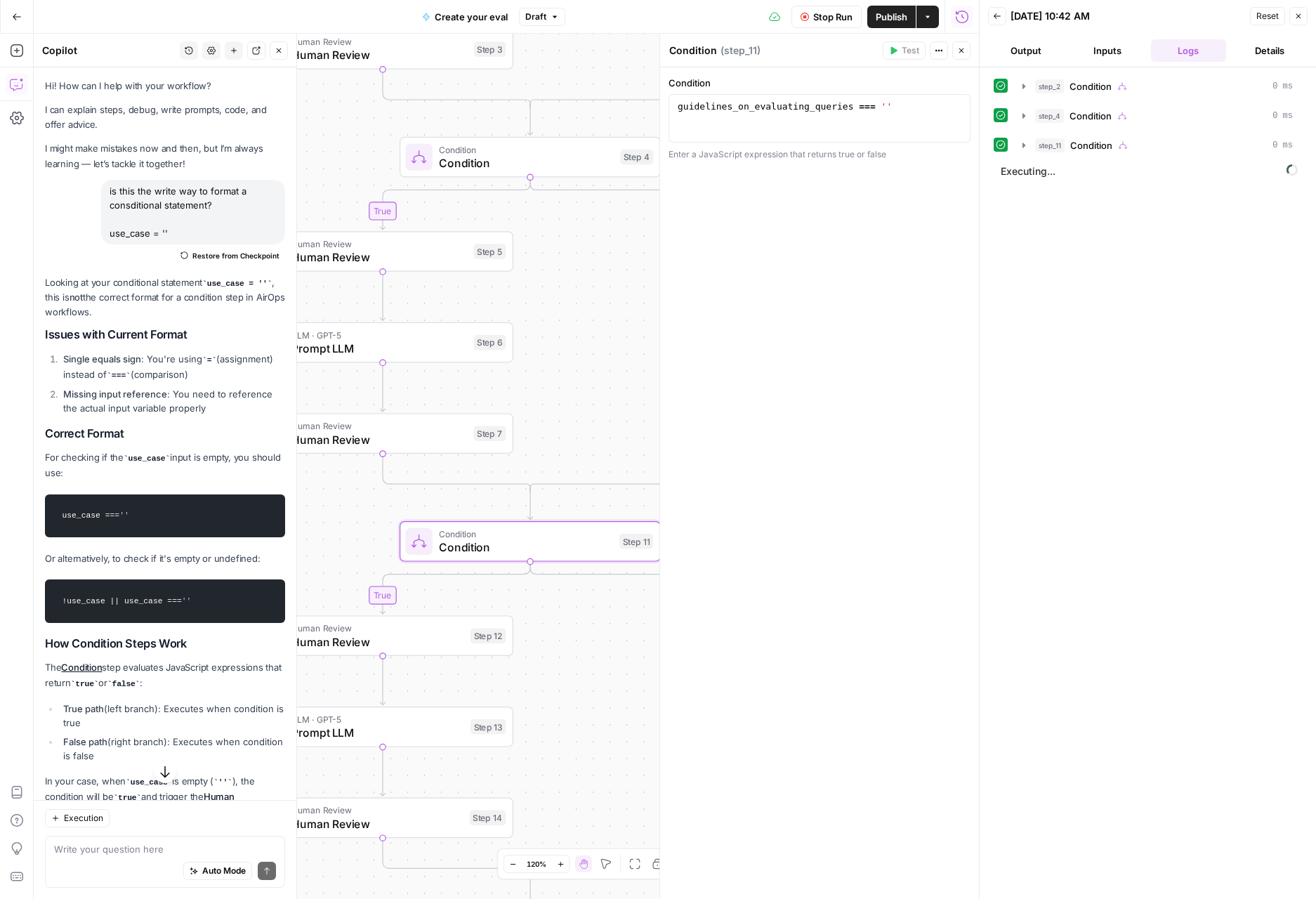
drag, startPoint x: 615, startPoint y: 683, endPoint x: 606, endPoint y: 242, distance: 441.1
click at [607, 242] on div "true true true false false false Workflow Set Inputs Inputs Condition Condition…" at bounding box center [506, 466] width 945 height 865
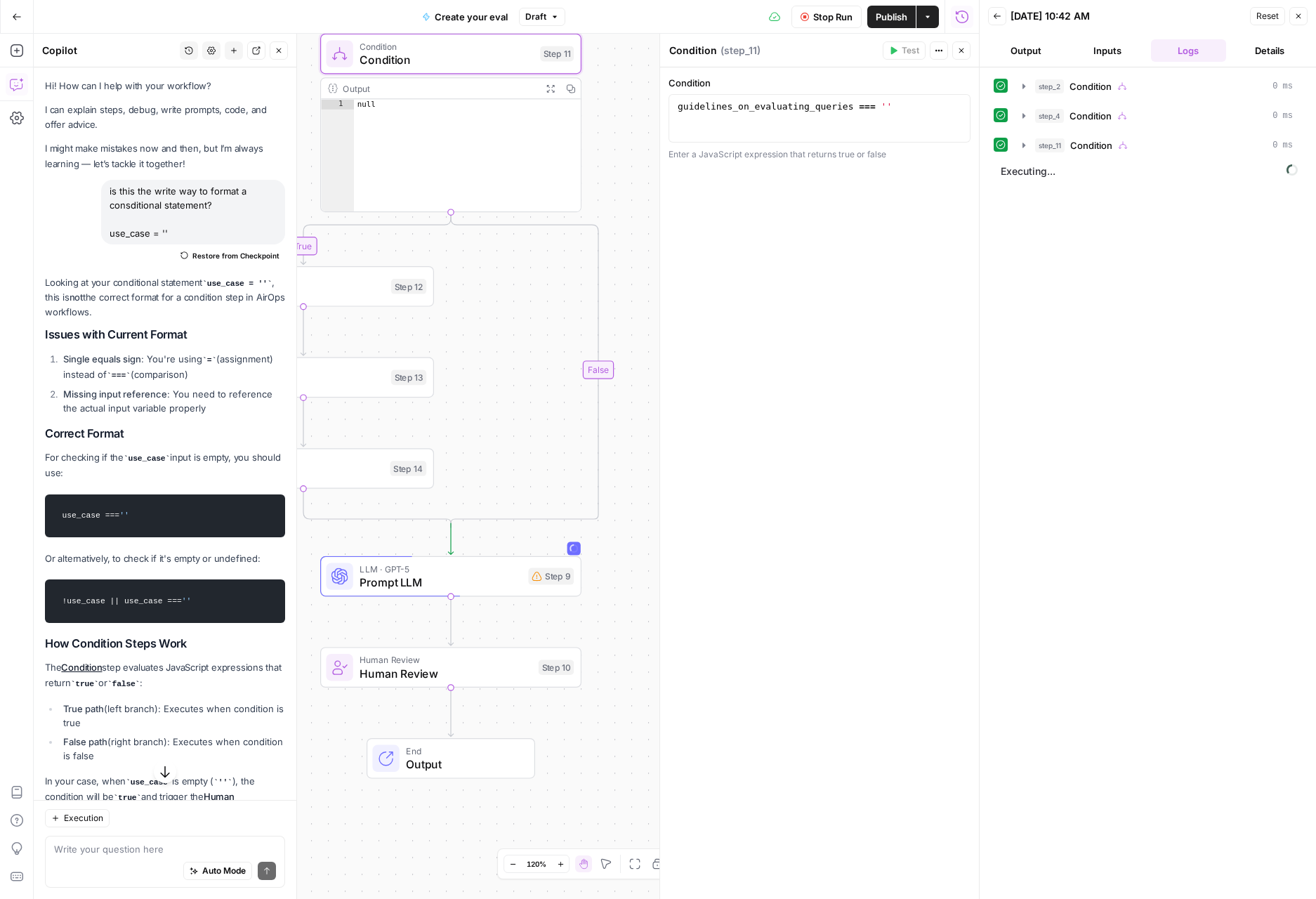
drag, startPoint x: 614, startPoint y: 790, endPoint x: 522, endPoint y: 278, distance: 520.2
click at [522, 278] on div "true true true false false false Workflow Set Inputs Inputs Condition Condition…" at bounding box center [506, 466] width 945 height 865
click at [1070, 447] on div "step_2 Condition 0 ms step_4 Condition 0 ms step_11 Condition 0 ms Executing..." at bounding box center [1147, 483] width 308 height 817
click at [1022, 146] on icon "button" at bounding box center [1024, 145] width 11 height 11
click at [1025, 115] on icon "button" at bounding box center [1024, 116] width 11 height 11
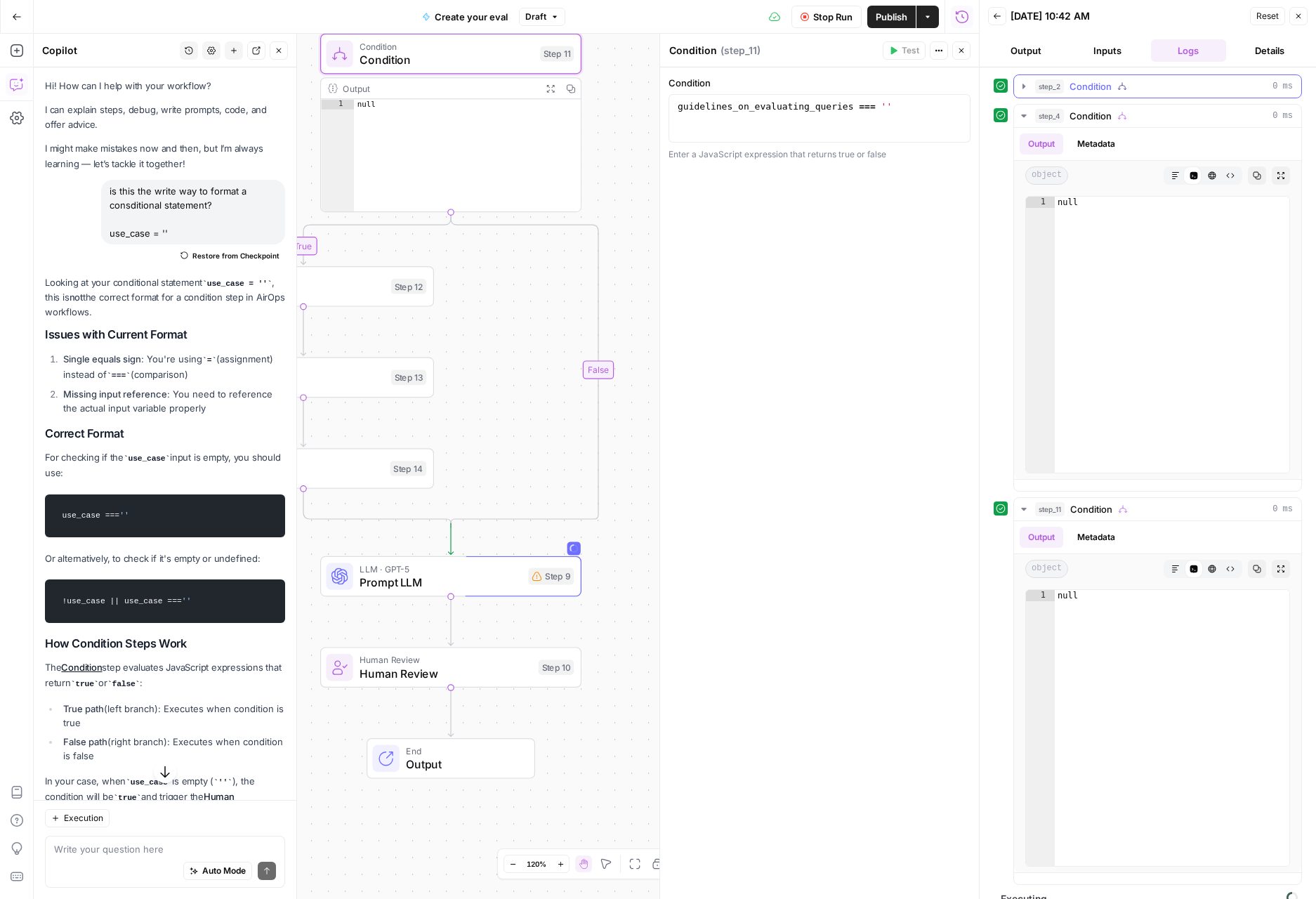
click at [1031, 92] on button "step_2 Condition 0 ms" at bounding box center [1158, 86] width 287 height 22
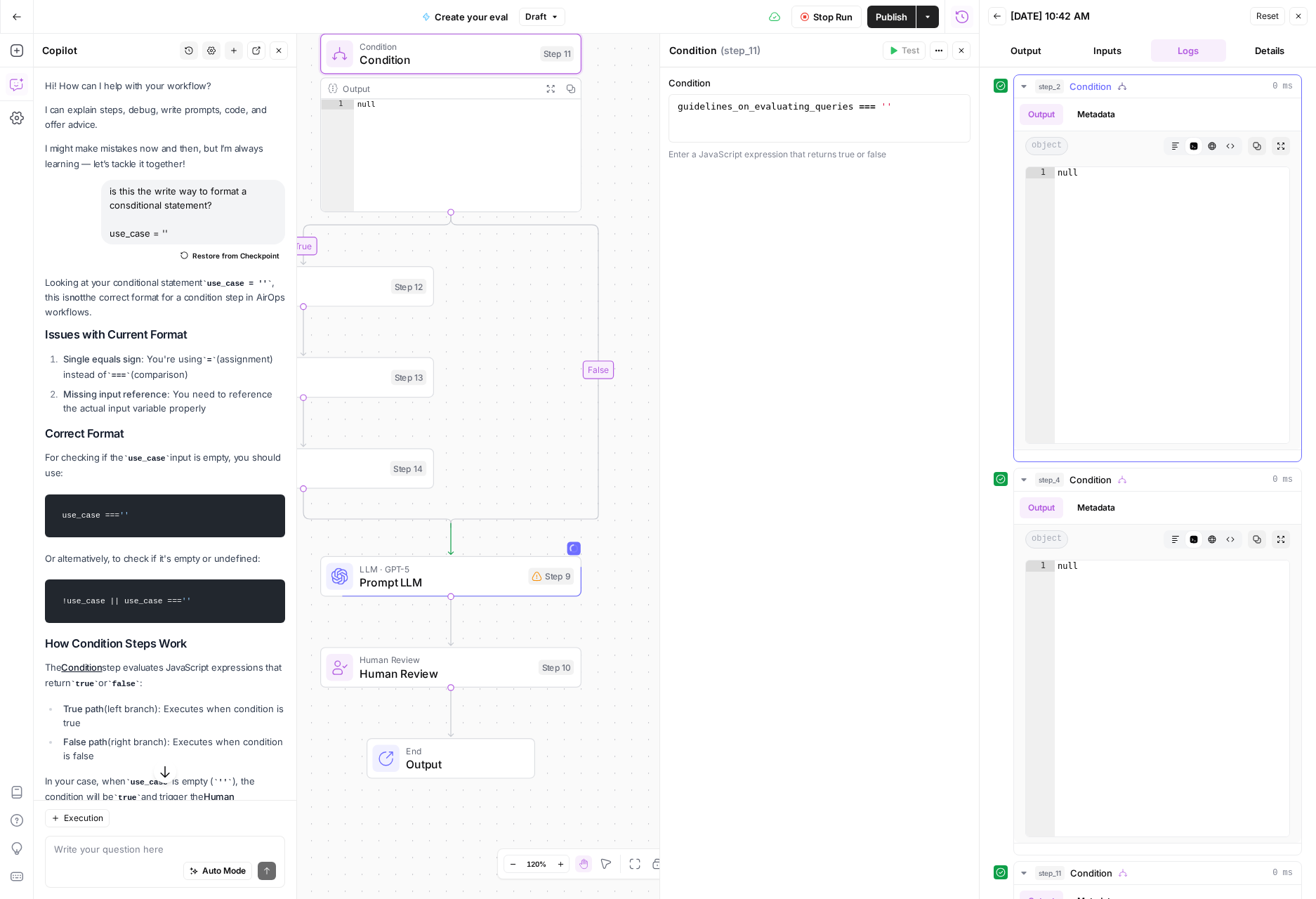
click at [1025, 85] on icon "button" at bounding box center [1024, 86] width 11 height 11
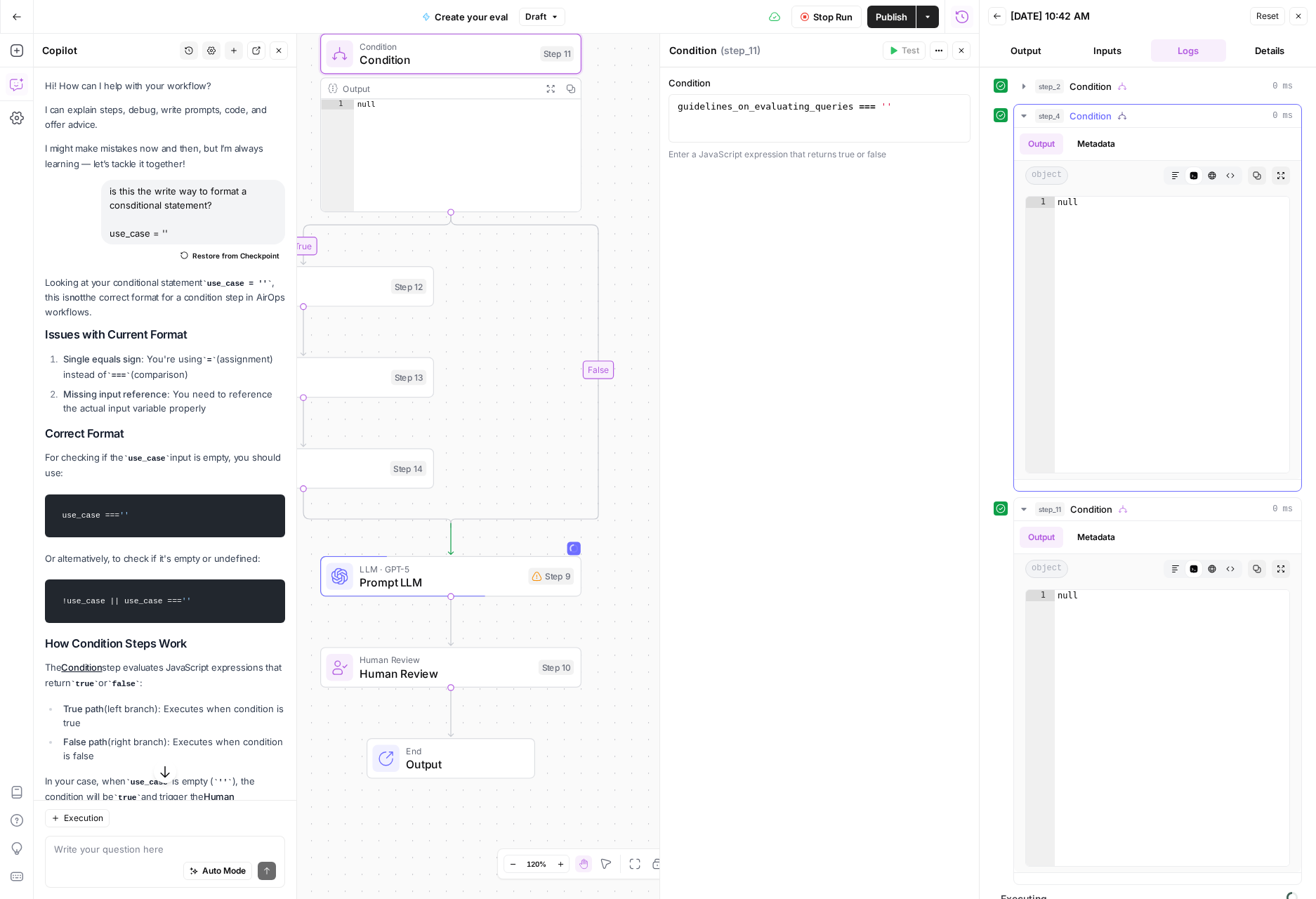
click at [1023, 119] on icon "button" at bounding box center [1024, 116] width 11 height 11
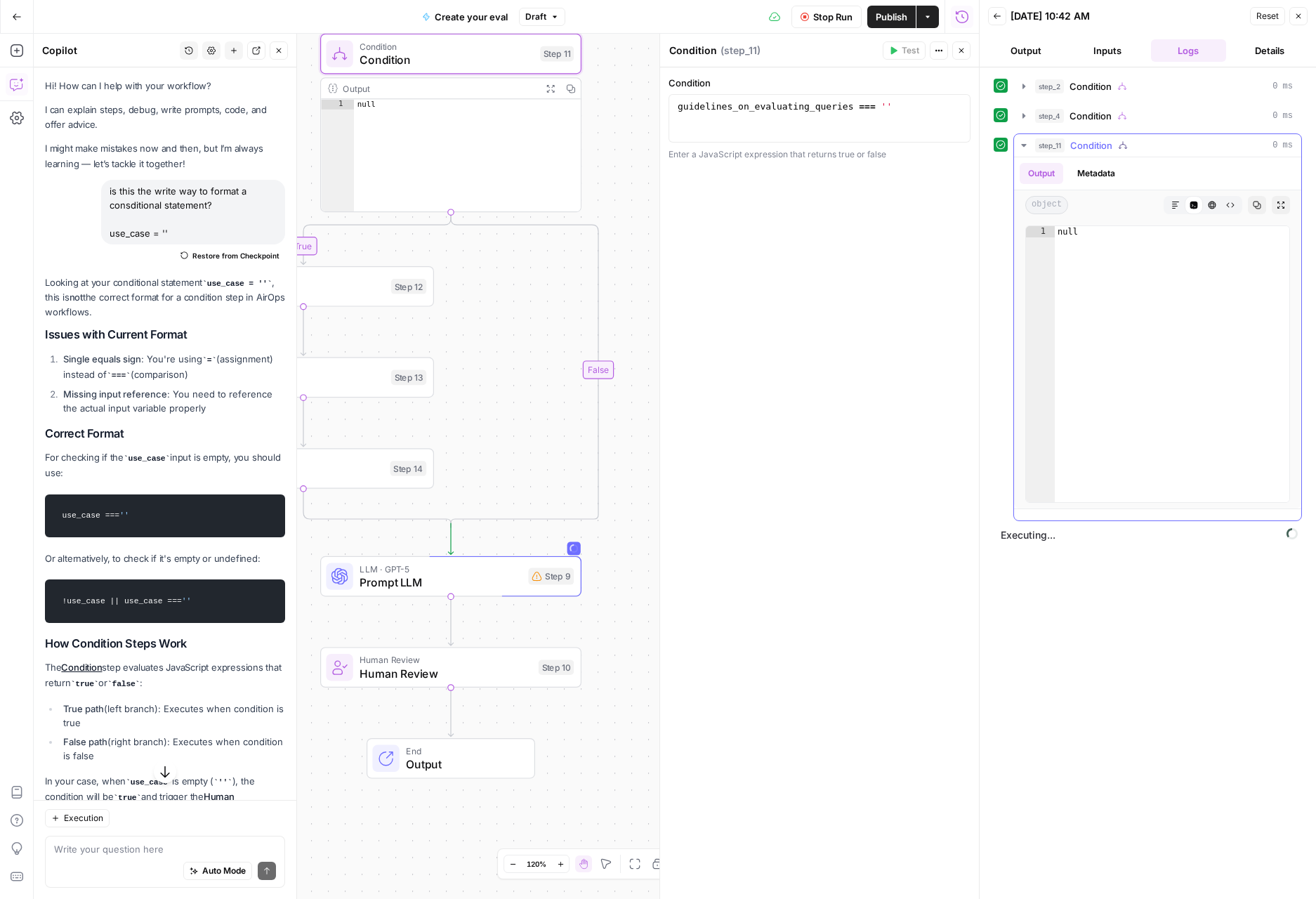
click at [1025, 140] on icon "button" at bounding box center [1024, 145] width 11 height 11
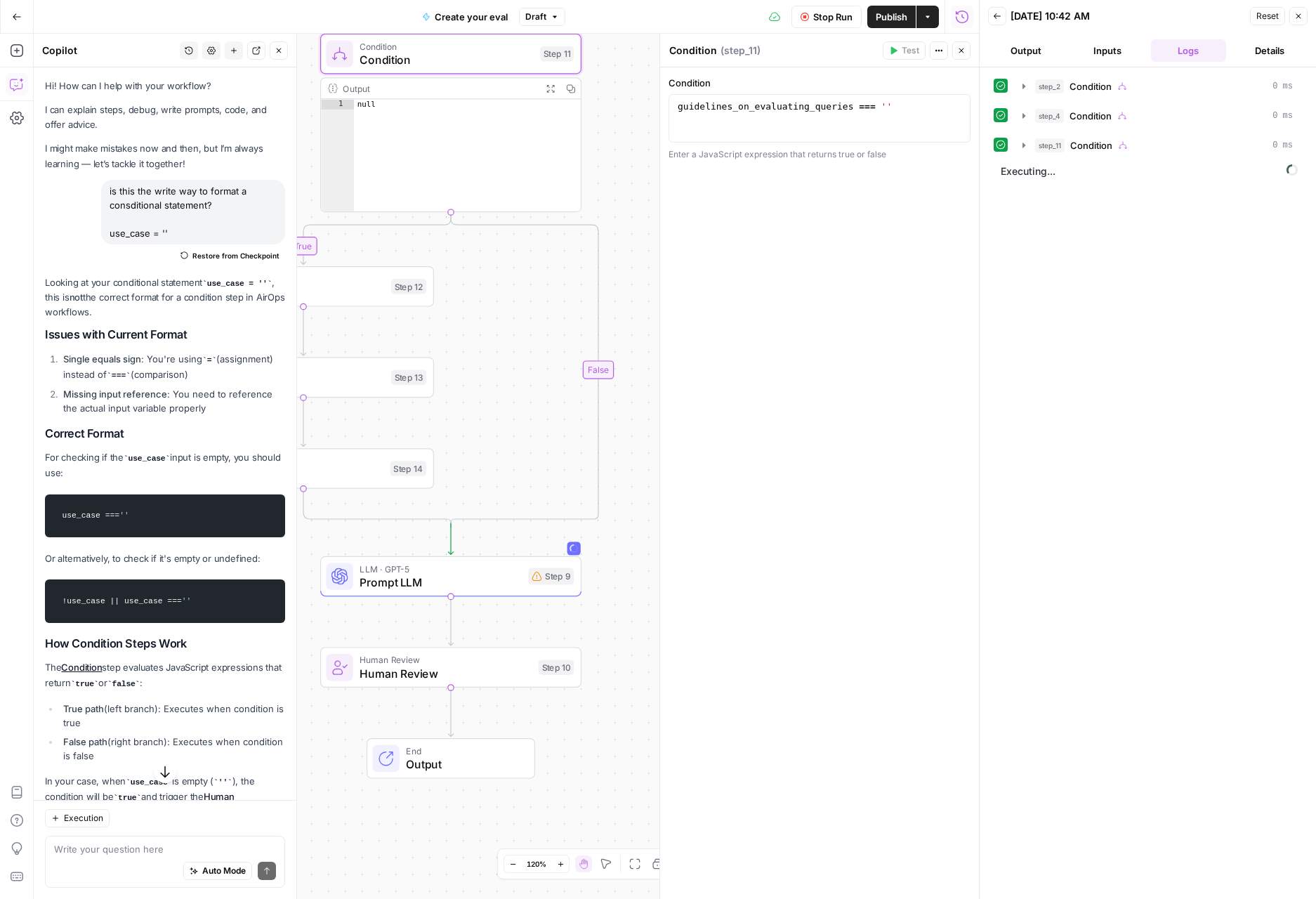
click at [456, 591] on div "LLM · GPT-5 Prompt LLM Step 9 Copy step Delete step Add Note Test" at bounding box center [451, 576] width 262 height 40
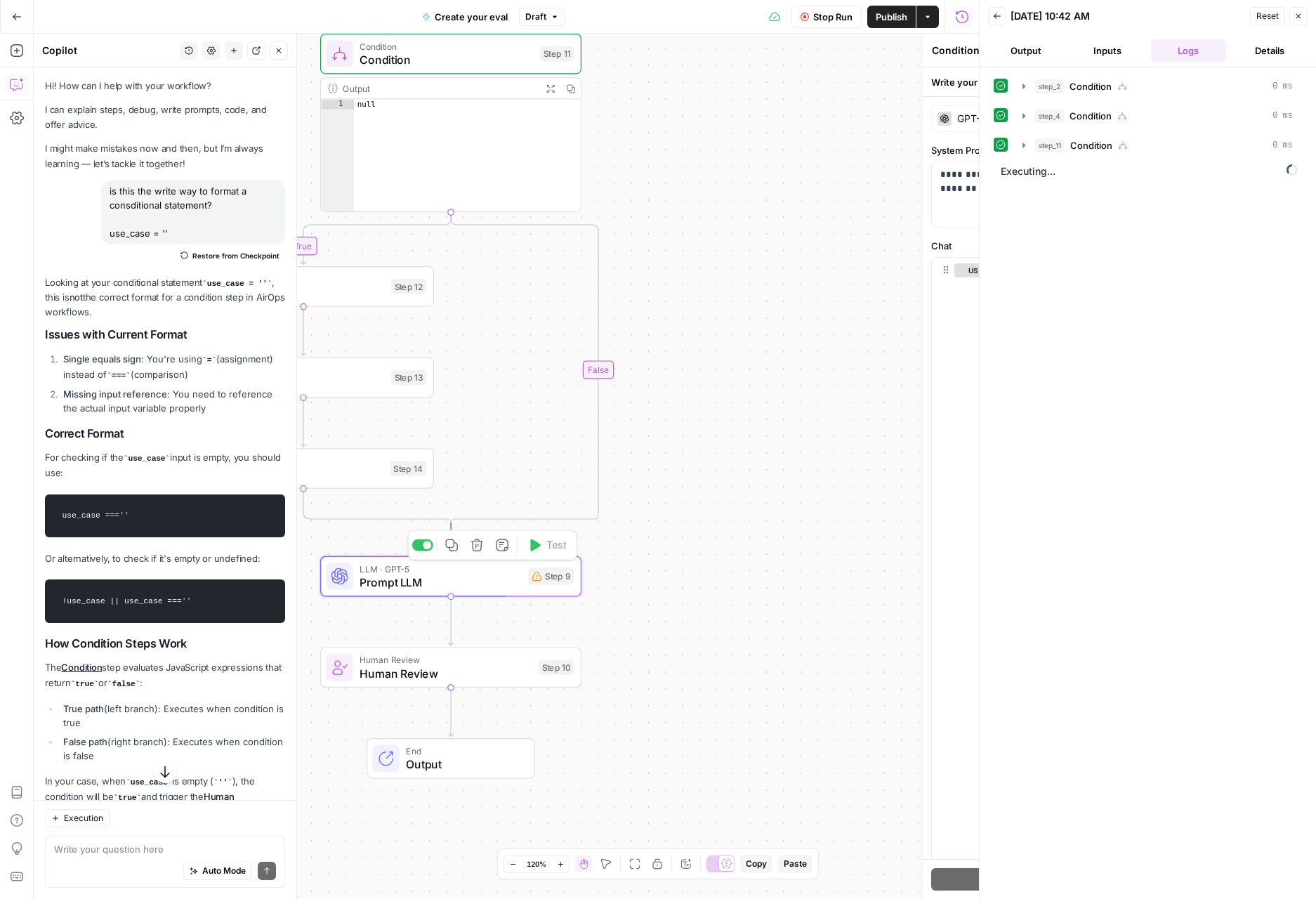
type textarea "Prompt LLM"
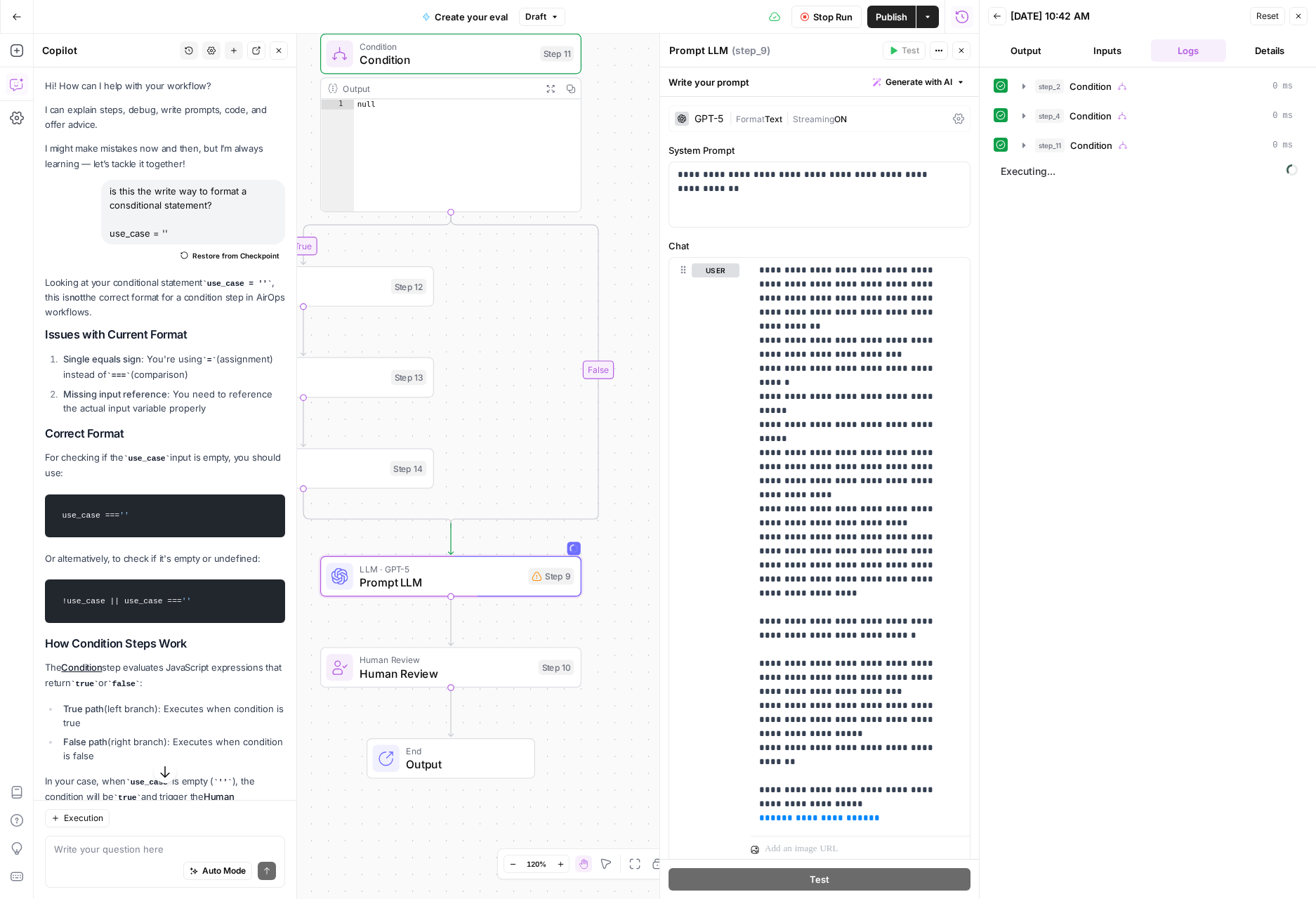
click at [770, 116] on span "Text" at bounding box center [773, 118] width 18 height 10
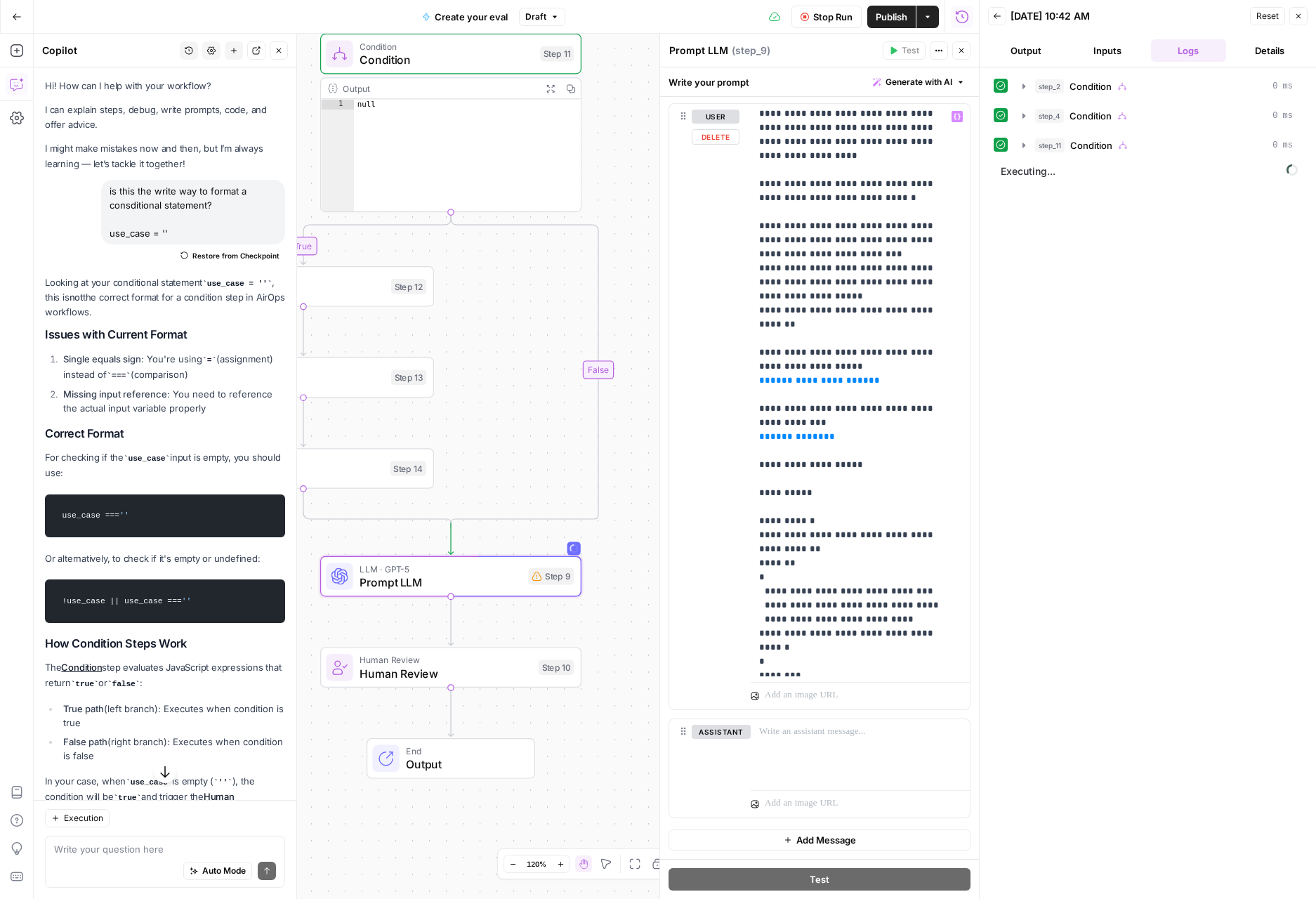
scroll to position [995, 0]
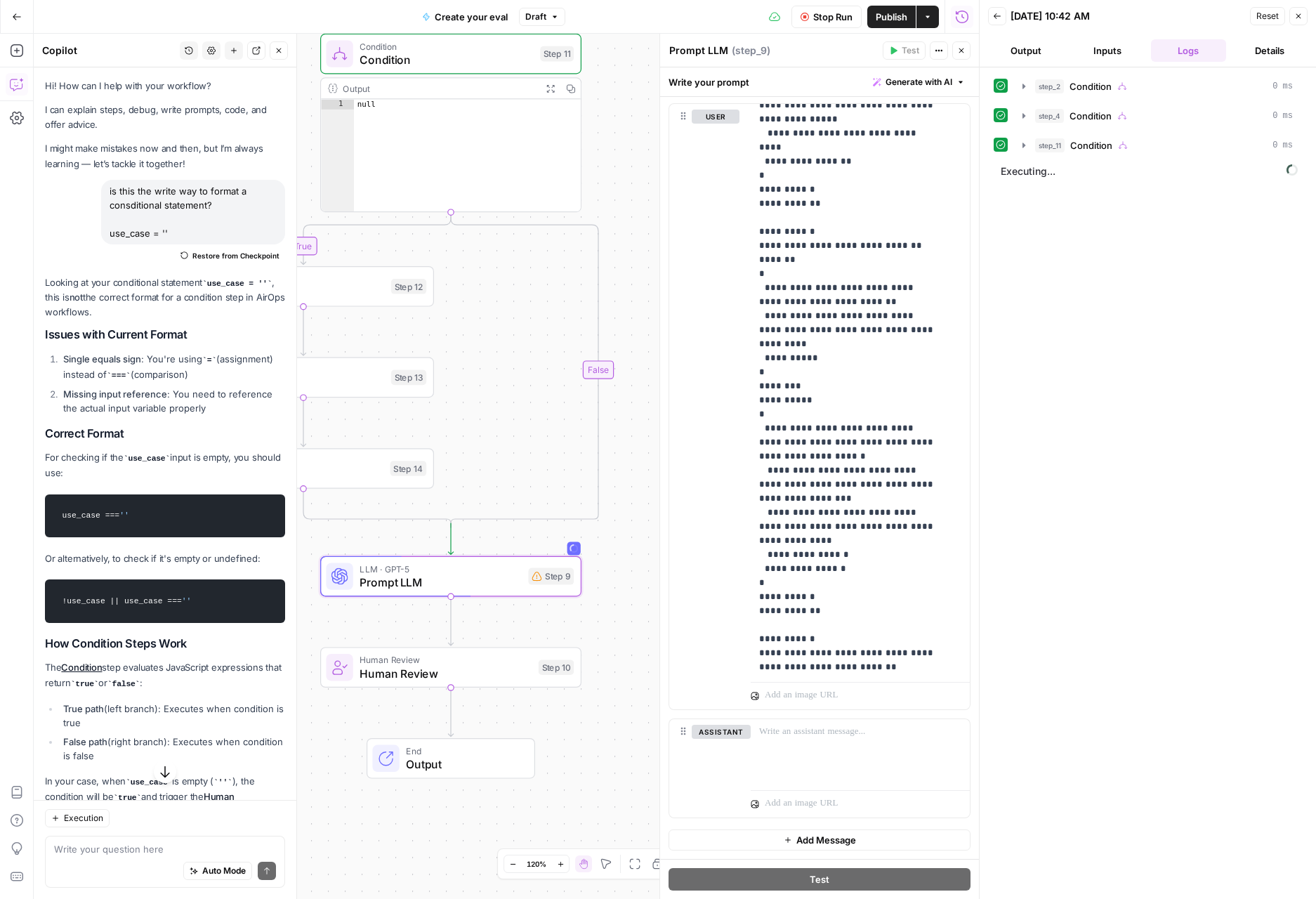
click at [1128, 44] on button "Inputs" at bounding box center [1107, 51] width 76 height 22
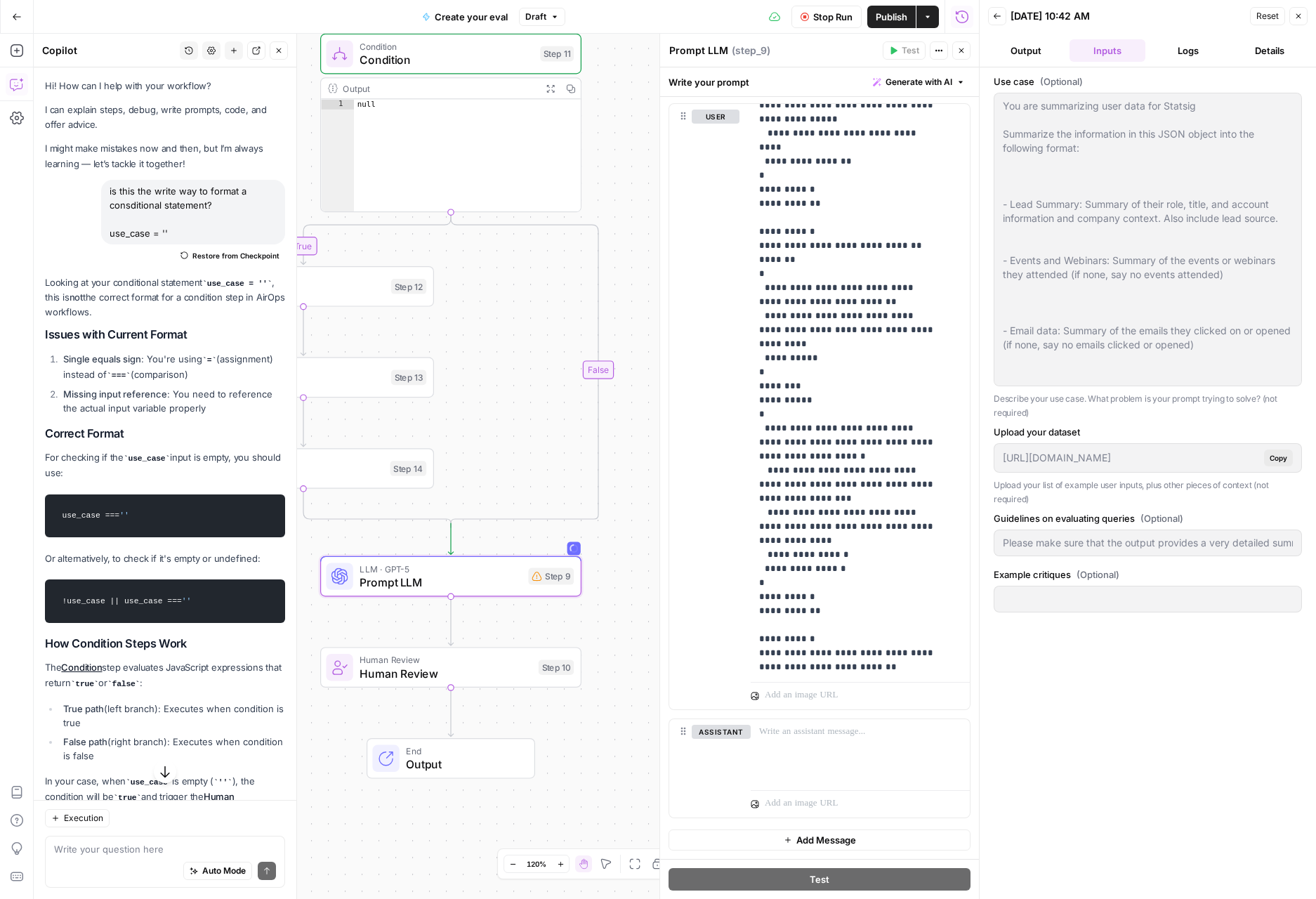
click at [1188, 52] on button "Logs" at bounding box center [1189, 51] width 76 height 22
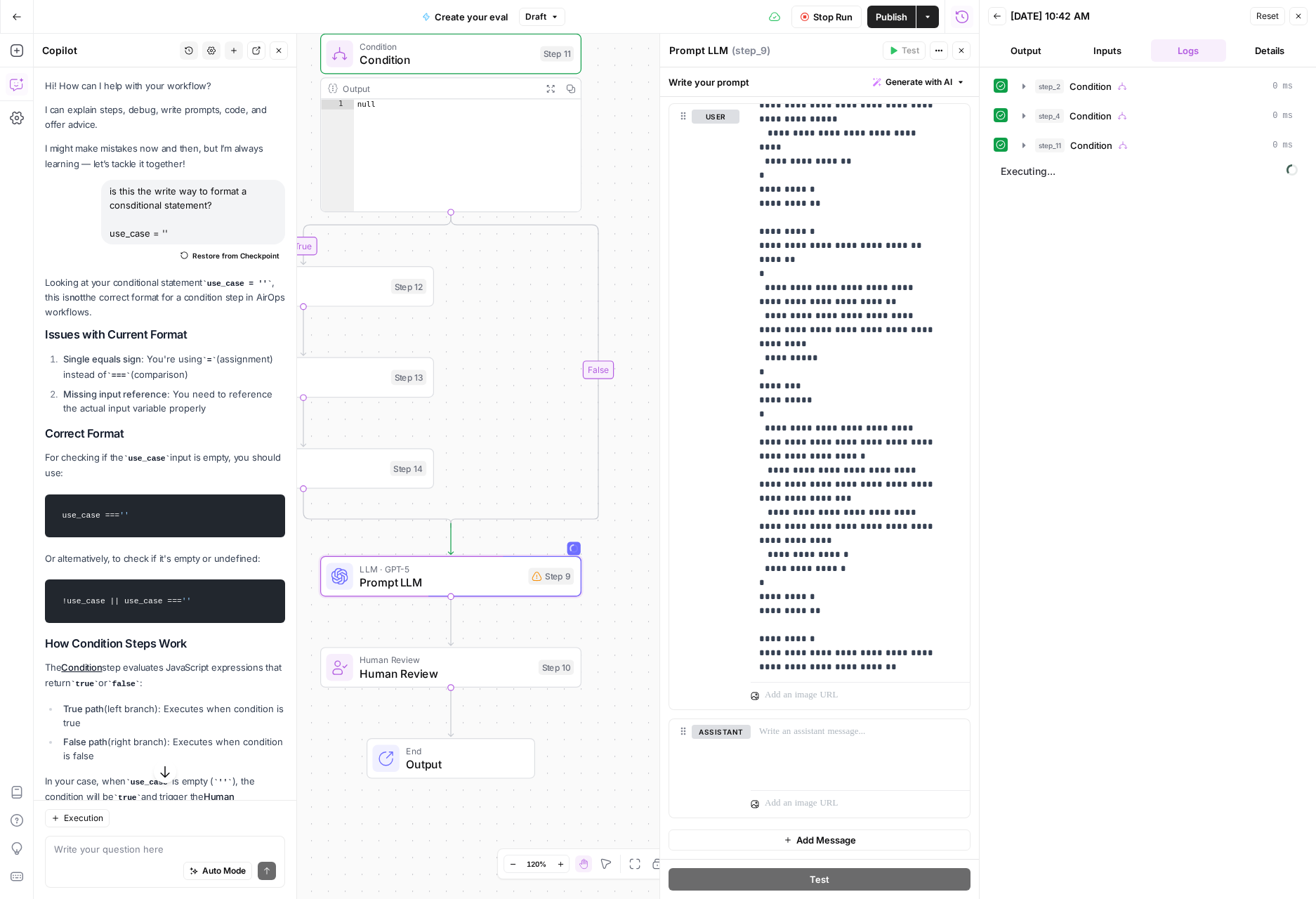
click at [1254, 46] on button "Details" at bounding box center [1269, 51] width 76 height 22
click at [1195, 54] on button "Logs" at bounding box center [1189, 51] width 76 height 22
click at [959, 46] on icon "button" at bounding box center [961, 50] width 8 height 8
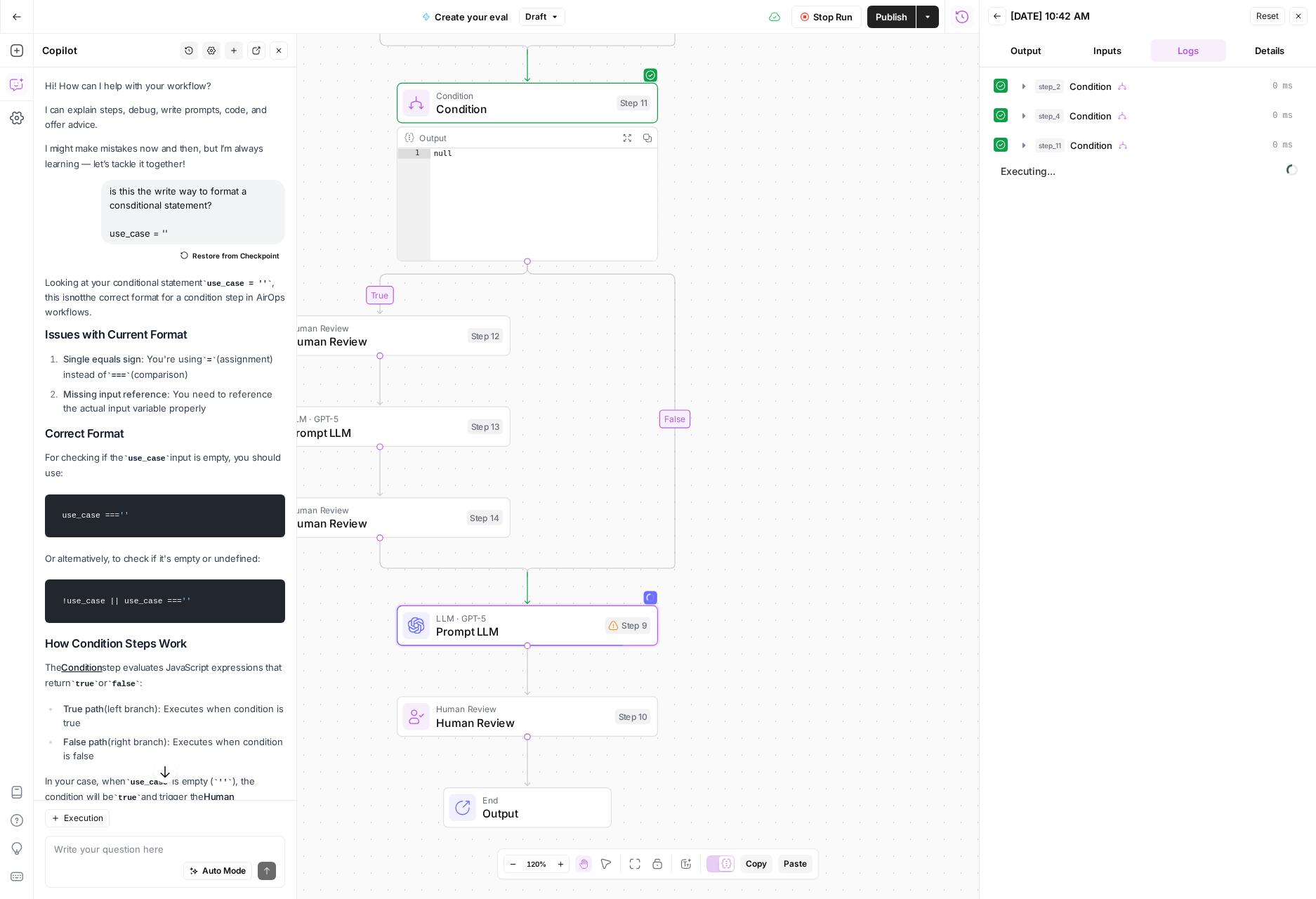
drag, startPoint x: 711, startPoint y: 351, endPoint x: 801, endPoint y: 389, distance: 97.7
click at [801, 393] on div "true true true false false false Workflow Set Inputs Inputs Condition Condition…" at bounding box center [506, 466] width 945 height 865
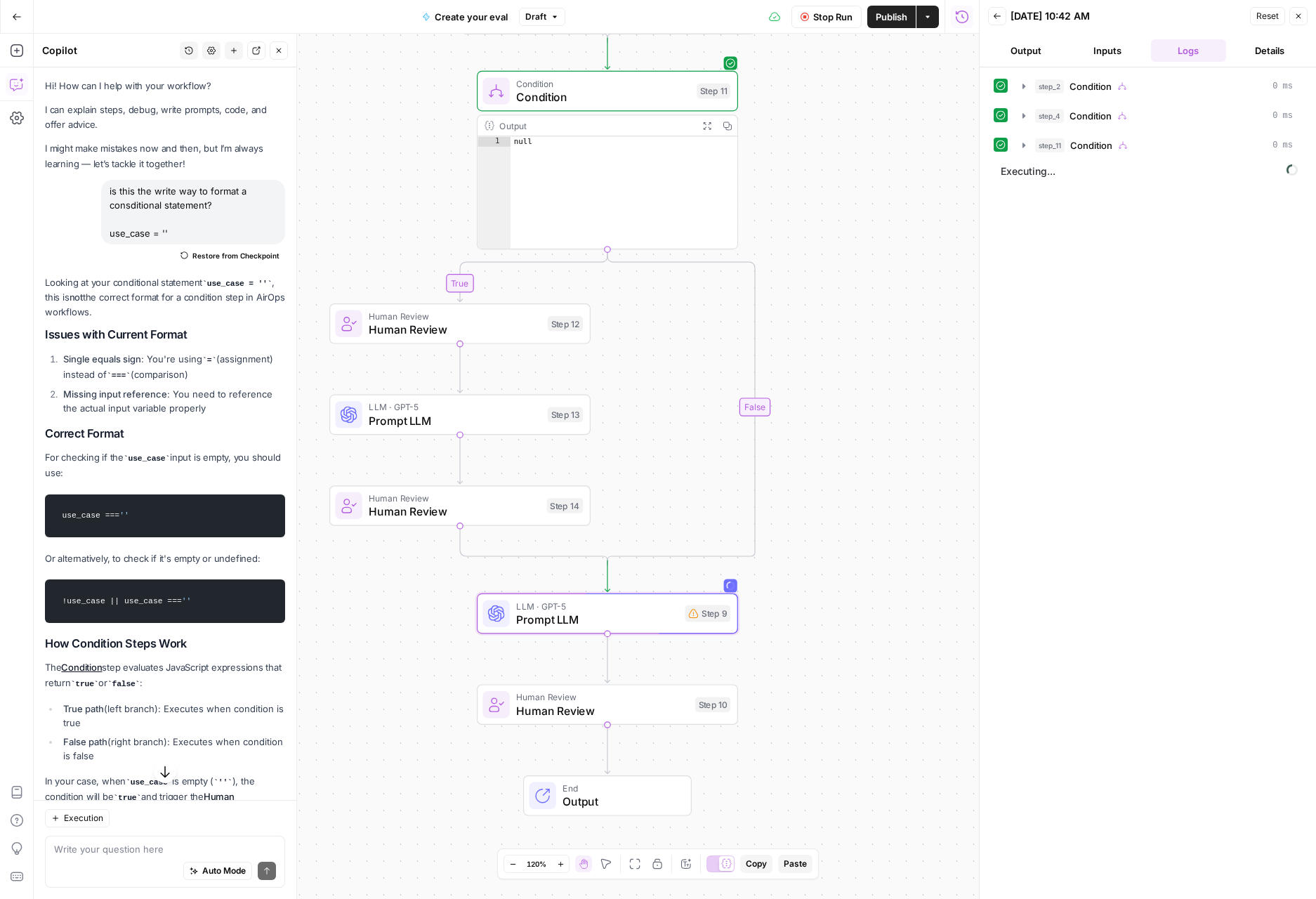
drag, startPoint x: 783, startPoint y: 363, endPoint x: 845, endPoint y: 350, distance: 63.3
click at [845, 350] on div "true true true false false false Workflow Set Inputs Inputs Condition Condition…" at bounding box center [506, 466] width 945 height 865
drag, startPoint x: 1219, startPoint y: 170, endPoint x: 1163, endPoint y: 208, distance: 67.7
click at [1219, 169] on span "Executing..." at bounding box center [1149, 172] width 306 height 22
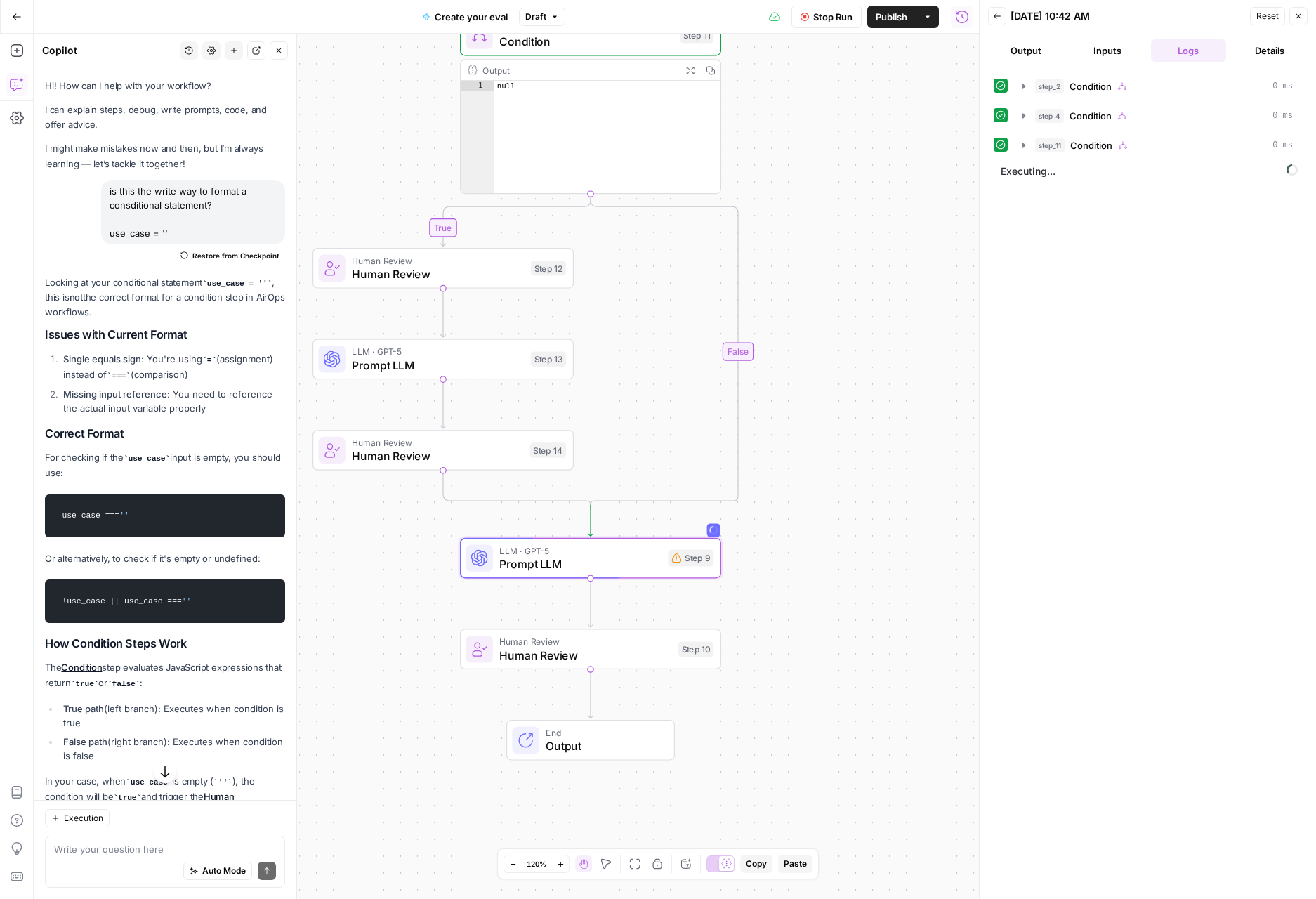
drag, startPoint x: 782, startPoint y: 550, endPoint x: 725, endPoint y: 541, distance: 57.7
click at [783, 539] on div "true true true false false false Workflow Set Inputs Inputs Condition Condition…" at bounding box center [506, 466] width 945 height 865
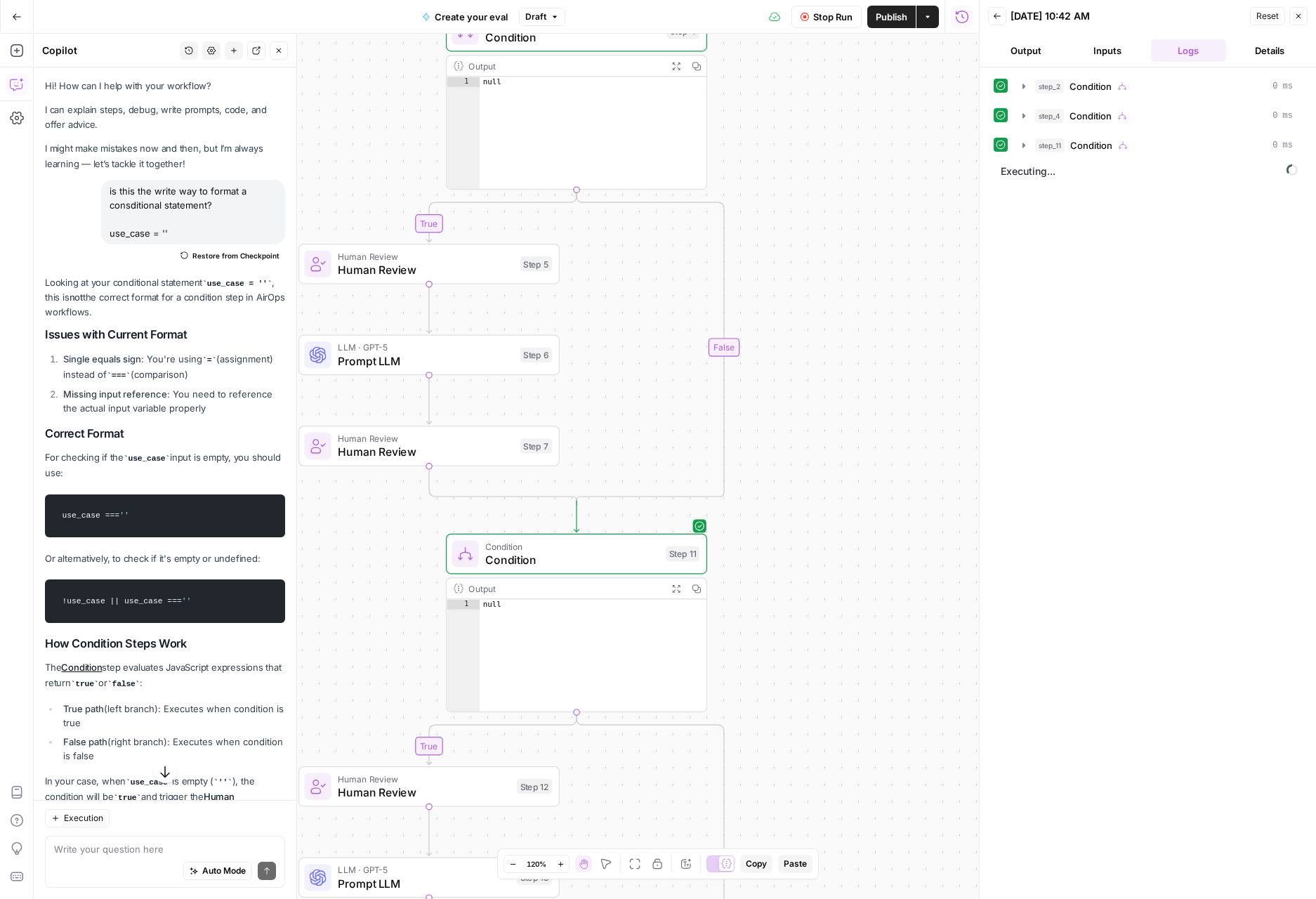
drag, startPoint x: 786, startPoint y: 292, endPoint x: 770, endPoint y: 787, distance: 495.3
click at [771, 811] on div "true true true false false false Workflow Set Inputs Inputs Condition Condition…" at bounding box center [506, 466] width 945 height 865
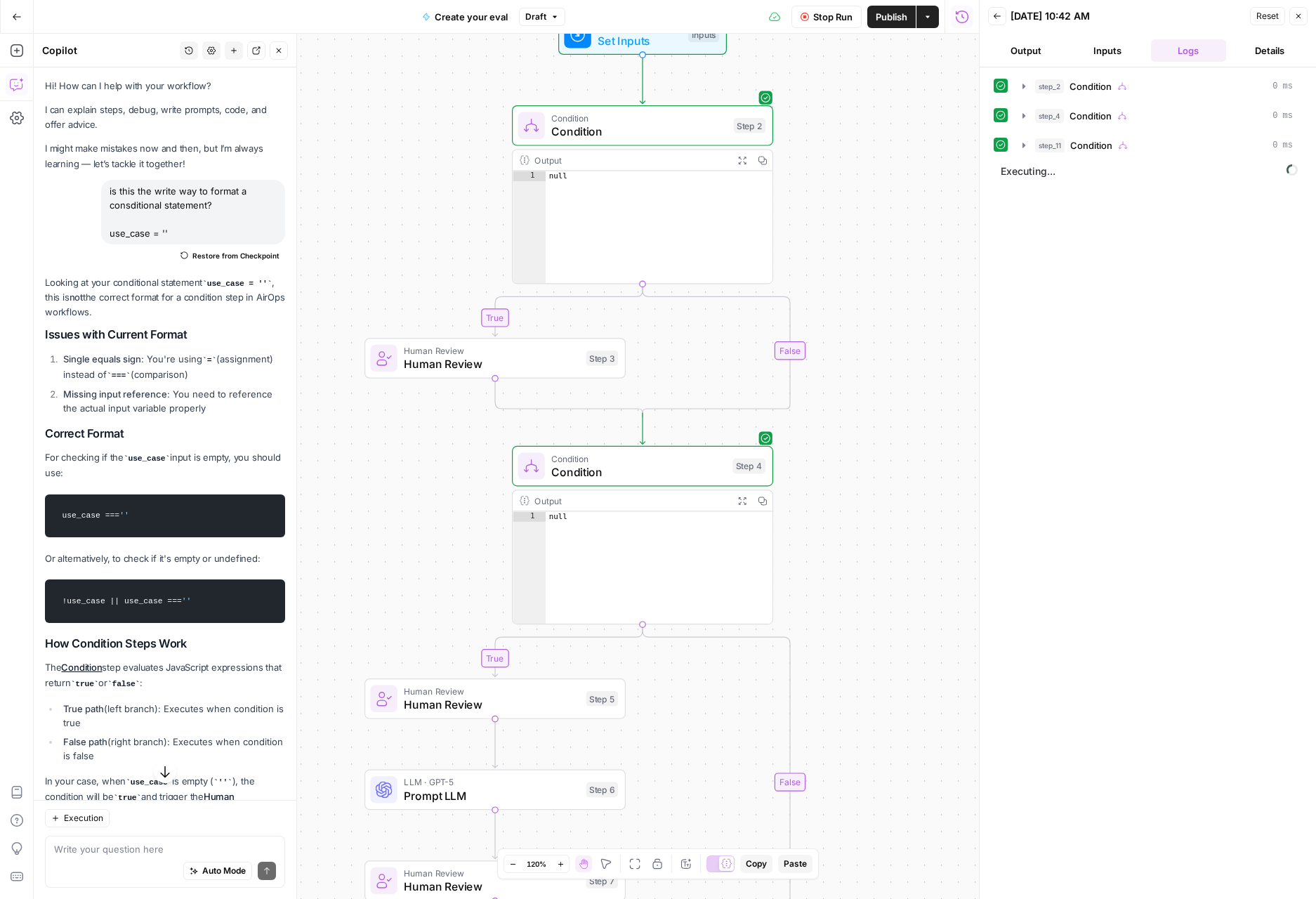
drag, startPoint x: 758, startPoint y: 353, endPoint x: 849, endPoint y: 283, distance: 114.8
click at [812, 731] on div "true true true false false false Workflow Set Inputs Inputs Condition Condition…" at bounding box center [506, 466] width 945 height 865
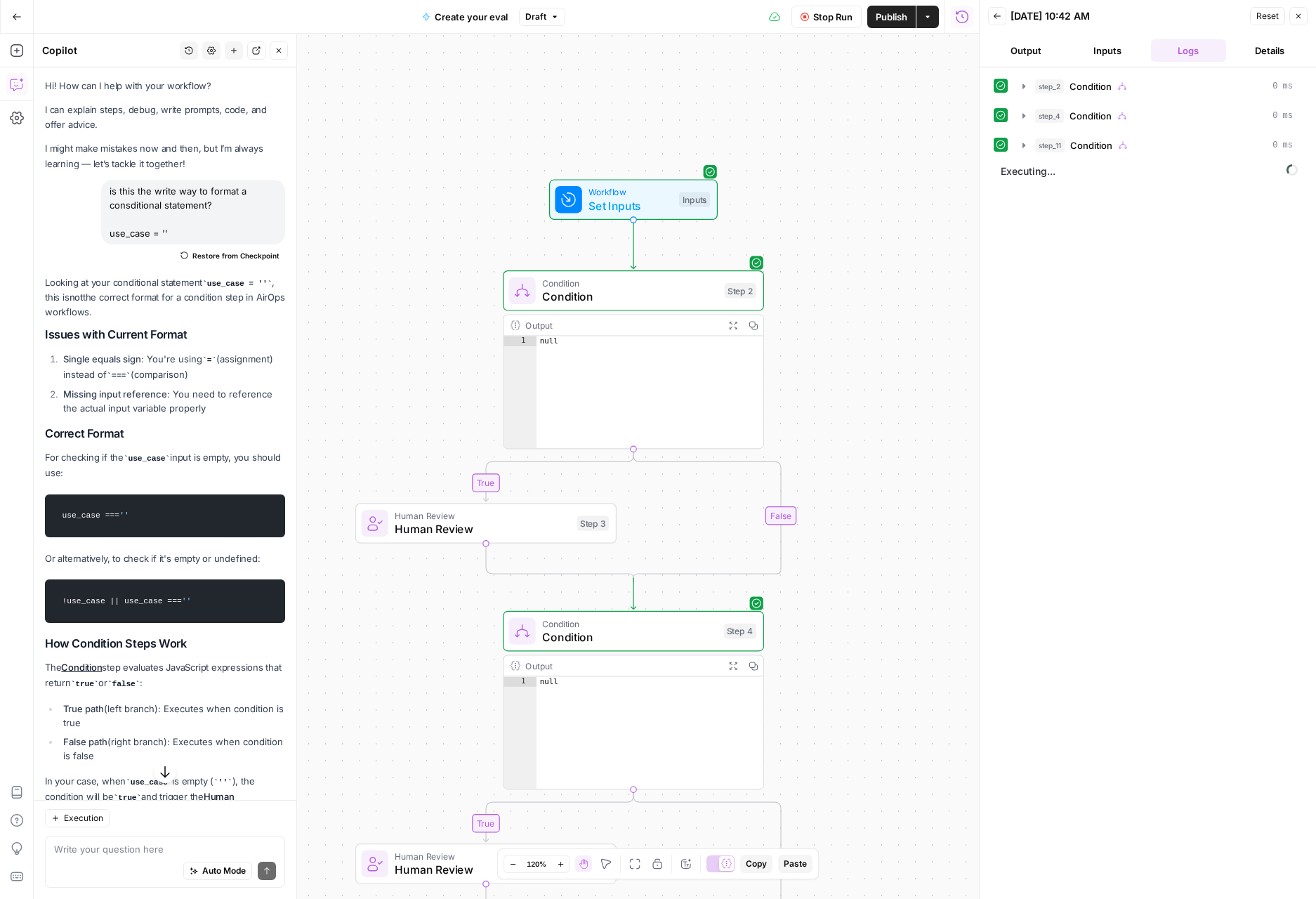
drag, startPoint x: 862, startPoint y: 386, endPoint x: 858, endPoint y: 510, distance: 124.1
click at [858, 510] on div "true true true false false false Workflow Set Inputs Inputs Condition Condition…" at bounding box center [506, 466] width 945 height 865
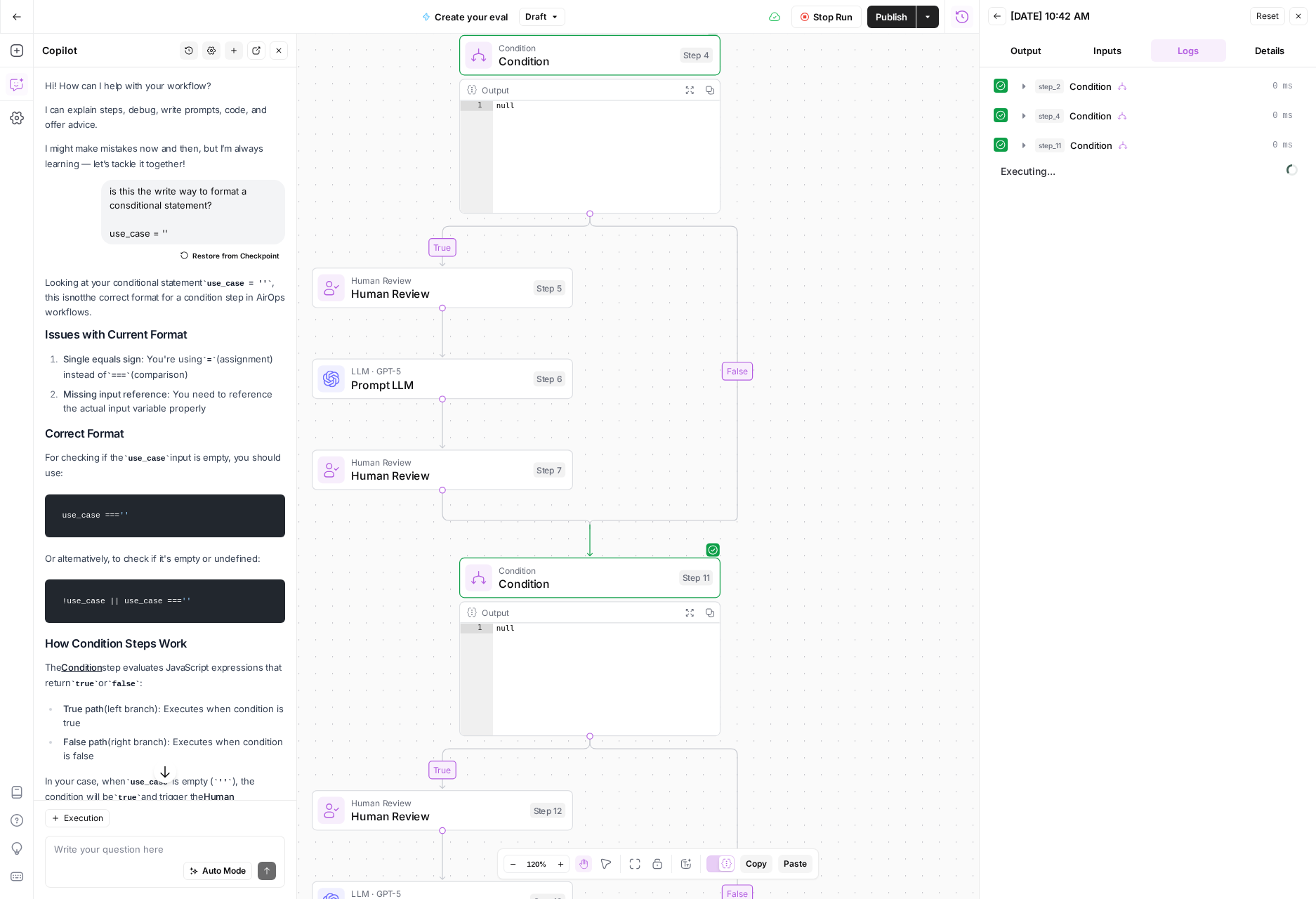
drag, startPoint x: 817, startPoint y: 634, endPoint x: 784, endPoint y: -57, distance: 691.8
click at [784, 0] on html "S Statsig New Home Browse Insights Opportunities Your Data Recent Grids SEO Blo…" at bounding box center [658, 449] width 1316 height 899
click at [1025, 156] on button "step_11 Condition 0 ms" at bounding box center [1158, 145] width 287 height 22
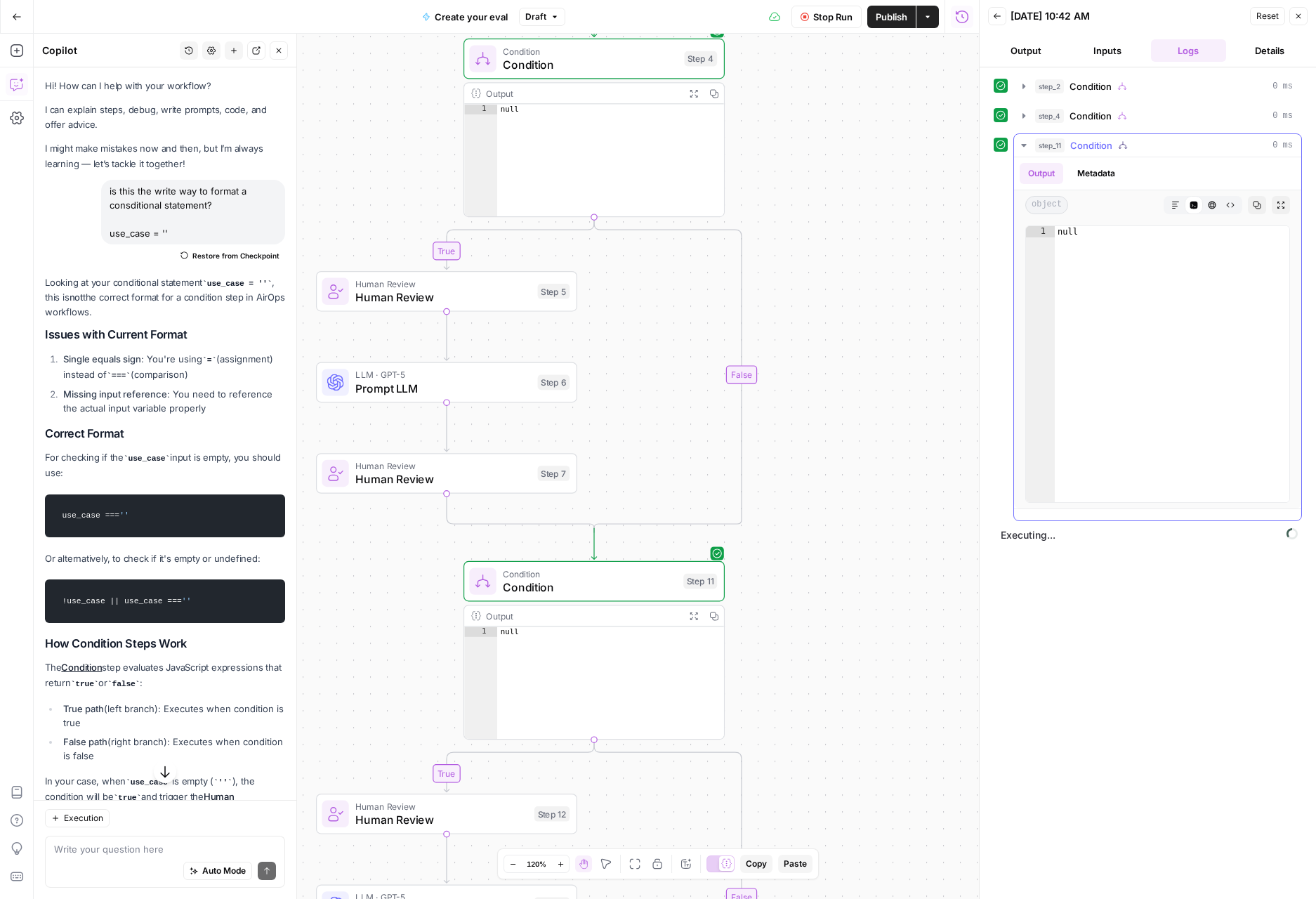
click at [1026, 148] on icon "button" at bounding box center [1024, 145] width 11 height 11
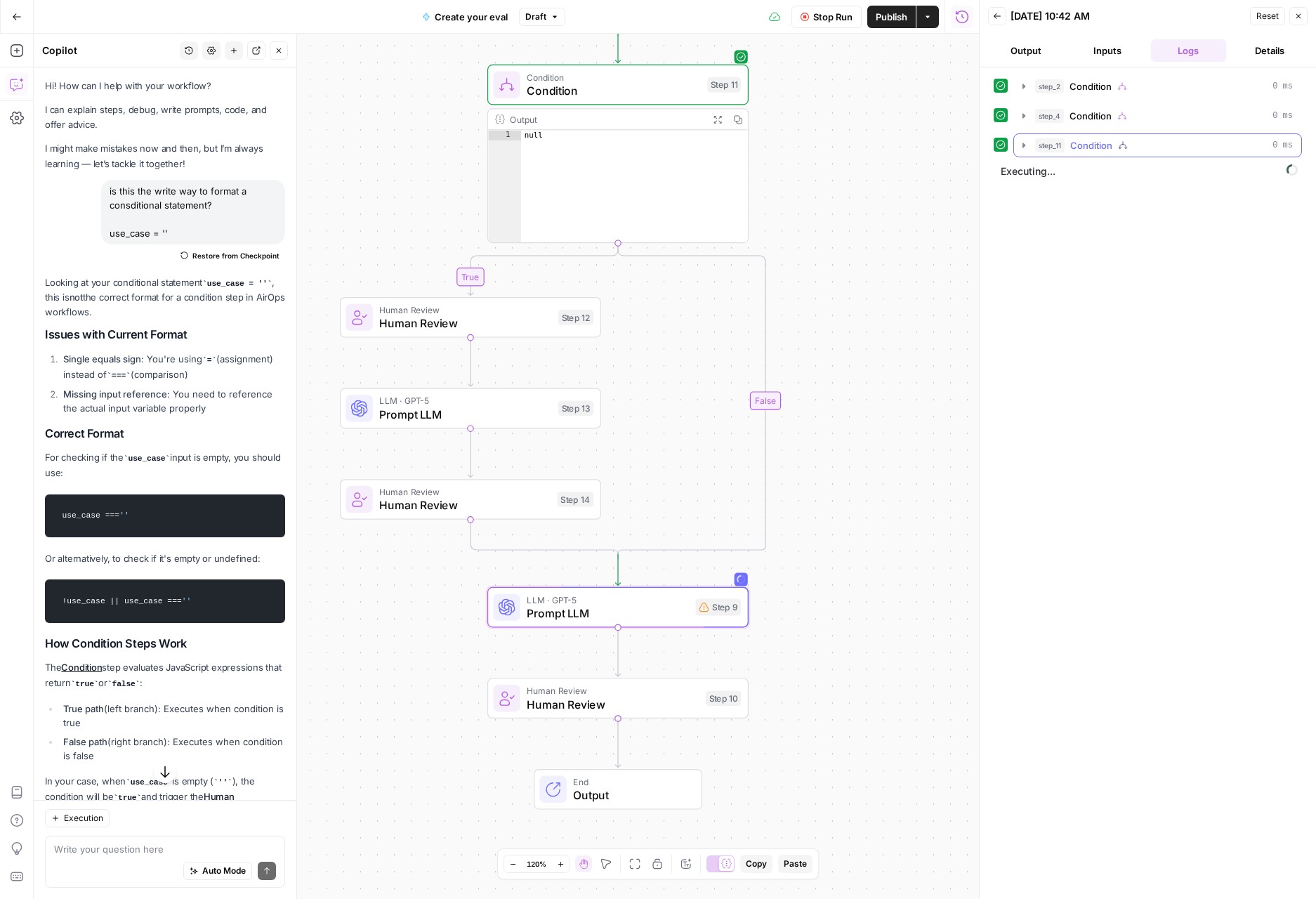
drag, startPoint x: 780, startPoint y: 669, endPoint x: 902, endPoint y: 83, distance: 598.6
click at [799, 178] on div "true true true false false false Workflow Set Inputs Inputs Condition Condition…" at bounding box center [506, 466] width 945 height 865
click at [1092, 53] on button "Inputs" at bounding box center [1107, 51] width 76 height 22
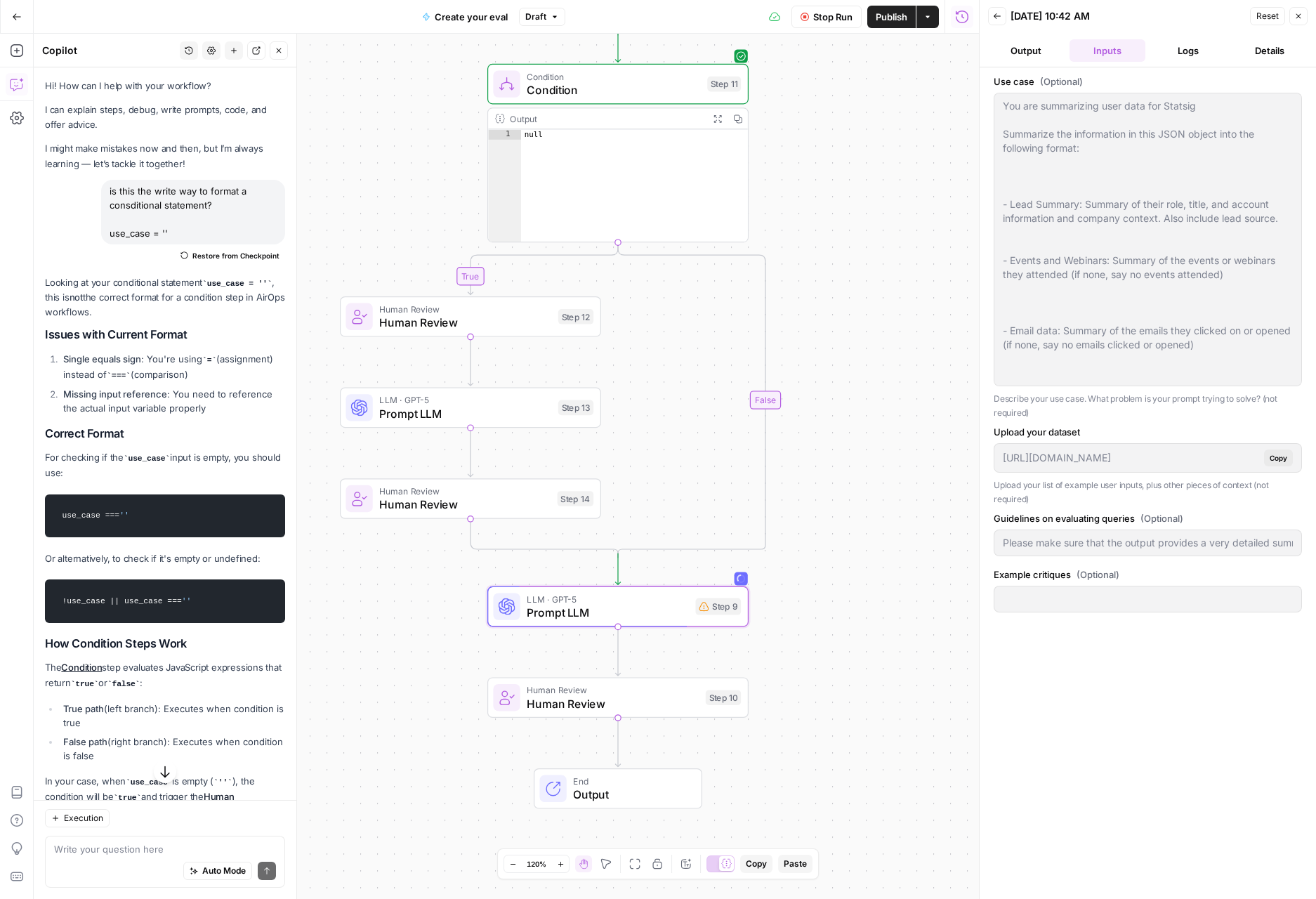
click at [1183, 35] on header "Back 09/19/25 at 10:42 AM Reset Close Output Inputs Logs Details" at bounding box center [1147, 34] width 336 height 67
click at [1187, 49] on button "Logs" at bounding box center [1189, 51] width 76 height 22
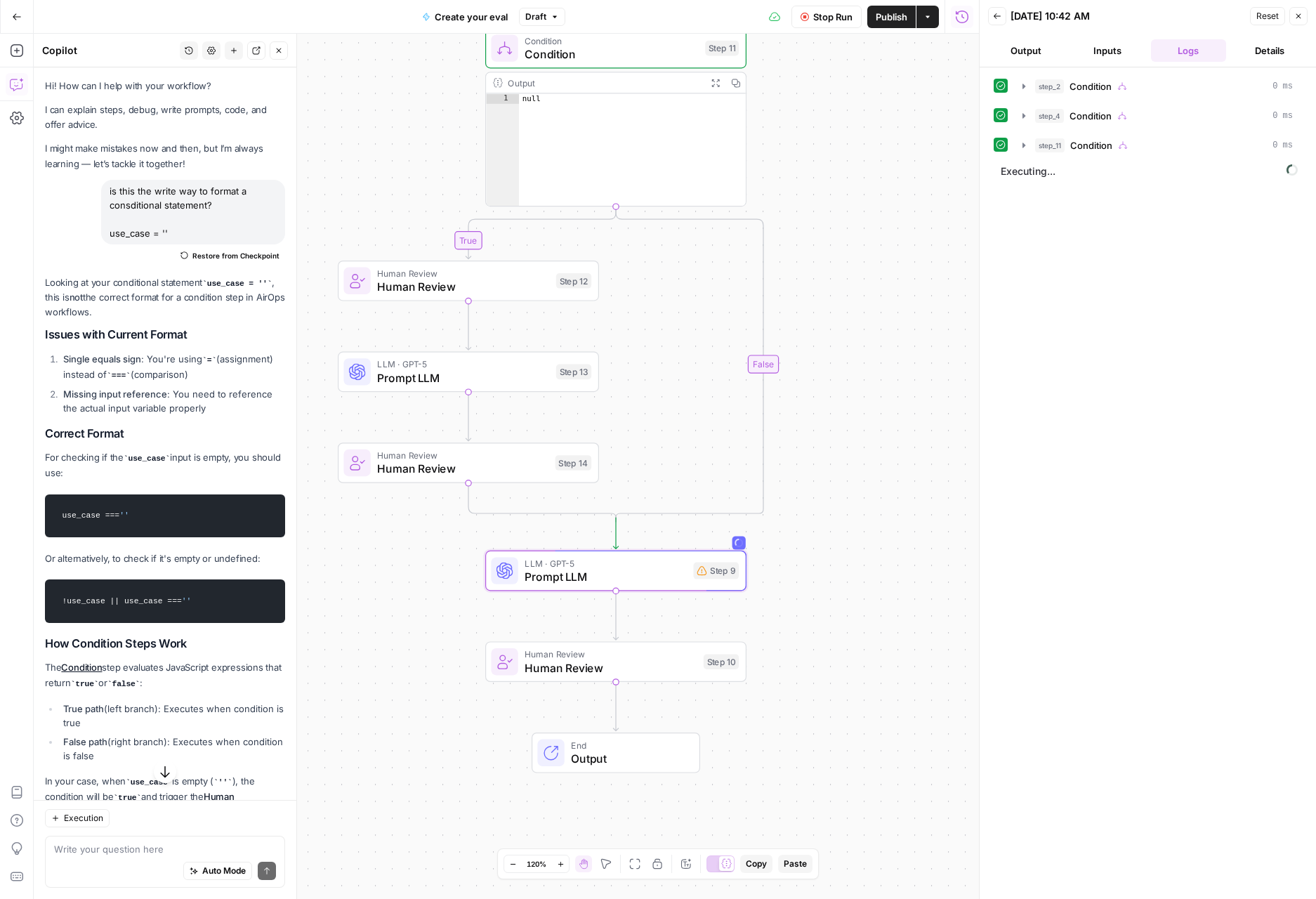
drag, startPoint x: 801, startPoint y: 638, endPoint x: 804, endPoint y: 597, distance: 41.1
click at [801, 621] on div "true true true false false false Workflow Set Inputs Inputs Condition Condition…" at bounding box center [506, 466] width 945 height 865
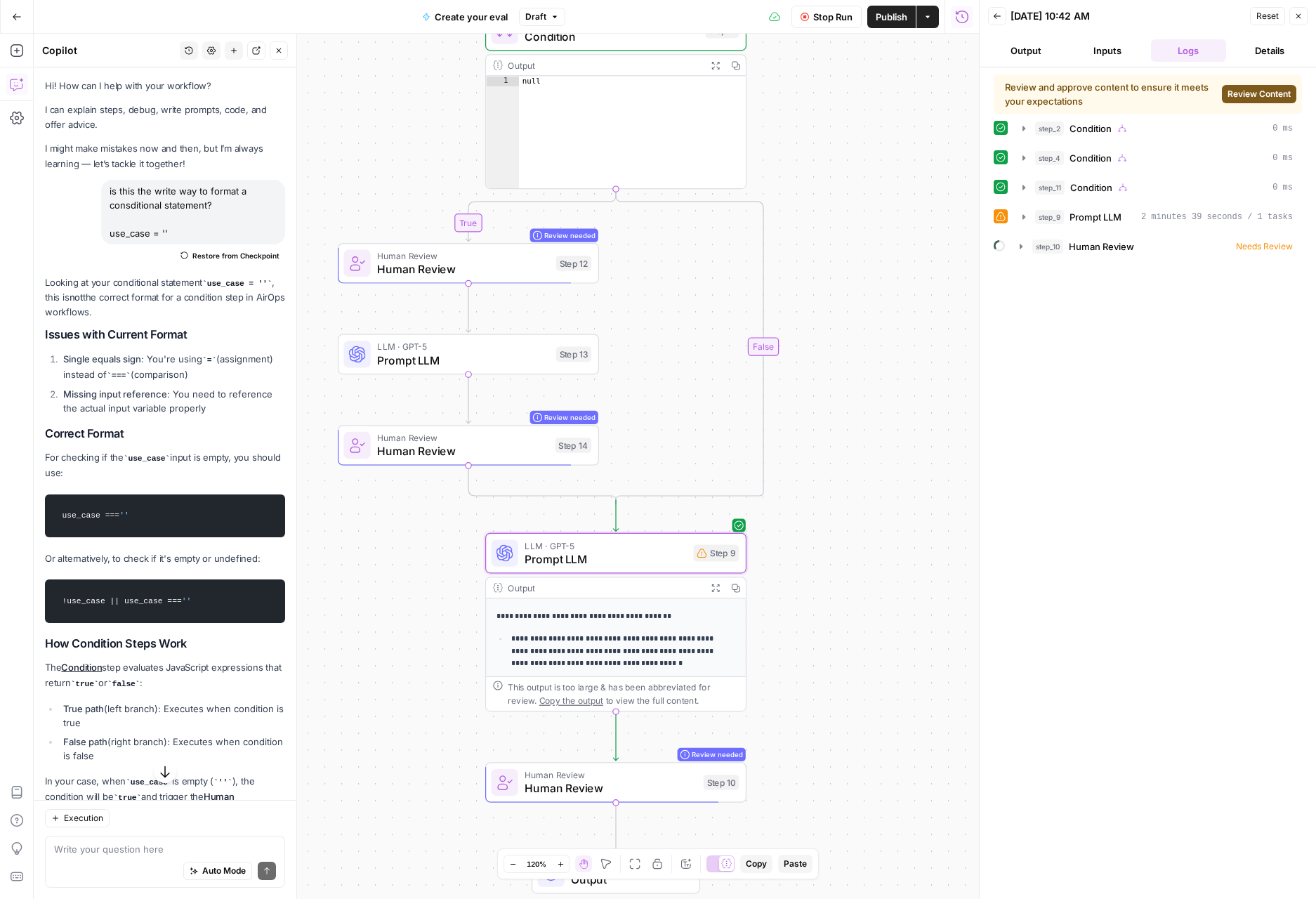
scroll to position [79, 0]
click at [1271, 96] on span "Review Content" at bounding box center [1258, 94] width 63 height 12
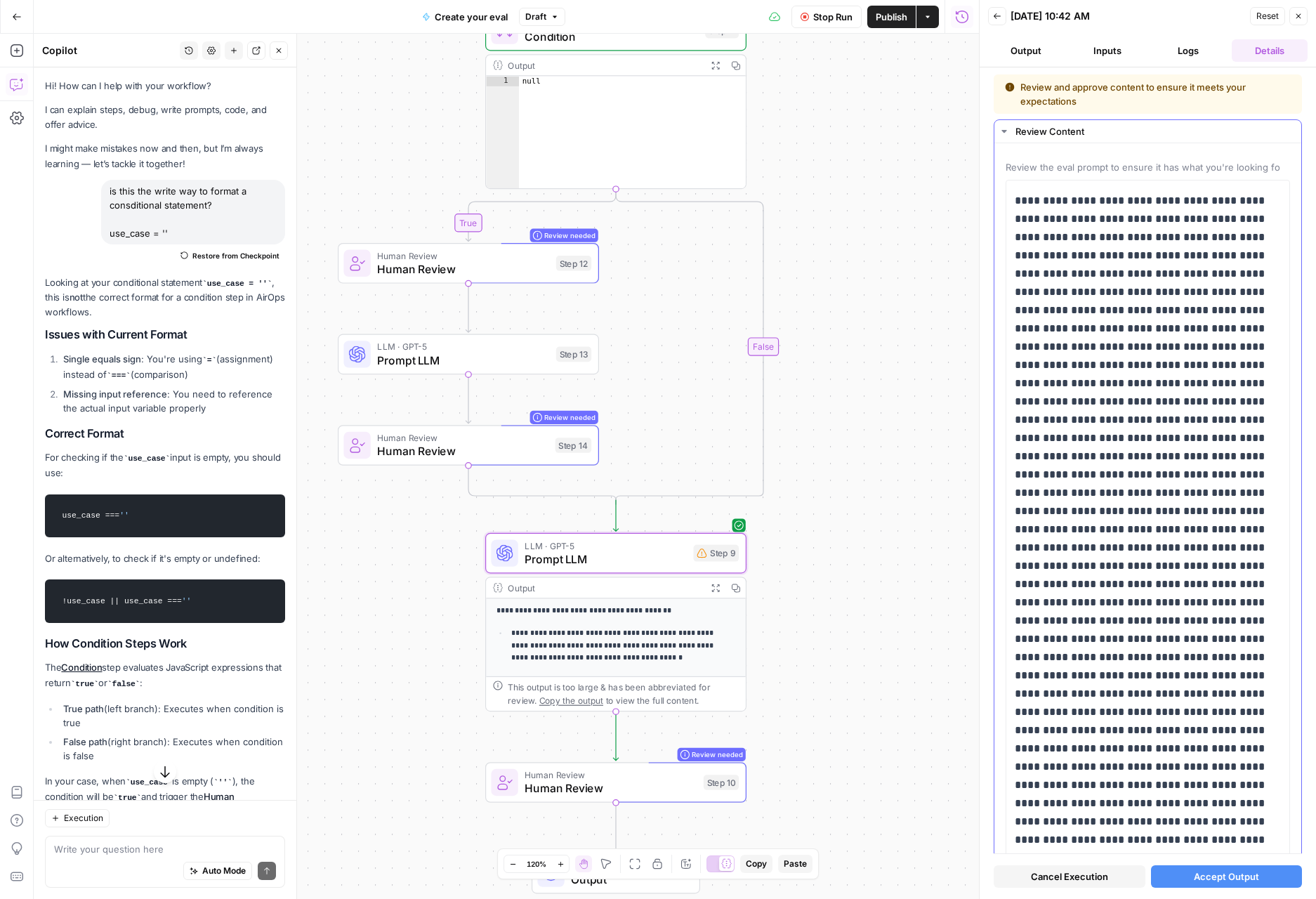
scroll to position [3, 0]
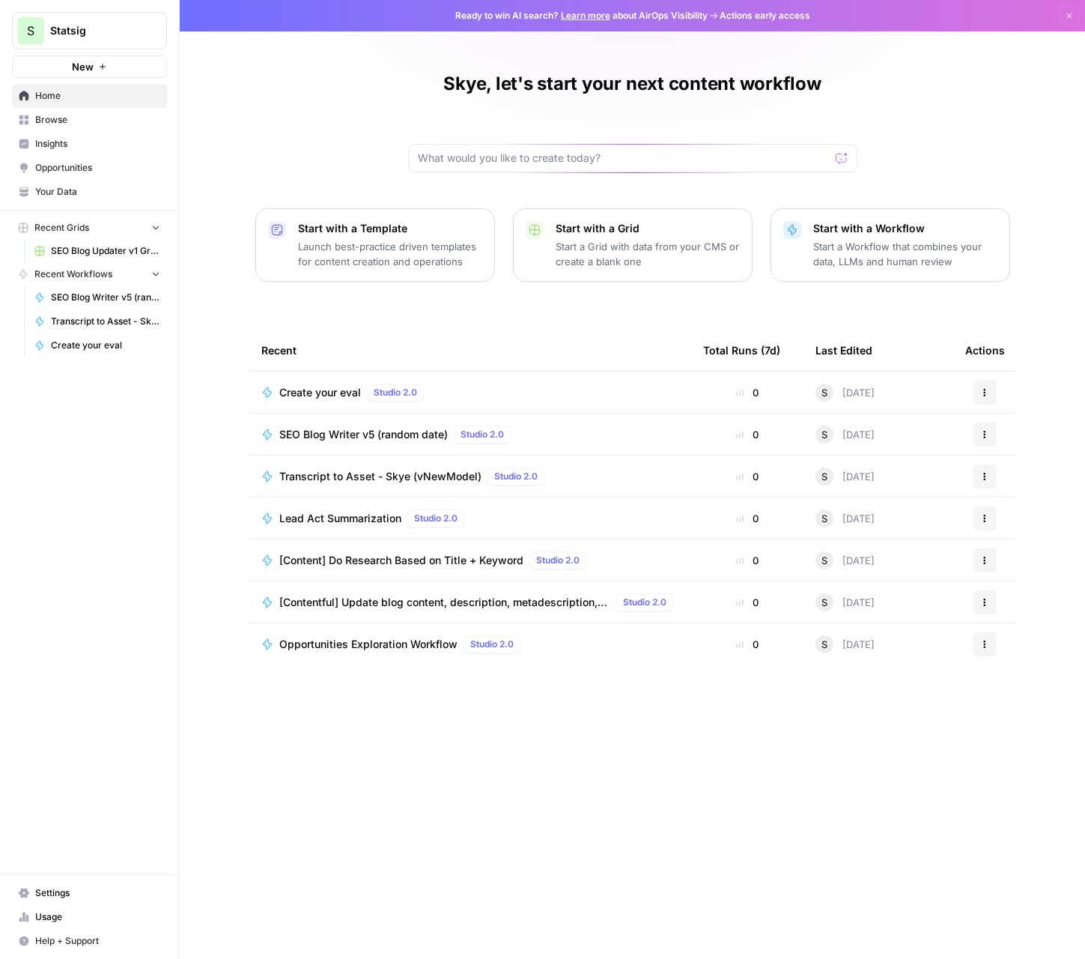
click at [79, 218] on button "Recent Grids" at bounding box center [89, 227] width 155 height 22
click at [80, 227] on span "Recent Grids" at bounding box center [61, 227] width 55 height 13
click at [72, 252] on span "SEO Blog Updater v1 Grid (master)" at bounding box center [105, 250] width 109 height 13
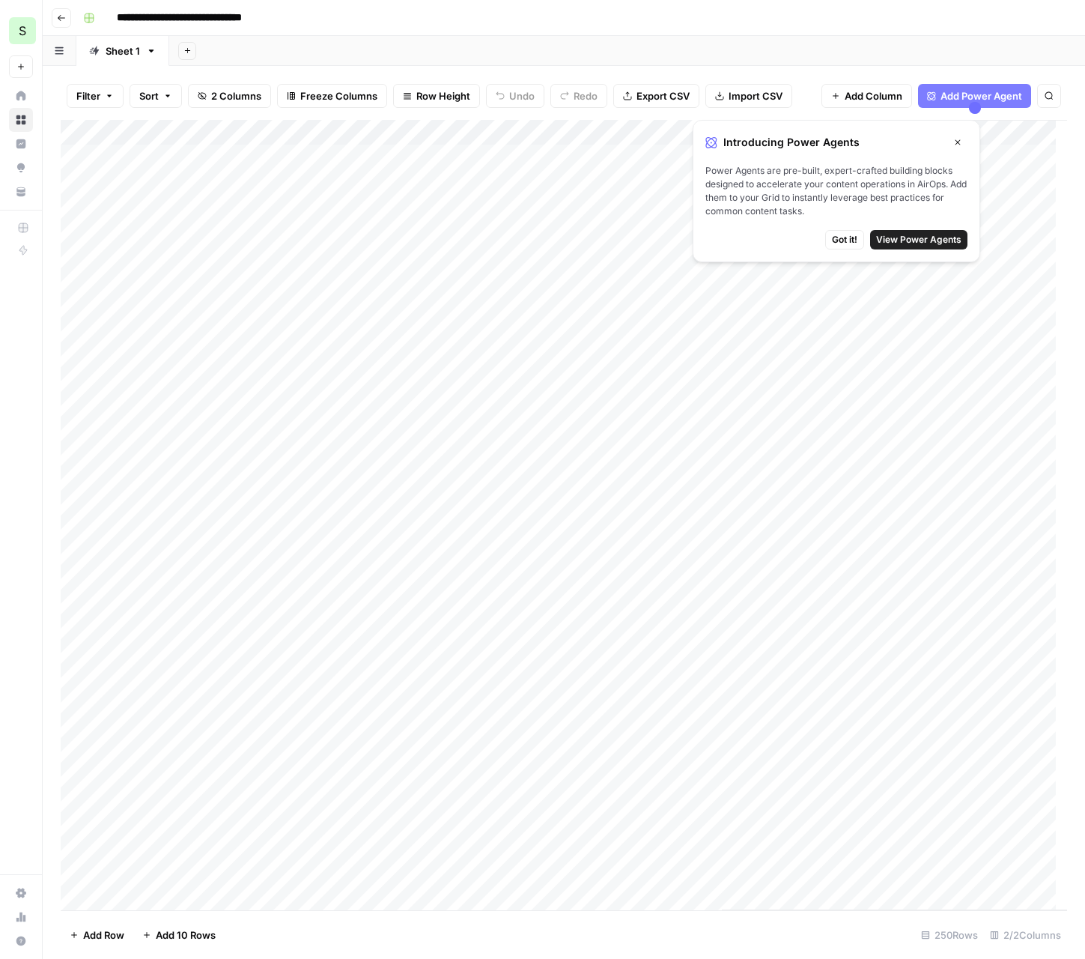
click at [70, 21] on button "Go back" at bounding box center [61, 17] width 19 height 19
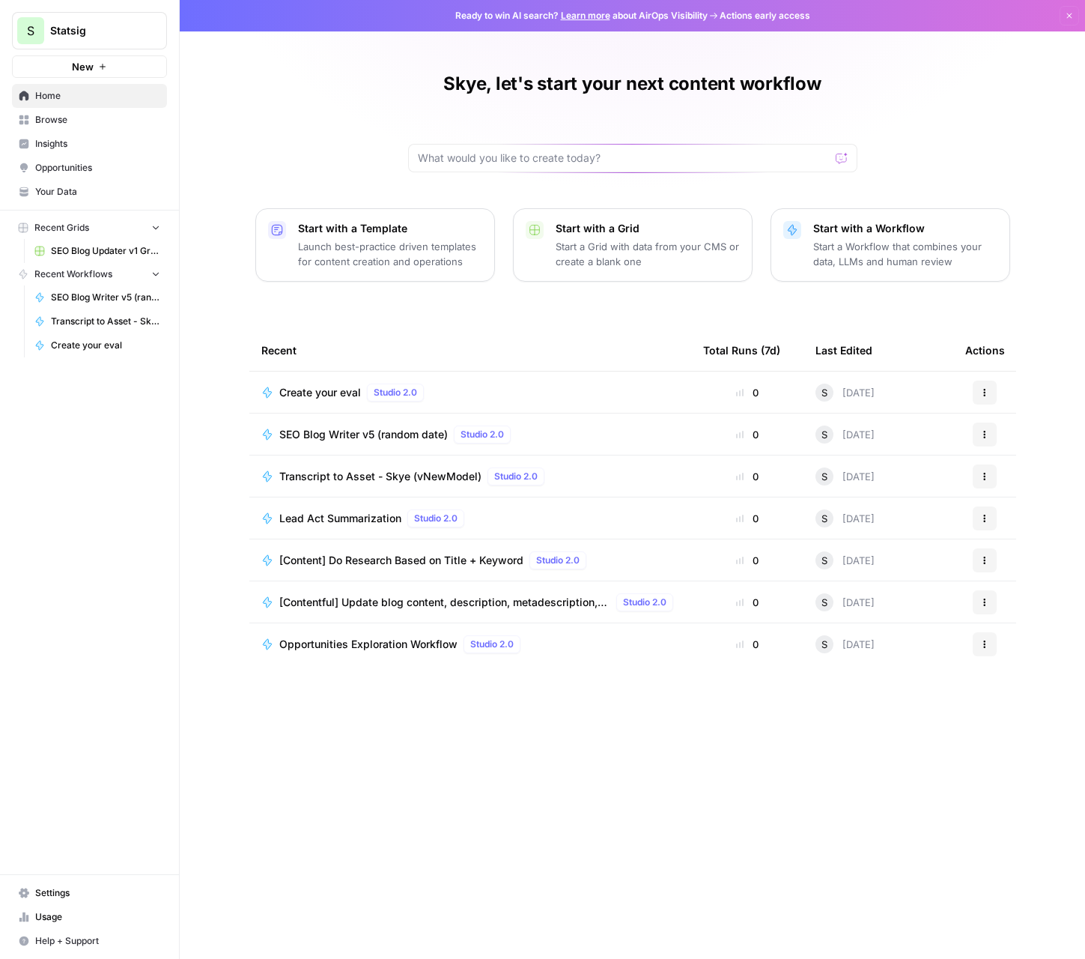
click at [94, 121] on span "Browse" at bounding box center [97, 119] width 125 height 13
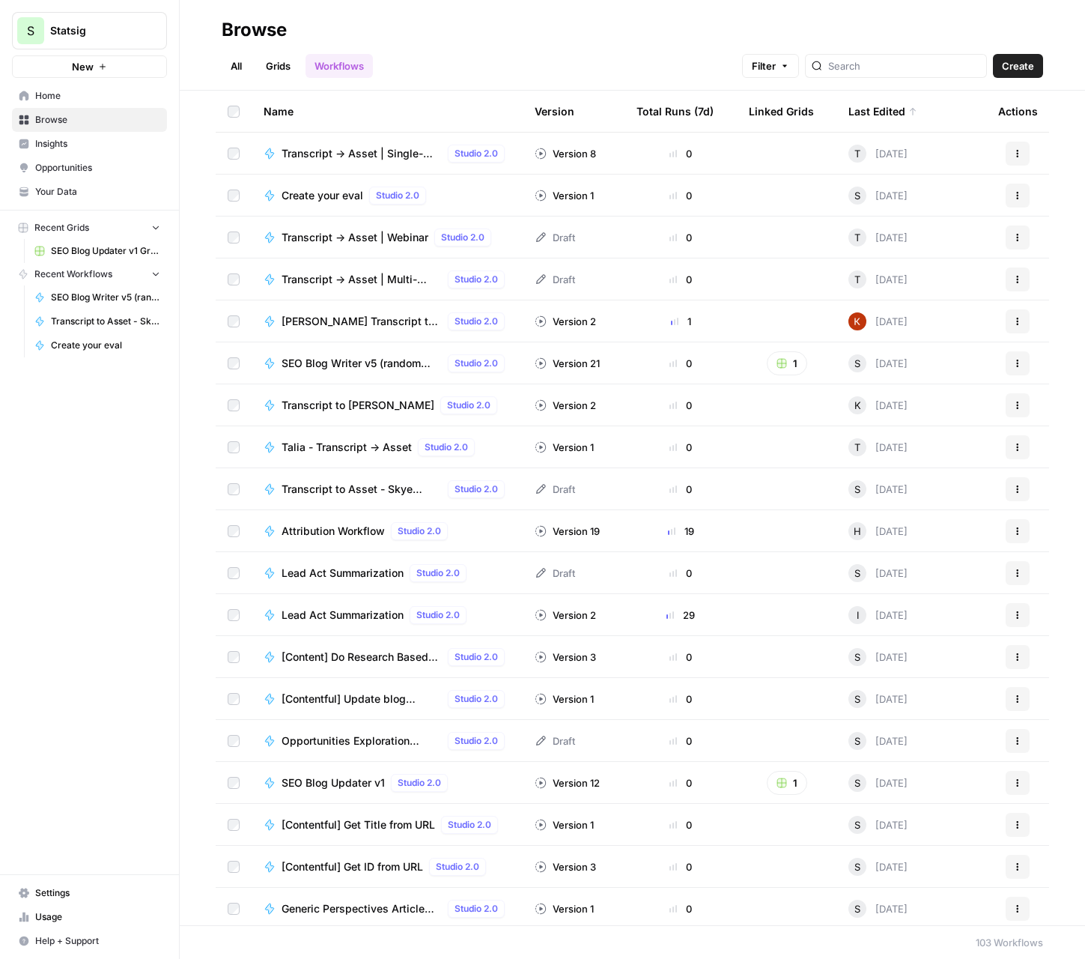
click at [651, 115] on div "Total Runs (7d)" at bounding box center [675, 111] width 77 height 41
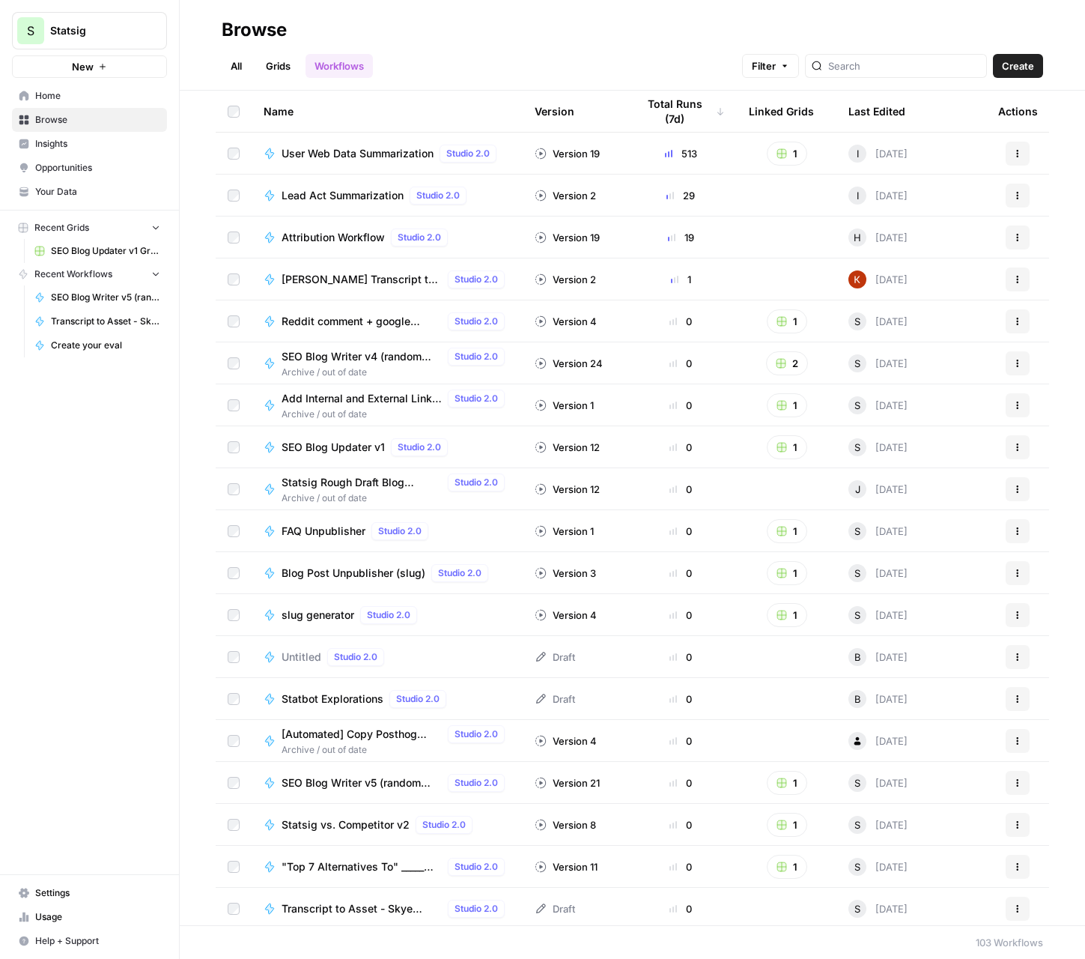
click at [336, 157] on span "User Web Data Summarization" at bounding box center [358, 153] width 152 height 15
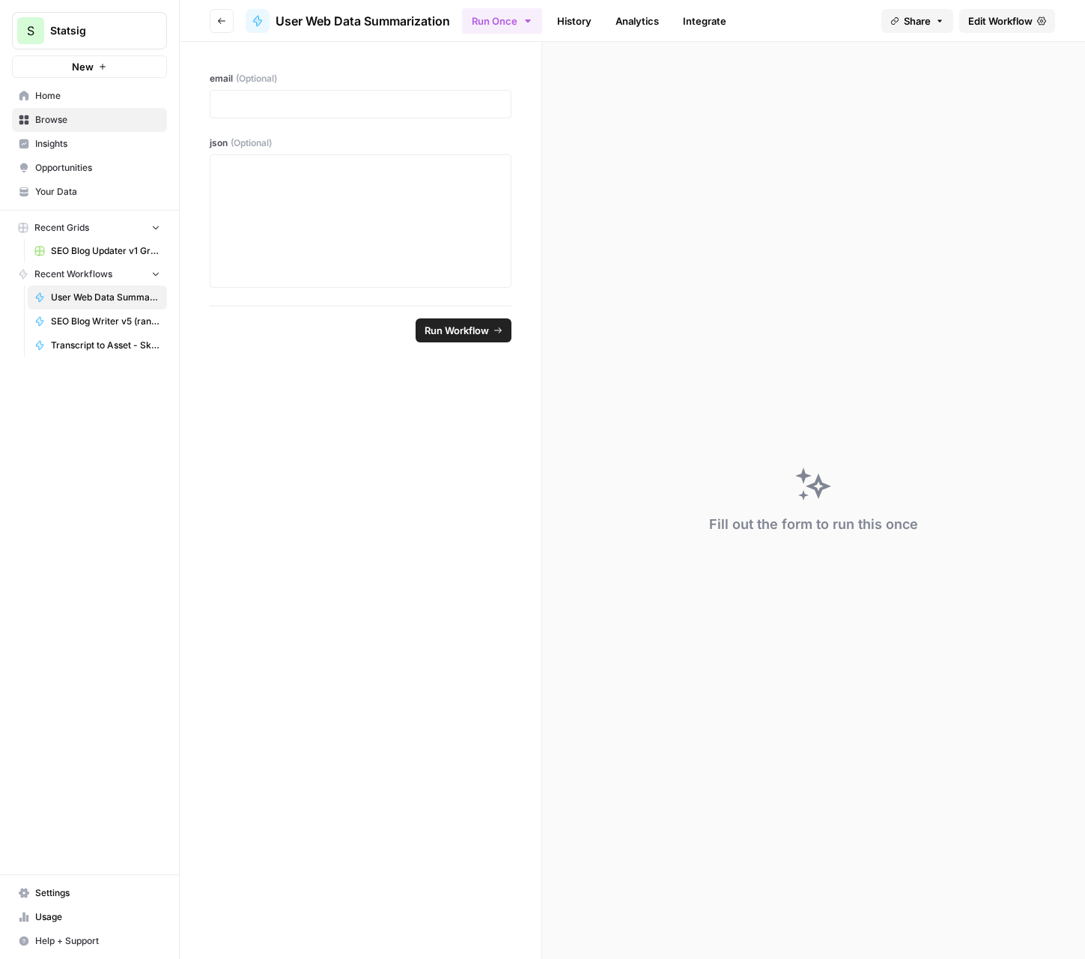
click at [226, 17] on button "Go back" at bounding box center [222, 21] width 24 height 24
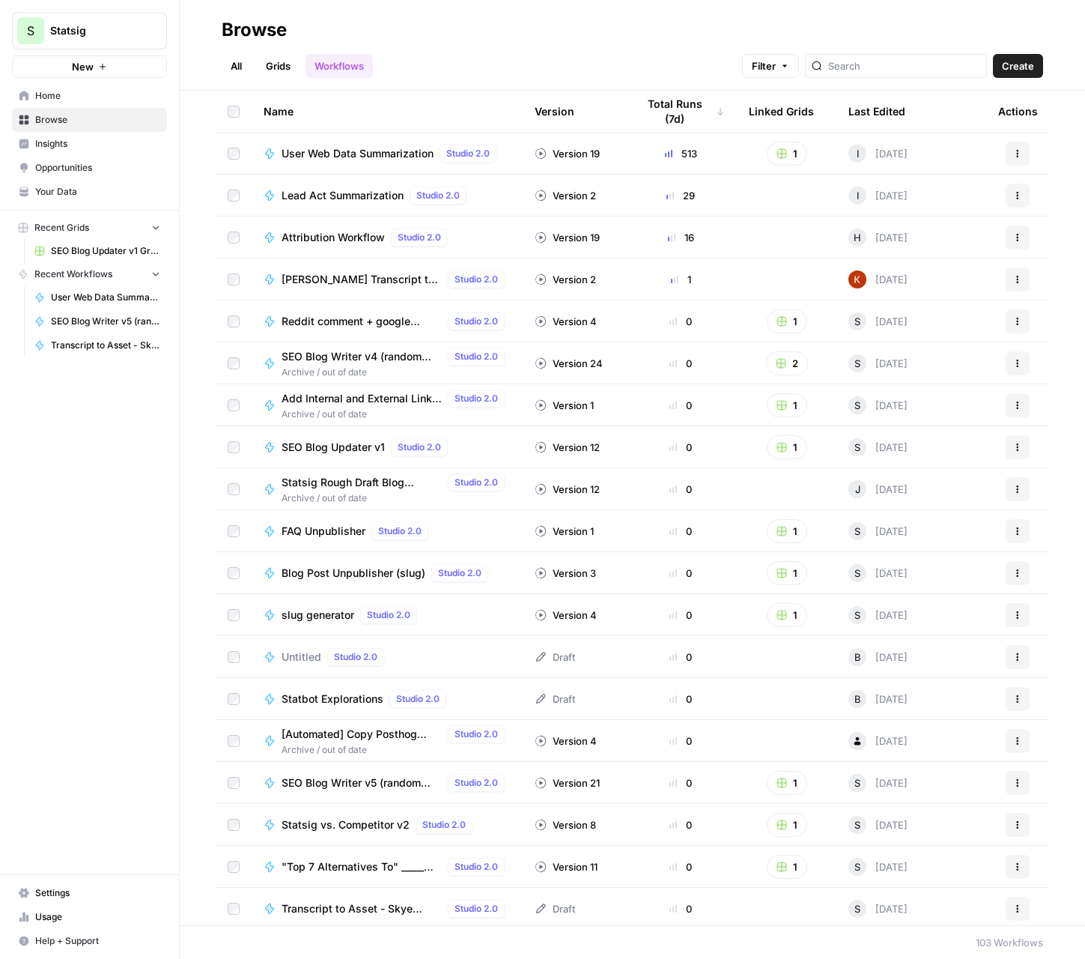
click at [337, 151] on span "User Web Data Summarization" at bounding box center [358, 153] width 152 height 15
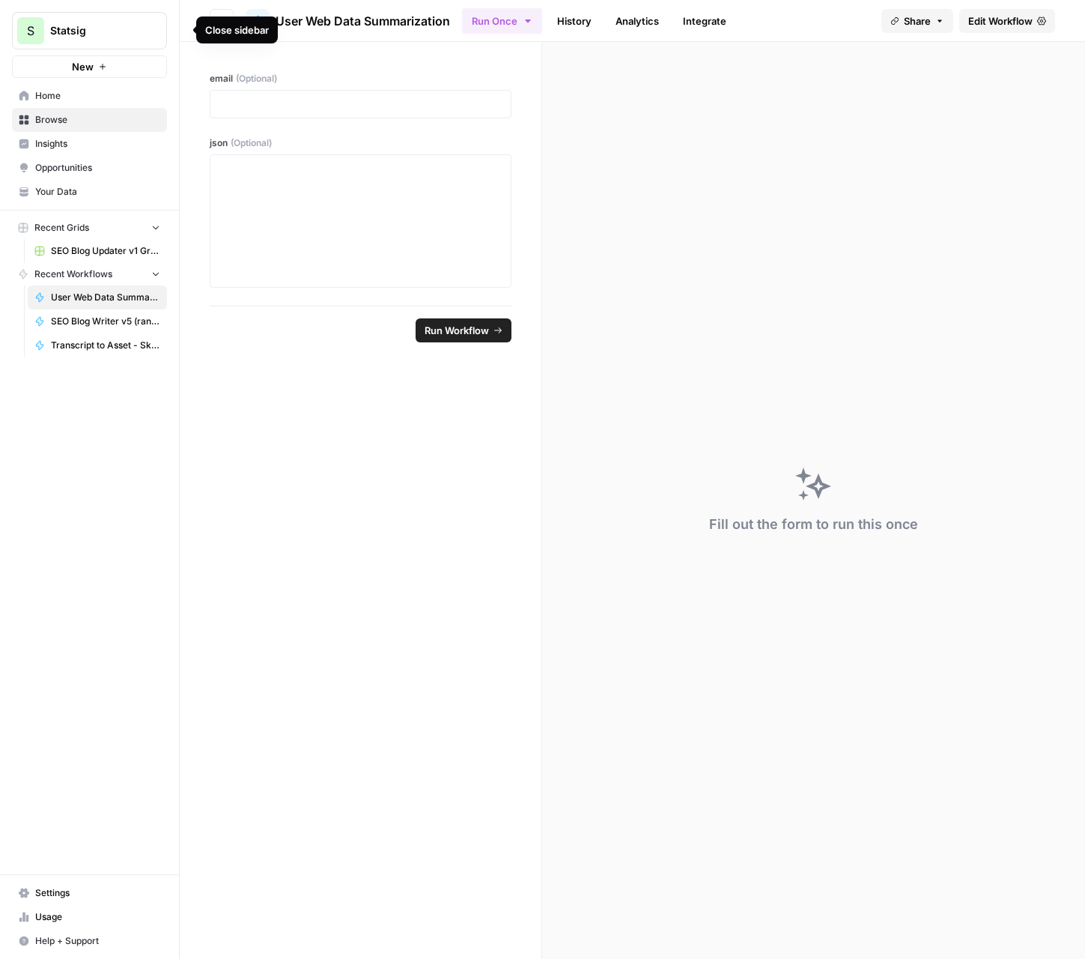
click at [570, 18] on link "History" at bounding box center [574, 21] width 52 height 24
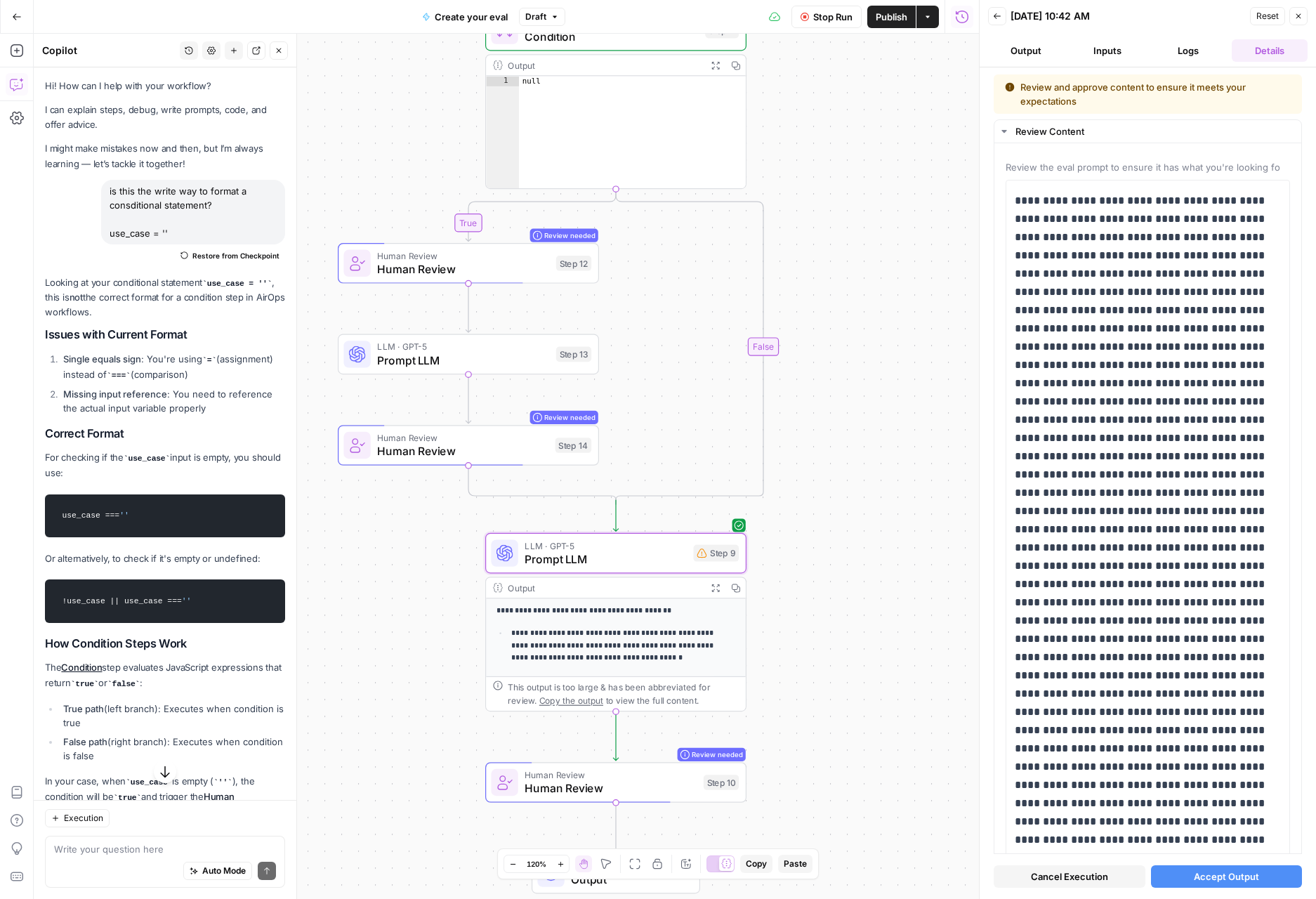
click at [1172, 45] on button "Logs" at bounding box center [1189, 51] width 76 height 22
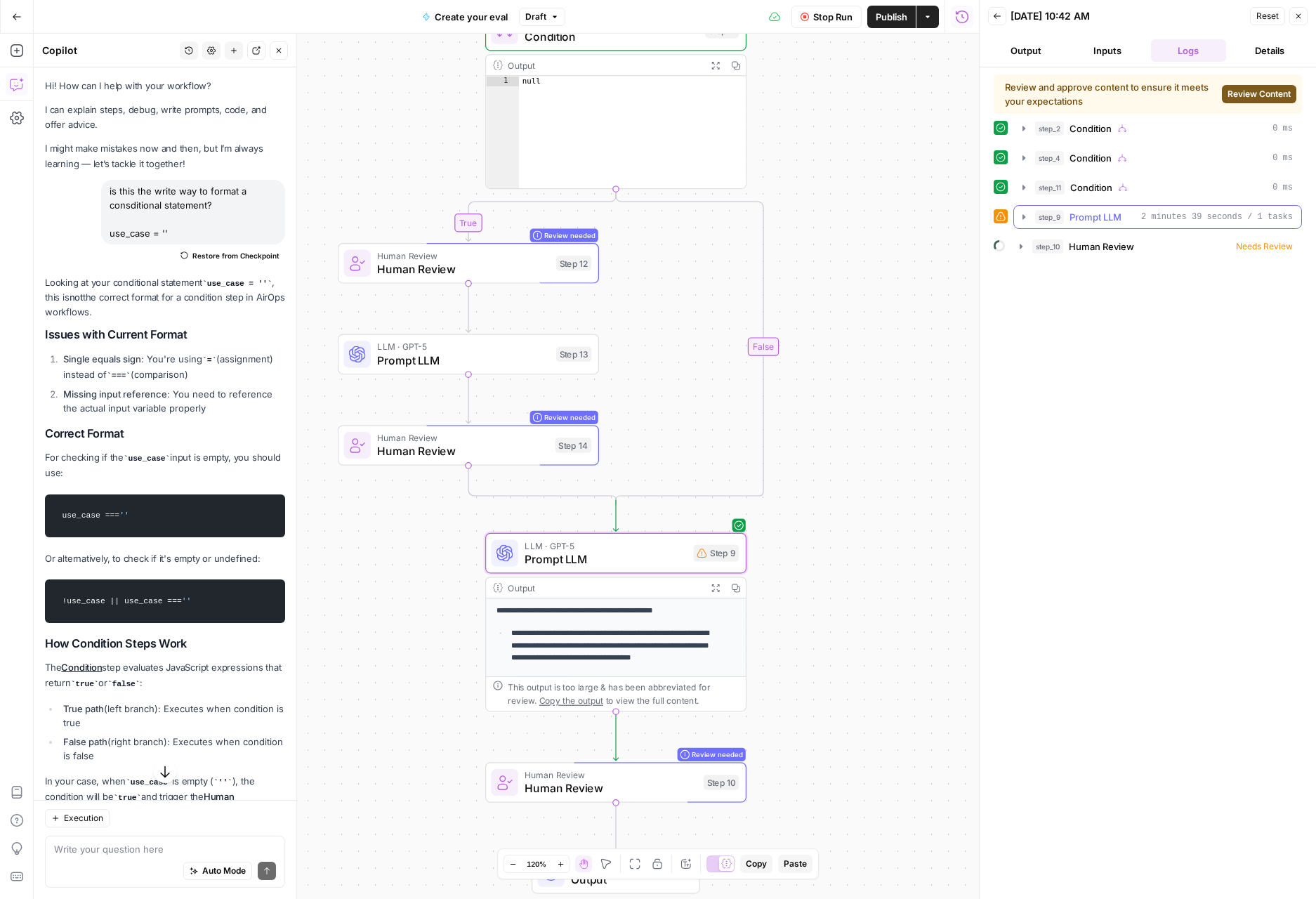
click at [1026, 218] on icon "button" at bounding box center [1024, 217] width 11 height 11
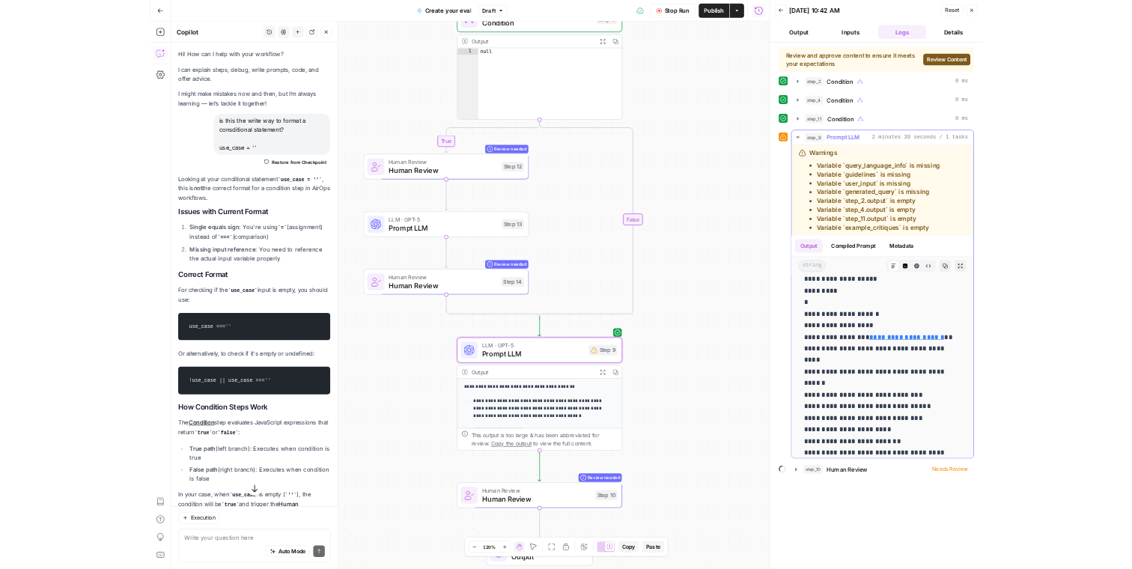
scroll to position [7915, 0]
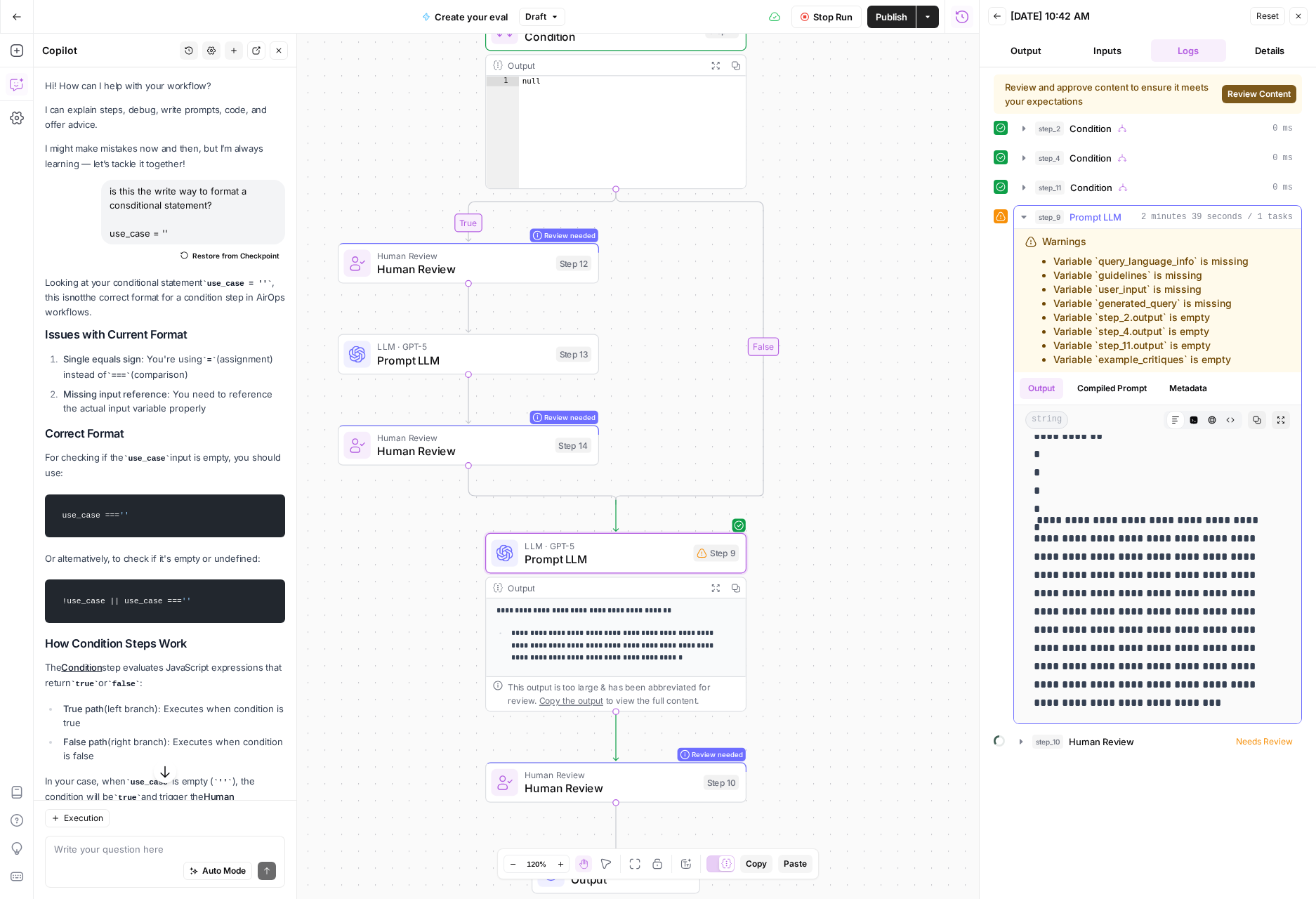
click at [1252, 419] on icon "button" at bounding box center [1256, 419] width 8 height 8
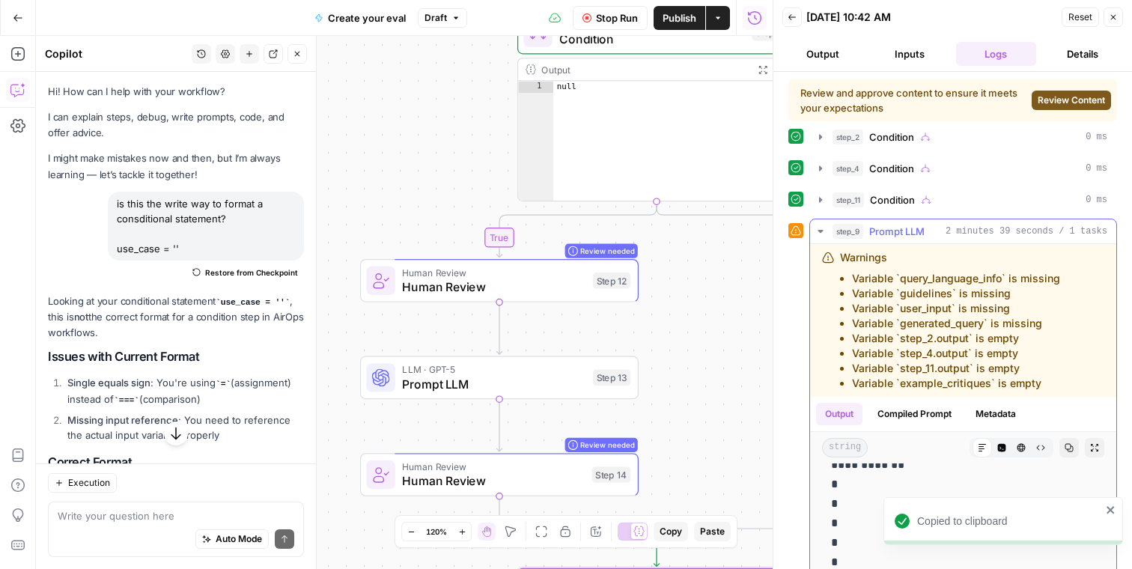
scroll to position [242, 0]
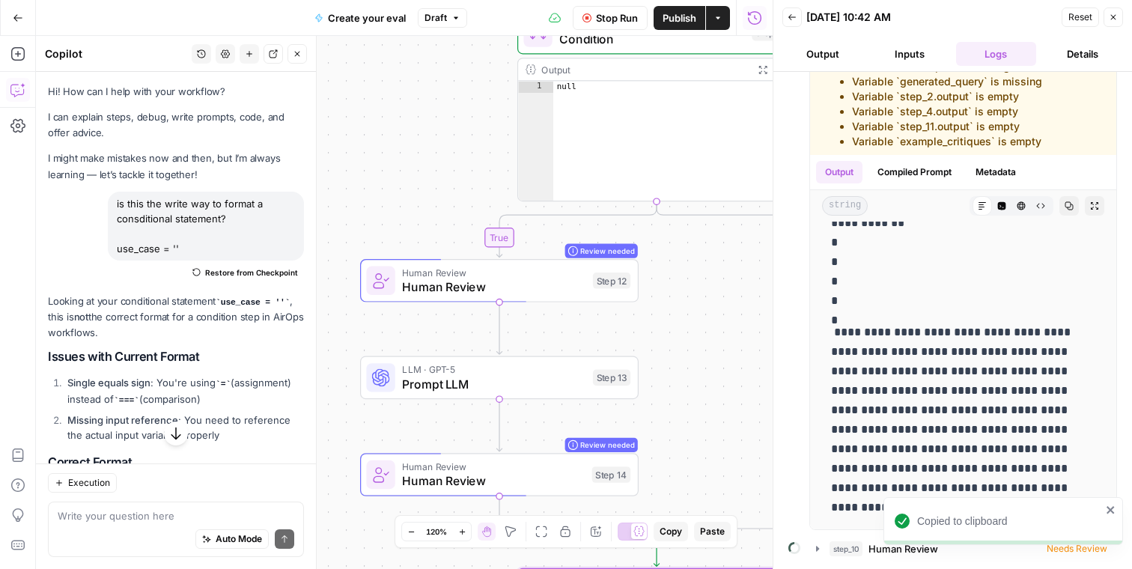
click at [1100, 506] on div "Copied to clipboard" at bounding box center [1004, 521] width 240 height 48
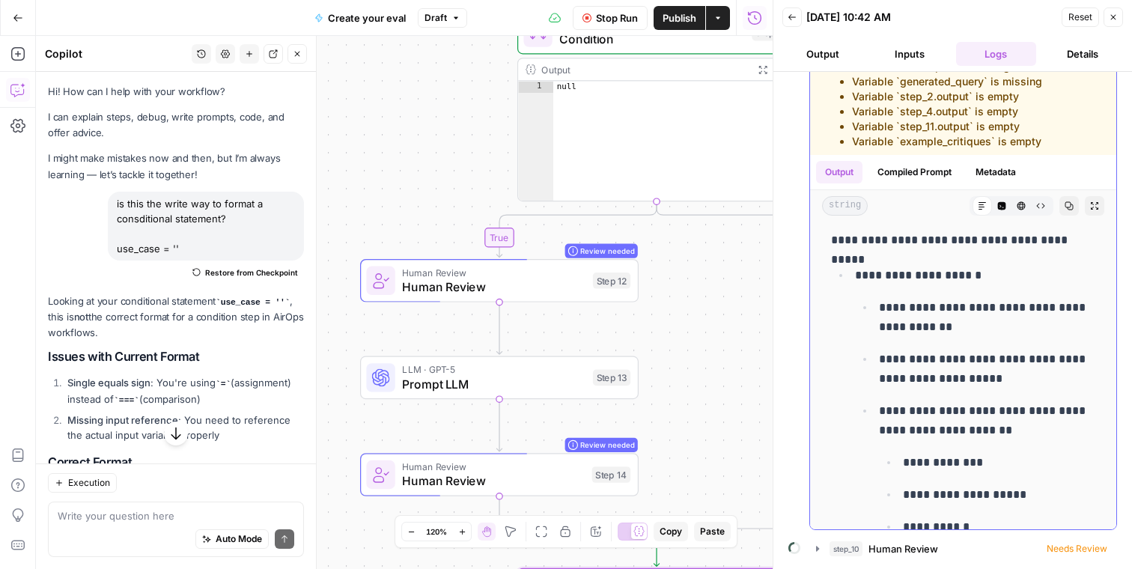
scroll to position [0, 0]
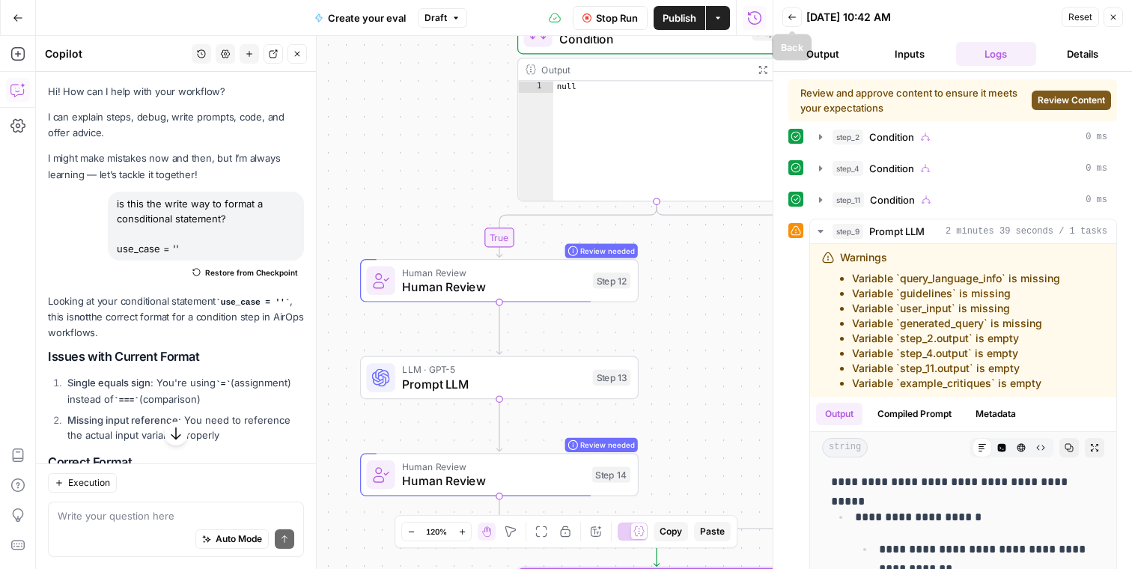
click at [789, 16] on icon "button" at bounding box center [792, 17] width 7 height 6
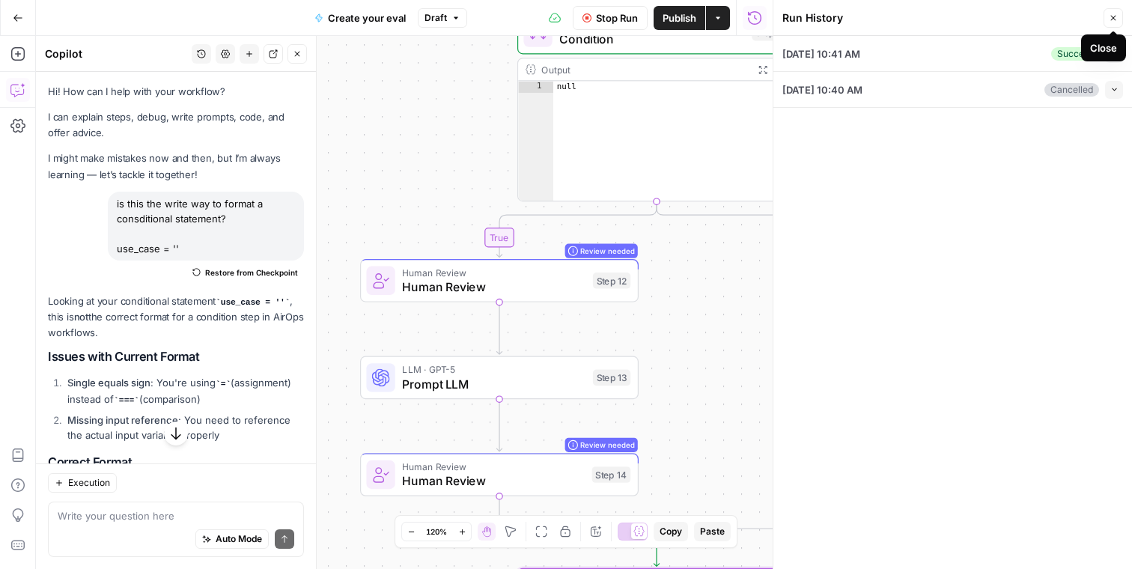
click at [1115, 15] on icon "button" at bounding box center [1113, 17] width 9 height 9
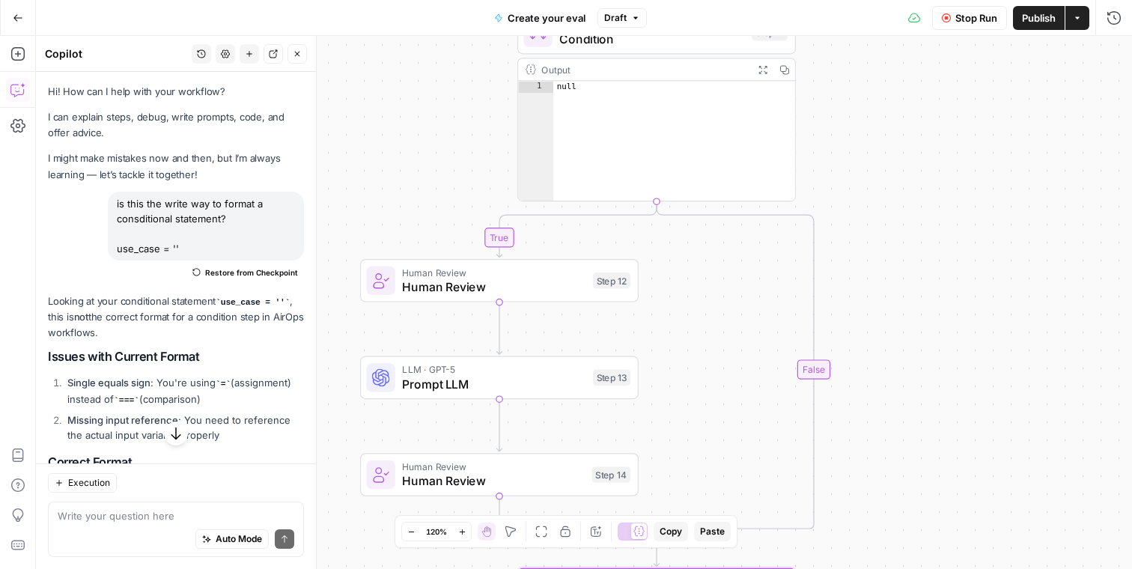
click at [980, 19] on span "Stop Run" at bounding box center [977, 17] width 42 height 15
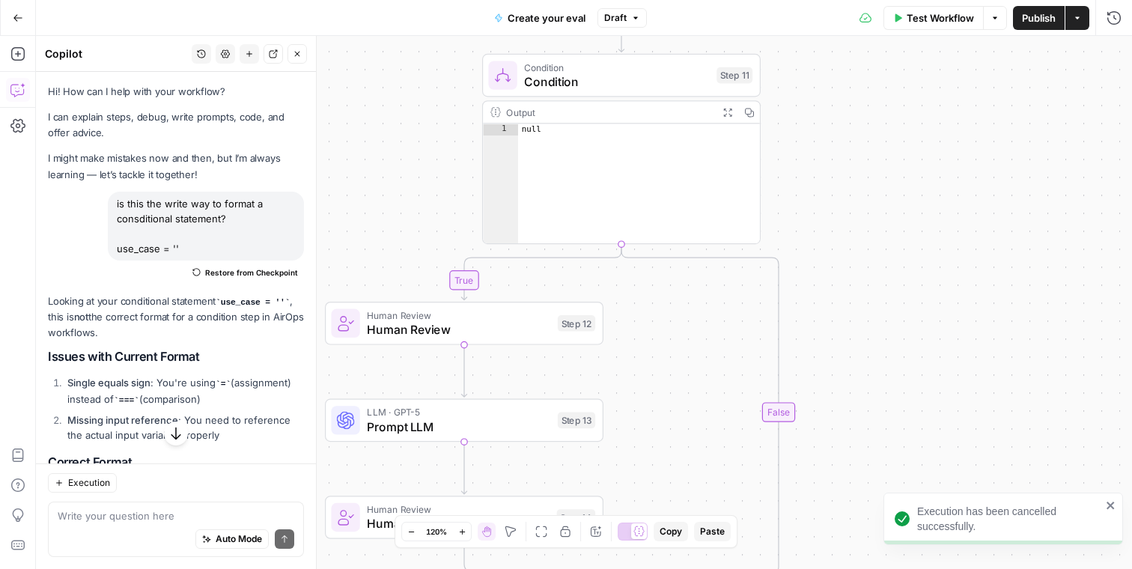
drag, startPoint x: 918, startPoint y: 210, endPoint x: 840, endPoint y: 322, distance: 136.7
click at [840, 322] on div "true true true false false false Workflow Set Inputs Inputs Condition Condition…" at bounding box center [584, 302] width 1097 height 533
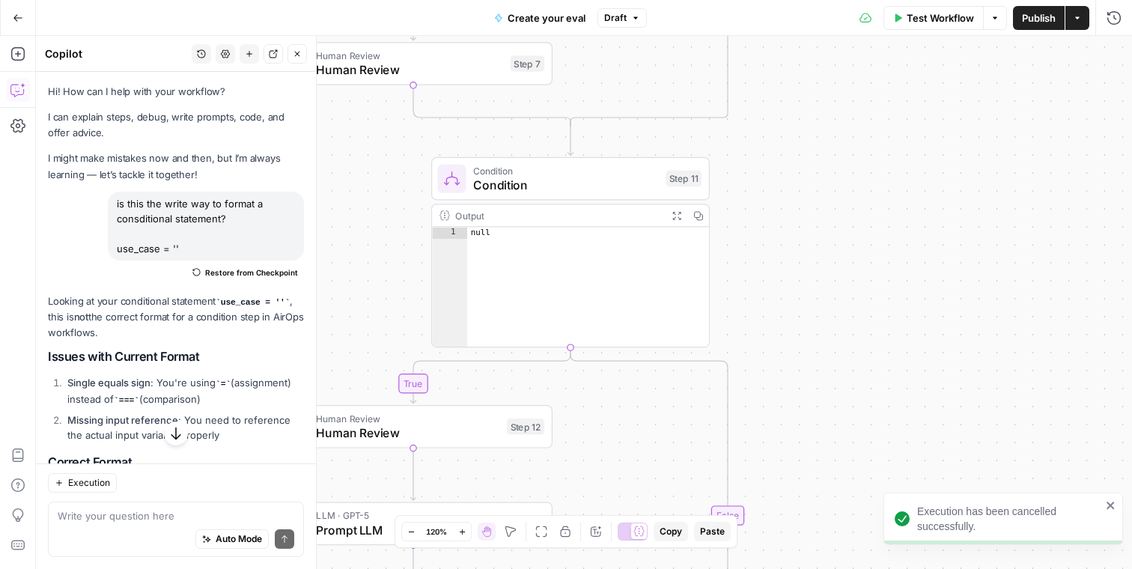
drag, startPoint x: 864, startPoint y: 223, endPoint x: 848, endPoint y: 283, distance: 62.1
click at [849, 282] on div "true true true false false false Workflow Set Inputs Inputs Condition Condition…" at bounding box center [584, 302] width 1097 height 533
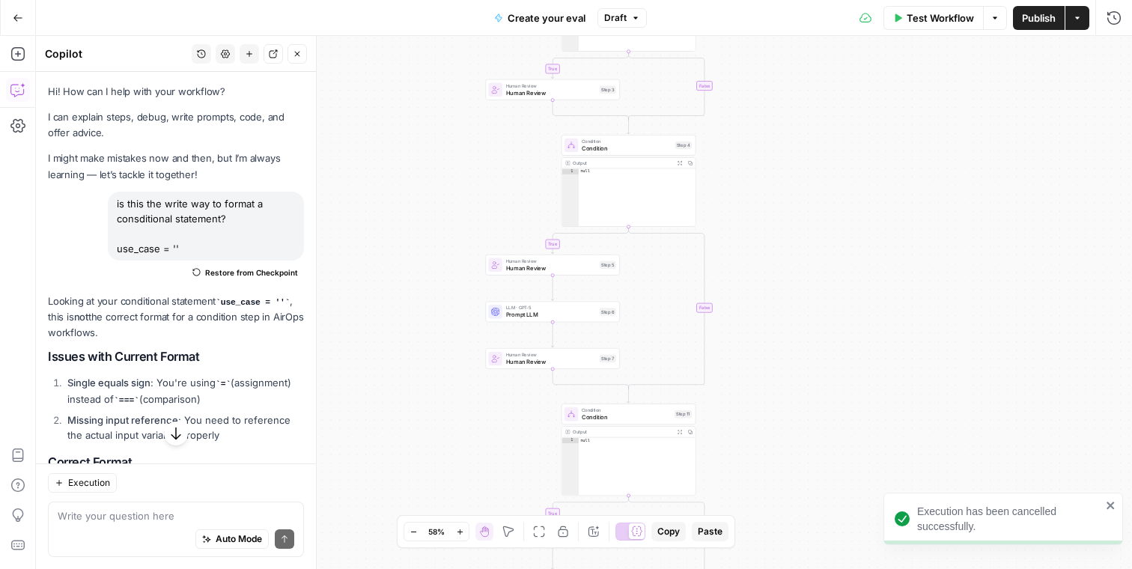
drag, startPoint x: 848, startPoint y: 200, endPoint x: 765, endPoint y: 372, distance: 191.3
click at [766, 370] on div "true true true false false false Workflow Set Inputs Inputs Condition Condition…" at bounding box center [584, 302] width 1097 height 533
drag, startPoint x: 772, startPoint y: 280, endPoint x: 746, endPoint y: 477, distance: 198.7
click at [746, 477] on div "true true true false false false Workflow Set Inputs Inputs Condition Condition…" at bounding box center [584, 302] width 1097 height 533
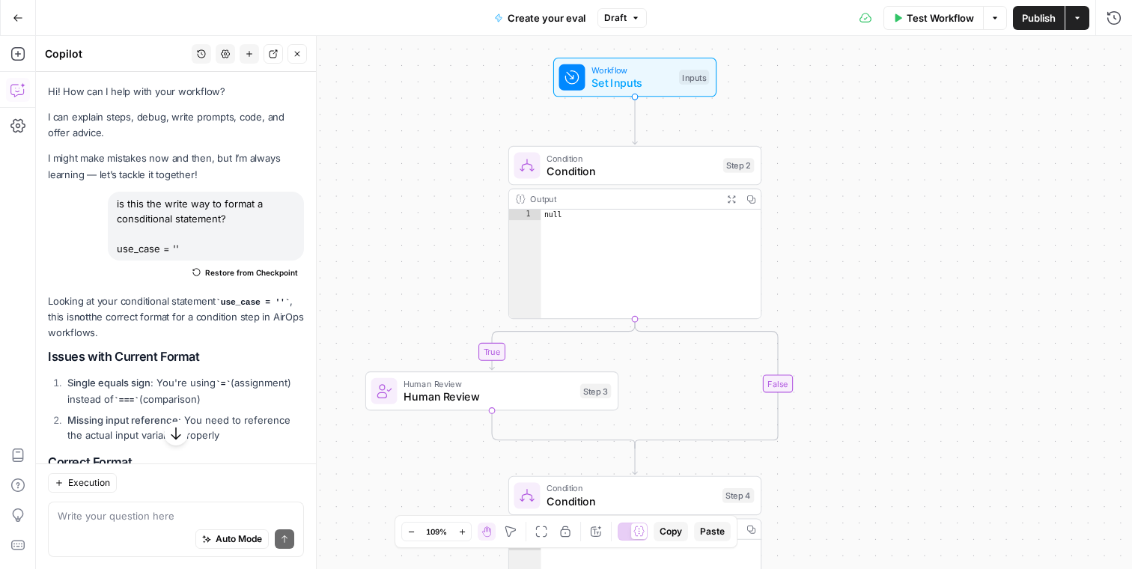
drag, startPoint x: 843, startPoint y: 236, endPoint x: 927, endPoint y: 231, distance: 83.3
click at [927, 231] on div "true true true false false false Workflow Set Inputs Inputs Condition Condition…" at bounding box center [584, 302] width 1097 height 533
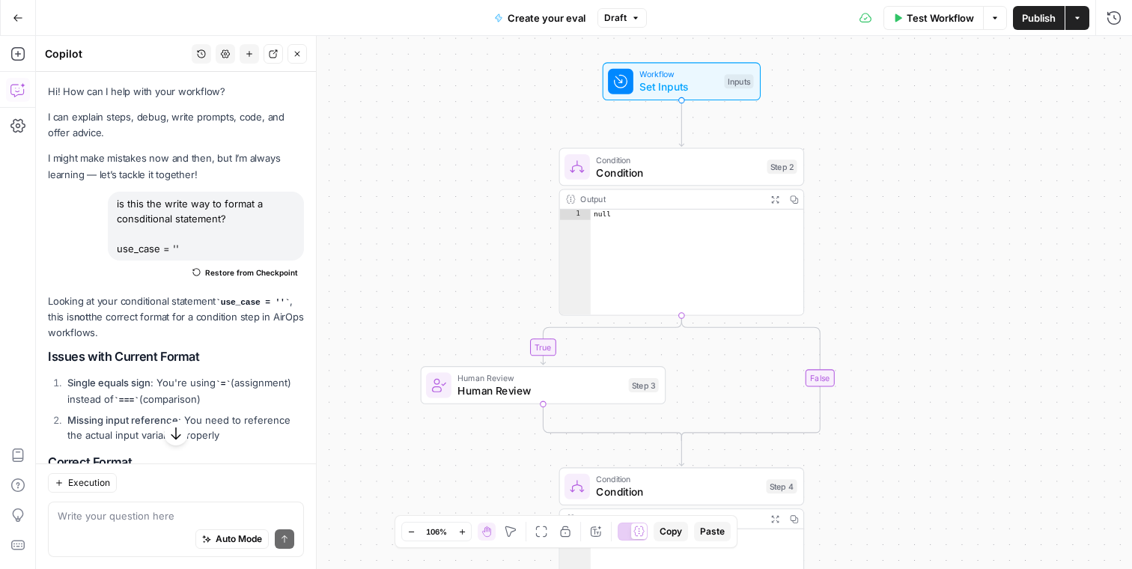
drag, startPoint x: 844, startPoint y: 231, endPoint x: 881, endPoint y: 231, distance: 36.7
click at [881, 231] on div "true true true false false false Workflow Set Inputs Inputs Condition Condition…" at bounding box center [584, 302] width 1097 height 533
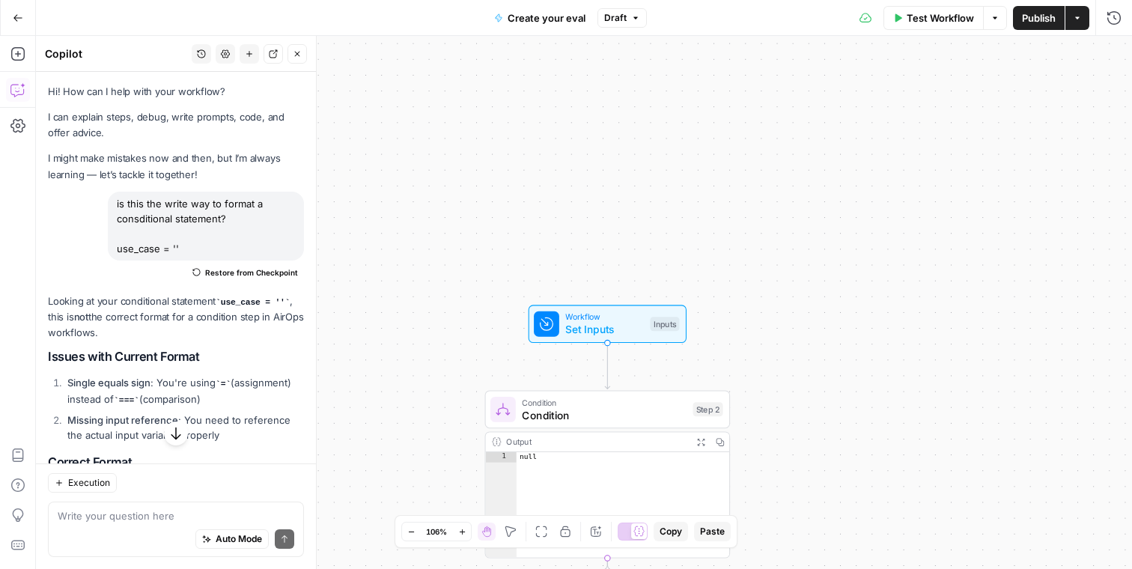
click at [606, 108] on div "true true true false false false Workflow Set Inputs Inputs Condition Condition…" at bounding box center [584, 302] width 1097 height 533
click at [589, 324] on span "Set Inputs" at bounding box center [604, 330] width 79 height 16
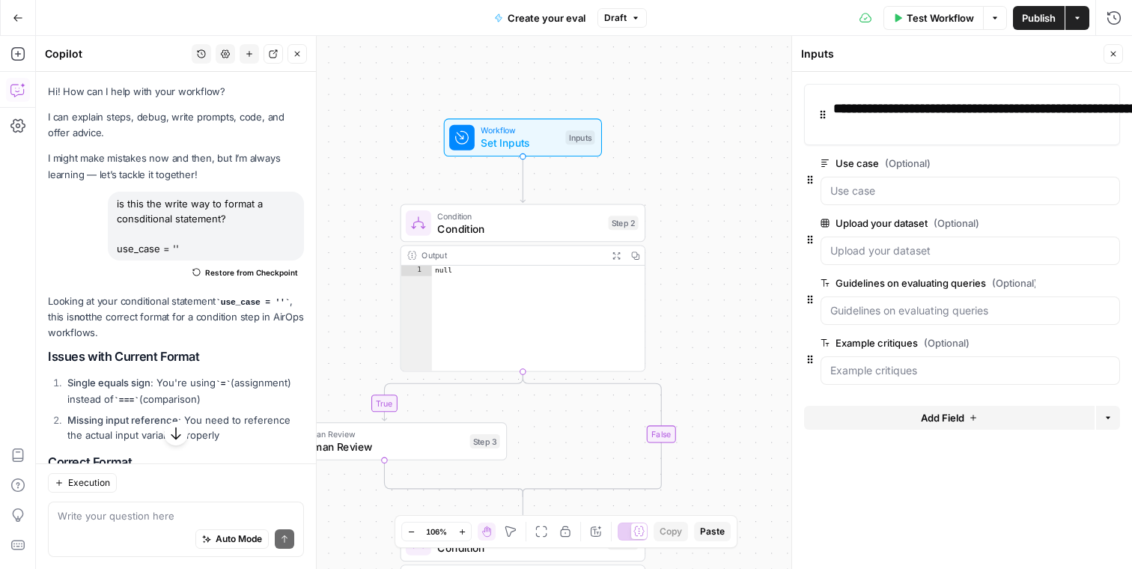
drag, startPoint x: 746, startPoint y: 282, endPoint x: 662, endPoint y: 95, distance: 204.5
click at [661, 95] on div "true true true false false false Workflow Set Inputs Inputs Condition Condition…" at bounding box center [584, 302] width 1097 height 533
click at [1065, 164] on span "edit field" at bounding box center [1064, 163] width 33 height 12
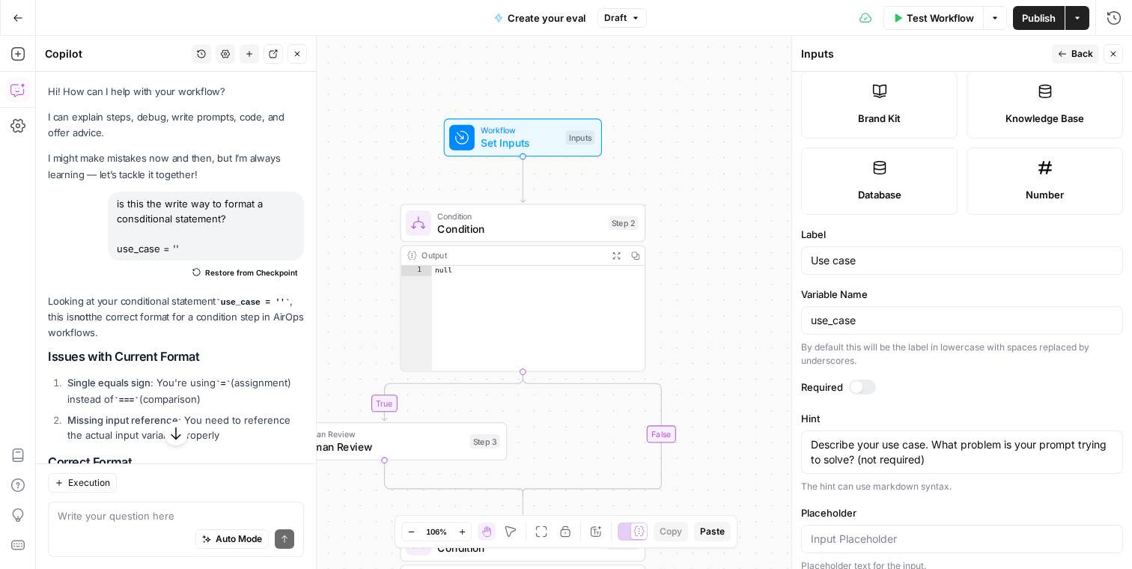
scroll to position [458, 0]
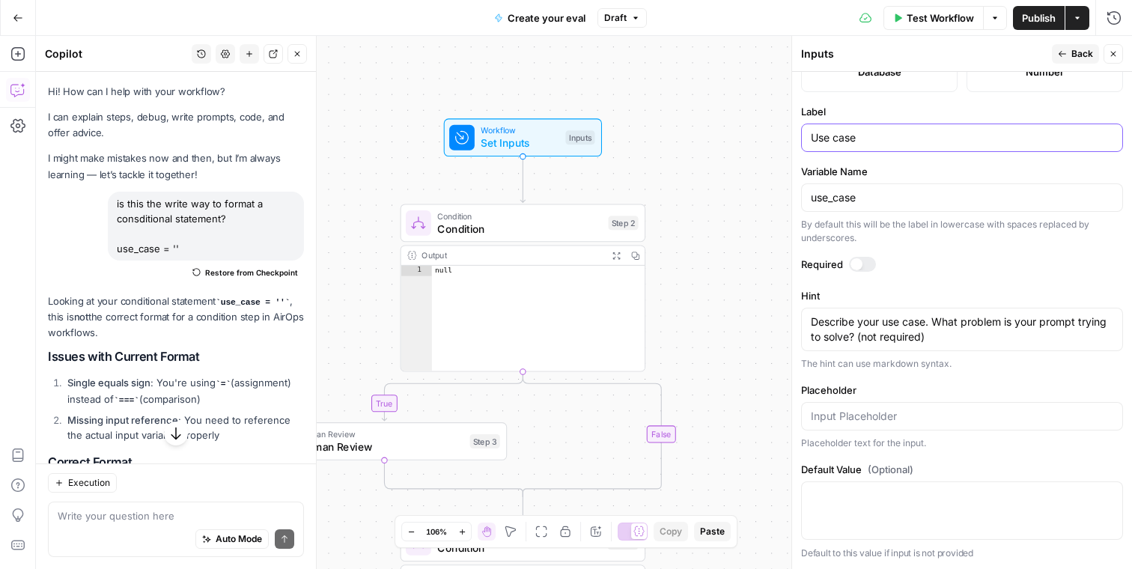
click at [877, 144] on input "Use case" at bounding box center [962, 137] width 303 height 15
type input "Prompt for your use case"
click at [839, 318] on textarea "Describe your use case. What problem is your prompt trying to solve? (not requi…" at bounding box center [962, 330] width 303 height 30
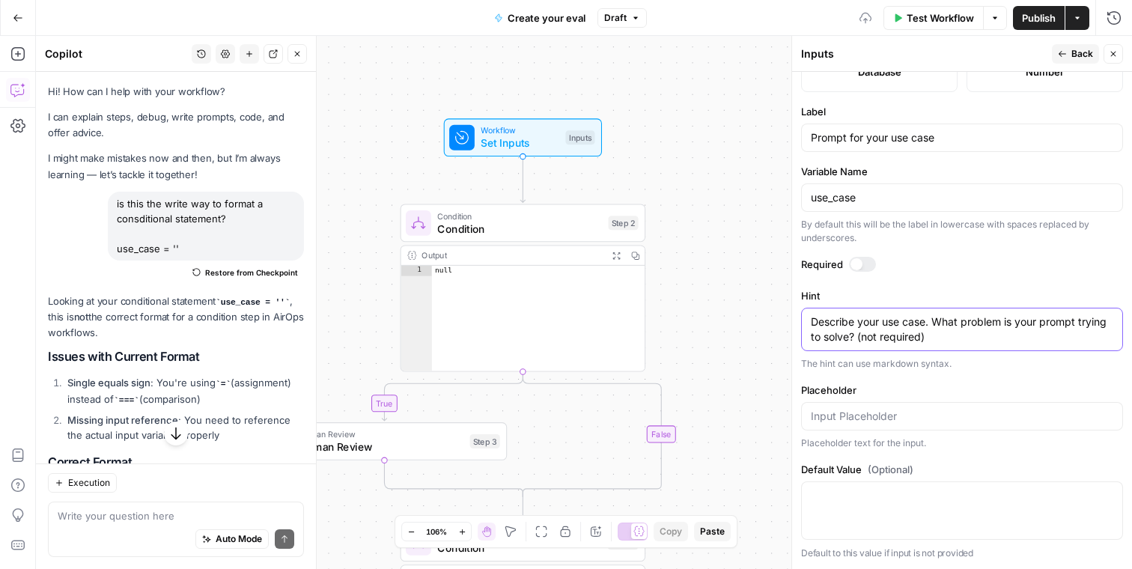
click at [839, 318] on textarea "Describe your use case. What problem is your prompt trying to solve? (not requi…" at bounding box center [962, 330] width 303 height 30
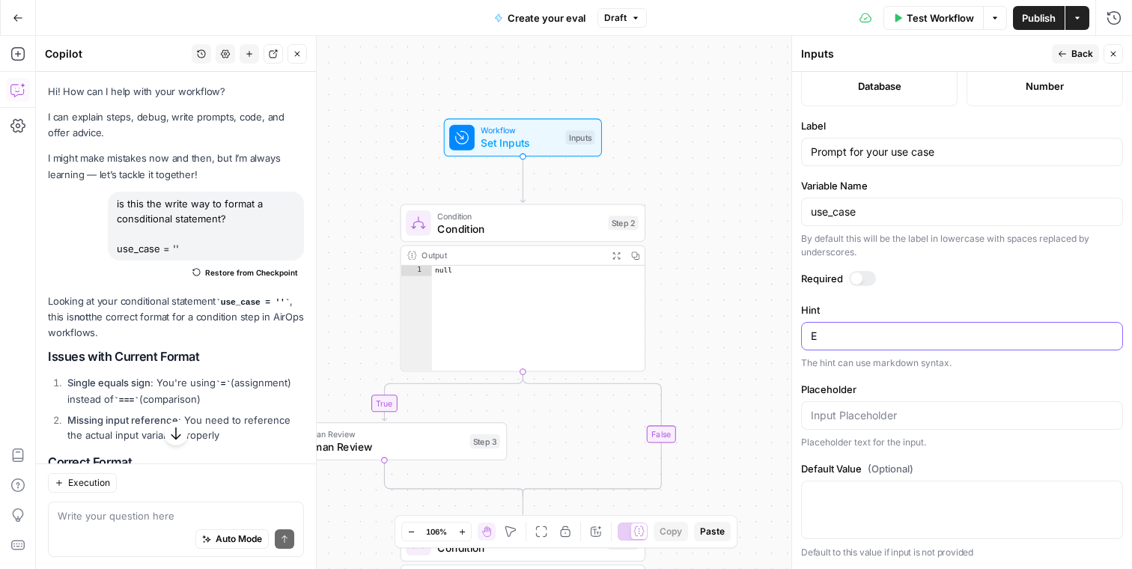
scroll to position [443, 0]
click at [986, 333] on textarea "Enter the prompt that you will use to evaluate your use case." at bounding box center [962, 337] width 303 height 15
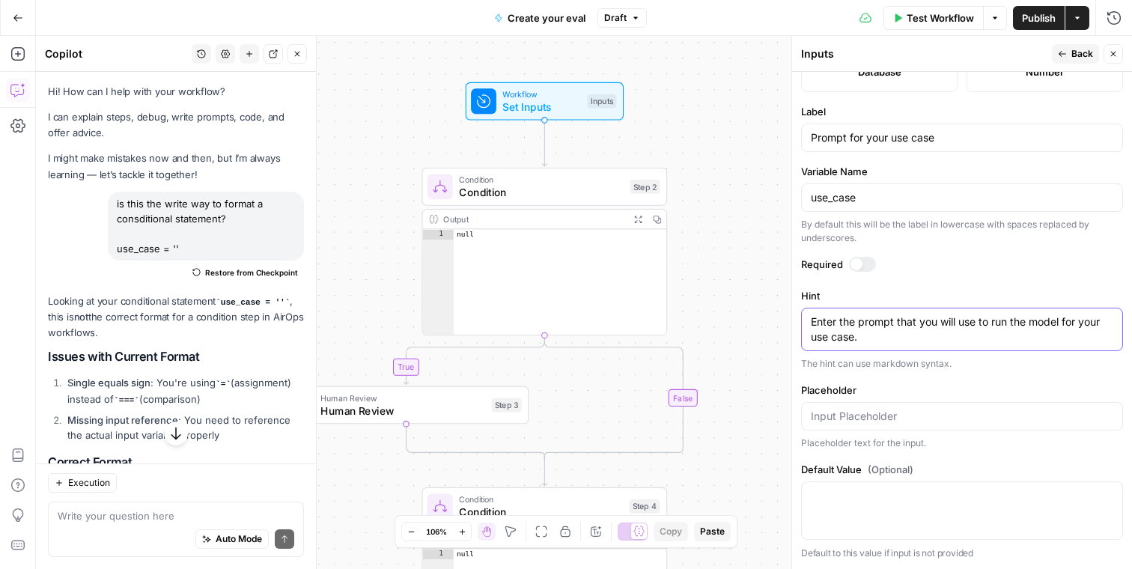
type textarea "Enter the prompt that you will use to run the model for your use case."
click at [1120, 49] on button "Close" at bounding box center [1113, 53] width 19 height 19
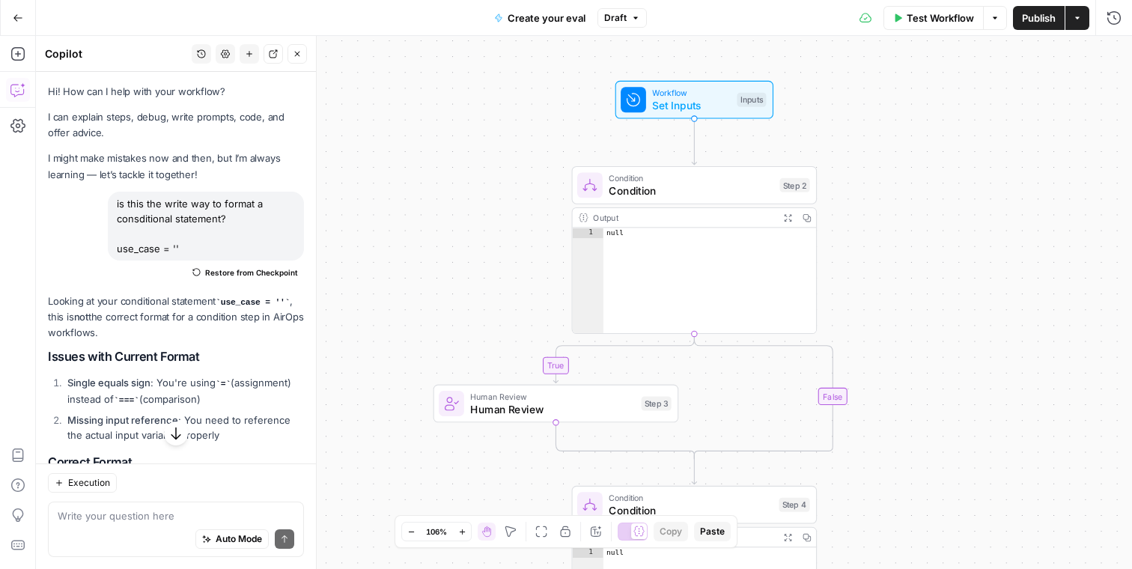
drag, startPoint x: 801, startPoint y: 315, endPoint x: 951, endPoint y: 314, distance: 149.8
click at [951, 314] on div "true true true false false false Workflow Set Inputs Inputs Condition Condition…" at bounding box center [584, 302] width 1097 height 533
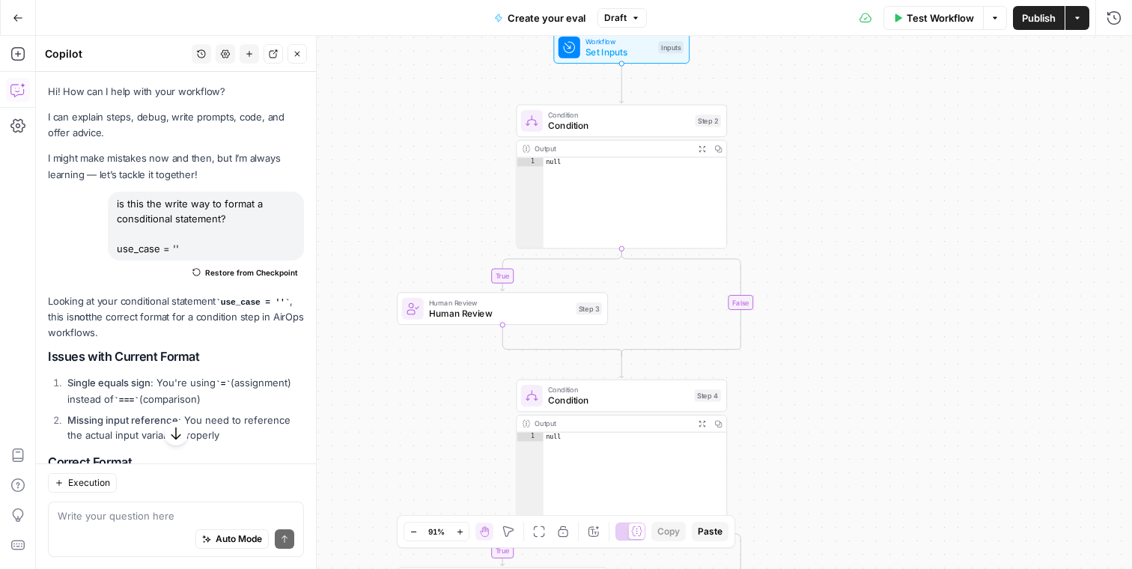
drag, startPoint x: 951, startPoint y: 314, endPoint x: 843, endPoint y: 230, distance: 137.2
click at [843, 230] on div "true true true false false false Workflow Set Inputs Inputs Condition Condition…" at bounding box center [584, 302] width 1097 height 533
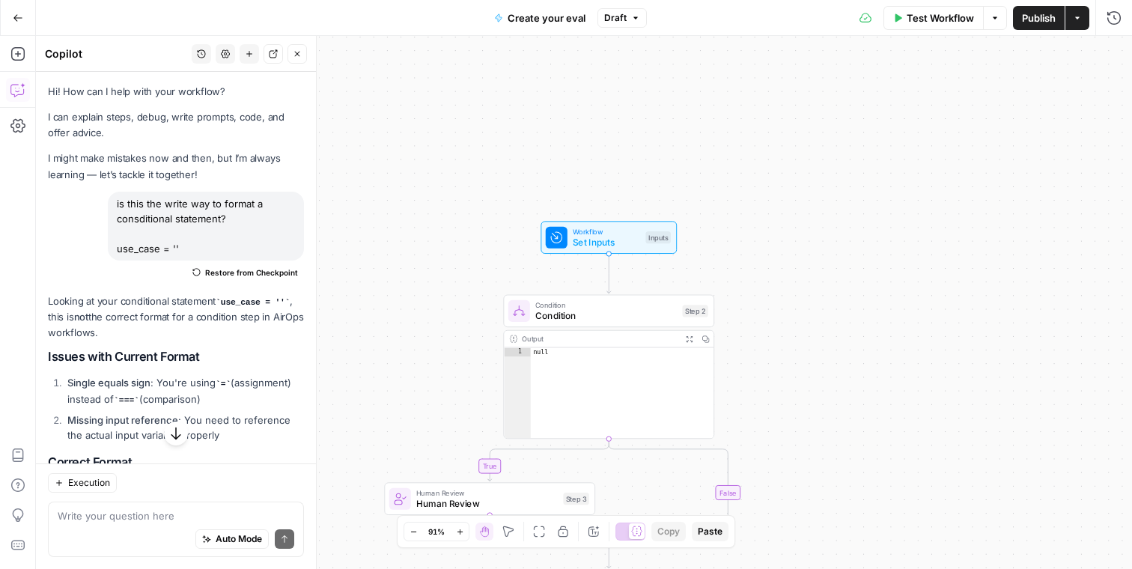
drag, startPoint x: 812, startPoint y: 210, endPoint x: 798, endPoint y: 401, distance: 191.5
click at [798, 401] on div "true true true false false false Workflow Set Inputs Inputs Condition Condition…" at bounding box center [584, 302] width 1097 height 533
click at [775, 303] on div "true true true false false false Workflow Set Inputs Inputs Condition Condition…" at bounding box center [584, 302] width 1097 height 533
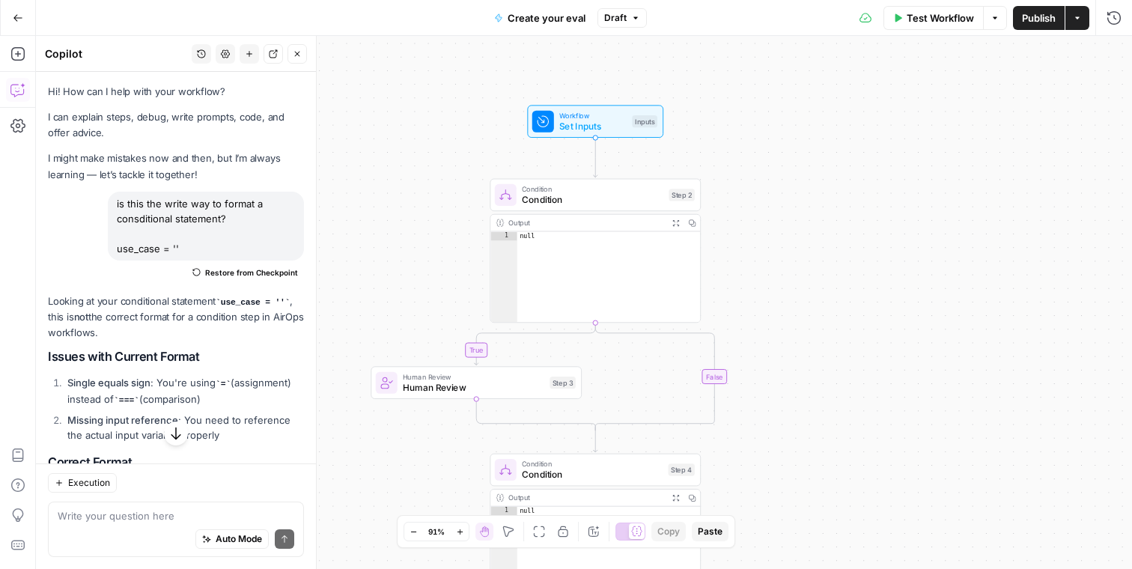
drag, startPoint x: 755, startPoint y: 274, endPoint x: 744, endPoint y: 154, distance: 120.4
click at [744, 154] on div "true true true false false false Workflow Set Inputs Inputs Condition Condition…" at bounding box center [584, 302] width 1097 height 533
click at [599, 112] on span "Workflow" at bounding box center [593, 111] width 67 height 11
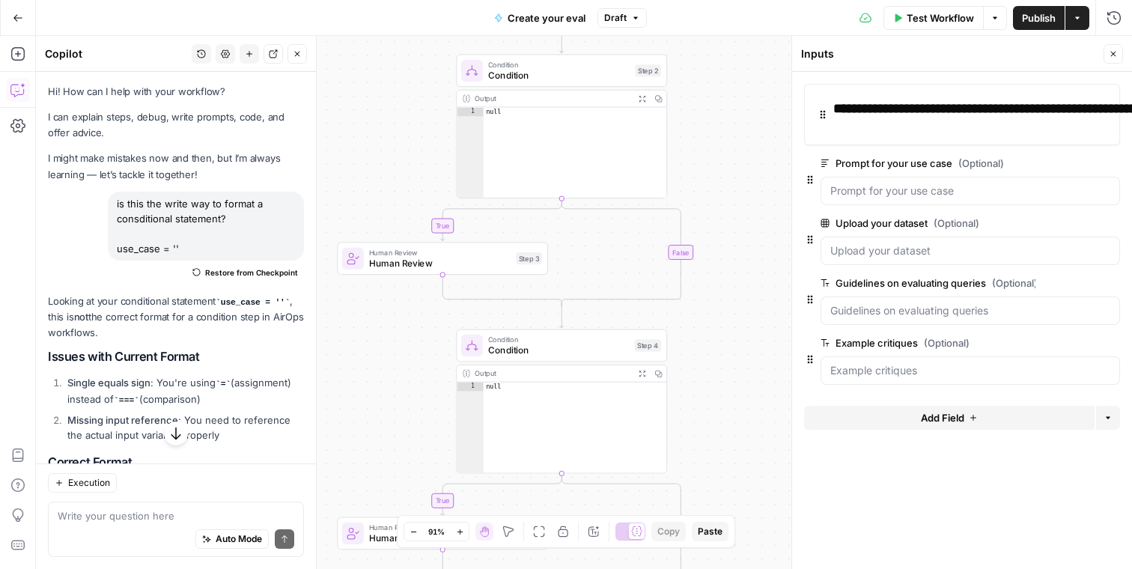
drag, startPoint x: 756, startPoint y: 223, endPoint x: 722, endPoint y: 103, distance: 124.7
click at [722, 103] on div "true true true false false false Workflow Set Inputs Inputs Condition Condition…" at bounding box center [584, 302] width 1097 height 533
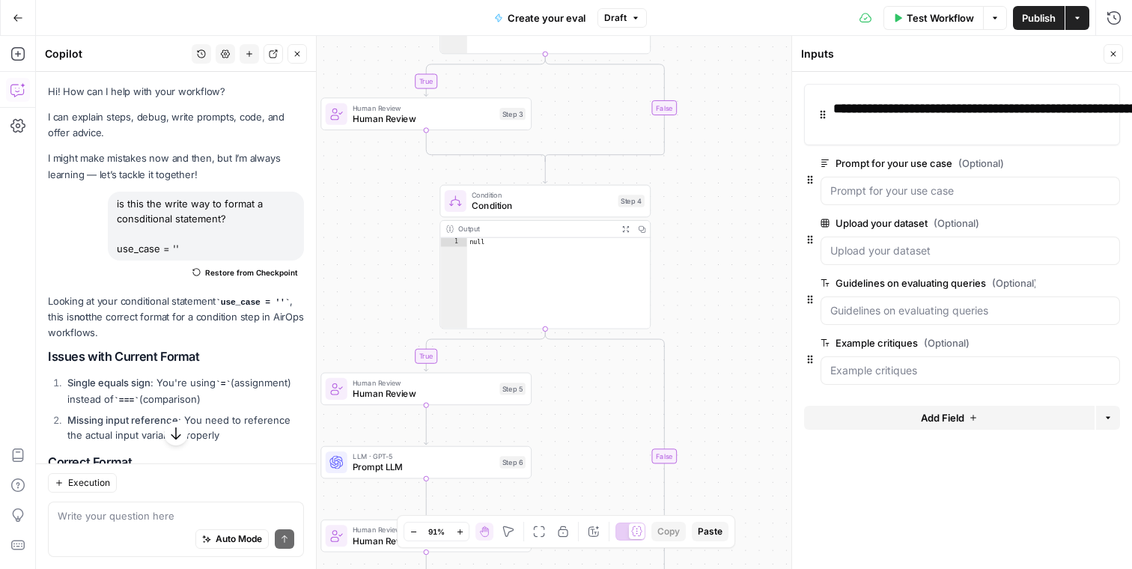
drag, startPoint x: 719, startPoint y: 334, endPoint x: 688, endPoint y: 114, distance: 222.4
click at [688, 114] on div "true true true false false false Workflow Set Inputs Inputs Condition Condition…" at bounding box center [584, 302] width 1097 height 533
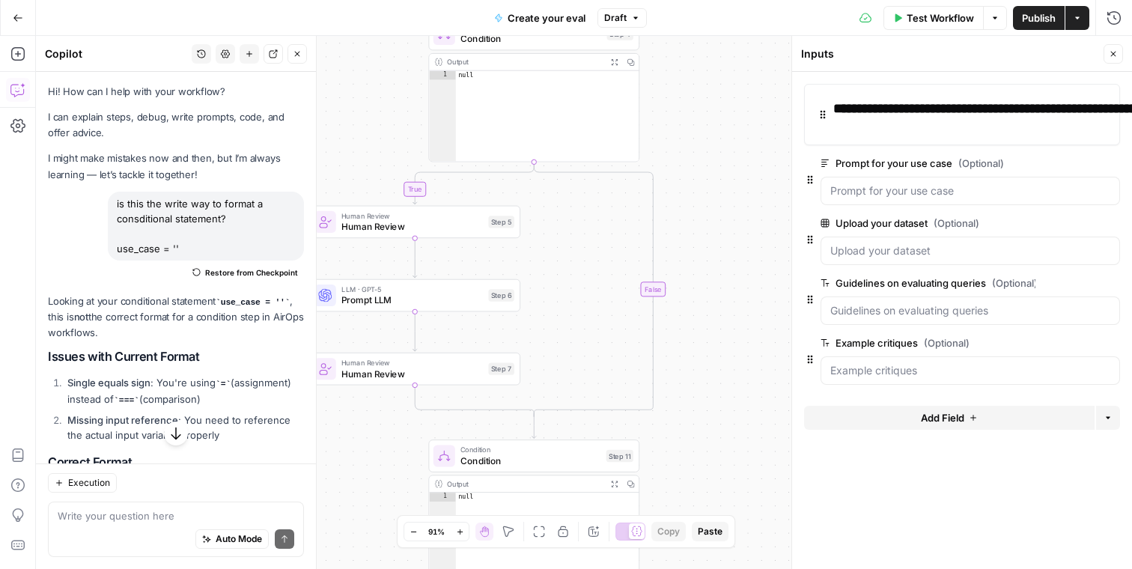
drag, startPoint x: 712, startPoint y: 318, endPoint x: 716, endPoint y: 226, distance: 92.2
click at [716, 226] on div "true true true false false false Workflow Set Inputs Inputs Condition Condition…" at bounding box center [584, 302] width 1097 height 533
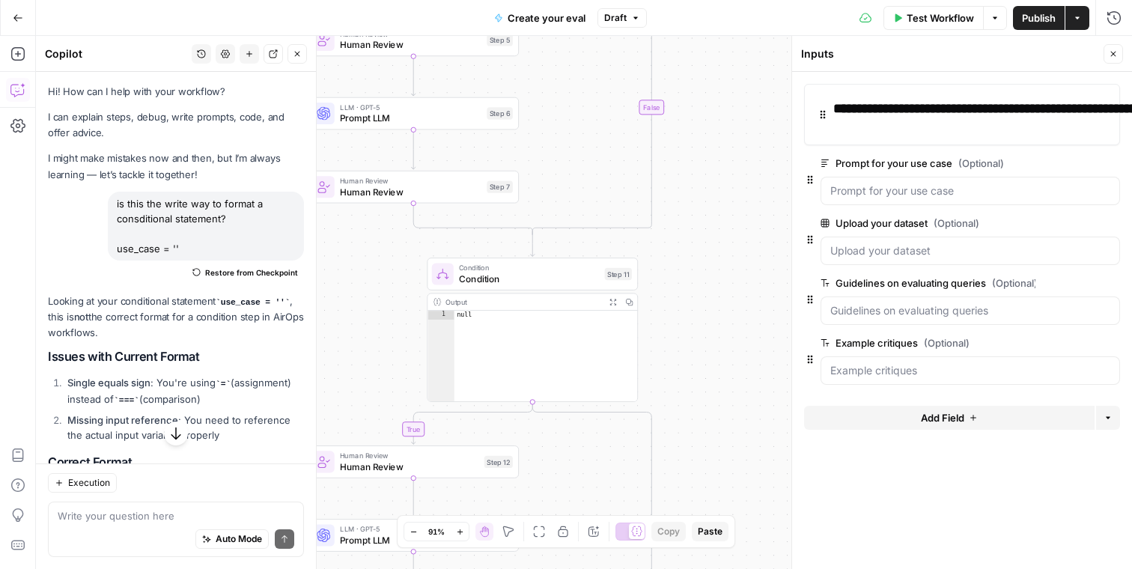
drag, startPoint x: 720, startPoint y: 372, endPoint x: 721, endPoint y: 166, distance: 206.0
click at [721, 166] on div "true true true false false false Workflow Set Inputs Inputs Condition Condition…" at bounding box center [584, 302] width 1097 height 533
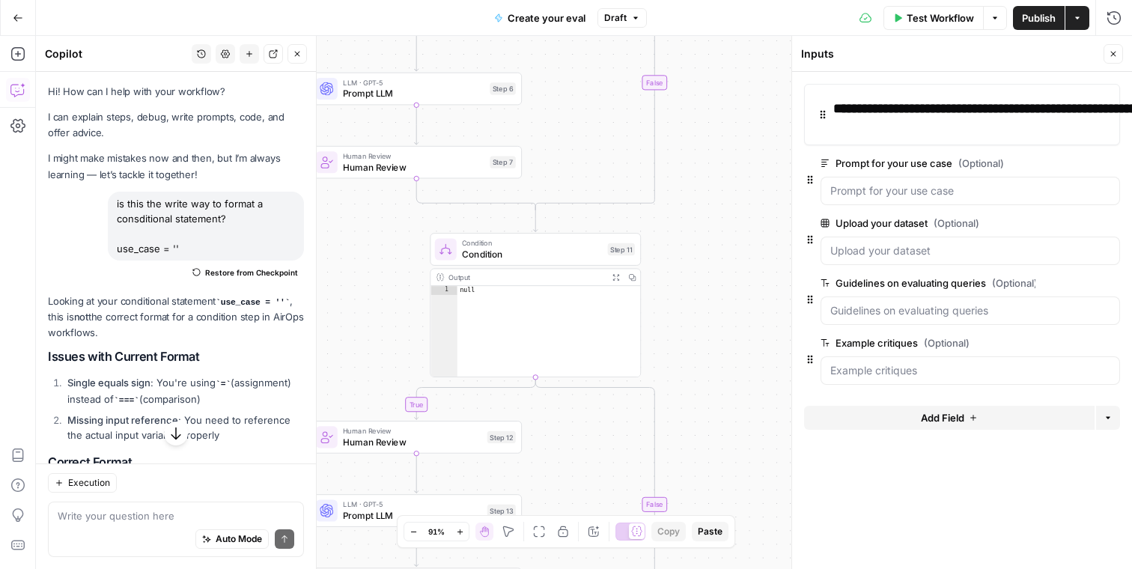
drag, startPoint x: 655, startPoint y: 428, endPoint x: 672, endPoint y: 259, distance: 170.1
click at [672, 259] on div "true true true false false false Workflow Set Inputs Inputs Condition Condition…" at bounding box center [584, 302] width 1097 height 533
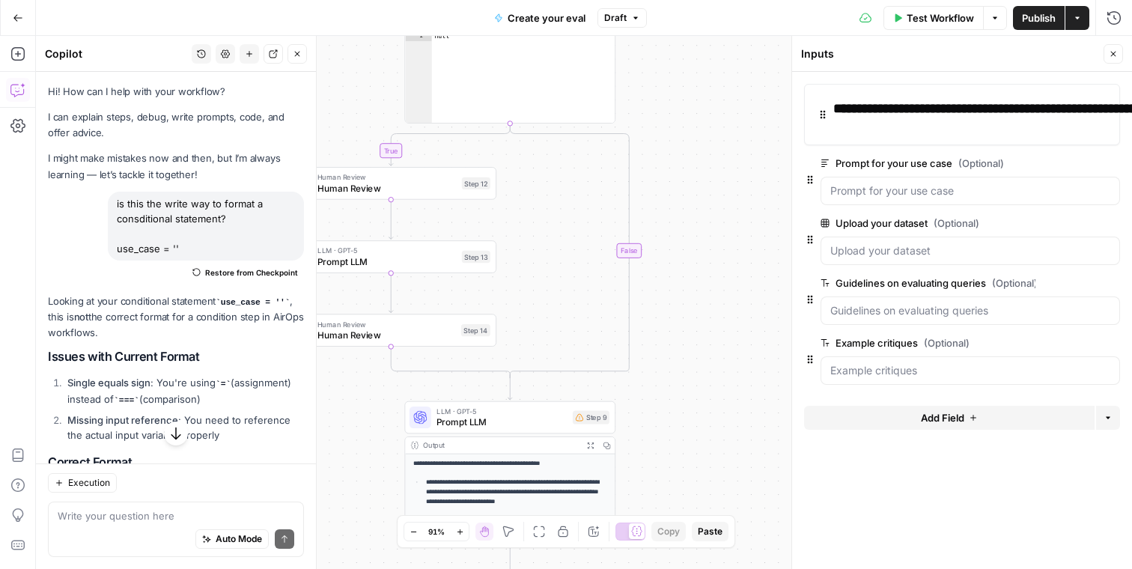
drag, startPoint x: 704, startPoint y: 354, endPoint x: 682, endPoint y: 88, distance: 266.8
click at [682, 88] on div "true true true false false false Workflow Set Inputs Inputs Condition Condition…" at bounding box center [584, 302] width 1097 height 533
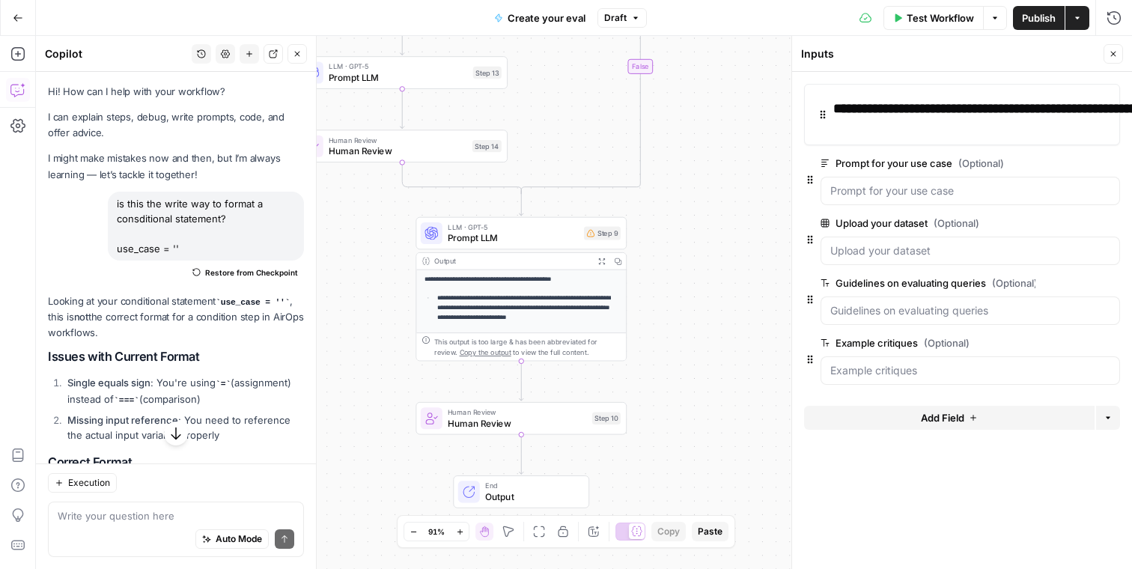
drag, startPoint x: 681, startPoint y: 358, endPoint x: 689, endPoint y: 181, distance: 177.0
click at [689, 181] on div "true true true false false false Workflow Set Inputs Inputs Condition Condition…" at bounding box center [584, 302] width 1097 height 533
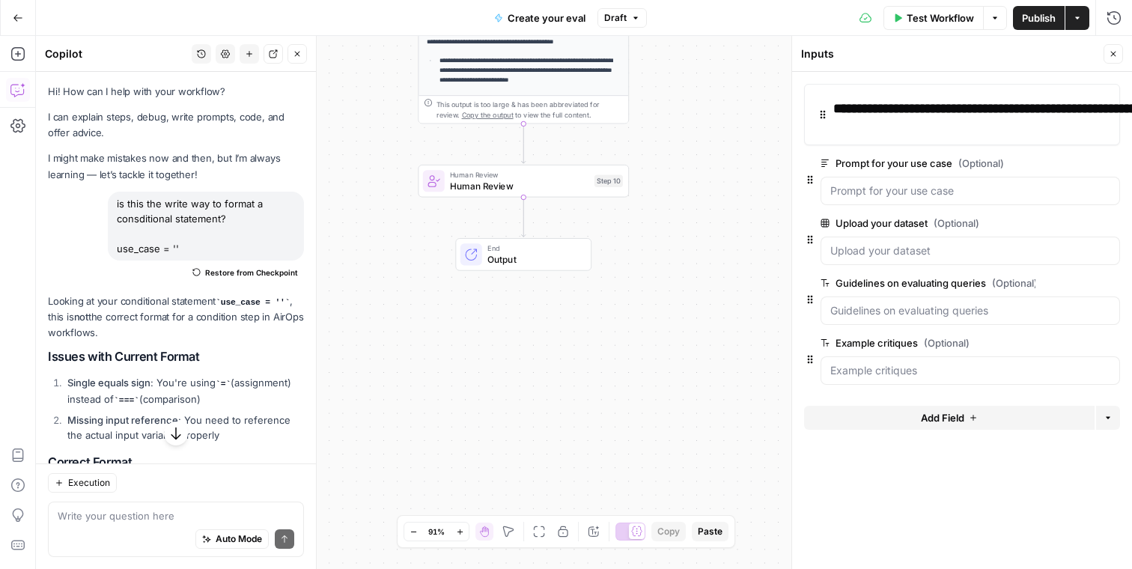
drag, startPoint x: 715, startPoint y: 344, endPoint x: 716, endPoint y: 111, distance: 232.9
click at [716, 111] on div "true true true false false false Workflow Set Inputs Inputs Condition Condition…" at bounding box center [584, 302] width 1097 height 533
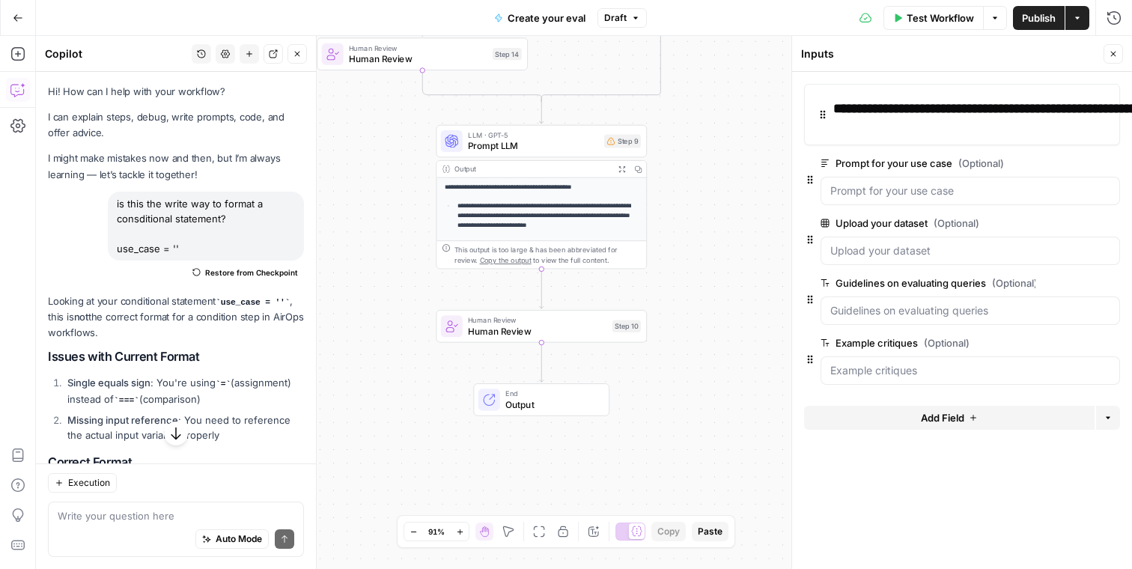
drag, startPoint x: 717, startPoint y: 110, endPoint x: 731, endPoint y: 259, distance: 149.7
click at [731, 259] on div "true true true false false false Workflow Set Inputs Inputs Condition Condition…" at bounding box center [584, 302] width 1097 height 533
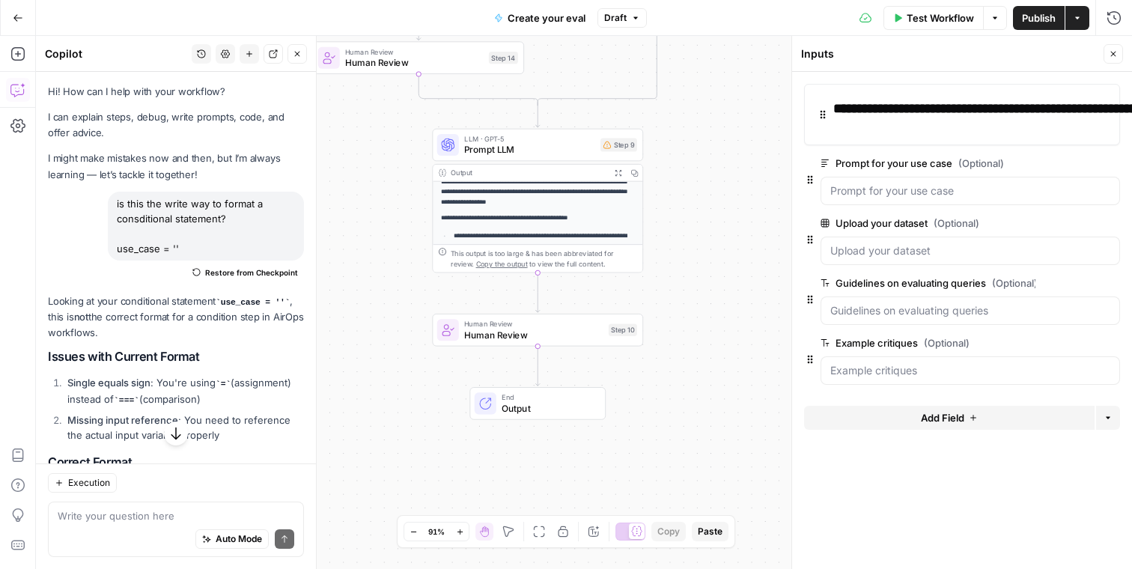
scroll to position [0, 0]
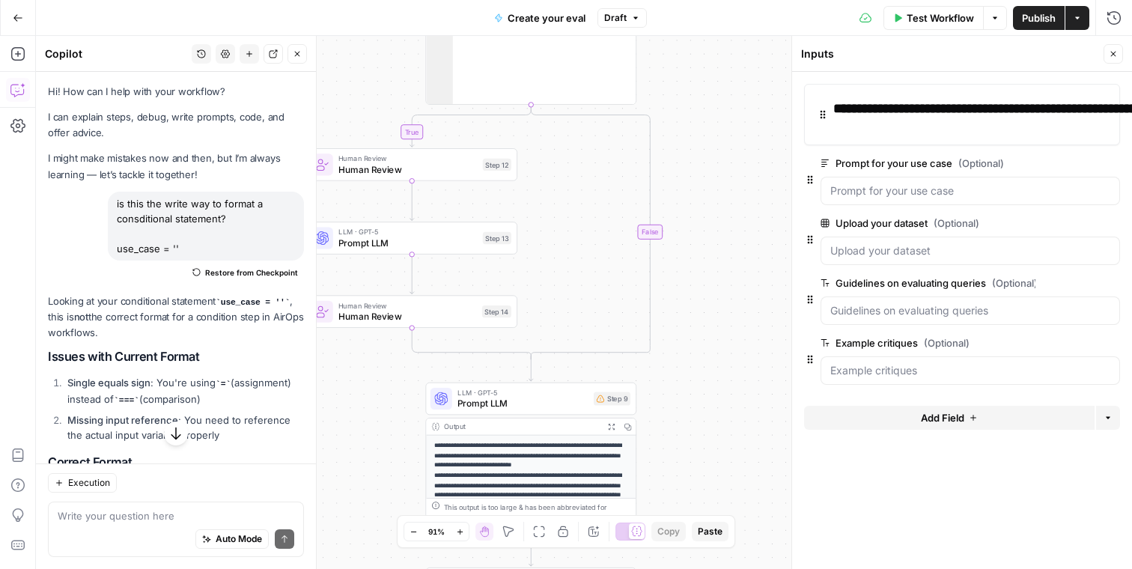
drag, startPoint x: 739, startPoint y: 190, endPoint x: 733, endPoint y: 444, distance: 254.0
click at [733, 444] on div "true true true false false false Workflow Set Inputs Inputs Condition Condition…" at bounding box center [584, 302] width 1097 height 533
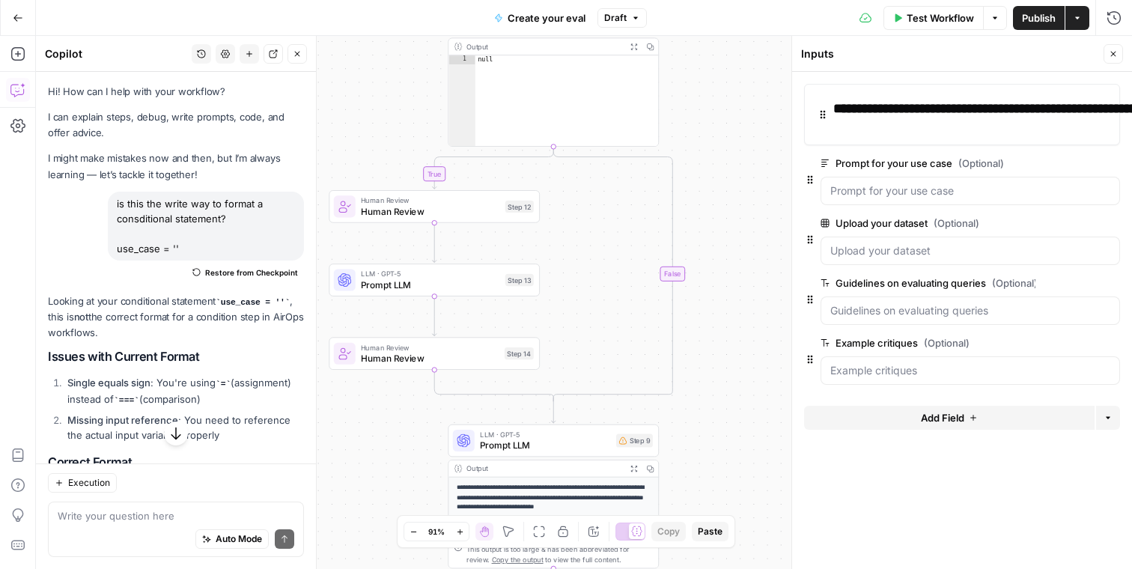
drag, startPoint x: 730, startPoint y: 360, endPoint x: 753, endPoint y: 409, distance: 53.9
click at [753, 409] on div "true true true false false false Workflow Set Inputs Inputs Condition Condition…" at bounding box center [584, 302] width 1097 height 533
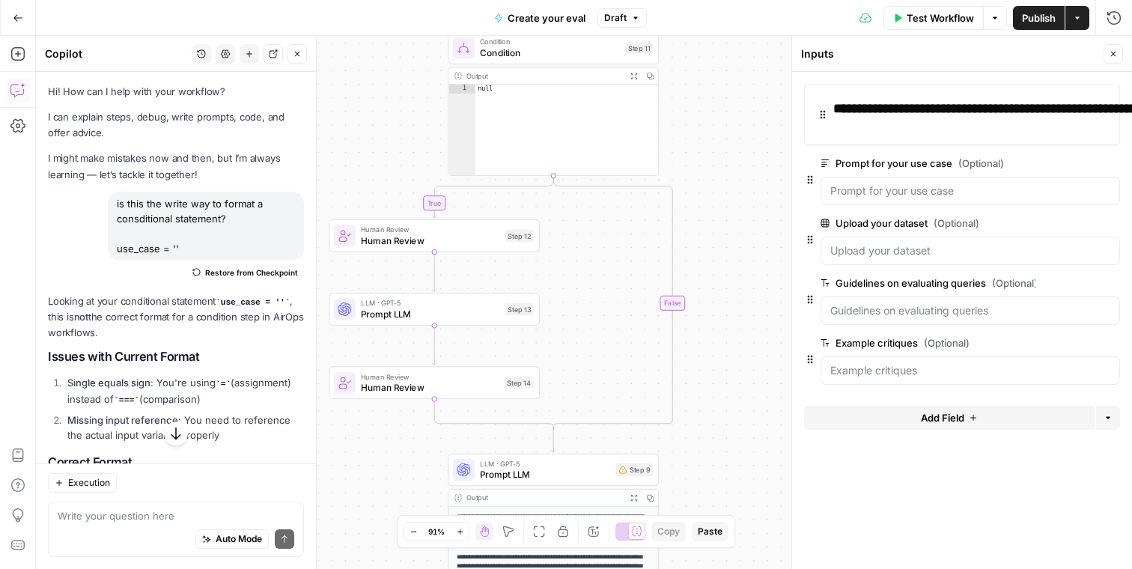
drag, startPoint x: 734, startPoint y: 143, endPoint x: 731, endPoint y: 187, distance: 43.5
click at [731, 187] on div "true true true false false false Workflow Set Inputs Inputs Condition Condition…" at bounding box center [584, 302] width 1097 height 533
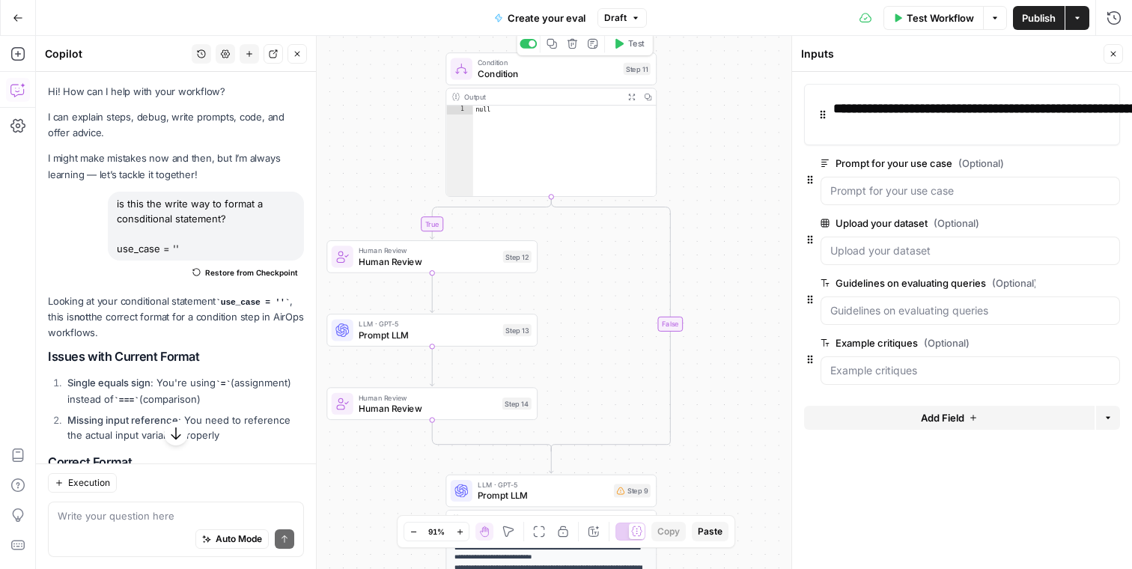
click at [555, 45] on icon "button" at bounding box center [552, 43] width 11 height 11
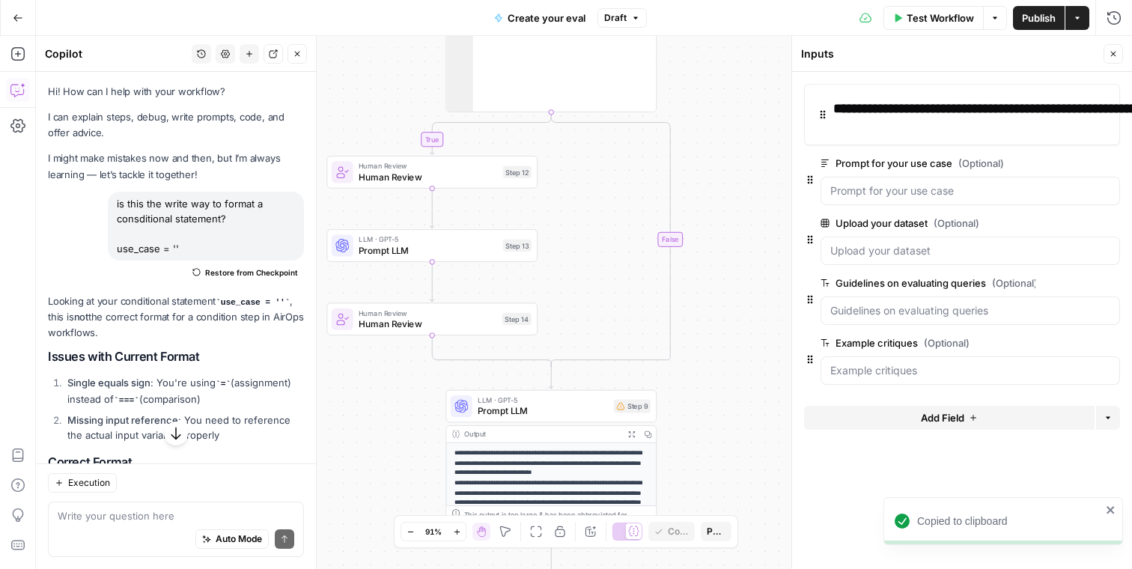
drag, startPoint x: 739, startPoint y: 335, endPoint x: 739, endPoint y: 239, distance: 95.9
click at [739, 239] on div "true true true false false false Workflow Set Inputs Inputs Condition Condition…" at bounding box center [584, 302] width 1097 height 533
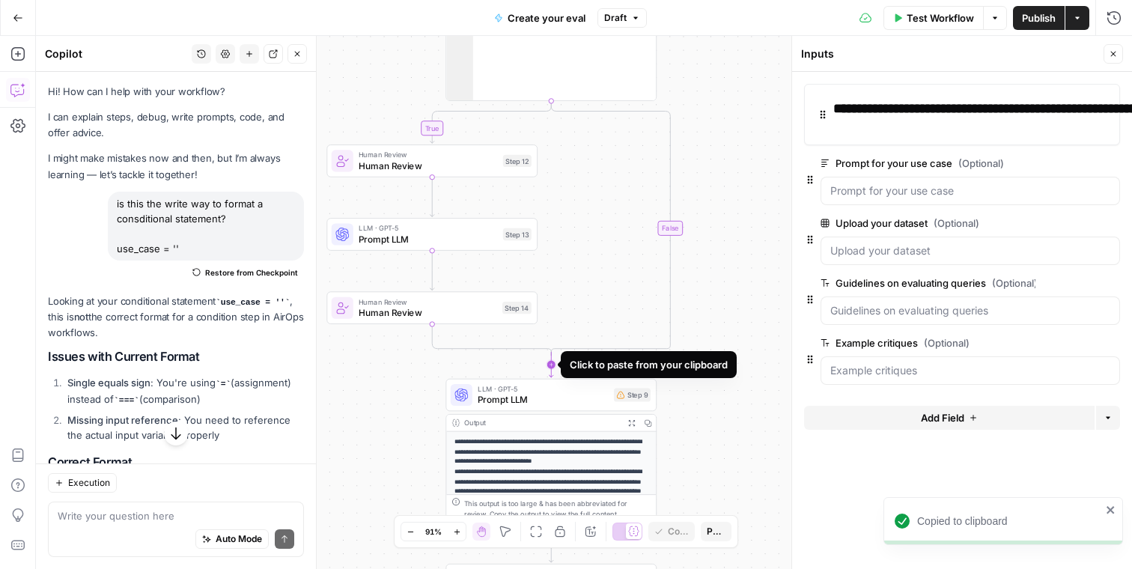
click at [551, 360] on icon "Edge from step_11-conditional-end to step_9" at bounding box center [552, 364] width 4 height 25
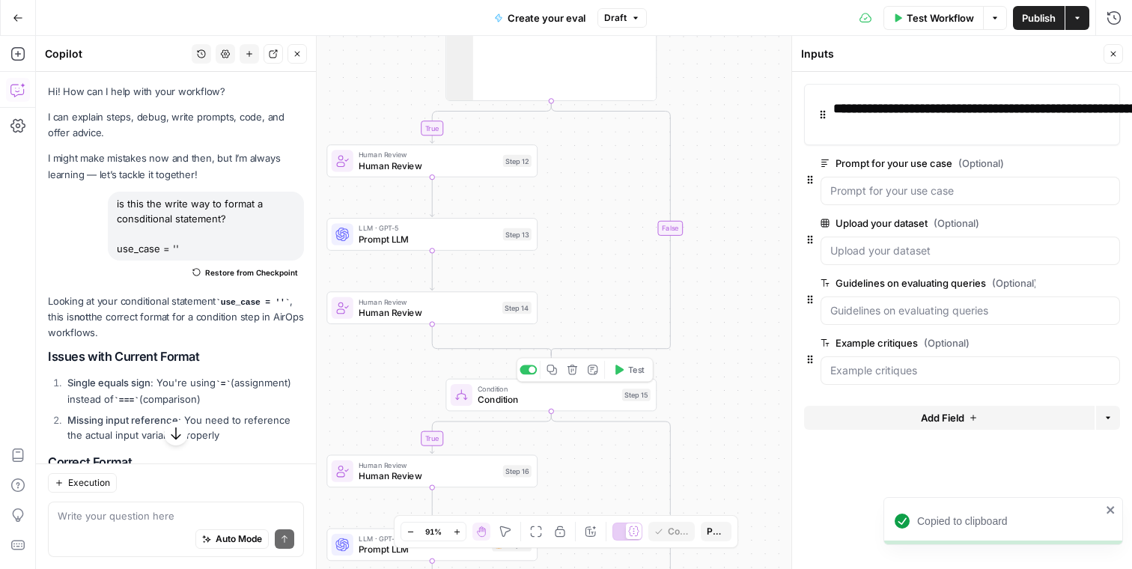
click at [561, 399] on span "Condition" at bounding box center [547, 399] width 139 height 13
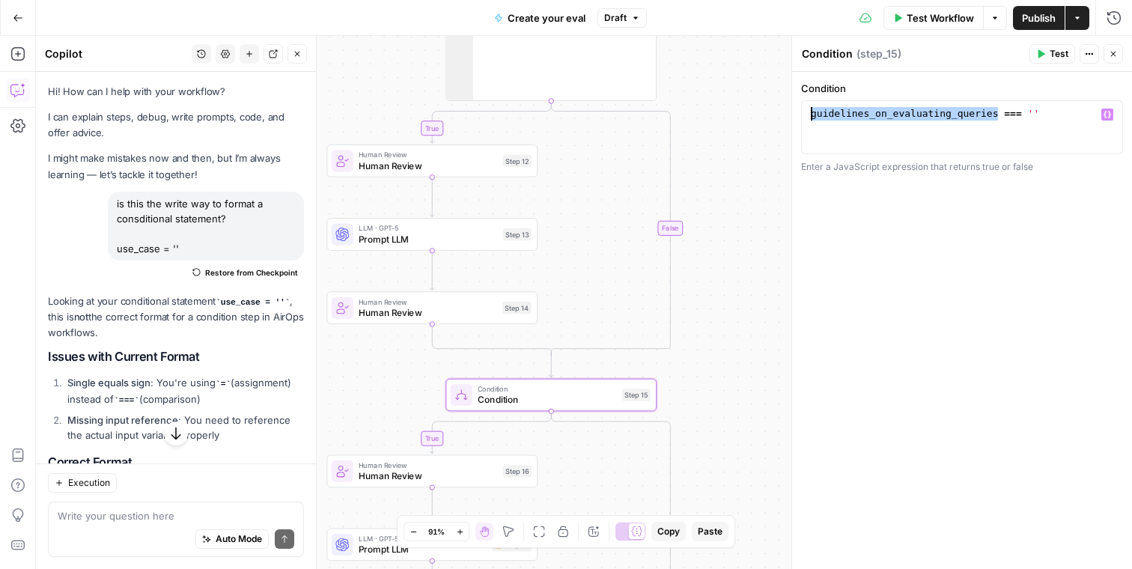
drag, startPoint x: 995, startPoint y: 112, endPoint x: 807, endPoint y: 106, distance: 188.1
click at [808, 107] on div "guidelines_on_evaluating_queries === ''" at bounding box center [962, 140] width 309 height 67
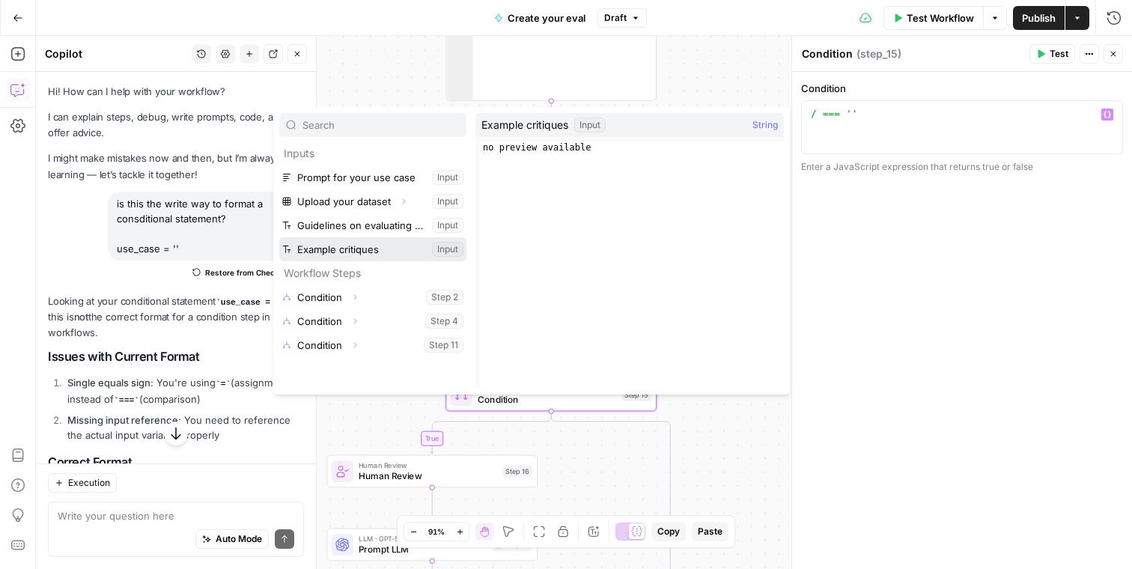
click at [327, 252] on button "Select variable Example critiques" at bounding box center [372, 249] width 187 height 24
type textarea "**********"
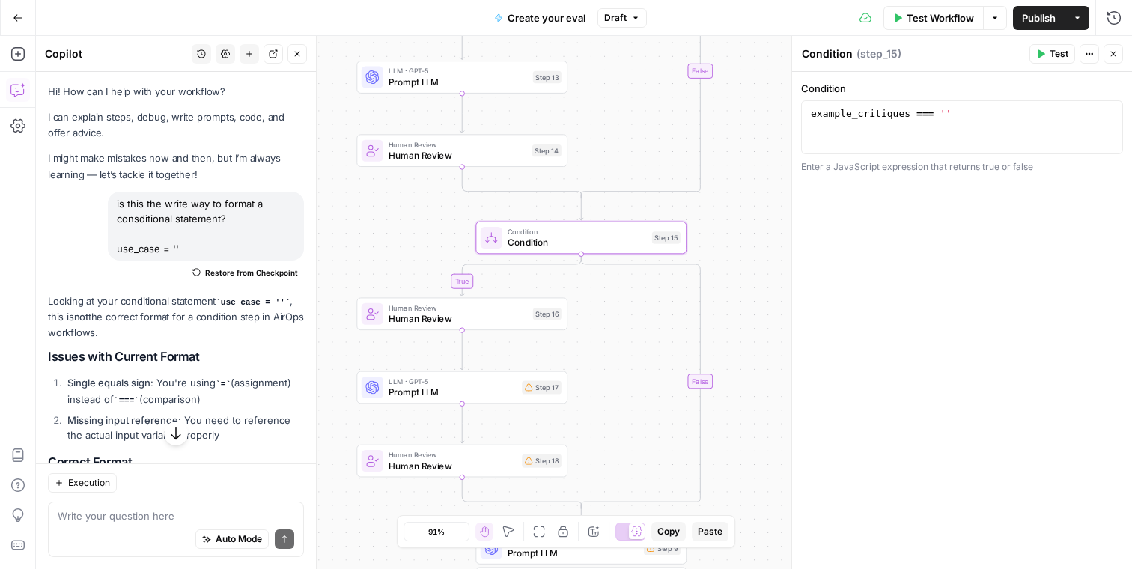
drag, startPoint x: 613, startPoint y: 486, endPoint x: 643, endPoint y: 329, distance: 160.1
click at [643, 329] on div "true true true true false false false false Workflow Set Inputs Inputs Conditio…" at bounding box center [584, 302] width 1097 height 533
click at [485, 291] on icon "button" at bounding box center [483, 288] width 11 height 11
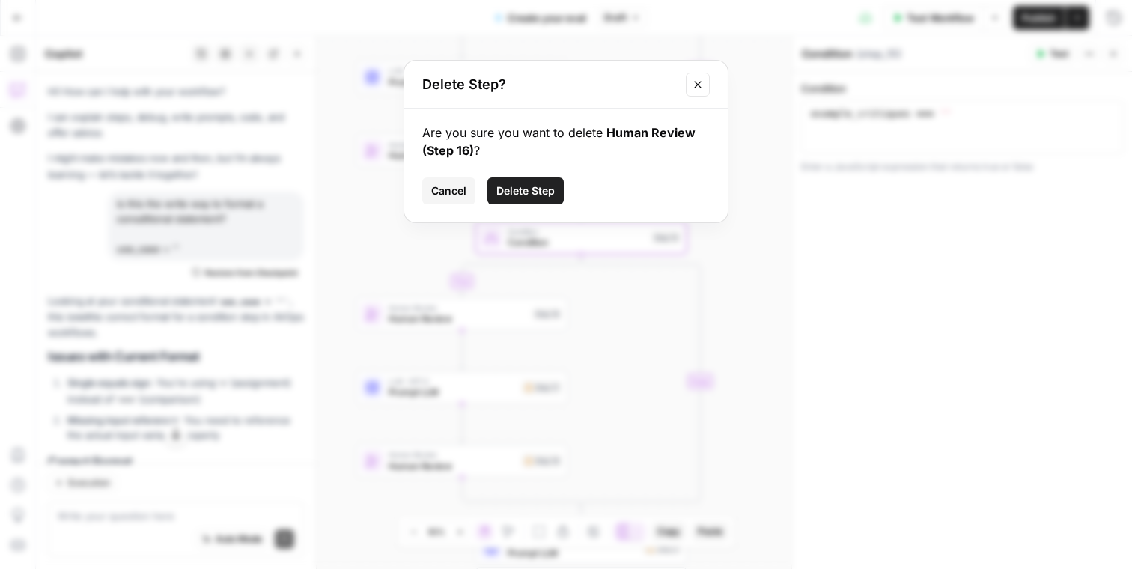
click at [530, 189] on span "Delete Step" at bounding box center [526, 191] width 58 height 15
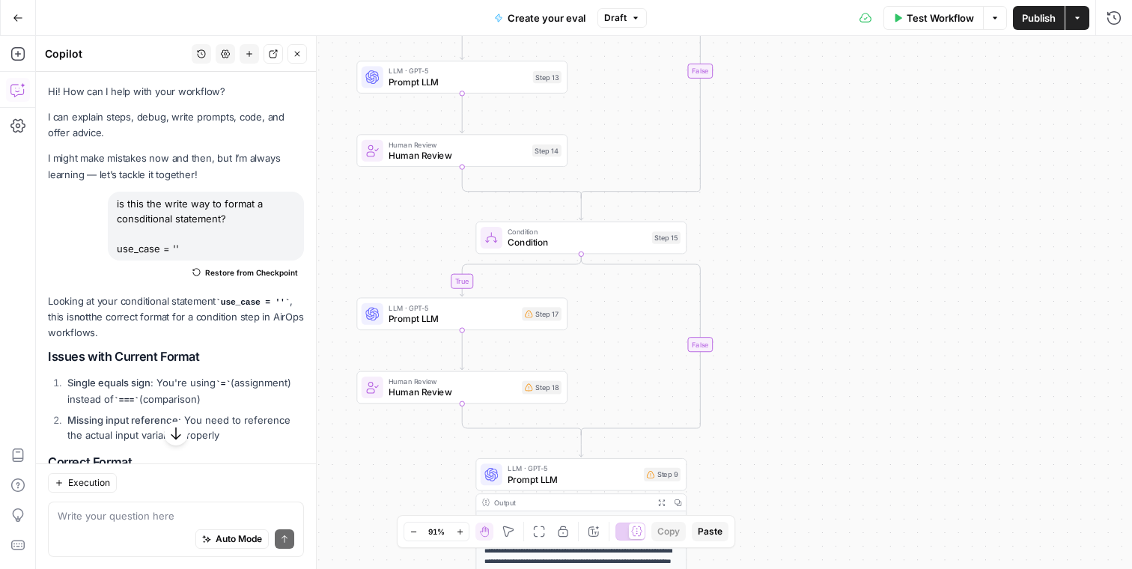
click at [492, 303] on span "LLM · GPT-5" at bounding box center [453, 308] width 128 height 11
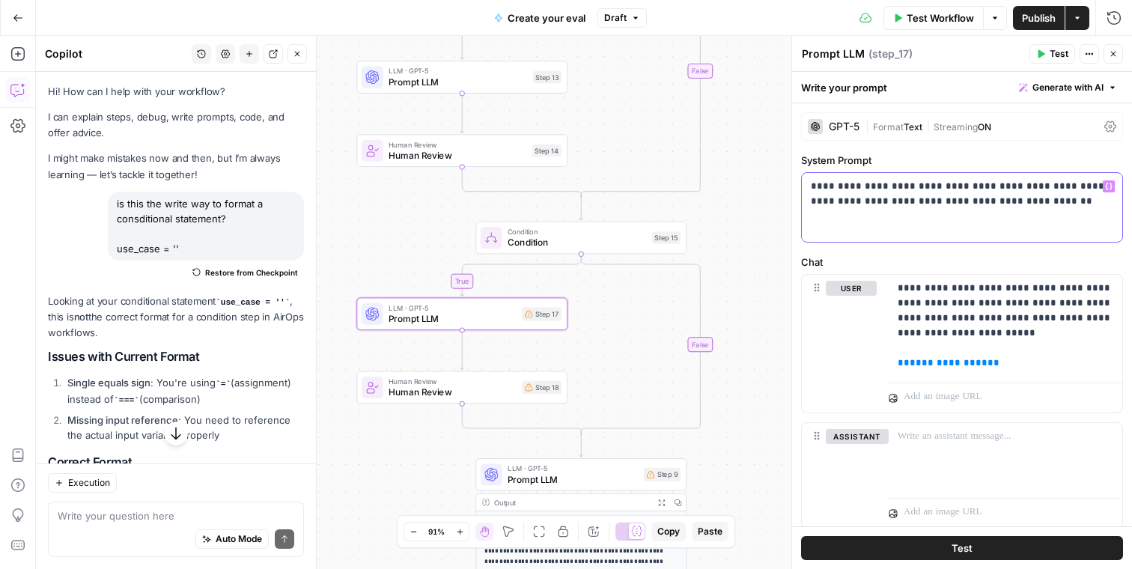
click at [865, 203] on p "**********" at bounding box center [962, 194] width 303 height 30
click at [892, 294] on div "**********" at bounding box center [1006, 326] width 234 height 102
click at [914, 298] on p "**********" at bounding box center [1006, 326] width 216 height 90
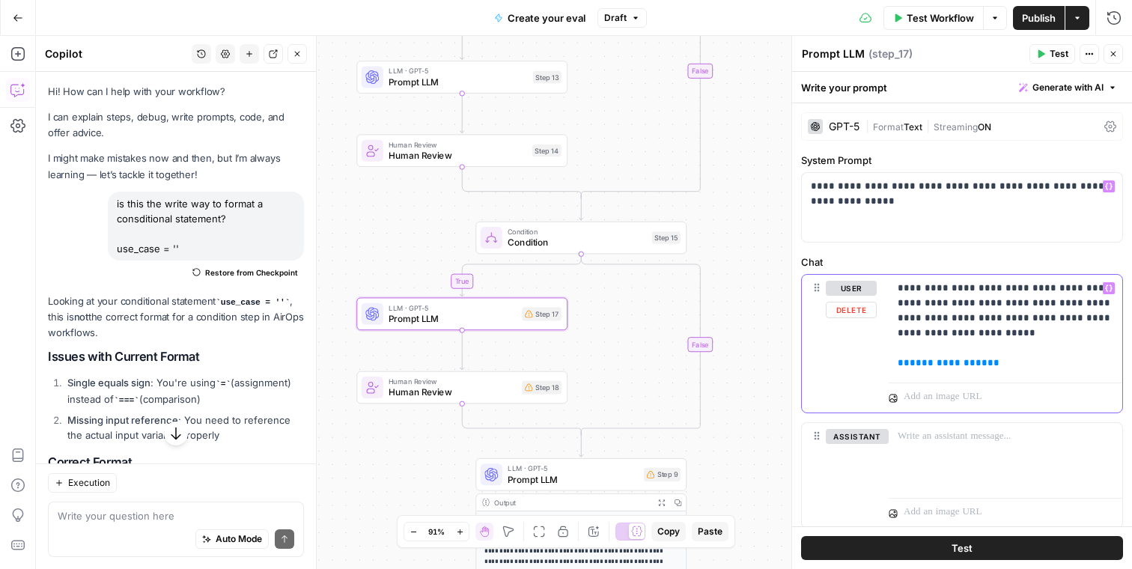
click at [914, 298] on p "**********" at bounding box center [1006, 326] width 216 height 90
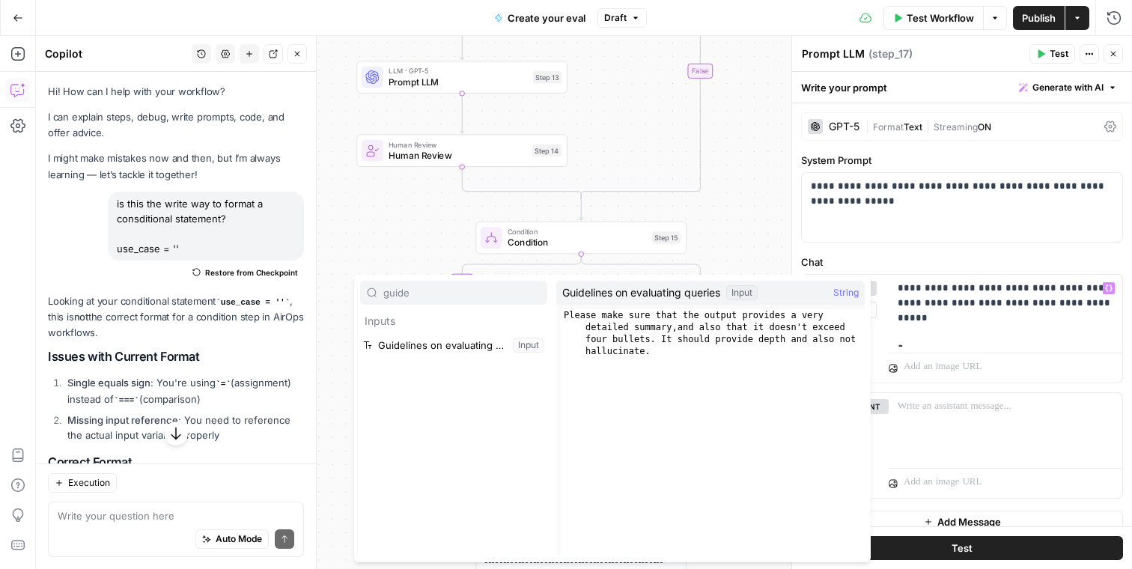
type input "guide"
click at [476, 353] on button "Select variable Guidelines on evaluating queries" at bounding box center [453, 345] width 187 height 24
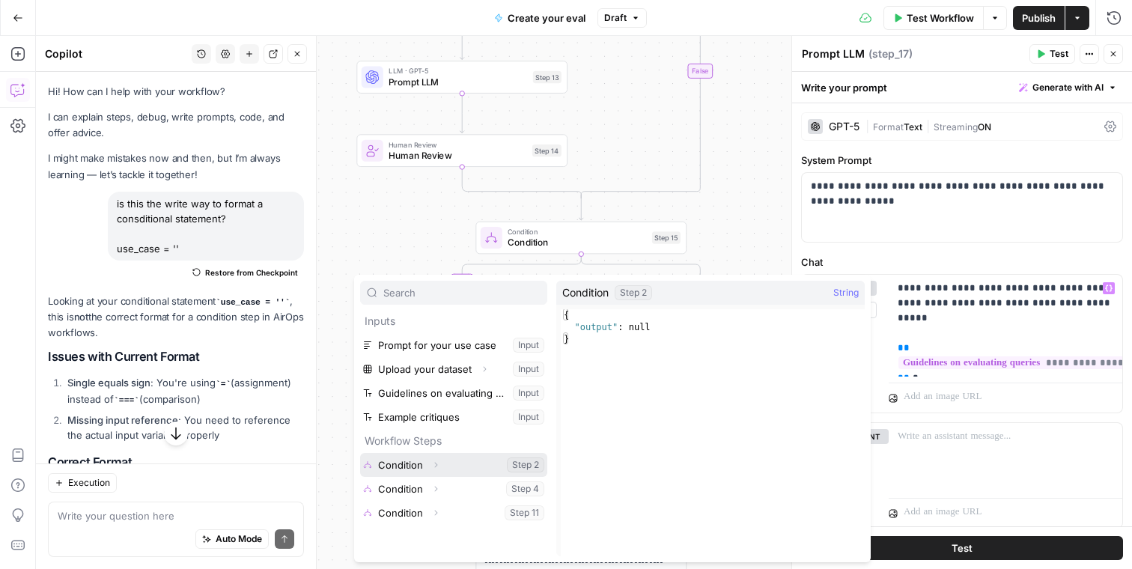
click at [431, 461] on icon "button" at bounding box center [435, 465] width 9 height 9
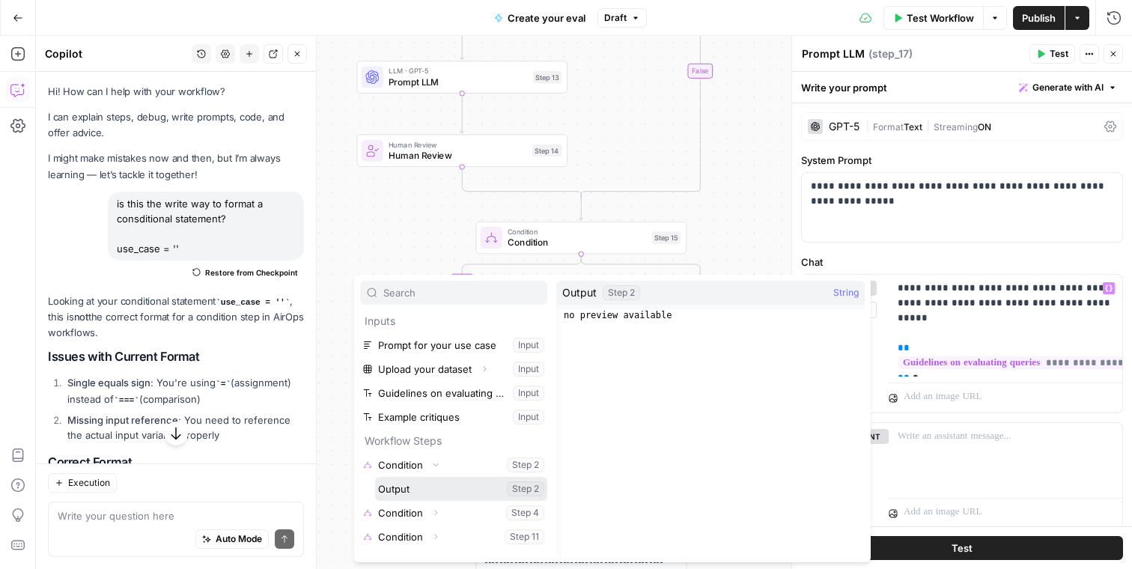
click at [424, 493] on button "Select variable Output" at bounding box center [461, 489] width 172 height 24
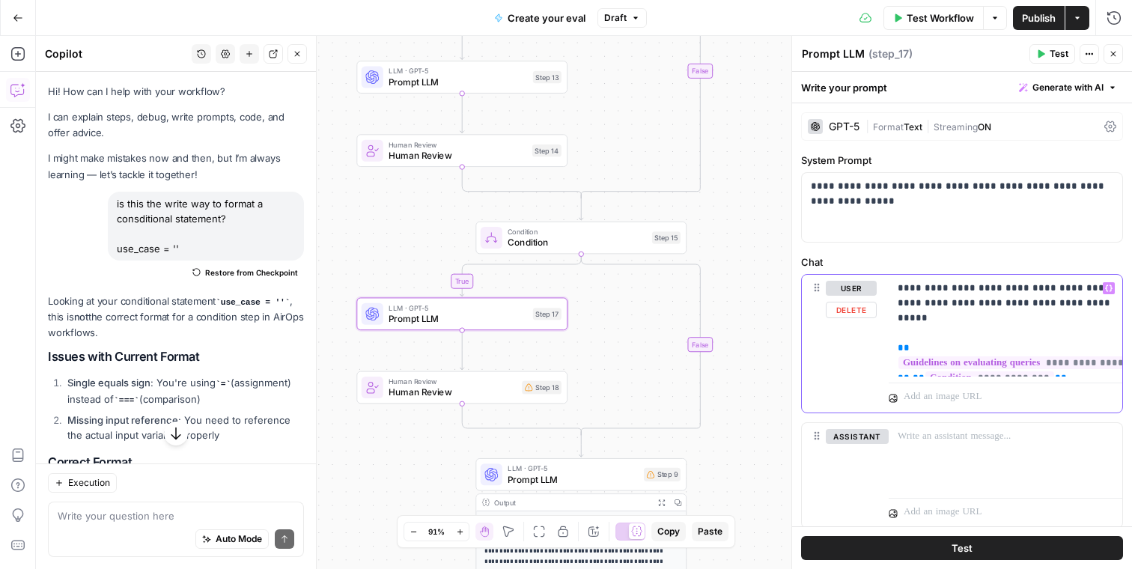
click at [959, 319] on p "**********" at bounding box center [1006, 326] width 216 height 90
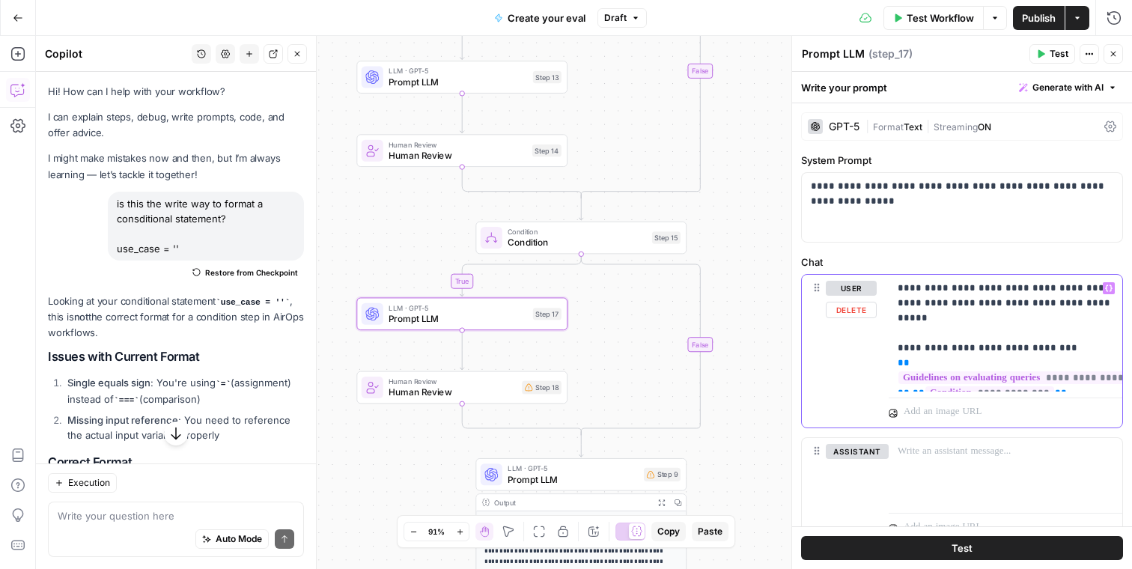
click at [1067, 382] on p "**********" at bounding box center [1006, 333] width 216 height 105
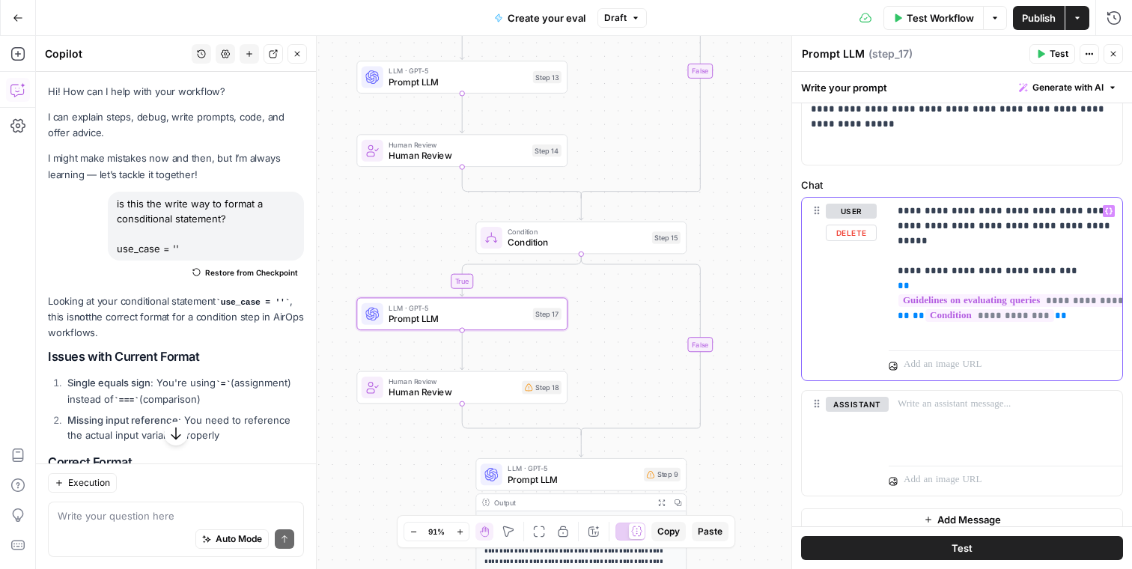
scroll to position [78, 0]
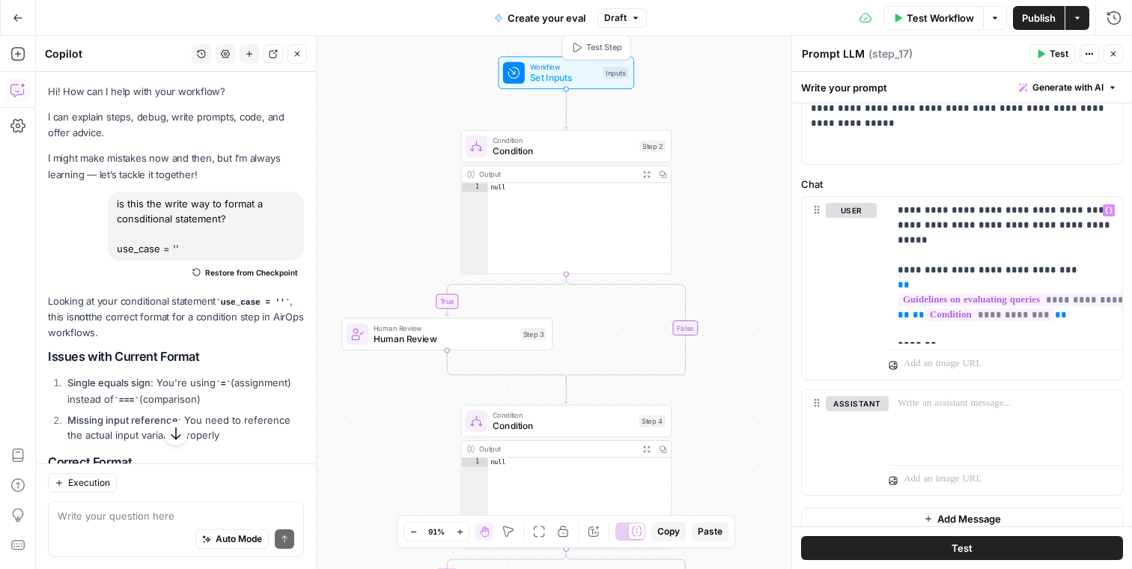
click at [572, 88] on div "Workflow Set Inputs Inputs Test Step" at bounding box center [566, 72] width 136 height 33
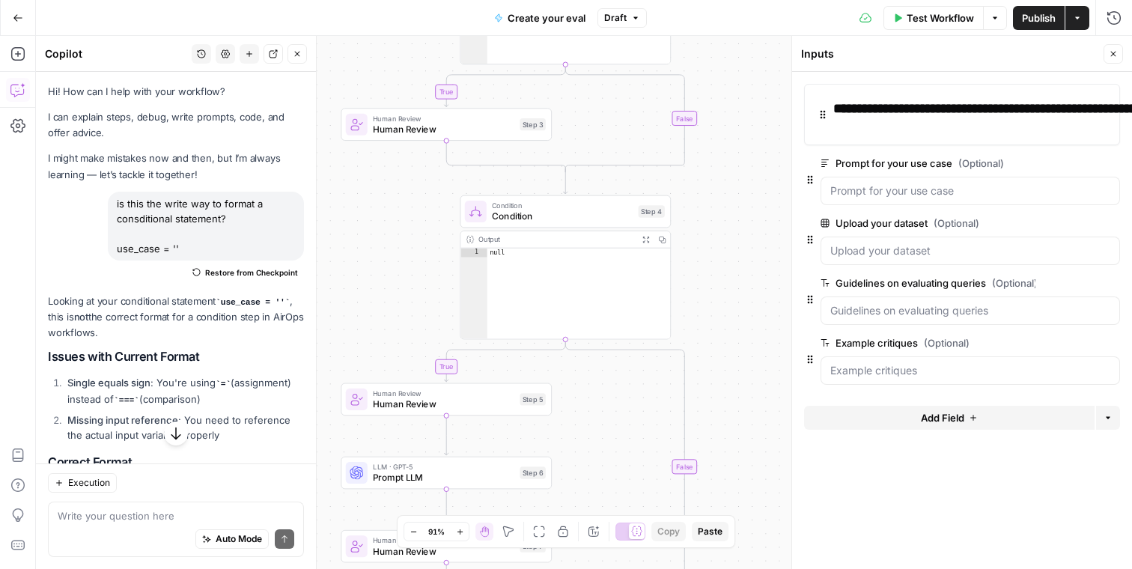
drag, startPoint x: 720, startPoint y: 243, endPoint x: 719, endPoint y: 34, distance: 209.7
click at [719, 34] on div "Go Back Create your eval Draft Test Workflow Options Publish Actions Run Histor…" at bounding box center [566, 284] width 1132 height 569
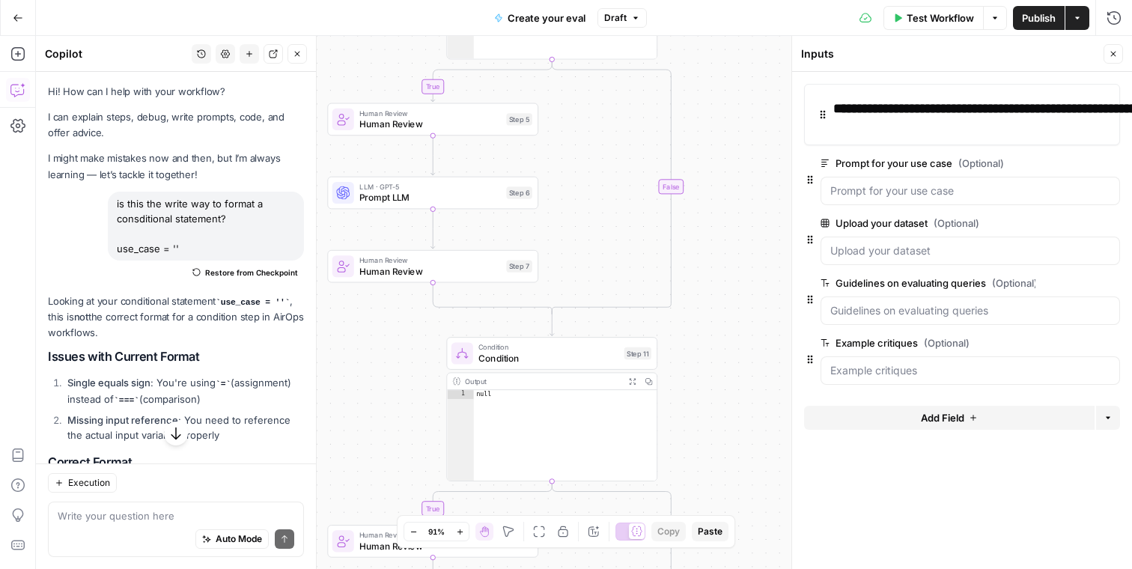
drag, startPoint x: 704, startPoint y: 370, endPoint x: 691, endPoint y: 90, distance: 280.5
click at [691, 90] on div "true true true true false false false false Workflow Set Inputs Inputs Conditio…" at bounding box center [584, 302] width 1097 height 533
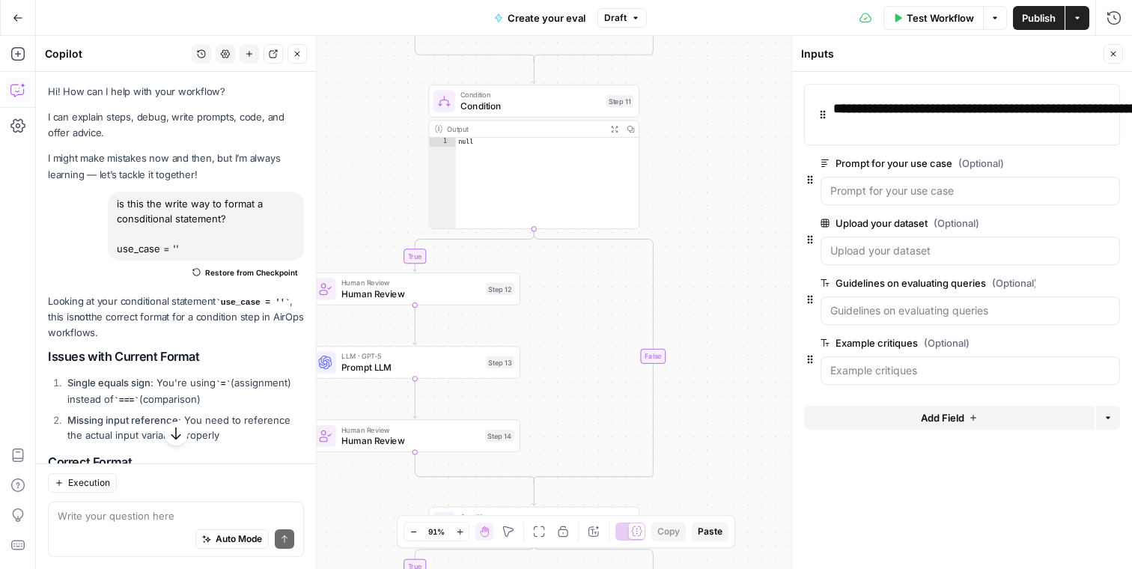
drag, startPoint x: 674, startPoint y: 392, endPoint x: 656, endPoint y: 140, distance: 253.1
click at [656, 140] on div "true true true true false false false false Workflow Set Inputs Inputs Conditio…" at bounding box center [584, 302] width 1097 height 533
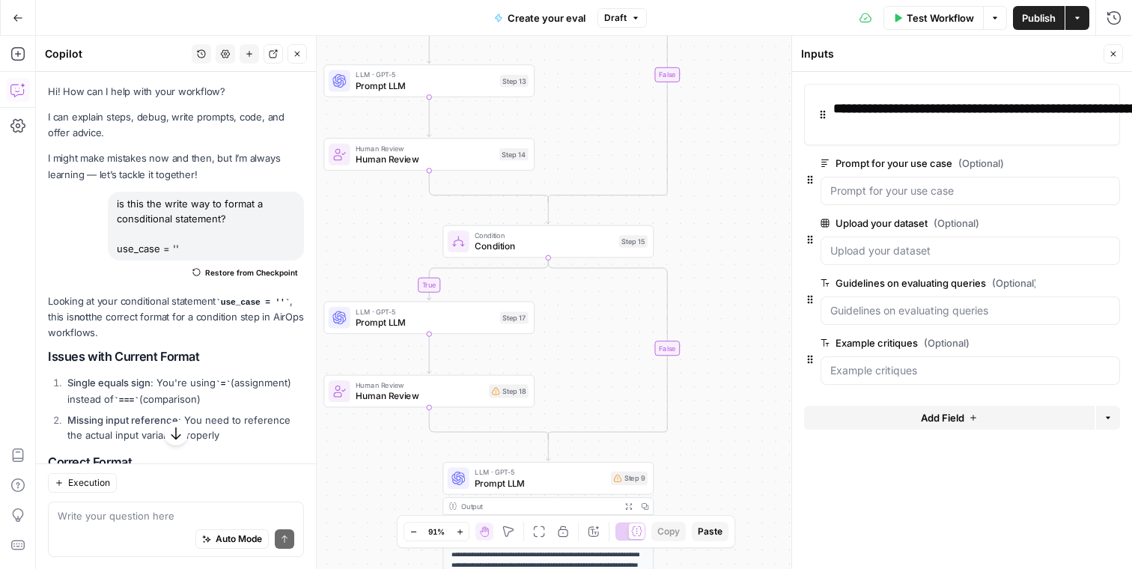
drag, startPoint x: 703, startPoint y: 282, endPoint x: 717, endPoint y: 1, distance: 282.0
click at [717, 1] on div "Go Back Create your eval Draft Test Workflow Options Publish Actions Run Histor…" at bounding box center [566, 284] width 1132 height 569
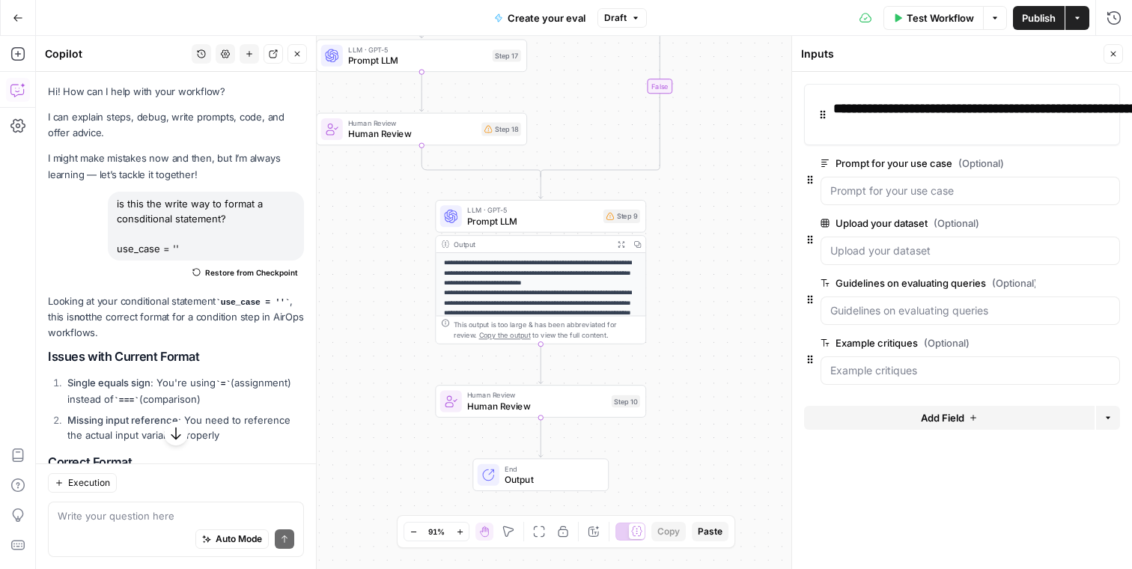
drag, startPoint x: 703, startPoint y: 312, endPoint x: 696, endPoint y: 48, distance: 263.8
click at [696, 48] on div "true true true true false false false false Workflow Set Inputs Inputs Conditio…" at bounding box center [584, 302] width 1097 height 533
drag, startPoint x: 696, startPoint y: 286, endPoint x: 693, endPoint y: 241, distance: 45.0
click at [693, 241] on div "true true true true false false false false Workflow Set Inputs Inputs Conditio…" at bounding box center [584, 302] width 1097 height 533
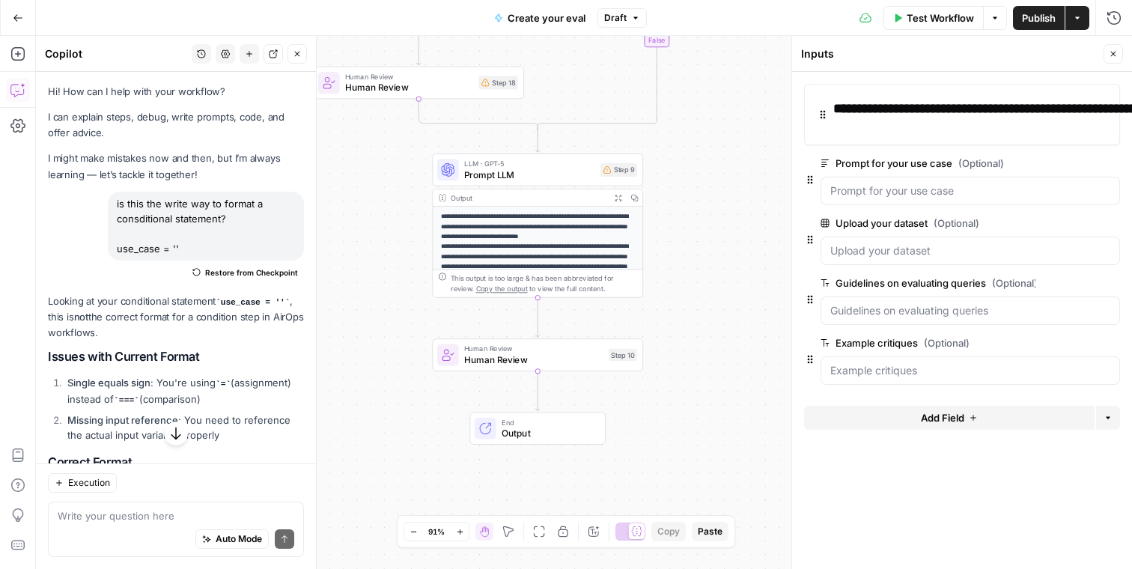
click at [574, 228] on p "**********" at bounding box center [538, 247] width 194 height 70
click at [1001, 22] on button "Options" at bounding box center [995, 18] width 24 height 24
click at [959, 79] on span "View Last Test" at bounding box center [954, 74] width 66 height 15
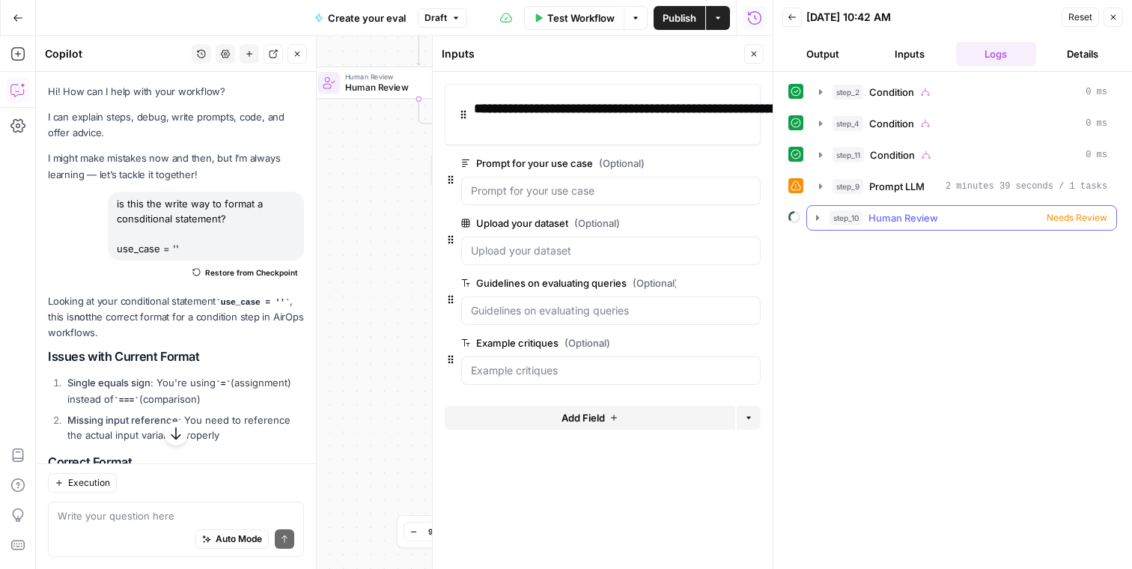
click at [820, 142] on div "step_11 Condition 0 ms" at bounding box center [964, 154] width 308 height 25
click at [817, 196] on button "step_9 Prompt LLM 2 minutes 39 seconds / 1 tasks" at bounding box center [963, 187] width 306 height 24
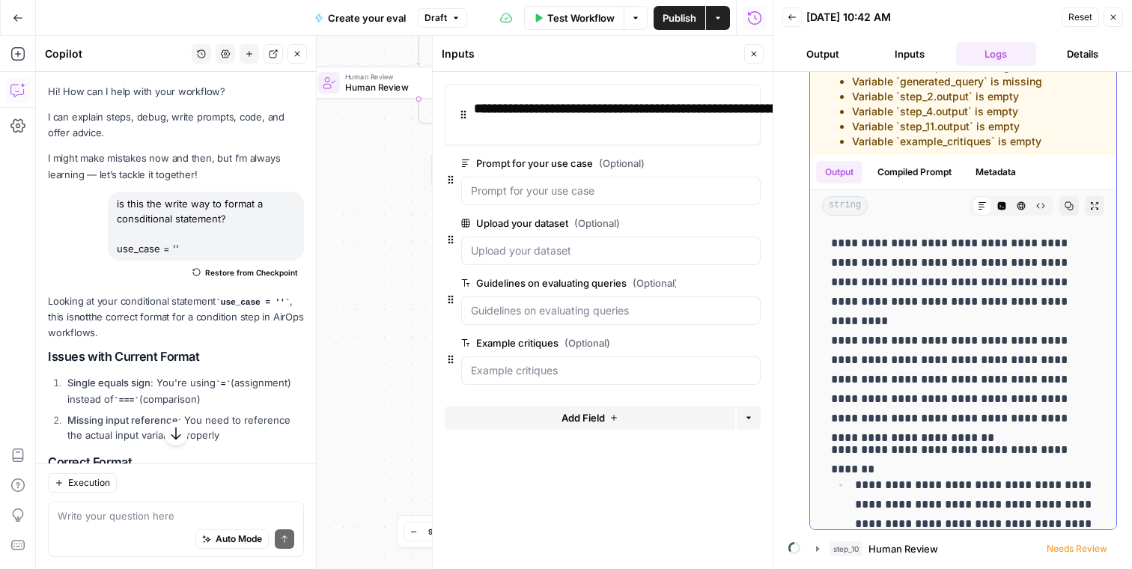
scroll to position [0, 0]
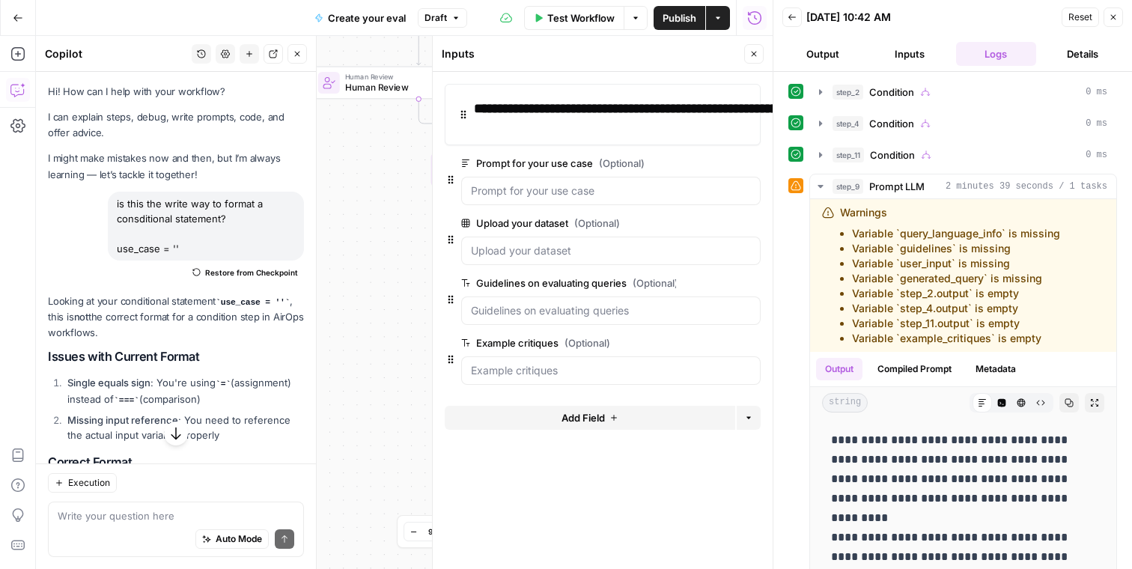
click at [1118, 19] on icon "button" at bounding box center [1113, 17] width 9 height 9
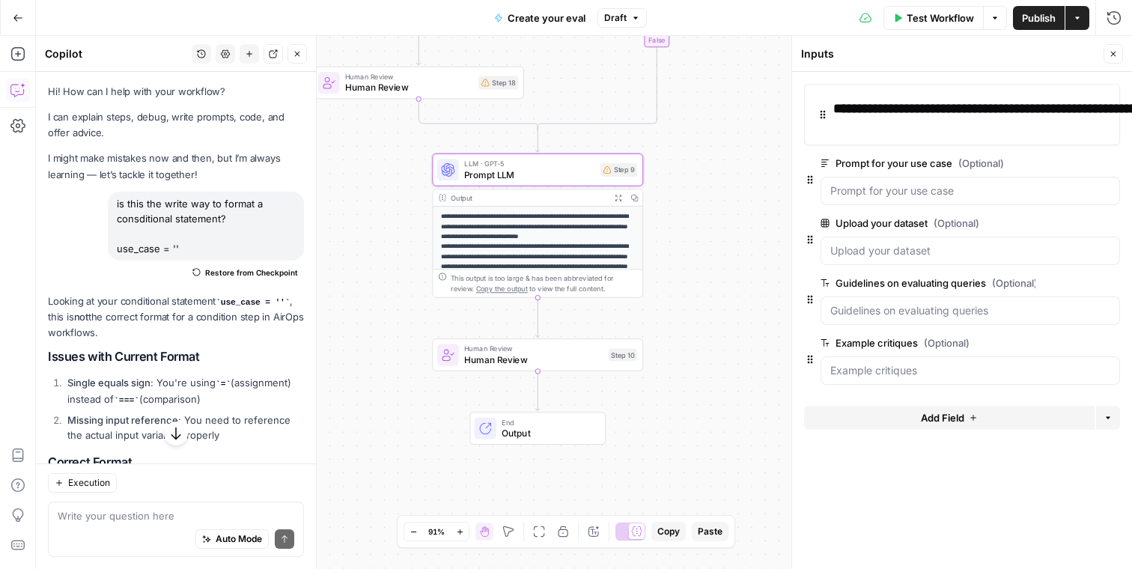
click at [533, 172] on span "Prompt LLM" at bounding box center [529, 174] width 131 height 13
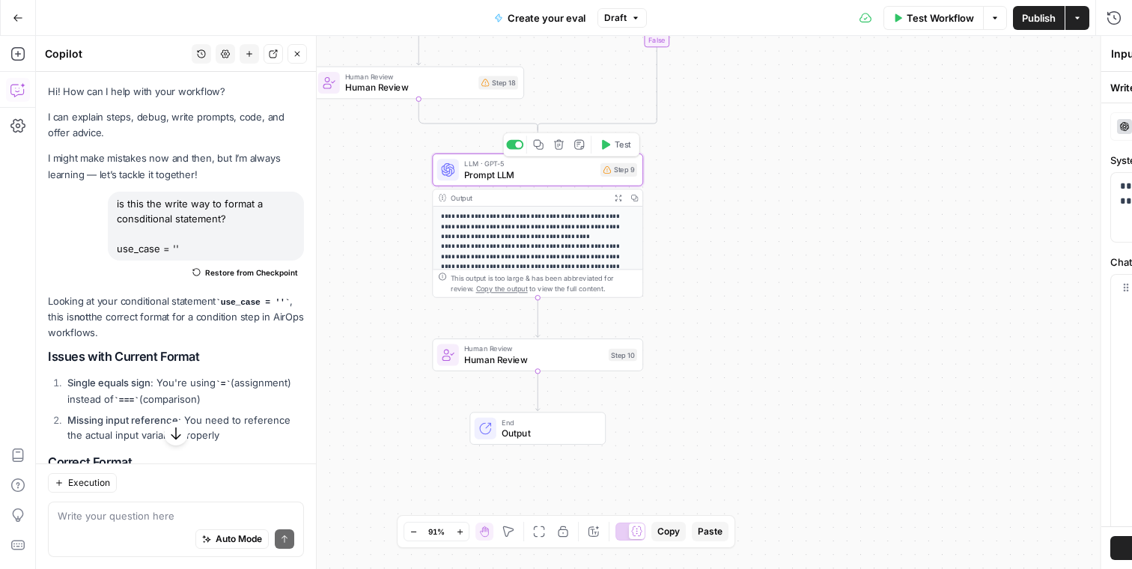
type textarea "Prompt LLM"
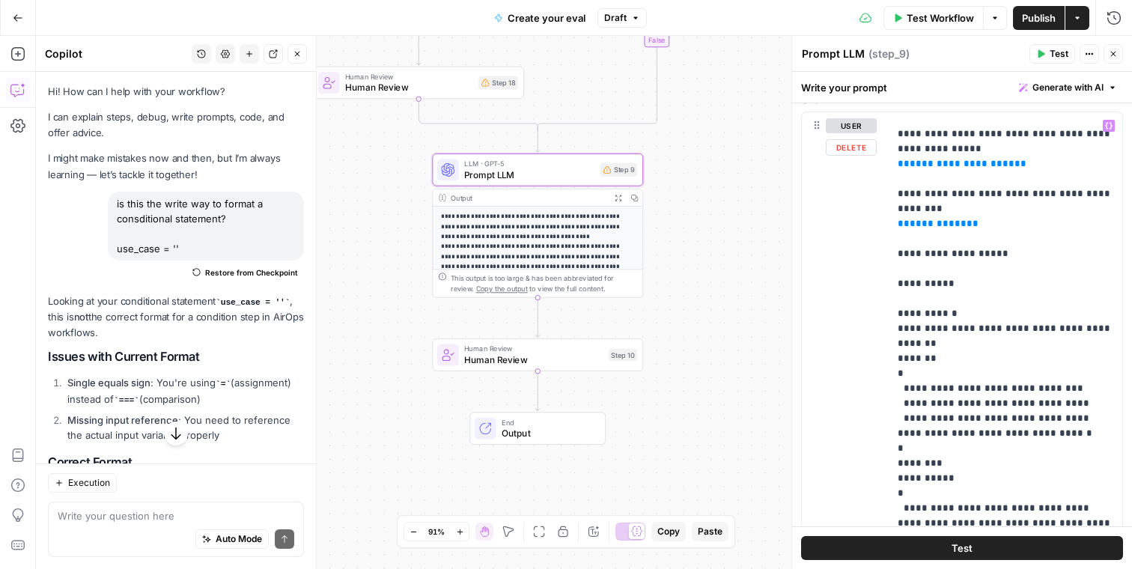
scroll to position [510, 0]
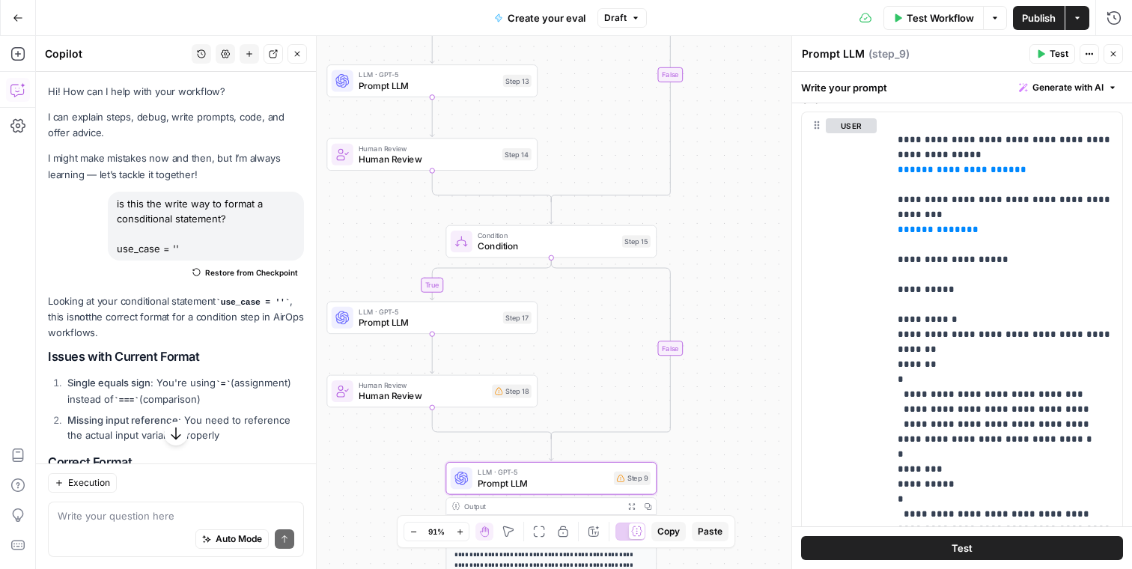
drag, startPoint x: 689, startPoint y: 228, endPoint x: 702, endPoint y: 536, distance: 308.9
click at [702, 536] on body "S Statsig New Home Browse Insights Opportunities Your Data Recent Grids SEO Blo…" at bounding box center [566, 284] width 1132 height 569
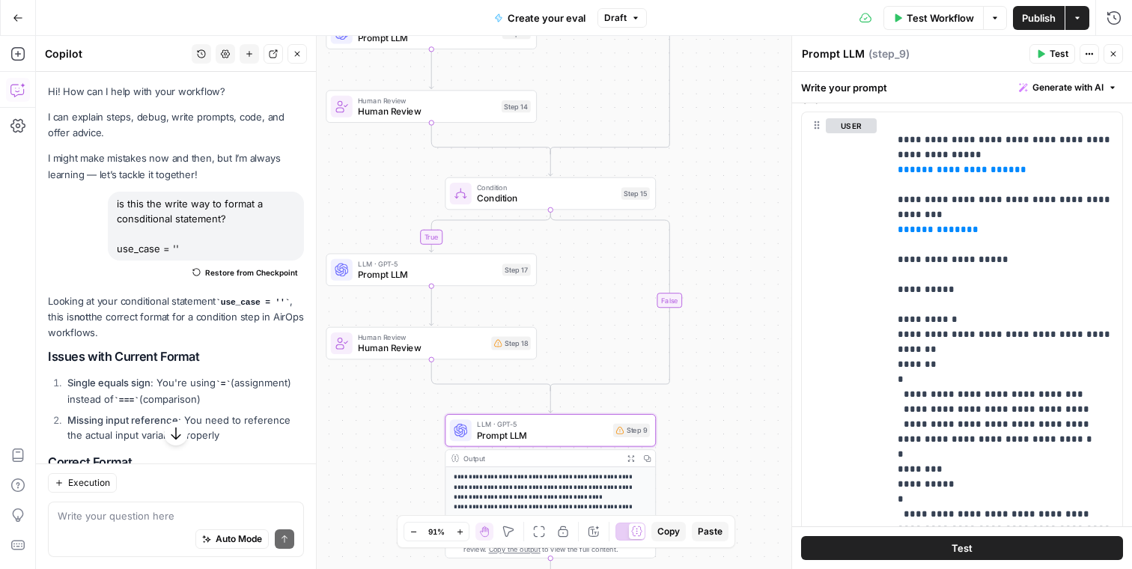
drag, startPoint x: 706, startPoint y: 329, endPoint x: 706, endPoint y: 242, distance: 86.9
click at [706, 242] on div "true true true true false false false false Workflow Set Inputs Inputs Conditio…" at bounding box center [584, 302] width 1097 height 533
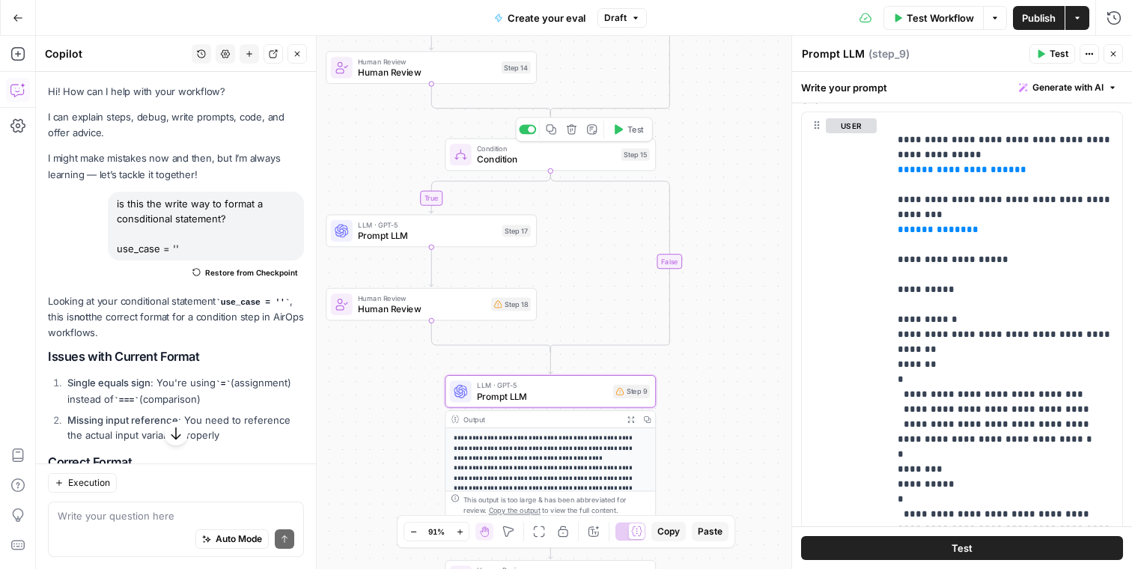
click at [563, 163] on span "Condition" at bounding box center [546, 159] width 139 height 13
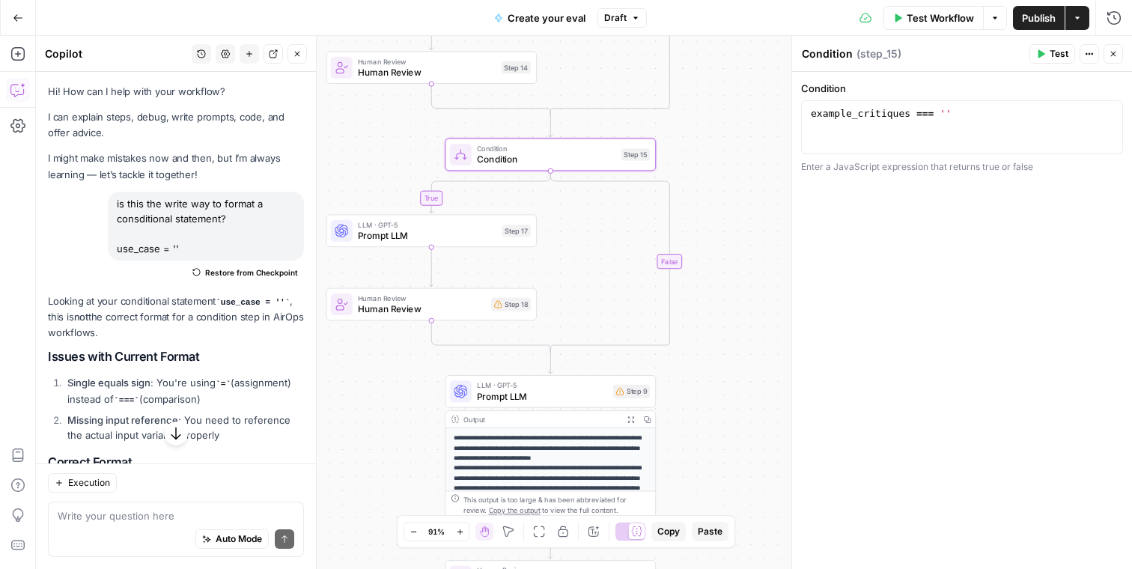
click at [404, 232] on span "Prompt LLM" at bounding box center [427, 235] width 139 height 13
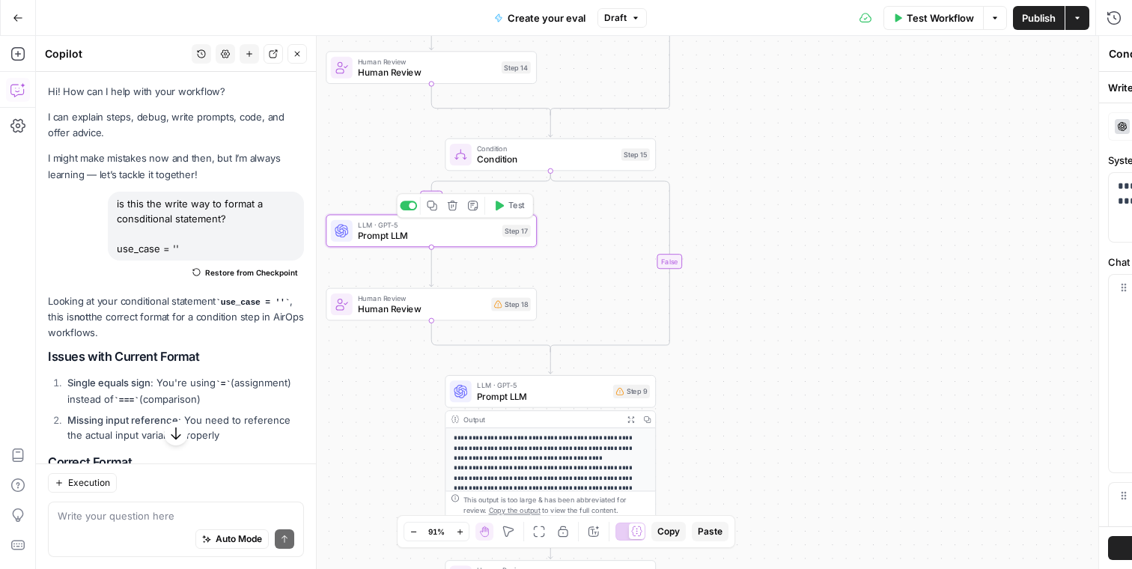
type textarea "Prompt LLM"
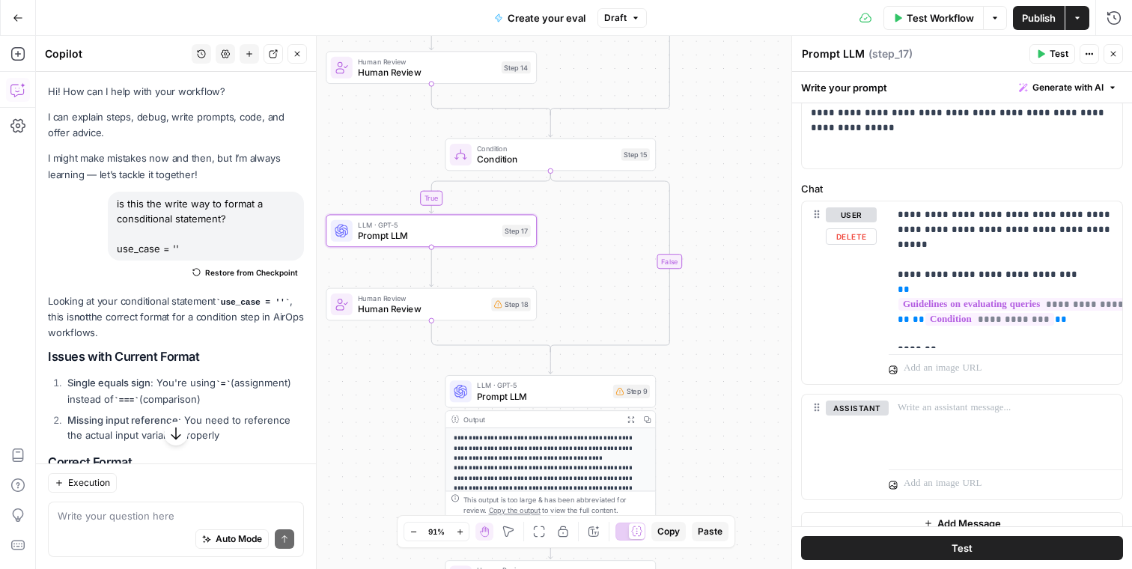
scroll to position [76, 0]
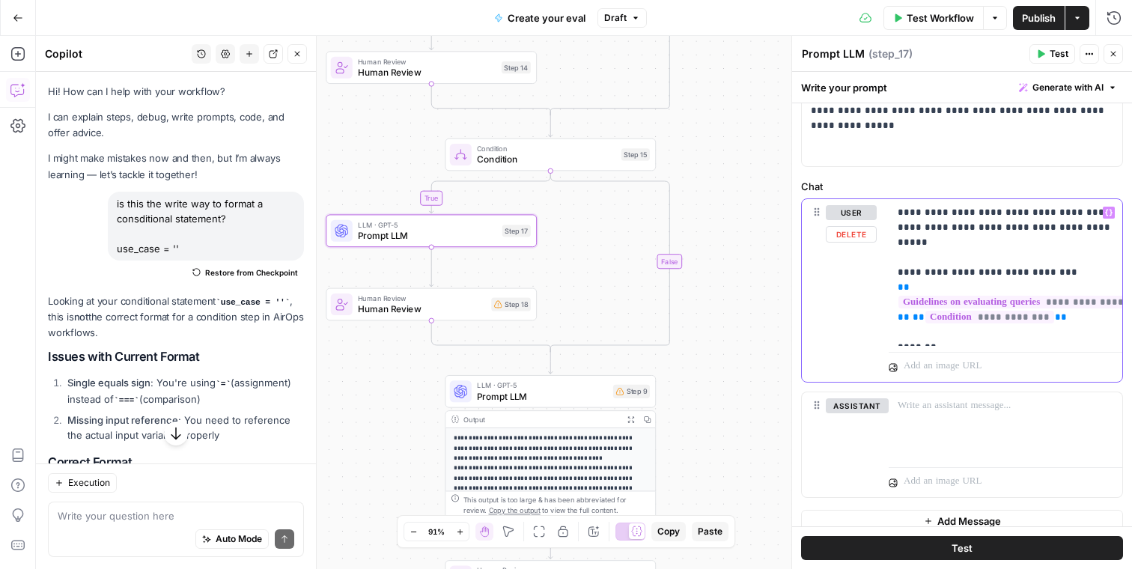
click at [956, 340] on div "**********" at bounding box center [1006, 272] width 234 height 147
click at [939, 331] on p "**********" at bounding box center [1006, 272] width 216 height 135
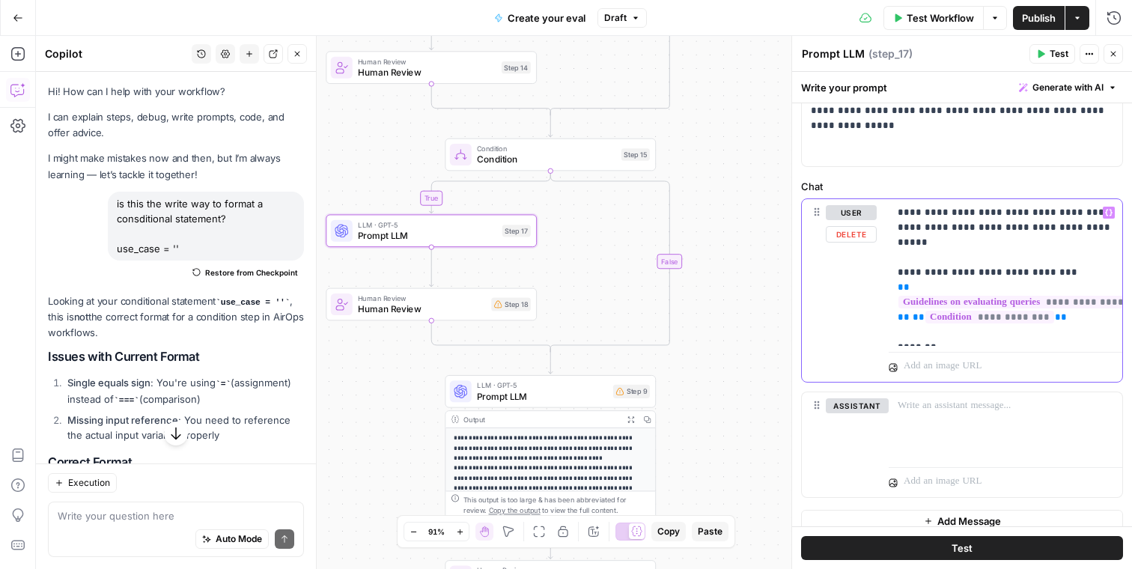
drag, startPoint x: 948, startPoint y: 336, endPoint x: 883, endPoint y: 331, distance: 65.3
click at [883, 331] on div "**********" at bounding box center [962, 290] width 321 height 183
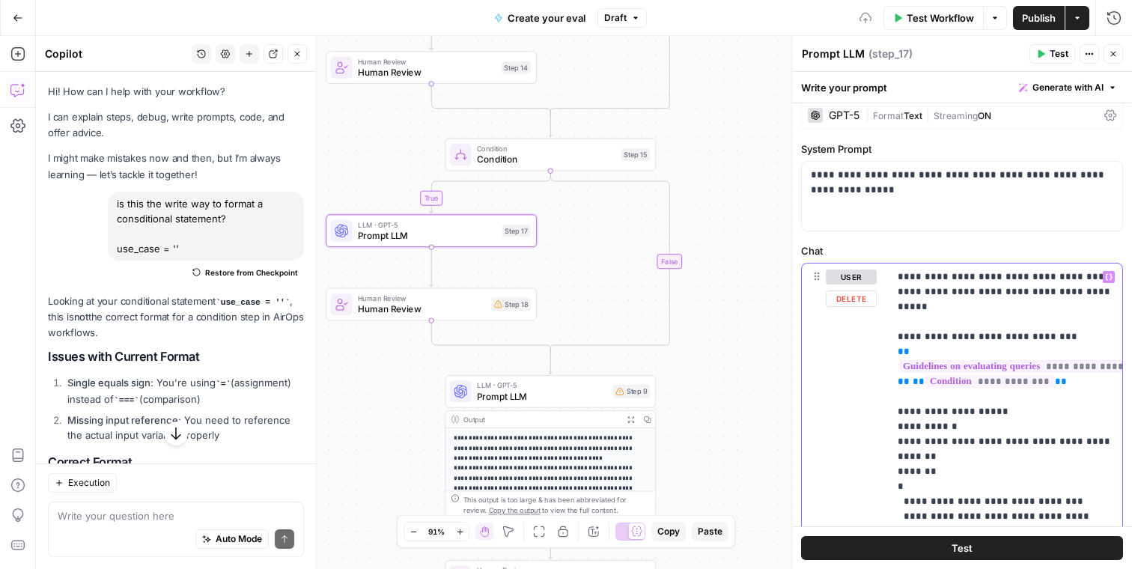
scroll to position [9, 0]
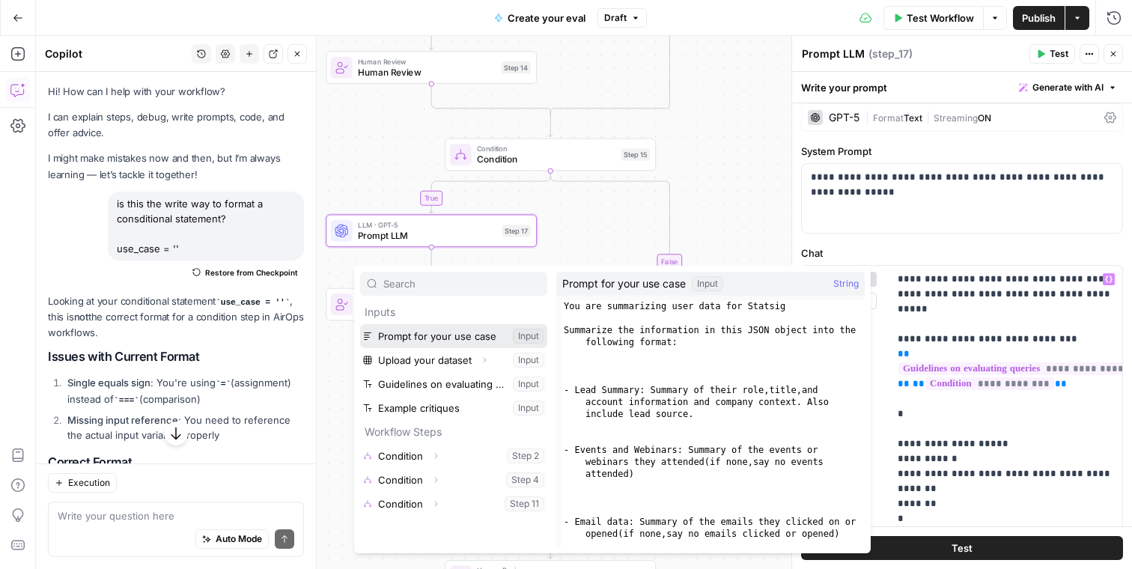
click at [460, 333] on button "Select variable Prompt for your use case" at bounding box center [453, 336] width 187 height 24
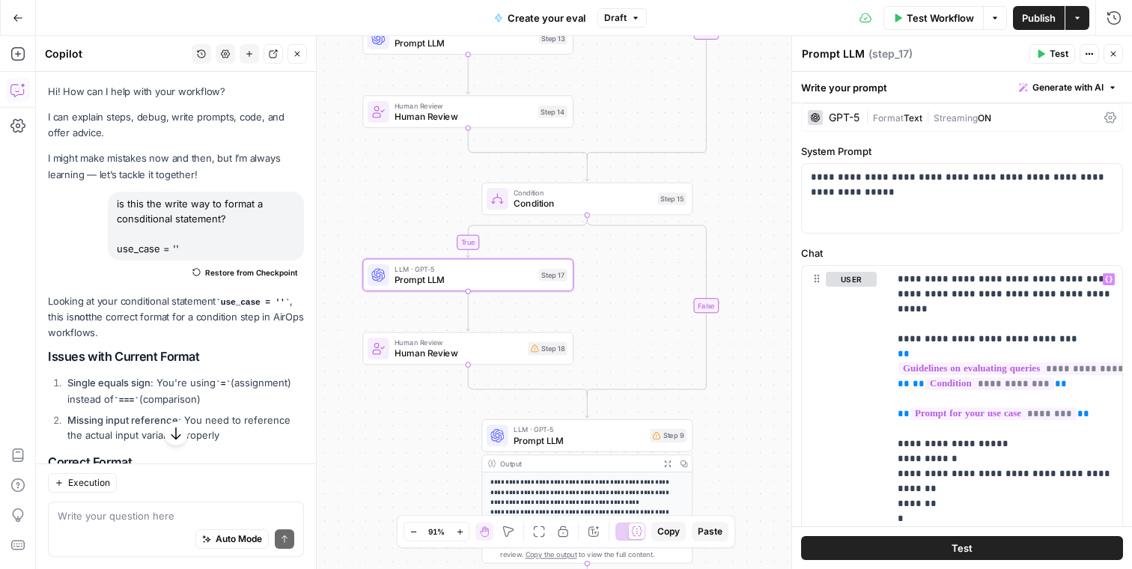
drag, startPoint x: 575, startPoint y: 279, endPoint x: 612, endPoint y: 324, distance: 57.4
click at [612, 324] on div "true true true true false false false false Workflow Set Inputs Inputs Conditio…" at bounding box center [584, 302] width 1097 height 533
click at [491, 305] on div "true true true true false false false false Workflow Set Inputs Inputs Conditio…" at bounding box center [584, 302] width 1097 height 533
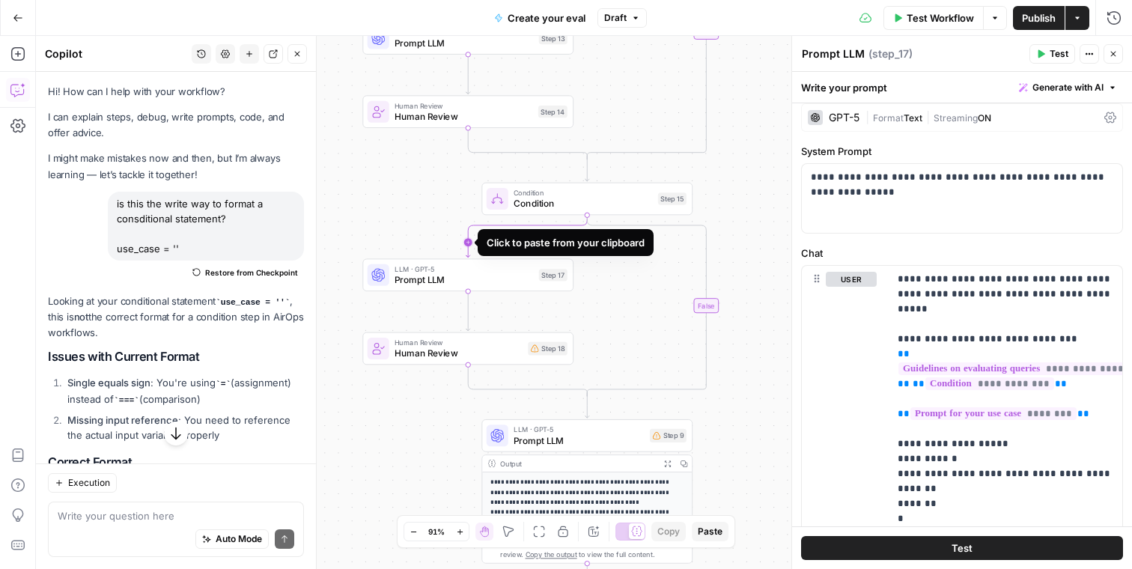
click at [470, 243] on icon "Edge from step_15 to step_17" at bounding box center [526, 236] width 121 height 42
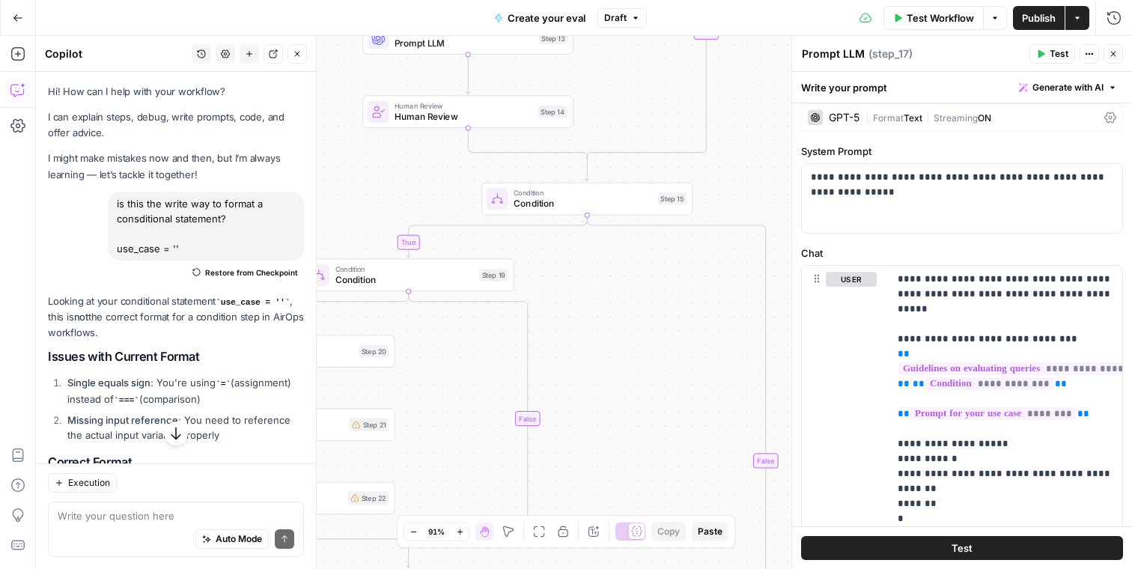
drag, startPoint x: 549, startPoint y: 324, endPoint x: 648, endPoint y: 315, distance: 99.3
click at [648, 315] on div "true true true true true false false false false false Workflow Set Inputs Inpu…" at bounding box center [584, 302] width 1097 height 533
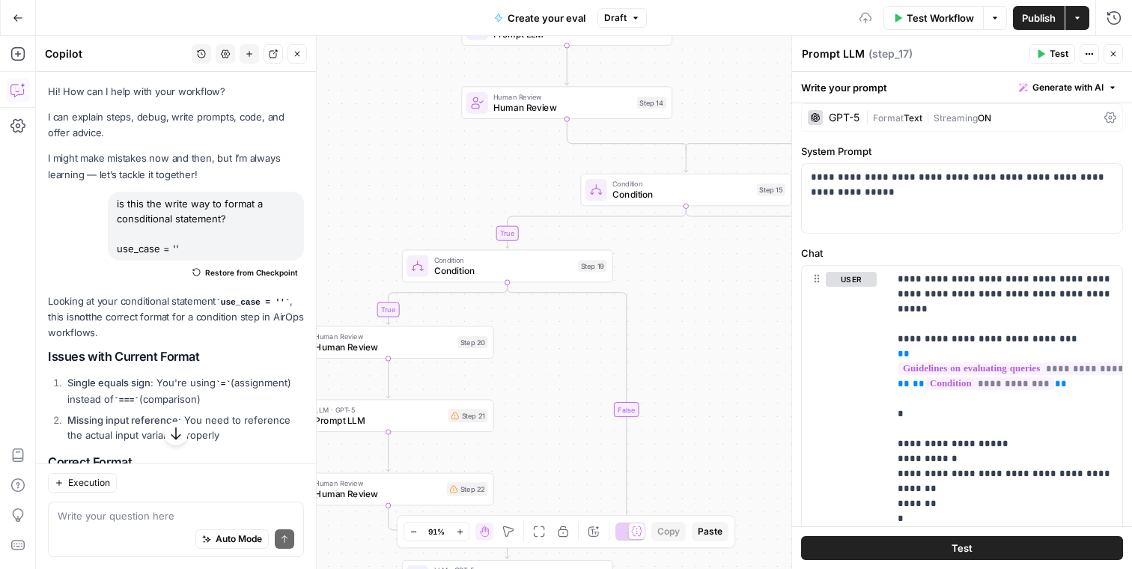
click at [655, 310] on div "true true true true true false false false false false Workflow Set Inputs Inpu…" at bounding box center [584, 302] width 1097 height 533
click at [527, 237] on icon "button" at bounding box center [529, 241] width 10 height 10
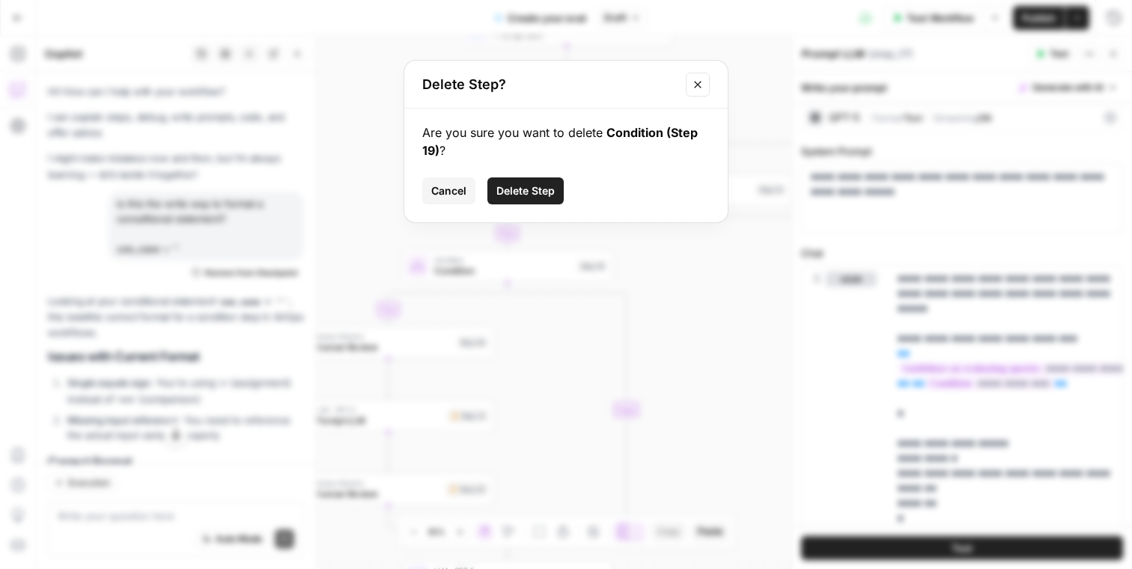
click at [535, 184] on span "Delete Step" at bounding box center [526, 191] width 58 height 15
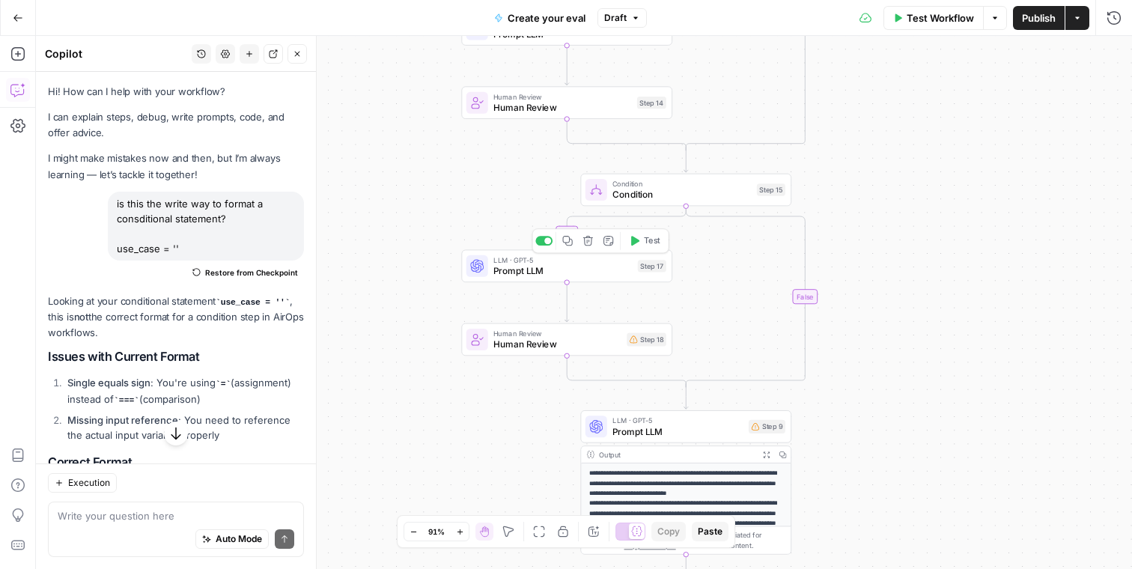
click at [698, 282] on div "true true true true false false false false Workflow Set Inputs Inputs Conditio…" at bounding box center [584, 302] width 1097 height 533
click at [304, 46] on button "Close" at bounding box center [297, 53] width 19 height 19
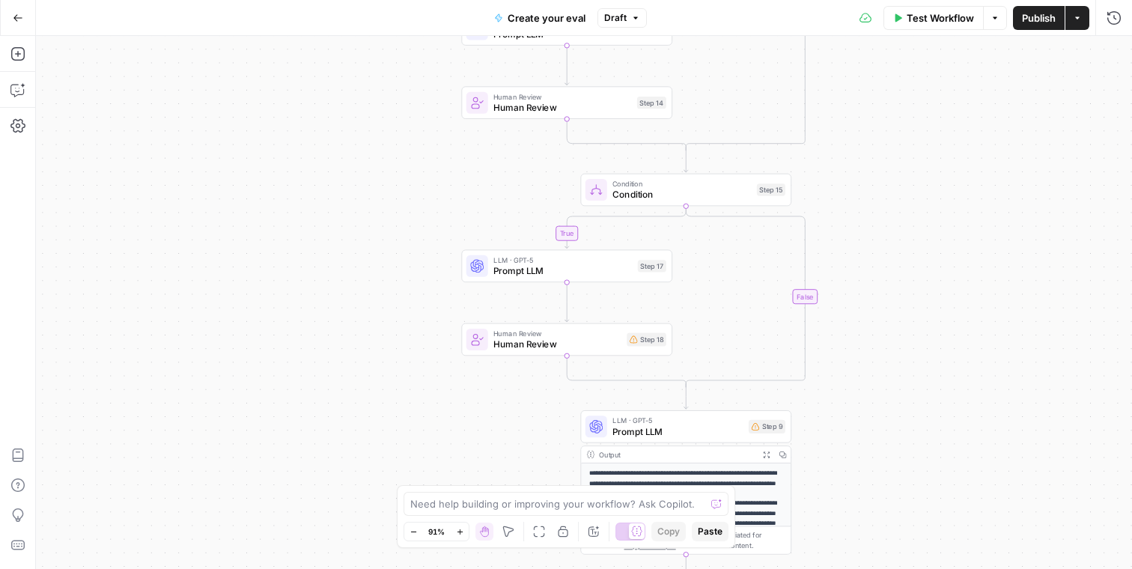
click at [36, 62] on div "true true true true false false false false Workflow Set Inputs Inputs Conditio…" at bounding box center [584, 302] width 1097 height 533
click at [22, 58] on icon "button" at bounding box center [16, 53] width 13 height 13
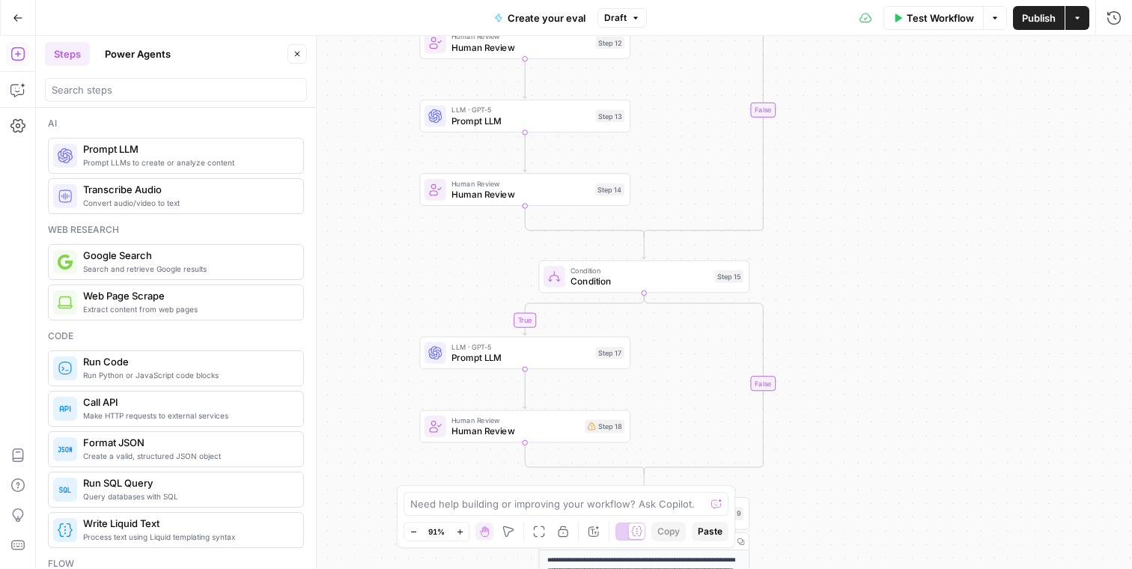
drag, startPoint x: 407, startPoint y: 215, endPoint x: 364, endPoint y: 302, distance: 96.8
click at [364, 302] on div "true true true true false false false false Workflow Set Inputs Inputs Conditio…" at bounding box center [584, 302] width 1097 height 533
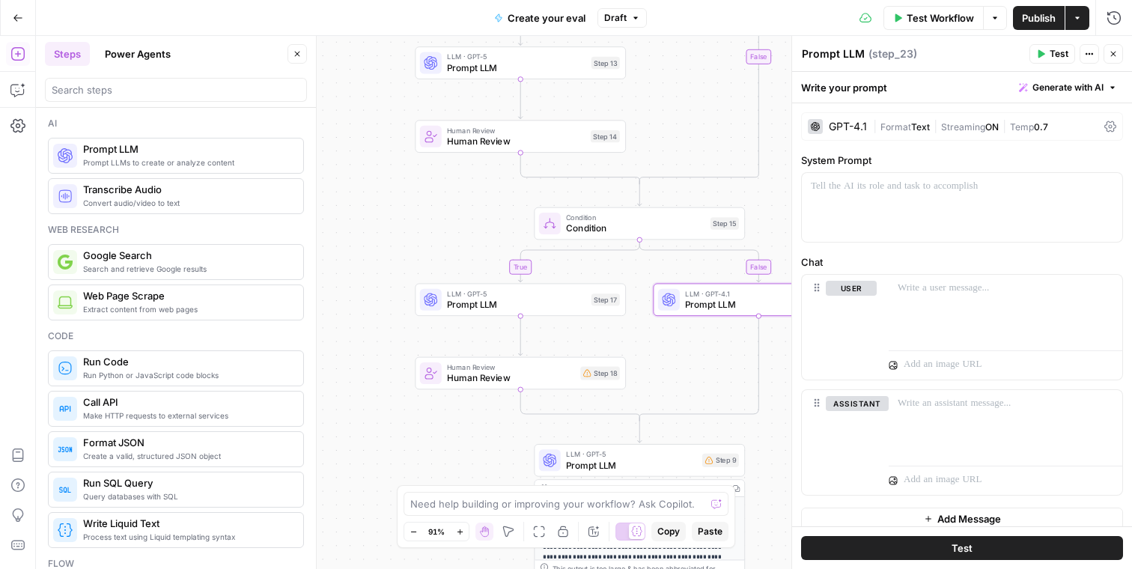
drag, startPoint x: 601, startPoint y: 392, endPoint x: 596, endPoint y: 335, distance: 57.1
click at [596, 335] on div "true true true true false false false false Workflow Set Inputs Inputs Conditio…" at bounding box center [584, 302] width 1097 height 533
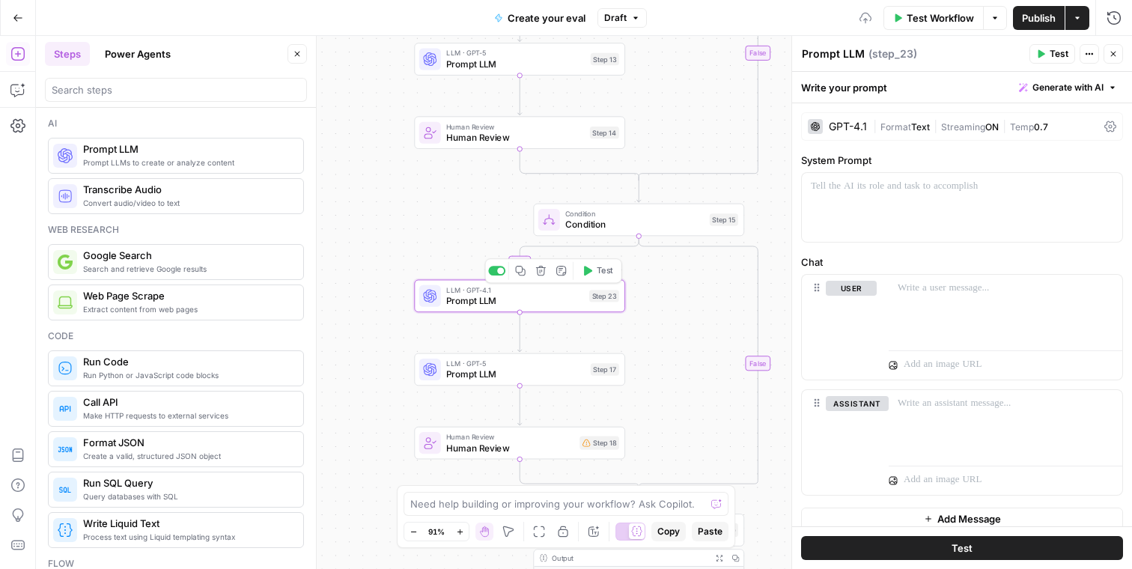
click at [912, 124] on span "Text" at bounding box center [921, 126] width 19 height 11
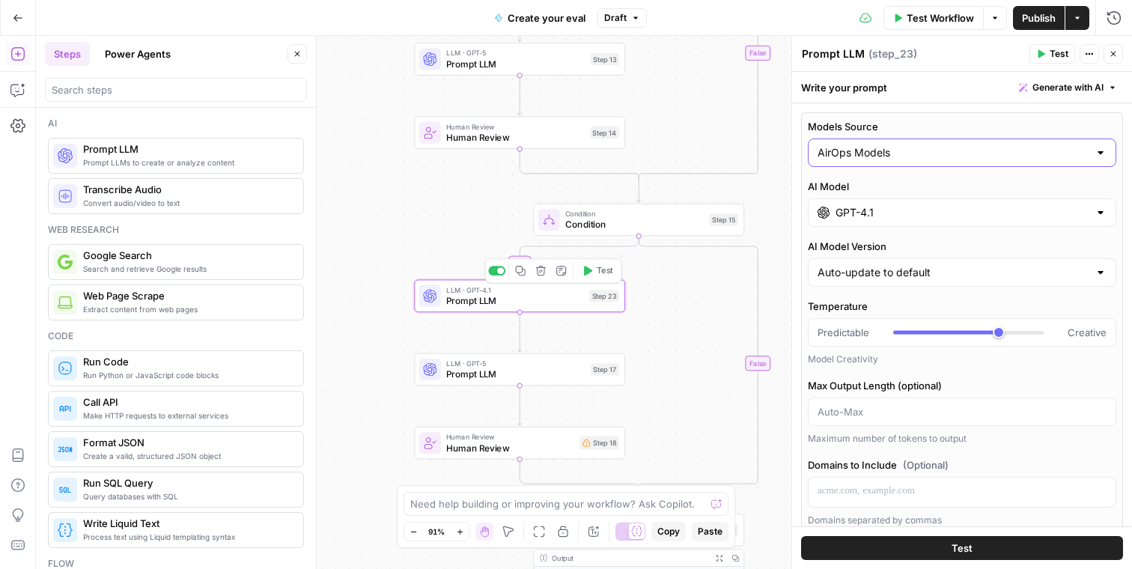
click at [865, 157] on input "AirOps Models" at bounding box center [953, 152] width 271 height 15
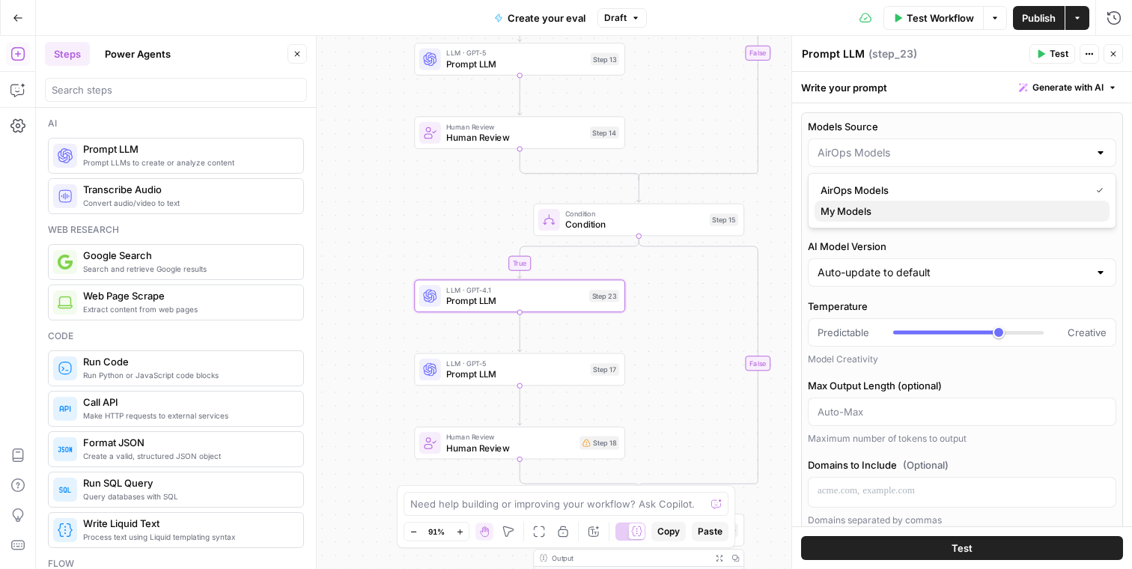
click at [850, 212] on span "My Models" at bounding box center [959, 211] width 277 height 15
type input "My Models"
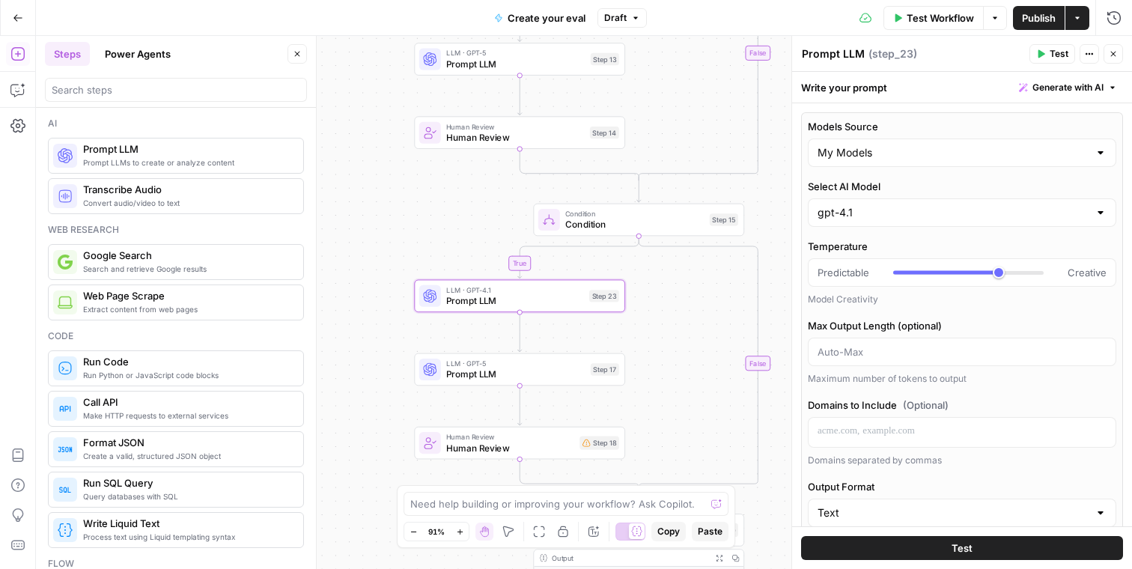
click at [844, 222] on div "gpt-4.1" at bounding box center [962, 212] width 309 height 28
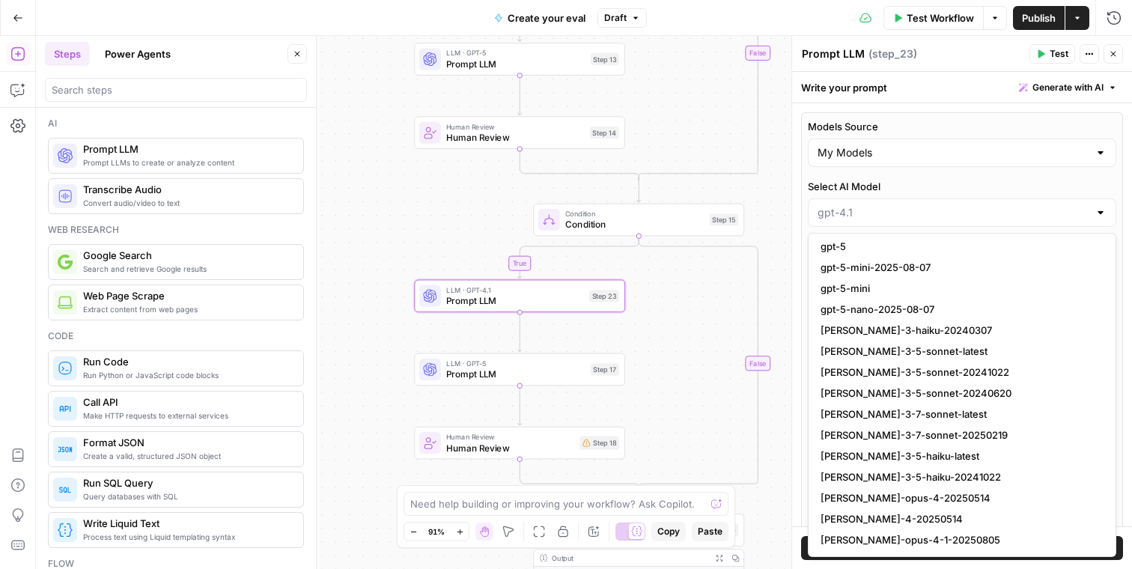
scroll to position [1578, 0]
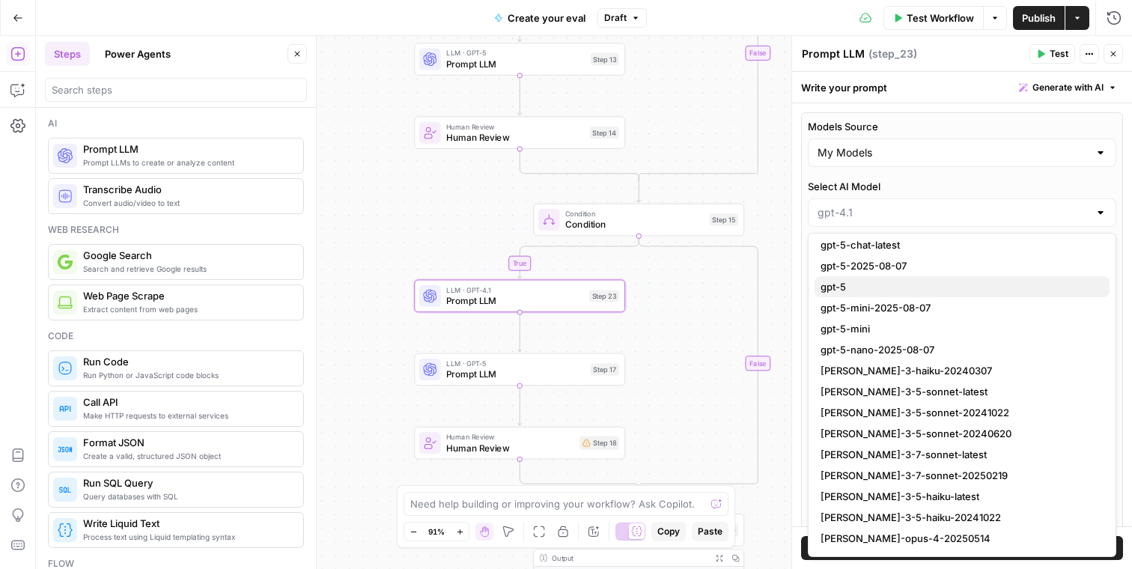
click at [860, 291] on span "gpt-5" at bounding box center [959, 286] width 277 height 15
type input "gpt-5"
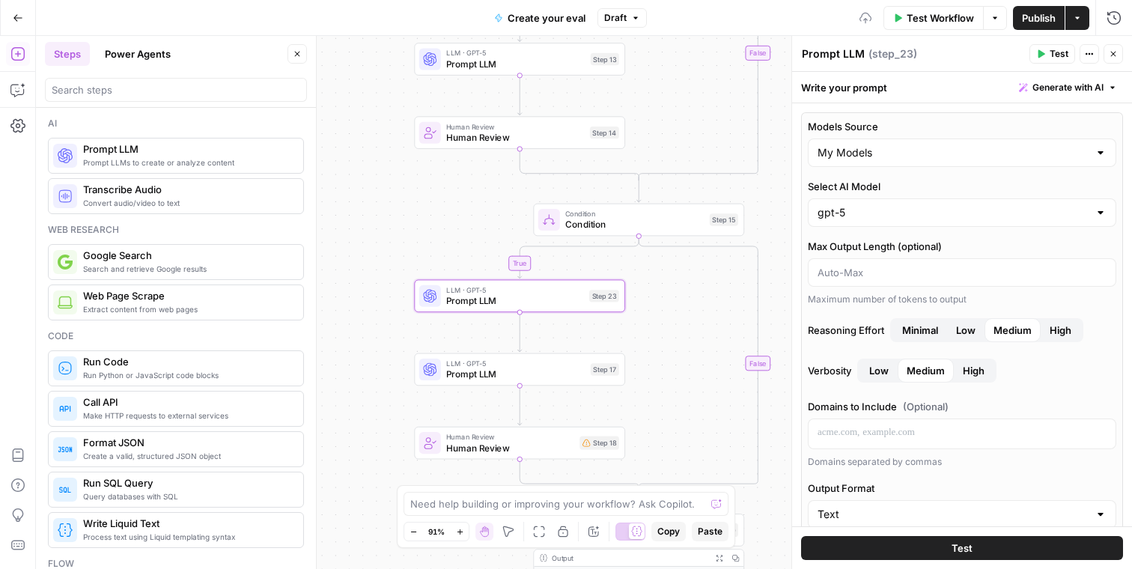
scroll to position [49, 0]
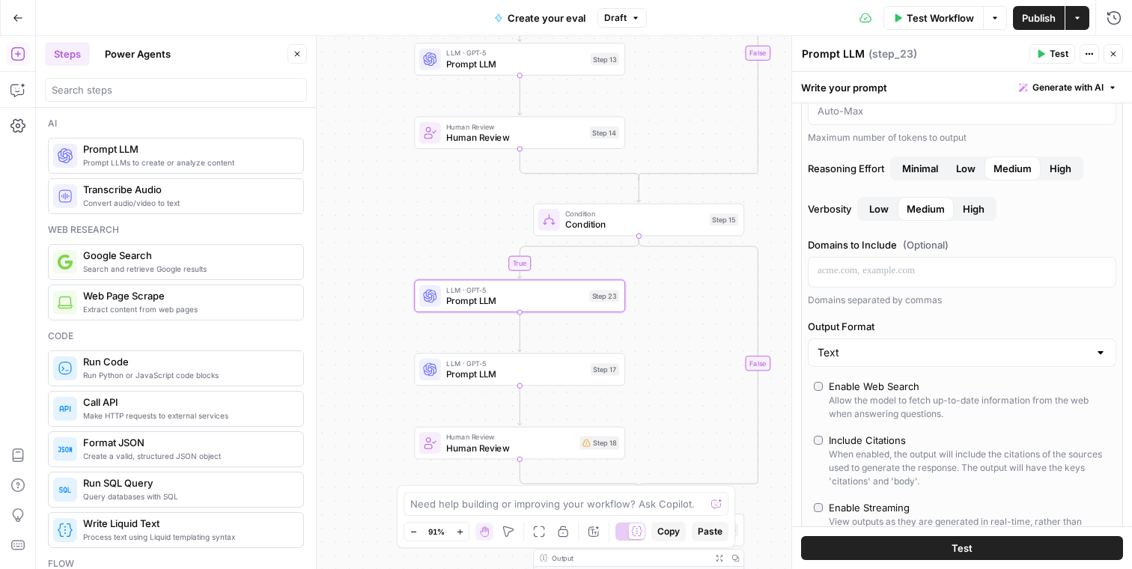
scroll to position [170, 0]
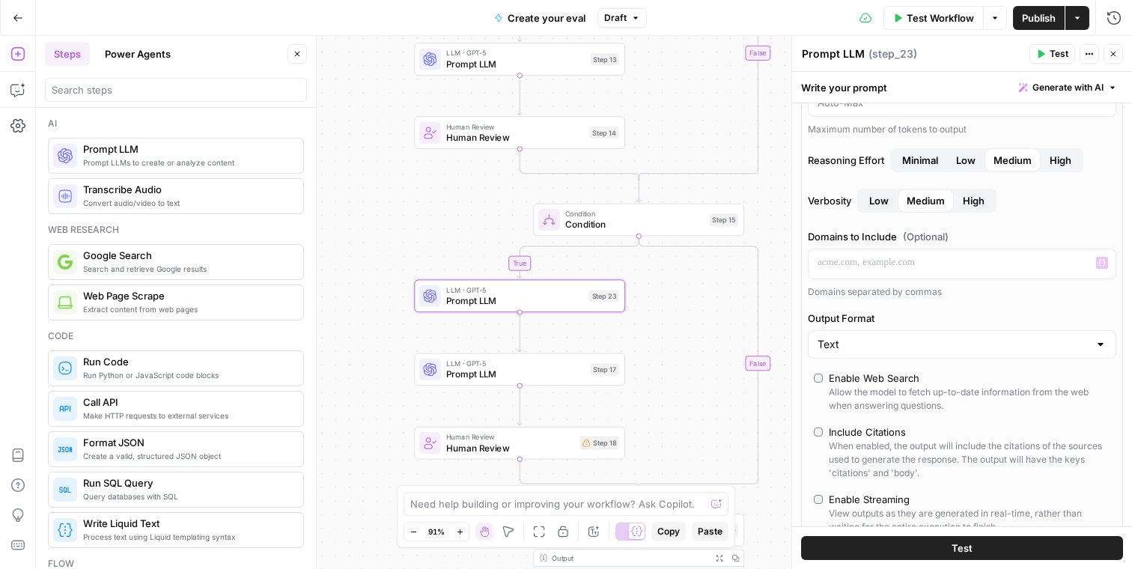
click at [920, 156] on span "Minimal" at bounding box center [921, 160] width 36 height 15
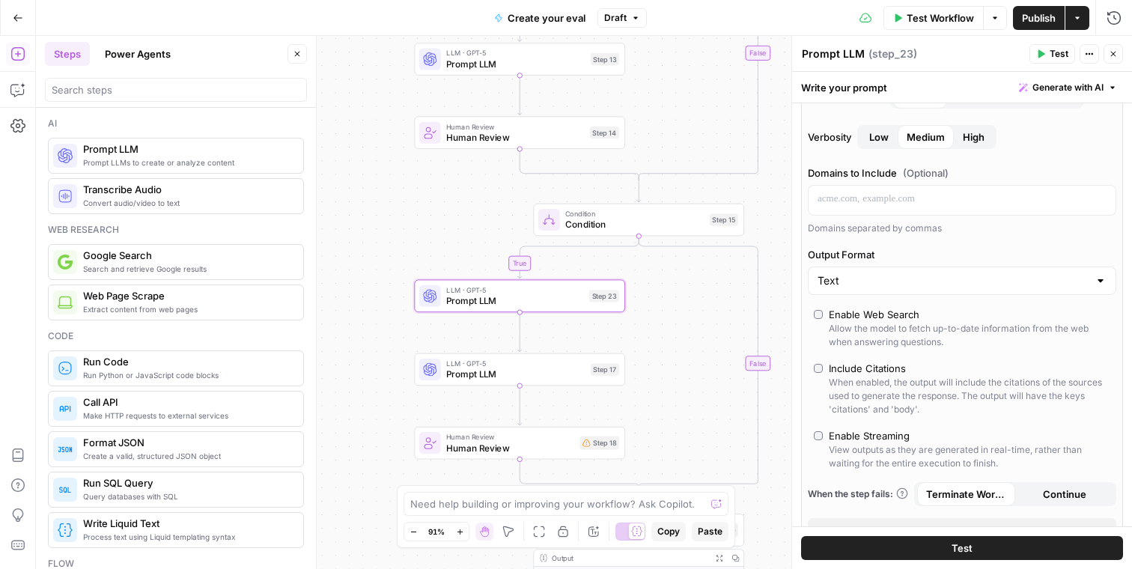
scroll to position [235, 0]
click at [891, 142] on button "Low" at bounding box center [879, 136] width 37 height 24
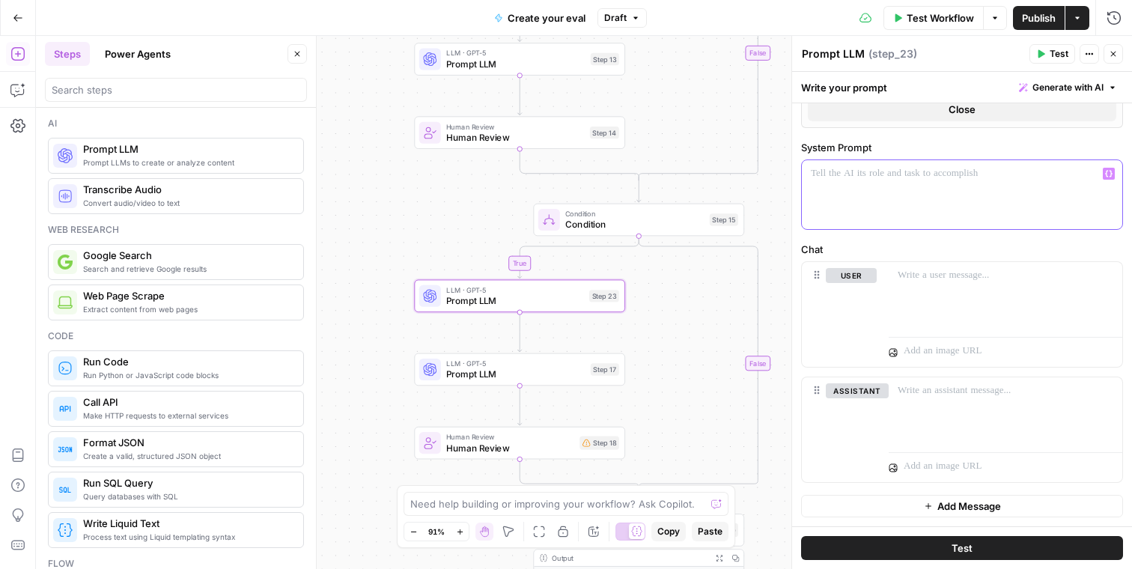
click at [888, 204] on div at bounding box center [962, 194] width 321 height 69
click at [984, 282] on p at bounding box center [1006, 275] width 216 height 15
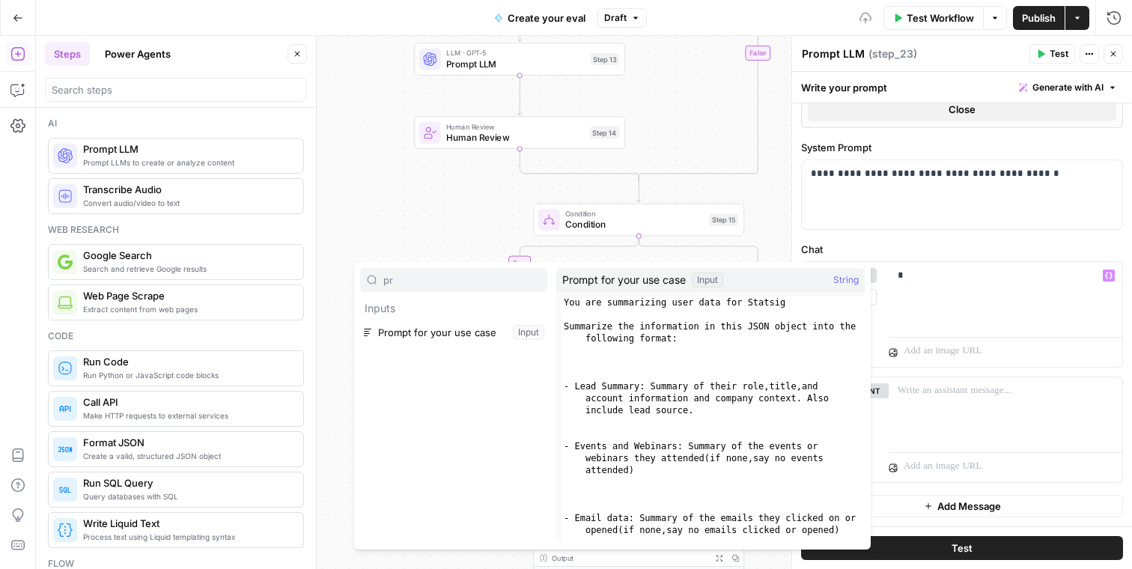
type input "pr"
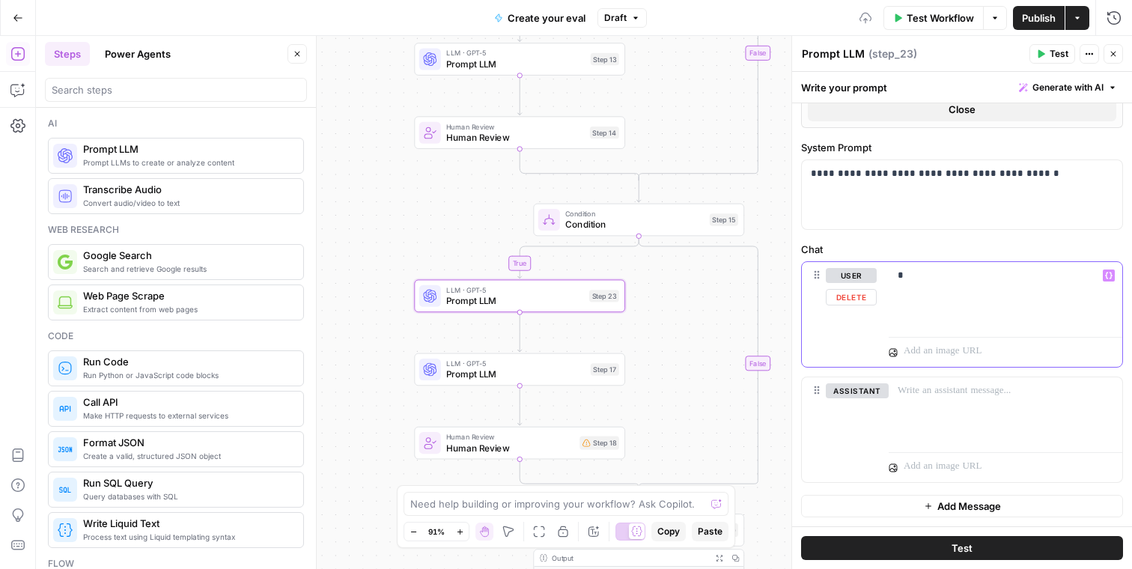
click at [984, 282] on p "*" at bounding box center [1006, 275] width 216 height 15
drag, startPoint x: 1025, startPoint y: 296, endPoint x: 900, endPoint y: 273, distance: 126.5
click at [900, 273] on p "**********" at bounding box center [1006, 283] width 216 height 30
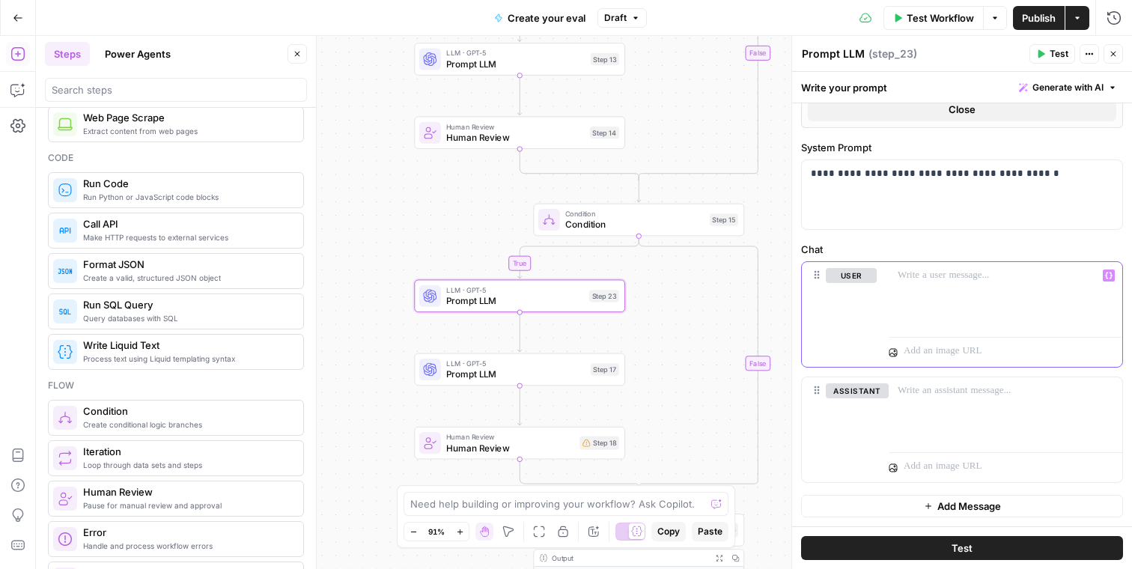
scroll to position [190, 0]
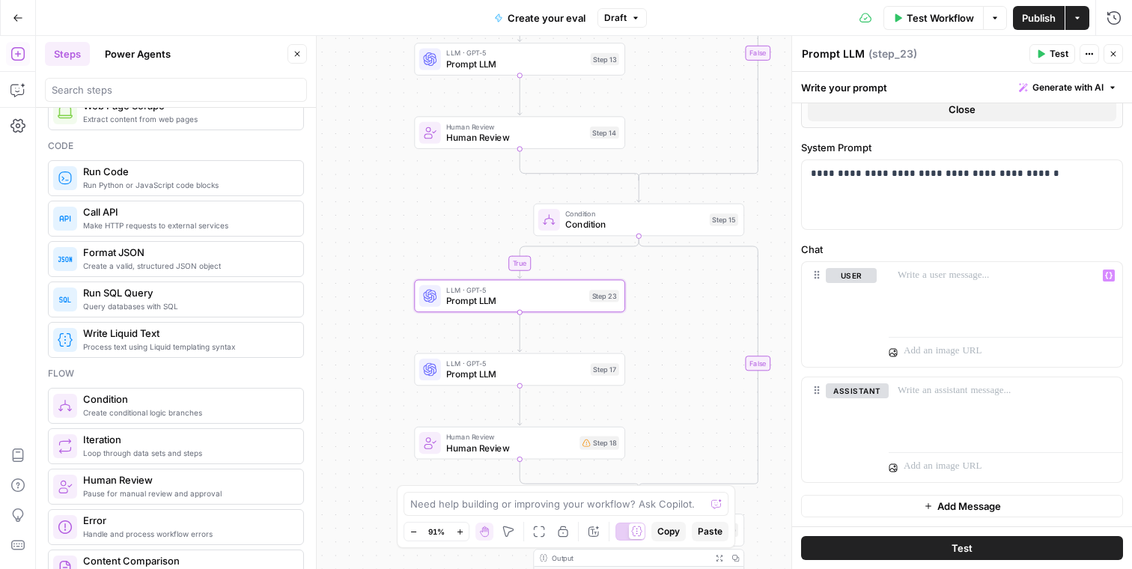
click at [147, 451] on span "Loop through data sets and steps" at bounding box center [187, 453] width 208 height 12
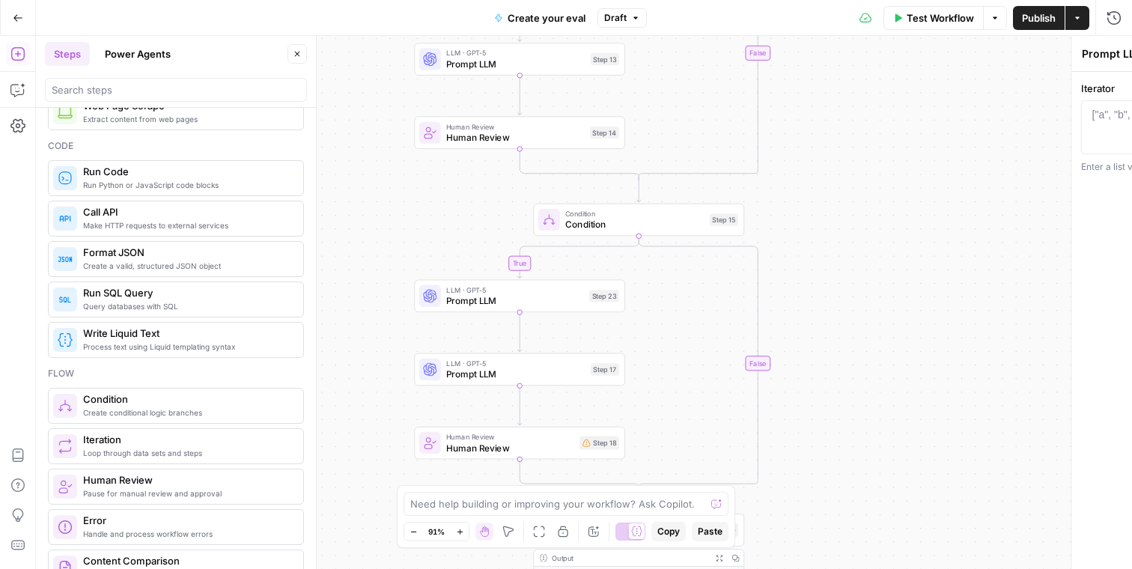
type textarea "Iteration"
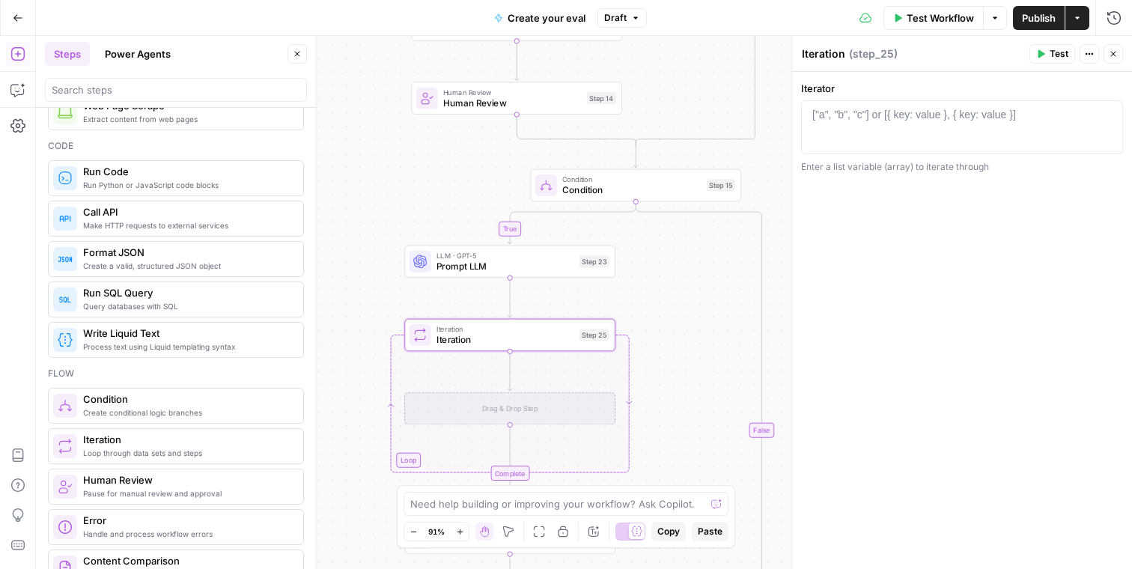
drag, startPoint x: 549, startPoint y: 330, endPoint x: 545, endPoint y: 285, distance: 45.1
click at [545, 285] on div "true true true true false false false false Workflow Set Inputs Inputs Conditio…" at bounding box center [584, 302] width 1097 height 533
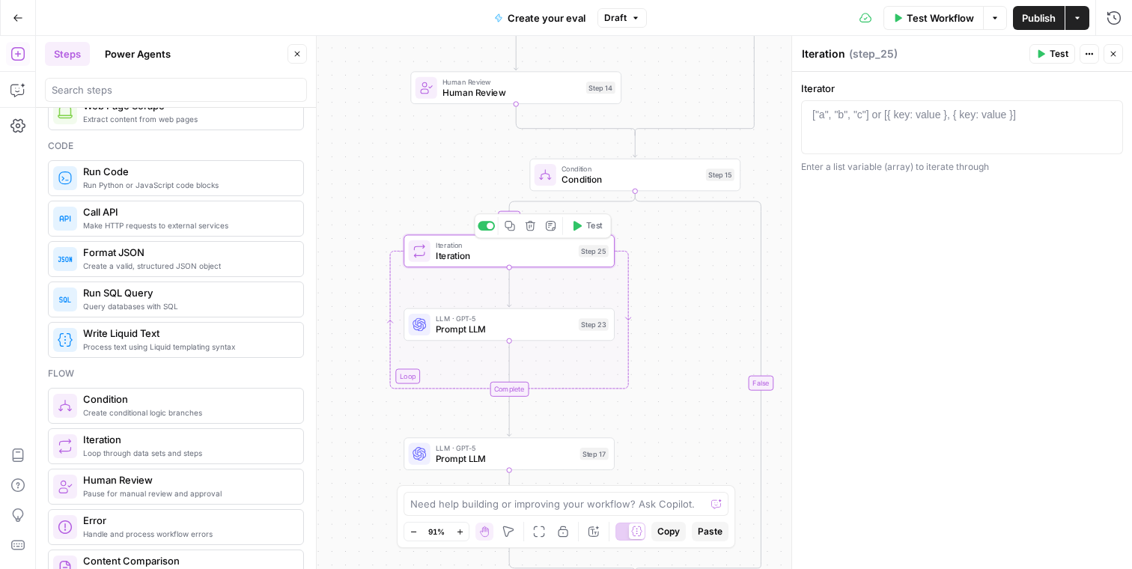
click at [527, 255] on span "Iteration" at bounding box center [505, 255] width 138 height 13
click at [512, 323] on span "Prompt LLM" at bounding box center [505, 329] width 138 height 13
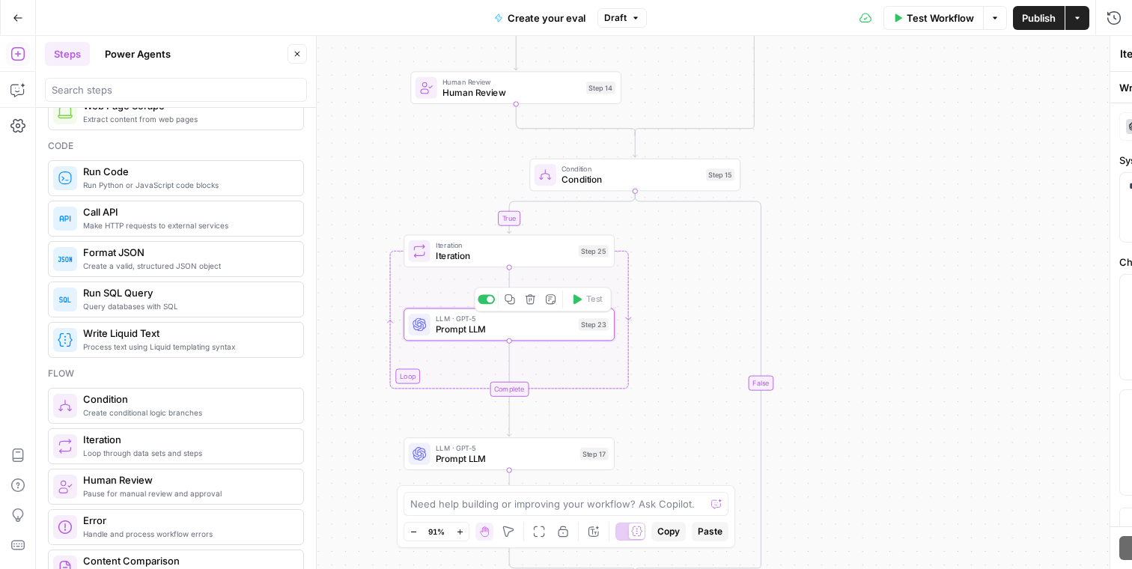
type textarea "Prompt LLM"
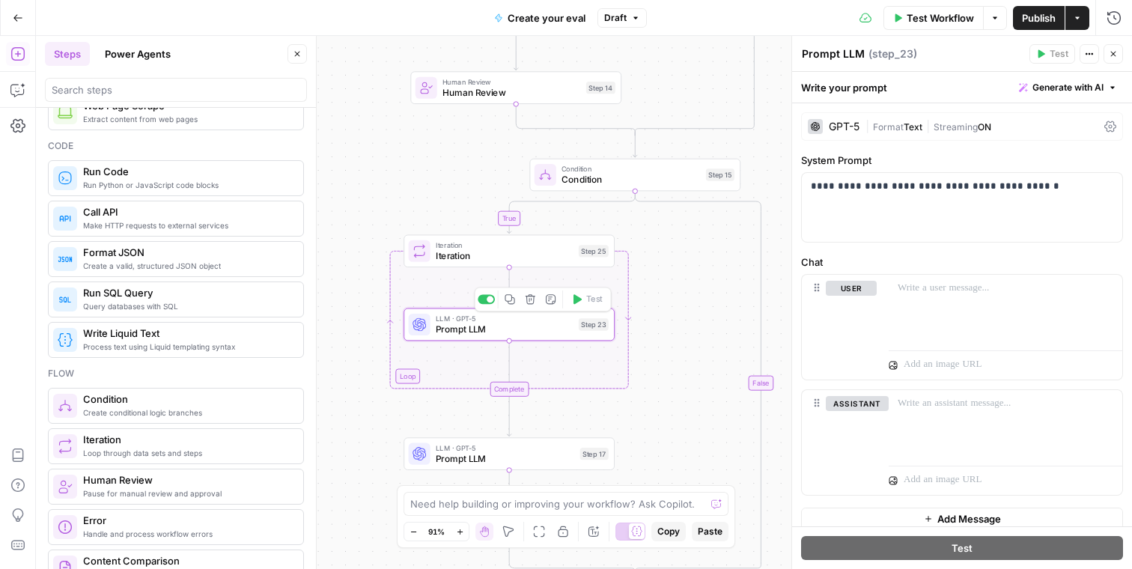
click at [541, 254] on span "Iteration" at bounding box center [505, 255] width 138 height 13
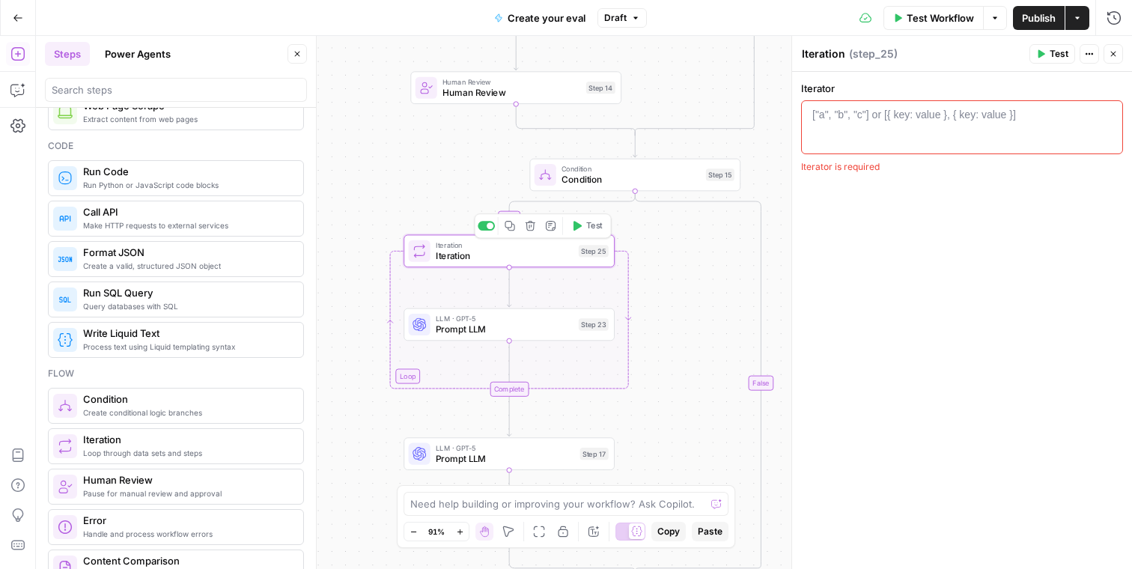
click at [530, 225] on icon "button" at bounding box center [531, 226] width 10 height 10
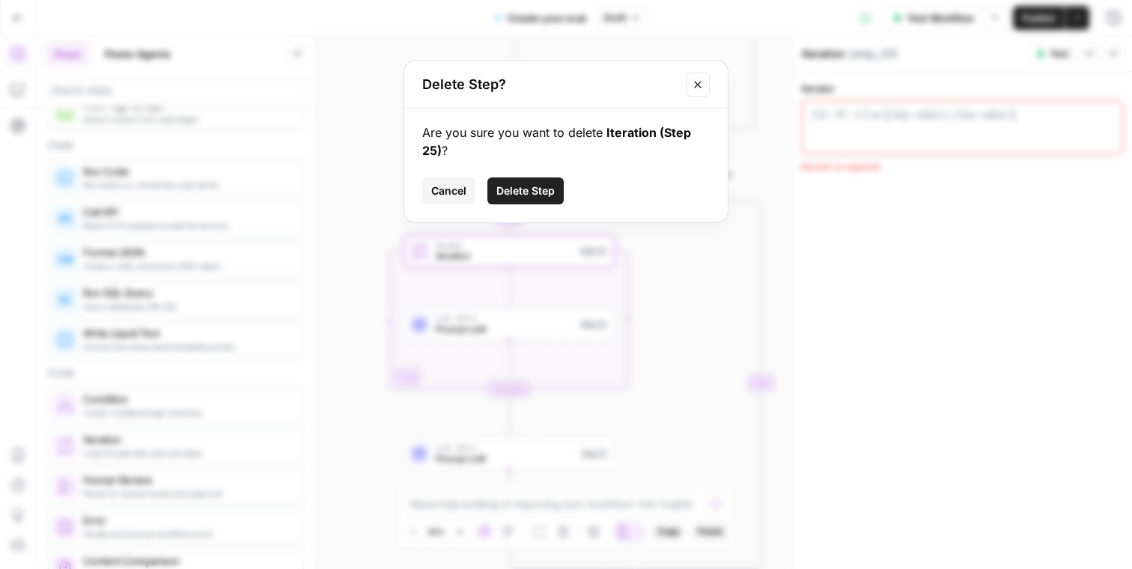
click at [544, 175] on div "Are you sure you want to delete Iteration (Step 25) ? Cancel Delete Step" at bounding box center [566, 166] width 324 height 114
click at [539, 188] on span "Delete Step" at bounding box center [526, 191] width 58 height 15
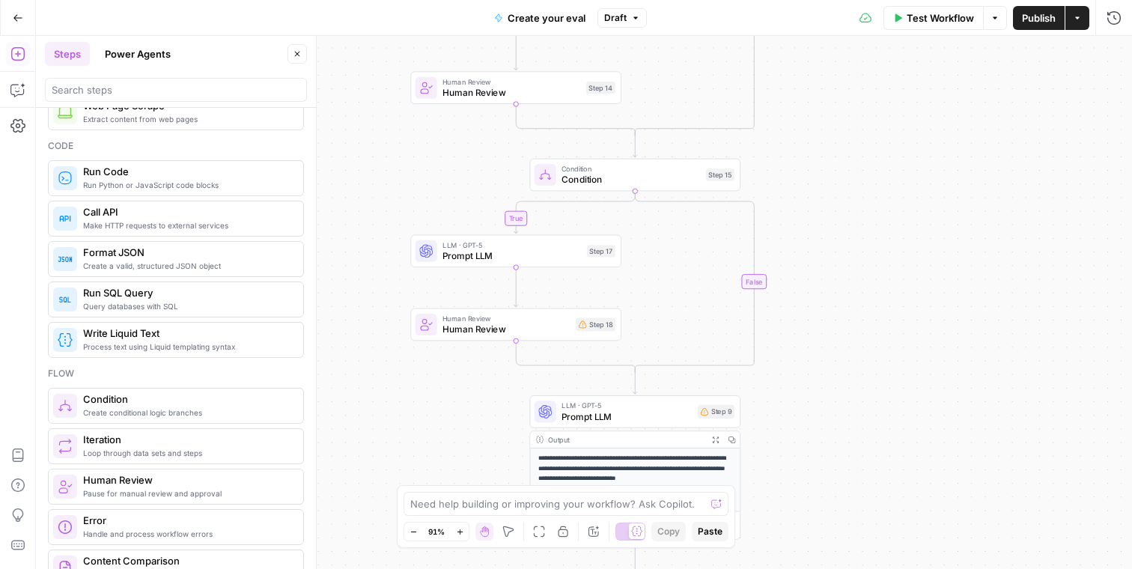
scroll to position [0, 0]
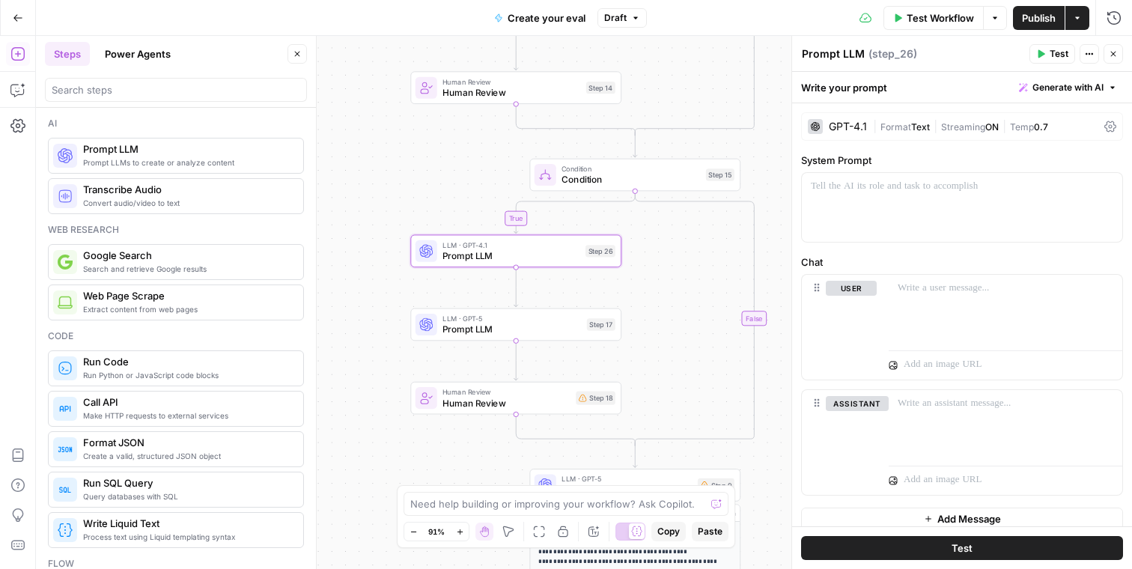
click at [488, 259] on span "Prompt LLM" at bounding box center [512, 255] width 138 height 13
click at [867, 118] on div "GPT-4.1 | Format Text | Streaming ON | Temp 0.7" at bounding box center [962, 126] width 322 height 28
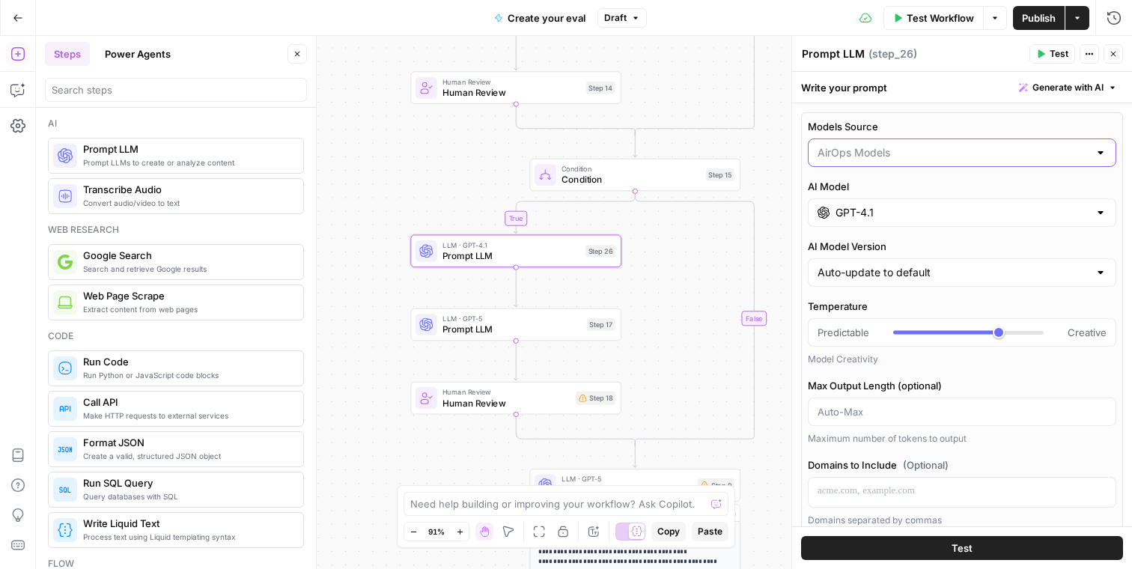
click at [833, 151] on input "Models Source" at bounding box center [953, 152] width 271 height 15
click at [855, 219] on button "My Models" at bounding box center [962, 211] width 295 height 21
type input "My Models"
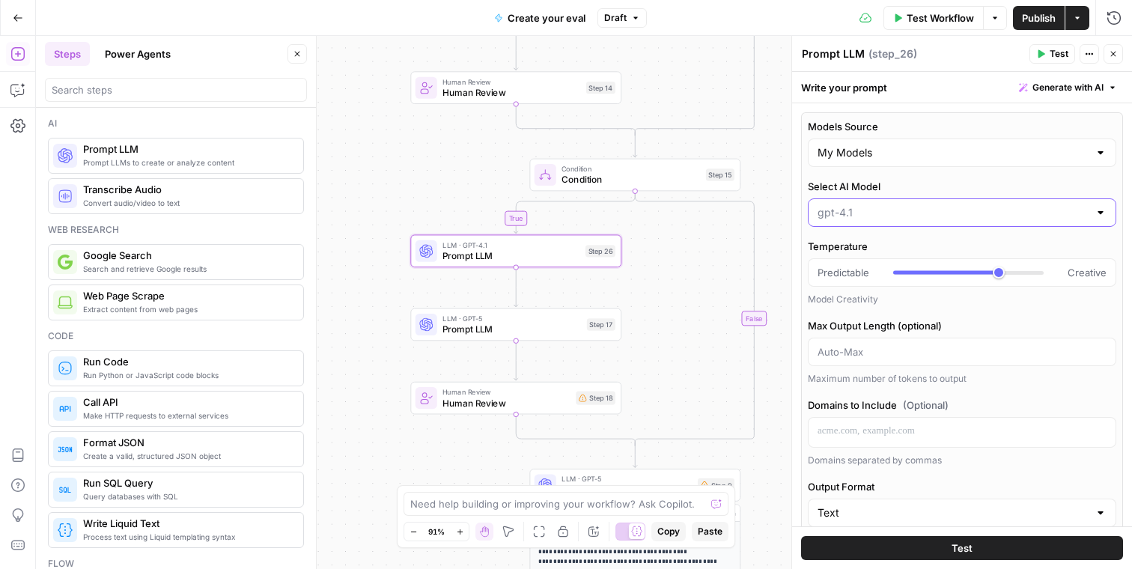
click at [842, 217] on input "Select AI Model" at bounding box center [953, 212] width 271 height 15
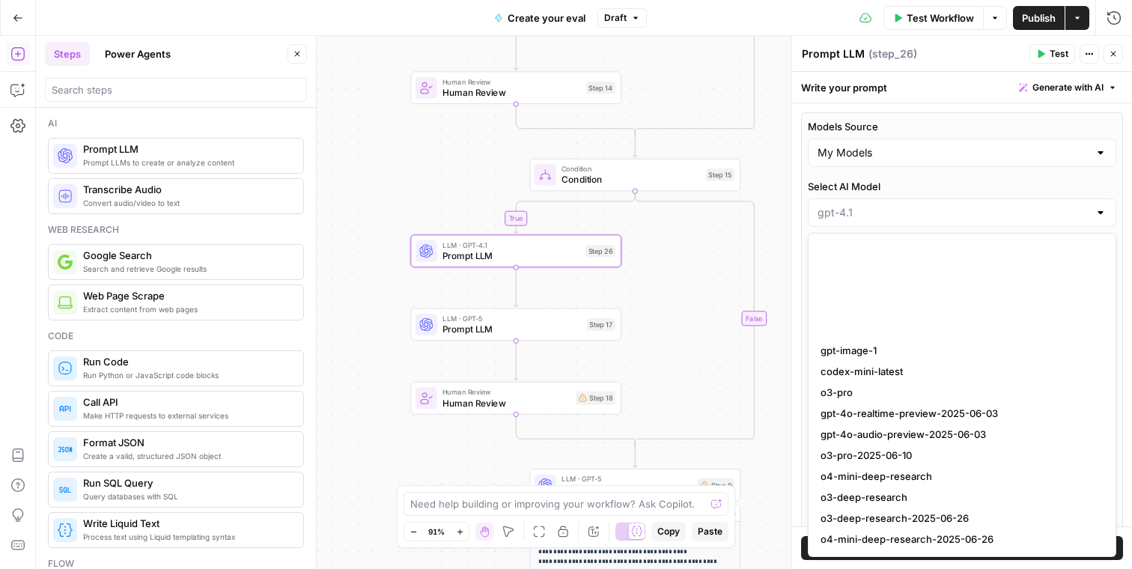
scroll to position [1528, 0]
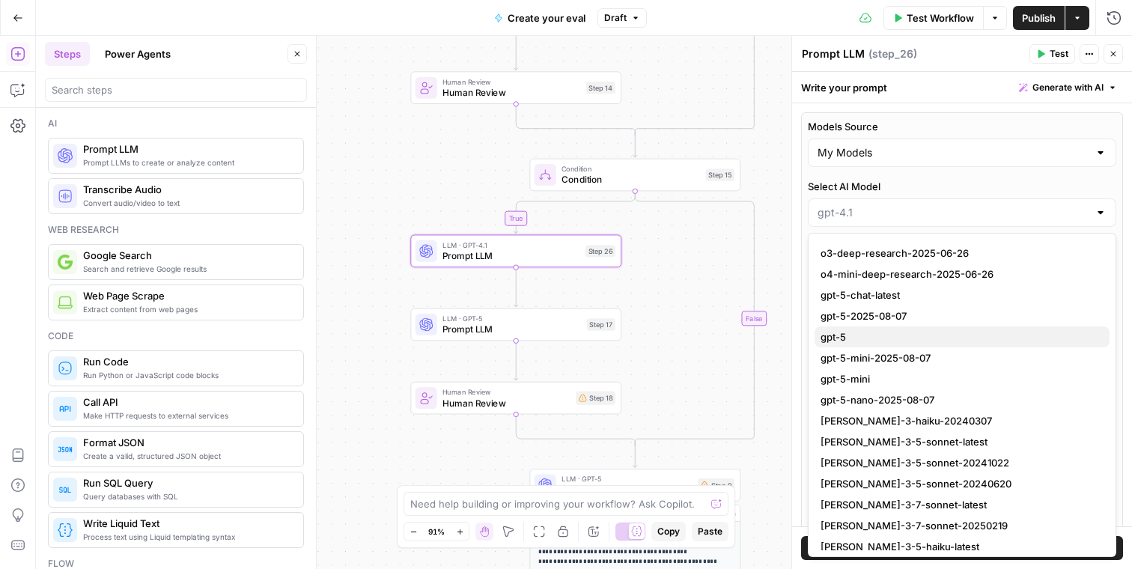
click at [861, 331] on span "gpt-5" at bounding box center [959, 337] width 277 height 15
type input "gpt-5"
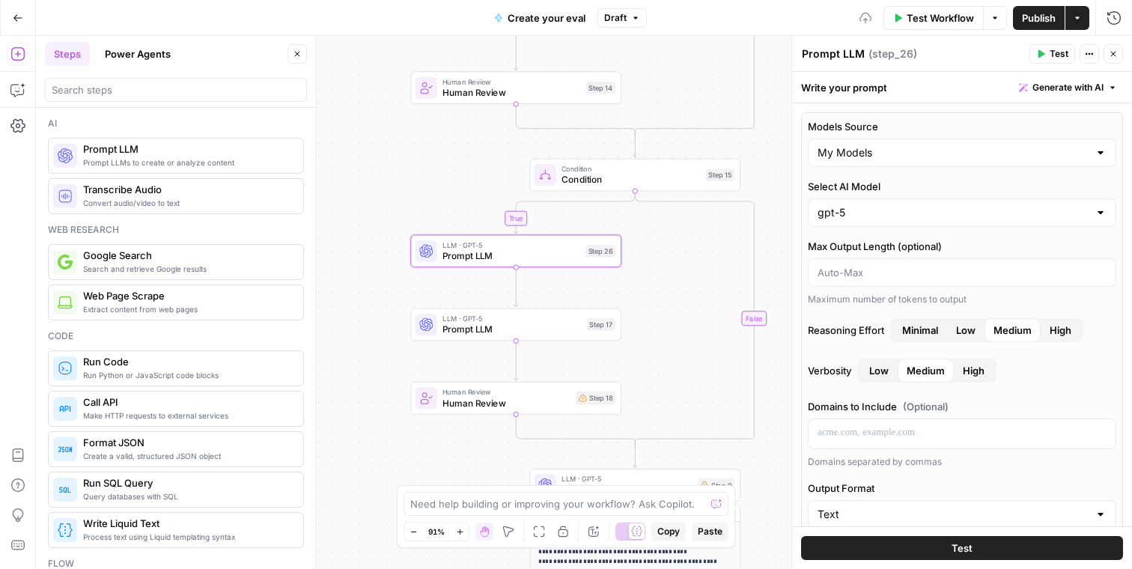
click at [910, 329] on span "Minimal" at bounding box center [921, 330] width 36 height 15
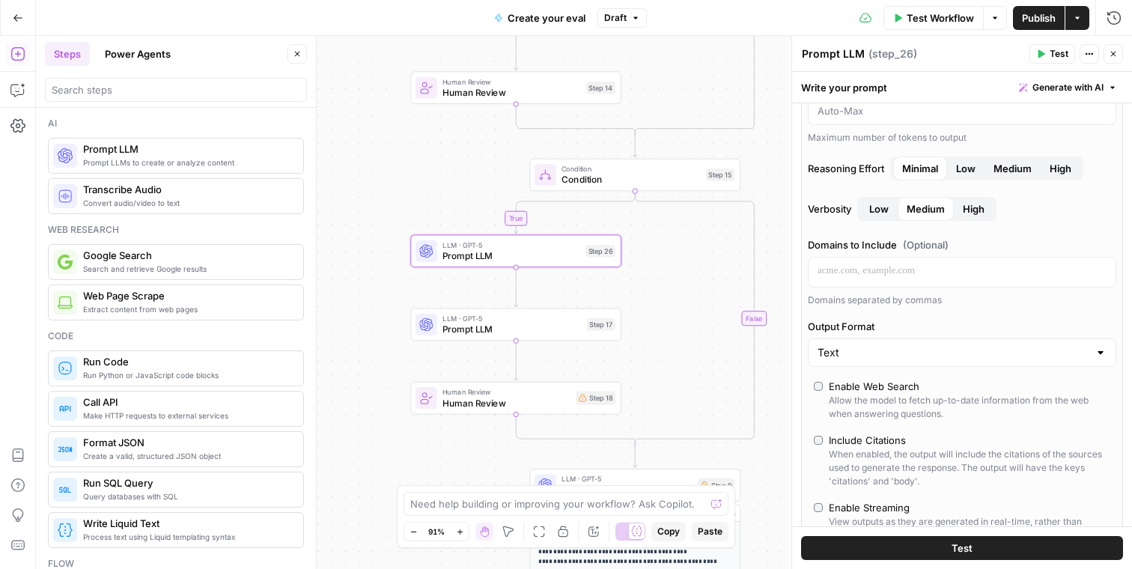
scroll to position [655, 0]
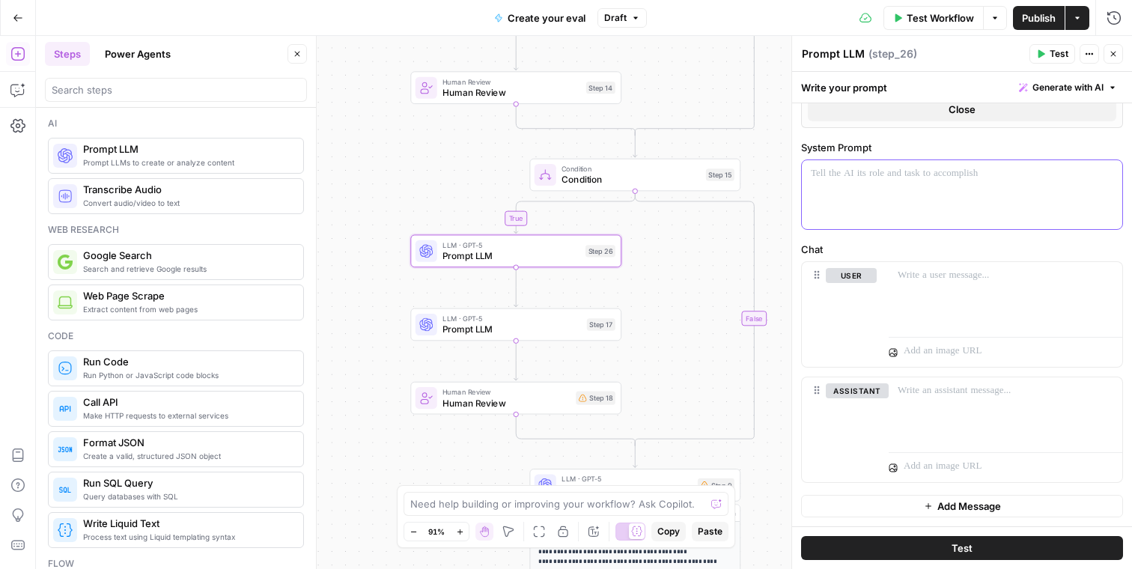
click at [884, 220] on div at bounding box center [962, 194] width 321 height 69
click at [898, 278] on p at bounding box center [1006, 275] width 216 height 15
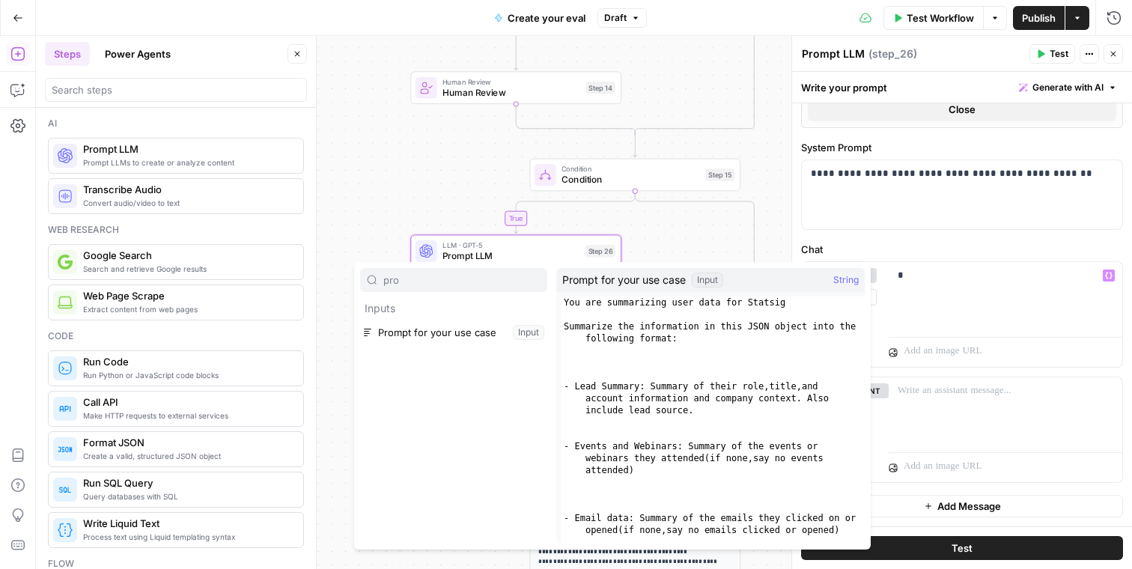
type input "pro"
click at [517, 330] on button "Select variable Prompt for your use case" at bounding box center [453, 333] width 187 height 24
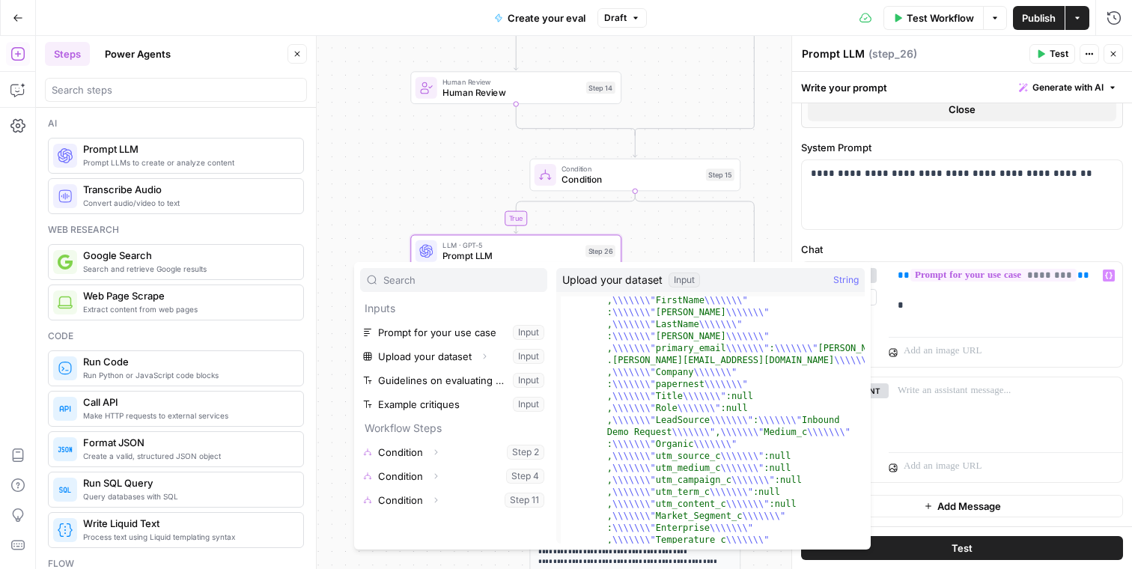
scroll to position [267, 0]
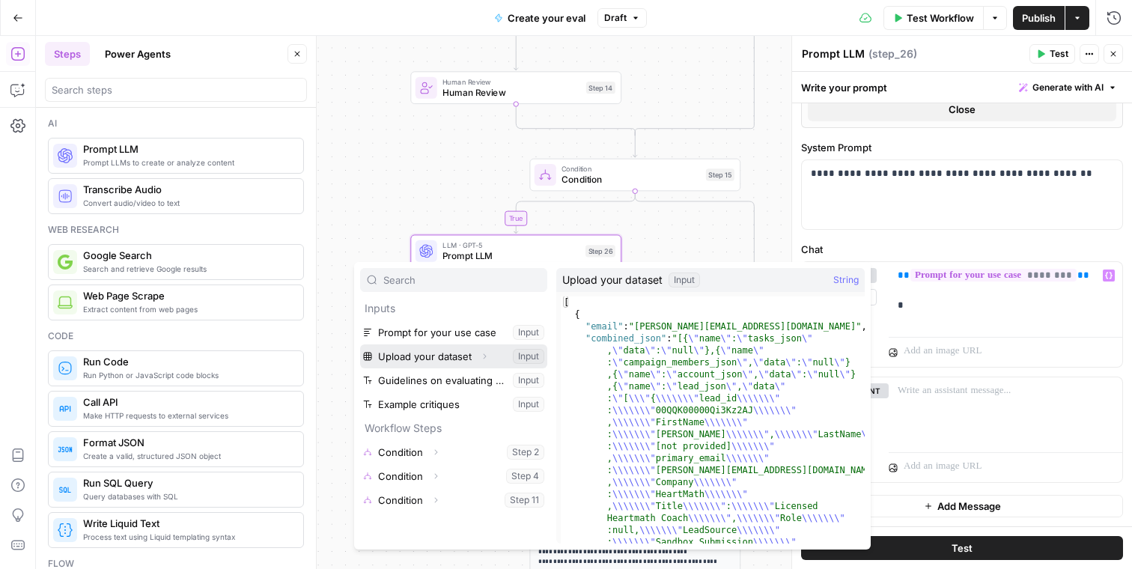
click at [486, 355] on icon "button" at bounding box center [484, 356] width 9 height 9
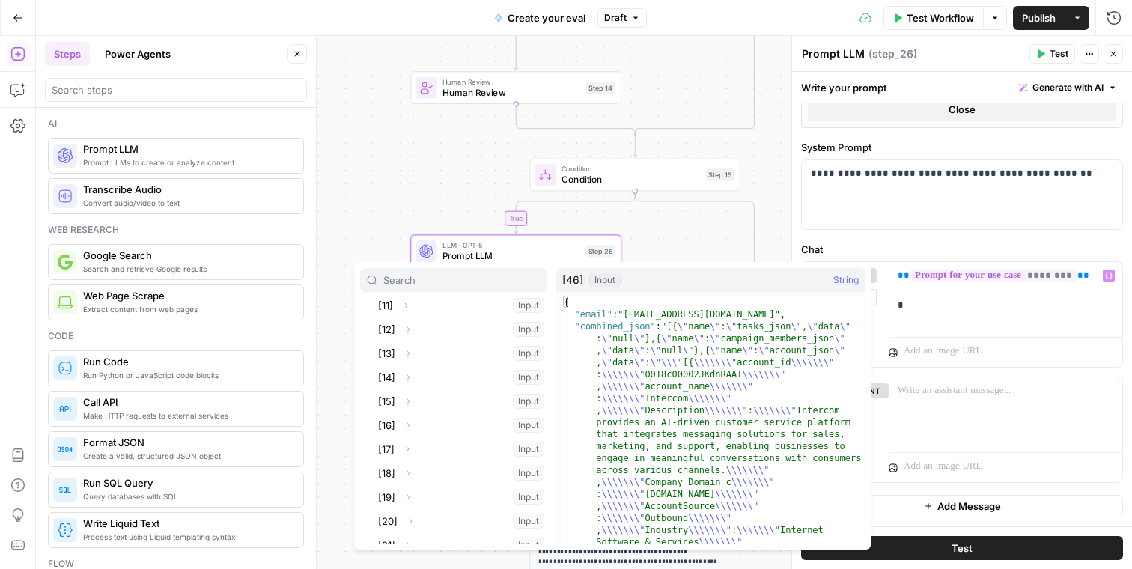
scroll to position [0, 0]
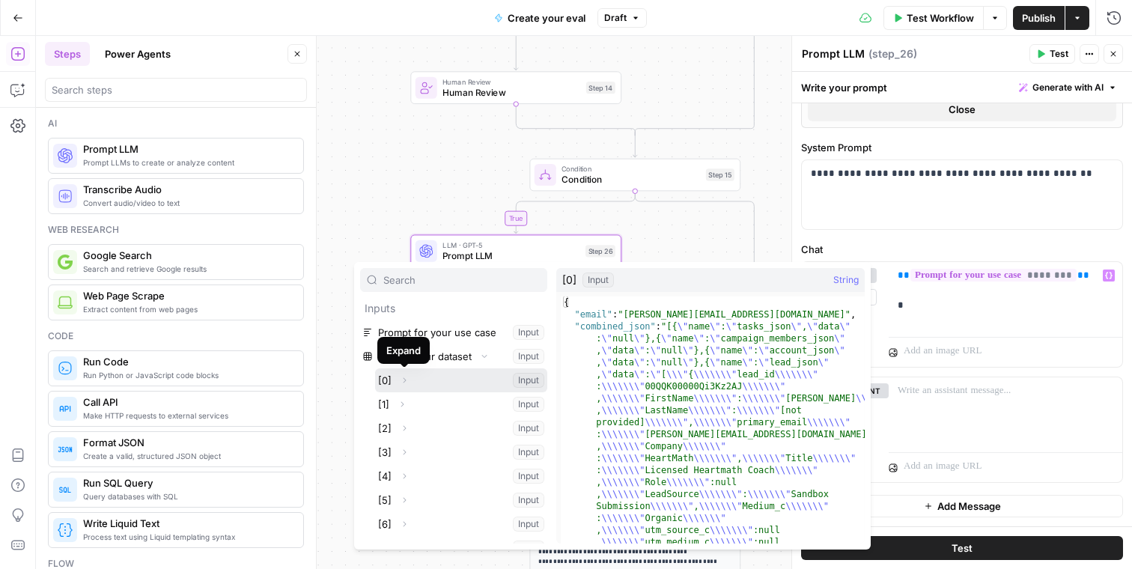
click at [401, 381] on icon "button" at bounding box center [404, 380] width 9 height 9
click at [413, 378] on button "Collapse" at bounding box center [404, 380] width 19 height 19
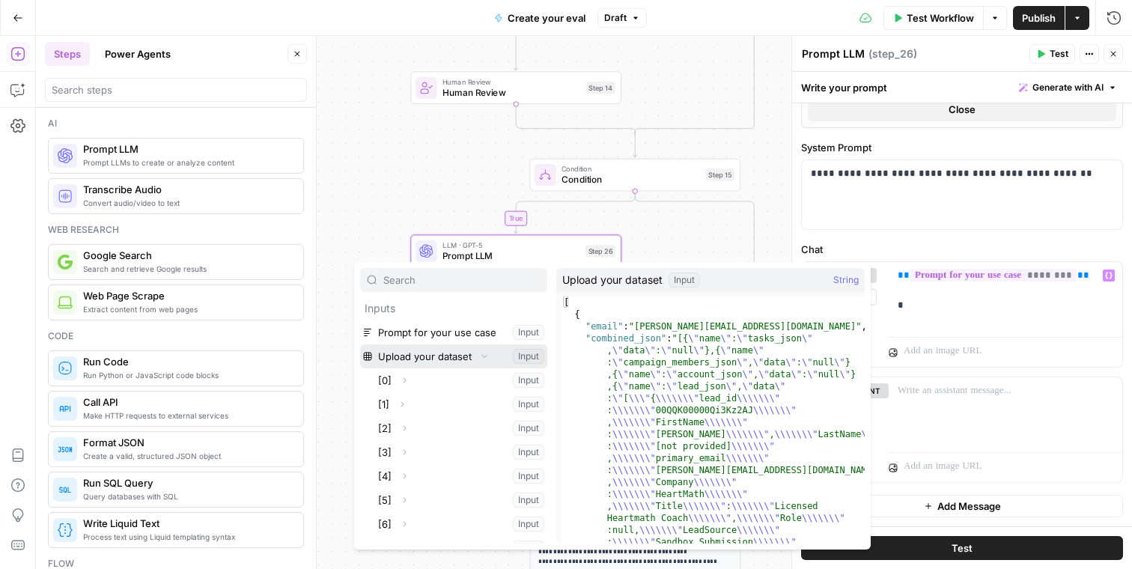
click at [404, 363] on button "Select variable Upload your dataset" at bounding box center [453, 357] width 187 height 24
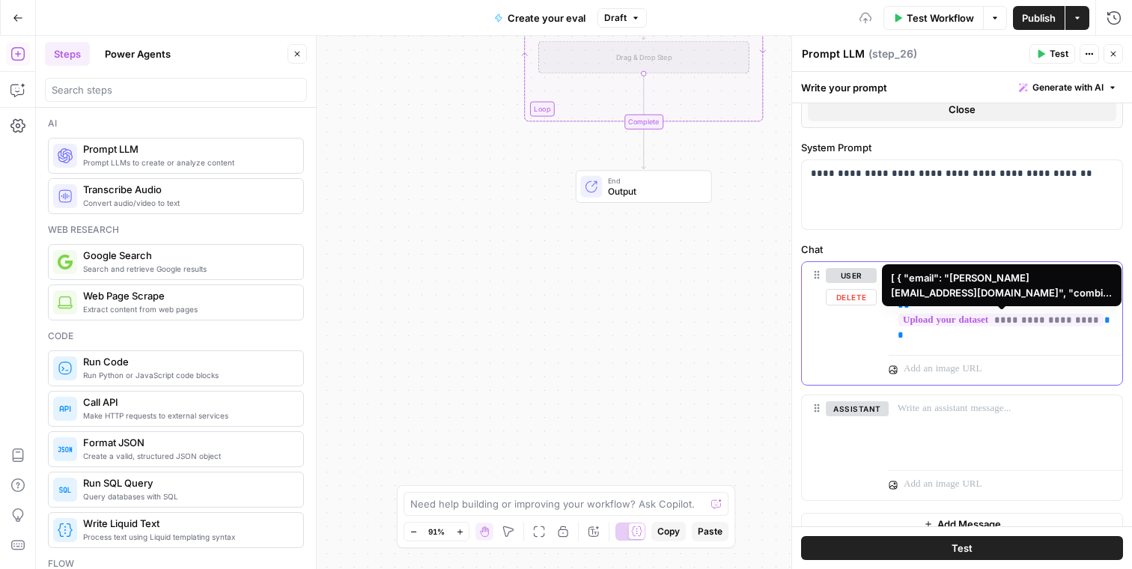
click at [974, 327] on span "**********" at bounding box center [1001, 320] width 205 height 13
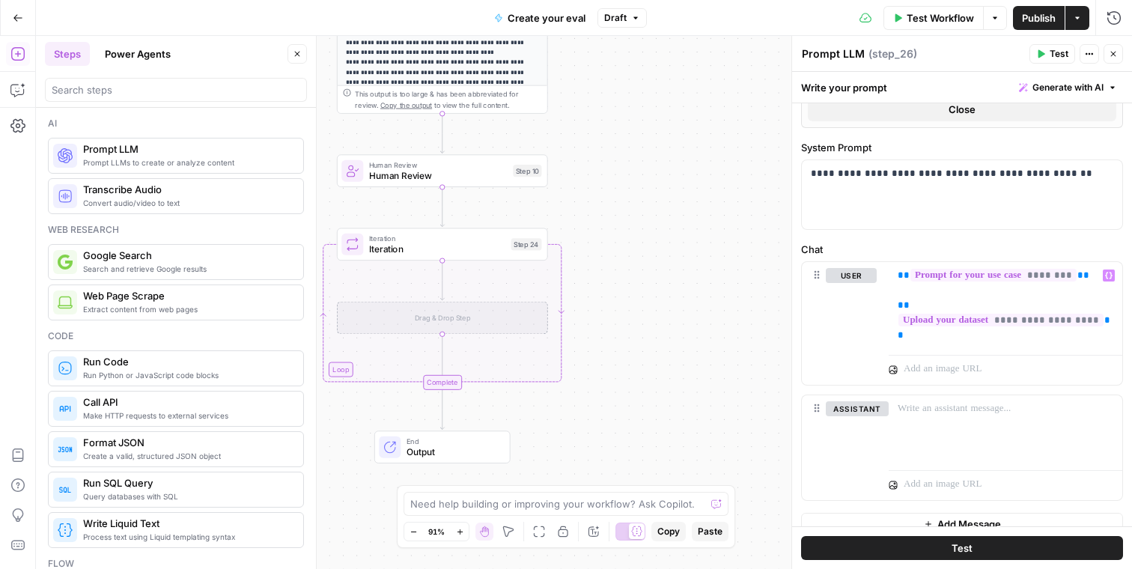
drag, startPoint x: 724, startPoint y: 209, endPoint x: 551, endPoint y: 433, distance: 283.0
click at [520, 470] on div "true true true true false false false false Workflow Set Inputs Inputs Conditio…" at bounding box center [584, 302] width 1097 height 533
drag, startPoint x: 634, startPoint y: 336, endPoint x: 683, endPoint y: 444, distance: 119.3
click at [683, 444] on div "true true true true false false false false Workflow Set Inputs Inputs Conditio…" at bounding box center [584, 302] width 1097 height 533
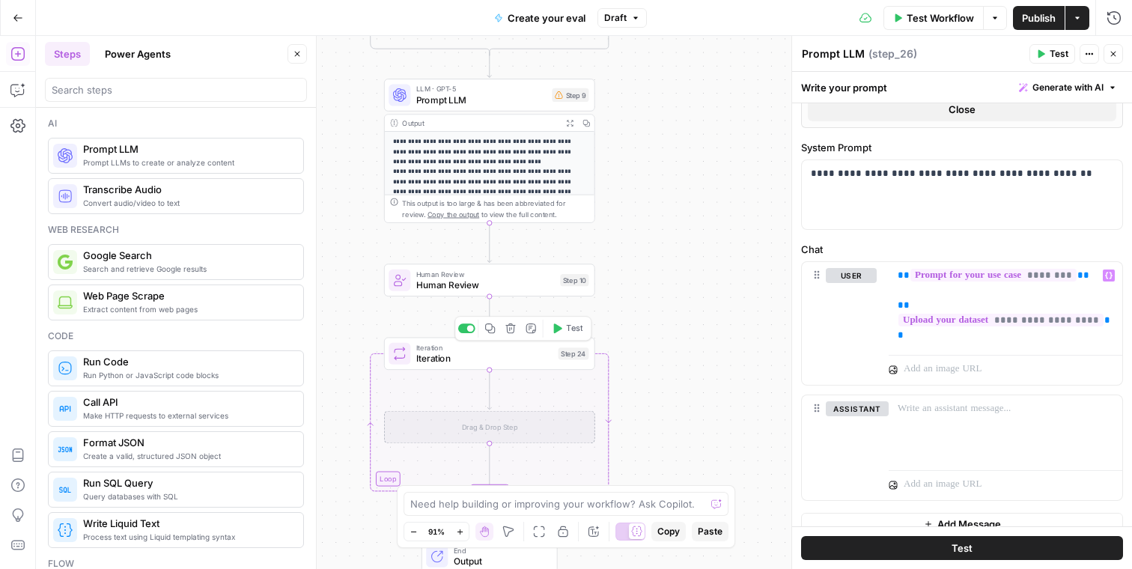
click at [509, 334] on button "Delete step" at bounding box center [511, 329] width 18 height 18
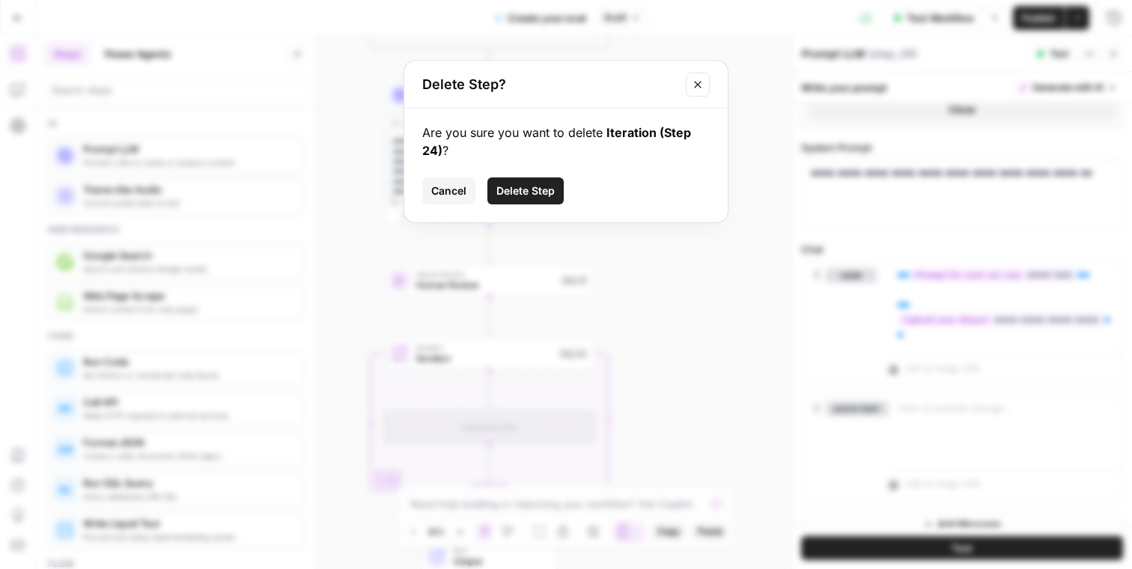
click at [549, 169] on div "Are you sure you want to delete Iteration (Step 24) ? Cancel Delete Step" at bounding box center [566, 166] width 324 height 114
click at [545, 191] on span "Delete Step" at bounding box center [526, 191] width 58 height 15
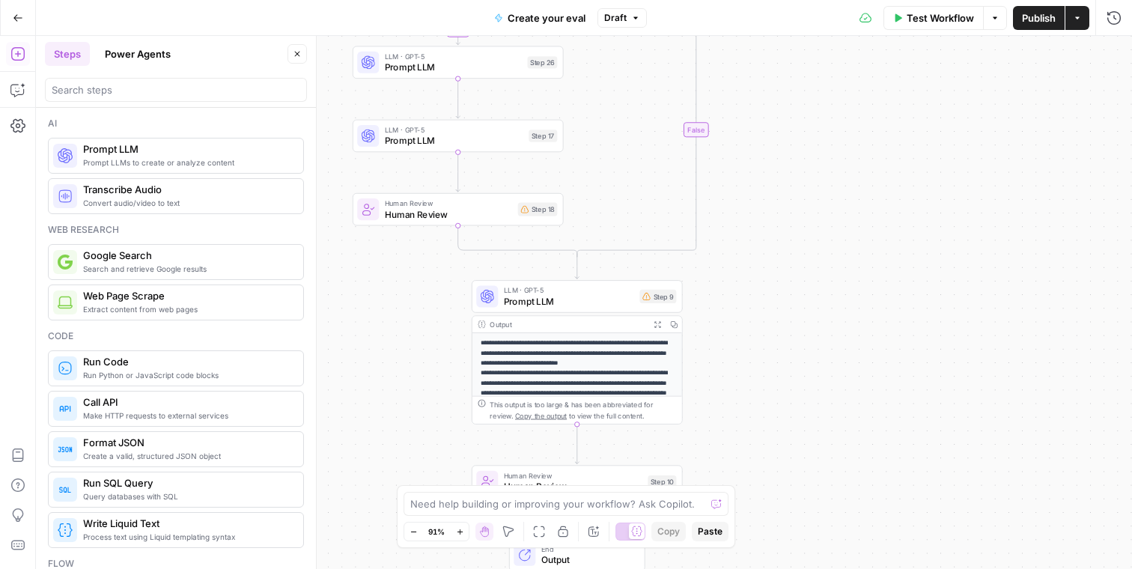
drag, startPoint x: 681, startPoint y: 220, endPoint x: 771, endPoint y: 428, distance: 227.1
click at [771, 428] on div "true true true true false false false false Workflow Set Inputs Inputs Conditio…" at bounding box center [584, 302] width 1097 height 533
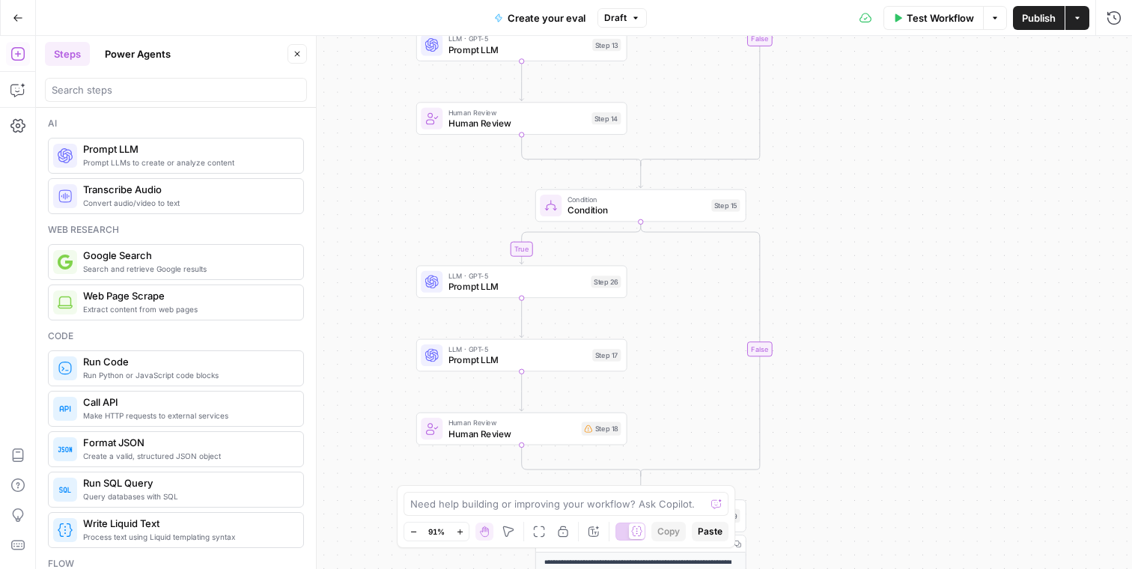
drag, startPoint x: 790, startPoint y: 333, endPoint x: 850, endPoint y: 546, distance: 221.0
click at [850, 546] on div "true true true true false false false false Workflow Set Inputs Inputs Conditio…" at bounding box center [584, 302] width 1097 height 533
click at [514, 287] on span "Prompt LLM" at bounding box center [517, 286] width 138 height 13
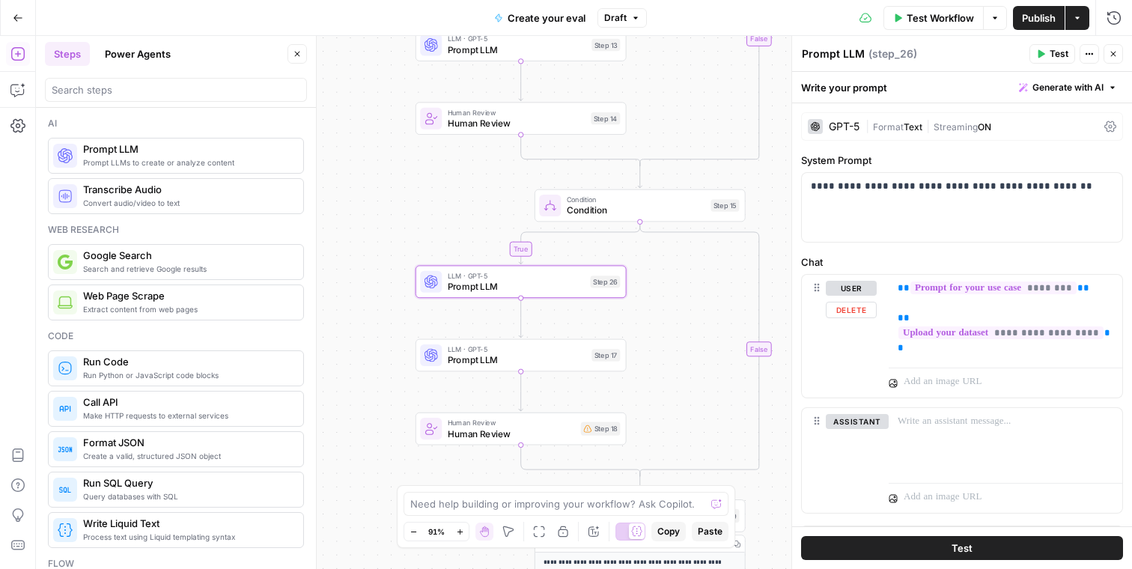
scroll to position [31, 0]
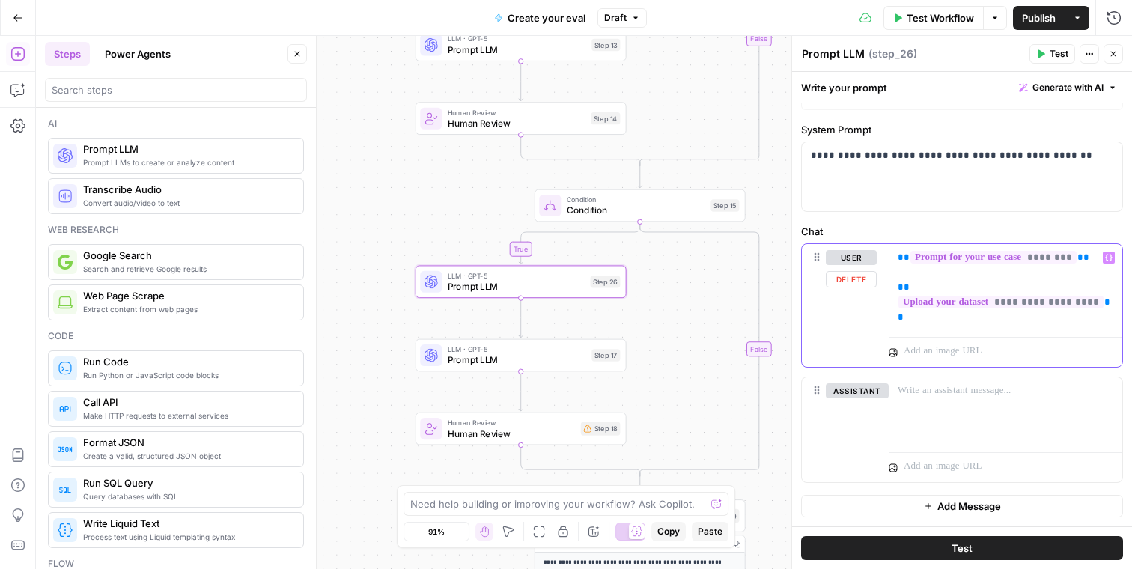
drag, startPoint x: 906, startPoint y: 326, endPoint x: 894, endPoint y: 291, distance: 36.5
click at [894, 291] on div "**********" at bounding box center [1006, 287] width 234 height 87
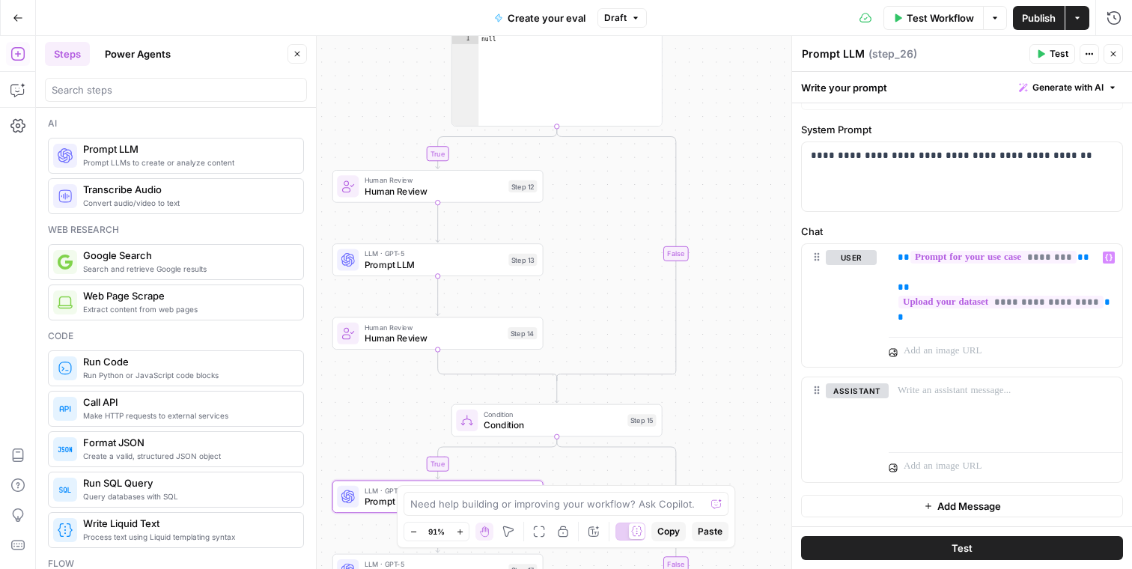
drag, startPoint x: 768, startPoint y: 161, endPoint x: 685, endPoint y: 376, distance: 230.5
click at [685, 376] on div "true true true true false false false false Workflow Set Inputs Inputs Conditio…" at bounding box center [584, 302] width 1097 height 533
click at [945, 324] on p "**********" at bounding box center [1006, 287] width 216 height 75
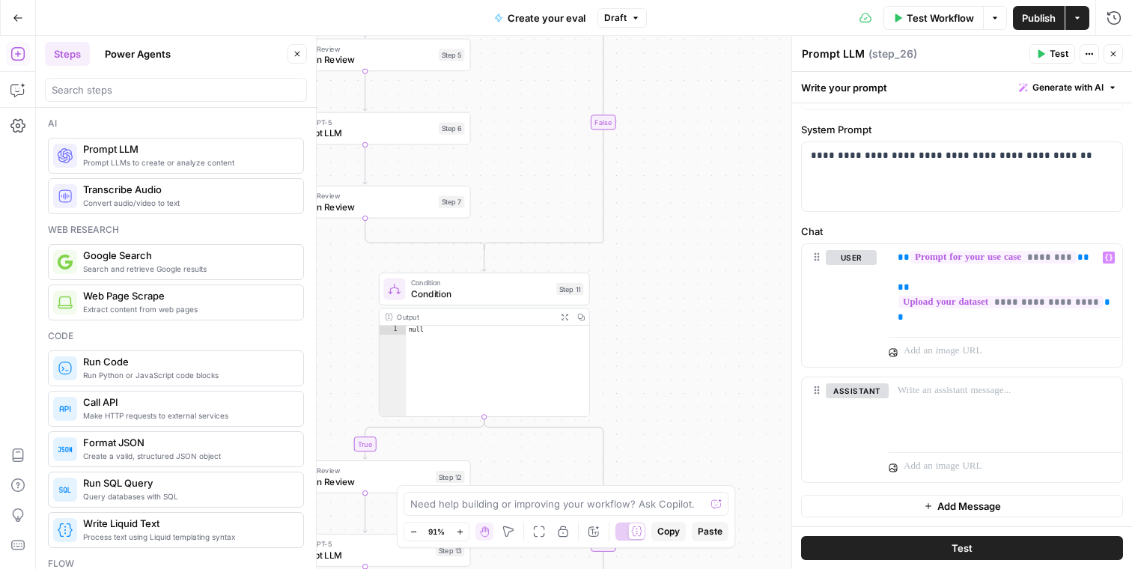
drag, startPoint x: 765, startPoint y: 222, endPoint x: 691, endPoint y: 517, distance: 304.1
click at [691, 517] on body "S Statsig New Home Browse Insights Opportunities Your Data Recent Grids SEO Blo…" at bounding box center [566, 284] width 1132 height 569
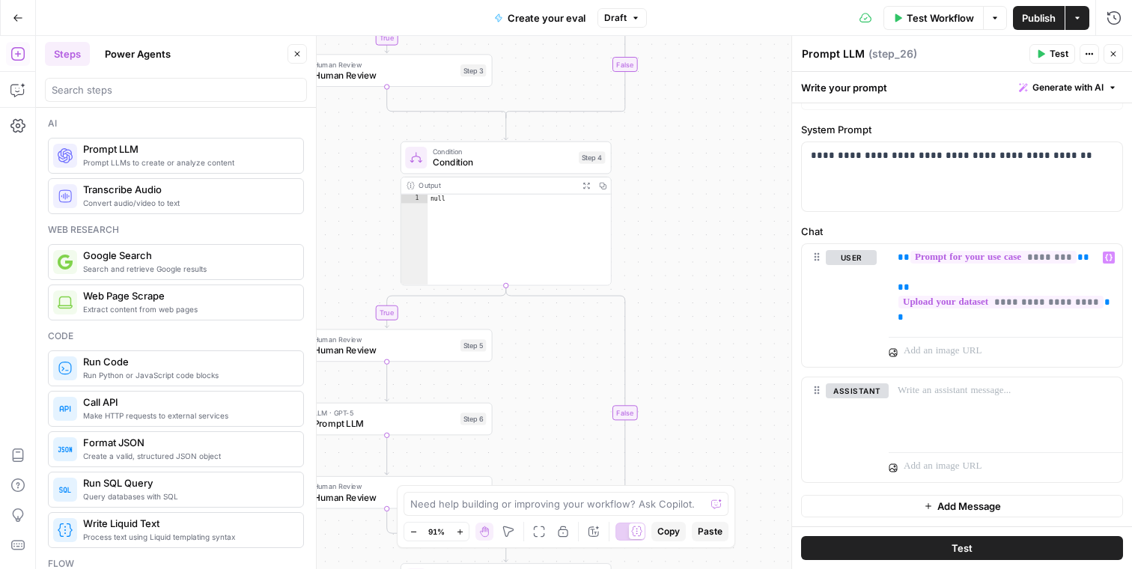
drag, startPoint x: 684, startPoint y: 324, endPoint x: 706, endPoint y: 610, distance: 286.9
click at [706, 568] on html "S Statsig New Home Browse Insights Opportunities Your Data Recent Grids SEO Blo…" at bounding box center [566, 284] width 1132 height 569
click at [539, 158] on span "Condition" at bounding box center [502, 162] width 141 height 13
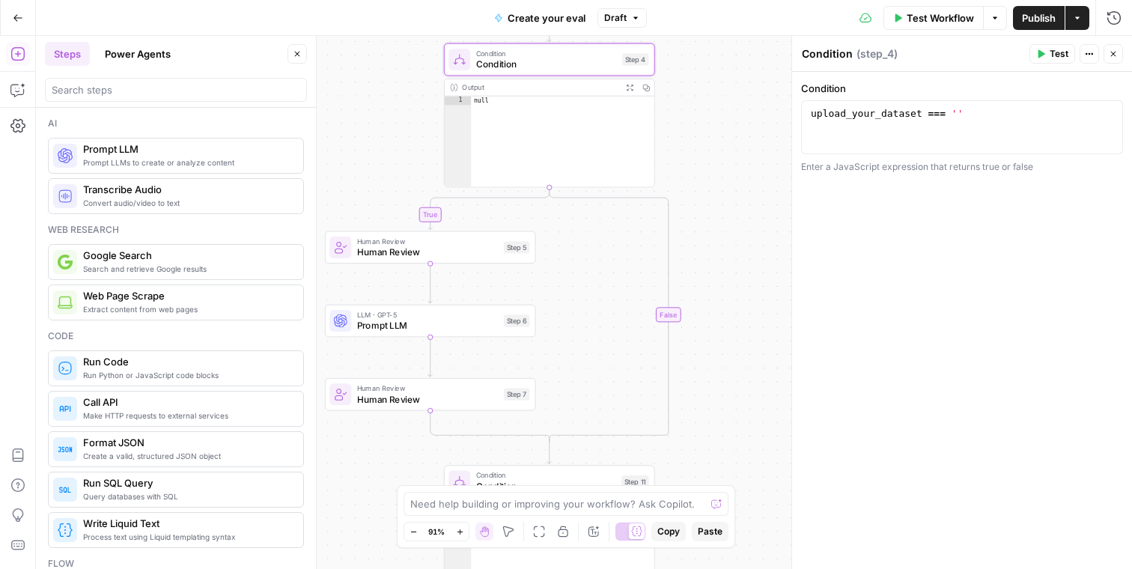
drag, startPoint x: 684, startPoint y: 301, endPoint x: 728, endPoint y: 191, distance: 118.6
click at [728, 191] on div "true true true true false false false false Workflow Set Inputs Inputs Conditio…" at bounding box center [584, 302] width 1097 height 533
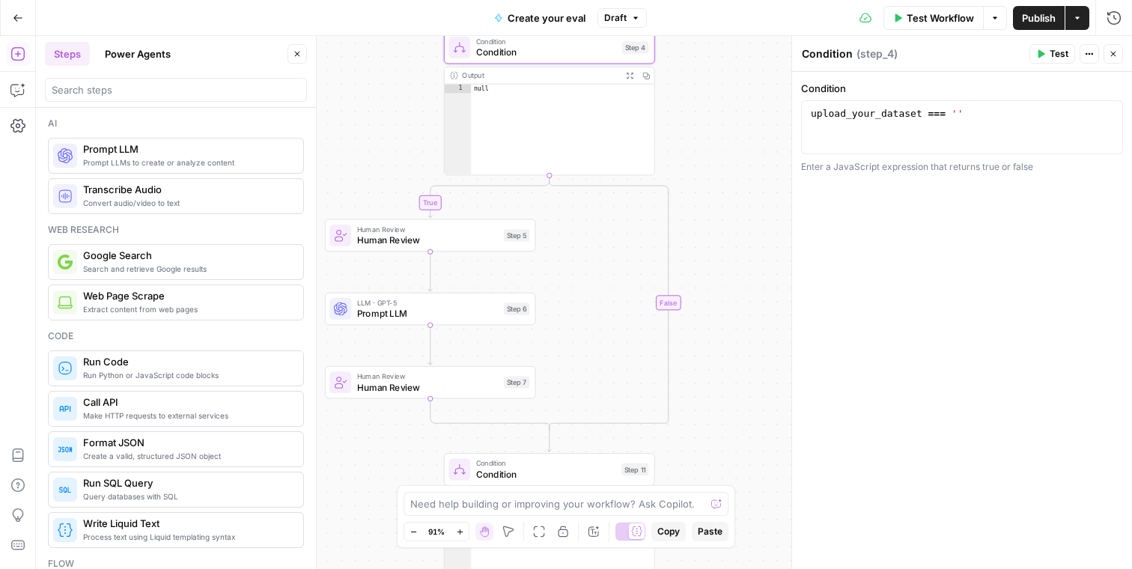
drag, startPoint x: 733, startPoint y: 275, endPoint x: 730, endPoint y: 52, distance: 222.5
click at [730, 52] on div "true true true true false false false false Workflow Set Inputs Inputs Conditio…" at bounding box center [584, 302] width 1097 height 533
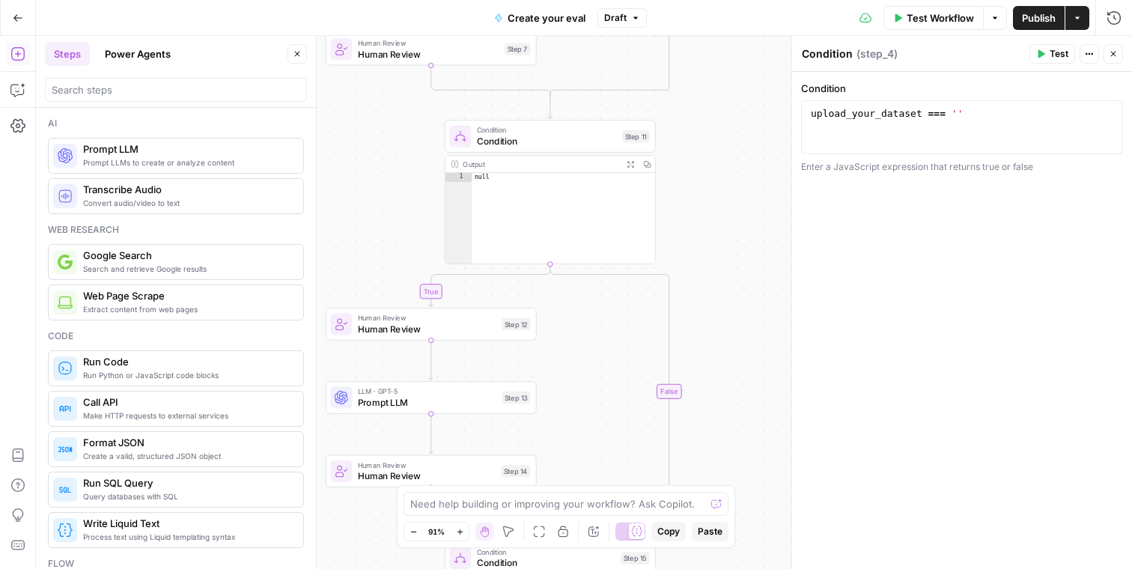
drag, startPoint x: 712, startPoint y: 327, endPoint x: 727, endPoint y: 61, distance: 266.4
click at [727, 61] on div "true true true true false false false false Workflow Set Inputs Inputs Conditio…" at bounding box center [584, 302] width 1097 height 533
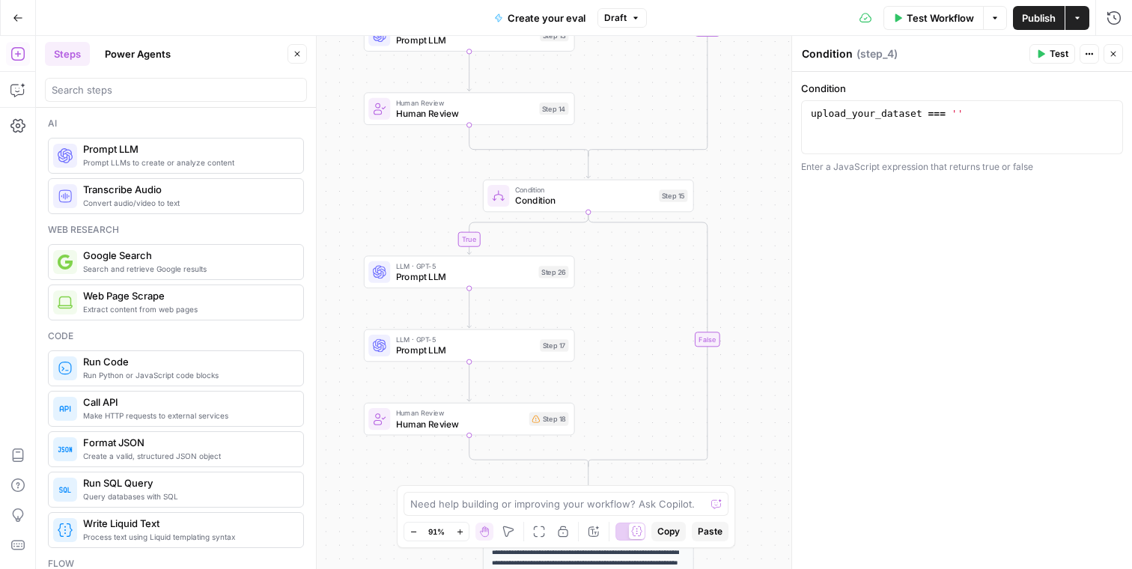
drag, startPoint x: 725, startPoint y: 212, endPoint x: 756, endPoint y: -10, distance: 224.7
click at [756, 0] on html "S Statsig New Home Browse Insights Opportunities Your Data Recent Grids SEO Blo…" at bounding box center [566, 284] width 1132 height 569
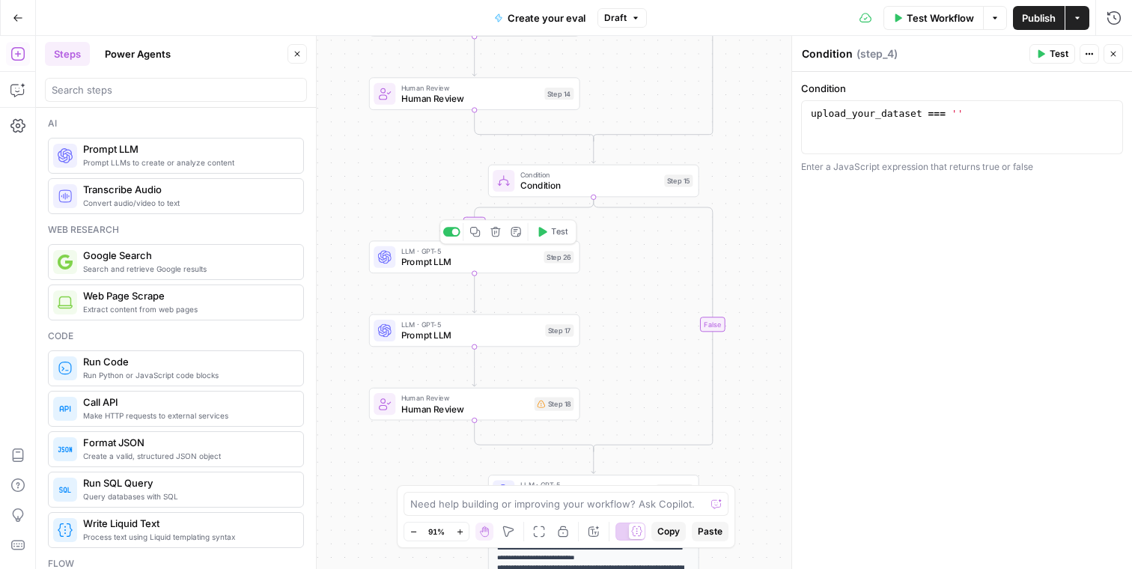
click at [479, 255] on span "Prompt LLM" at bounding box center [470, 261] width 138 height 13
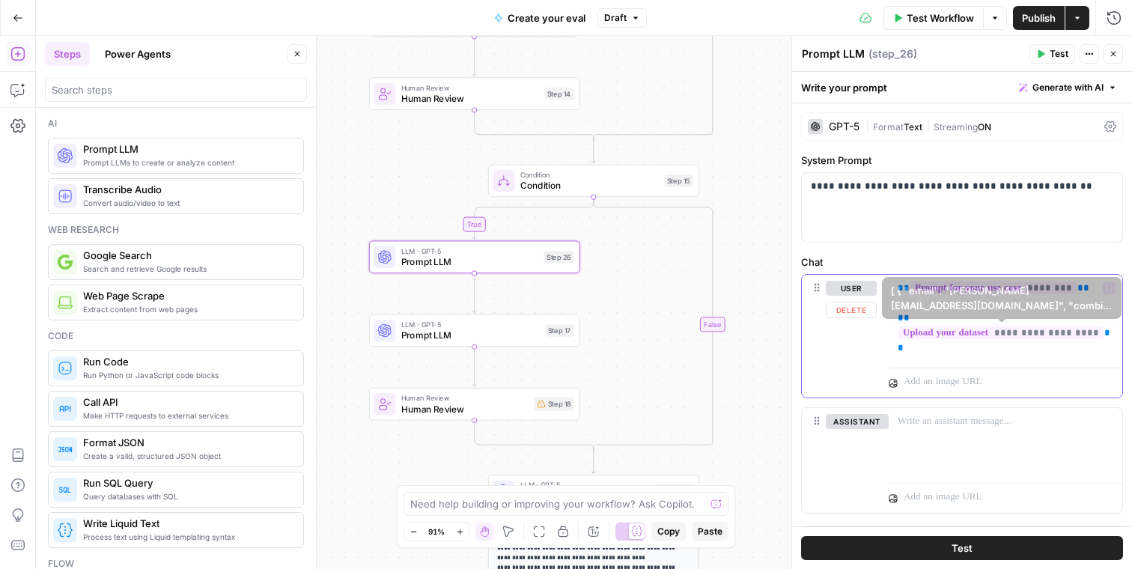
click at [936, 354] on p "**********" at bounding box center [1006, 318] width 216 height 75
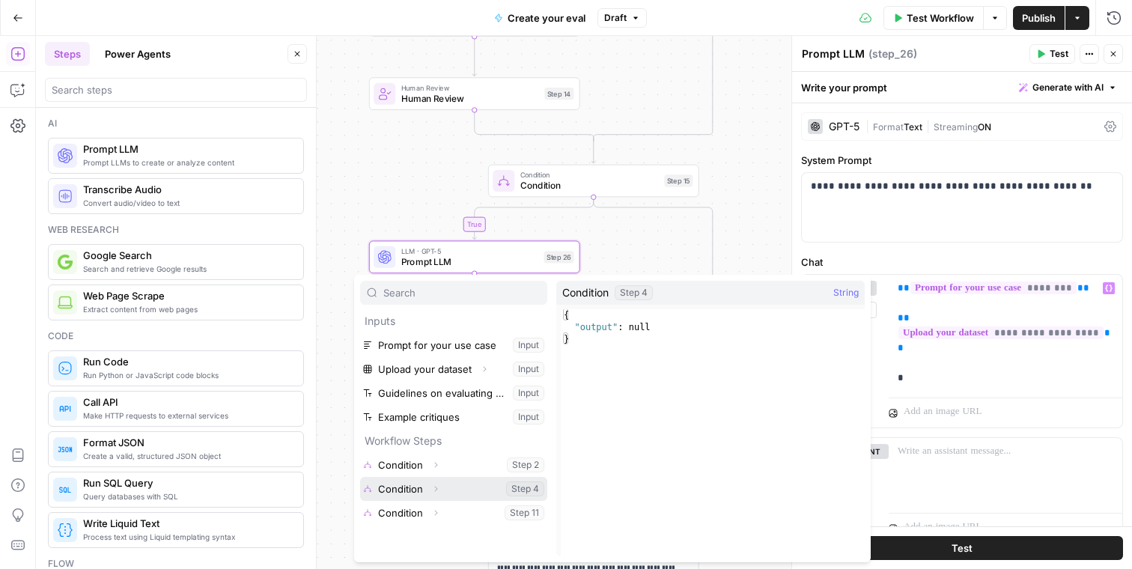
click at [434, 488] on icon "button" at bounding box center [435, 489] width 9 height 9
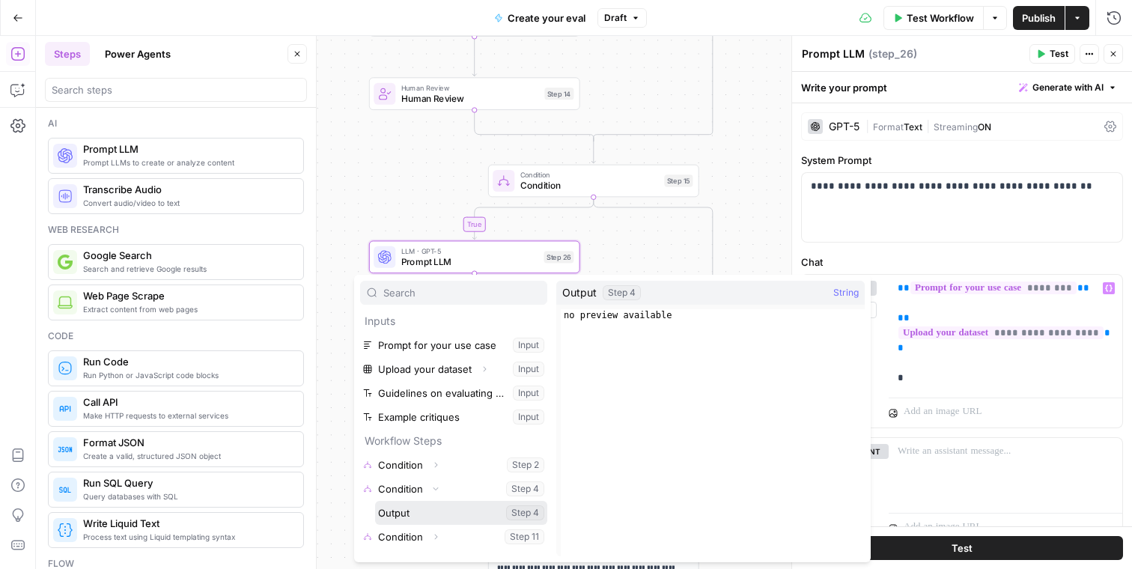
click at [428, 512] on button "Select variable Output" at bounding box center [461, 513] width 172 height 24
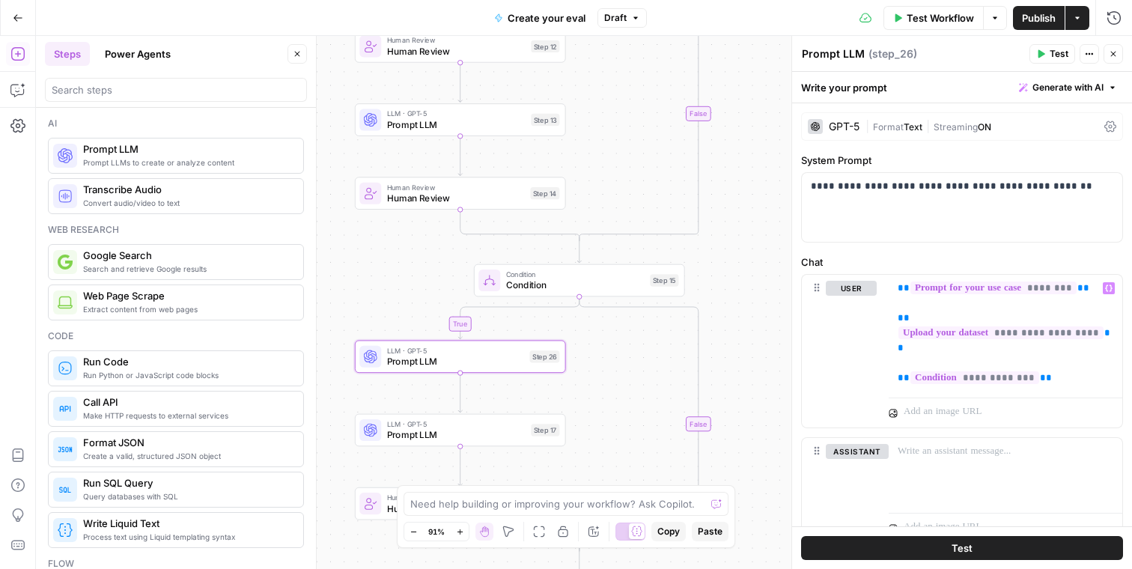
drag, startPoint x: 730, startPoint y: 238, endPoint x: 715, endPoint y: 338, distance: 100.6
click at [715, 338] on div "true true true true false false false false Workflow Set Inputs Inputs Conditio…" at bounding box center [584, 302] width 1097 height 533
drag, startPoint x: 761, startPoint y: 251, endPoint x: 729, endPoint y: 509, distance: 260.4
click at [729, 509] on body "S Statsig New Home Browse Insights Opportunities Your Data Recent Grids SEO Blo…" at bounding box center [566, 284] width 1132 height 569
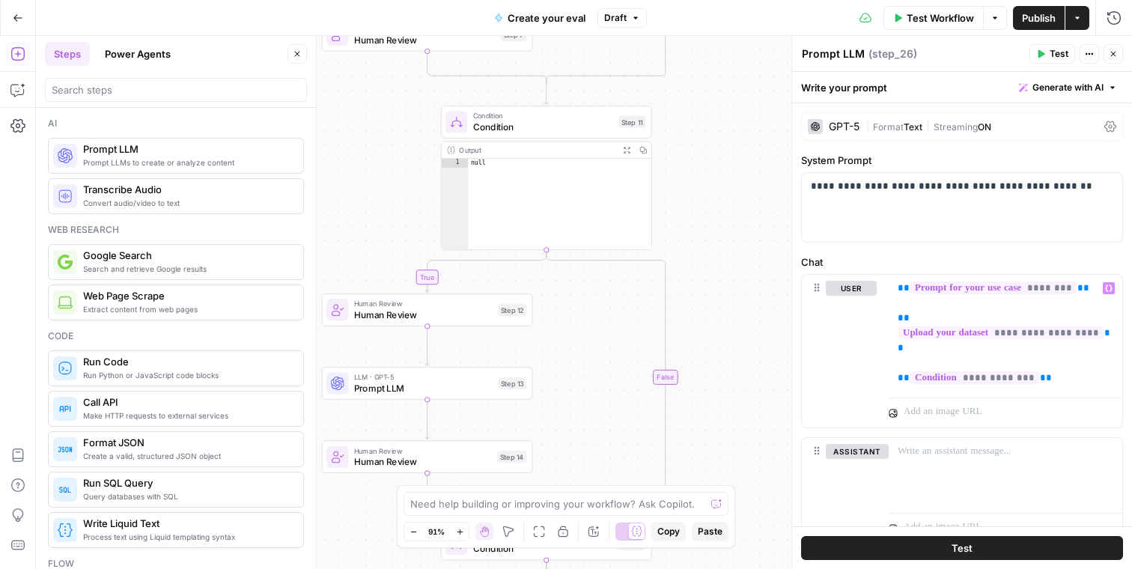
drag, startPoint x: 739, startPoint y: 223, endPoint x: 724, endPoint y: 287, distance: 65.2
click at [724, 286] on div "true true true true false false false false Workflow Set Inputs Inputs Conditio…" at bounding box center [584, 302] width 1097 height 533
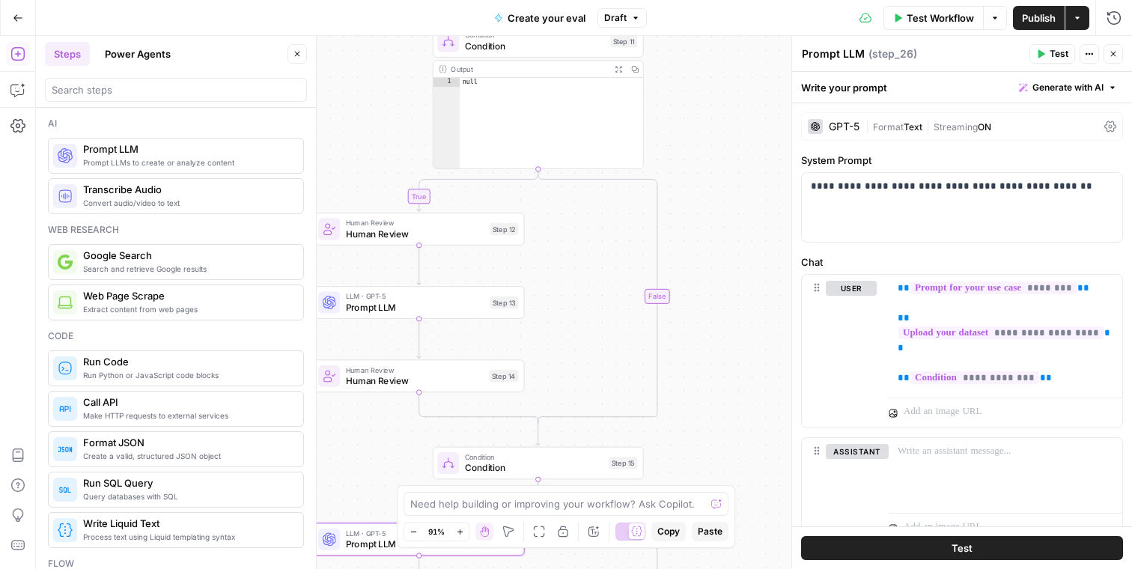
drag, startPoint x: 707, startPoint y: 256, endPoint x: 706, endPoint y: 294, distance: 37.5
click at [721, 202] on div "true true true true false false false false Workflow Set Inputs Inputs Conditio…" at bounding box center [584, 302] width 1097 height 533
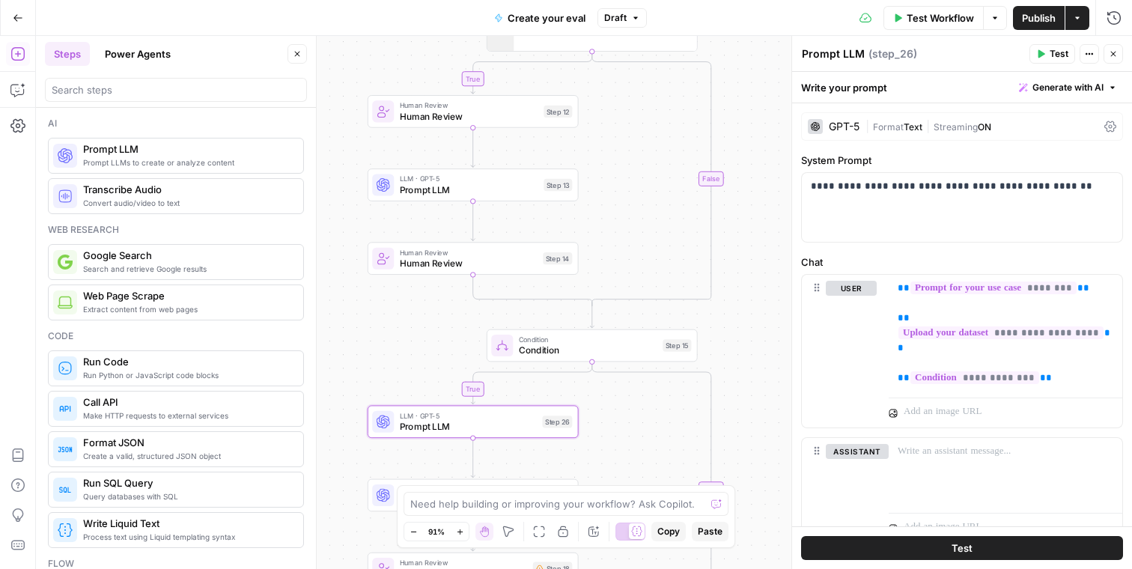
drag, startPoint x: 706, startPoint y: 294, endPoint x: 748, endPoint y: 223, distance: 82.0
click at [748, 223] on div "true true true true false false false false Workflow Set Inputs Inputs Conditio…" at bounding box center [584, 302] width 1097 height 533
click at [909, 300] on p "**********" at bounding box center [1006, 333] width 216 height 105
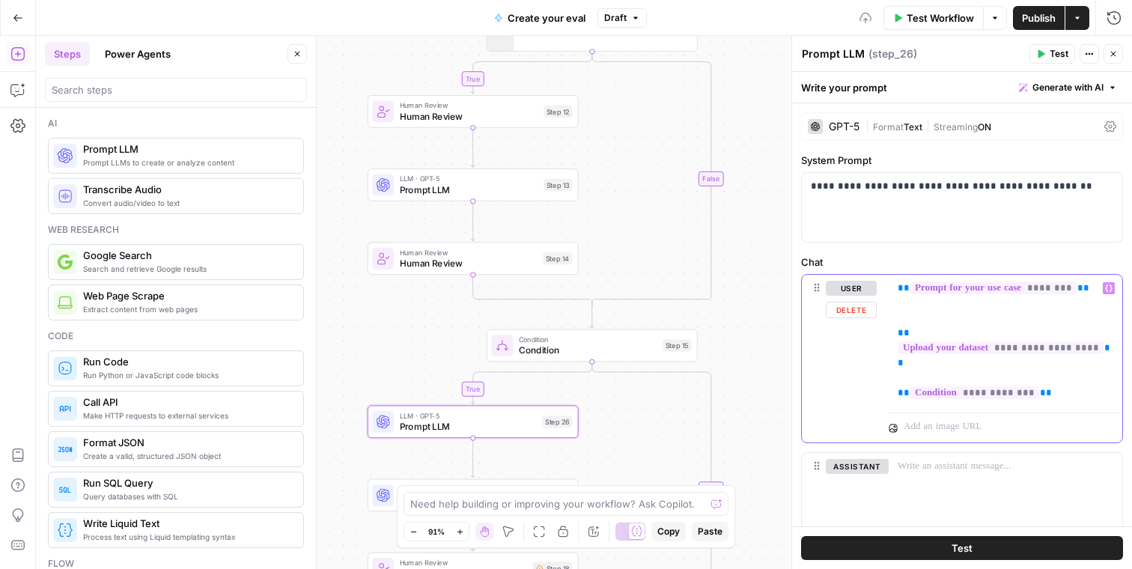
click at [894, 289] on div "**********" at bounding box center [1006, 341] width 234 height 132
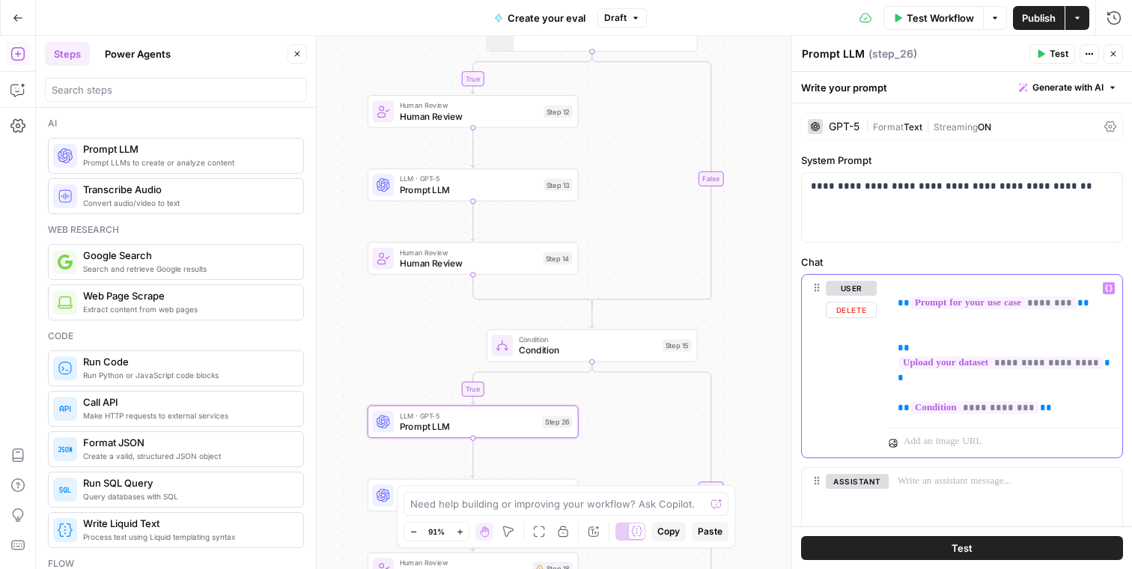
click at [898, 288] on p "**********" at bounding box center [1006, 348] width 216 height 135
click at [918, 317] on p "**********" at bounding box center [1006, 348] width 216 height 135
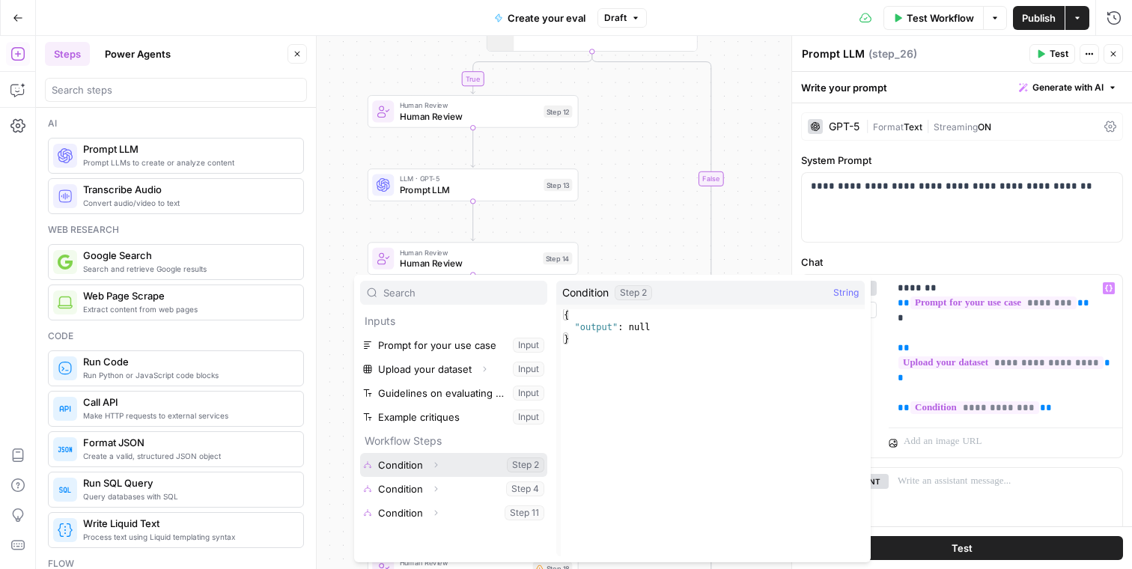
click at [435, 464] on icon "button" at bounding box center [436, 465] width 3 height 5
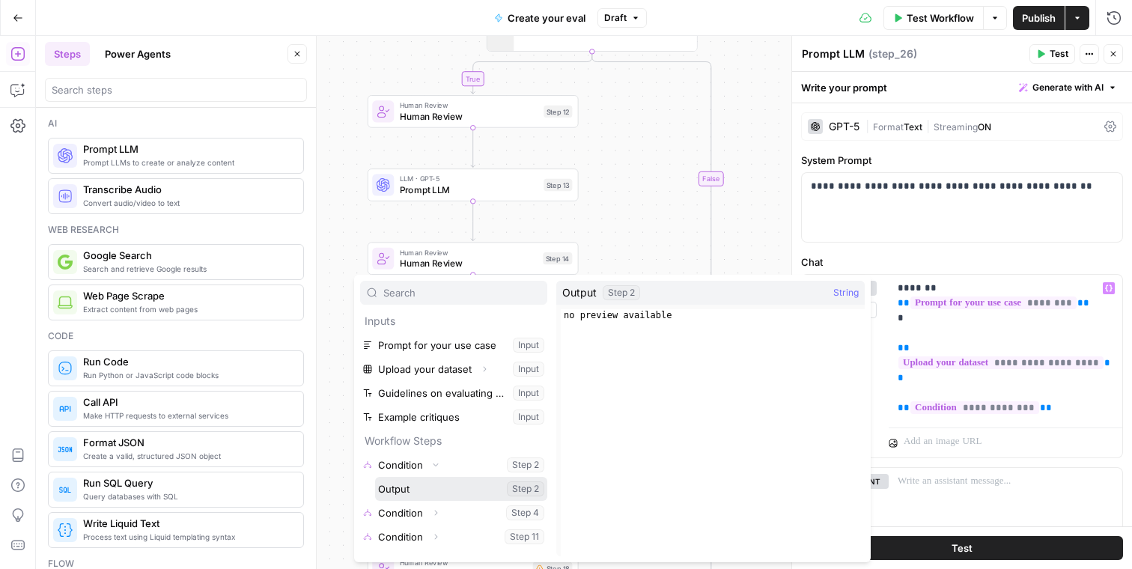
click at [424, 492] on button "Select variable Output" at bounding box center [461, 489] width 172 height 24
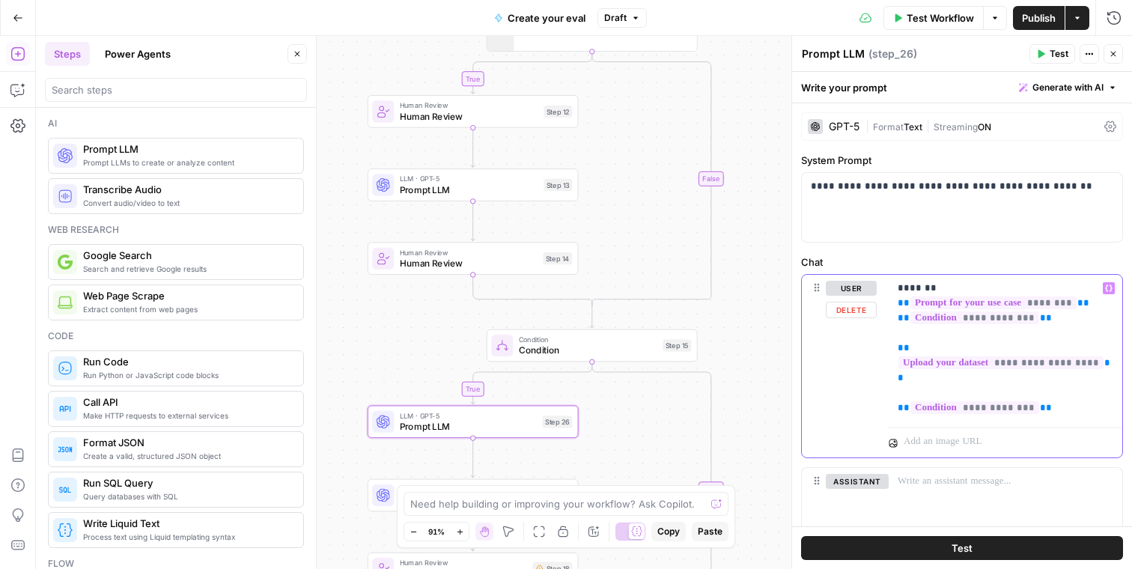
click at [909, 333] on p "**********" at bounding box center [1006, 348] width 216 height 135
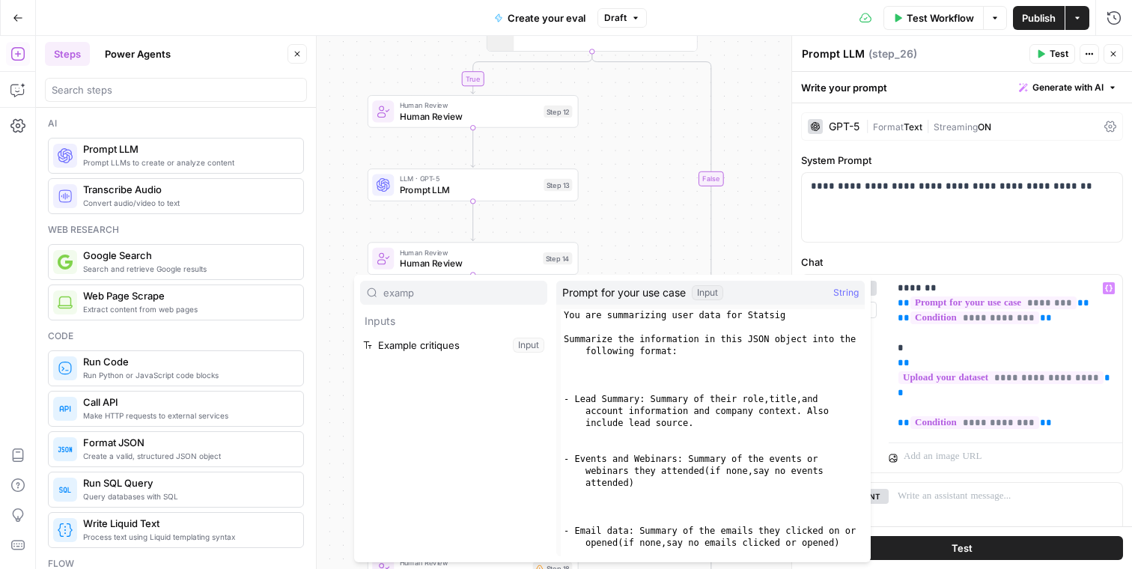
type input "exampl"
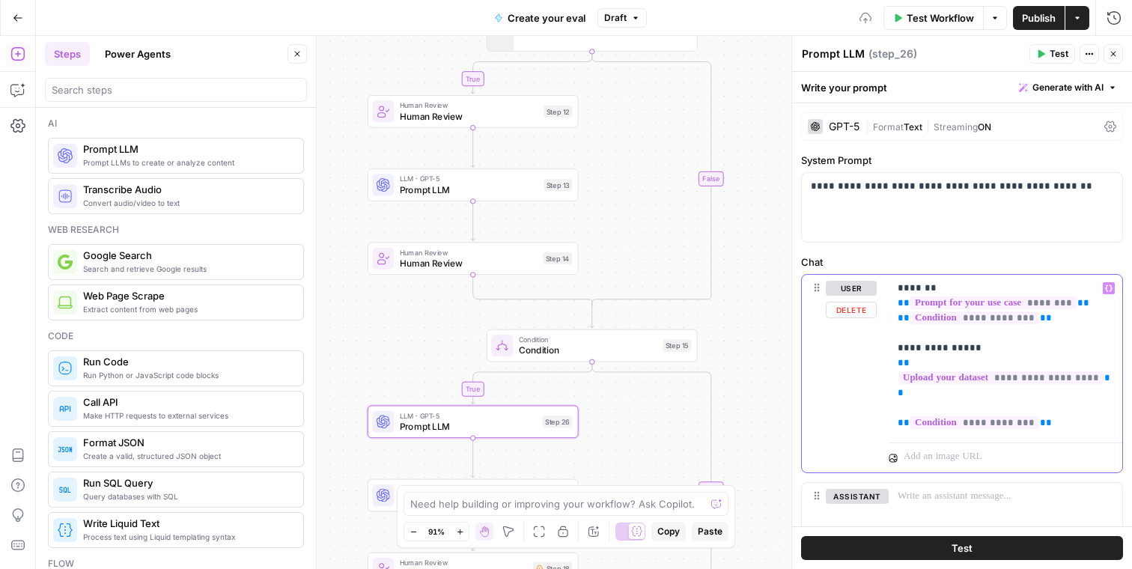
click at [922, 409] on p "**********" at bounding box center [1006, 356] width 216 height 150
click at [1096, 411] on p "**********" at bounding box center [1006, 348] width 216 height 135
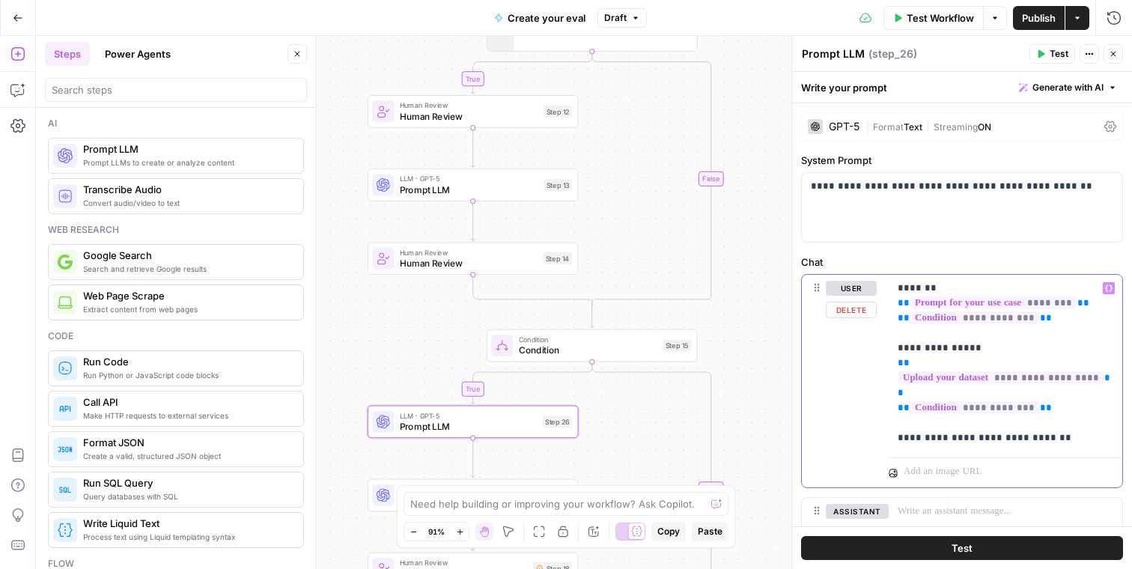
click at [1079, 446] on div "**********" at bounding box center [1006, 363] width 234 height 177
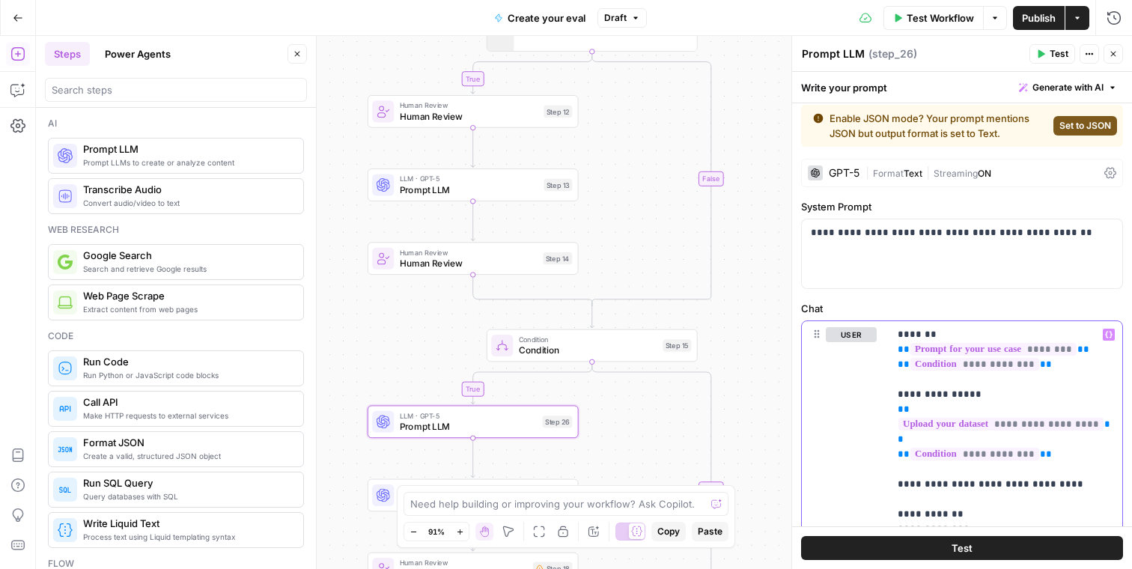
scroll to position [249, 0]
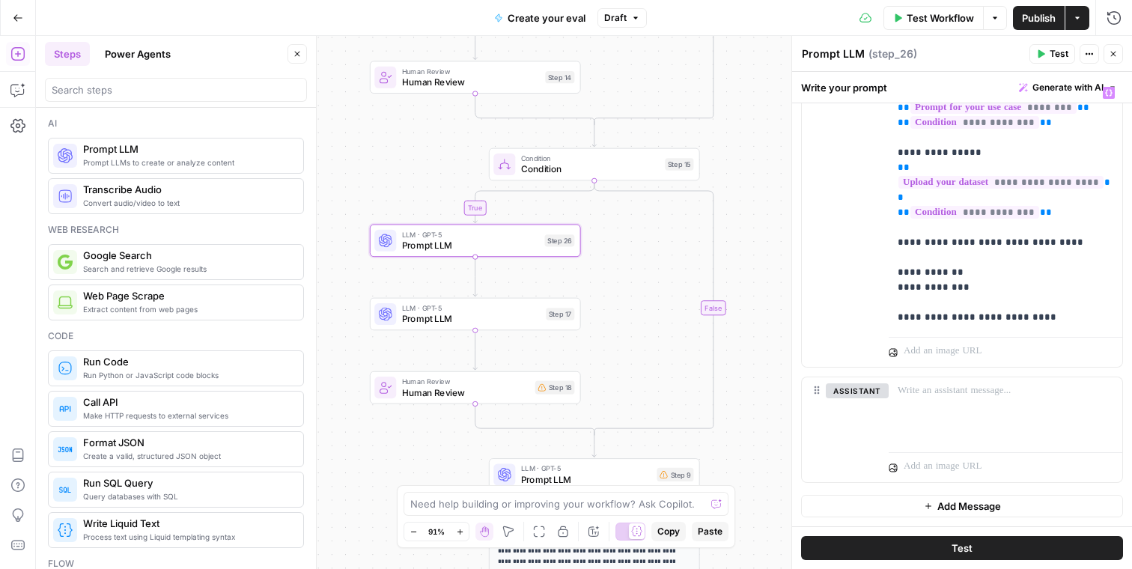
drag, startPoint x: 631, startPoint y: 407, endPoint x: 633, endPoint y: 225, distance: 181.3
click at [633, 225] on div "true true true true false false false false Workflow Set Inputs Inputs Conditio…" at bounding box center [584, 302] width 1097 height 533
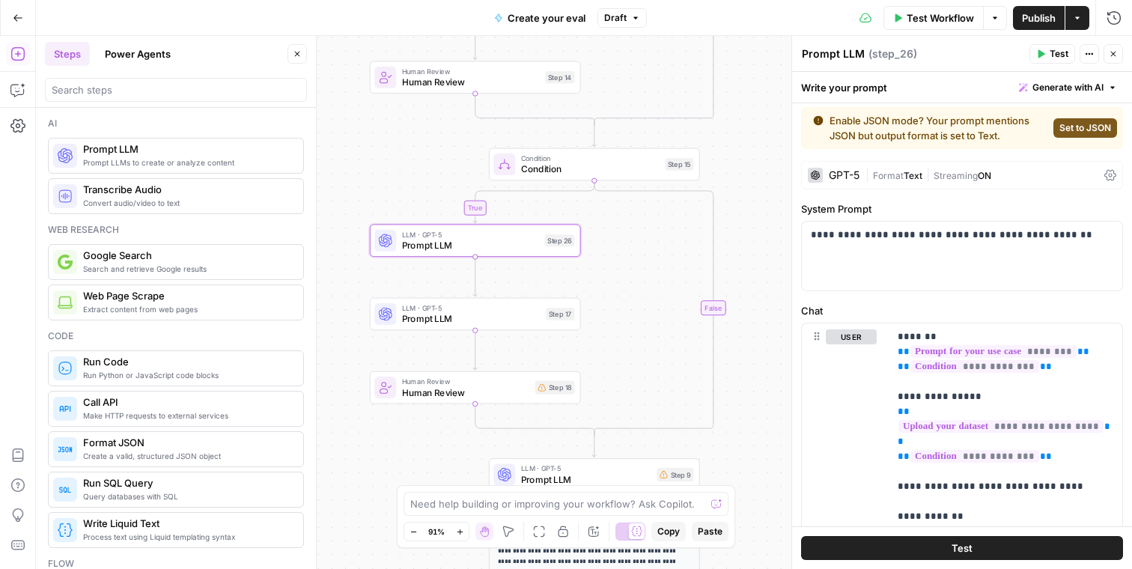
scroll to position [0, 0]
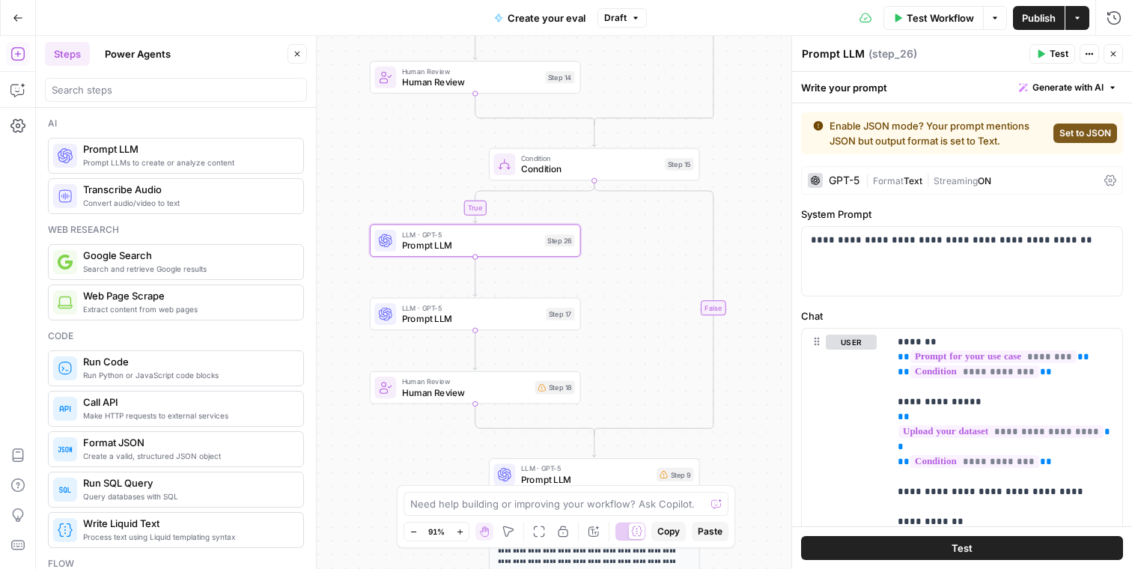
click at [1078, 130] on span "Set to JSON" at bounding box center [1086, 133] width 52 height 13
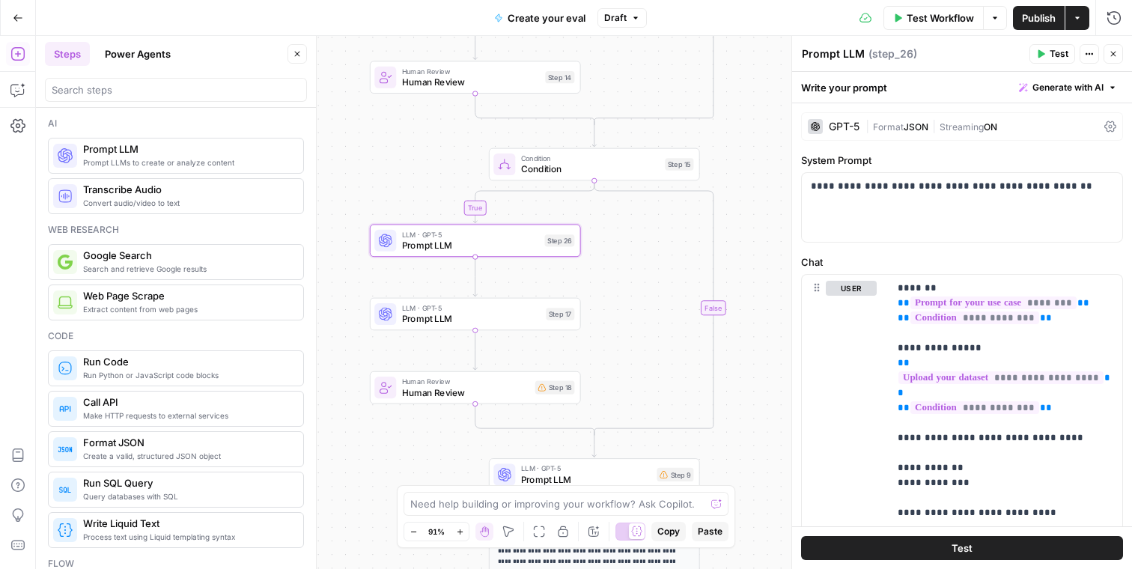
click at [918, 134] on div "GPT-5 | Format JSON | Streaming ON" at bounding box center [962, 126] width 322 height 28
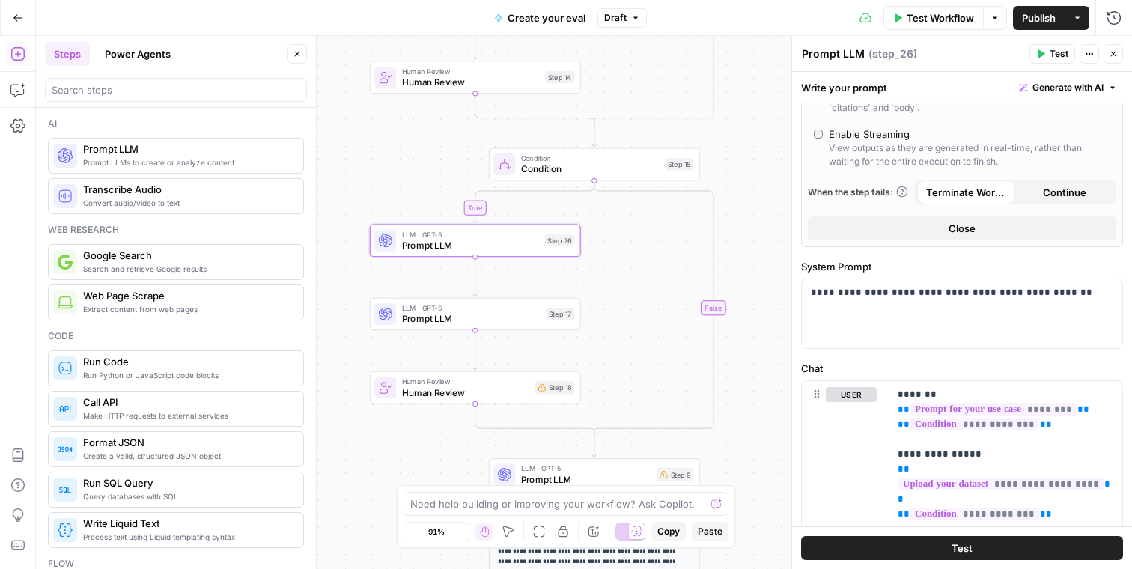
scroll to position [944, 0]
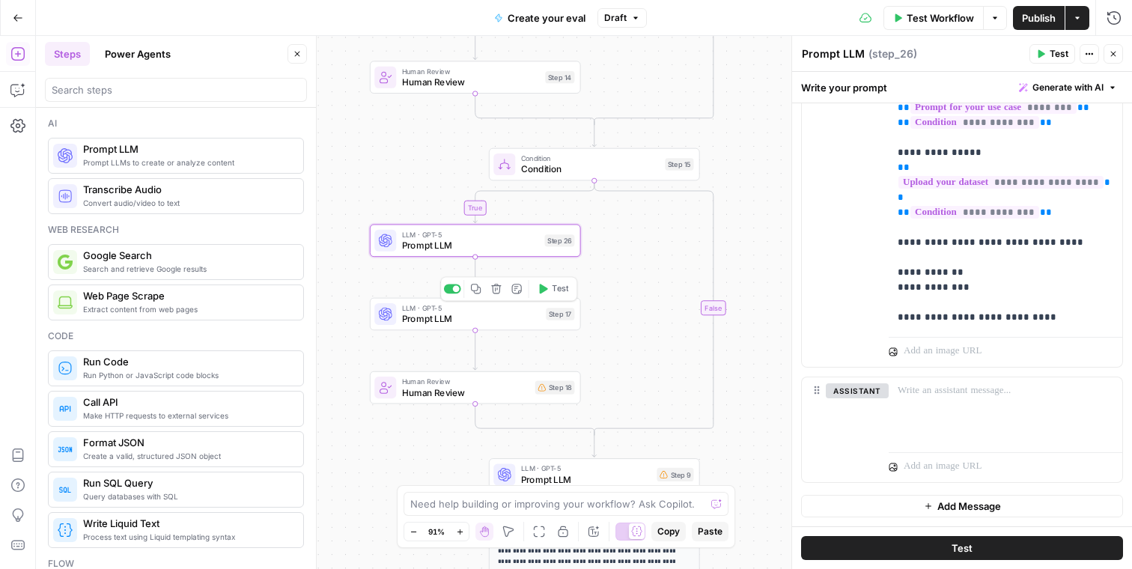
click at [515, 309] on span "LLM · GPT-5" at bounding box center [471, 308] width 139 height 11
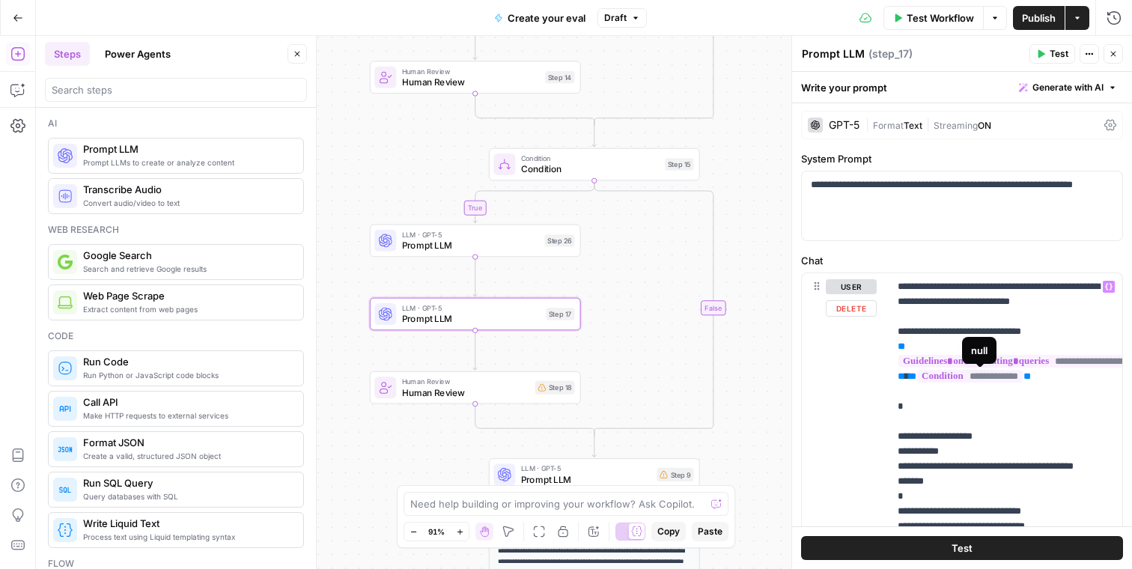
scroll to position [0, 0]
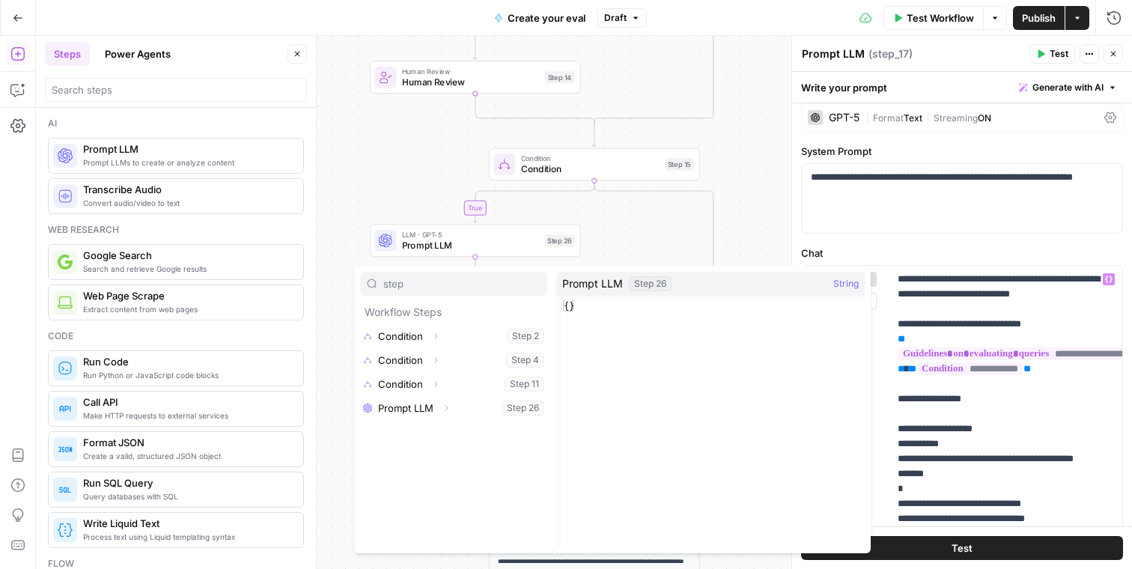
type input "step"
click at [441, 407] on button "Expand" at bounding box center [446, 407] width 19 height 19
click at [438, 435] on button "Select variable Output" at bounding box center [461, 432] width 172 height 24
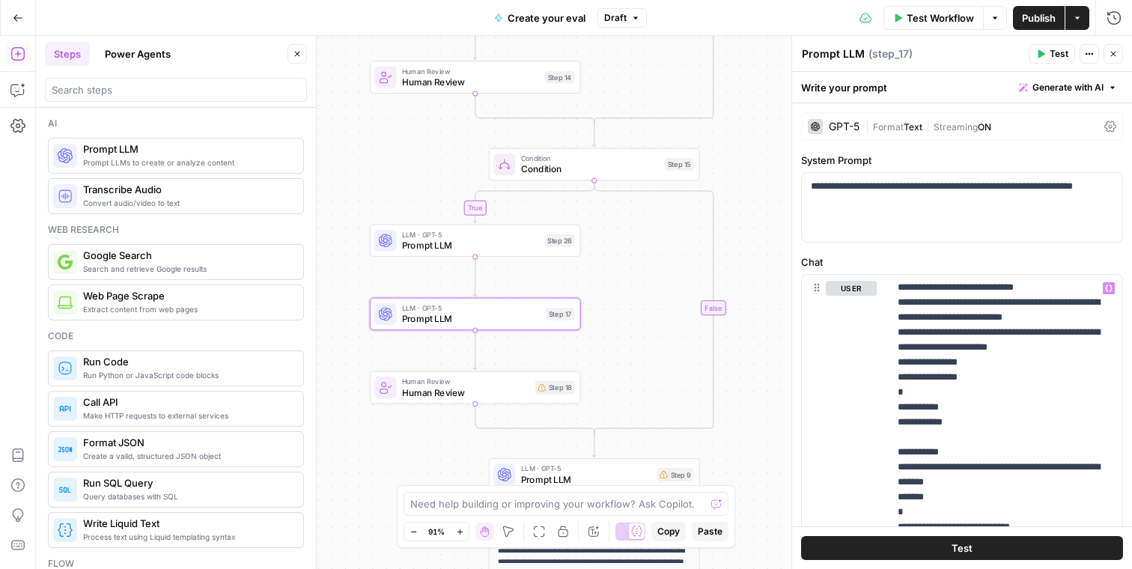
click at [1115, 53] on icon "button" at bounding box center [1113, 53] width 9 height 9
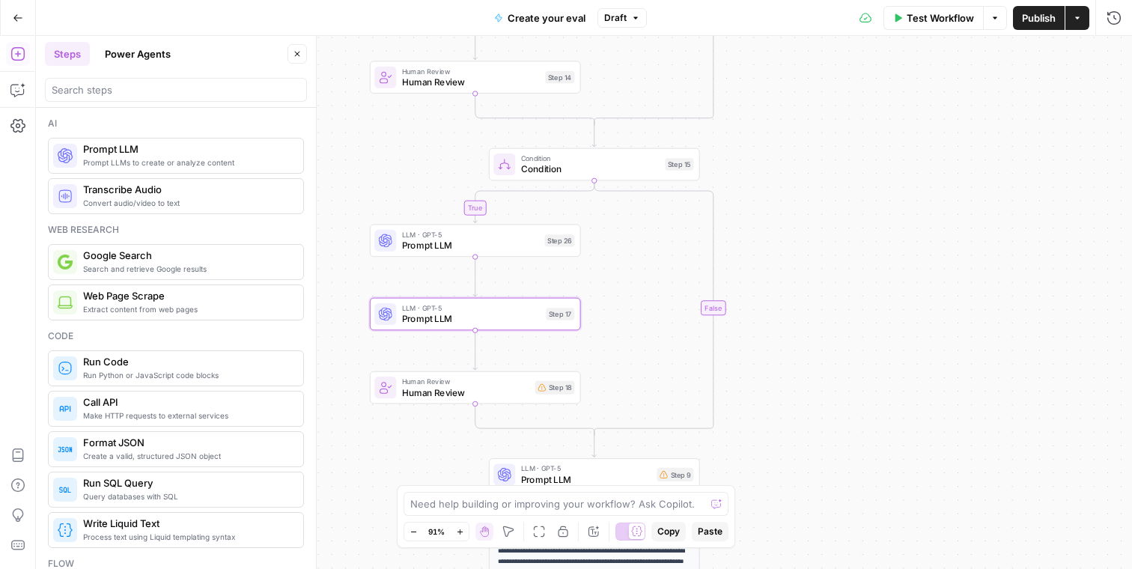
click at [1041, 26] on button "Publish" at bounding box center [1039, 18] width 52 height 24
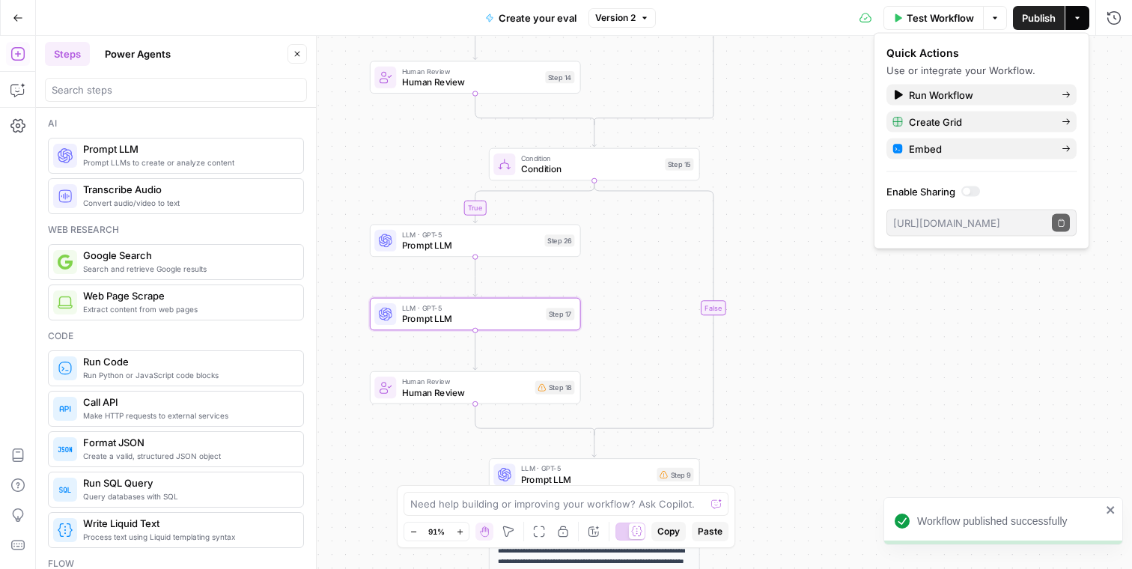
click at [970, 198] on label "Enable Sharing" at bounding box center [982, 191] width 190 height 15
click at [970, 189] on div at bounding box center [966, 191] width 7 height 7
click at [1063, 223] on icon "button" at bounding box center [1062, 223] width 8 height 8
click at [849, 160] on div "true true true true false false false false Workflow Set Inputs Inputs Conditio…" at bounding box center [584, 302] width 1097 height 533
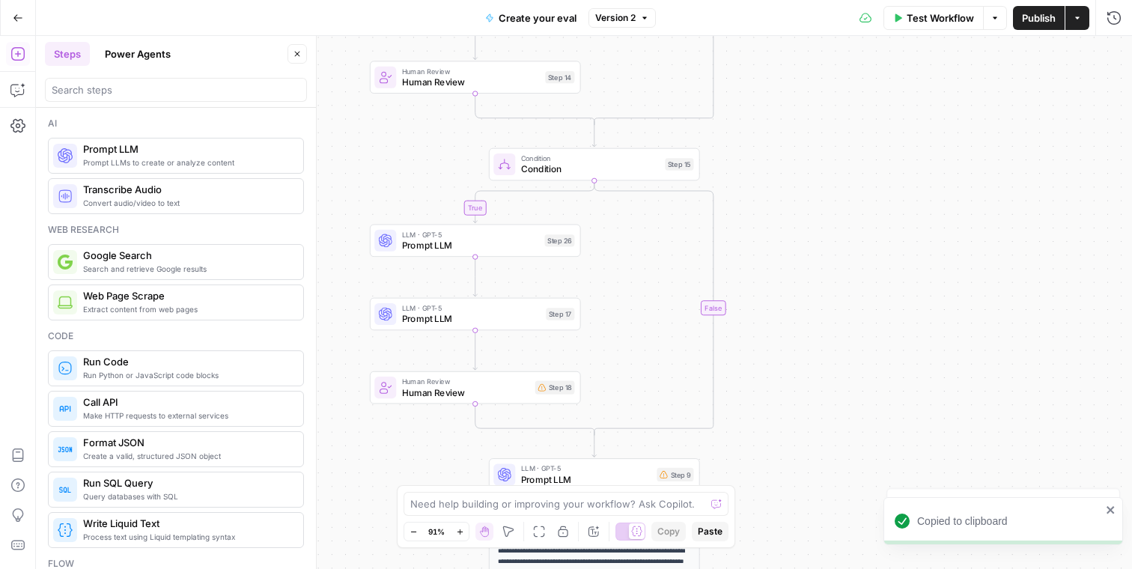
click at [946, 10] on span "Test Workflow" at bounding box center [940, 17] width 67 height 15
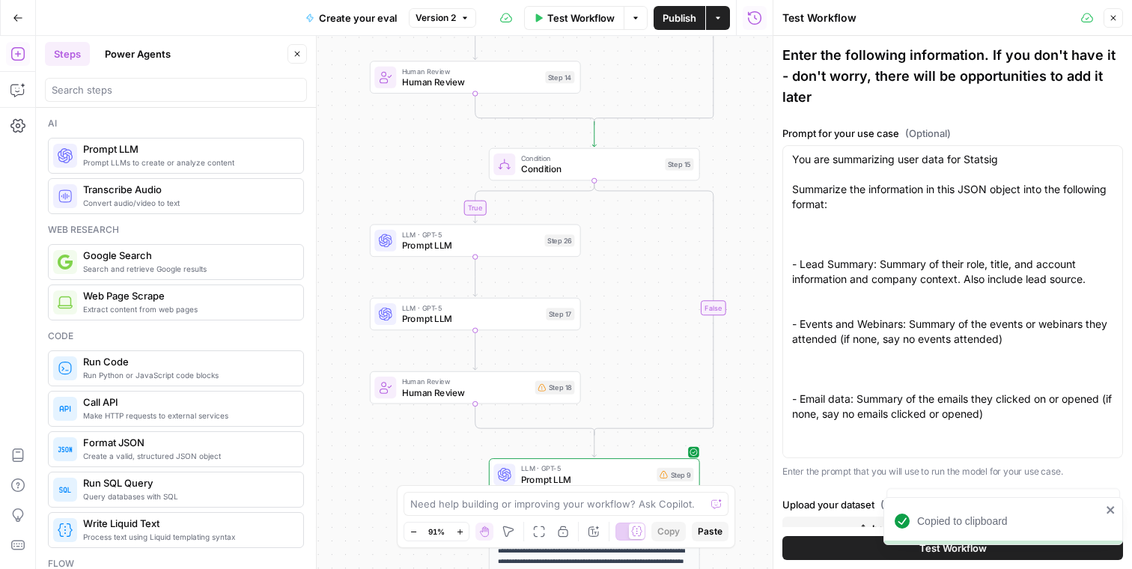
scroll to position [282, 0]
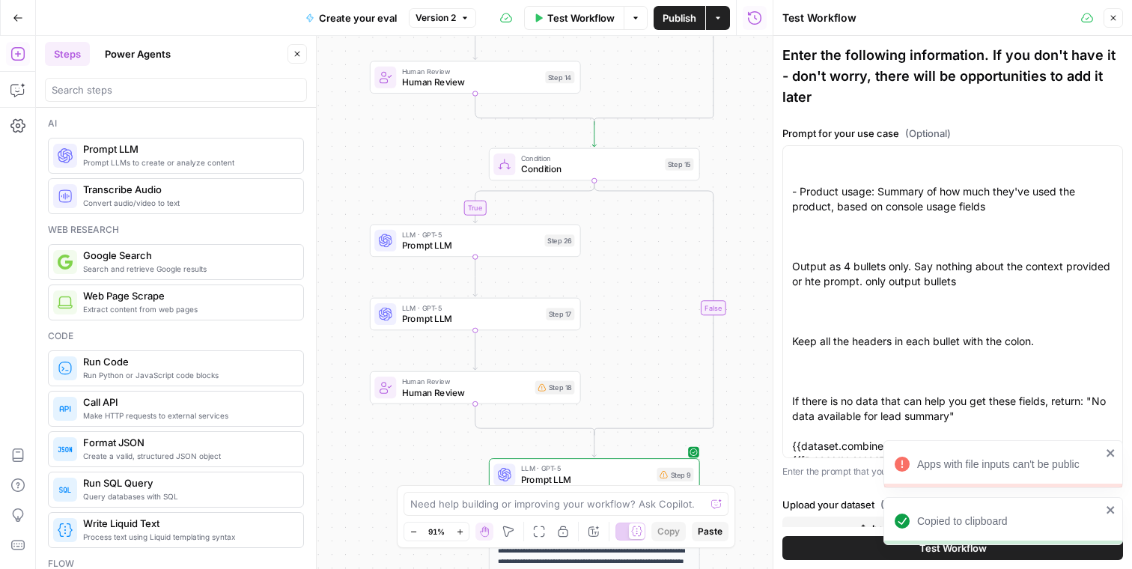
click at [1117, 461] on div "Apps with file inputs can't be public" at bounding box center [1004, 464] width 240 height 48
click at [1110, 517] on button "bquxjob_246f8368_1993adead32.csv" at bounding box center [953, 529] width 341 height 24
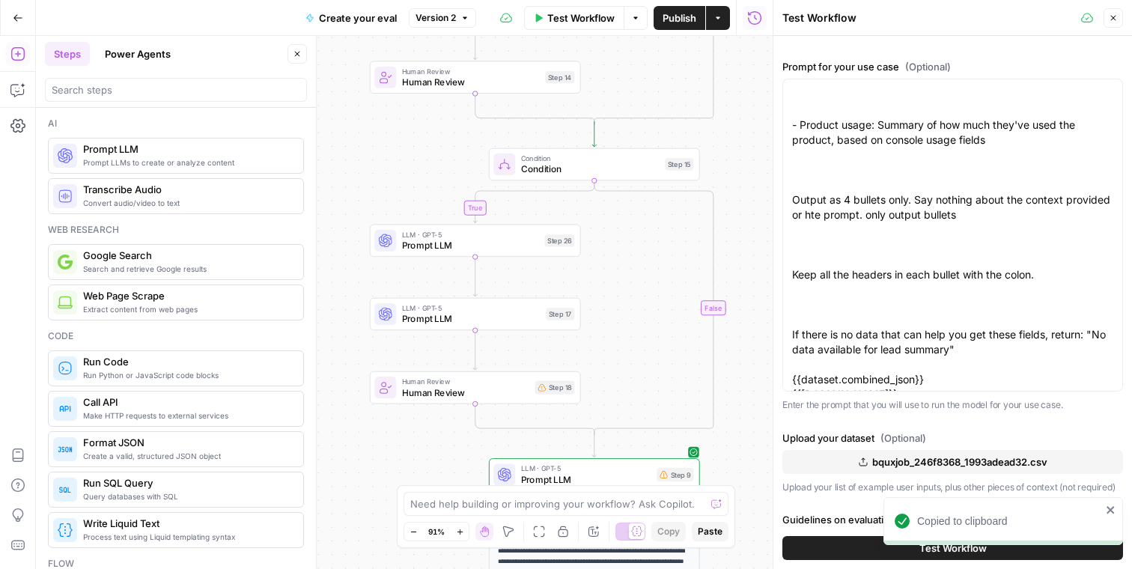
scroll to position [166, 0]
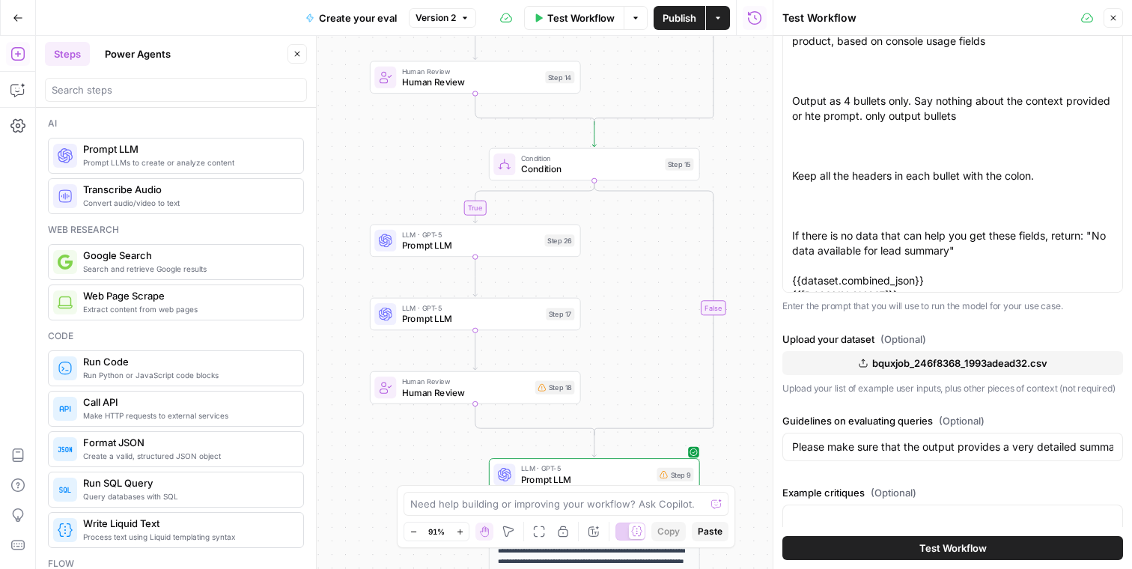
click at [968, 356] on span "bquxjob_246f8368_1993adead32.csv" at bounding box center [960, 363] width 175 height 15
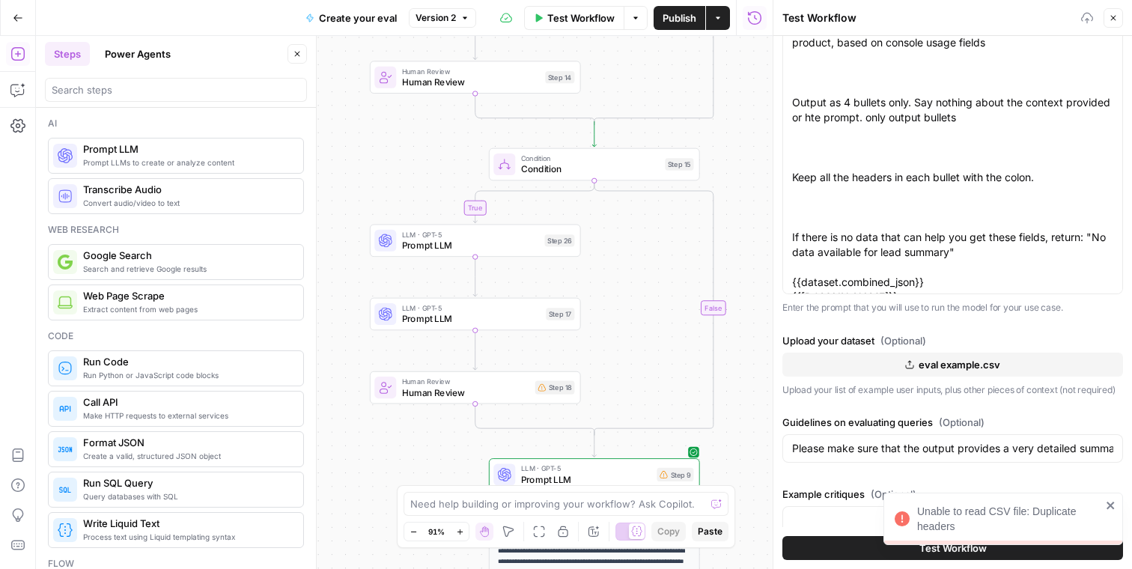
click at [1101, 504] on div "Unable to read CSV file: Duplicate headers" at bounding box center [1010, 519] width 184 height 30
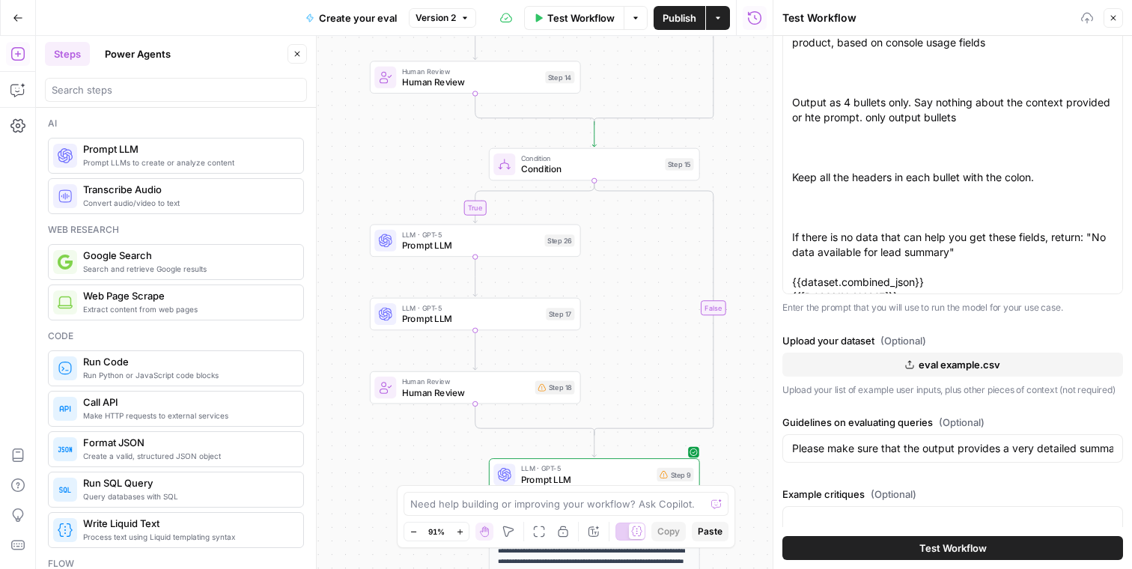
click at [930, 353] on button "eval example.csv" at bounding box center [953, 365] width 341 height 24
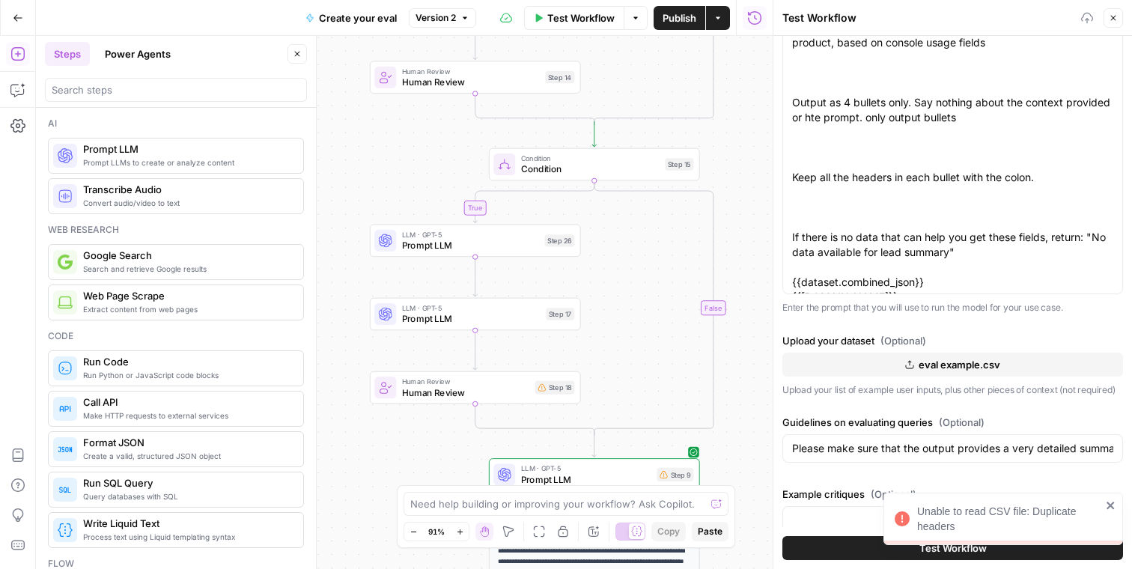
click at [983, 527] on div "Unable to read CSV file: Duplicate headers" at bounding box center [1010, 519] width 184 height 30
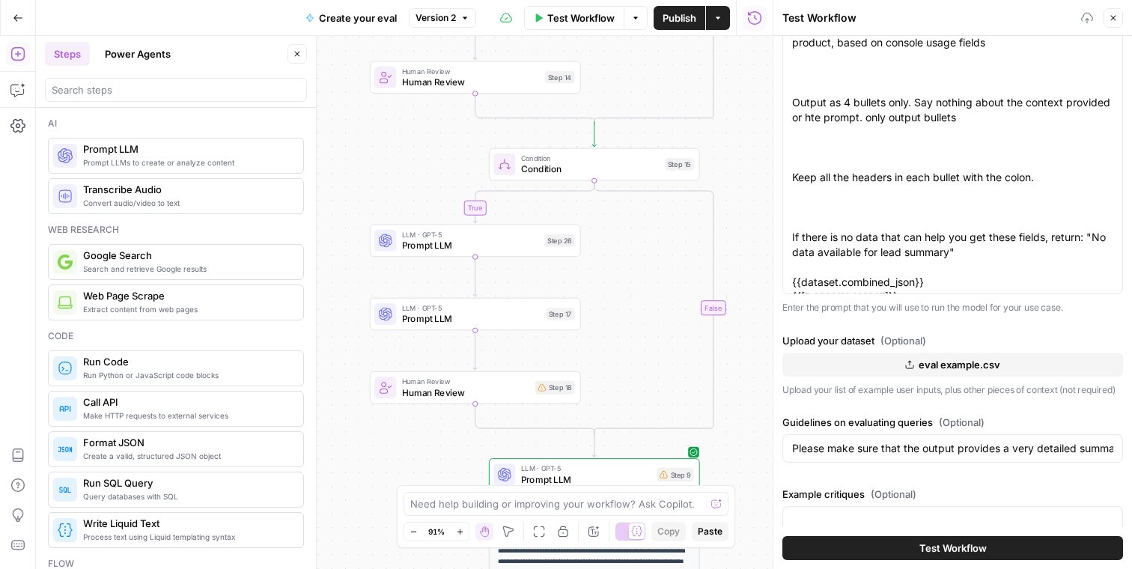
click at [968, 545] on span "Test Workflow" at bounding box center [953, 548] width 67 height 15
click at [939, 545] on span "Test Workflow" at bounding box center [953, 548] width 67 height 15
click at [1110, 21] on icon "button" at bounding box center [1113, 17] width 9 height 9
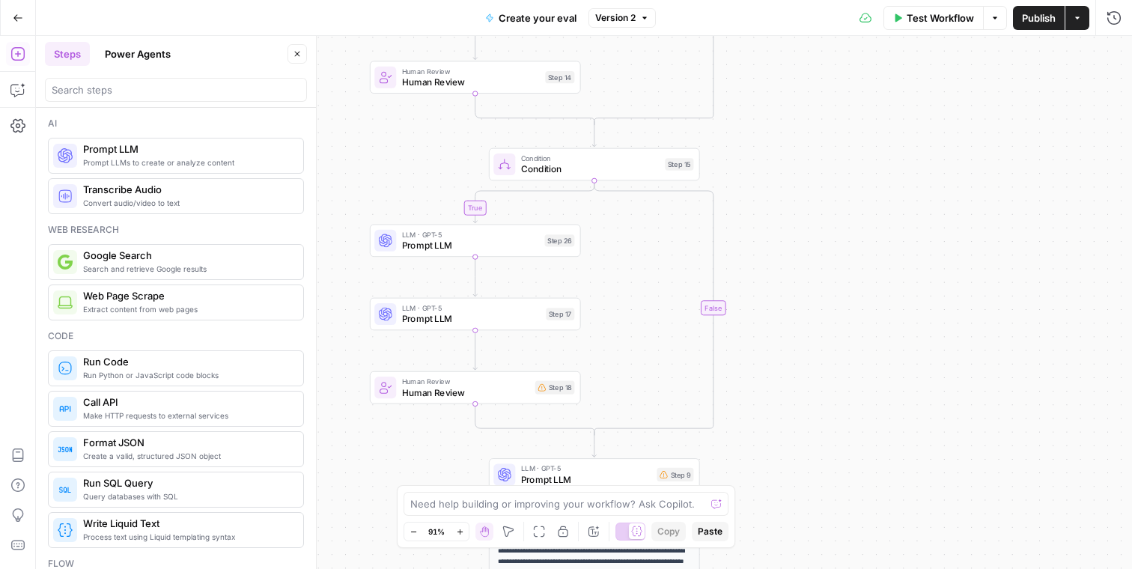
click at [943, 26] on button "Test Workflow" at bounding box center [934, 18] width 100 height 24
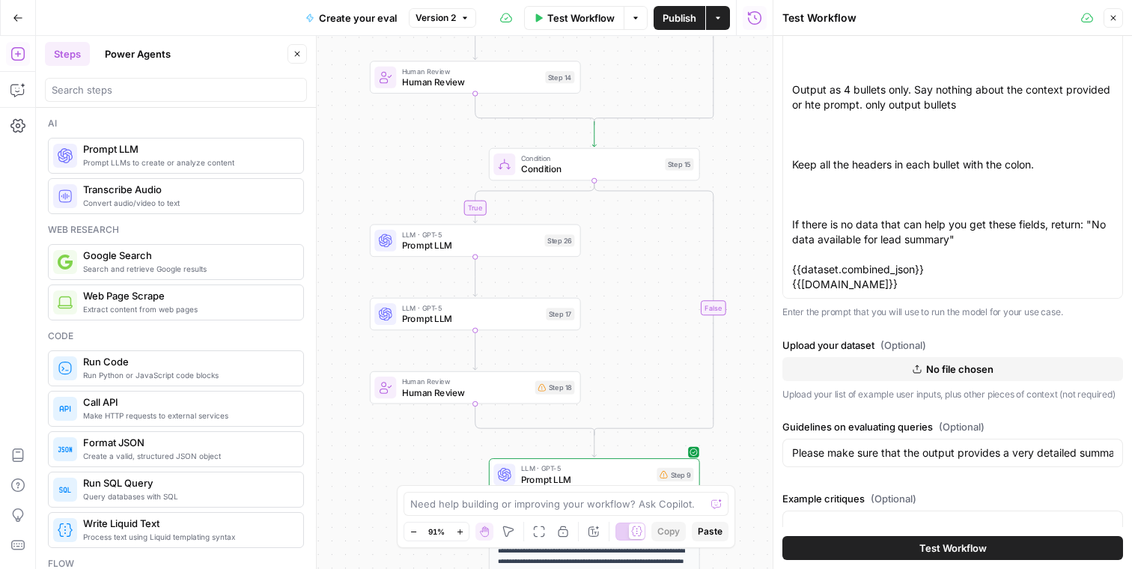
scroll to position [166, 0]
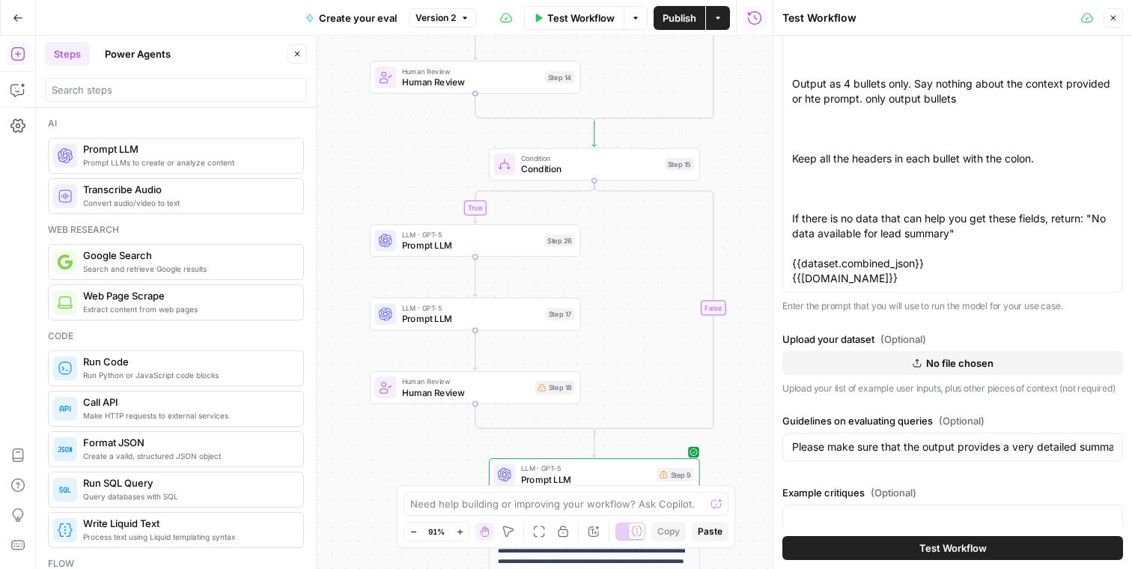
click at [944, 356] on span "No file chosen" at bounding box center [960, 363] width 67 height 15
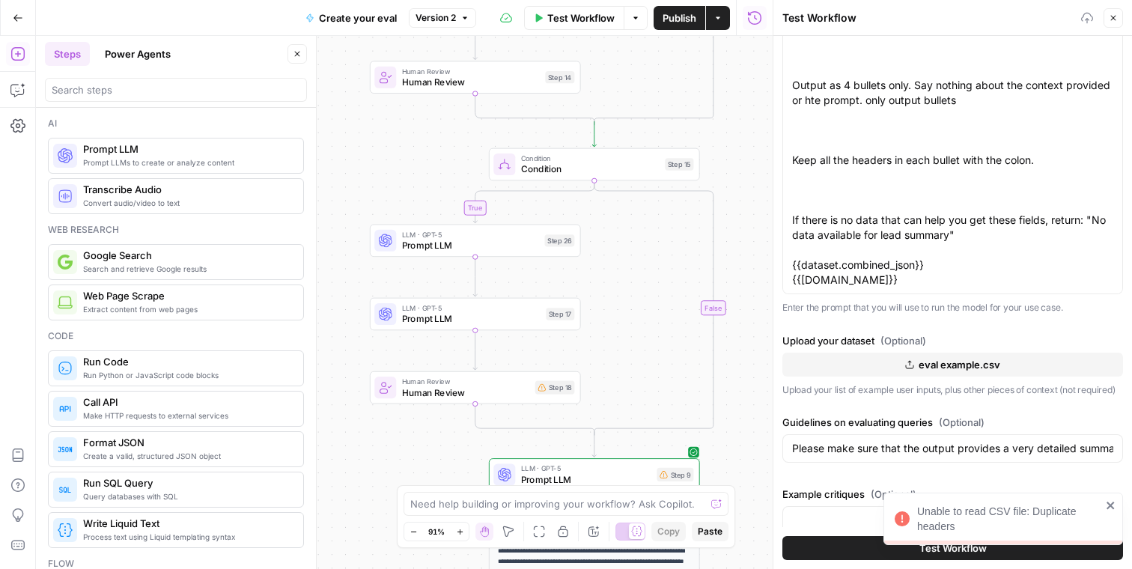
click at [1112, 505] on icon "close" at bounding box center [1110, 505] width 7 height 7
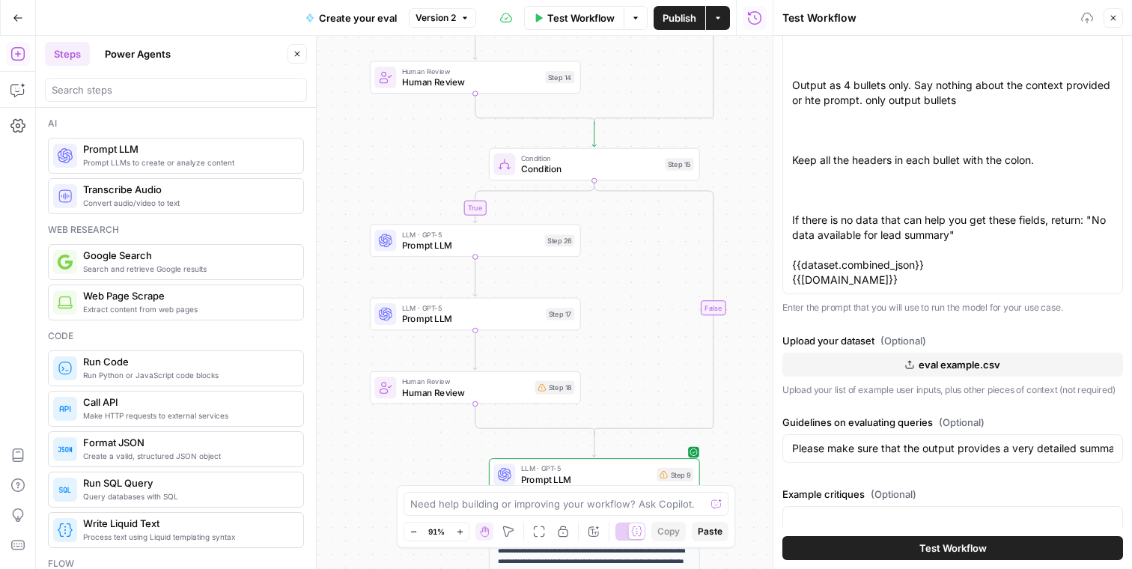
click at [879, 353] on button "eval example.csv" at bounding box center [953, 365] width 341 height 24
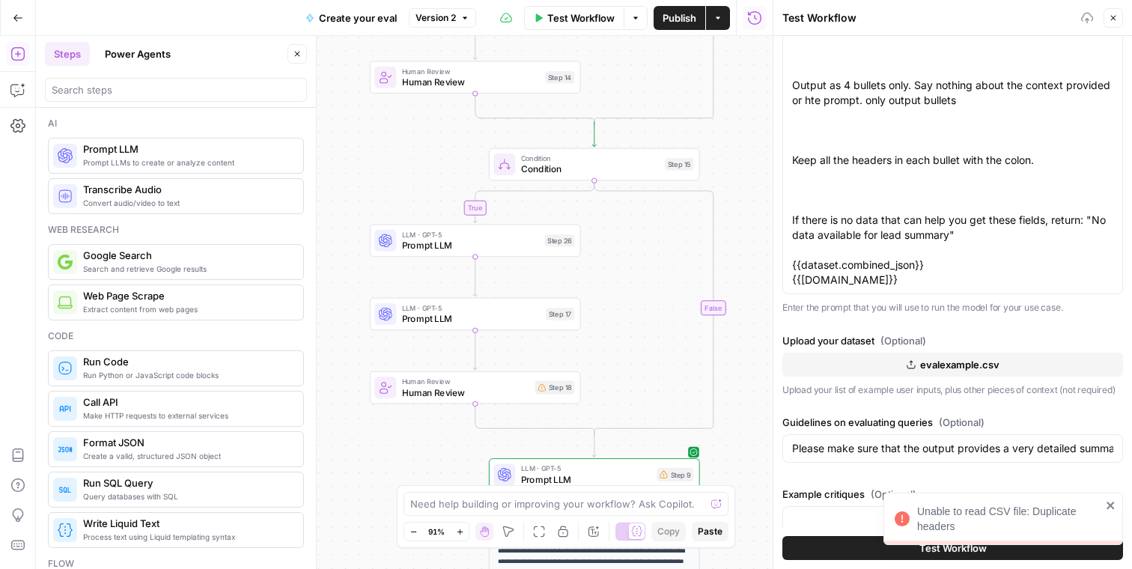
click at [1114, 499] on div "Unable to read CSV file: Duplicate headers" at bounding box center [1004, 519] width 240 height 52
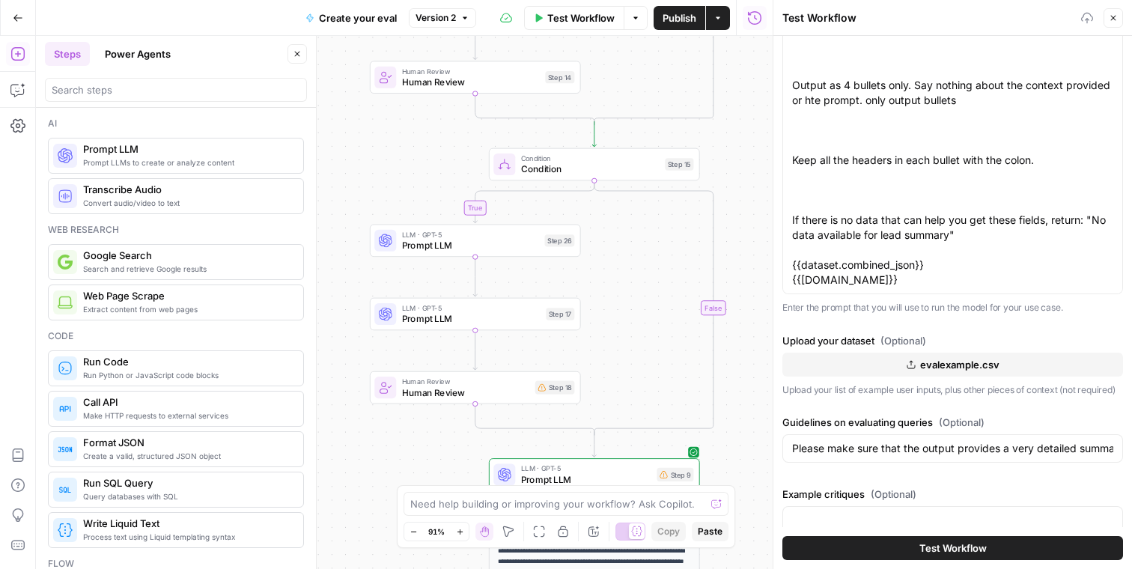
click at [888, 383] on p "Upload your list of example user inputs, plus other pieces of context (not requ…" at bounding box center [953, 390] width 341 height 15
click at [1116, 14] on icon "button" at bounding box center [1113, 17] width 9 height 9
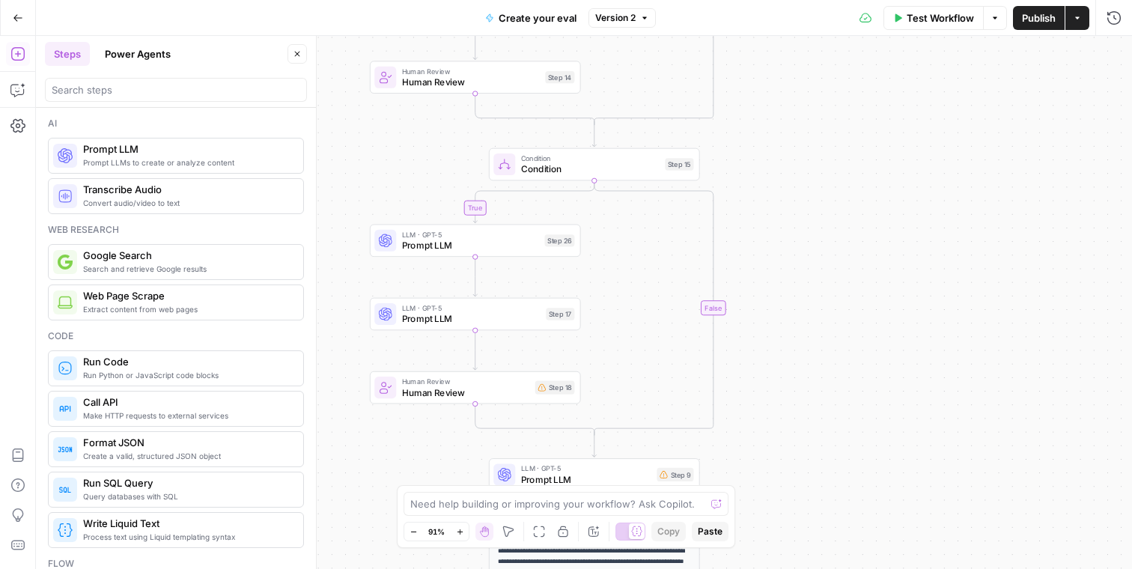
click at [920, 15] on span "Test Workflow" at bounding box center [940, 17] width 67 height 15
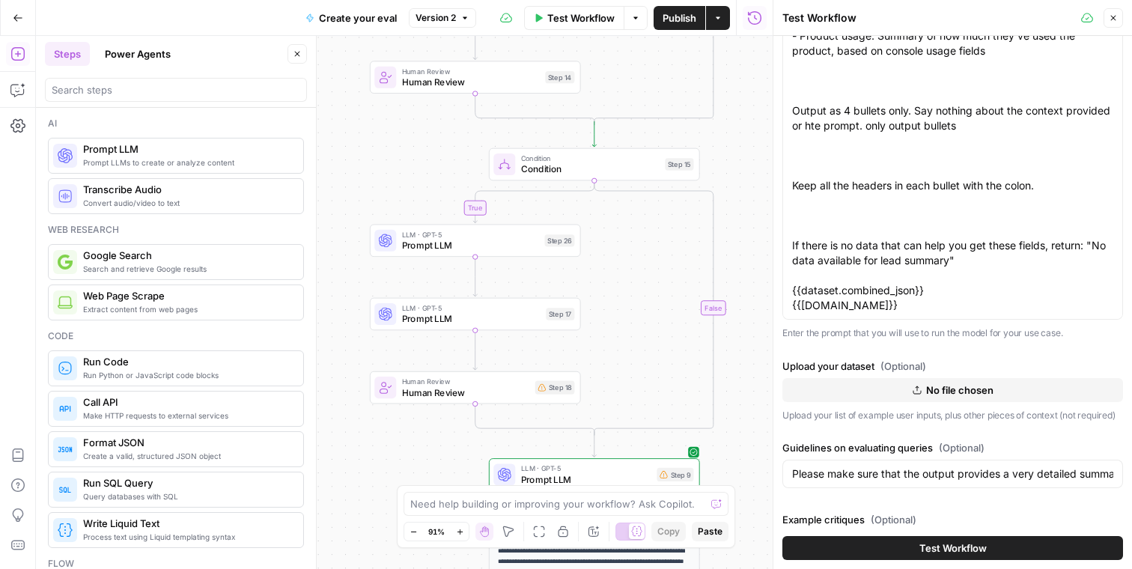
scroll to position [145, 0]
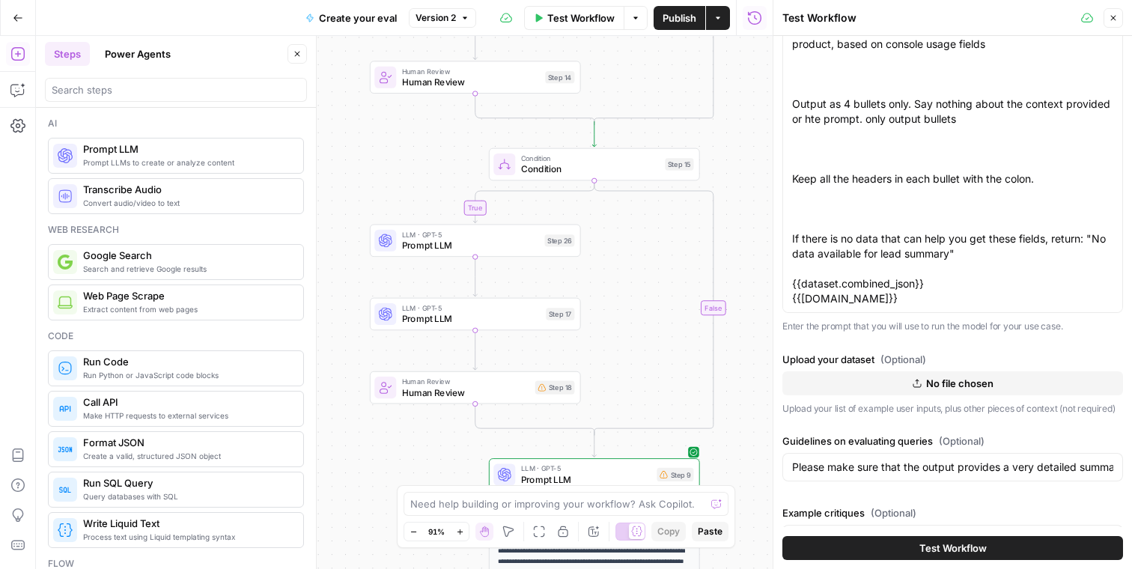
click at [919, 379] on icon "button" at bounding box center [917, 383] width 9 height 9
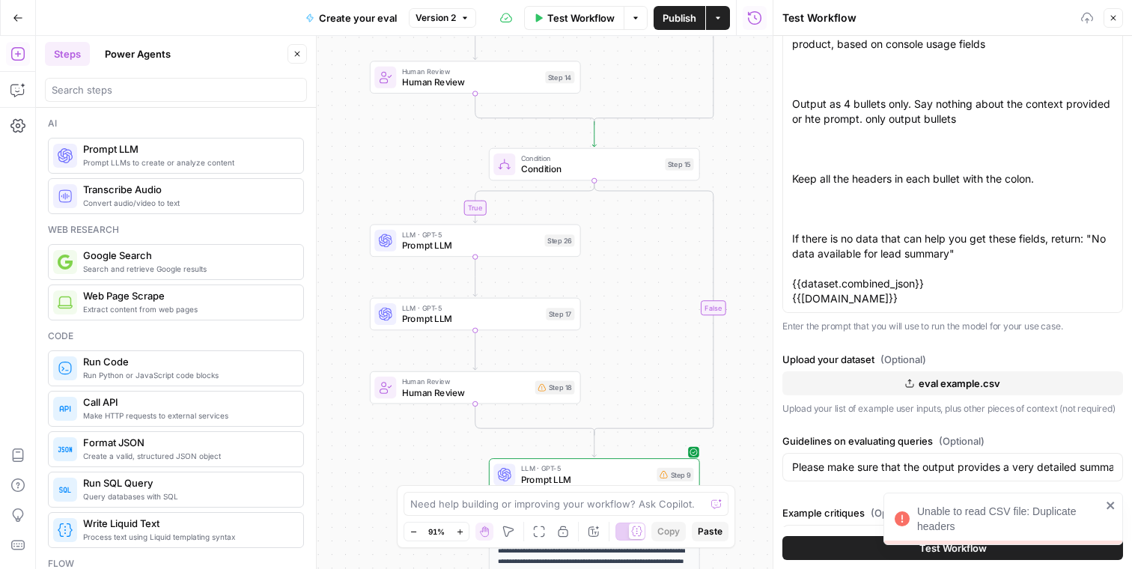
click at [1108, 504] on icon "close" at bounding box center [1111, 506] width 10 height 12
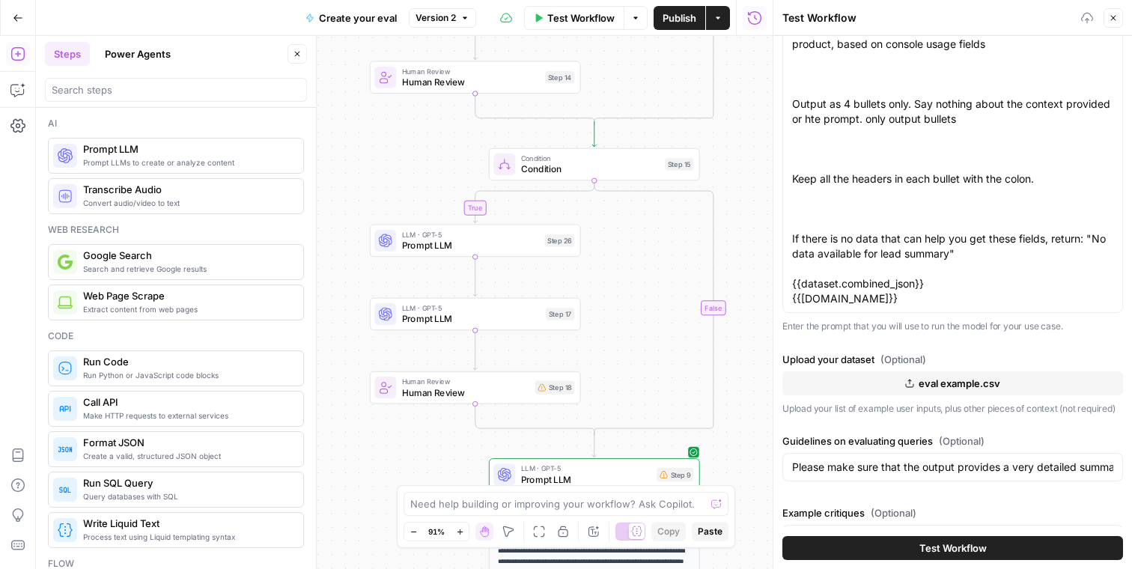
click at [928, 376] on span "eval example.csv" at bounding box center [960, 383] width 82 height 15
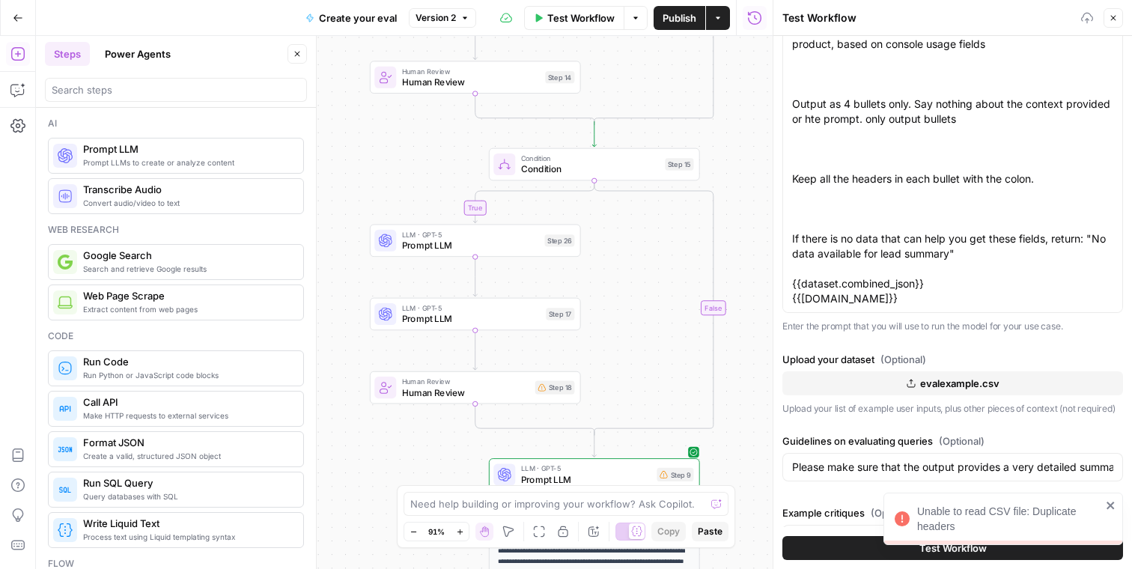
click at [1112, 500] on icon "close" at bounding box center [1111, 506] width 10 height 12
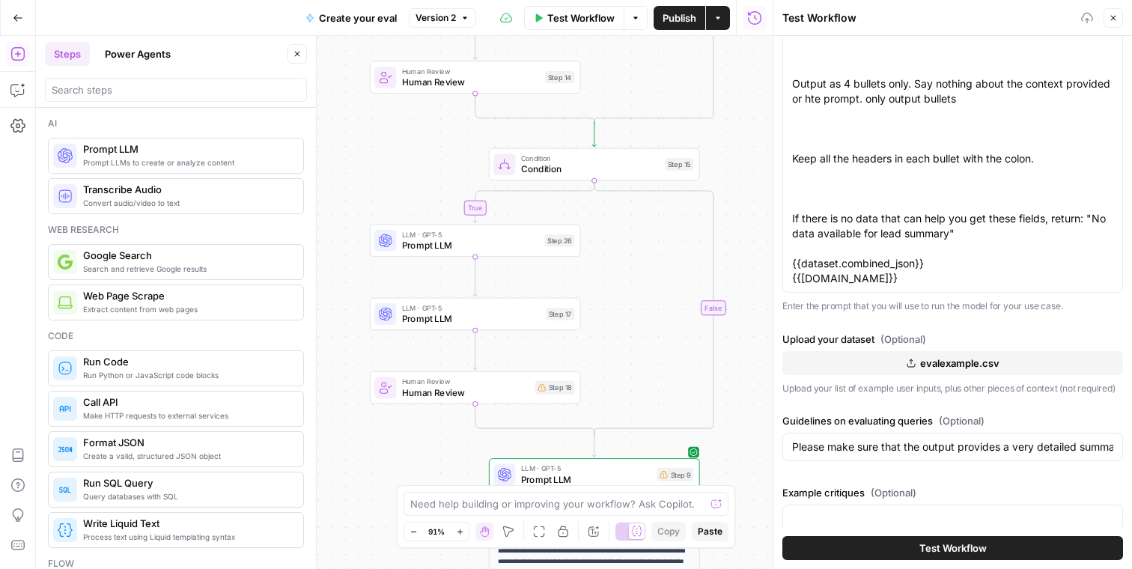
scroll to position [0, 0]
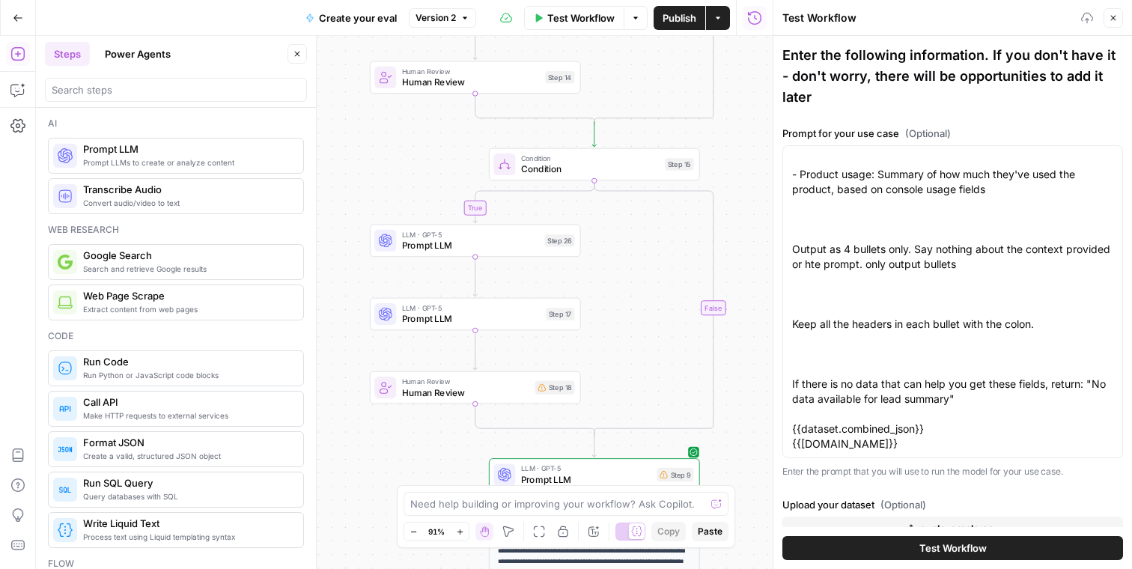
click at [894, 517] on button "evalexample.csv" at bounding box center [953, 529] width 341 height 24
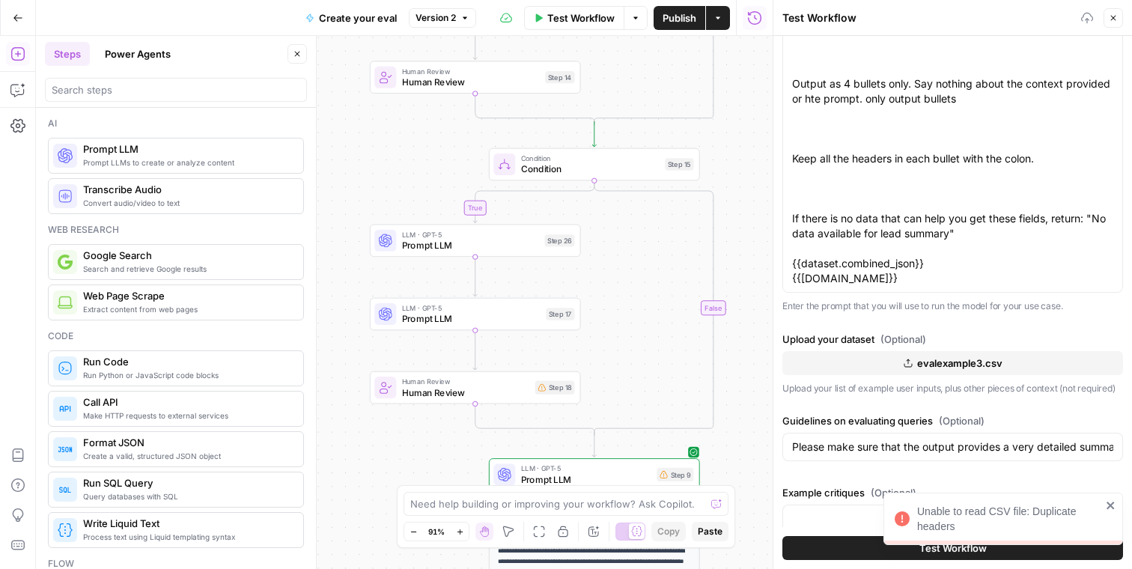
click at [1112, 498] on div "Unable to read CSV file: Duplicate headers" at bounding box center [1004, 519] width 240 height 52
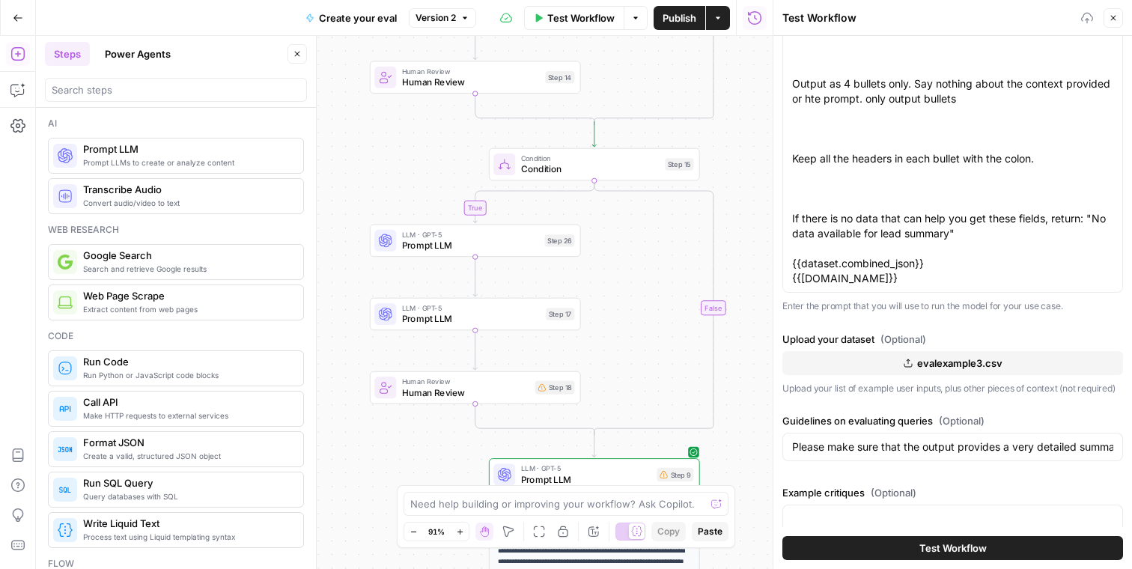
click at [918, 356] on span "evalexample3.csv" at bounding box center [960, 363] width 85 height 15
click at [857, 554] on button "Test Workflow" at bounding box center [953, 548] width 341 height 24
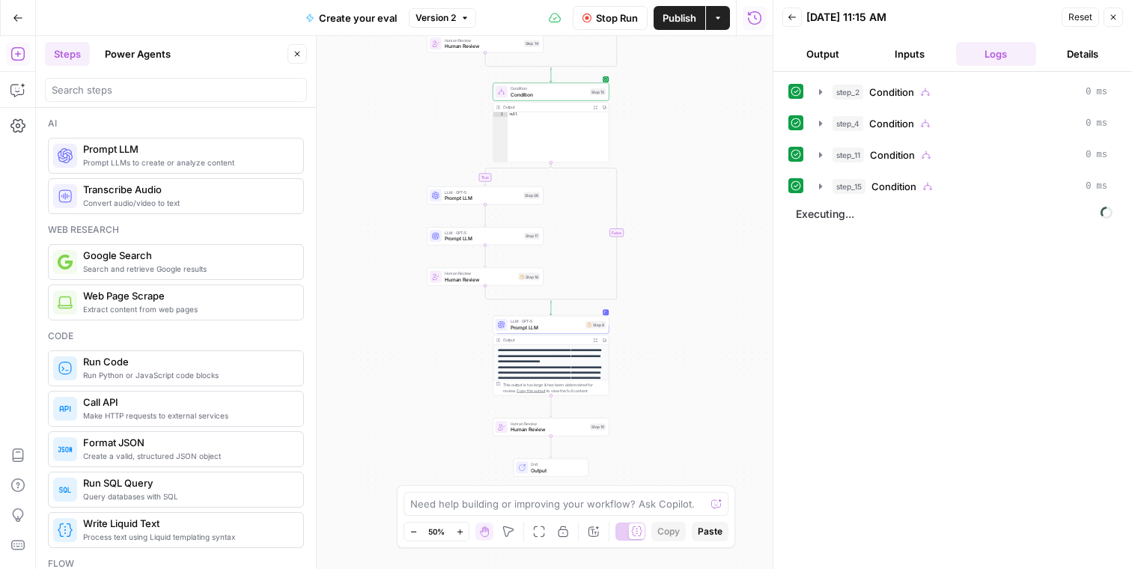
drag, startPoint x: 720, startPoint y: 354, endPoint x: 643, endPoint y: 178, distance: 191.9
click at [643, 178] on div "true true true true false false false false Workflow Set Inputs Inputs Conditio…" at bounding box center [404, 302] width 737 height 533
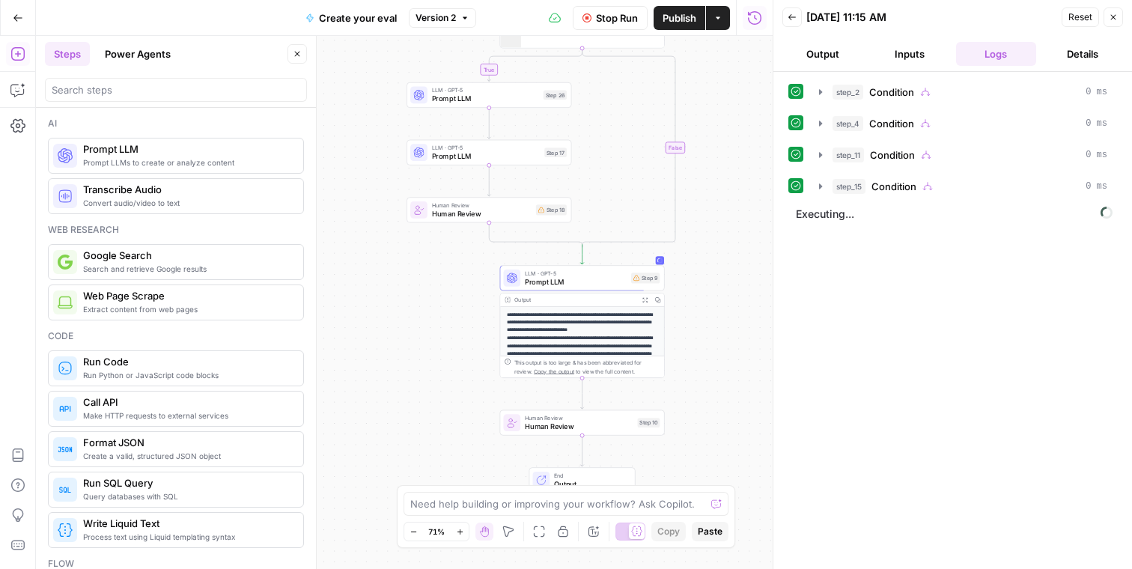
drag, startPoint x: 632, startPoint y: 175, endPoint x: 712, endPoint y: 121, distance: 96.6
click at [712, 121] on div "true true true true false false false false Workflow Set Inputs Inputs Conditio…" at bounding box center [404, 302] width 737 height 533
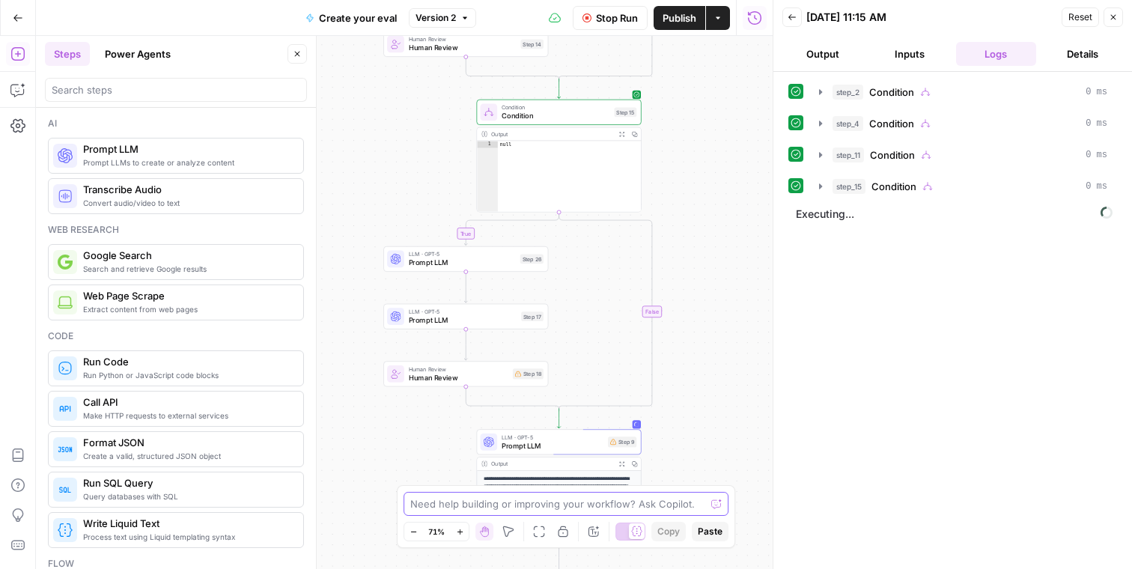
click at [670, 524] on body "S Statsig New Home Browse Insights Opportunities Your Data Recent Grids SEO Blo…" at bounding box center [566, 284] width 1132 height 569
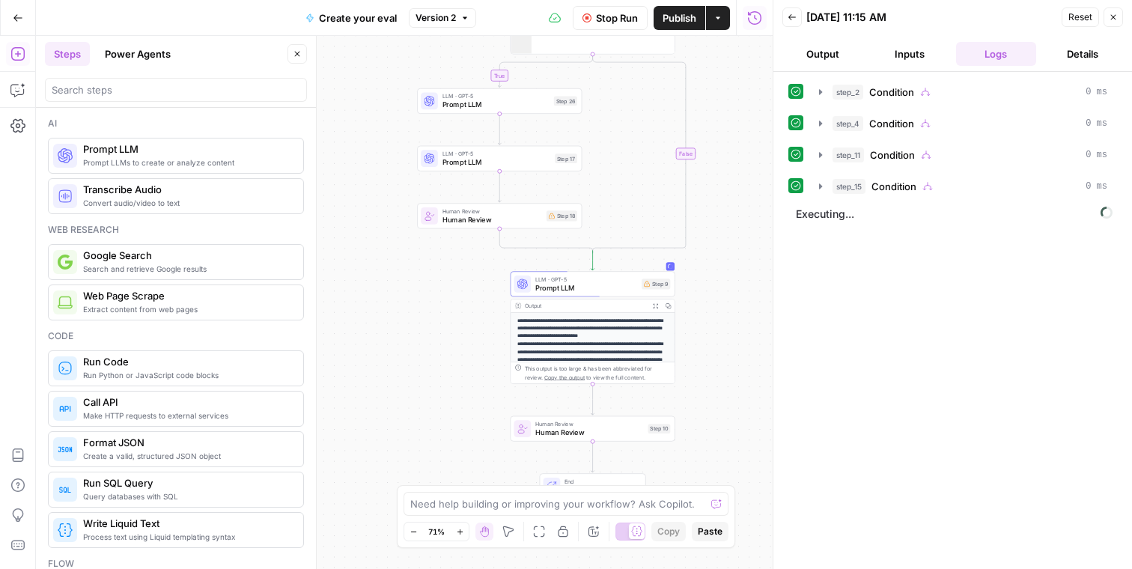
drag, startPoint x: 706, startPoint y: 298, endPoint x: 703, endPoint y: 470, distance: 171.5
click at [703, 470] on div "true true true true false false false false Workflow Set Inputs Inputs Conditio…" at bounding box center [404, 302] width 737 height 533
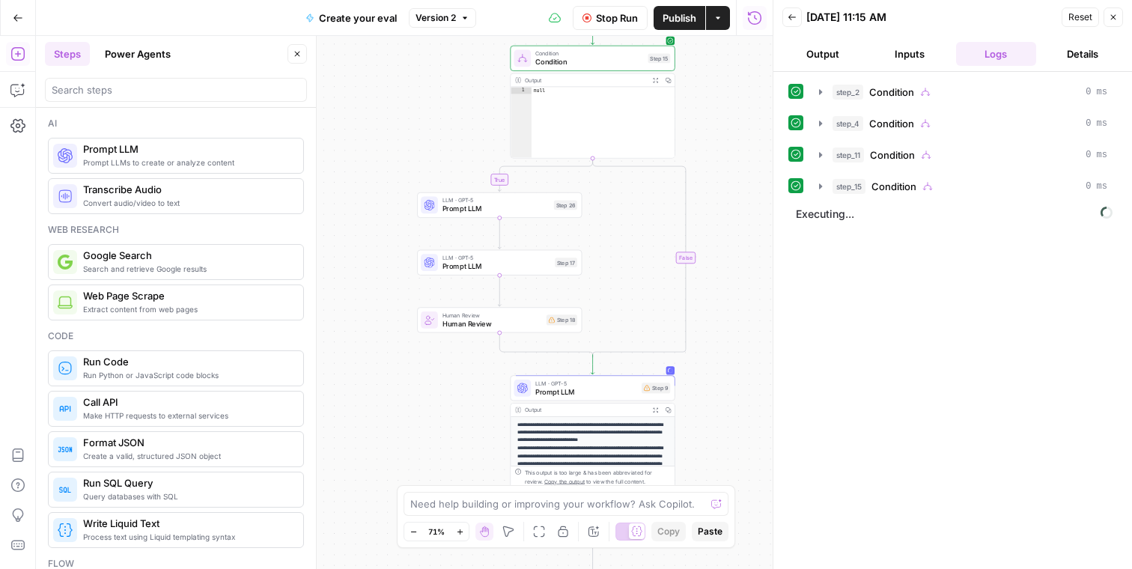
click at [615, 58] on span "Condition" at bounding box center [590, 62] width 109 height 10
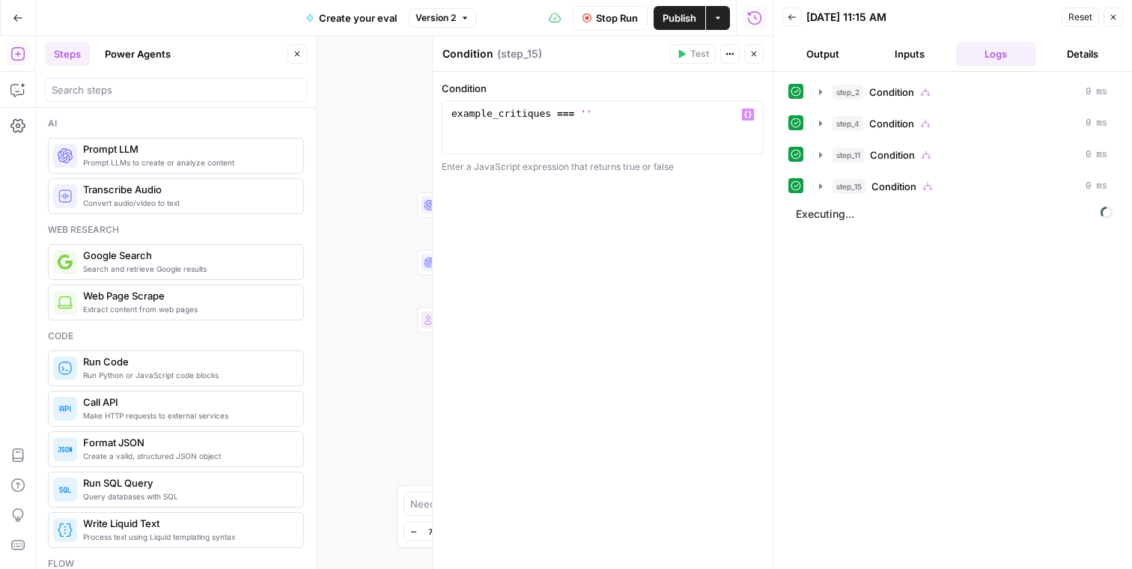
click at [359, 118] on div "true true true true false false false false Workflow Set Inputs Inputs Conditio…" at bounding box center [404, 302] width 737 height 533
click at [756, 51] on icon "button" at bounding box center [754, 53] width 9 height 9
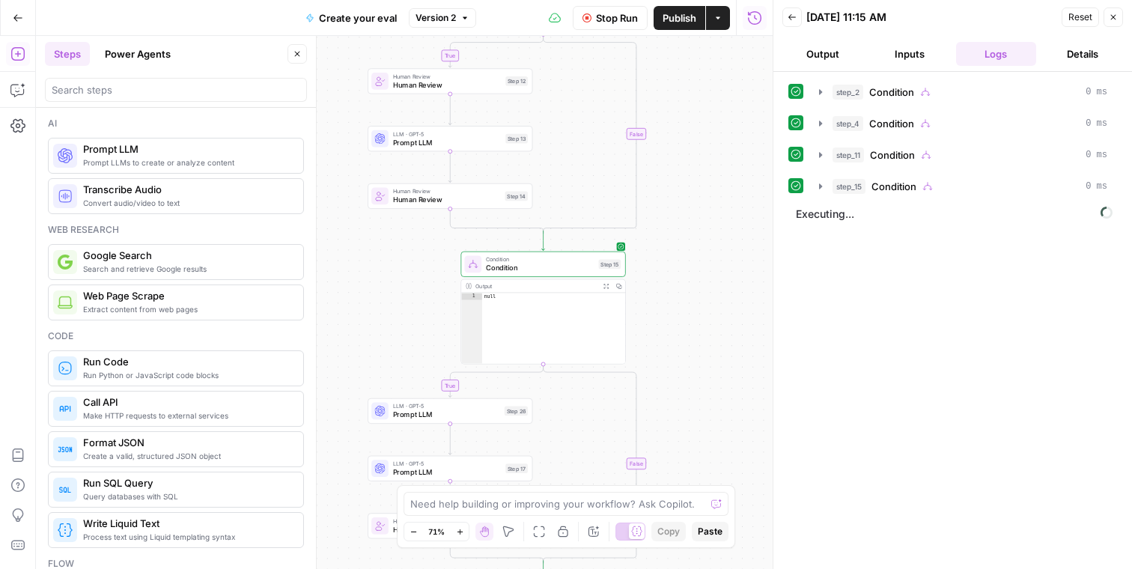
drag, startPoint x: 753, startPoint y: 107, endPoint x: 707, endPoint y: 357, distance: 253.7
click at [707, 357] on div "true true true true false false false false Workflow Set Inputs Inputs Conditio…" at bounding box center [404, 302] width 737 height 533
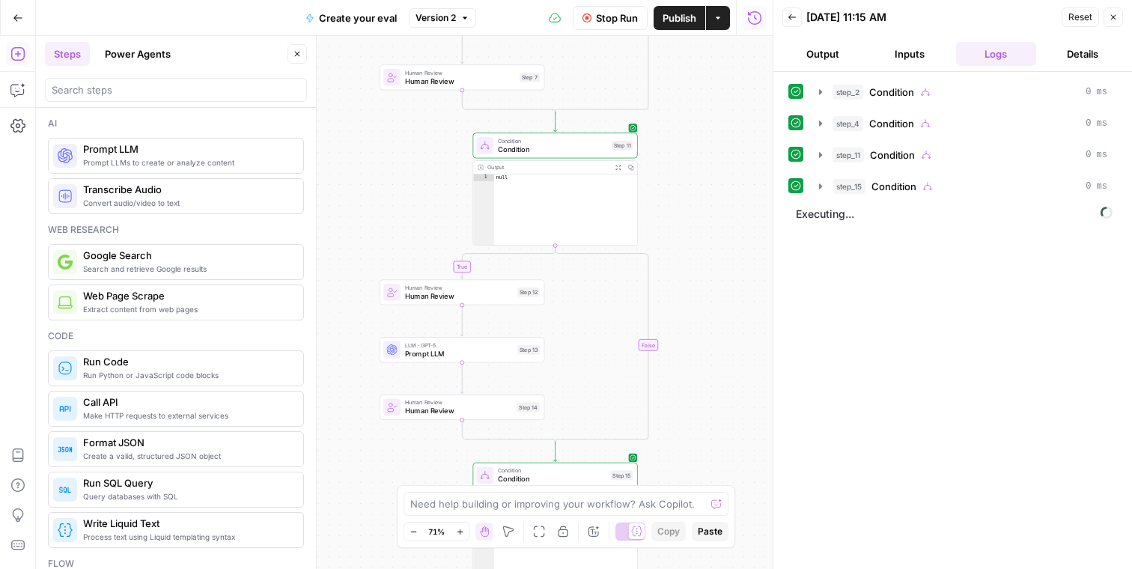
drag, startPoint x: 689, startPoint y: 150, endPoint x: 697, endPoint y: 332, distance: 182.2
click at [697, 332] on div "true true true true false false false false Workflow Set Inputs Inputs Conditio…" at bounding box center [404, 302] width 737 height 533
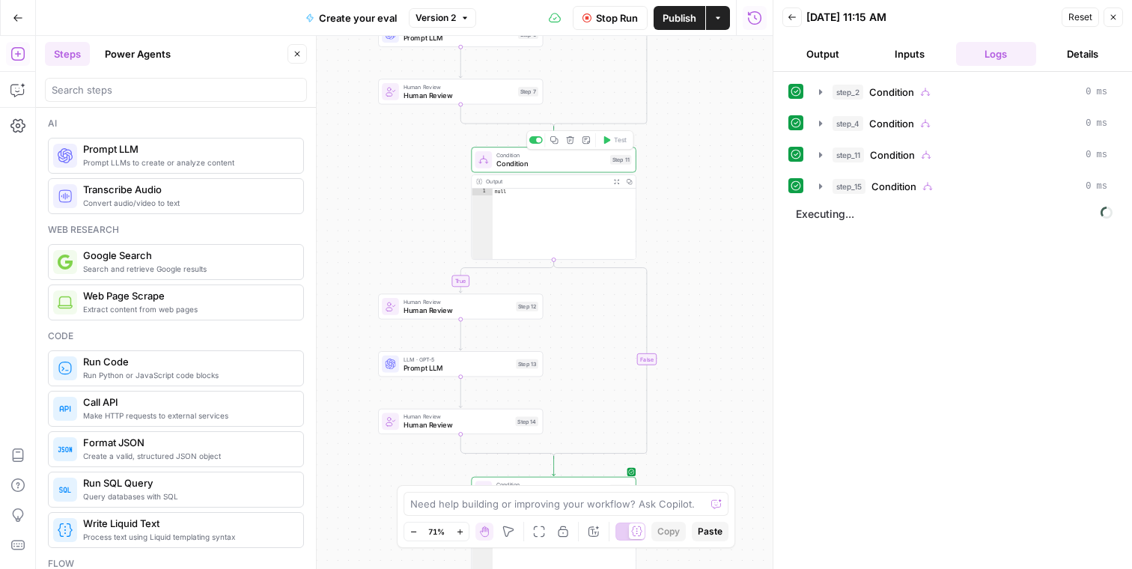
click at [556, 155] on span "Condition" at bounding box center [551, 155] width 109 height 8
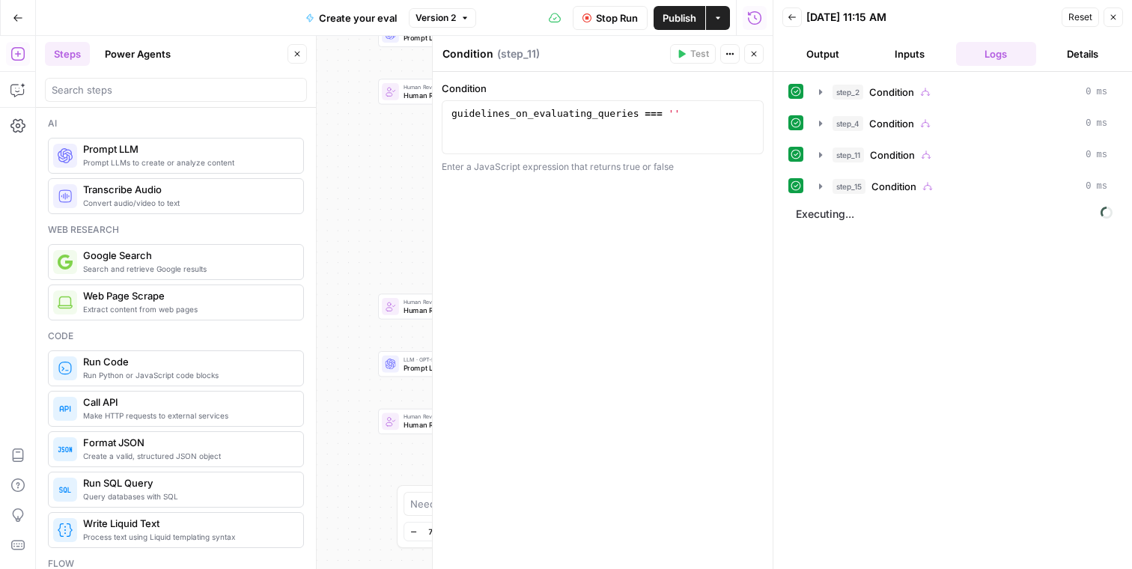
click at [756, 47] on button "Close" at bounding box center [754, 53] width 19 height 19
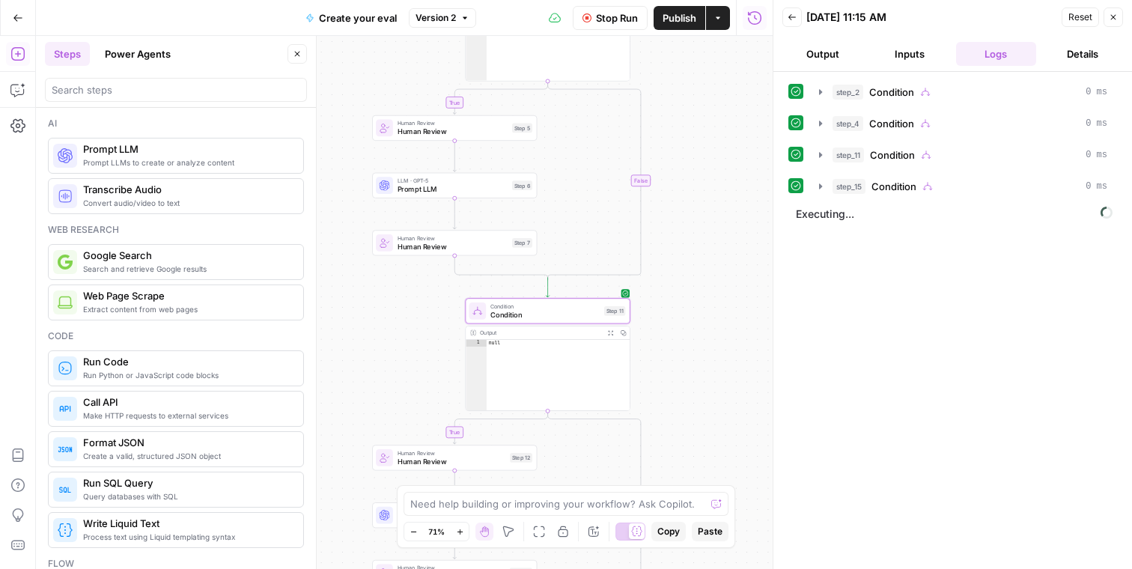
drag, startPoint x: 723, startPoint y: 252, endPoint x: 717, endPoint y: 403, distance: 151.4
click at [717, 403] on div "true true true true false false false false Workflow Set Inputs Inputs Conditio…" at bounding box center [404, 302] width 737 height 533
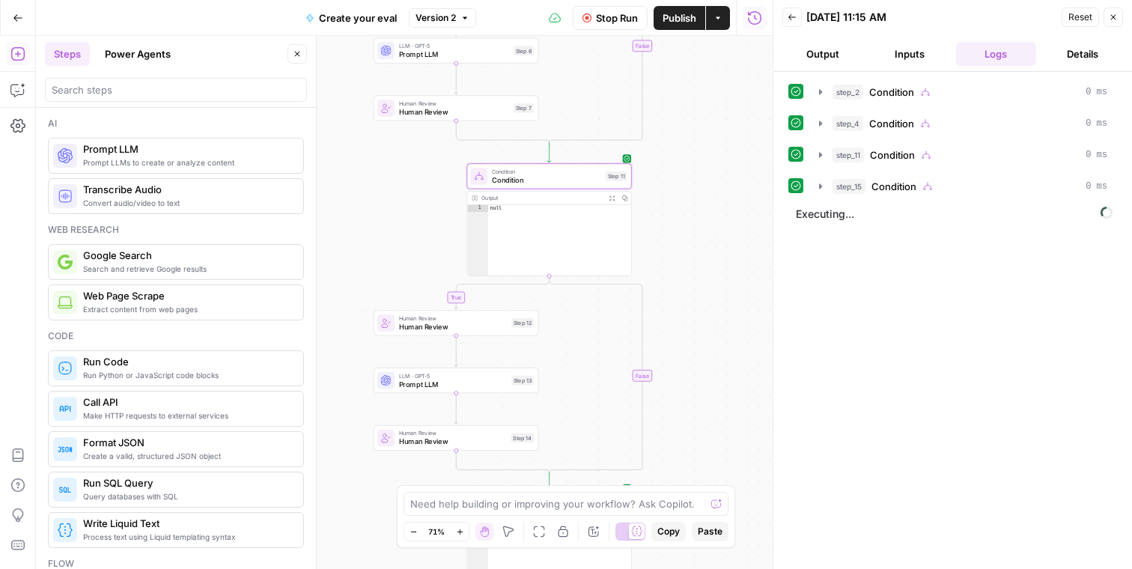
drag, startPoint x: 709, startPoint y: 267, endPoint x: 703, endPoint y: 44, distance: 222.5
click at [703, 44] on div "true true true true false false false false Workflow Set Inputs Inputs Conditio…" at bounding box center [404, 302] width 737 height 533
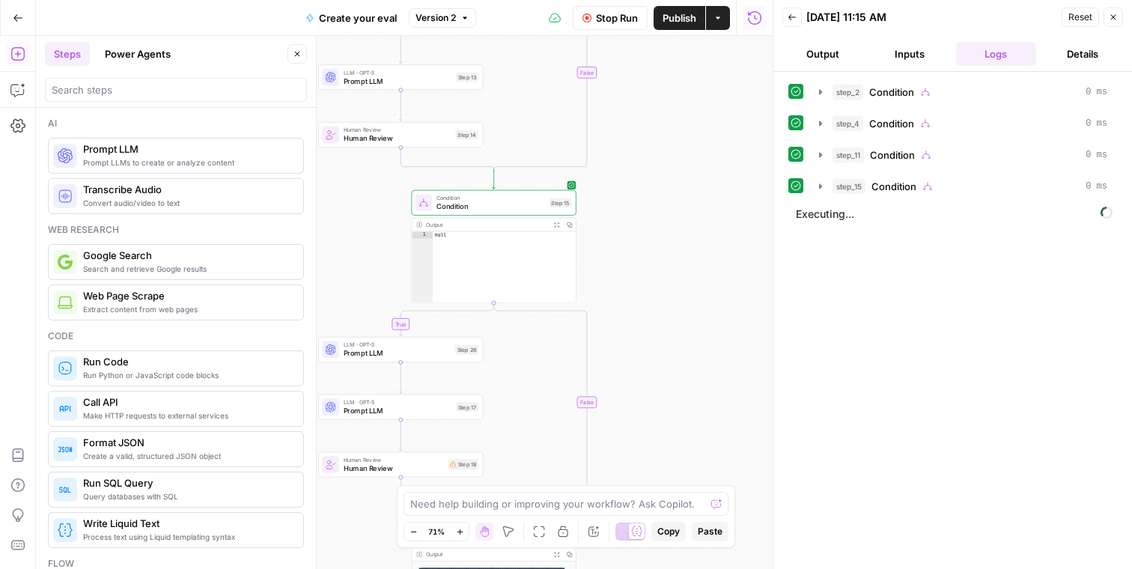
drag, startPoint x: 685, startPoint y: 177, endPoint x: 637, endPoint y: -37, distance: 219.5
click at [637, 0] on html "S Statsig New Home Browse Insights Opportunities Your Data Recent Grids SEO Blo…" at bounding box center [566, 284] width 1132 height 569
click at [480, 205] on span "Condition" at bounding box center [491, 208] width 109 height 10
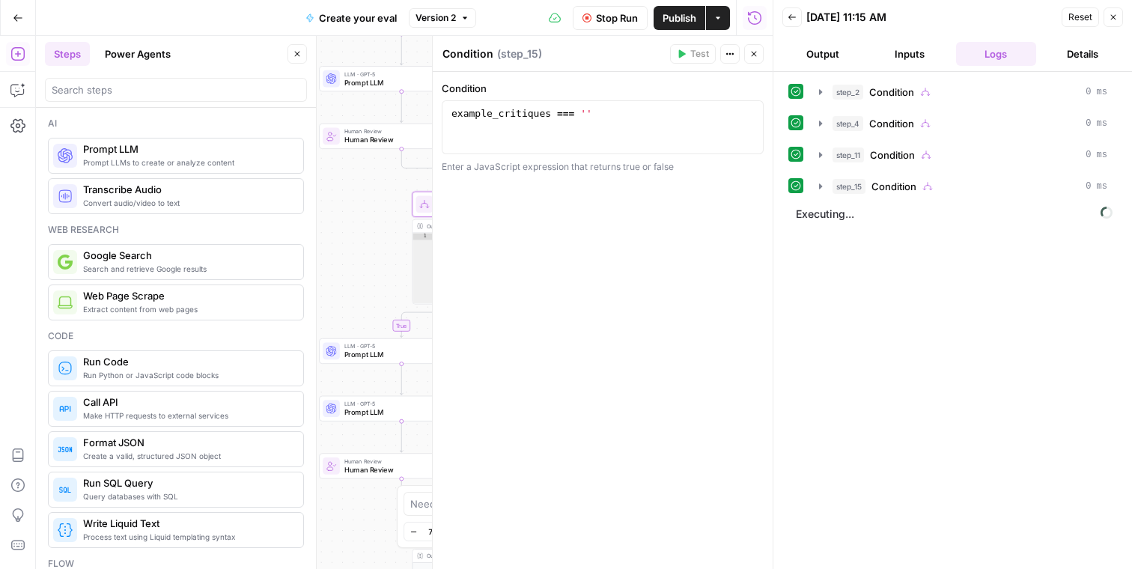
click at [364, 261] on div "true true true true false false false false Workflow Set Inputs Inputs Conditio…" at bounding box center [404, 302] width 737 height 533
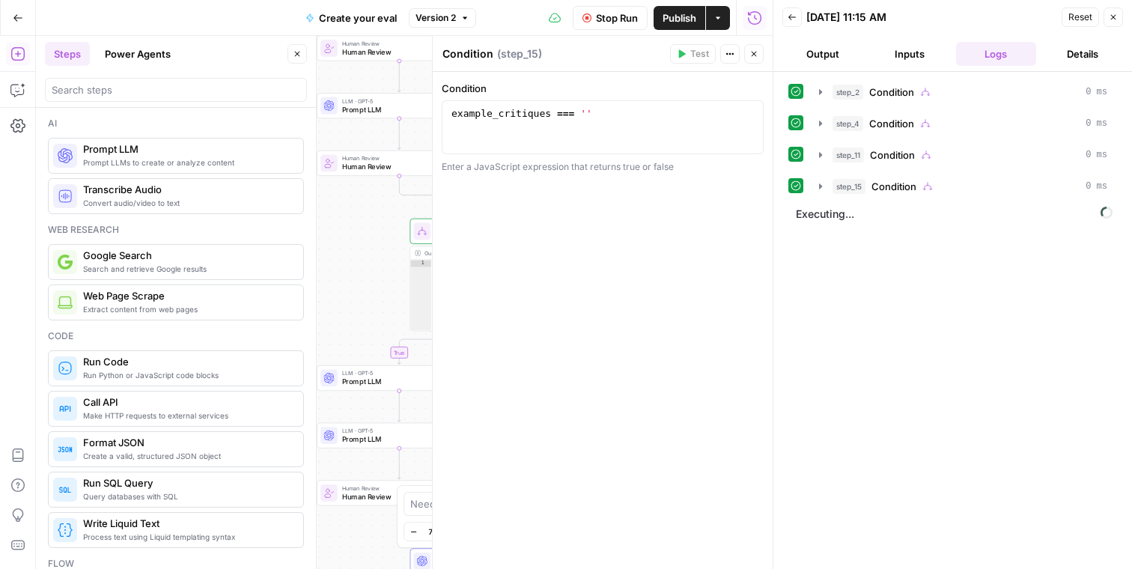
drag, startPoint x: 389, startPoint y: 231, endPoint x: 384, endPoint y: 448, distance: 217.3
click at [384, 448] on div "true true true true false false false false Workflow Set Inputs Inputs Conditio…" at bounding box center [404, 302] width 737 height 533
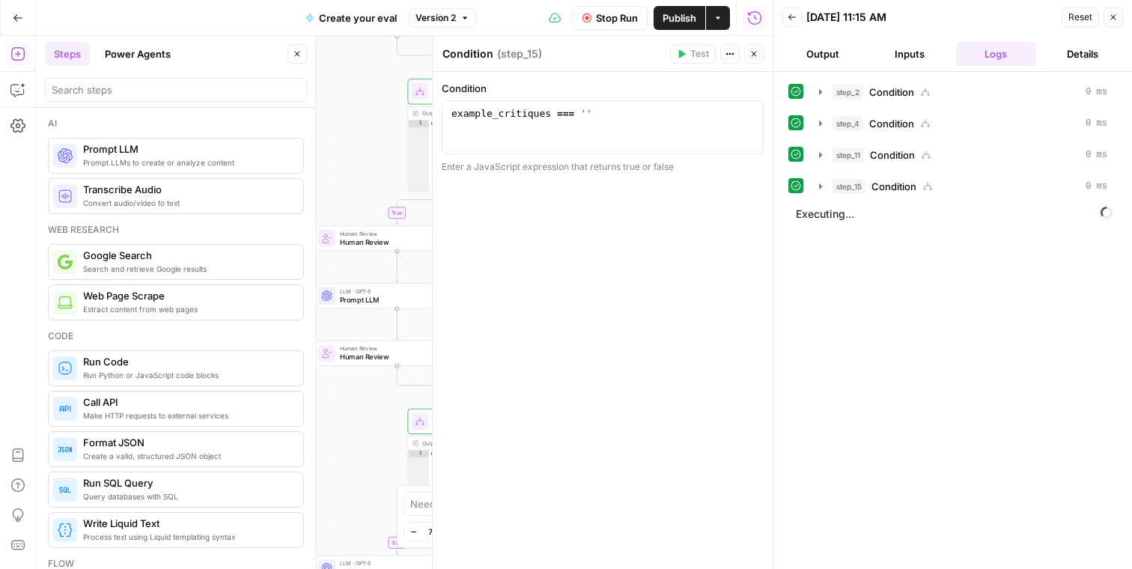
click at [751, 52] on icon "button" at bounding box center [754, 53] width 9 height 9
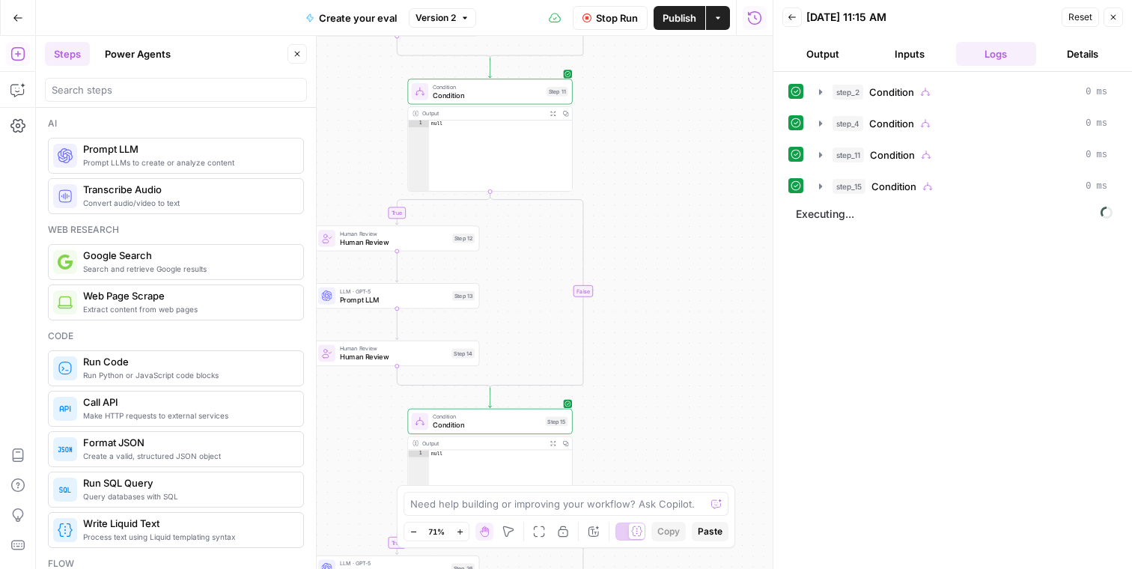
click at [888, 55] on button "Inputs" at bounding box center [910, 54] width 81 height 24
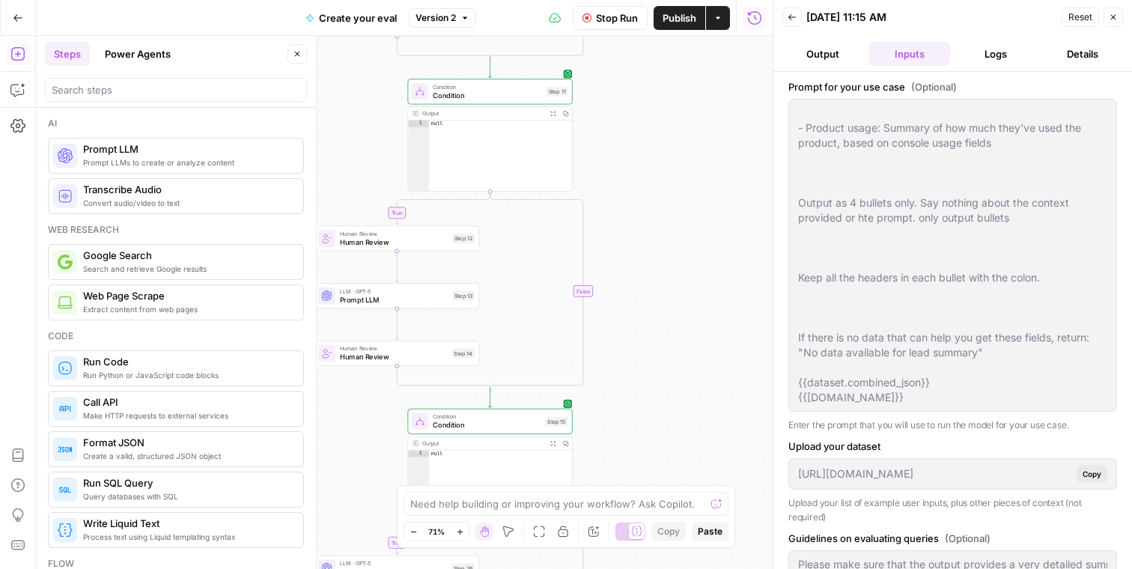
scroll to position [82, 0]
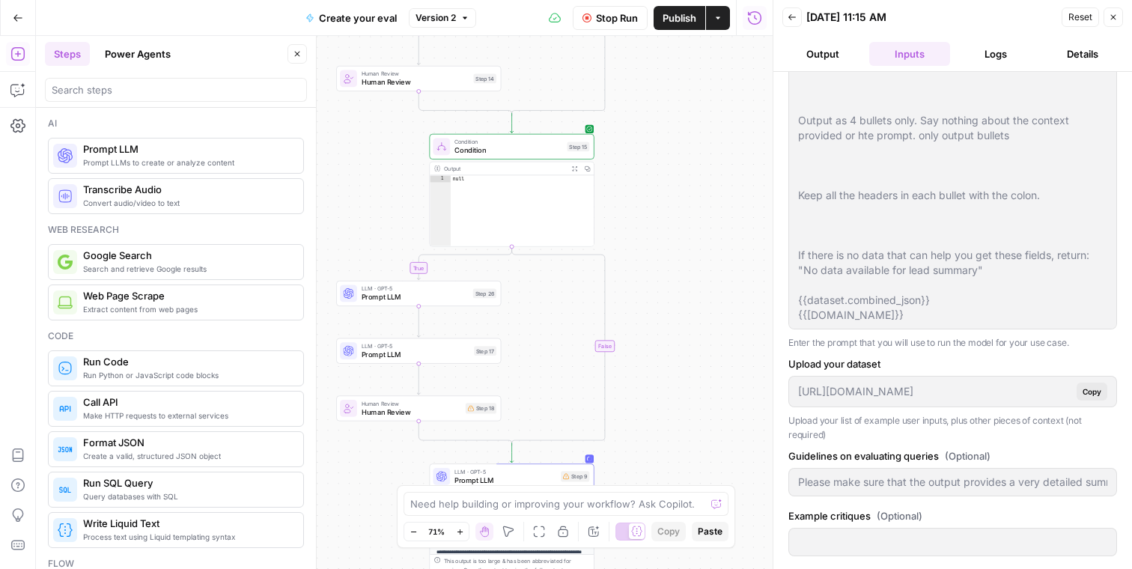
drag, startPoint x: 669, startPoint y: 401, endPoint x: 692, endPoint y: 127, distance: 275.1
click at [692, 127] on div "true true true true false false false false Workflow Set Inputs Inputs Conditio…" at bounding box center [404, 302] width 737 height 533
click at [501, 150] on span "Condition" at bounding box center [510, 151] width 109 height 10
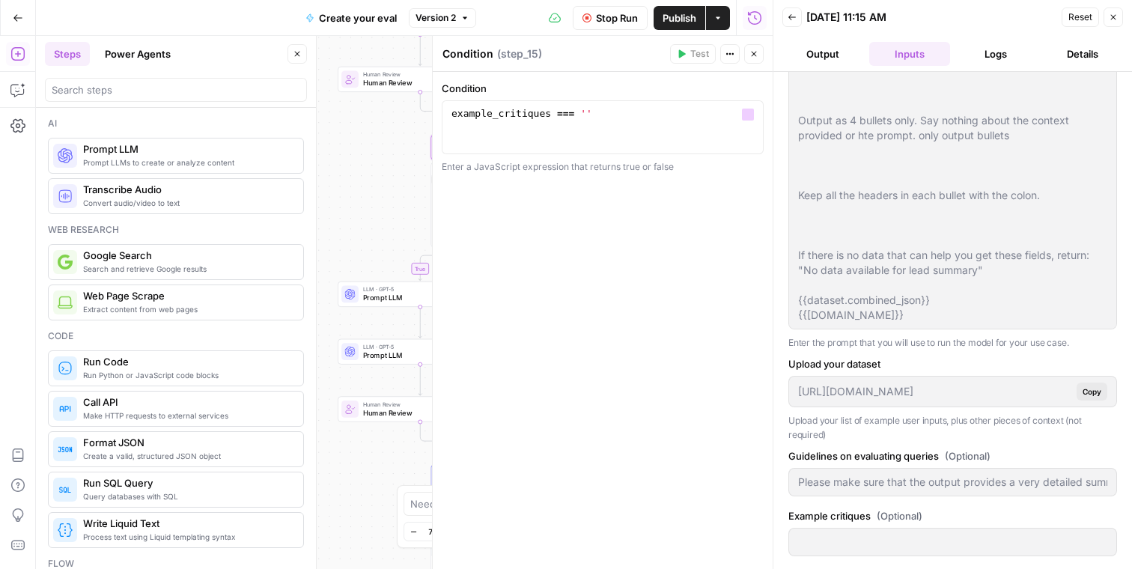
type textarea "**********"
click at [545, 112] on div "example_critiques === ''" at bounding box center [603, 140] width 309 height 67
click at [612, 22] on span "Stop Run" at bounding box center [617, 17] width 42 height 15
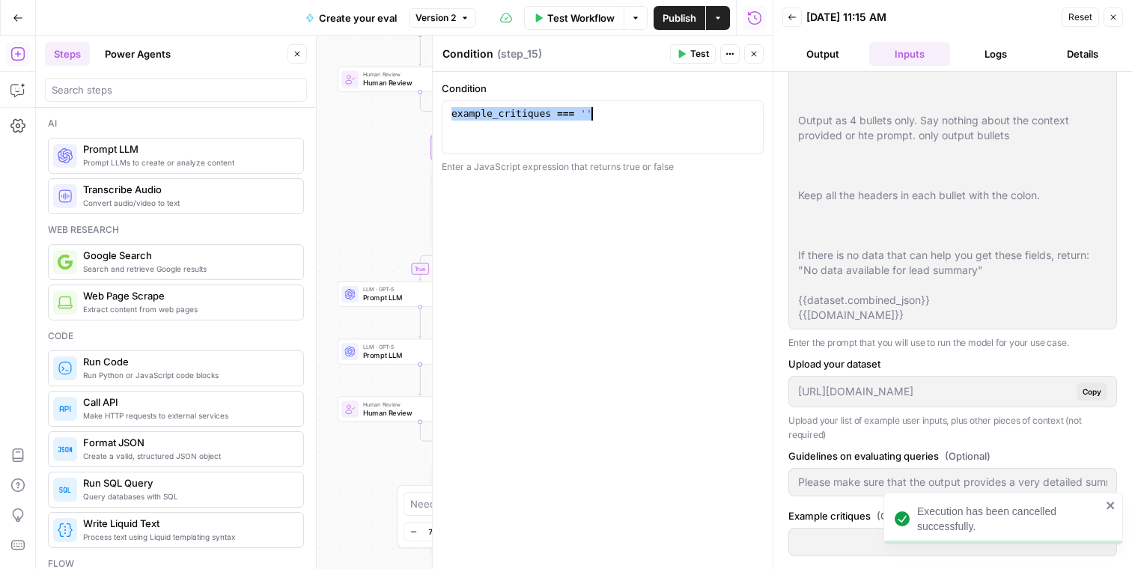
click at [549, 110] on div "example_critiques === ''" at bounding box center [603, 140] width 309 height 67
paste textarea
type textarea "**********"
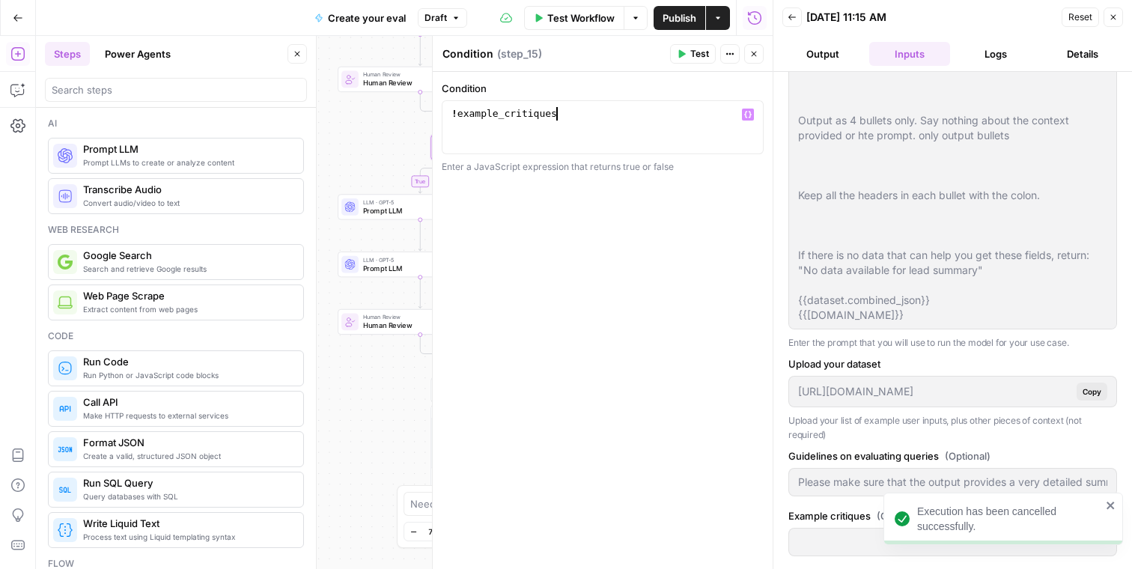
click at [691, 49] on span "Test" at bounding box center [700, 53] width 19 height 13
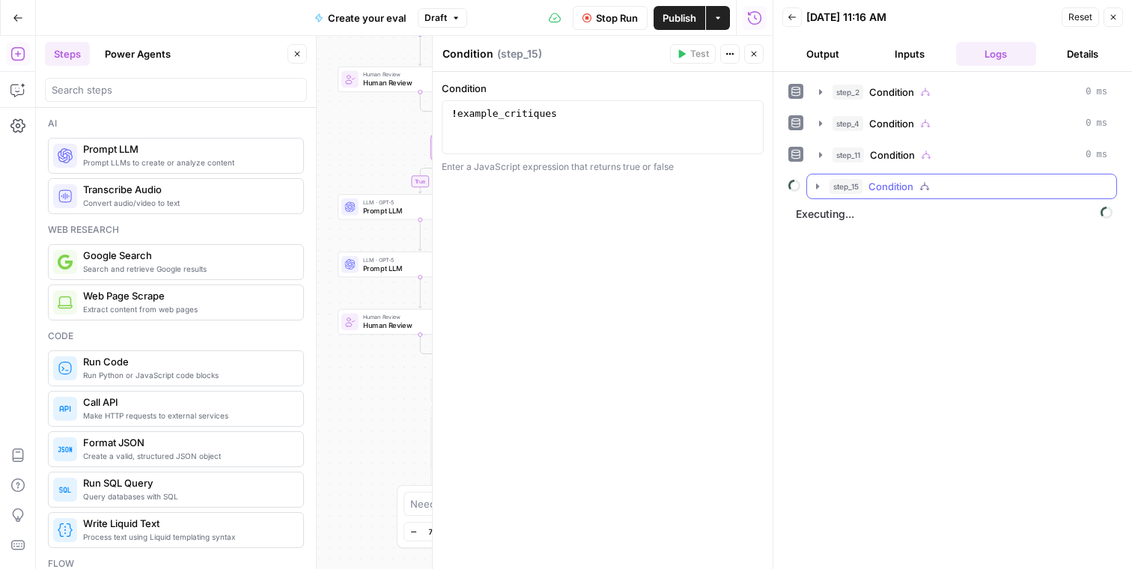
click at [813, 186] on icon "button" at bounding box center [818, 187] width 12 height 12
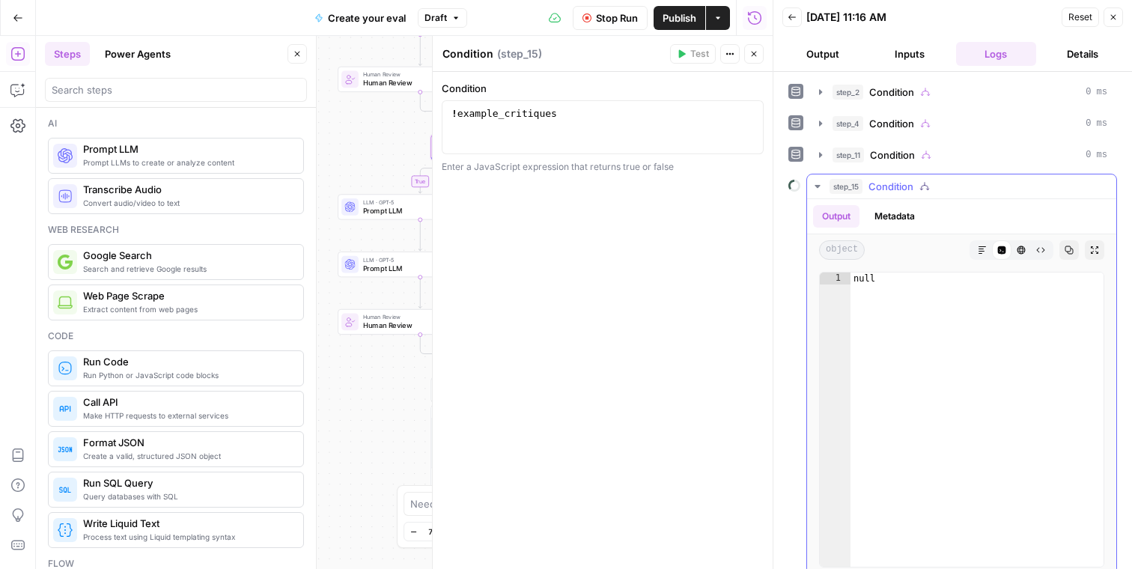
click at [822, 187] on icon "button" at bounding box center [818, 187] width 12 height 12
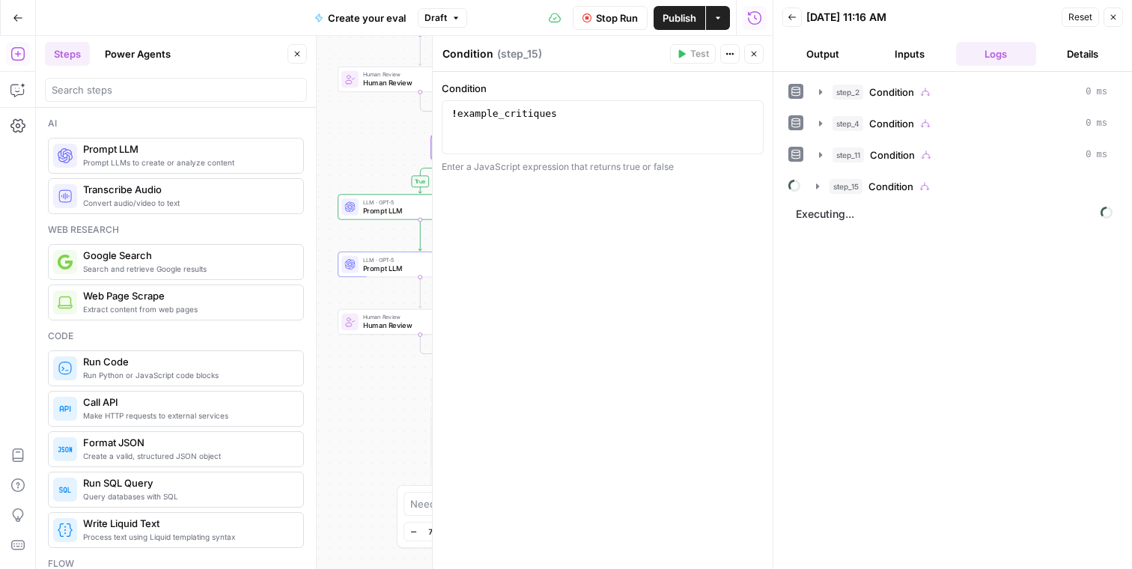
click at [616, 129] on div "! example_critiques" at bounding box center [603, 140] width 309 height 67
click at [598, 12] on span "Stop Run" at bounding box center [617, 17] width 42 height 15
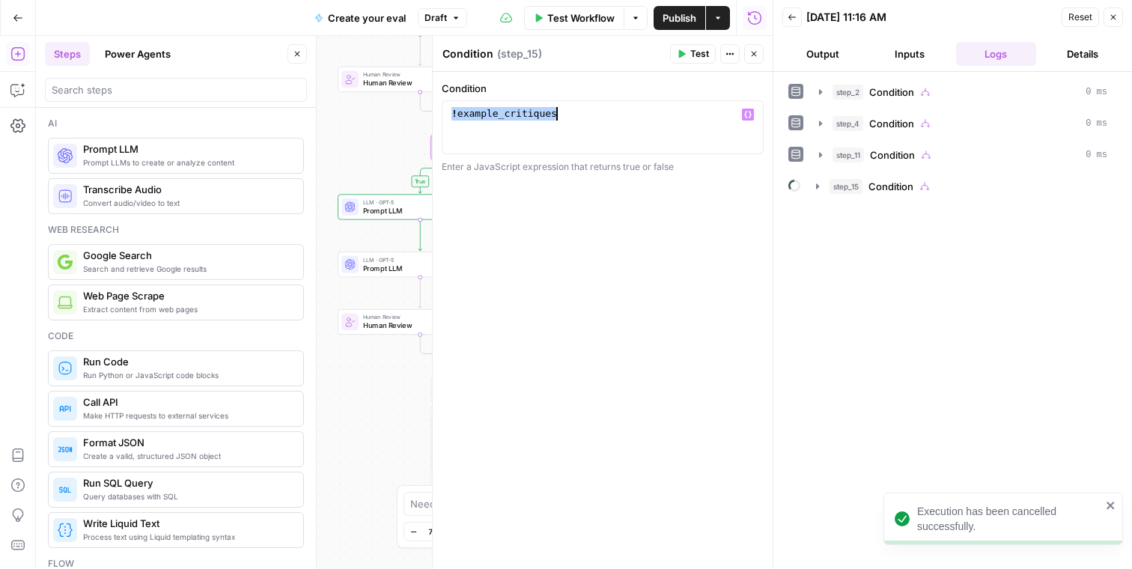
click at [678, 124] on div "! example_critiques" at bounding box center [603, 140] width 309 height 67
click at [1106, 23] on button "Close" at bounding box center [1113, 16] width 19 height 19
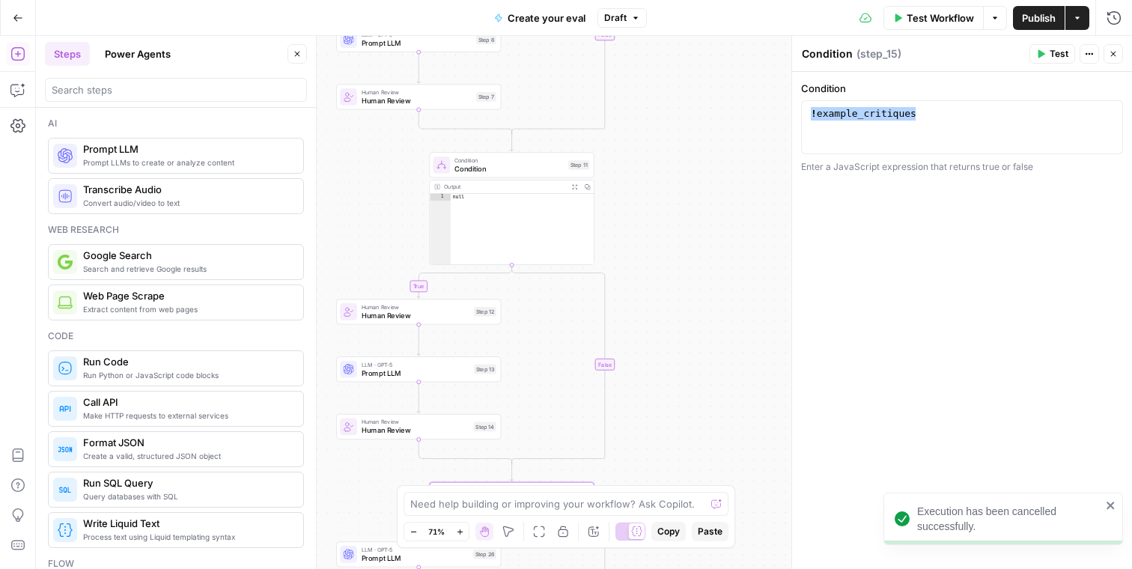
drag, startPoint x: 651, startPoint y: 160, endPoint x: 643, endPoint y: 527, distance: 366.3
click at [643, 527] on body "Execution has been cancelled successfully. S Statsig New Home Browse Insights O…" at bounding box center [566, 284] width 1132 height 569
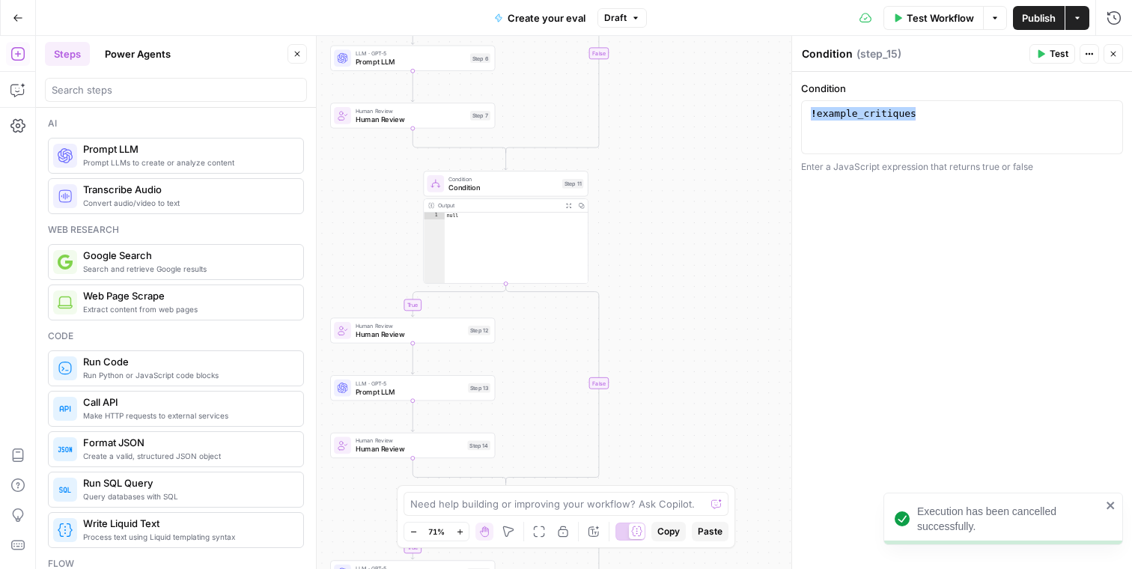
click at [494, 186] on span "Condition" at bounding box center [503, 187] width 109 height 10
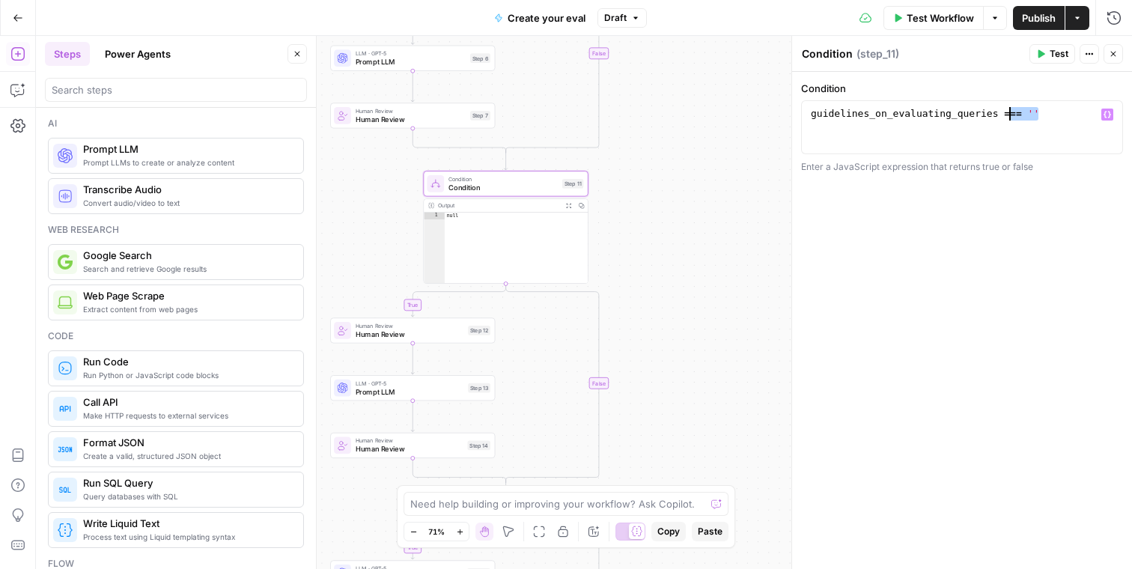
drag, startPoint x: 1046, startPoint y: 109, endPoint x: 999, endPoint y: 108, distance: 46.5
click at [999, 108] on div "guidelines_on_evaluating_queries === ''" at bounding box center [962, 140] width 309 height 67
click at [813, 113] on div "guidelines_on_evaluating_queries" at bounding box center [962, 140] width 309 height 67
type textarea "**********"
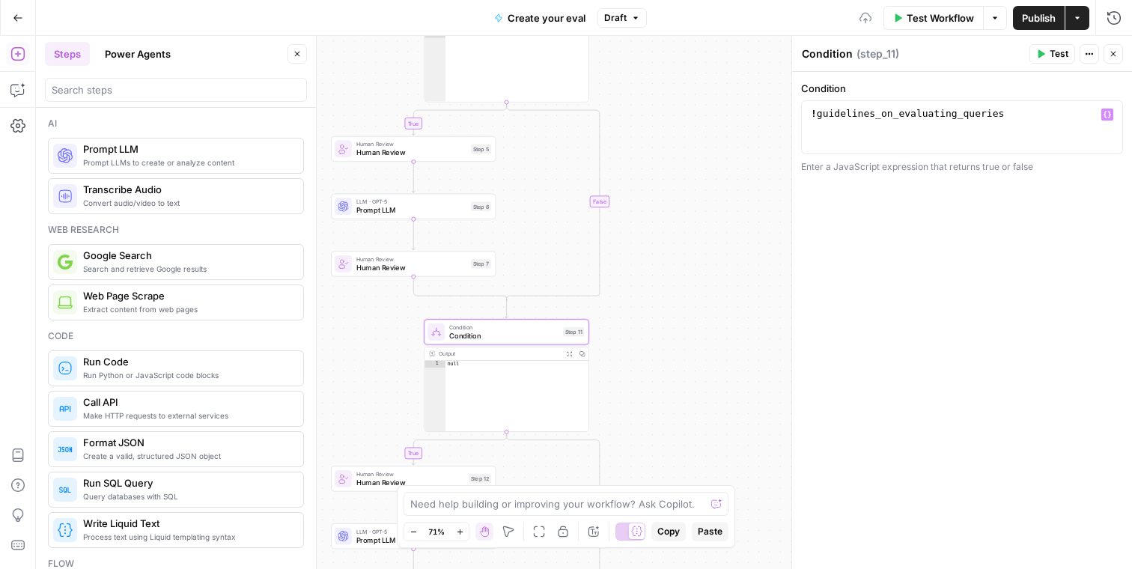
drag, startPoint x: 687, startPoint y: 153, endPoint x: 689, endPoint y: 366, distance: 212.7
click at [689, 366] on div "true true true true false false false false Workflow Set Inputs Inputs Conditio…" at bounding box center [584, 302] width 1097 height 533
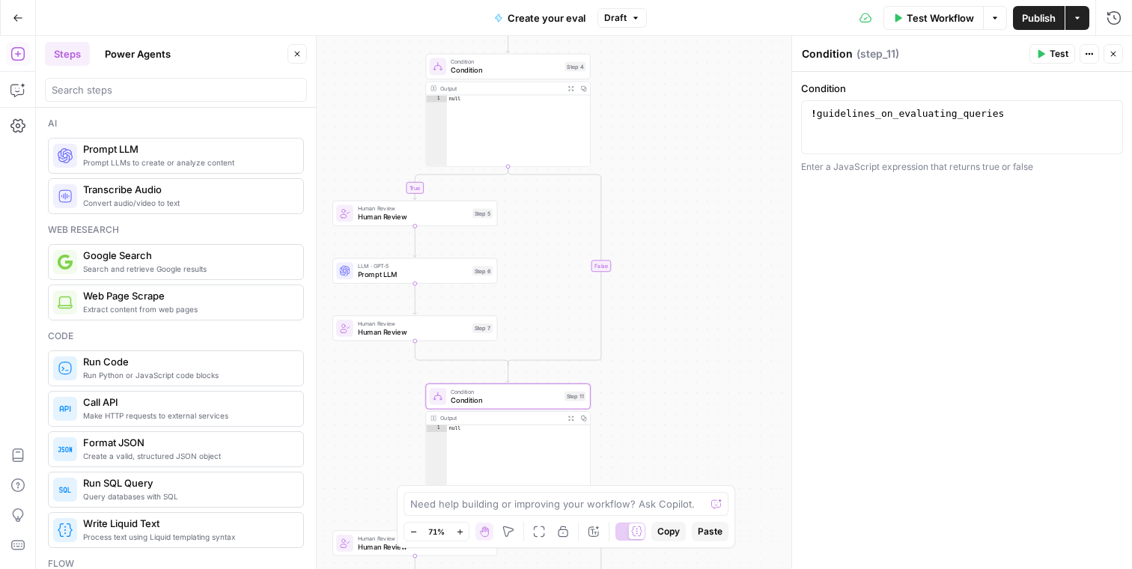
drag, startPoint x: 689, startPoint y: 219, endPoint x: 689, endPoint y: 235, distance: 16.5
click at [689, 231] on div "true true true true false false false false Workflow Set Inputs Inputs Conditio…" at bounding box center [584, 302] width 1097 height 533
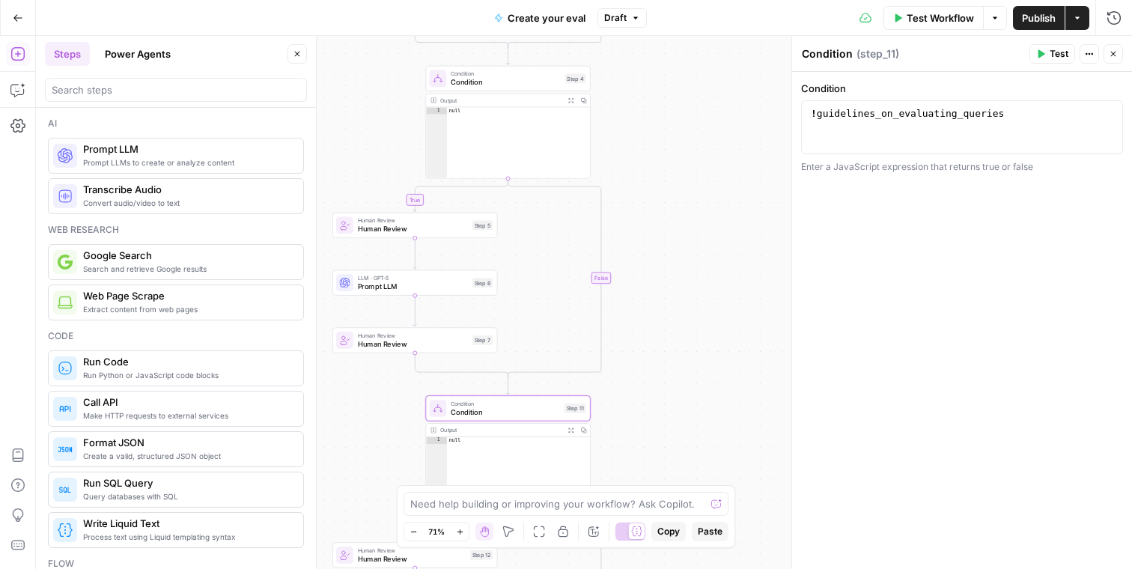
click at [506, 79] on span "Condition" at bounding box center [506, 82] width 110 height 10
click at [808, 109] on div "upload_your_dataset === ''" at bounding box center [962, 140] width 309 height 67
drag, startPoint x: 1017, startPoint y: 113, endPoint x: 930, endPoint y: 110, distance: 86.9
click at [930, 110] on div "! upload_your_dataset === ''" at bounding box center [962, 140] width 309 height 67
type textarea "**********"
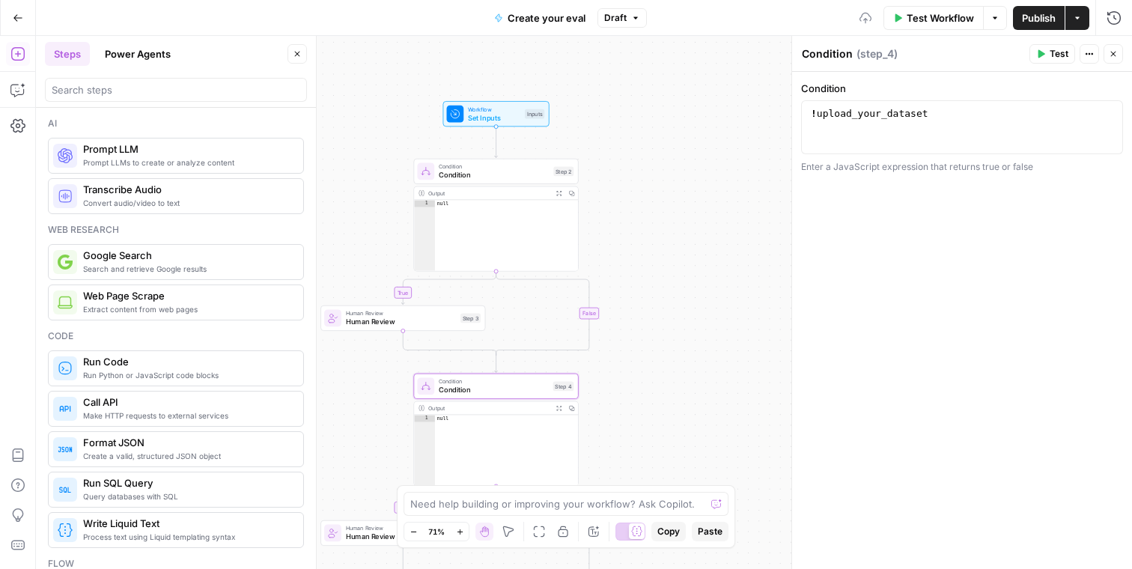
drag, startPoint x: 704, startPoint y: 151, endPoint x: 692, endPoint y: 459, distance: 308.1
click at [692, 459] on div "true true true true false false false false Workflow Set Inputs Inputs Conditio…" at bounding box center [584, 302] width 1097 height 533
click at [477, 173] on span "Condition" at bounding box center [494, 175] width 111 height 10
click at [807, 112] on div "1 use_case === '' XXXXXXXXXXXXXXXXXXXXXXXXXXXXXXXXXXXXXXXXXXXXXXXXXXXXXXXXXXXXX…" at bounding box center [962, 127] width 322 height 54
click at [812, 112] on div "use_case === ''" at bounding box center [962, 140] width 309 height 67
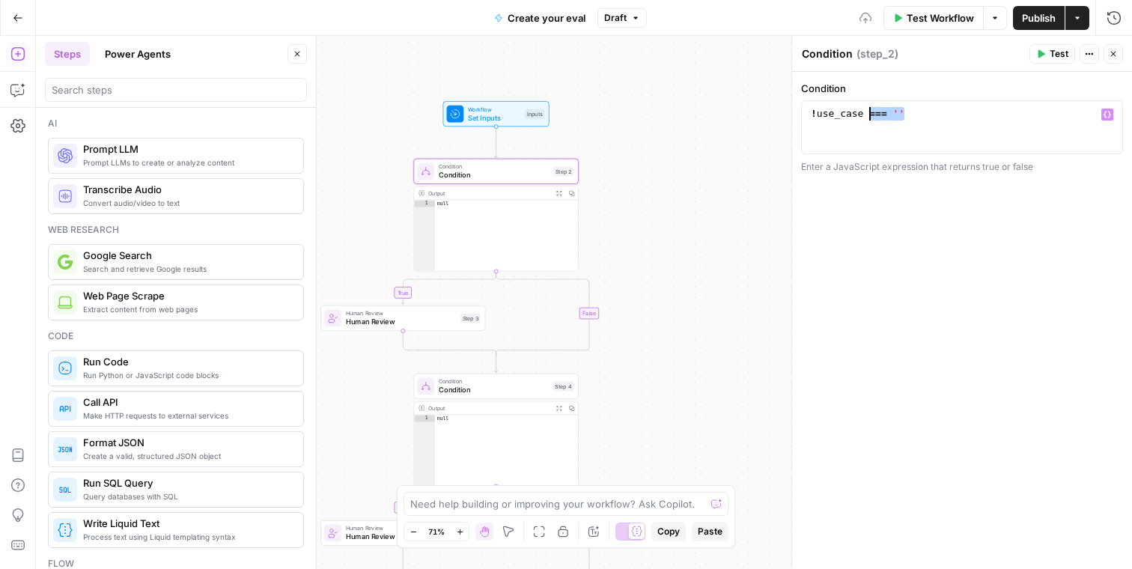
drag, startPoint x: 946, startPoint y: 123, endPoint x: 867, endPoint y: 110, distance: 80.4
click at [867, 110] on div "! use_case === ''" at bounding box center [962, 140] width 309 height 67
click at [885, 127] on div "! use_case" at bounding box center [962, 140] width 309 height 67
type textarea "*********"
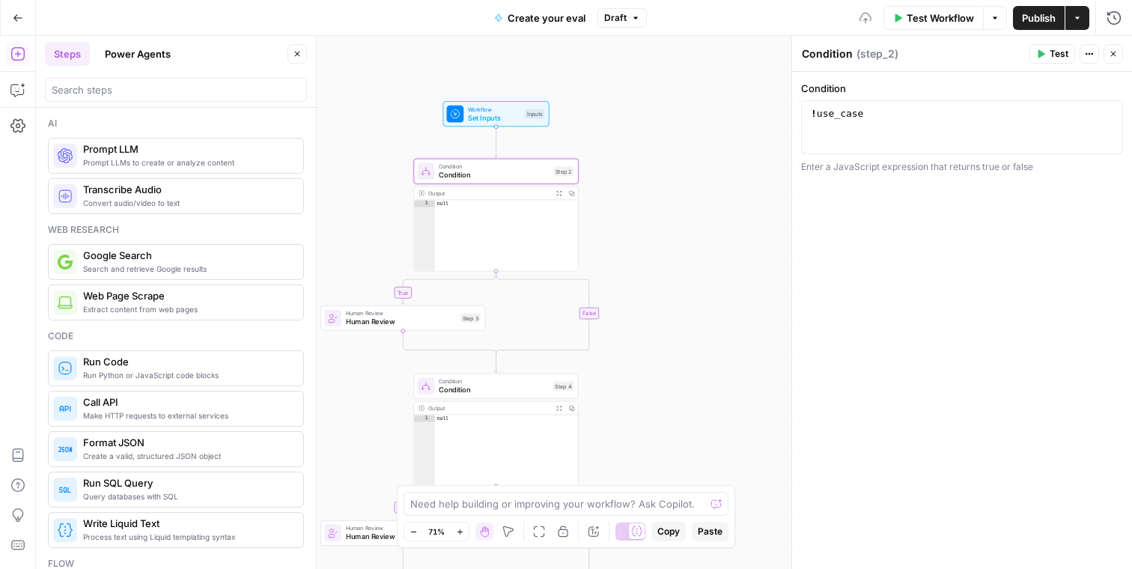
click at [727, 217] on div "true true true true false false false false Workflow Set Inputs Inputs Conditio…" at bounding box center [584, 302] width 1097 height 533
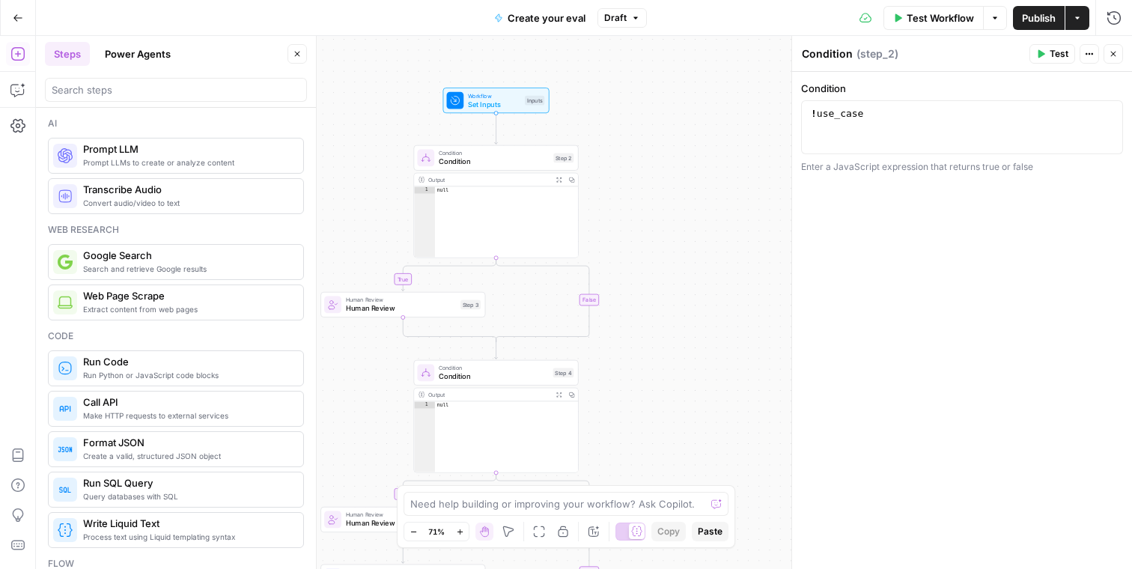
drag, startPoint x: 715, startPoint y: 269, endPoint x: 715, endPoint y: 199, distance: 69.7
click at [715, 199] on div "true true true true false false false false Workflow Set Inputs Inputs Conditio…" at bounding box center [584, 302] width 1097 height 533
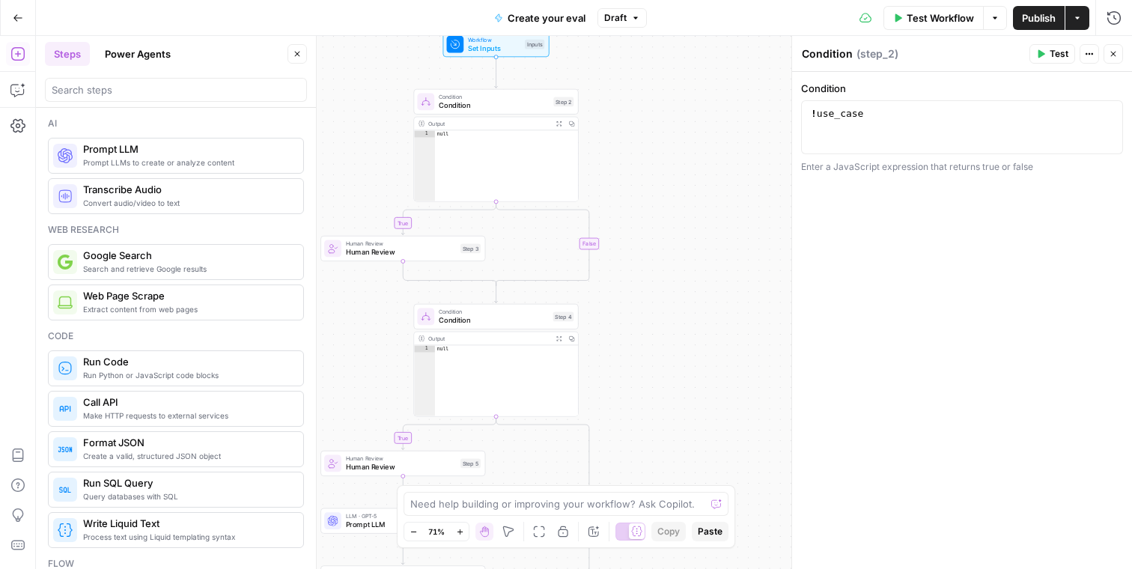
click at [780, 289] on div "true true true true false false false false Workflow Set Inputs Inputs Conditio…" at bounding box center [584, 302] width 1097 height 533
click at [799, 241] on body "S Statsig New Home Browse Insights Opportunities Your Data Recent Grids SEO Blo…" at bounding box center [566, 284] width 1132 height 569
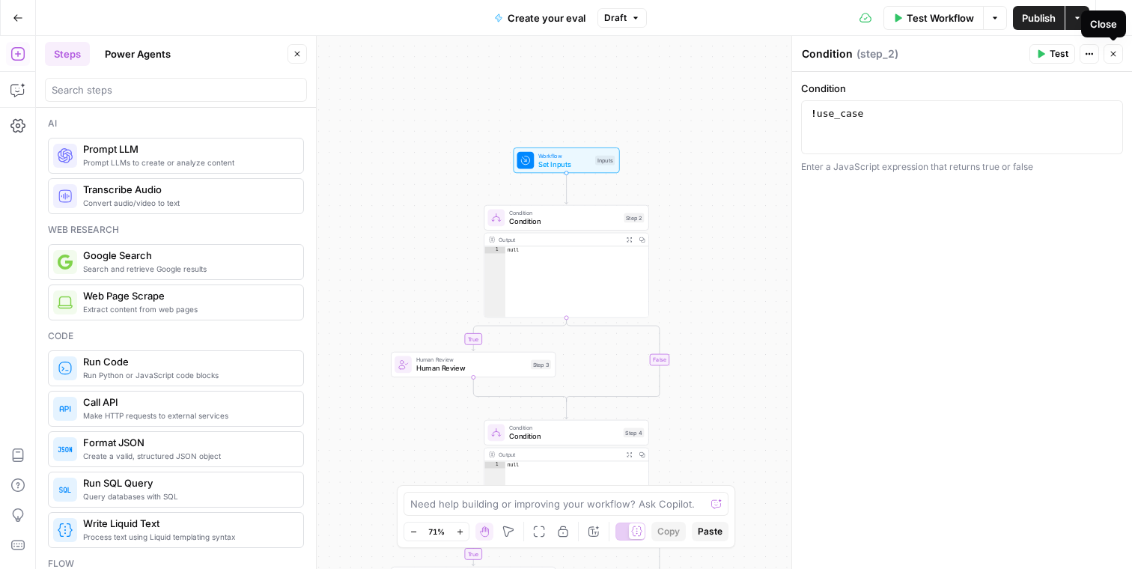
click at [1116, 54] on icon "button" at bounding box center [1113, 53] width 9 height 9
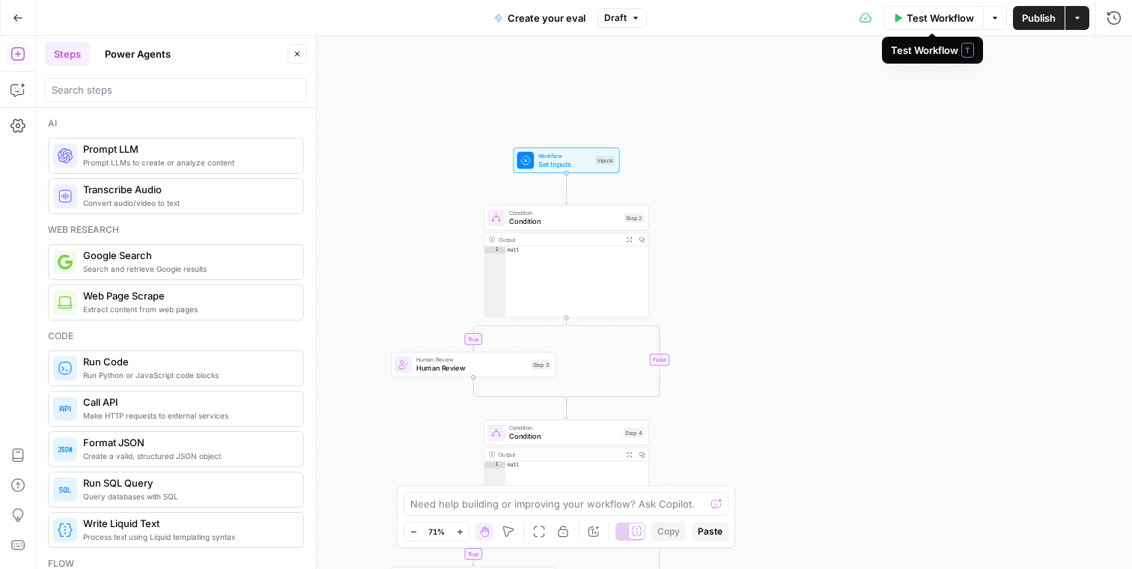
click at [924, 19] on span "Test Workflow" at bounding box center [940, 17] width 67 height 15
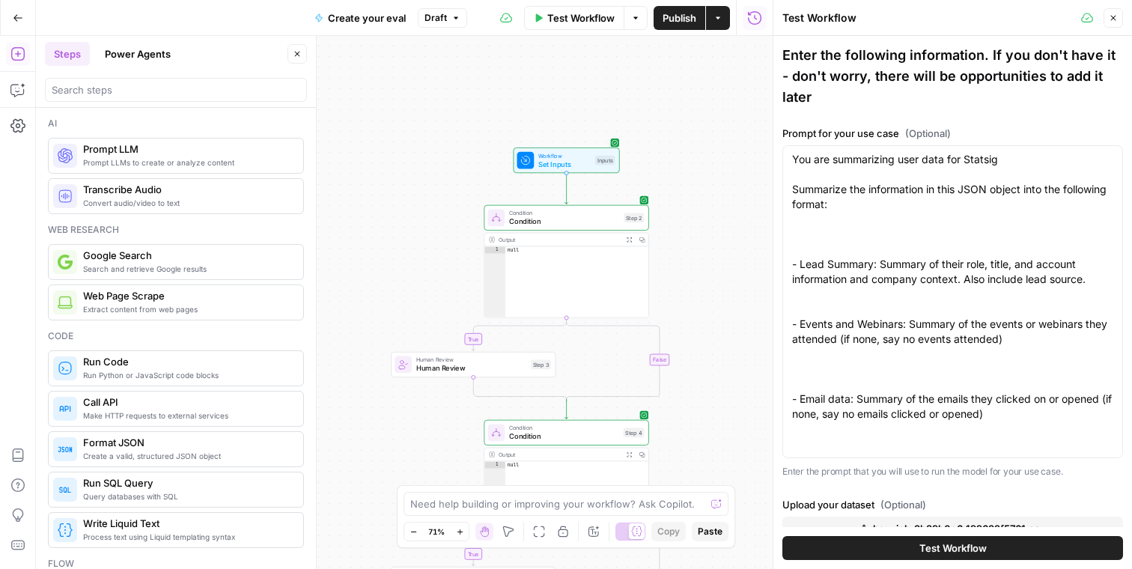
scroll to position [166, 0]
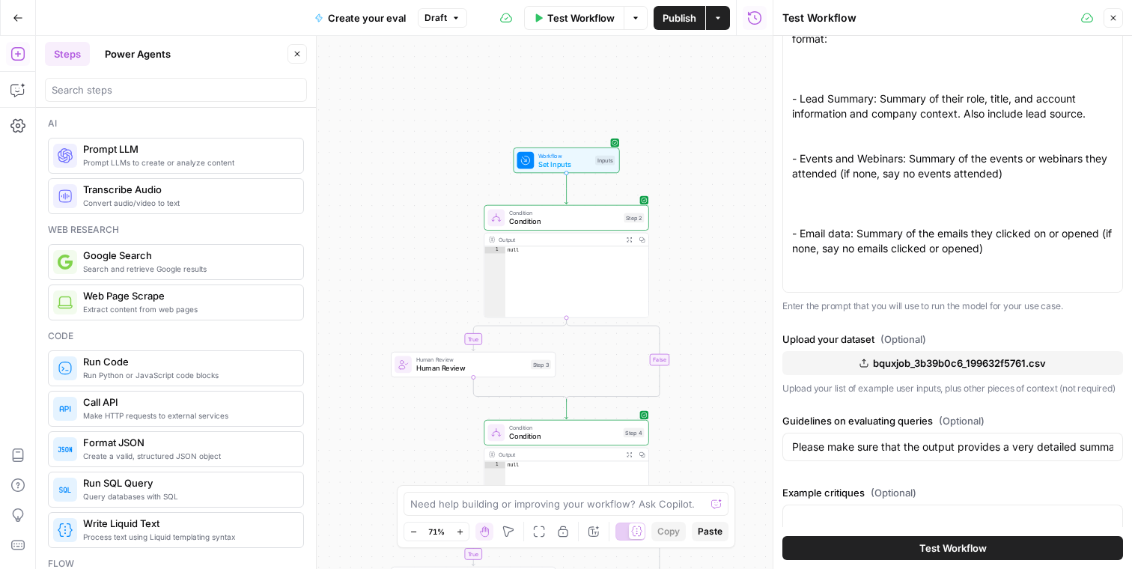
click at [890, 548] on button "Test Workflow" at bounding box center [953, 548] width 341 height 24
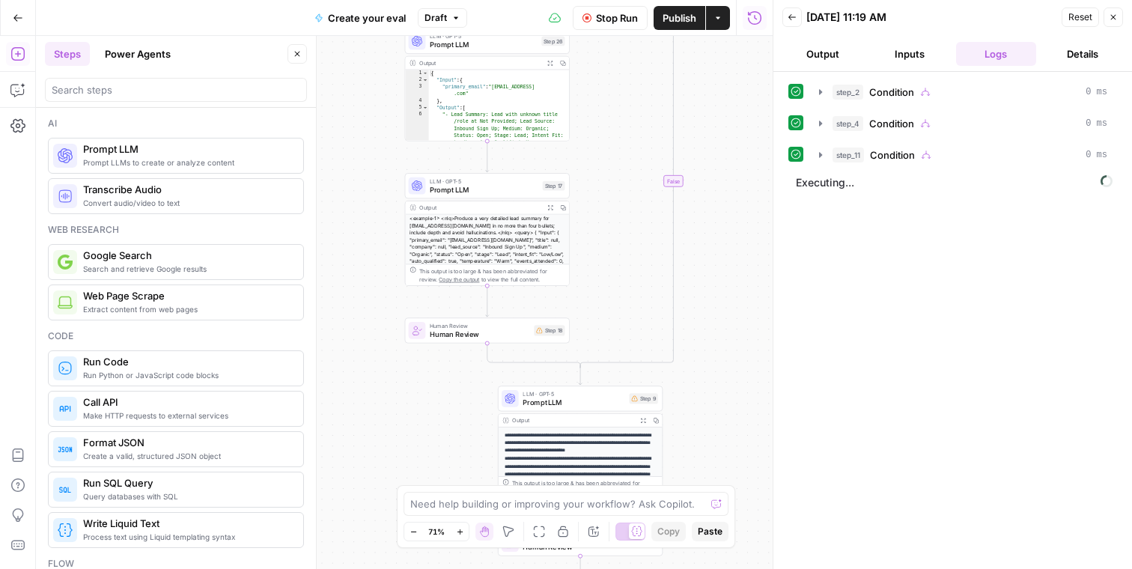
click at [930, 61] on button "Inputs" at bounding box center [910, 54] width 81 height 24
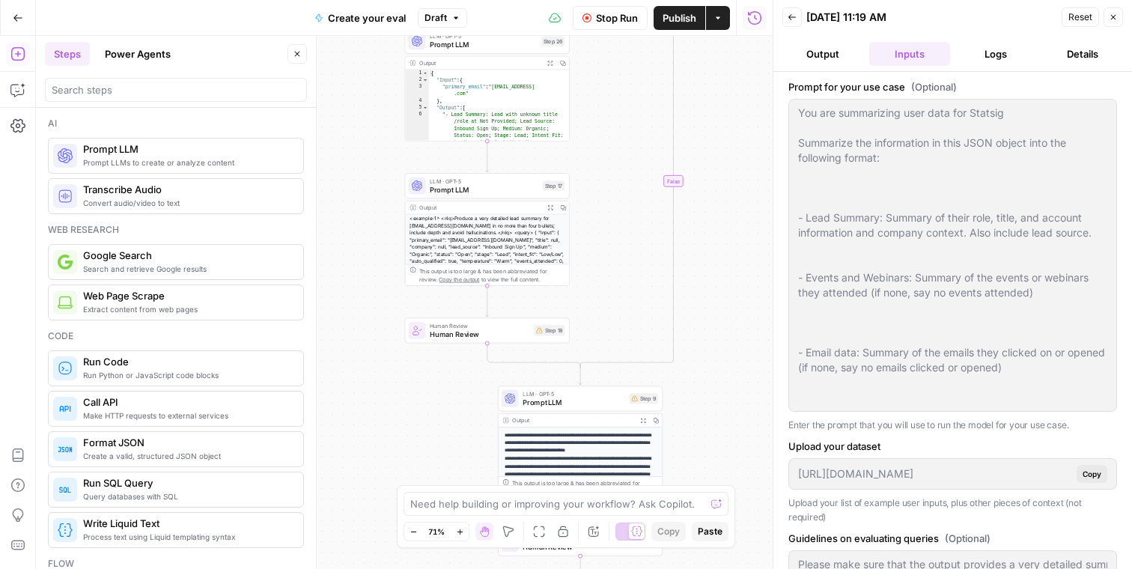
click at [1083, 51] on button "Details" at bounding box center [1083, 54] width 81 height 24
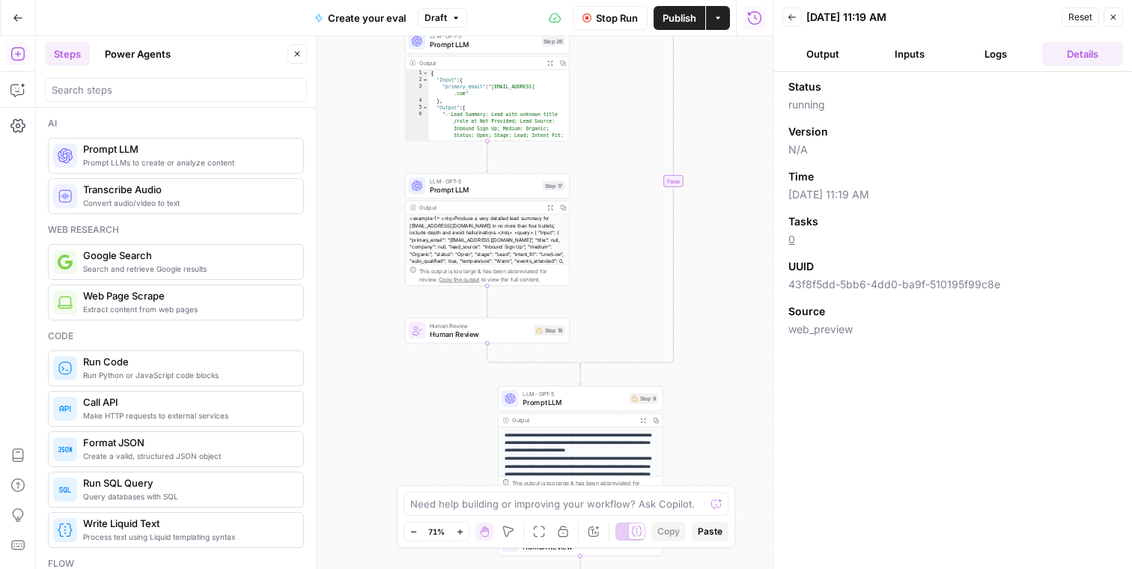
click at [960, 51] on button "Logs" at bounding box center [996, 54] width 81 height 24
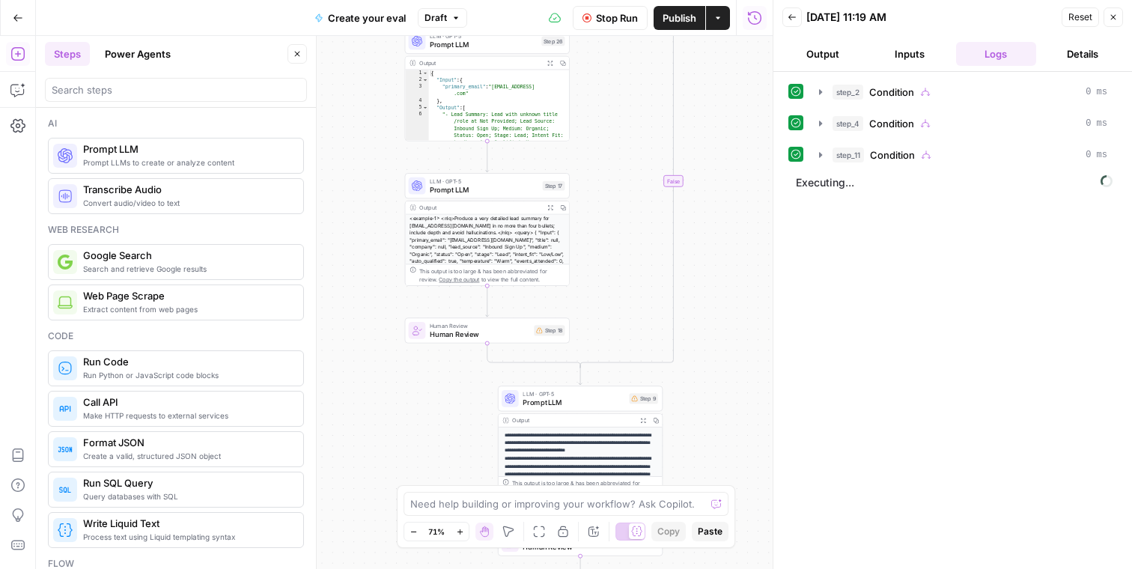
click at [826, 58] on button "Output" at bounding box center [823, 54] width 81 height 24
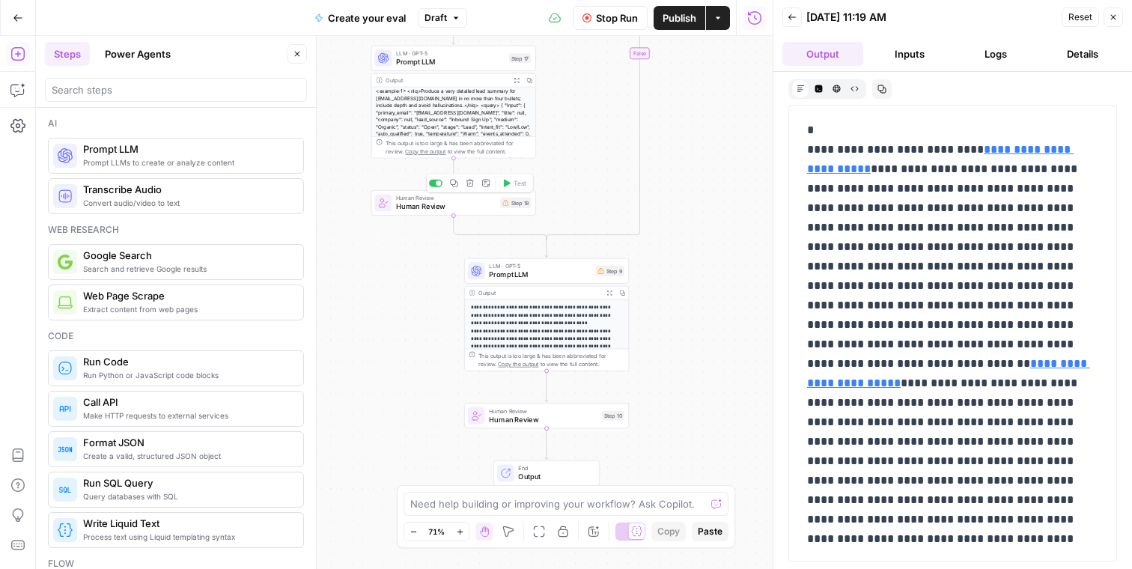
click at [442, 215] on div "Human Review Human Review Step 18 Copy step Delete step Add Note Test" at bounding box center [454, 202] width 165 height 25
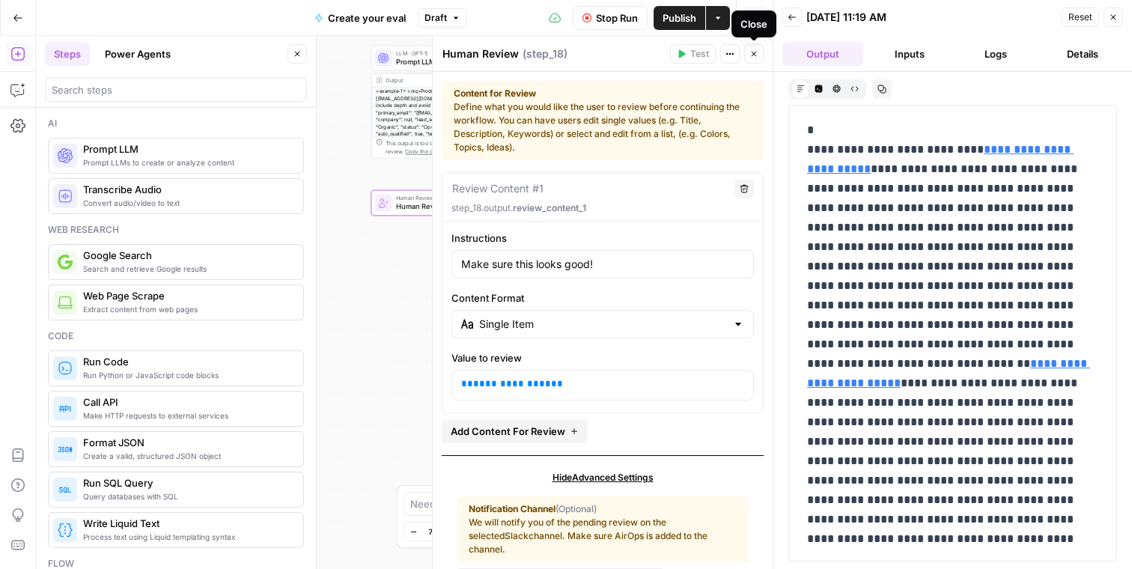
click at [748, 53] on button "Close" at bounding box center [754, 53] width 19 height 19
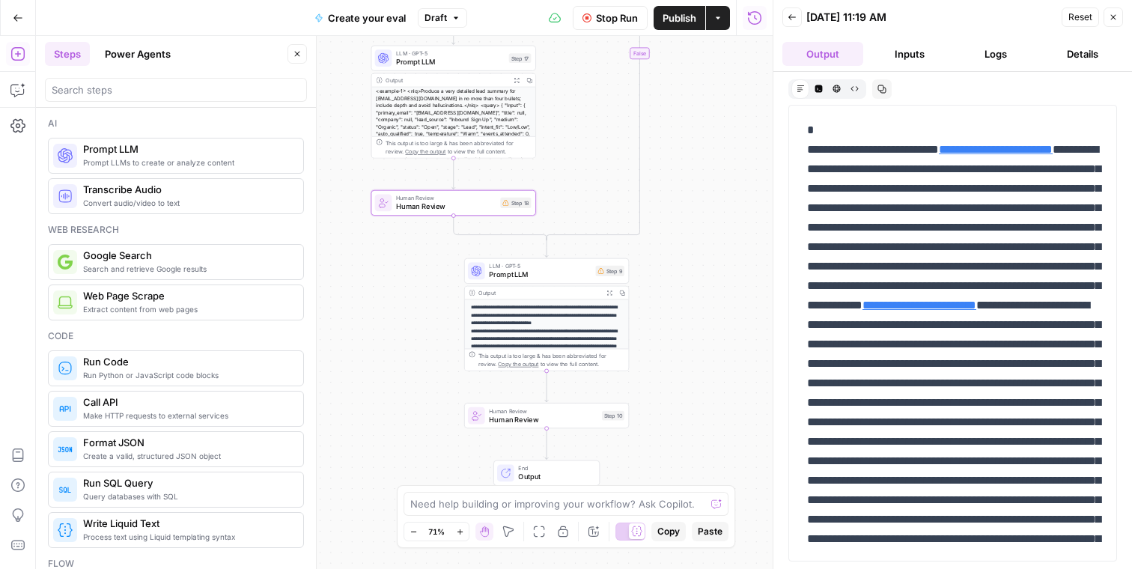
click at [915, 56] on button "Inputs" at bounding box center [910, 54] width 81 height 24
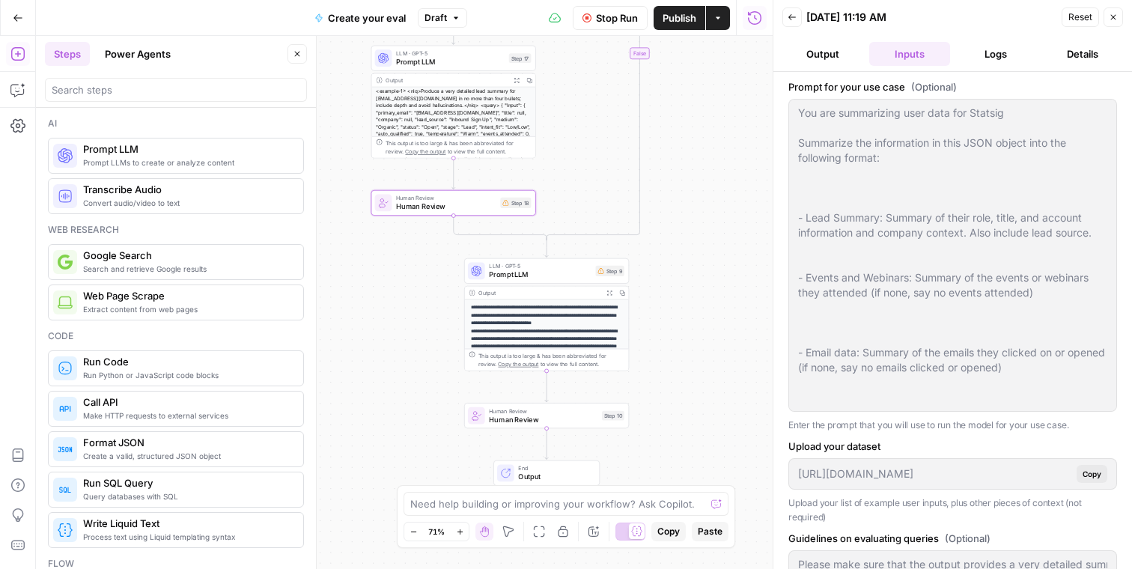
click at [485, 210] on span "Human Review" at bounding box center [446, 206] width 100 height 10
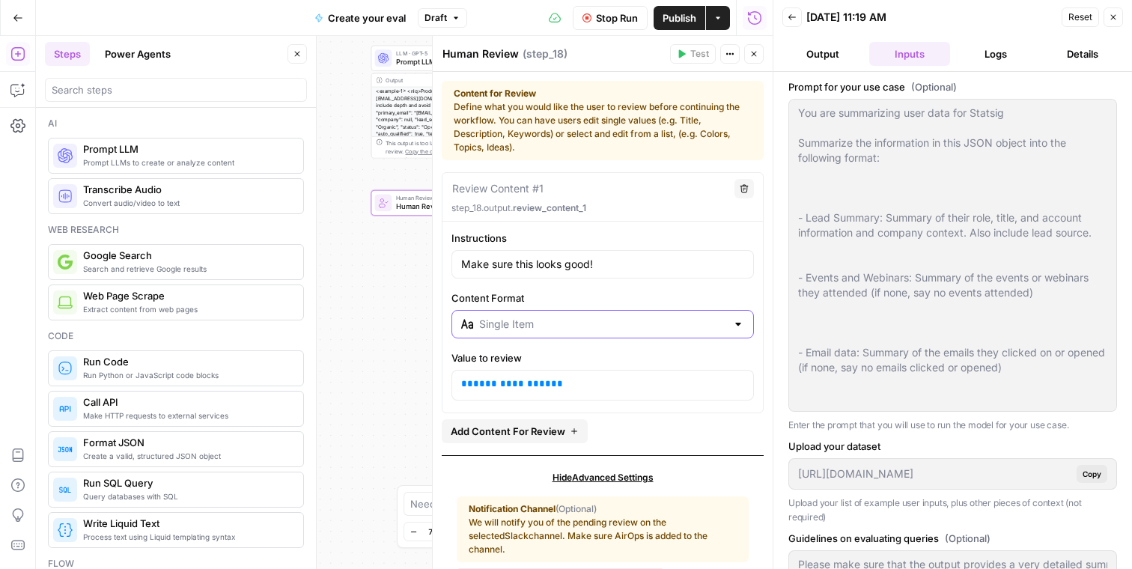
click at [592, 324] on input "Content Format" at bounding box center [602, 324] width 247 height 15
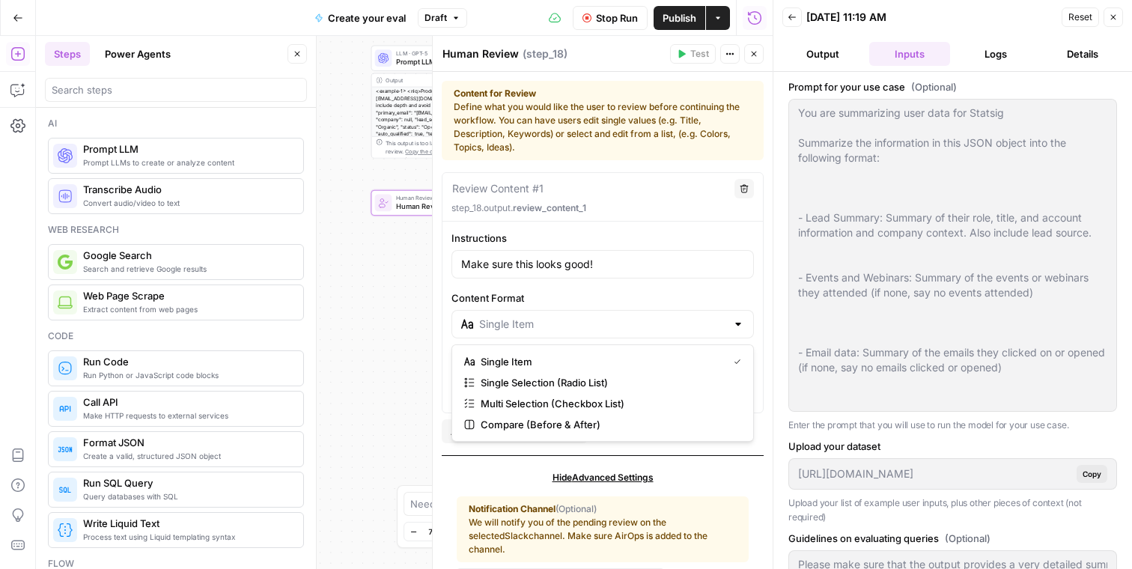
type input "Single Item"
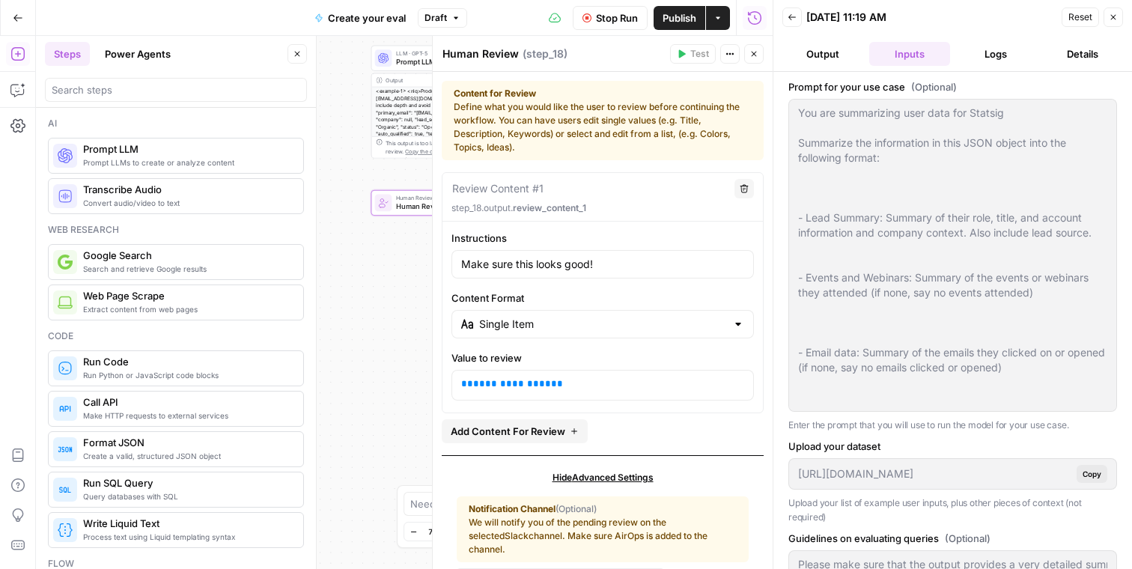
click at [597, 290] on div "**********" at bounding box center [603, 316] width 321 height 170
click at [1117, 10] on button "Close" at bounding box center [1113, 16] width 19 height 19
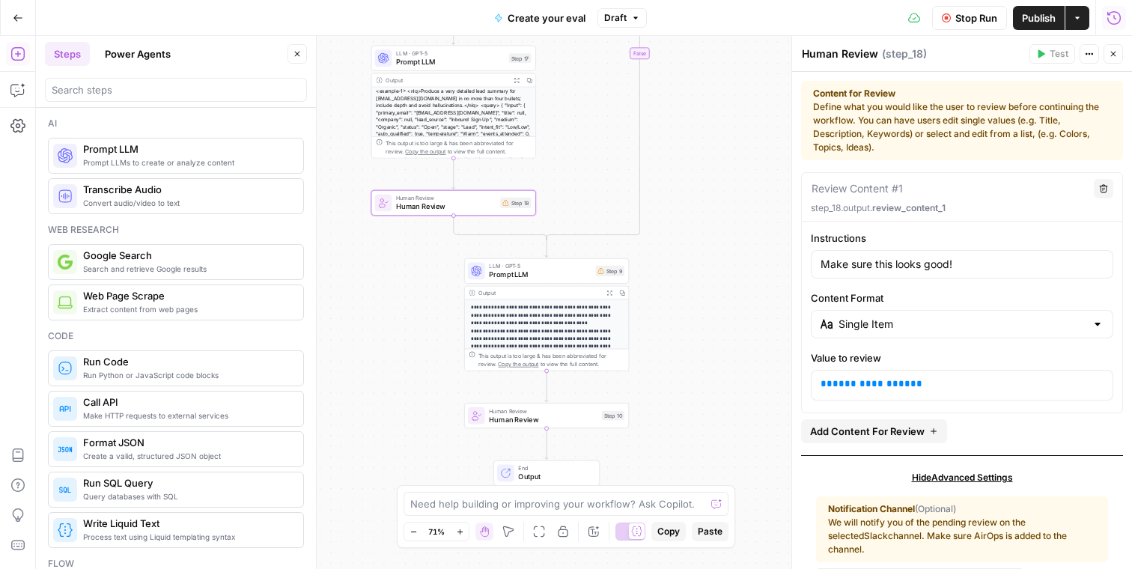
click at [1046, 22] on span "Publish" at bounding box center [1039, 17] width 34 height 15
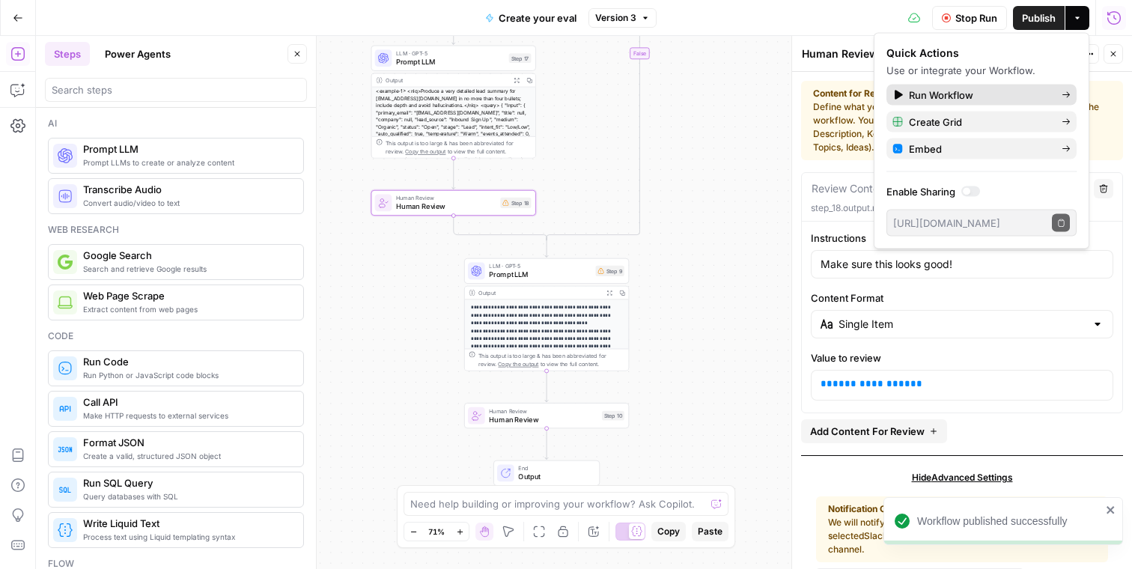
click at [929, 89] on span "Run Workflow" at bounding box center [979, 95] width 141 height 15
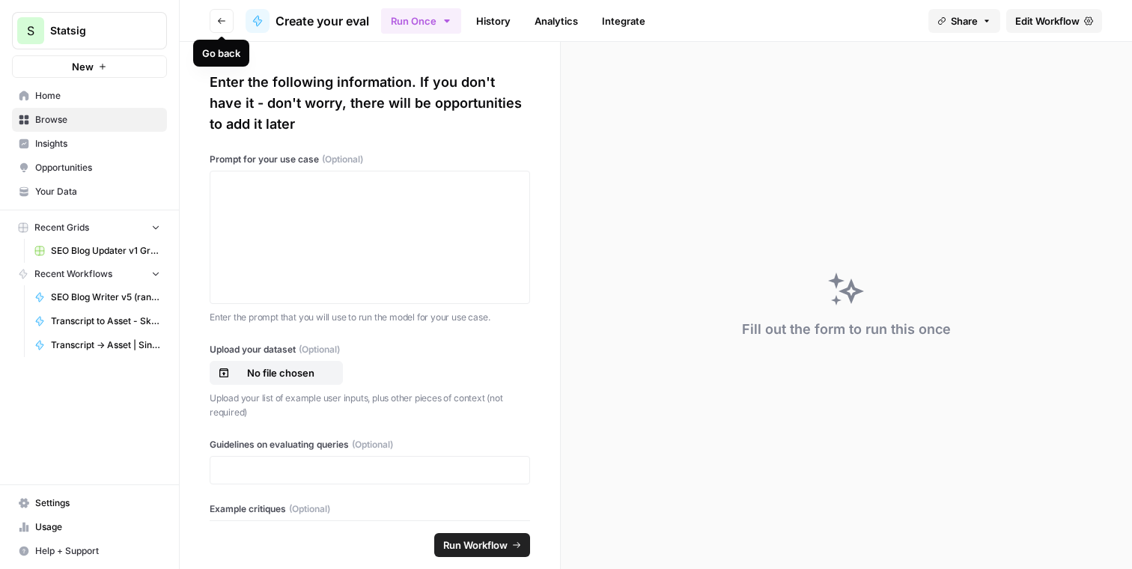
click at [222, 22] on icon "button" at bounding box center [221, 20] width 9 height 9
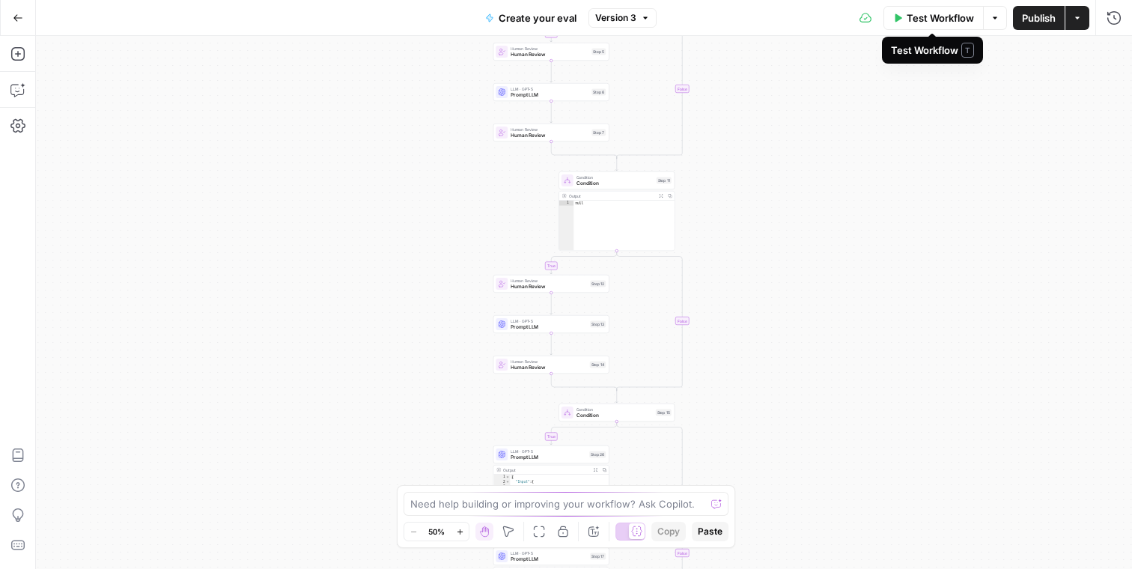
click at [939, 19] on span "Test Workflow" at bounding box center [940, 17] width 67 height 15
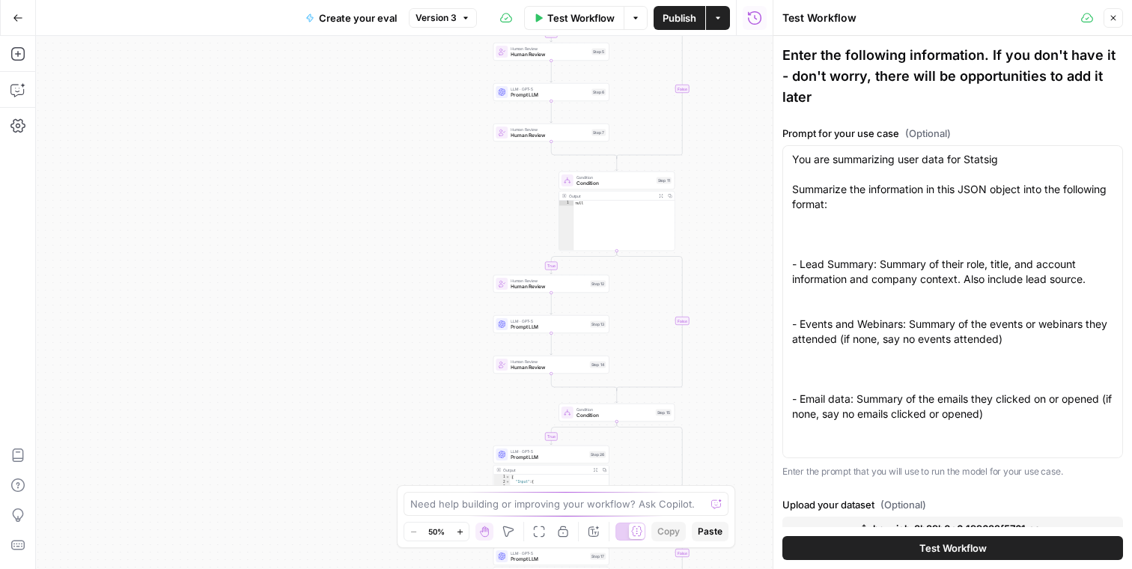
click at [908, 545] on button "Test Workflow" at bounding box center [953, 548] width 341 height 24
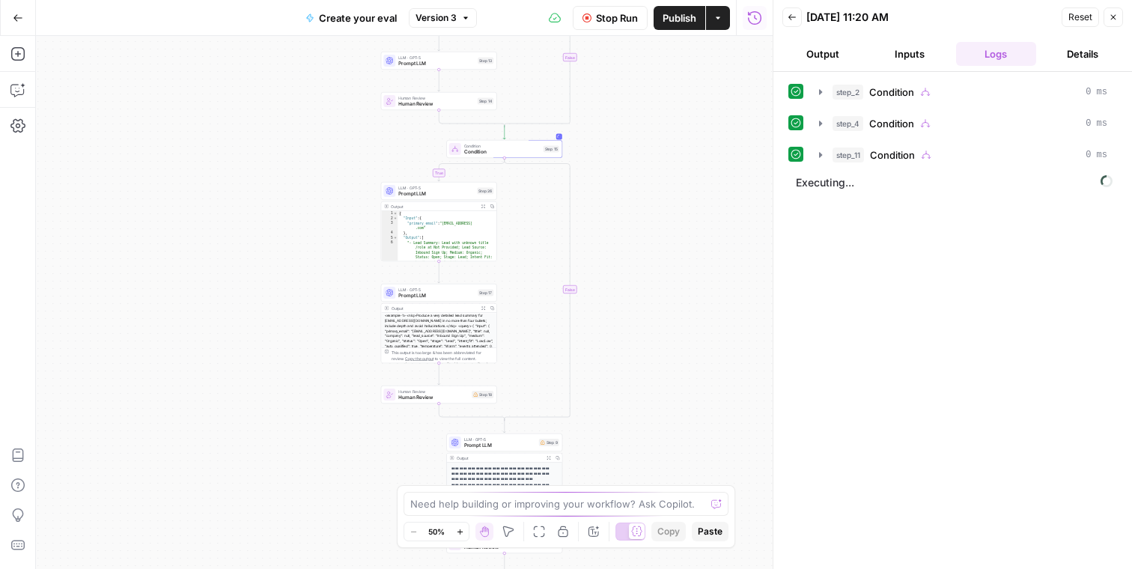
drag, startPoint x: 730, startPoint y: 446, endPoint x: 617, endPoint y: 182, distance: 287.3
click at [617, 182] on div "true true true true false false false false Workflow Set Inputs Inputs Conditio…" at bounding box center [404, 302] width 737 height 533
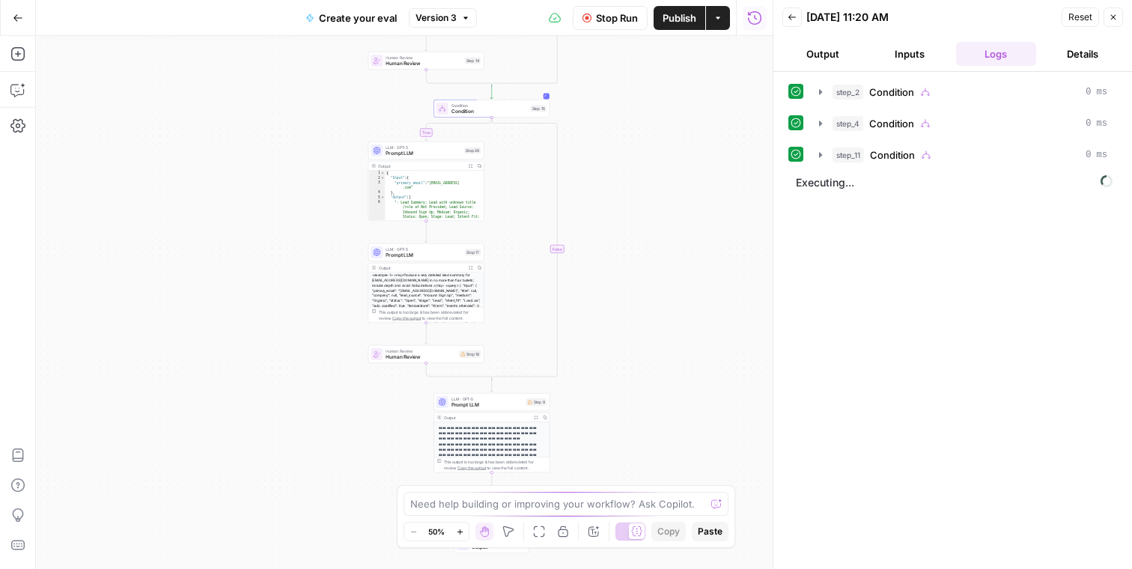
drag, startPoint x: 634, startPoint y: 240, endPoint x: 612, endPoint y: 167, distance: 75.8
click at [612, 167] on div "true true true true false false false false Workflow Set Inputs Inputs Conditio…" at bounding box center [404, 302] width 737 height 533
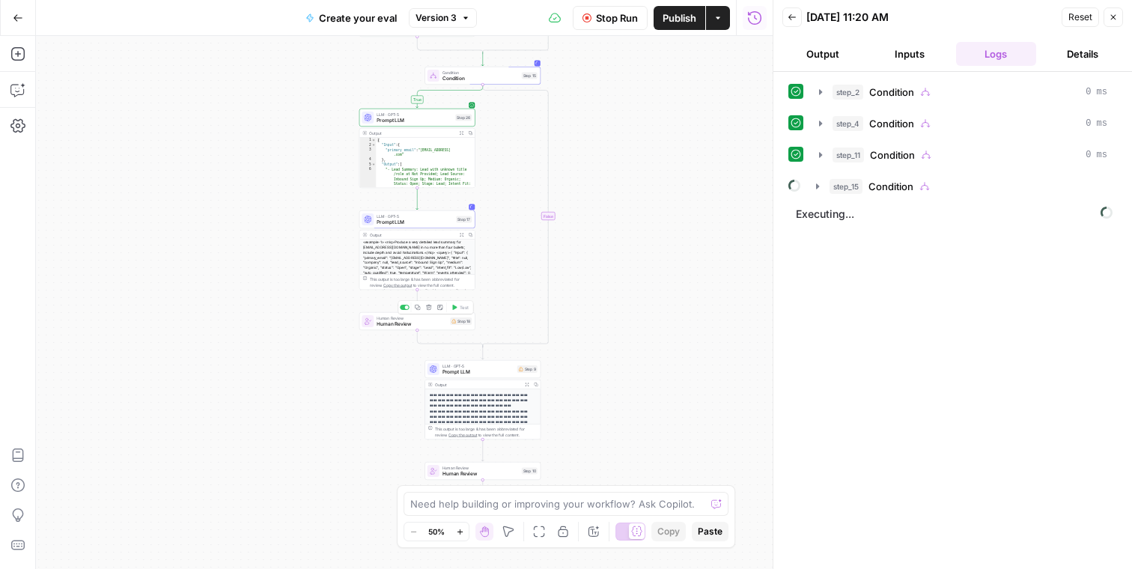
click at [428, 327] on div "Human Review Human Review Step 18 Copy step Delete step Add Note Test" at bounding box center [418, 321] width 116 height 18
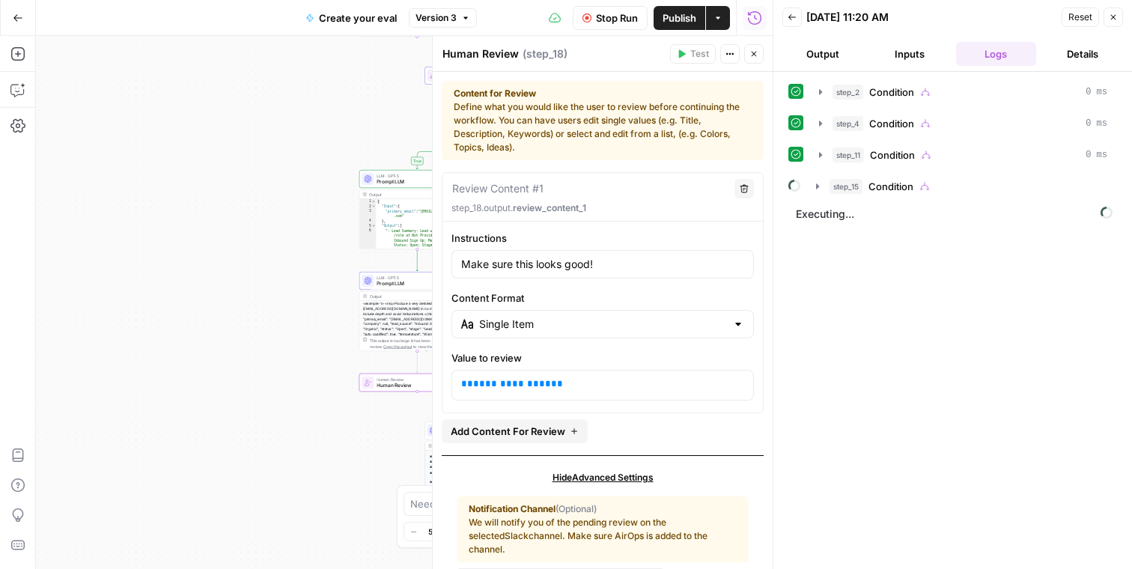
scroll to position [49, 0]
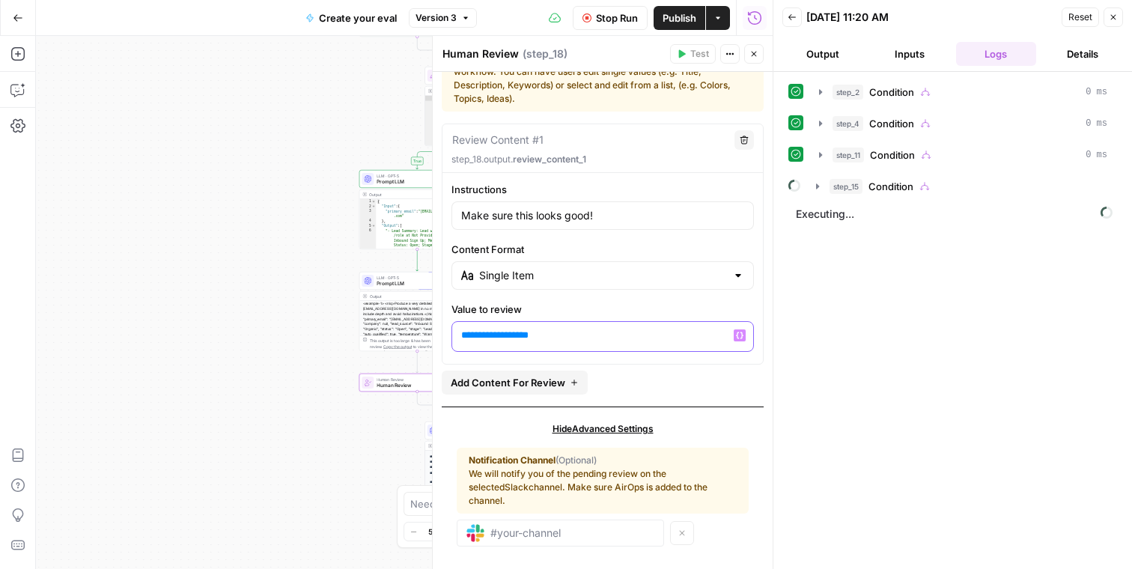
click at [503, 336] on span "**********" at bounding box center [495, 335] width 52 height 10
click at [661, 311] on label "Value to review" at bounding box center [603, 309] width 303 height 15
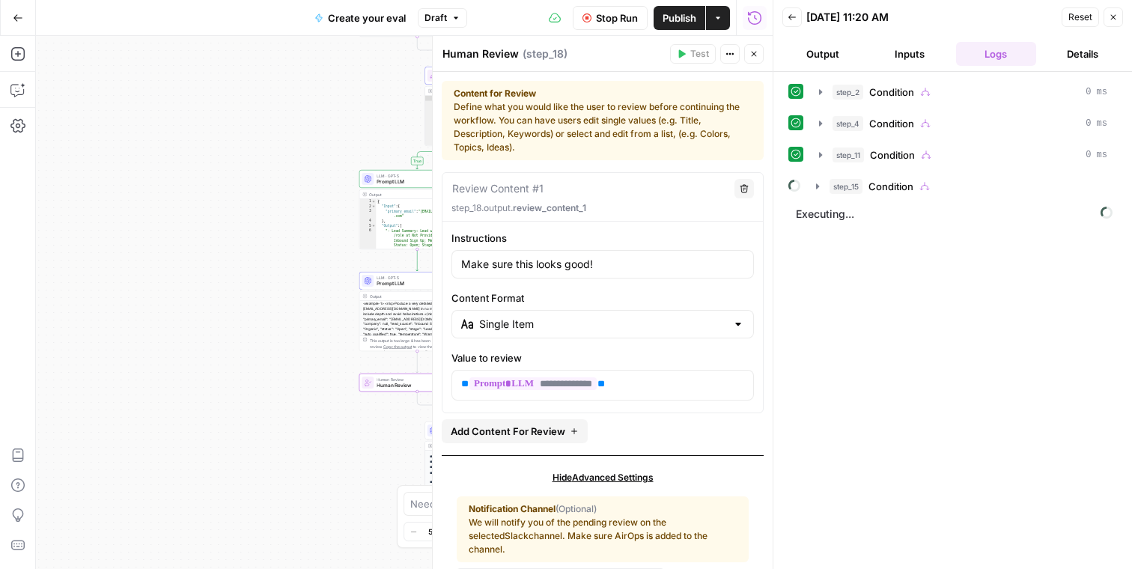
click at [760, 58] on button "Close" at bounding box center [754, 53] width 19 height 19
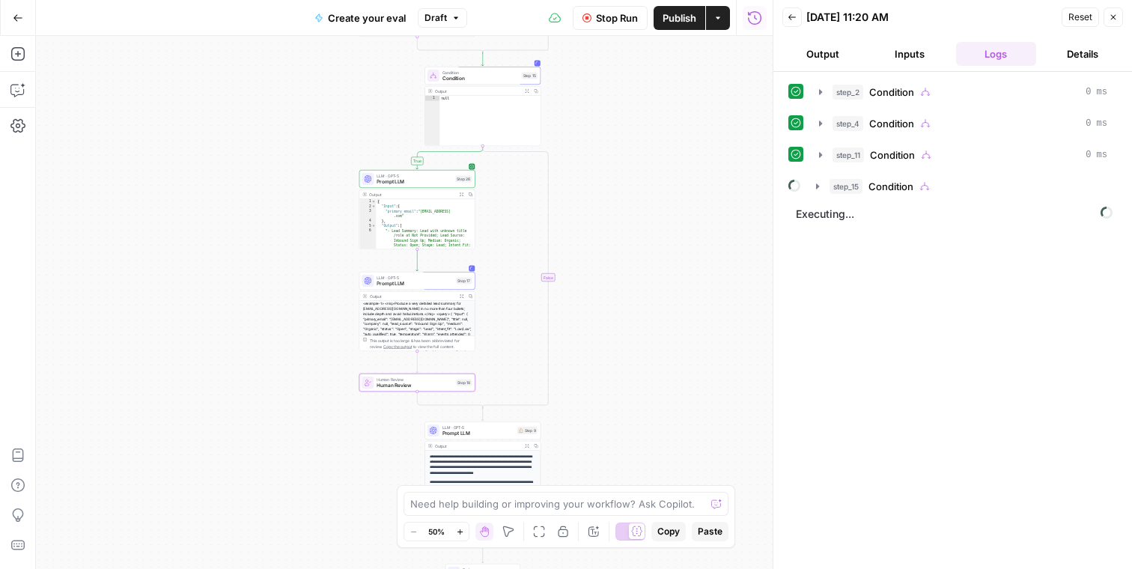
click at [621, 22] on span "Stop Run" at bounding box center [617, 17] width 42 height 15
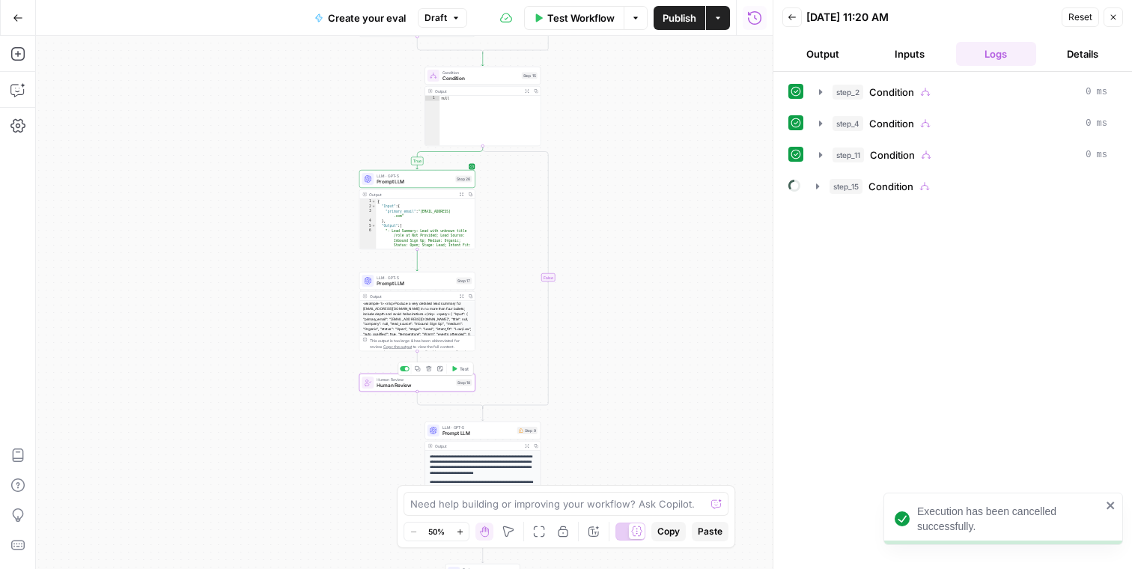
click at [404, 385] on span "Human Review" at bounding box center [415, 385] width 76 height 7
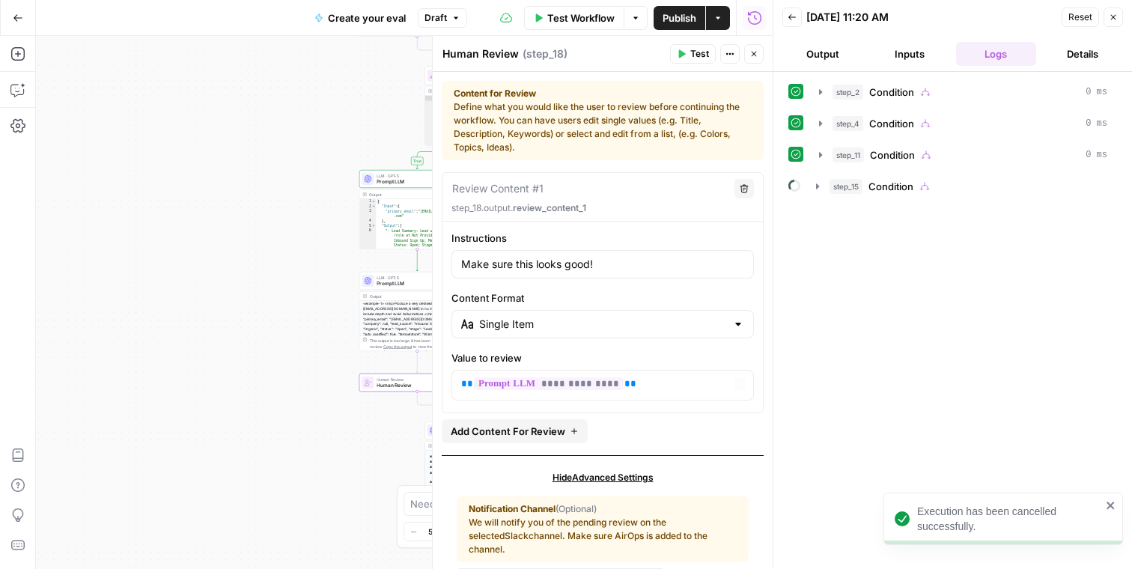
scroll to position [49, 0]
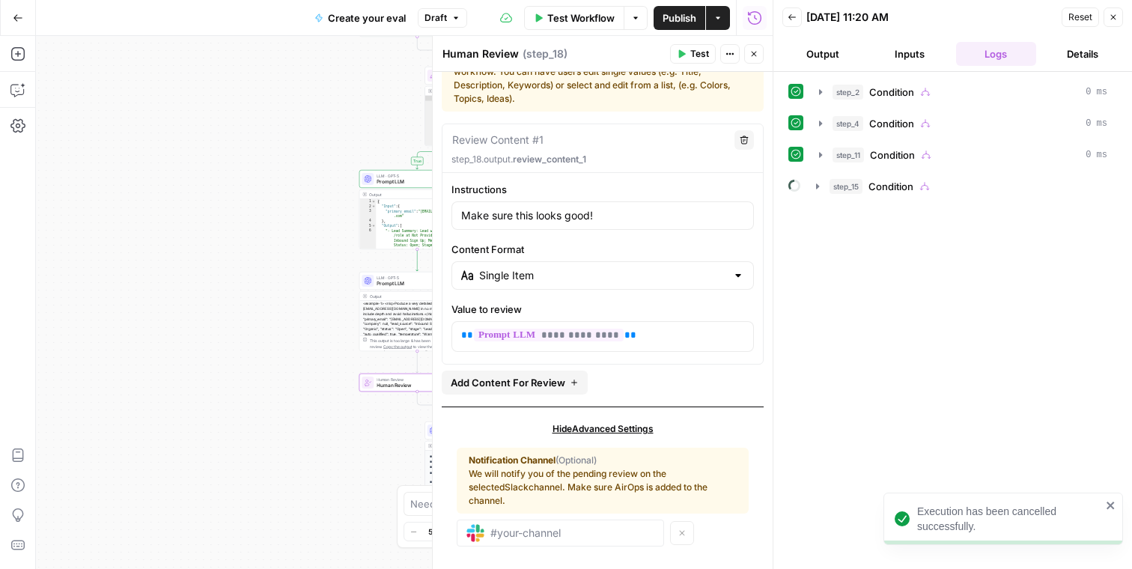
click at [589, 18] on span "Test Workflow" at bounding box center [581, 17] width 67 height 15
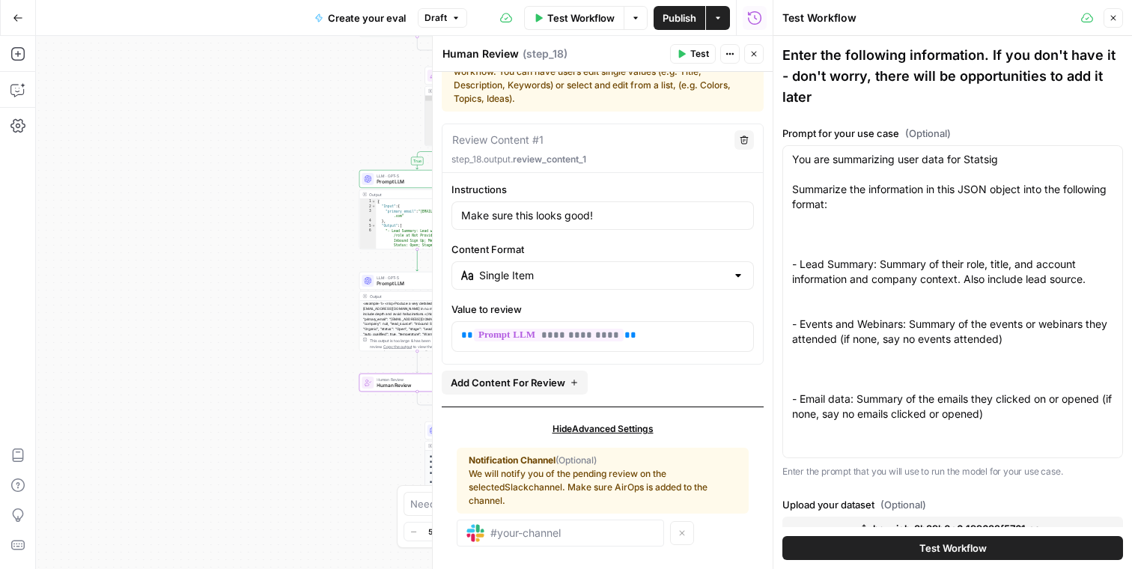
click at [901, 550] on button "Test Workflow" at bounding box center [953, 548] width 341 height 24
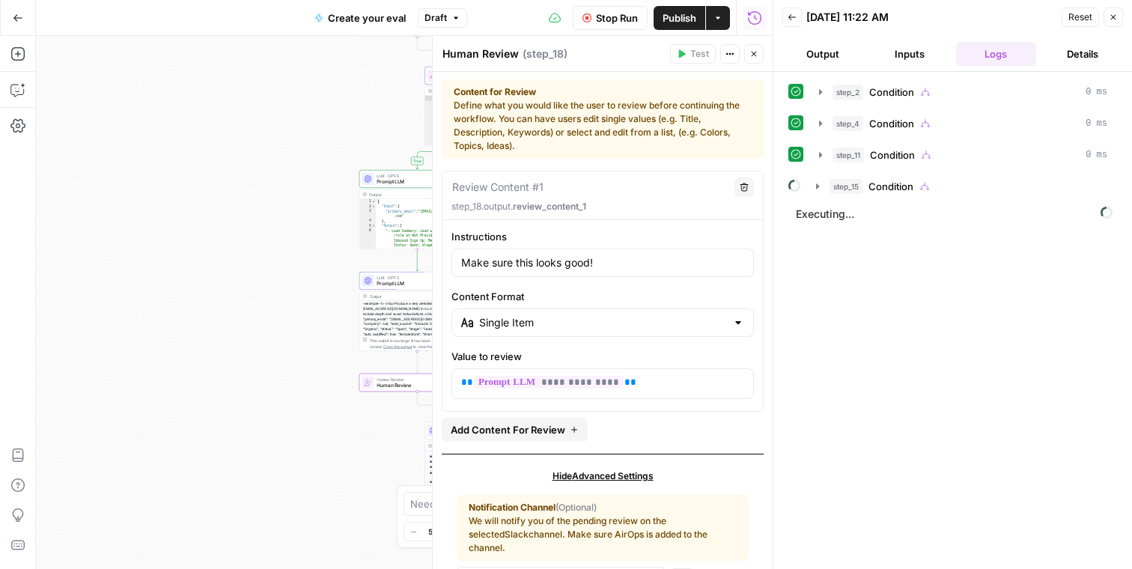
scroll to position [49, 0]
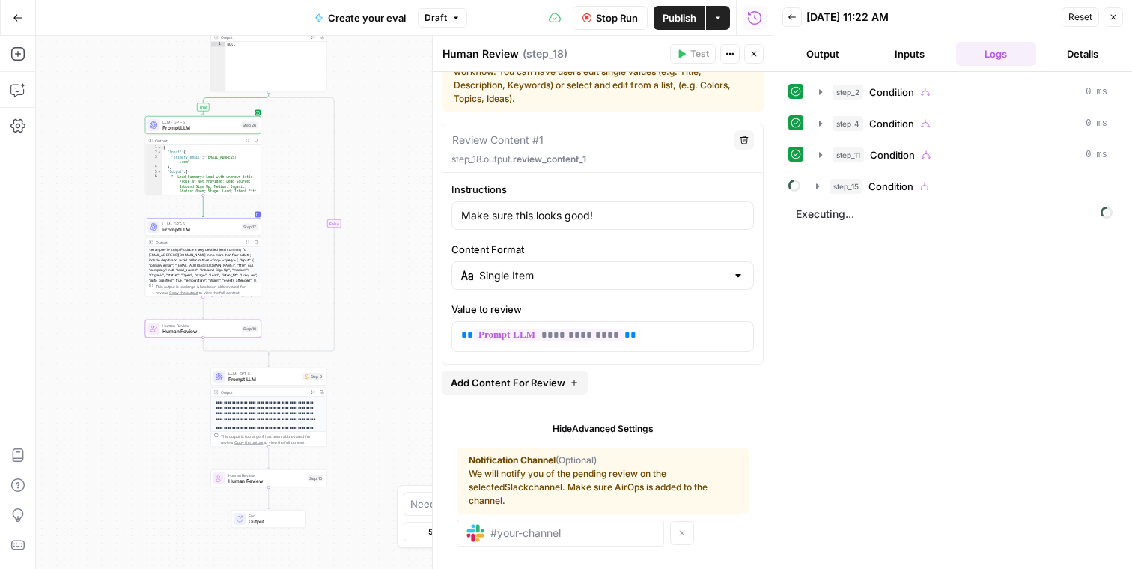
drag, startPoint x: 240, startPoint y: 302, endPoint x: 25, endPoint y: 248, distance: 220.9
click at [25, 248] on div "Add Steps Copilot Settings AirOps Academy Help Give Feedback Shortcuts true tru…" at bounding box center [386, 302] width 773 height 533
click at [815, 187] on icon "button" at bounding box center [818, 187] width 12 height 12
click at [854, 218] on icon "button" at bounding box center [852, 218] width 12 height 12
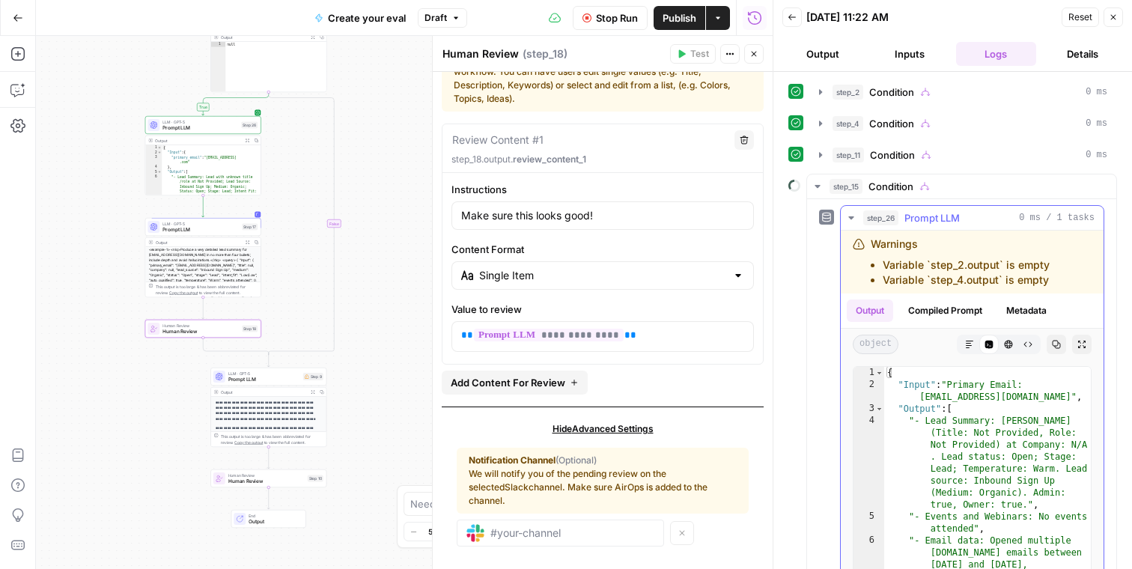
click at [854, 218] on icon "button" at bounding box center [852, 218] width 12 height 12
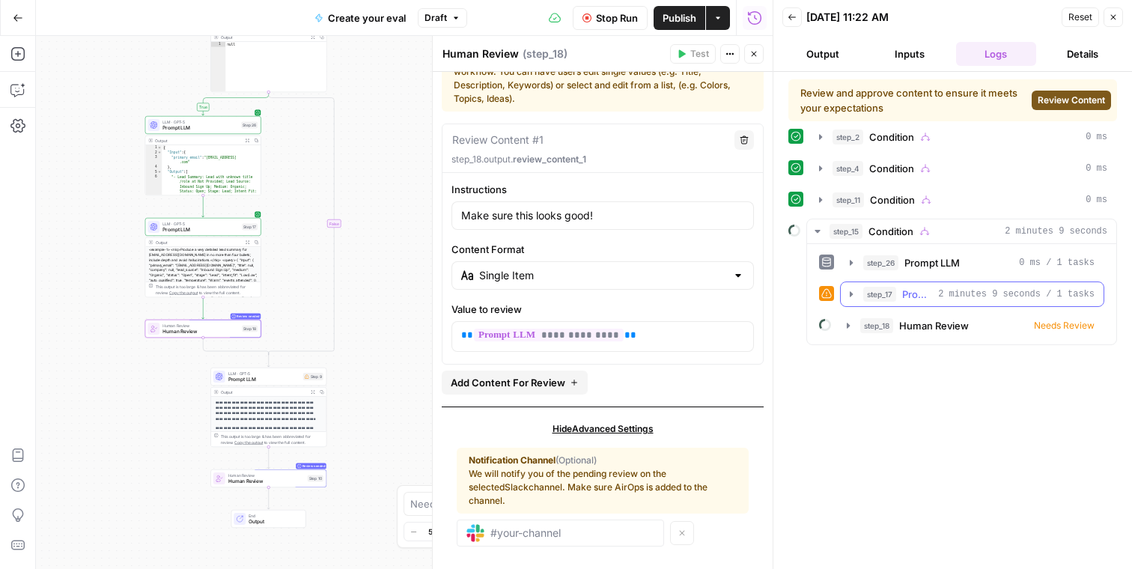
click at [852, 294] on icon "button" at bounding box center [851, 293] width 3 height 5
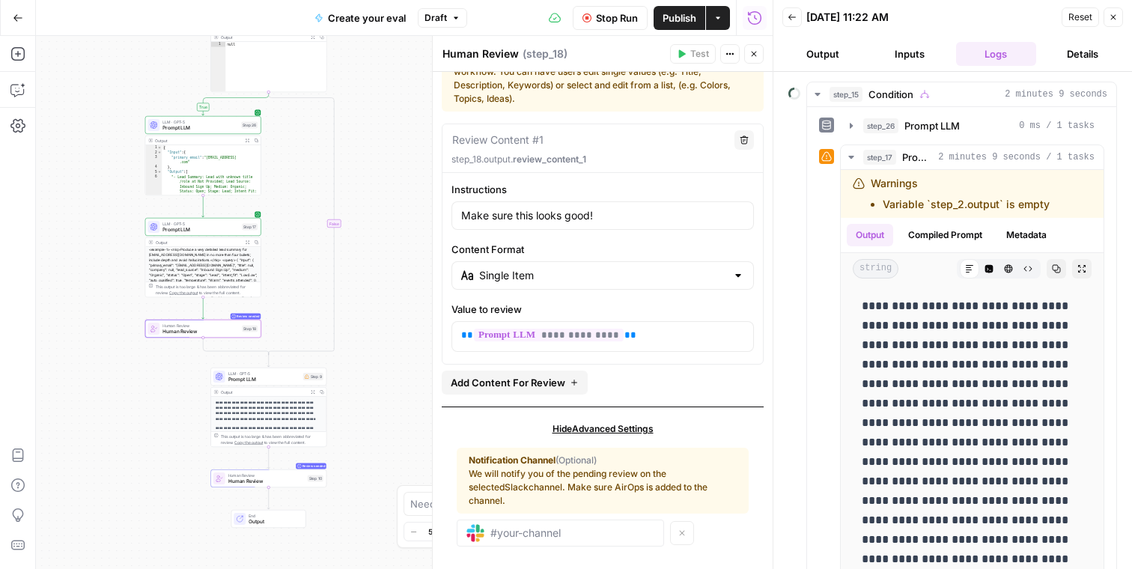
scroll to position [207, 0]
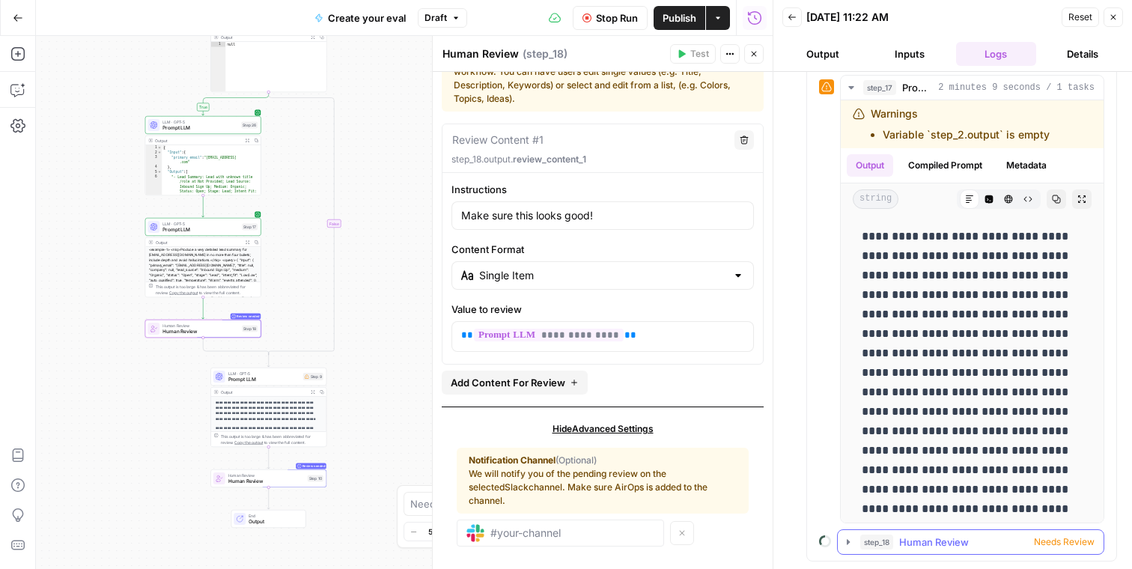
click at [843, 537] on icon "button" at bounding box center [849, 542] width 12 height 12
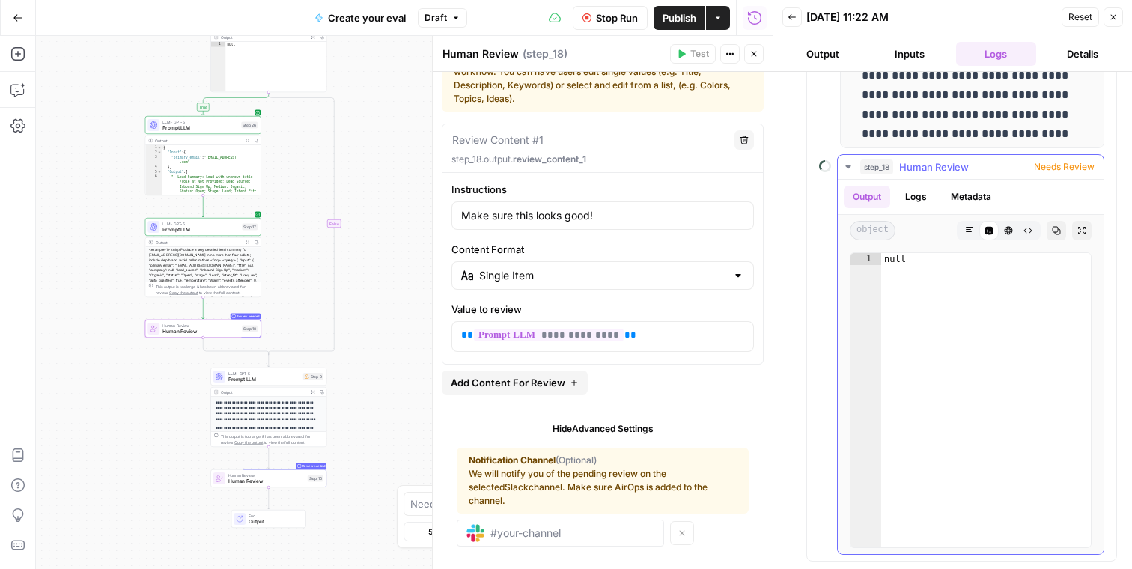
click at [1058, 165] on span "Needs Review" at bounding box center [1064, 166] width 61 height 13
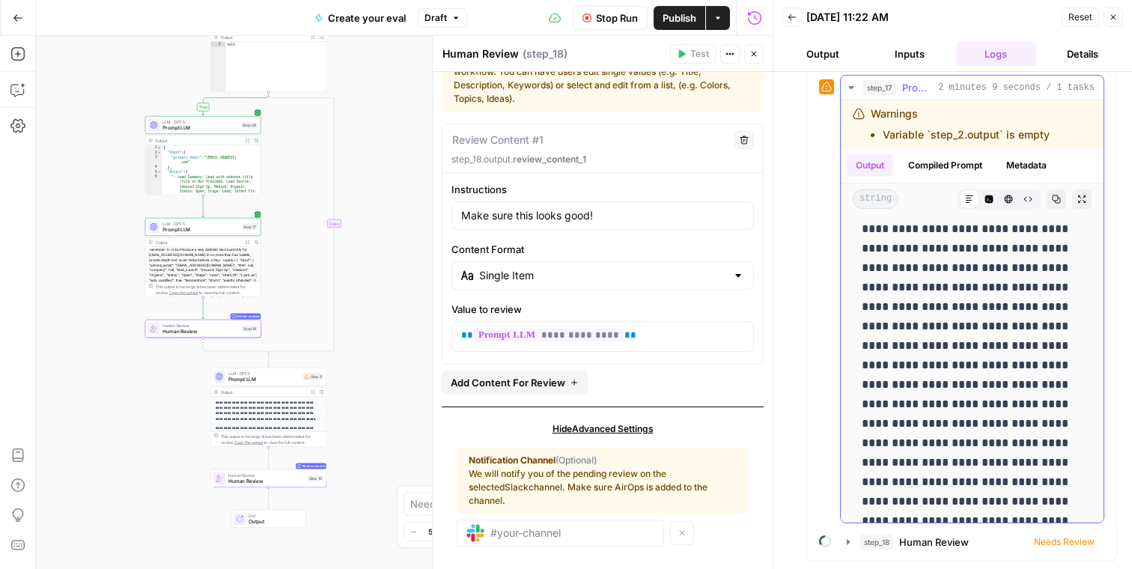
scroll to position [633, 0]
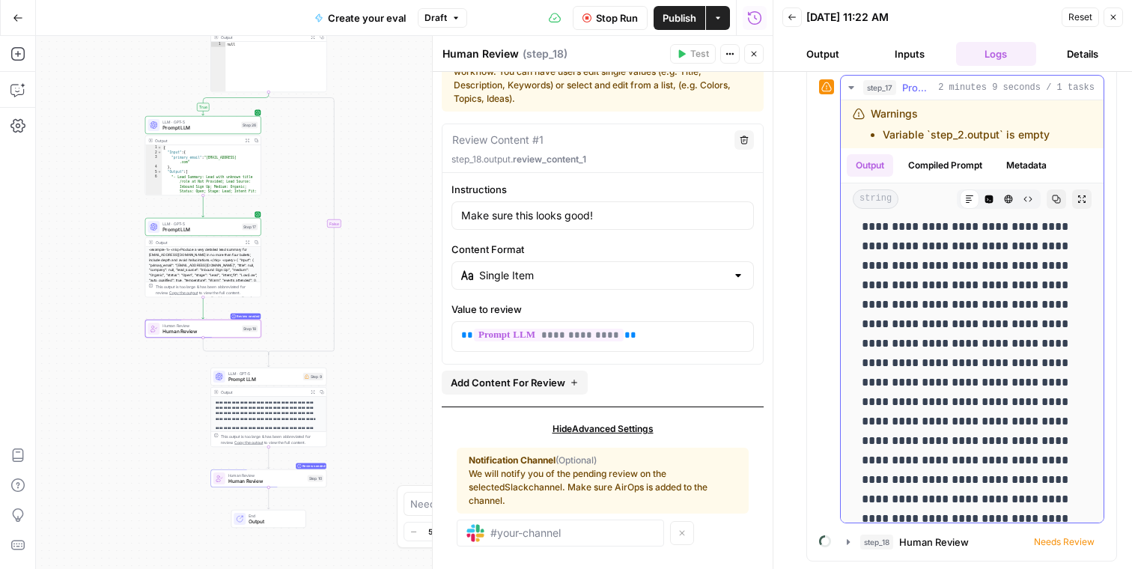
drag, startPoint x: 943, startPoint y: 400, endPoint x: 1087, endPoint y: 461, distance: 156.1
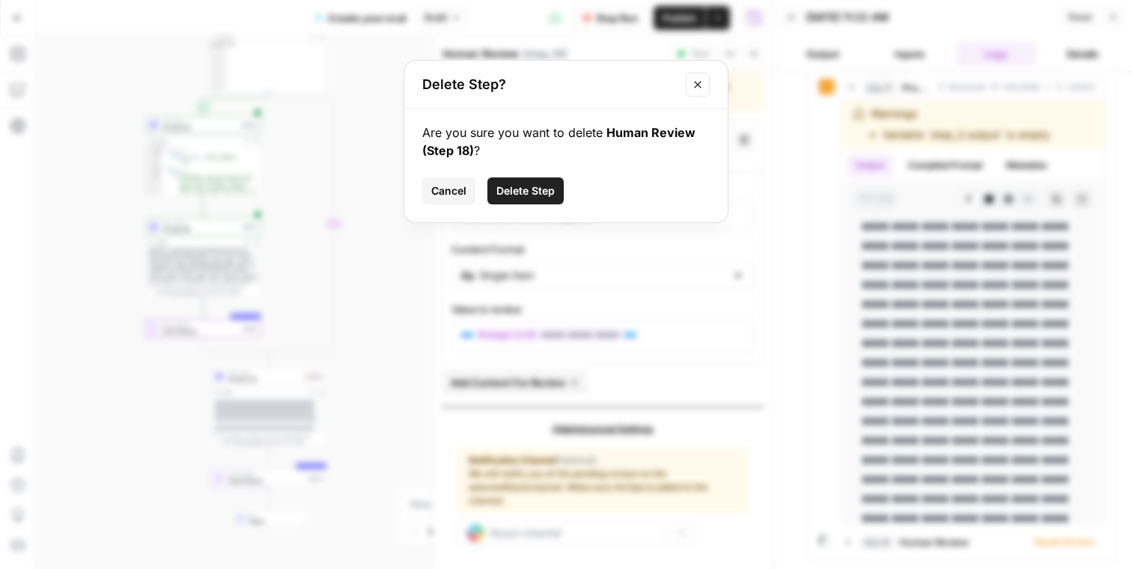
click at [455, 186] on span "Cancel" at bounding box center [448, 191] width 35 height 15
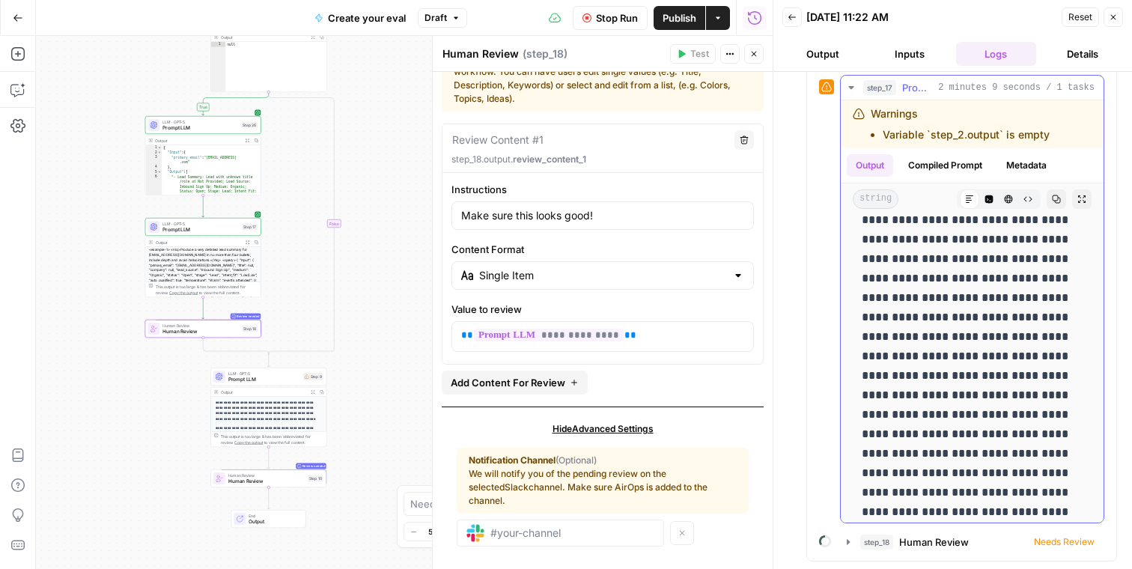
scroll to position [941, 0]
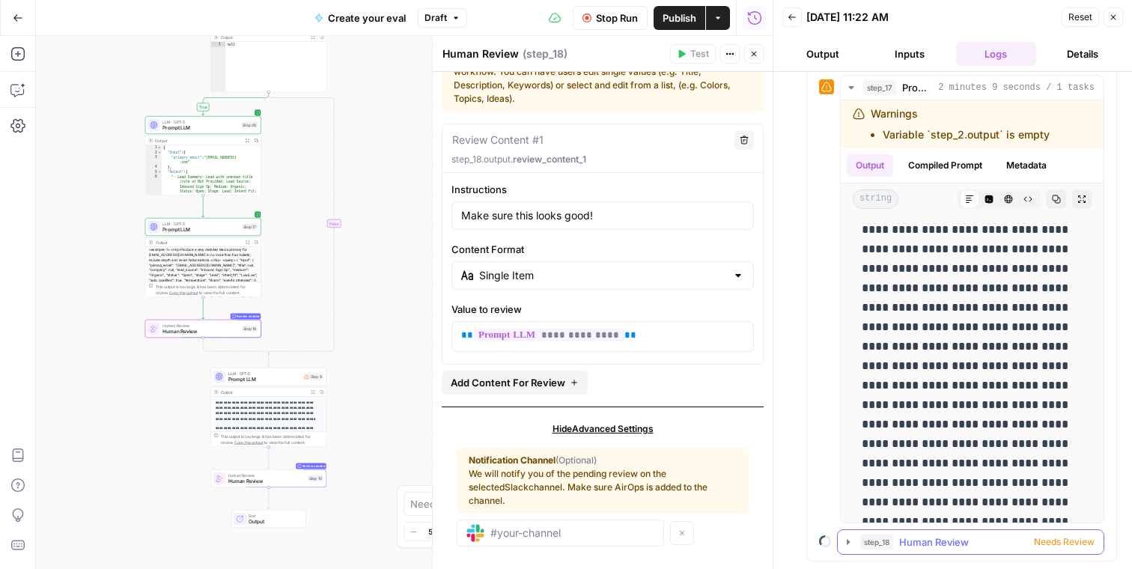
click at [861, 545] on span "step_18" at bounding box center [877, 542] width 33 height 15
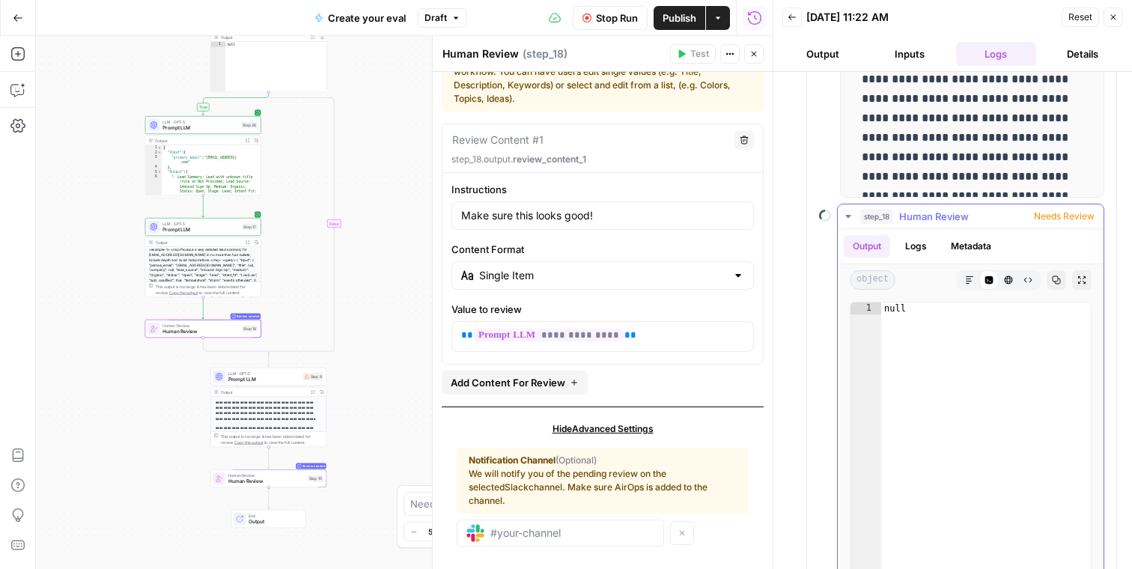
scroll to position [537, 0]
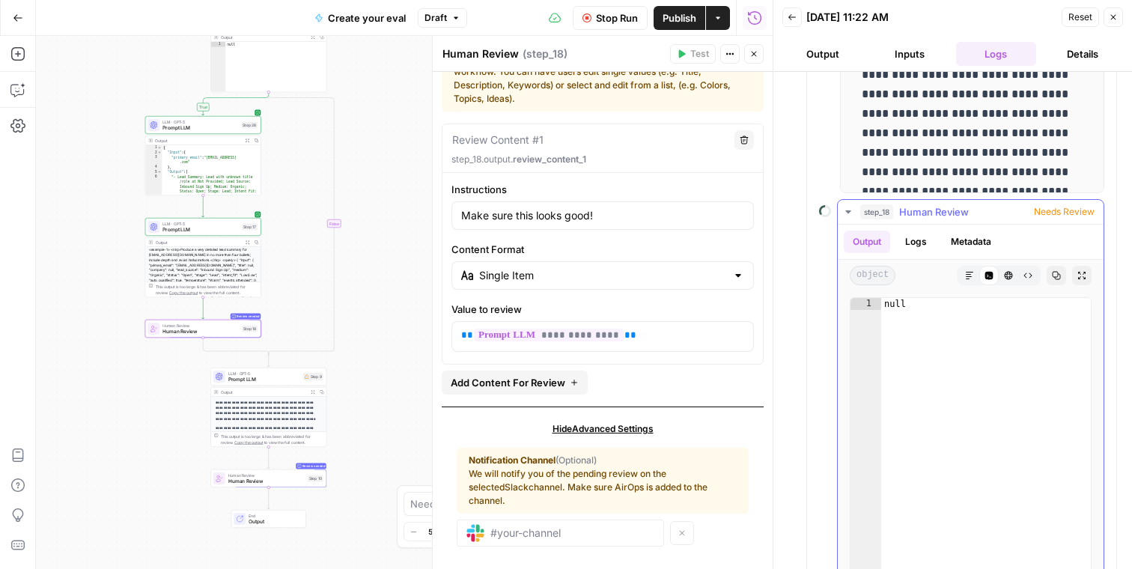
click at [1074, 209] on span "Needs Review" at bounding box center [1064, 211] width 61 height 13
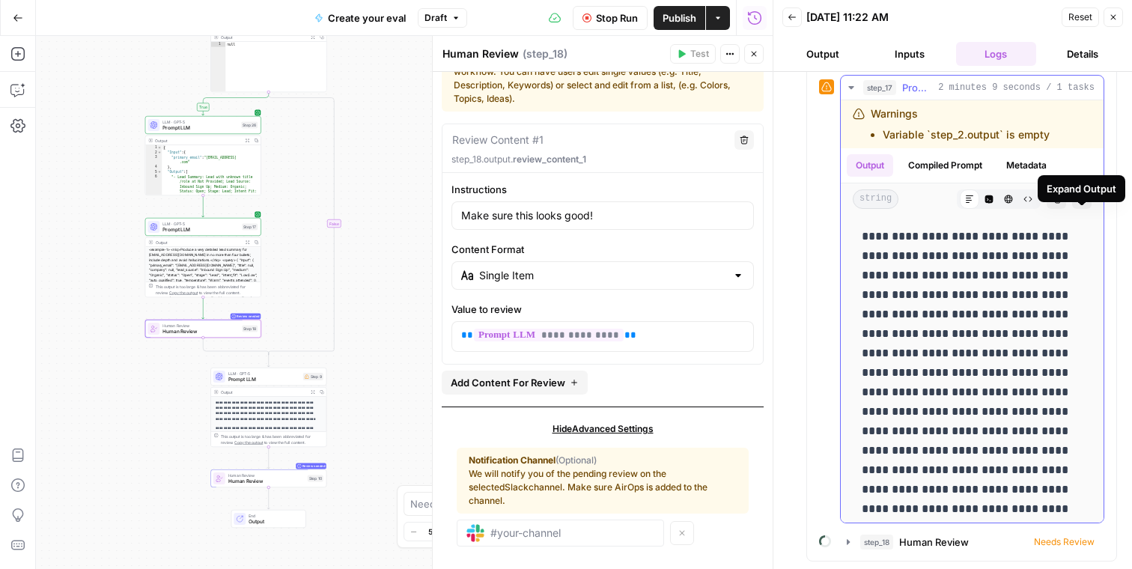
scroll to position [0, 0]
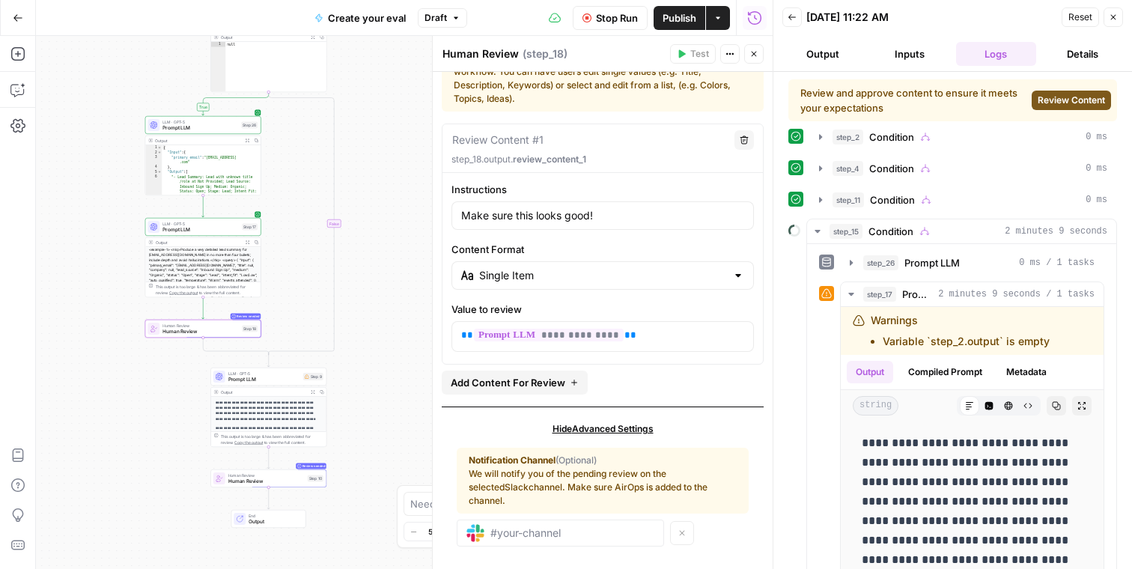
click at [1072, 103] on span "Review Content" at bounding box center [1071, 100] width 67 height 13
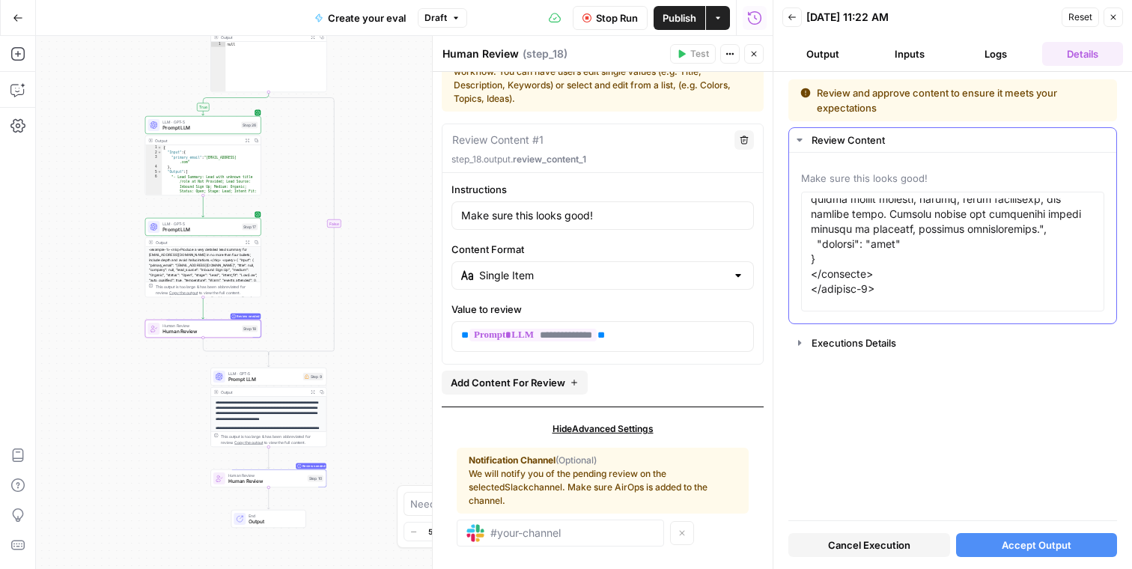
scroll to position [424, 0]
click at [890, 248] on textarea at bounding box center [953, 251] width 284 height 106
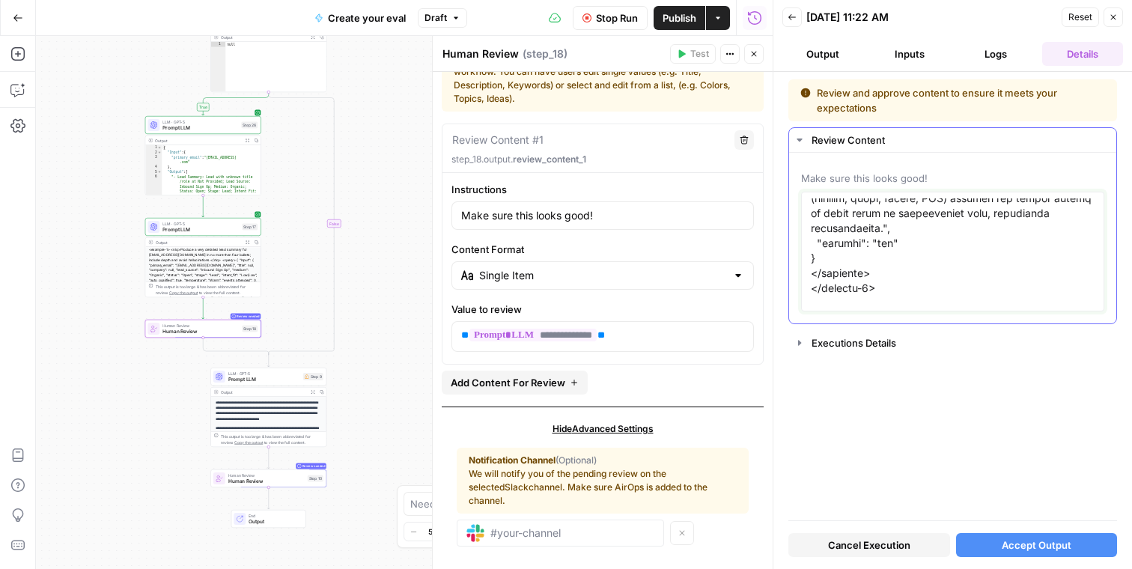
click at [890, 243] on textarea at bounding box center [953, 251] width 284 height 106
click at [888, 241] on textarea at bounding box center [953, 251] width 284 height 106
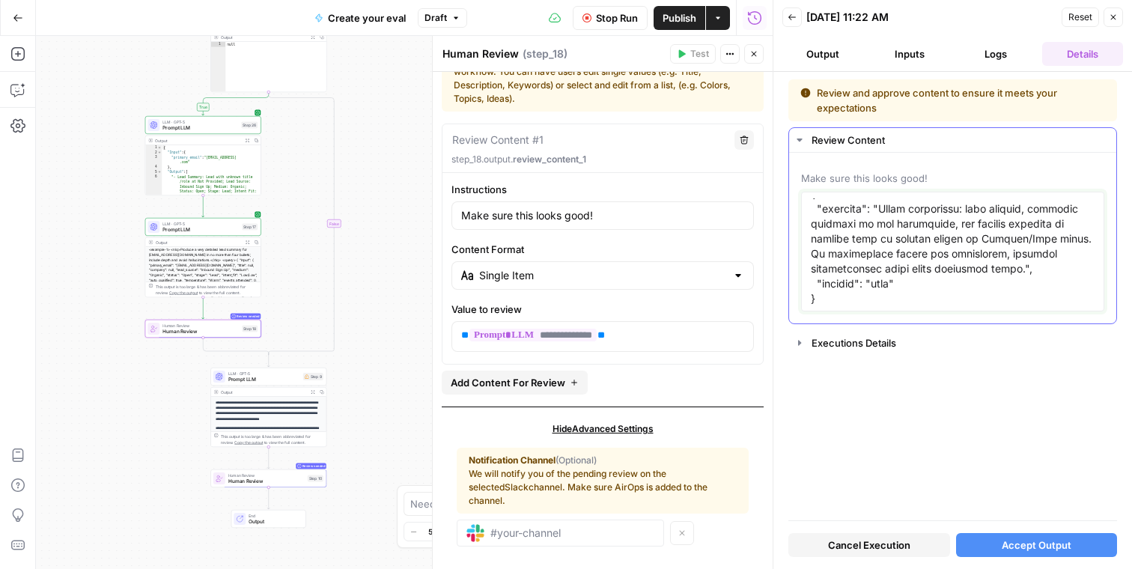
scroll to position [2231, 0]
click at [891, 256] on textarea at bounding box center [953, 251] width 284 height 106
type textarea "<example-1> <nlq>Summarize the lead for Primary Email: ashokragavi02@gmail.com<…"
click at [992, 472] on div "Review and approve content to ensure it meets your expectations Review Content …" at bounding box center [953, 299] width 329 height 441
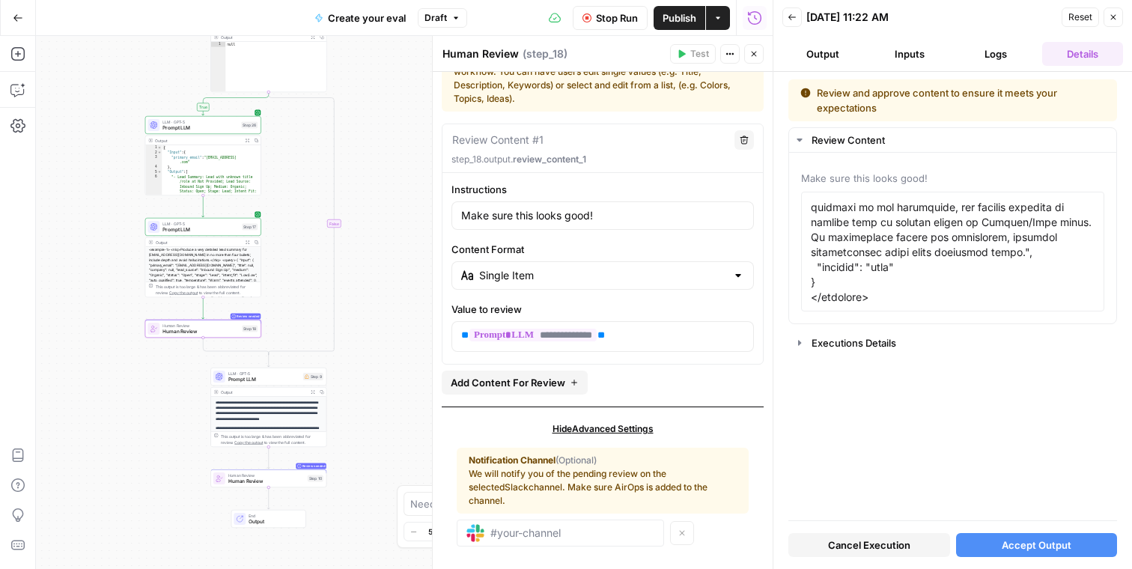
click at [1029, 539] on span "Accept Output" at bounding box center [1037, 545] width 70 height 15
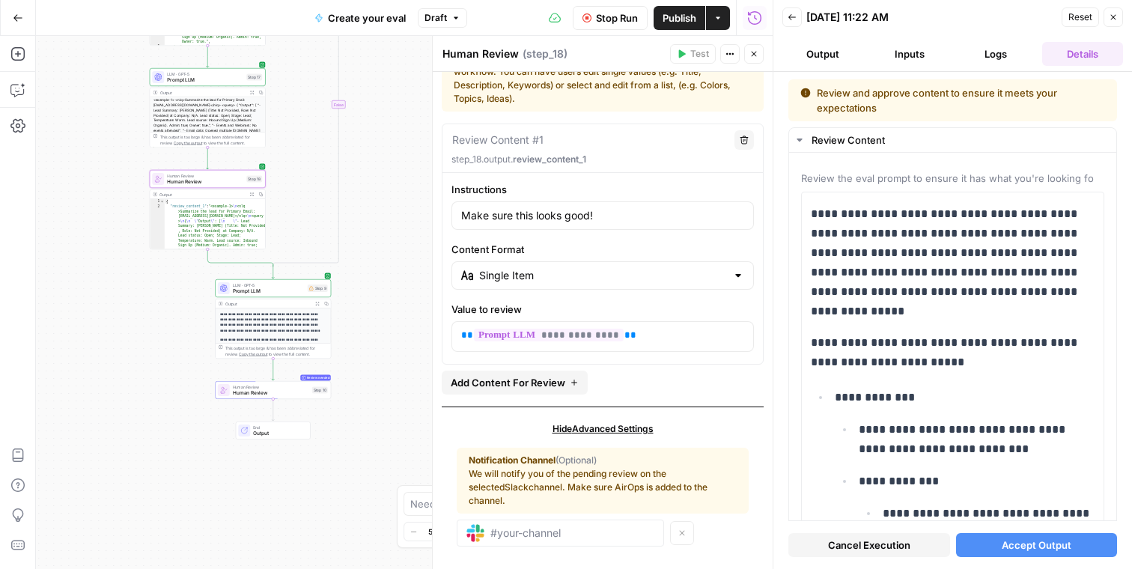
drag, startPoint x: 380, startPoint y: 463, endPoint x: 384, endPoint y: 311, distance: 152.1
click at [384, 311] on div "true true true true false false false false Workflow Set Inputs Inputs Conditio…" at bounding box center [404, 302] width 737 height 533
click at [921, 50] on button "Inputs" at bounding box center [910, 54] width 81 height 24
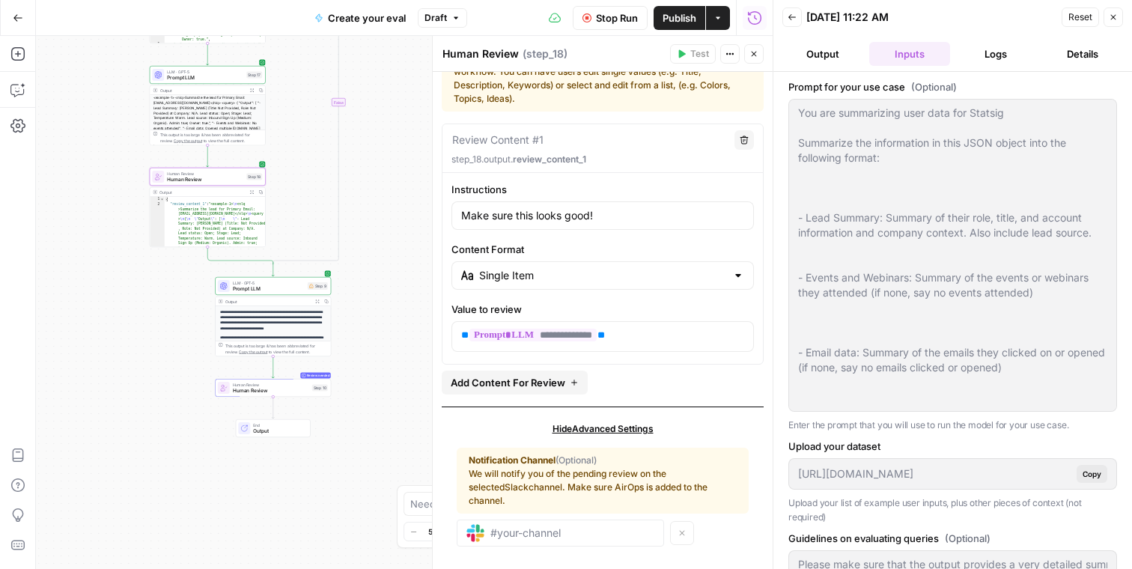
click at [999, 50] on button "Logs" at bounding box center [996, 54] width 81 height 24
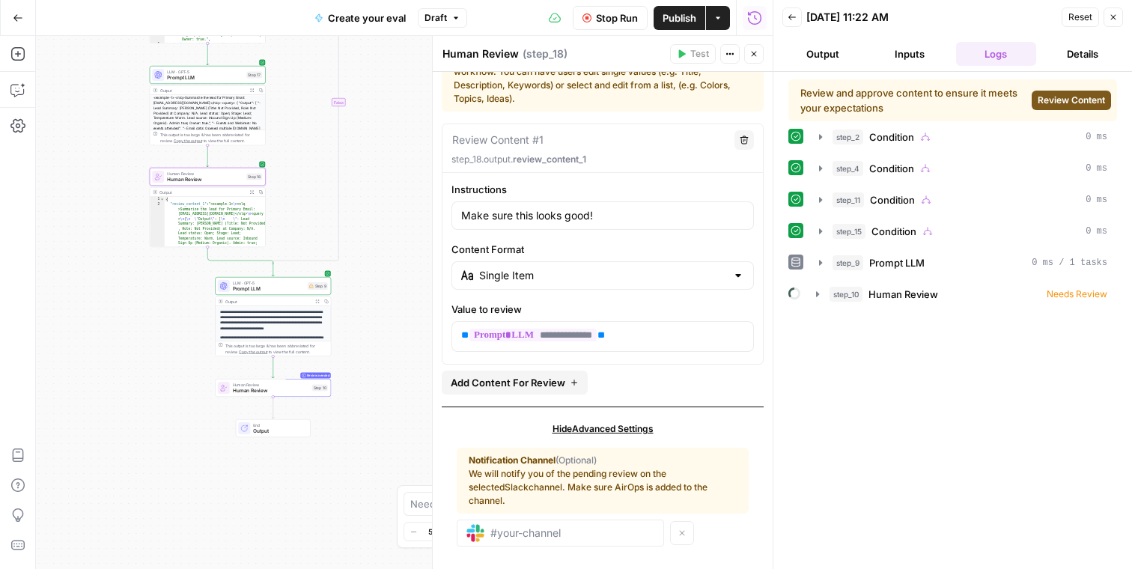
click at [1091, 95] on span "Review Content" at bounding box center [1071, 100] width 67 height 13
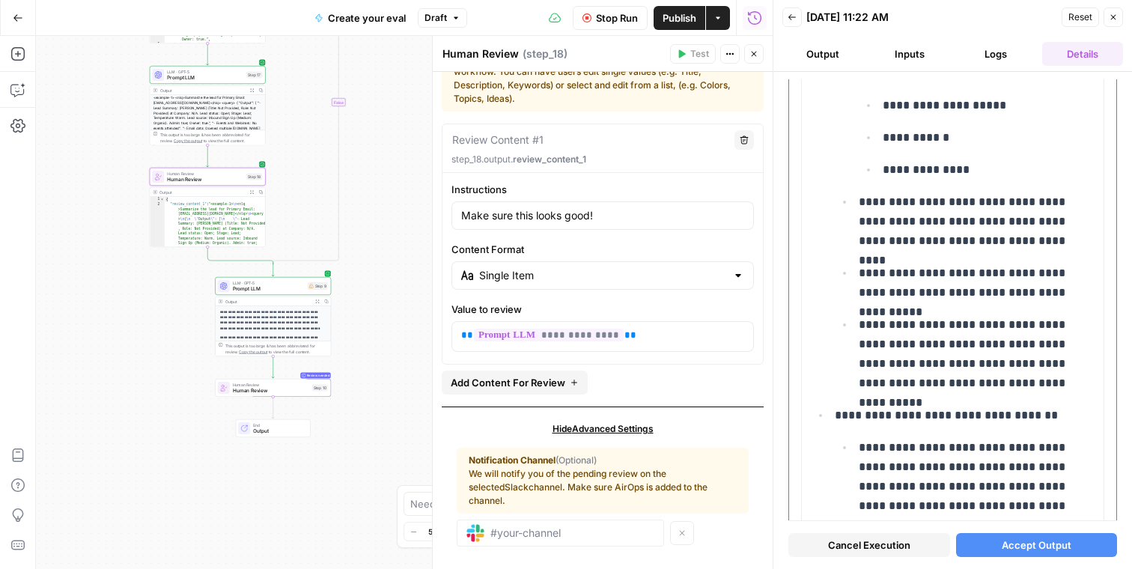
scroll to position [1211, 0]
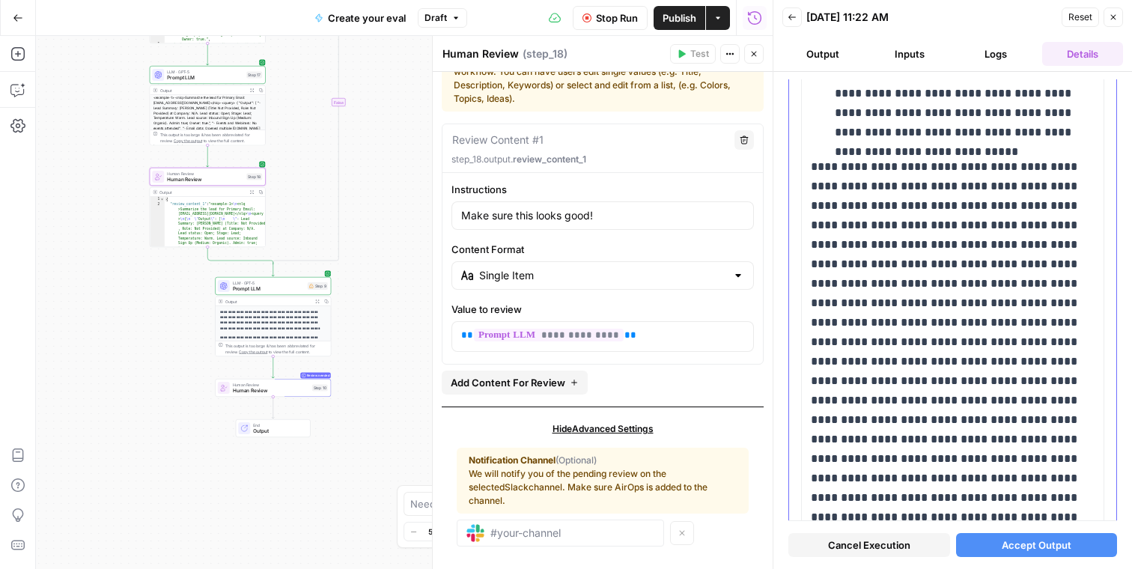
scroll to position [4233, 0]
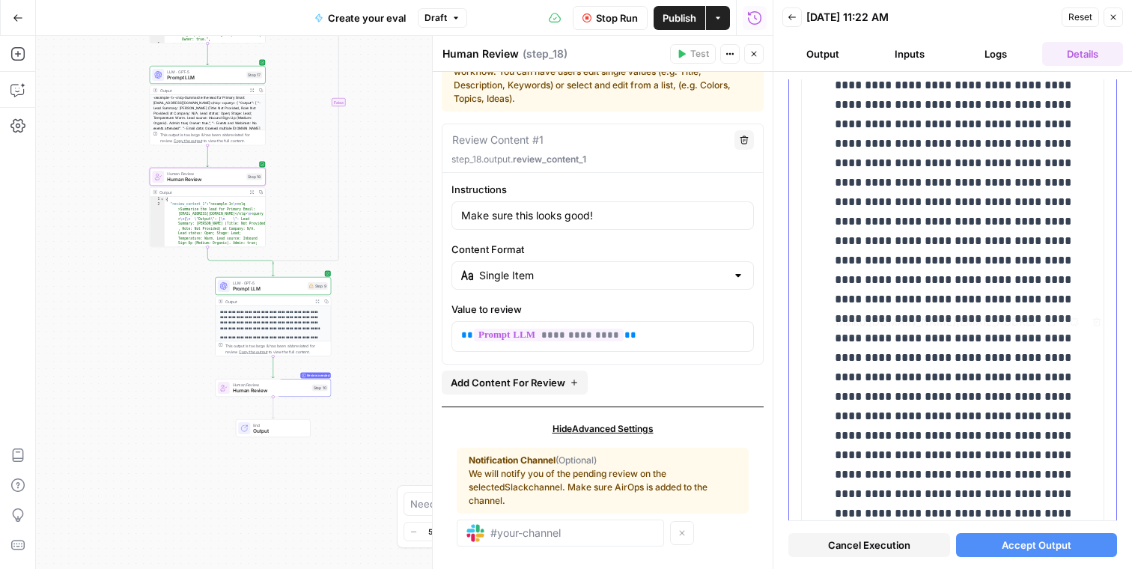
type input "mailto:nincas21@gmail.com"
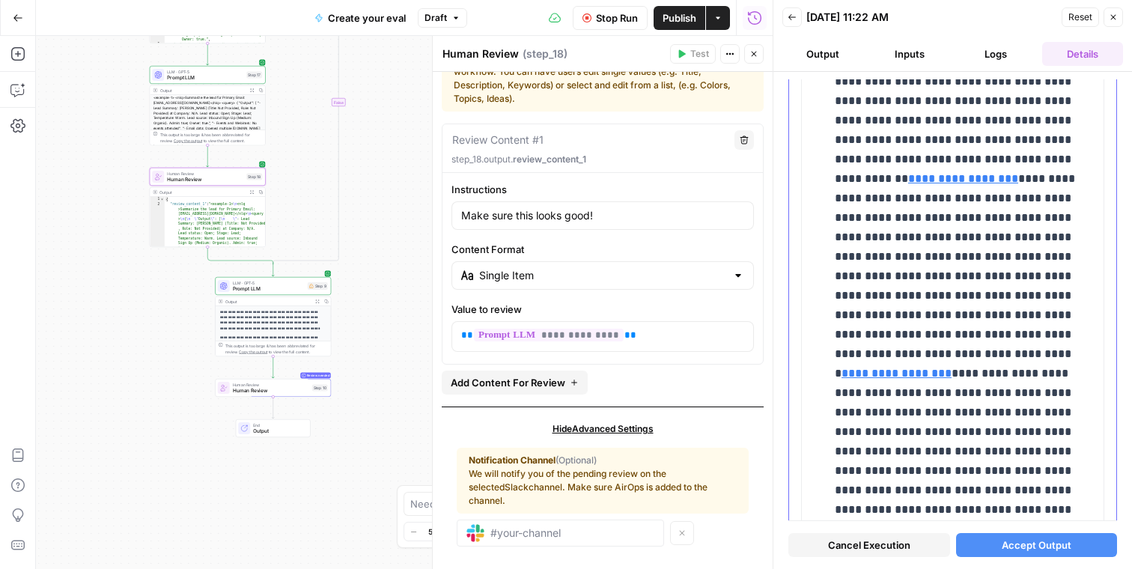
scroll to position [13648, 0]
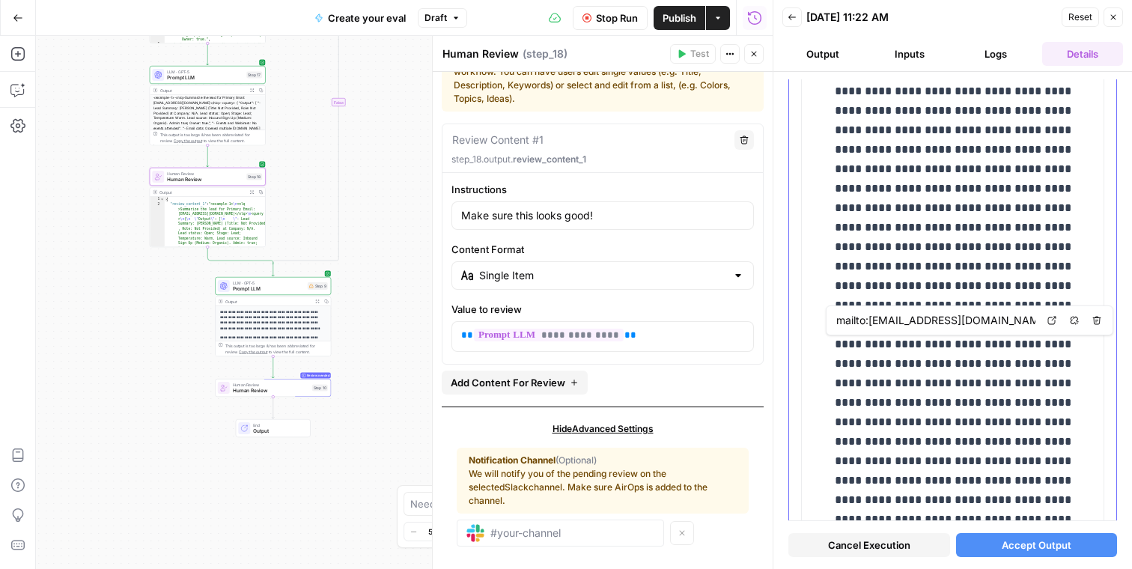
type input "mailto:jerrellreed1961@gmail.com"
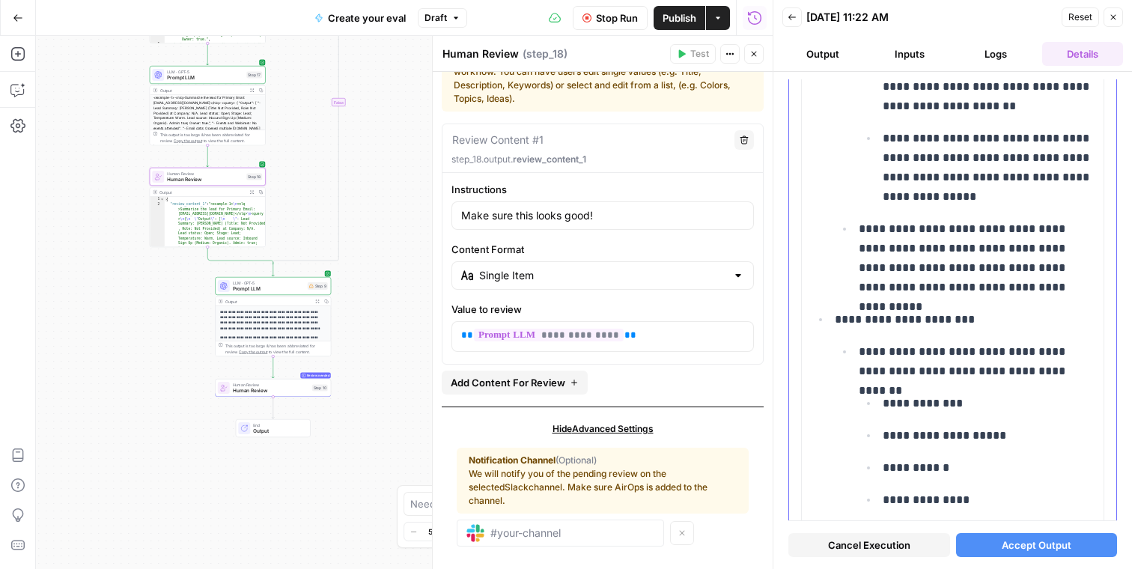
scroll to position [0, 0]
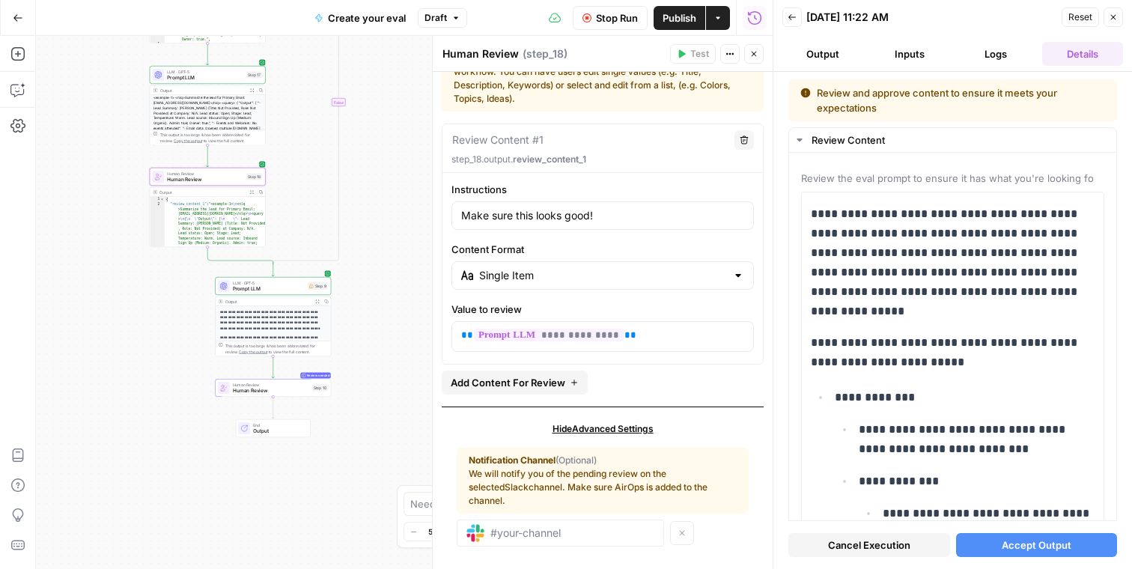
click at [1007, 551] on span "Accept Output" at bounding box center [1037, 545] width 70 height 15
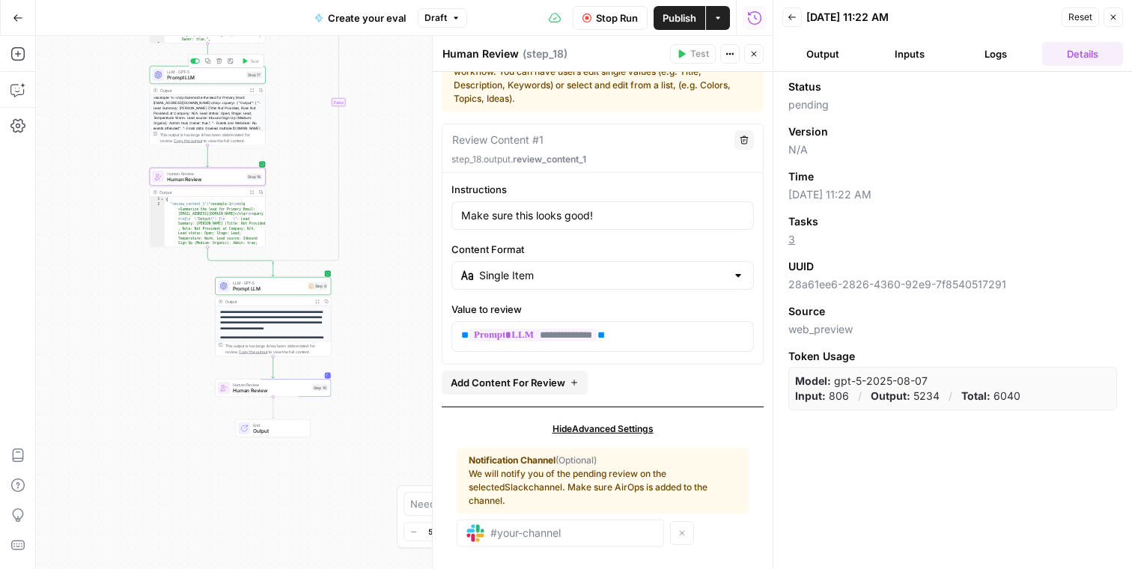
click at [213, 79] on span "Prompt LLM" at bounding box center [205, 77] width 76 height 7
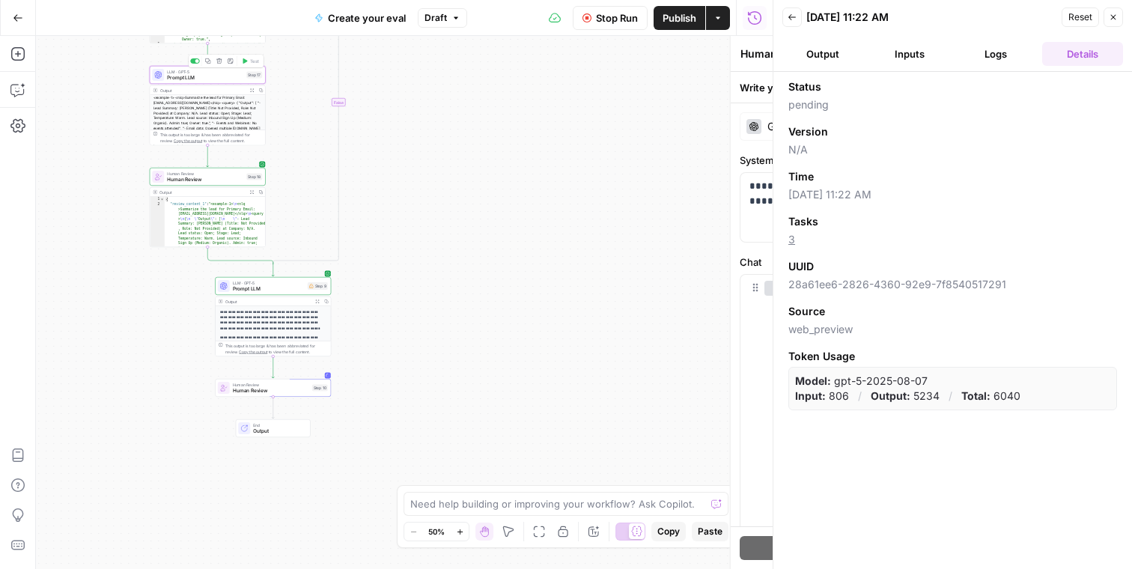
type textarea "Prompt LLM"
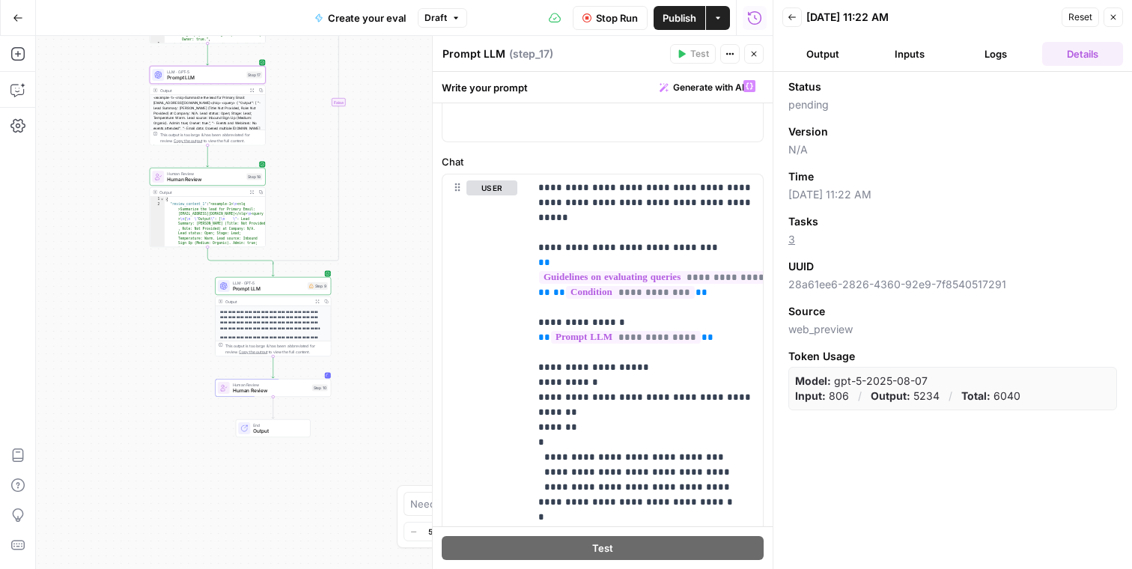
scroll to position [106, 0]
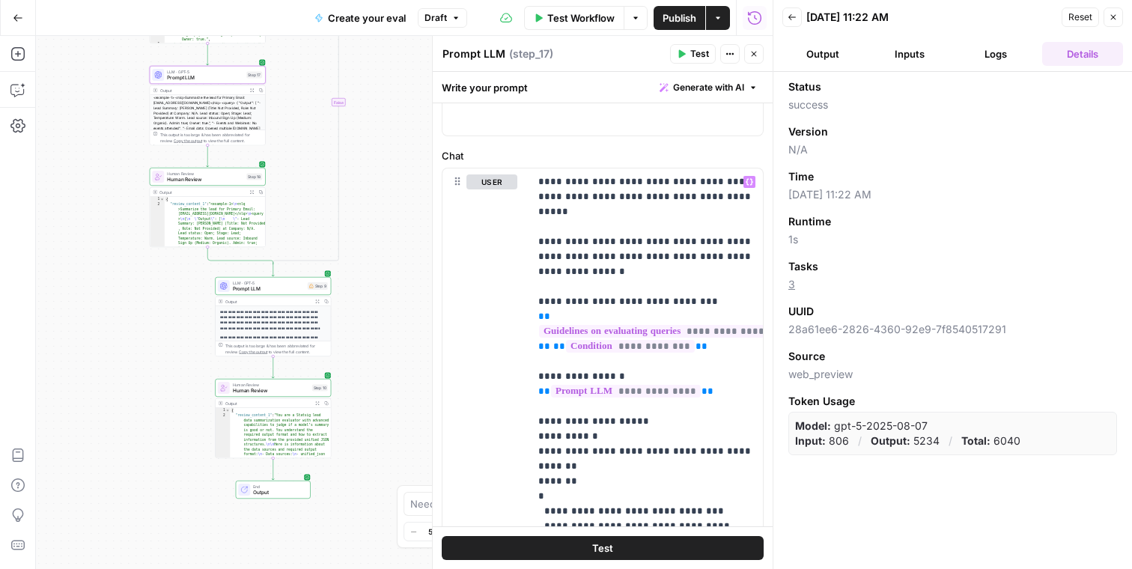
drag, startPoint x: 337, startPoint y: 112, endPoint x: 334, endPoint y: 120, distance: 8.8
click at [334, 120] on div "true true true true false false false false Workflow Set Inputs Inputs Conditio…" at bounding box center [404, 302] width 737 height 533
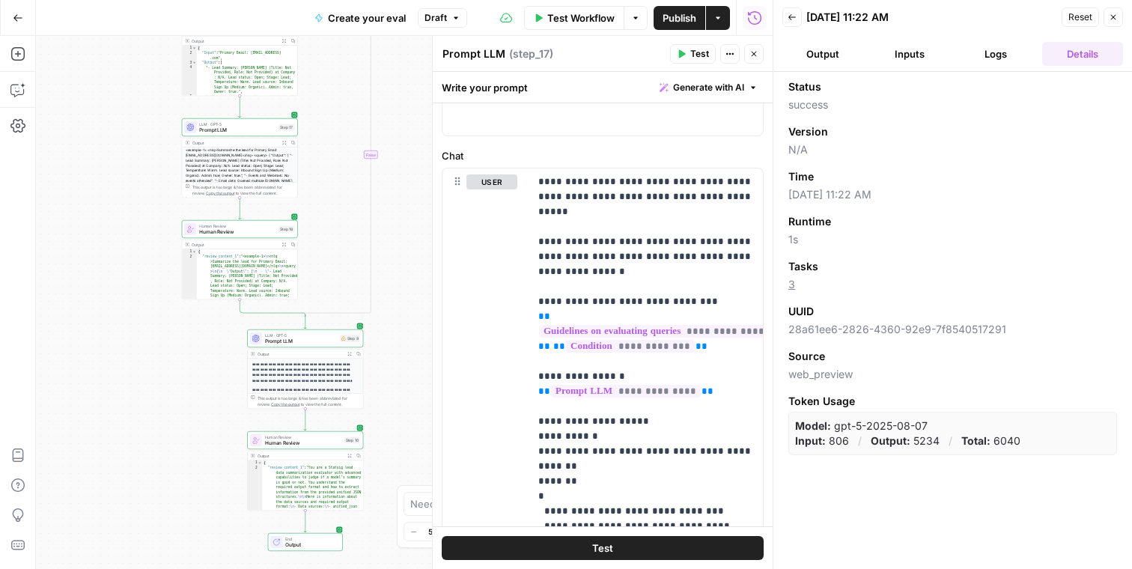
drag, startPoint x: 321, startPoint y: 121, endPoint x: 353, endPoint y: 175, distance: 61.8
click at [353, 175] on div "true true true true false false false false Workflow Set Inputs Inputs Conditio…" at bounding box center [404, 302] width 737 height 533
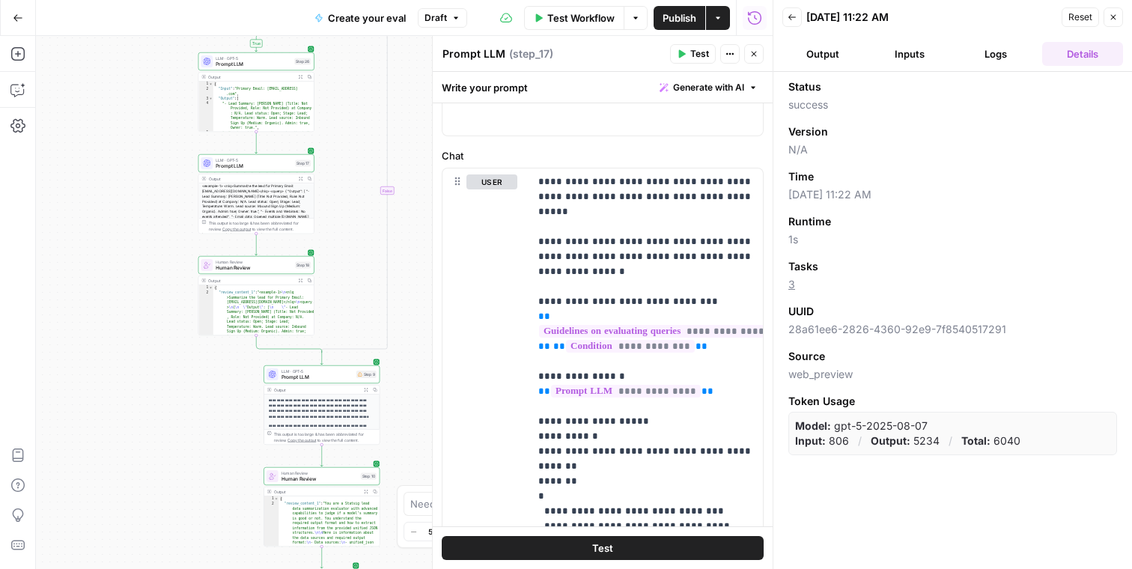
drag, startPoint x: 326, startPoint y: 156, endPoint x: 343, endPoint y: 195, distance: 42.6
click at [343, 195] on div "true true true true false false false false Workflow Set Inputs Inputs Conditio…" at bounding box center [404, 302] width 737 height 533
click at [266, 166] on span "Prompt LLM" at bounding box center [254, 169] width 76 height 7
click at [284, 69] on span "Prompt LLM" at bounding box center [254, 67] width 76 height 7
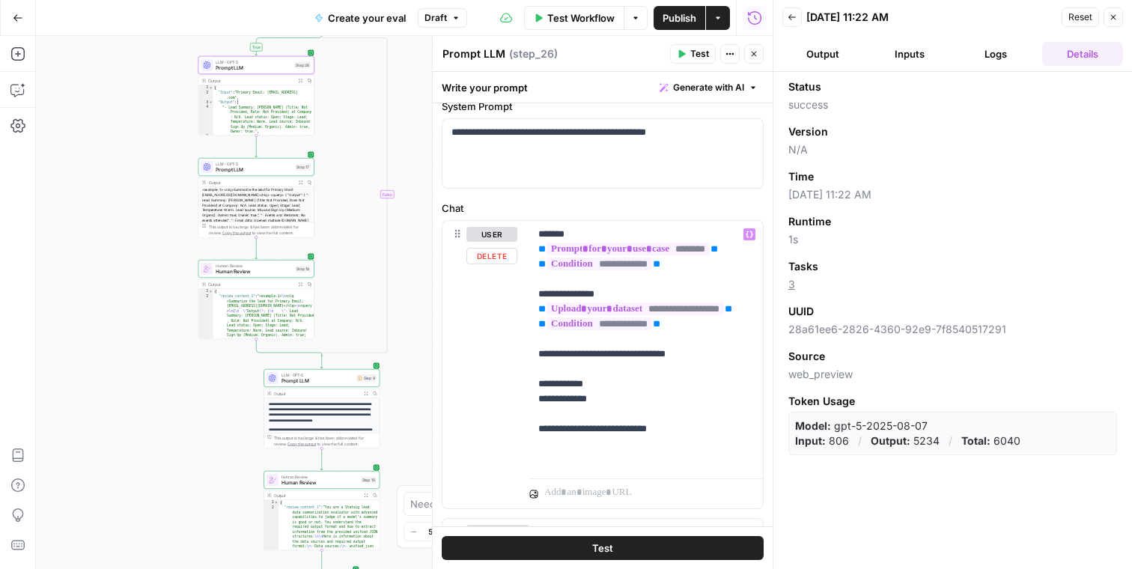
scroll to position [79, 0]
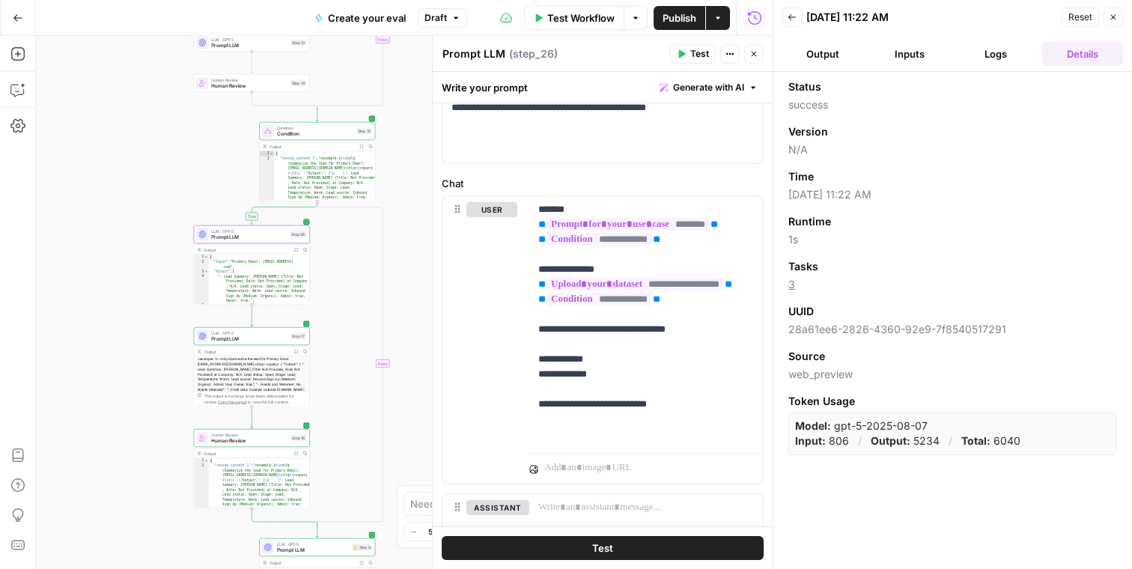
drag, startPoint x: 352, startPoint y: 172, endPoint x: 348, endPoint y: 341, distance: 169.3
click at [348, 341] on div "true true true true false false false false Workflow Set Inputs Inputs Conditio…" at bounding box center [404, 302] width 737 height 533
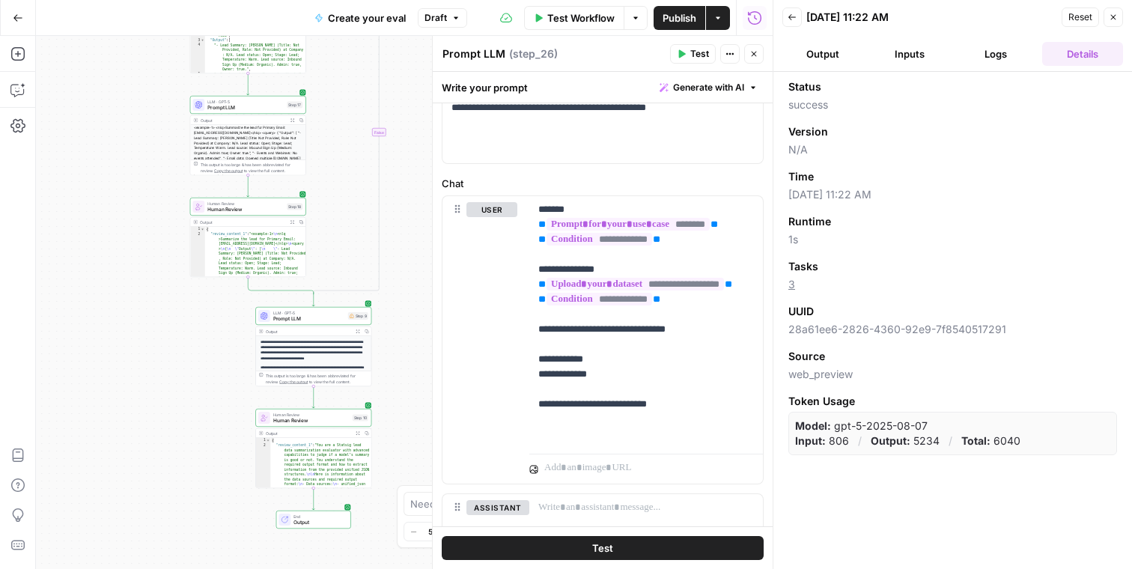
drag, startPoint x: 334, startPoint y: 321, endPoint x: 330, endPoint y: 89, distance: 231.5
click at [330, 89] on div "true true true true false false false false Workflow Set Inputs Inputs Conditio…" at bounding box center [404, 302] width 737 height 533
click at [312, 315] on span "Prompt LLM" at bounding box center [309, 318] width 72 height 7
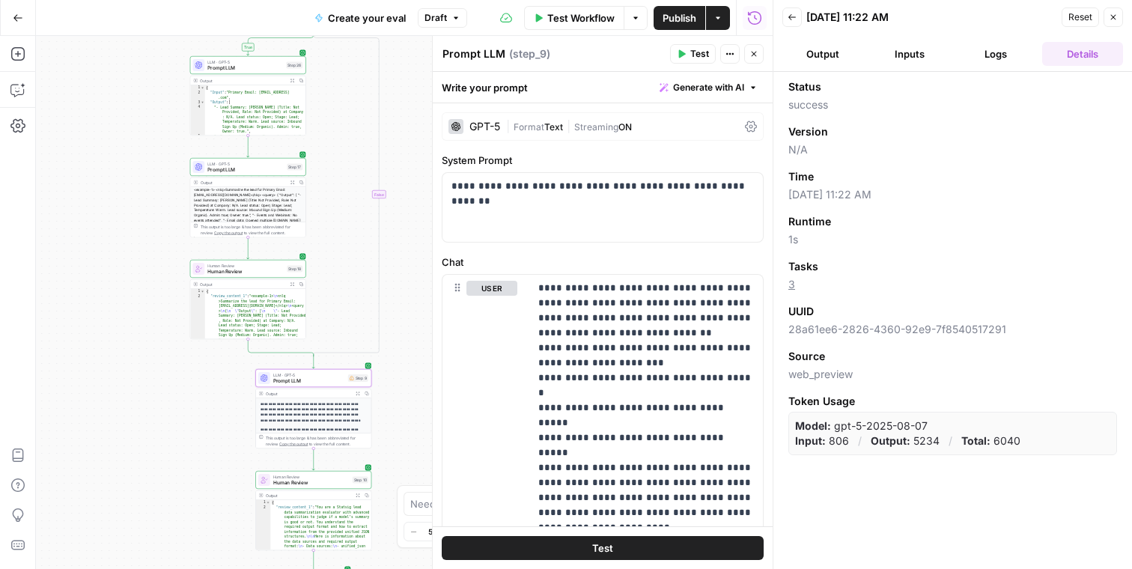
drag, startPoint x: 331, startPoint y: 193, endPoint x: 330, endPoint y: 268, distance: 74.9
click at [330, 268] on div "true true true true false false false false Workflow Set Inputs Inputs Conditio…" at bounding box center [404, 302] width 737 height 533
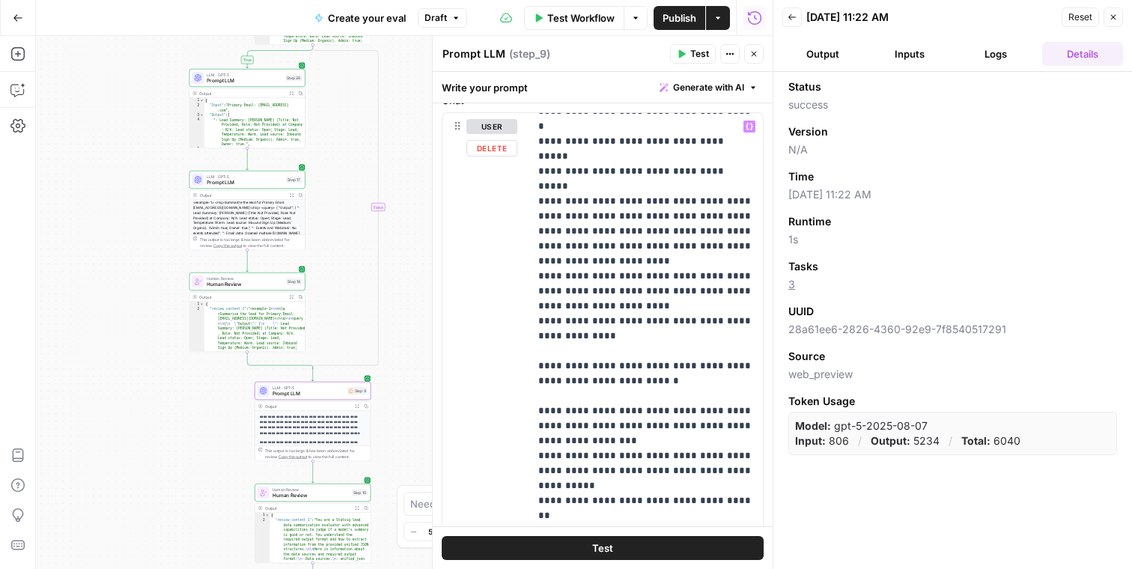
scroll to position [115, 0]
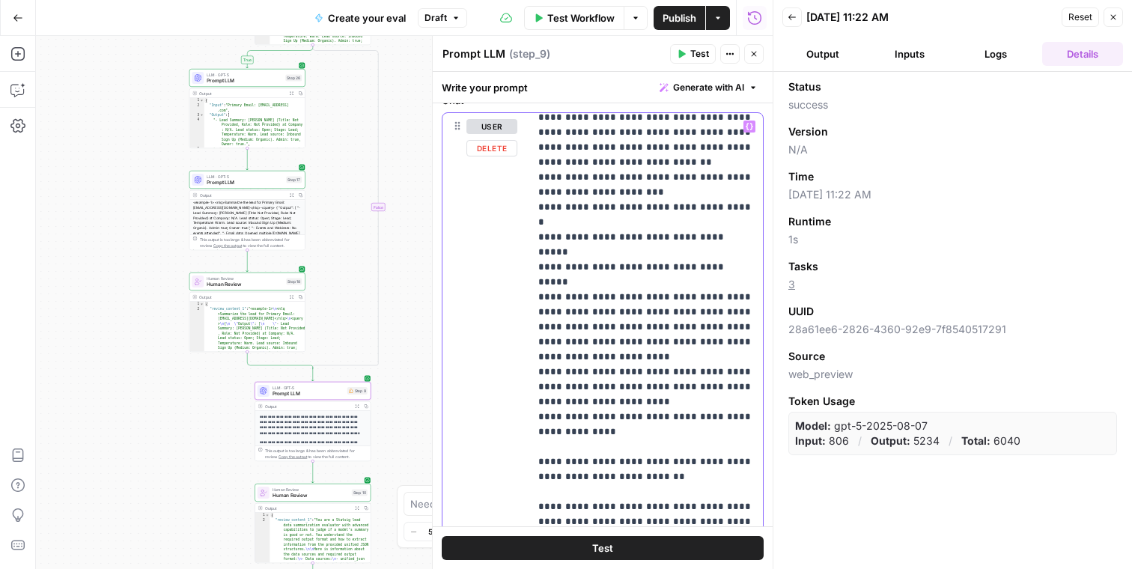
scroll to position [0, 0]
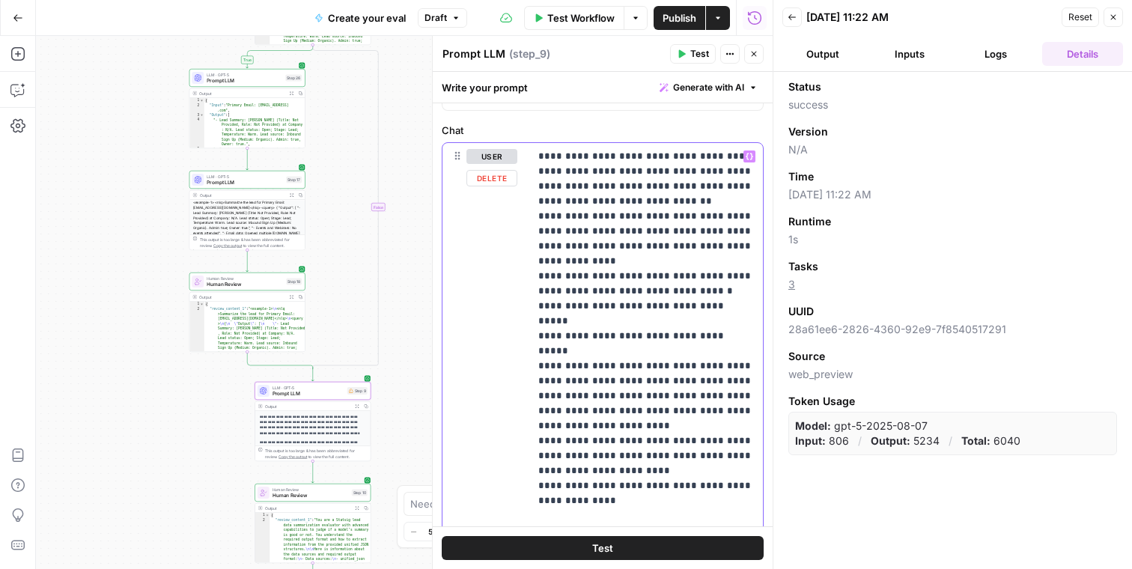
scroll to position [122, 0]
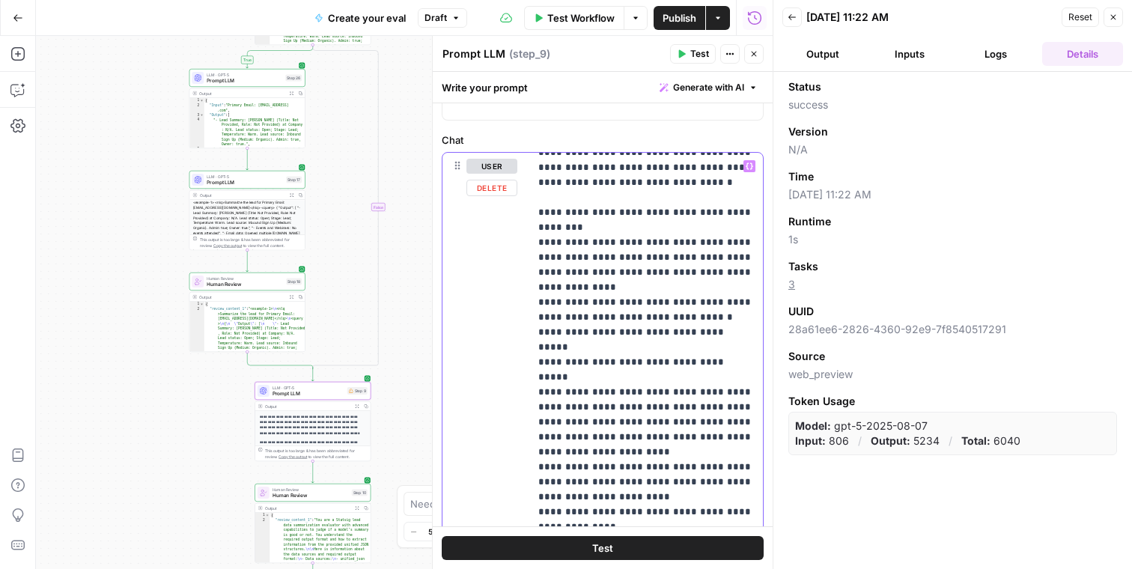
scroll to position [62, 0]
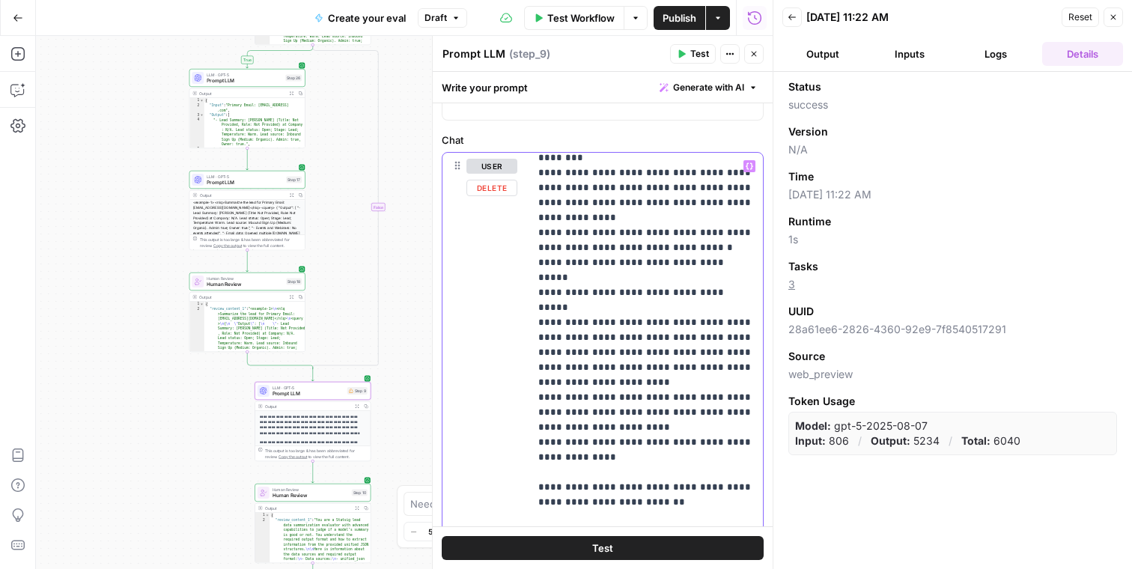
scroll to position [139, 0]
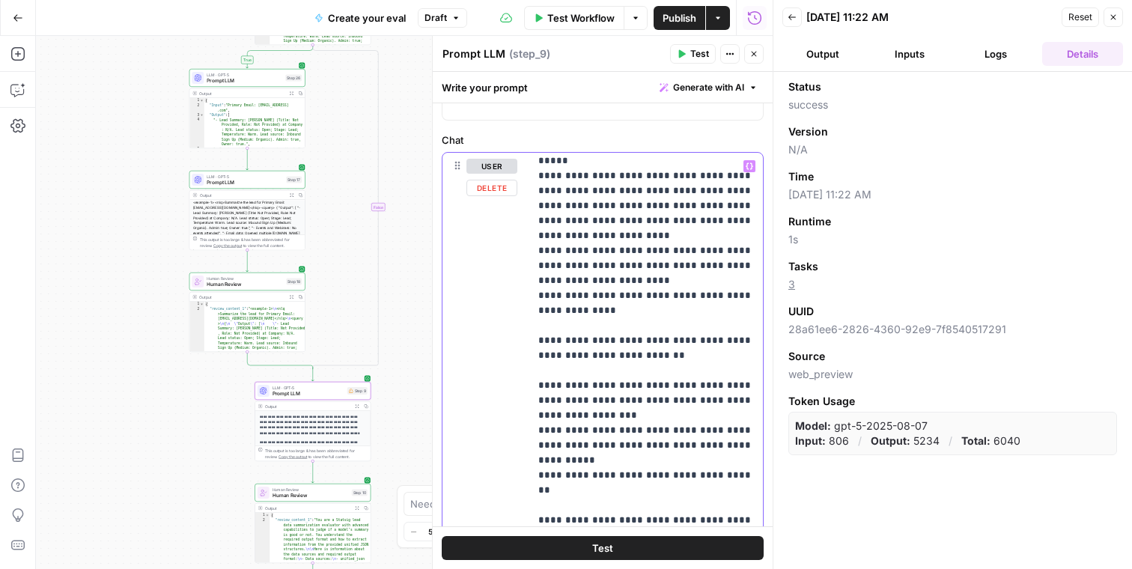
scroll to position [282, 0]
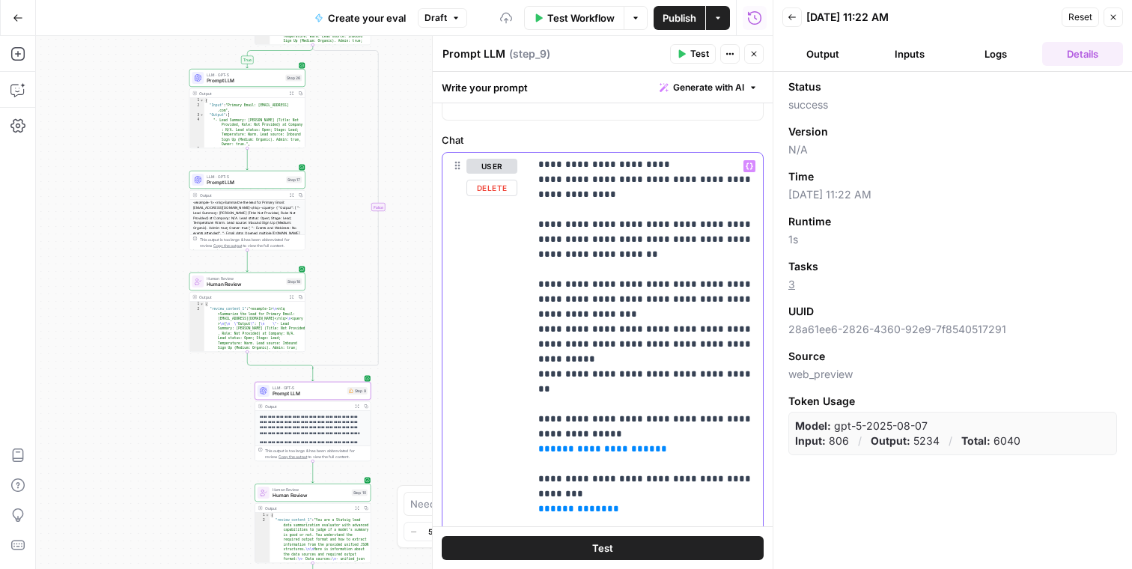
scroll to position [407, 0]
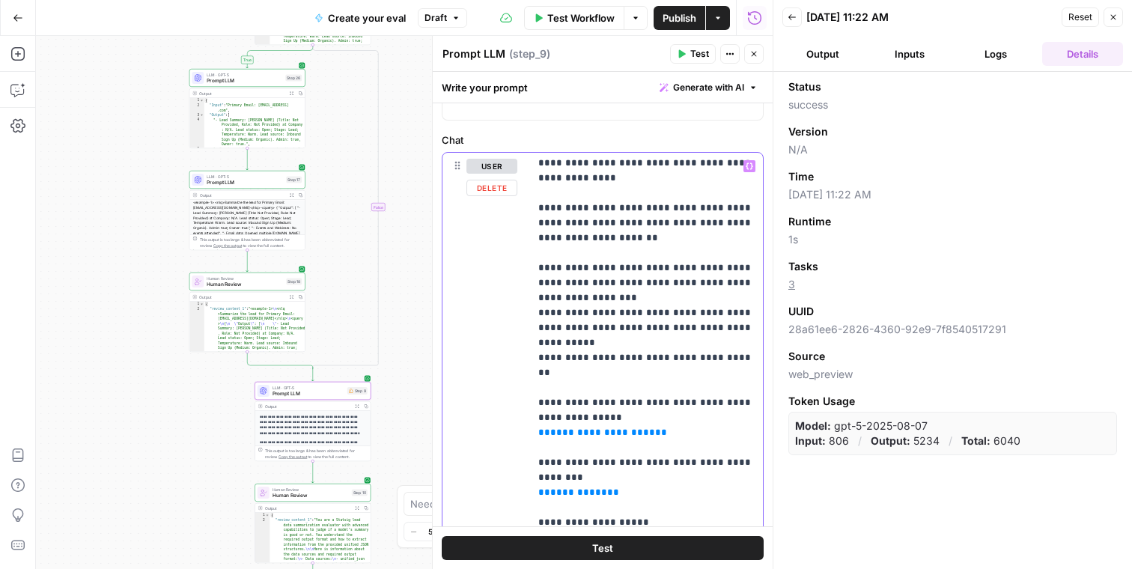
drag, startPoint x: 672, startPoint y: 378, endPoint x: 661, endPoint y: 357, distance: 23.4
drag, startPoint x: 742, startPoint y: 361, endPoint x: 617, endPoint y: 357, distance: 124.4
copy p "**********"
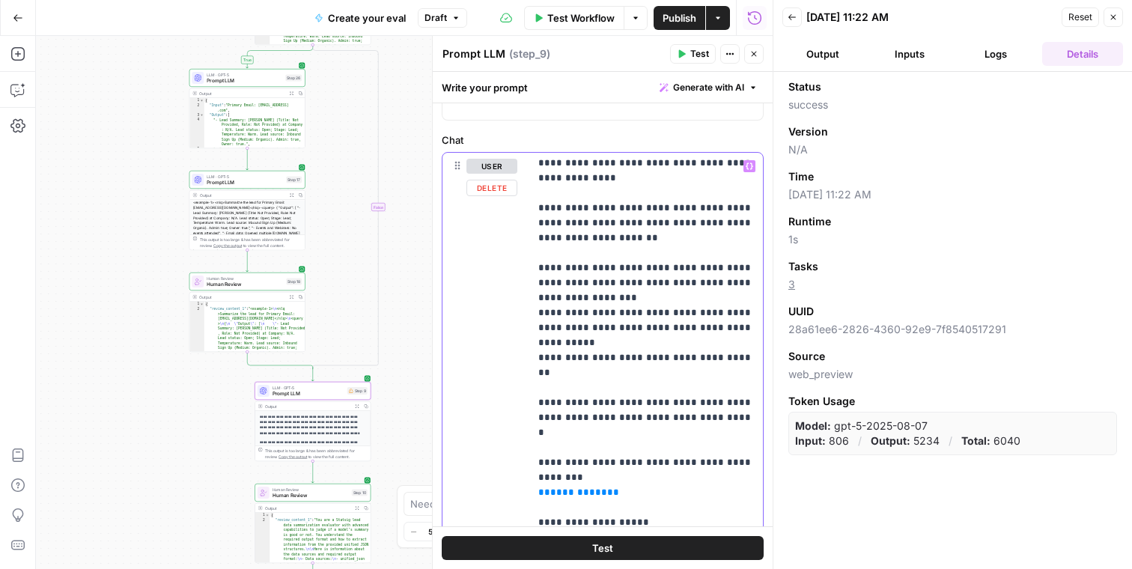
drag, startPoint x: 612, startPoint y: 419, endPoint x: 602, endPoint y: 404, distance: 17.9
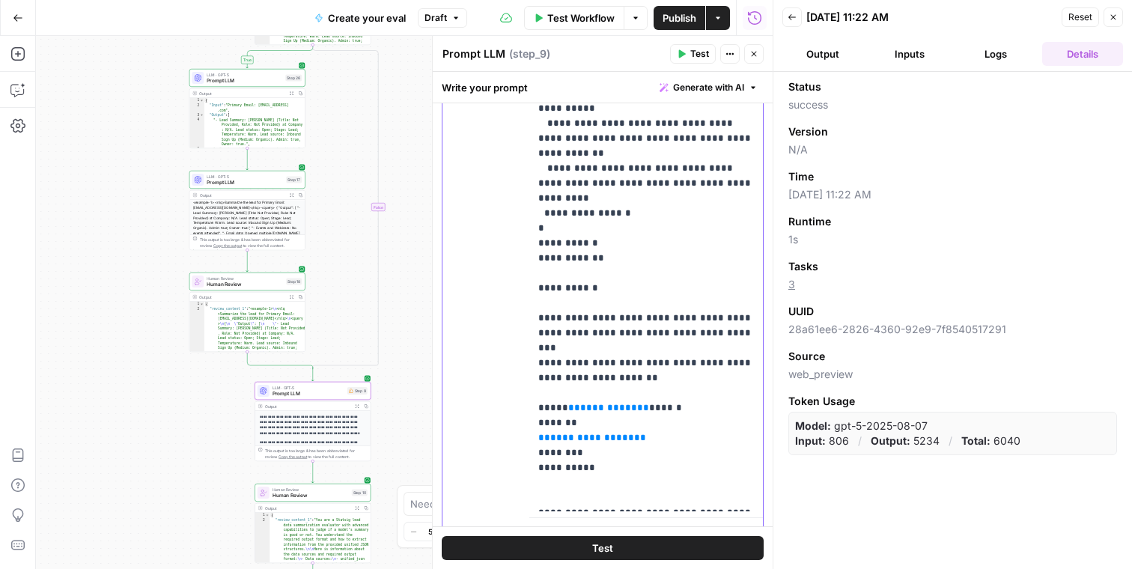
scroll to position [376, 0]
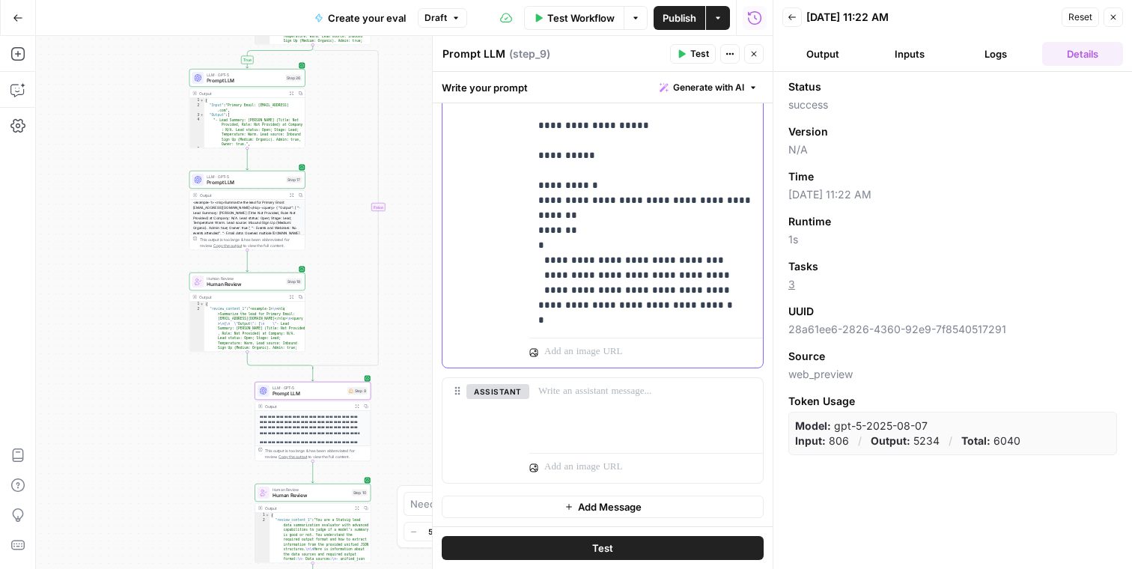
scroll to position [0, 0]
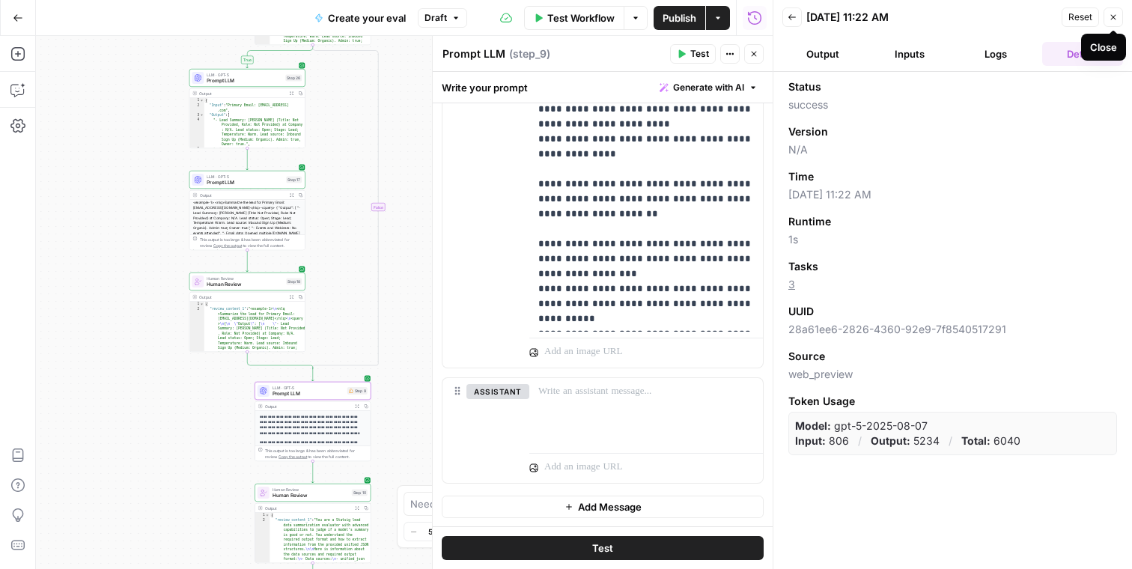
click at [1112, 16] on icon "button" at bounding box center [1113, 17] width 9 height 9
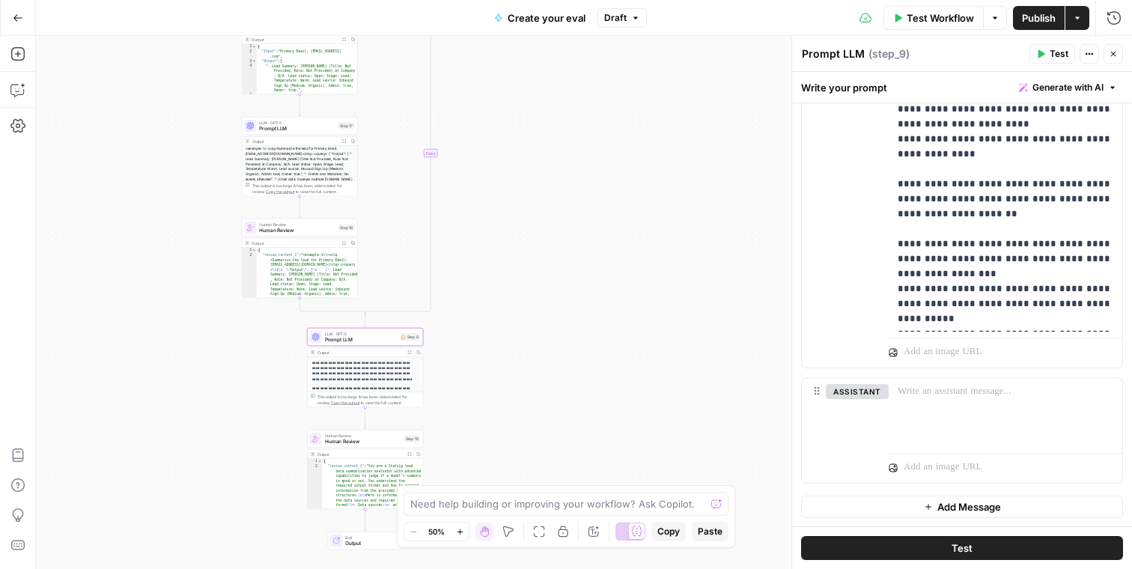
drag, startPoint x: 631, startPoint y: 150, endPoint x: 684, endPoint y: 96, distance: 75.2
click at [684, 96] on div "true true true true false false false false Workflow Set Inputs Inputs Conditio…" at bounding box center [584, 302] width 1097 height 533
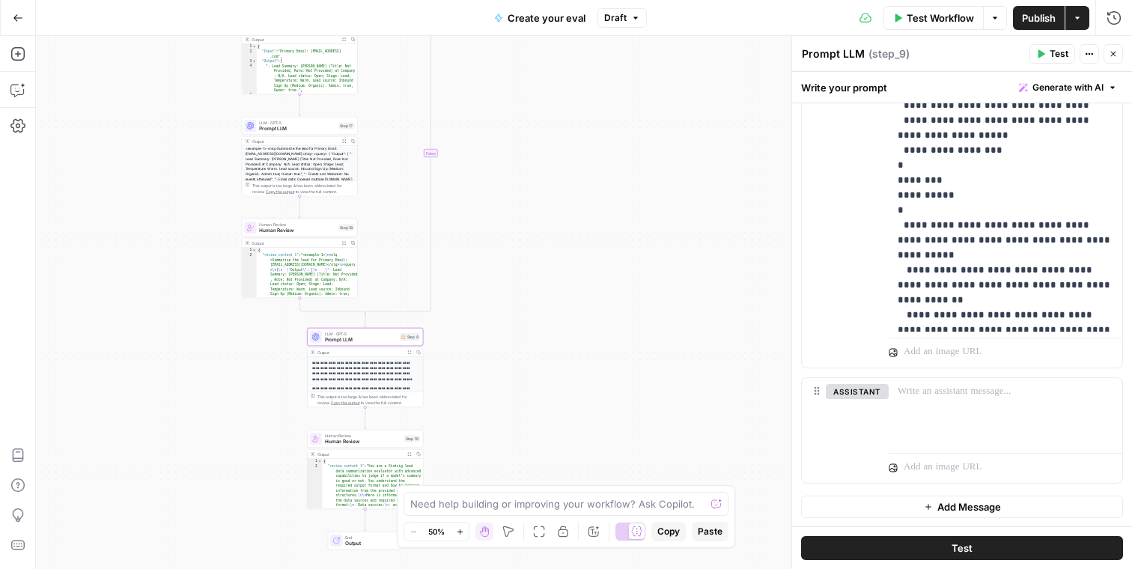
scroll to position [1693, 0]
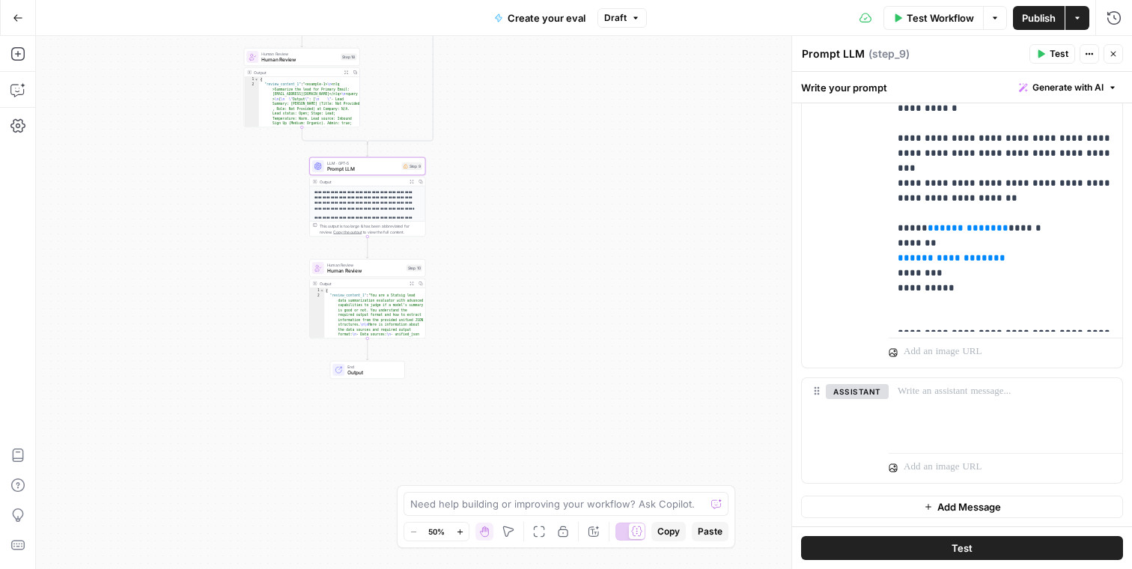
drag, startPoint x: 548, startPoint y: 383, endPoint x: 551, endPoint y: 212, distance: 171.5
click at [551, 212] on div "true true true true false false false false Workflow Set Inputs Inputs Conditio…" at bounding box center [584, 302] width 1097 height 533
click at [940, 28] on button "Test Workflow" at bounding box center [934, 18] width 100 height 24
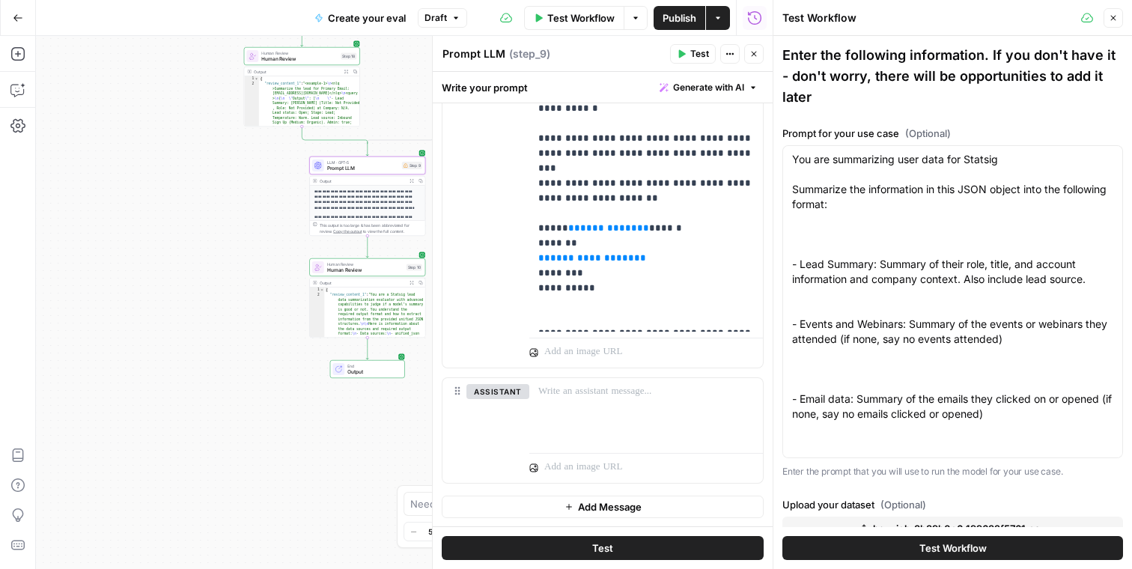
click at [877, 545] on button "Test Workflow" at bounding box center [953, 548] width 341 height 24
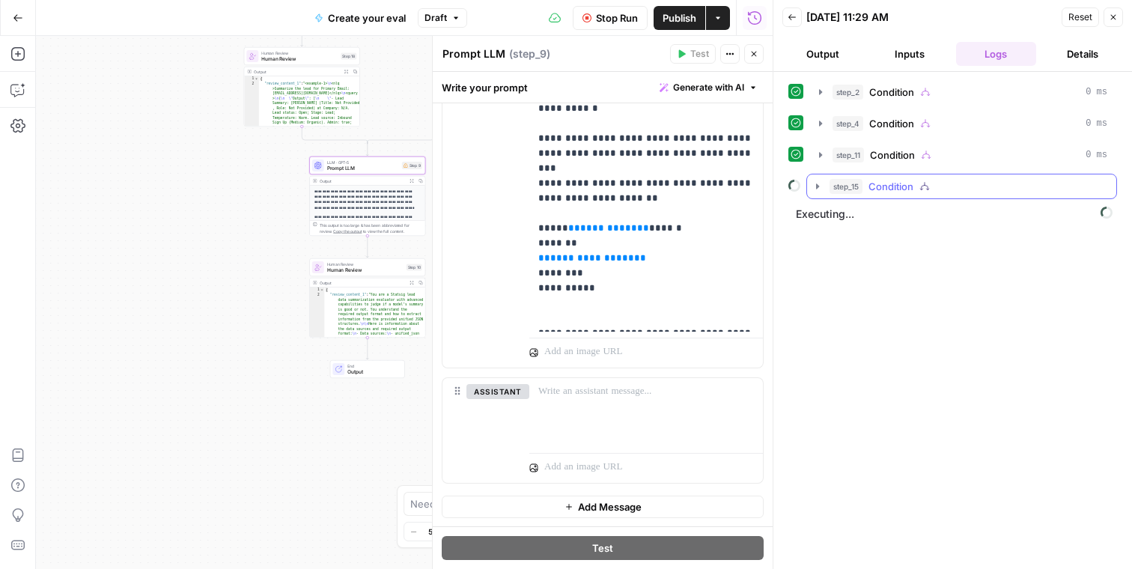
click at [813, 195] on button "step_15 Condition" at bounding box center [961, 187] width 309 height 24
click at [816, 181] on icon "button" at bounding box center [818, 187] width 12 height 12
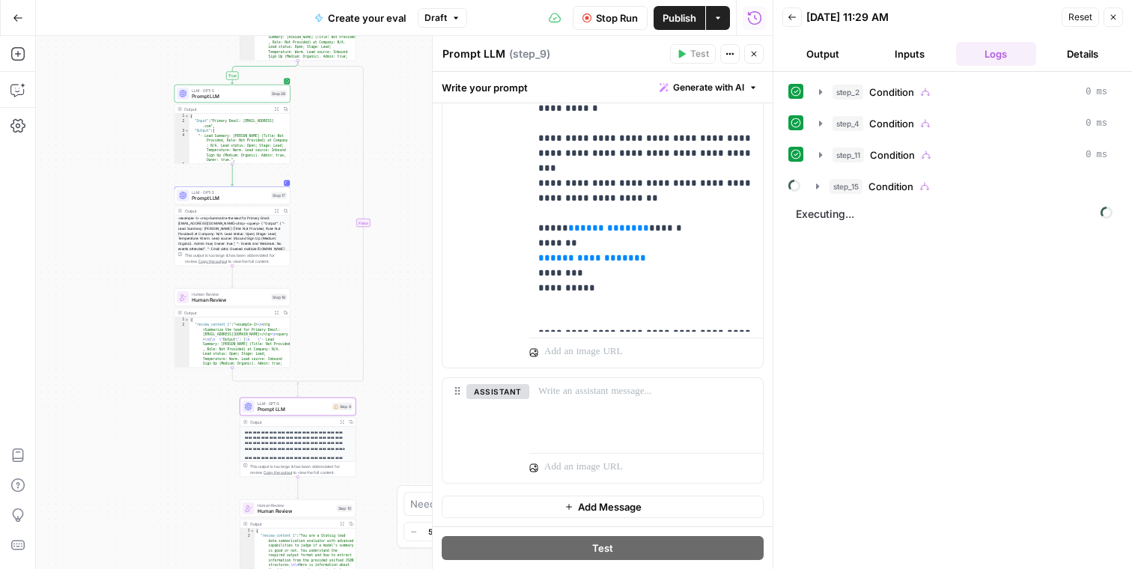
drag, startPoint x: 223, startPoint y: 255, endPoint x: 154, endPoint y: 497, distance: 251.0
click at [154, 497] on div "true true true true false false false false Workflow Set Inputs Inputs Conditio…" at bounding box center [404, 302] width 737 height 533
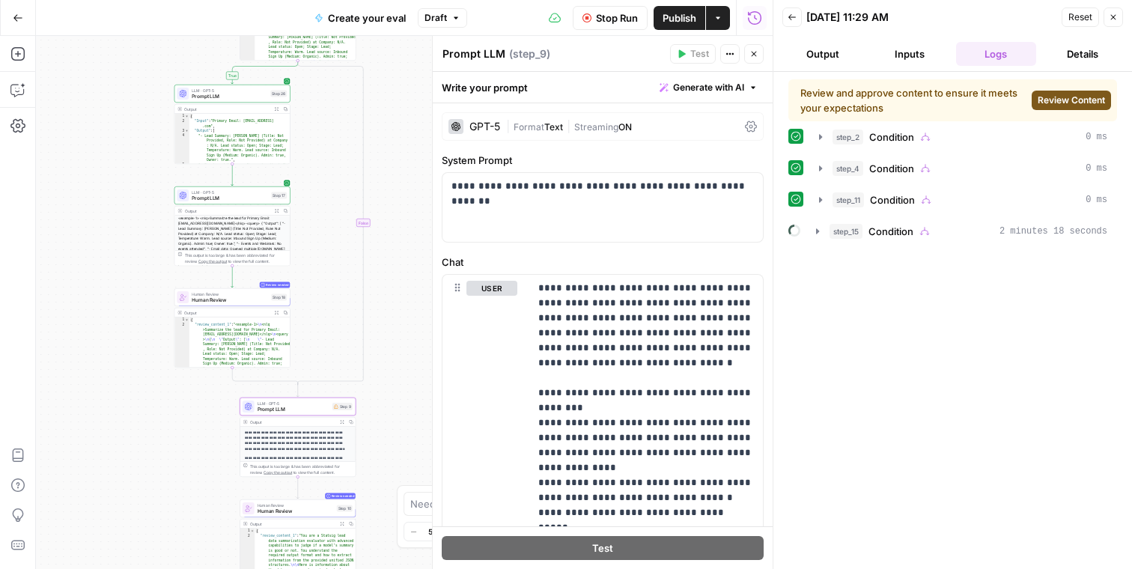
scroll to position [1693, 0]
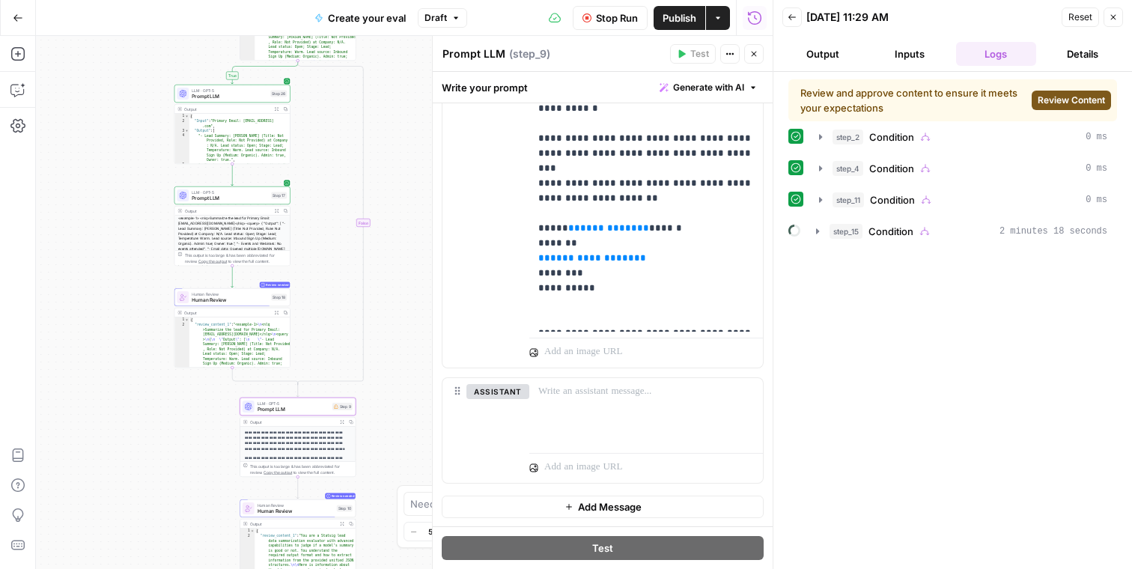
click at [1055, 104] on span "Review Content" at bounding box center [1071, 100] width 67 height 13
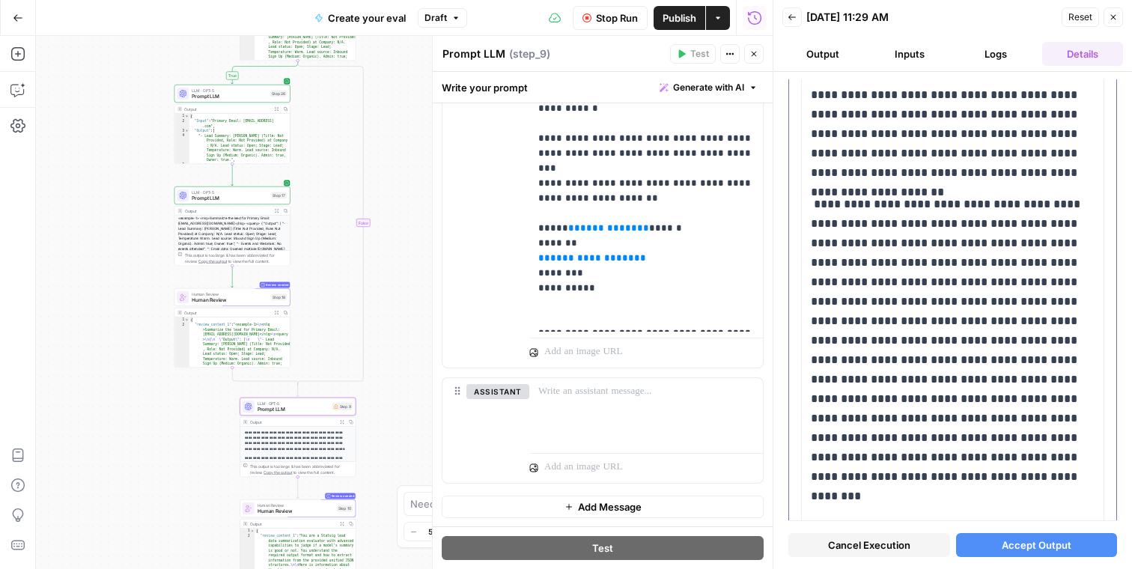
scroll to position [1672, 0]
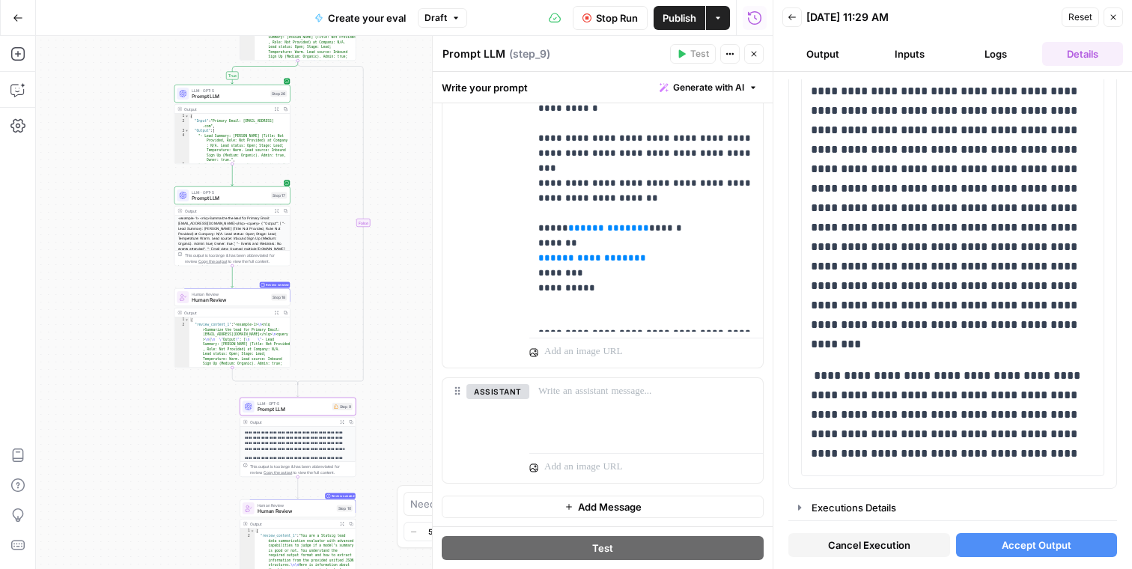
click at [1022, 545] on span "Accept Output" at bounding box center [1037, 545] width 70 height 15
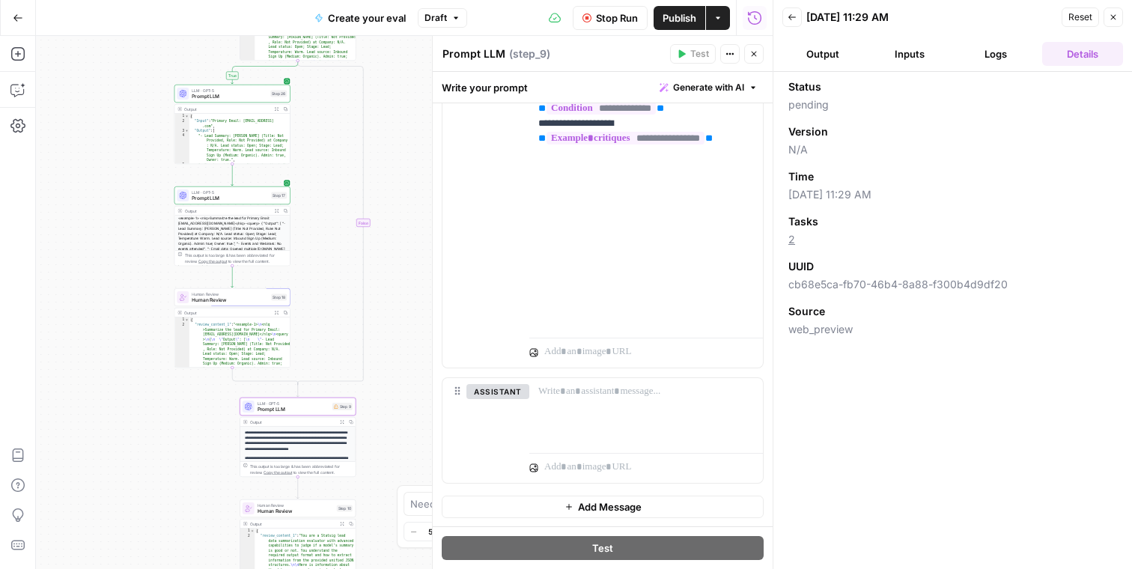
scroll to position [1679, 0]
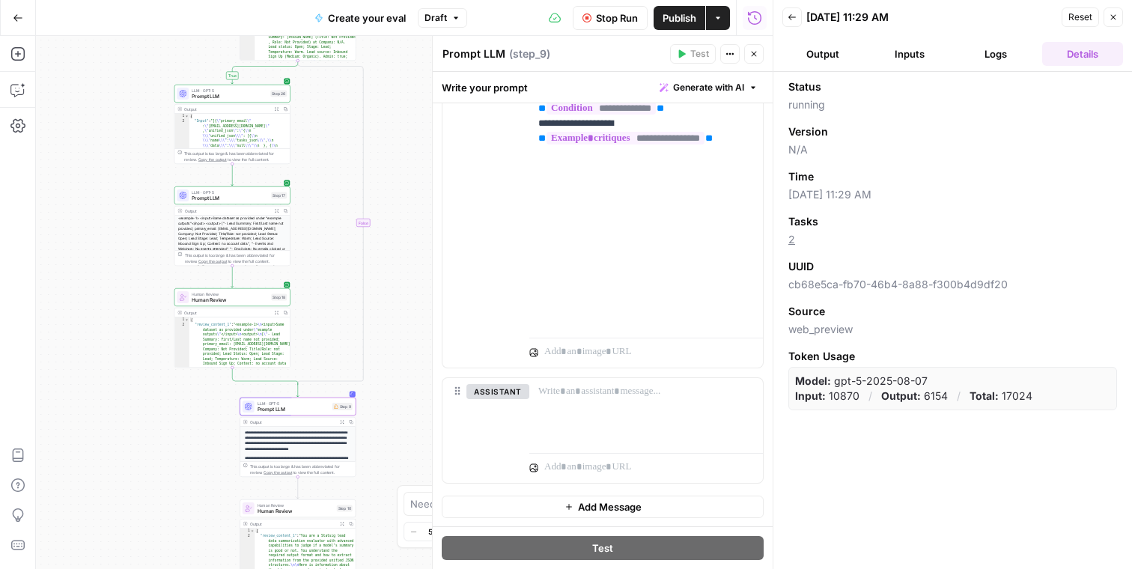
click at [1009, 52] on button "Logs" at bounding box center [996, 54] width 81 height 24
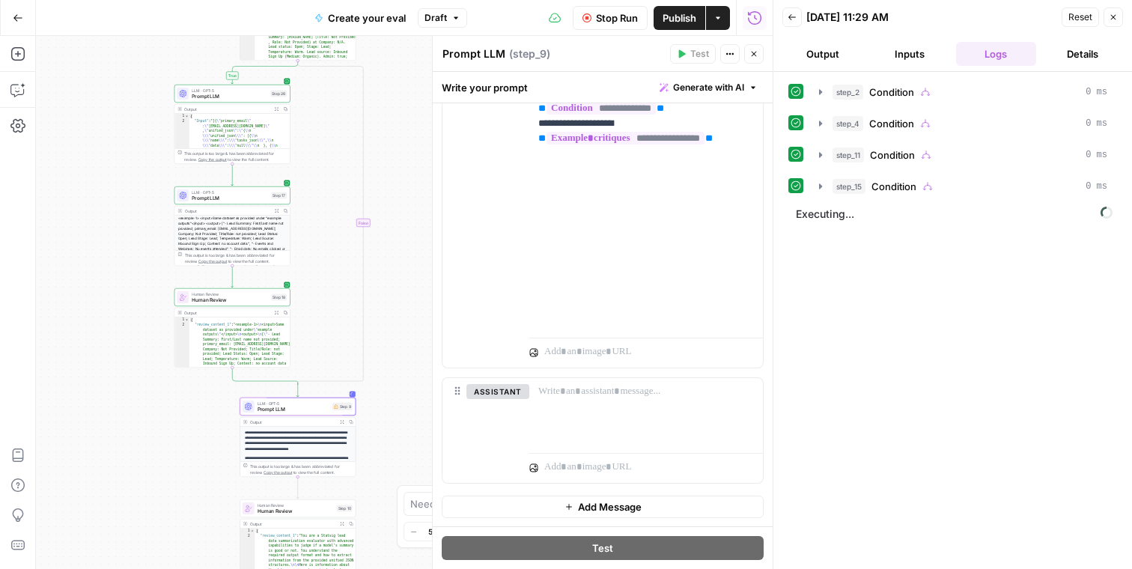
click at [860, 297] on div "step_2 Condition 0 ms step_4 Condition 0 ms step_11 Condition 0 ms step_15 Cond…" at bounding box center [953, 320] width 329 height 482
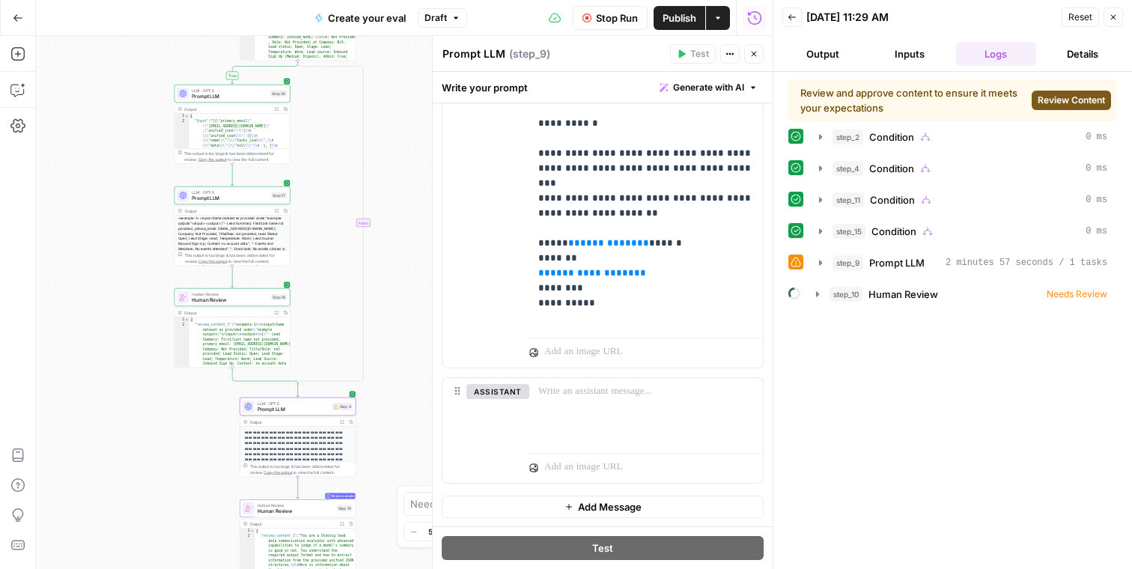
click at [1067, 115] on div "Review and approve content to ensure it meets your expectations Review Content" at bounding box center [953, 100] width 329 height 42
click at [1061, 97] on span "Review Content" at bounding box center [1071, 100] width 67 height 13
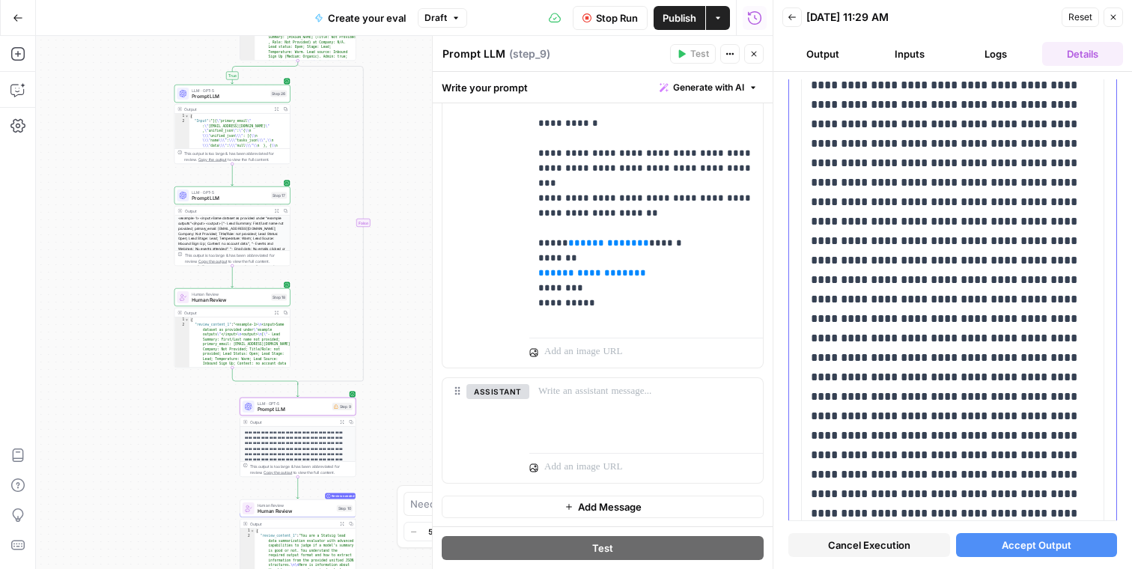
scroll to position [5739, 0]
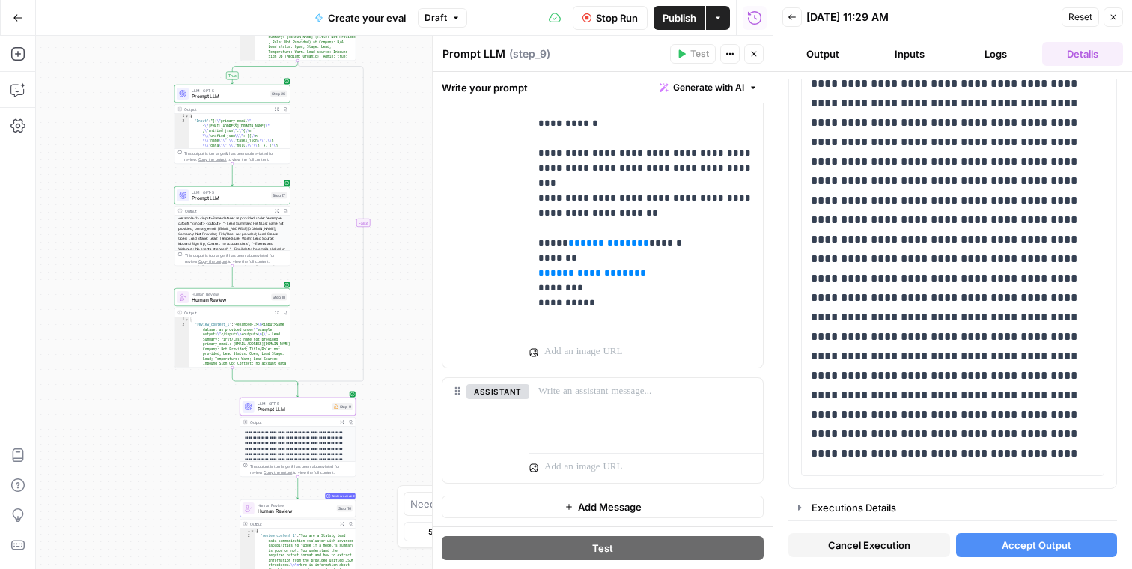
click at [977, 546] on button "Accept Output" at bounding box center [1037, 545] width 162 height 24
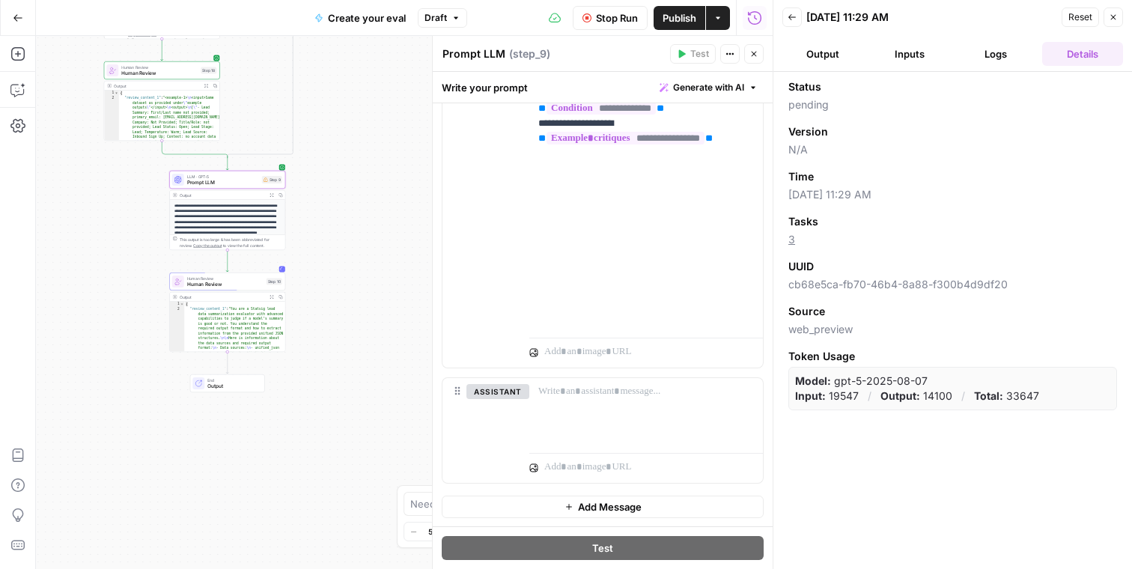
drag, startPoint x: 414, startPoint y: 431, endPoint x: 343, endPoint y: 204, distance: 237.8
click at [343, 204] on div "true true true true false false false false Workflow Set Inputs Inputs Conditio…" at bounding box center [404, 302] width 737 height 533
click at [246, 183] on span "Prompt LLM" at bounding box center [223, 182] width 72 height 7
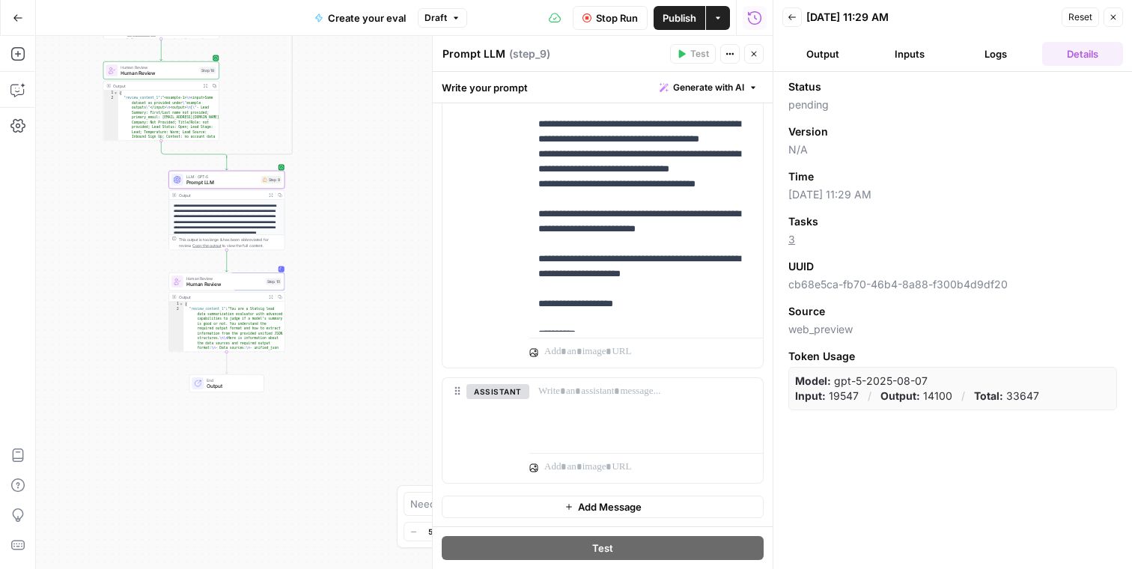
scroll to position [0, 0]
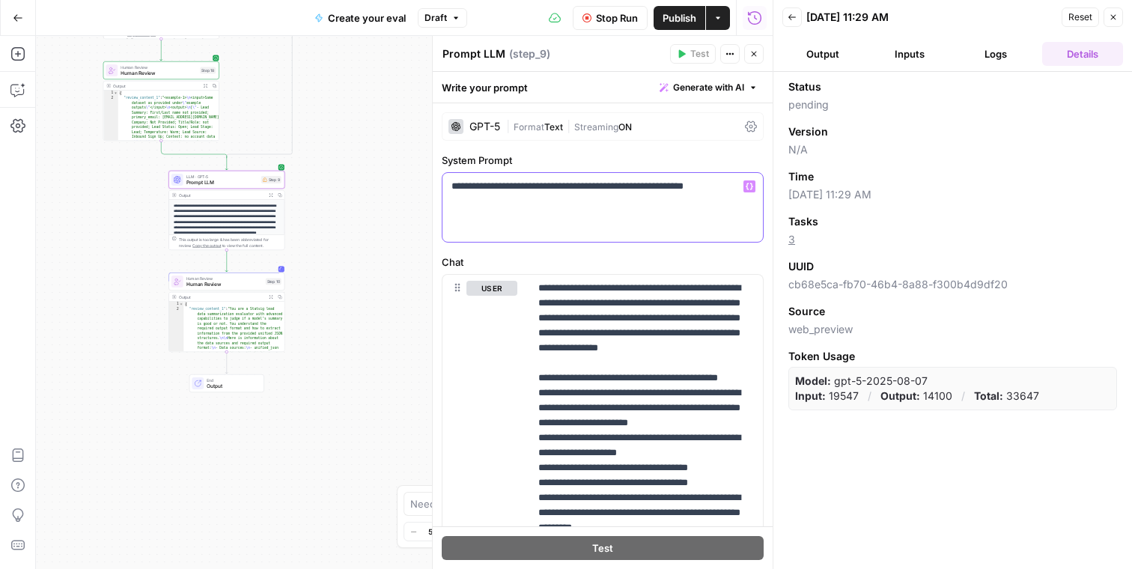
click at [685, 206] on div "**********" at bounding box center [603, 207] width 321 height 69
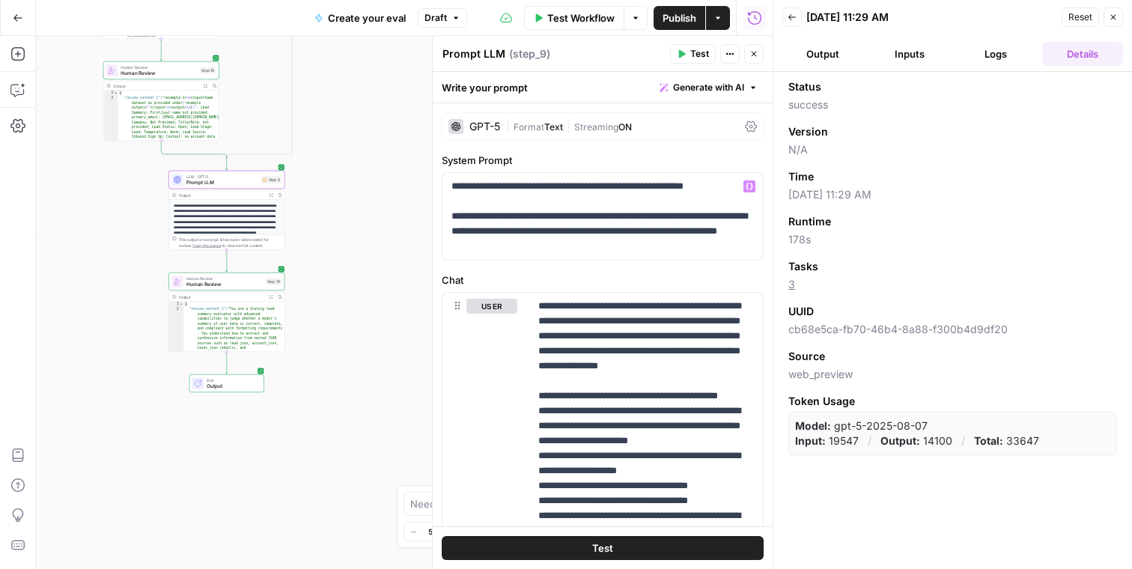
click at [602, 126] on span "Streaming" at bounding box center [596, 126] width 44 height 11
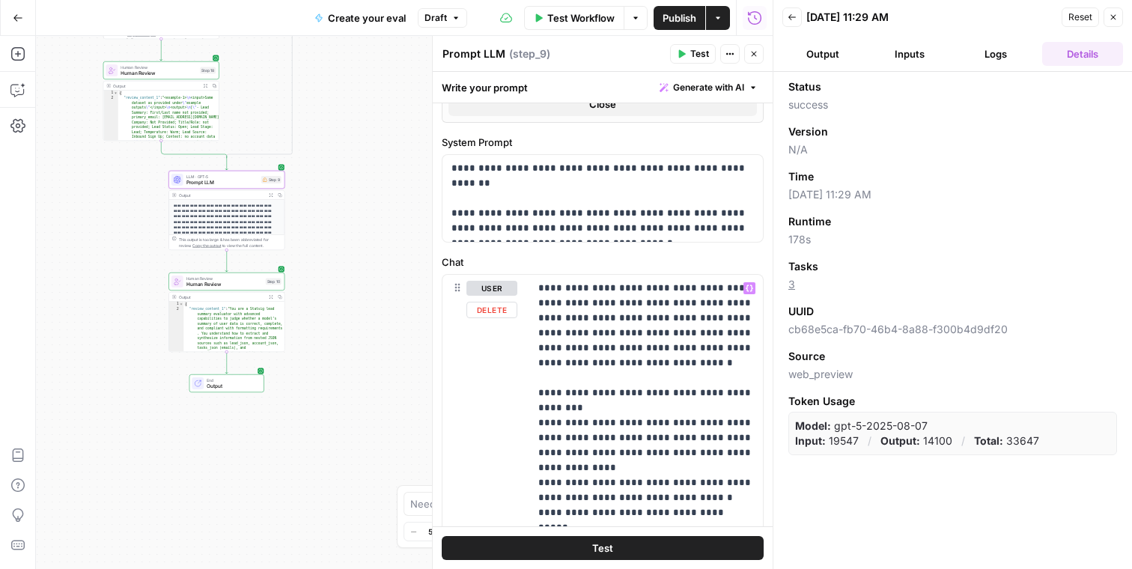
scroll to position [41, 0]
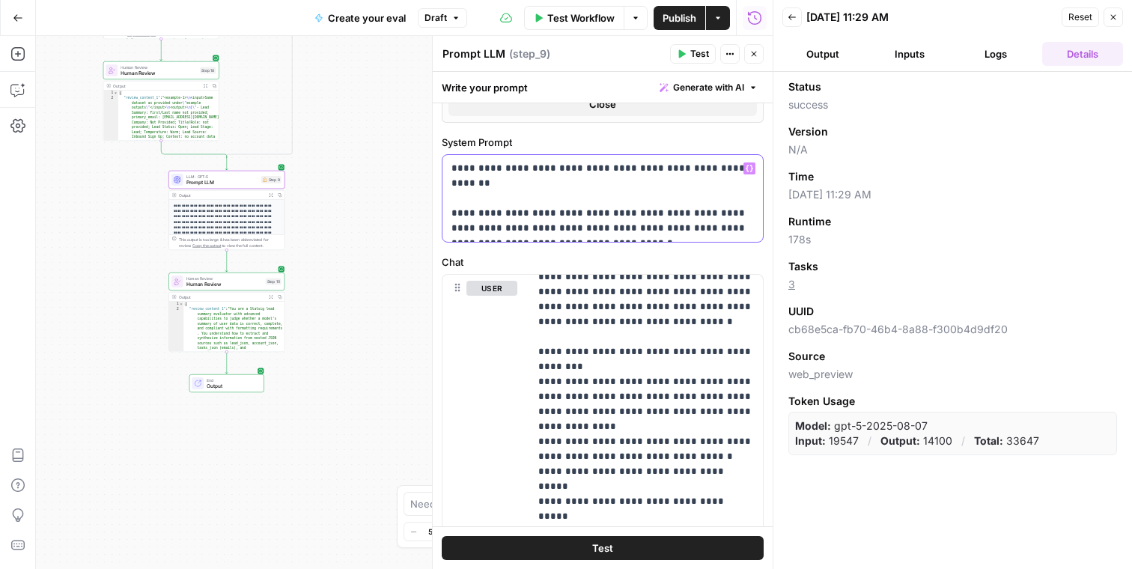
click at [622, 233] on p "**********" at bounding box center [603, 198] width 303 height 75
click at [670, 201] on p "**********" at bounding box center [603, 198] width 303 height 75
click at [635, 223] on p "**********" at bounding box center [603, 198] width 303 height 75
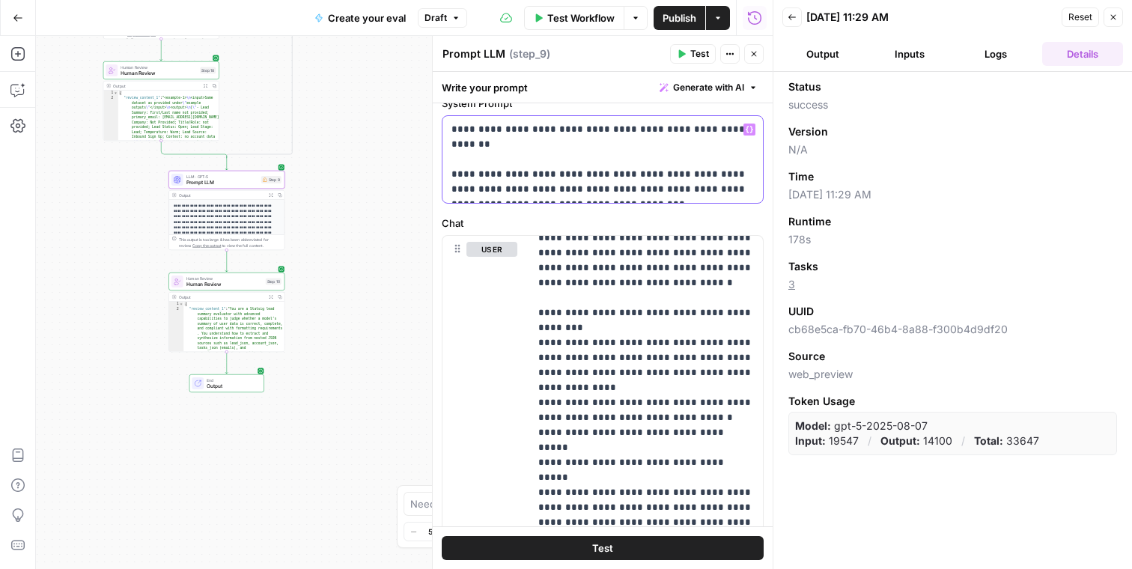
scroll to position [0, 0]
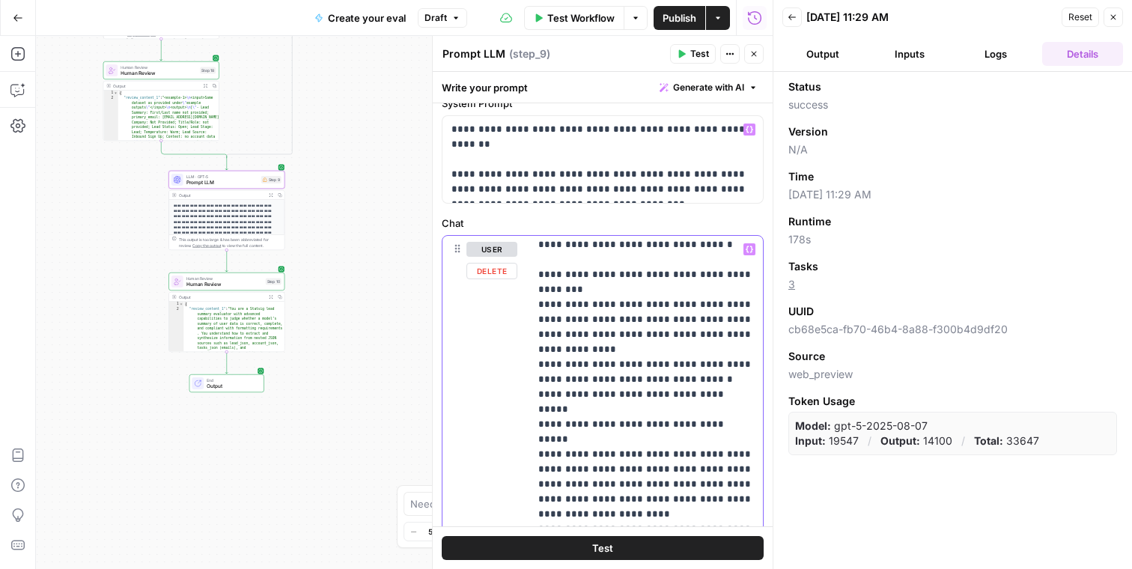
scroll to position [90, 0]
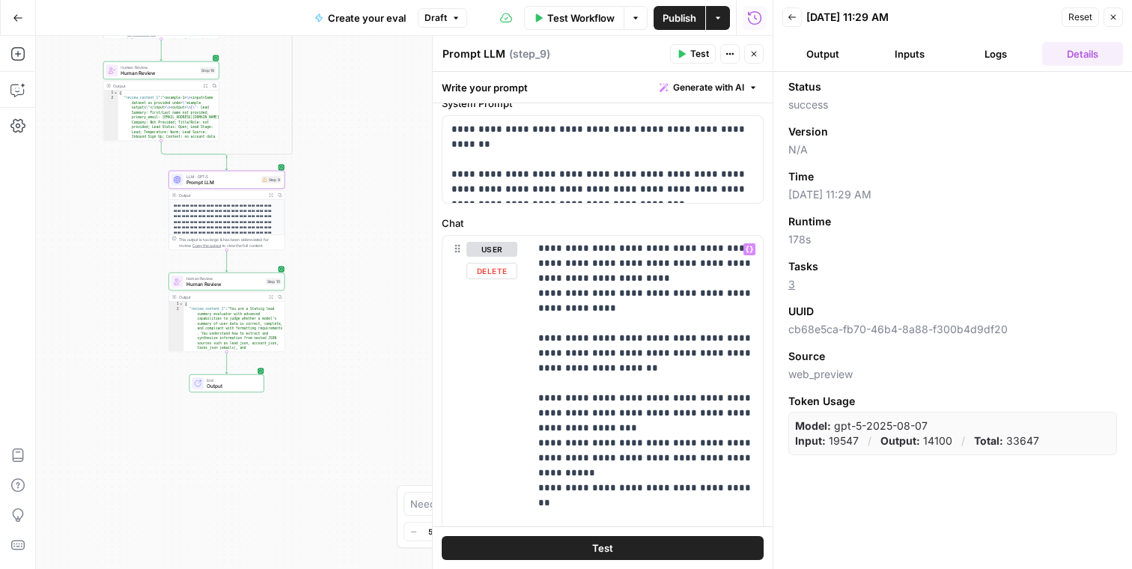
scroll to position [358, 0]
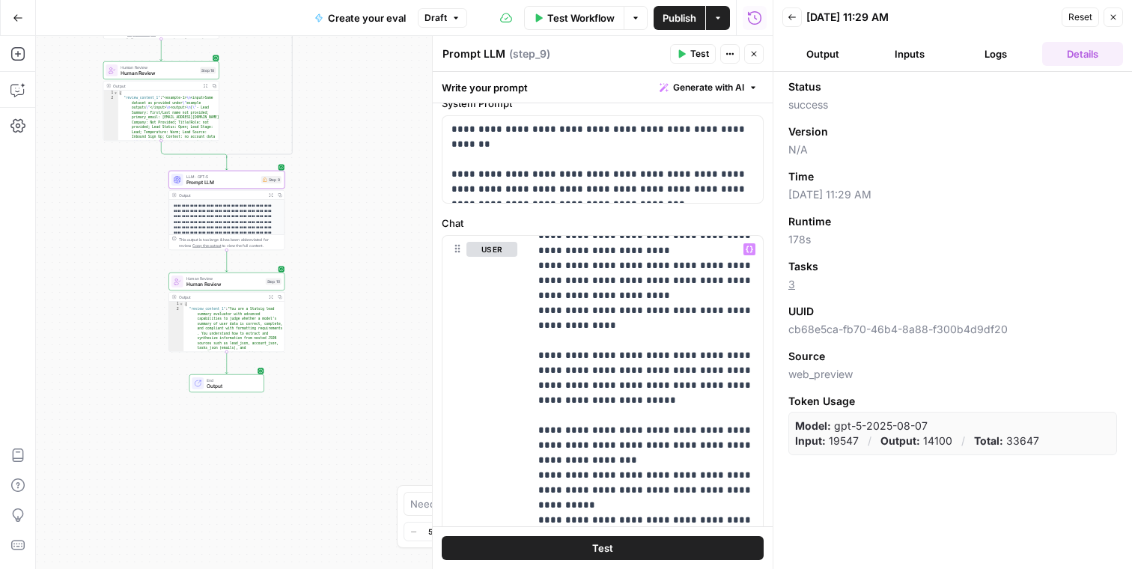
click at [589, 543] on button "Test" at bounding box center [603, 548] width 322 height 24
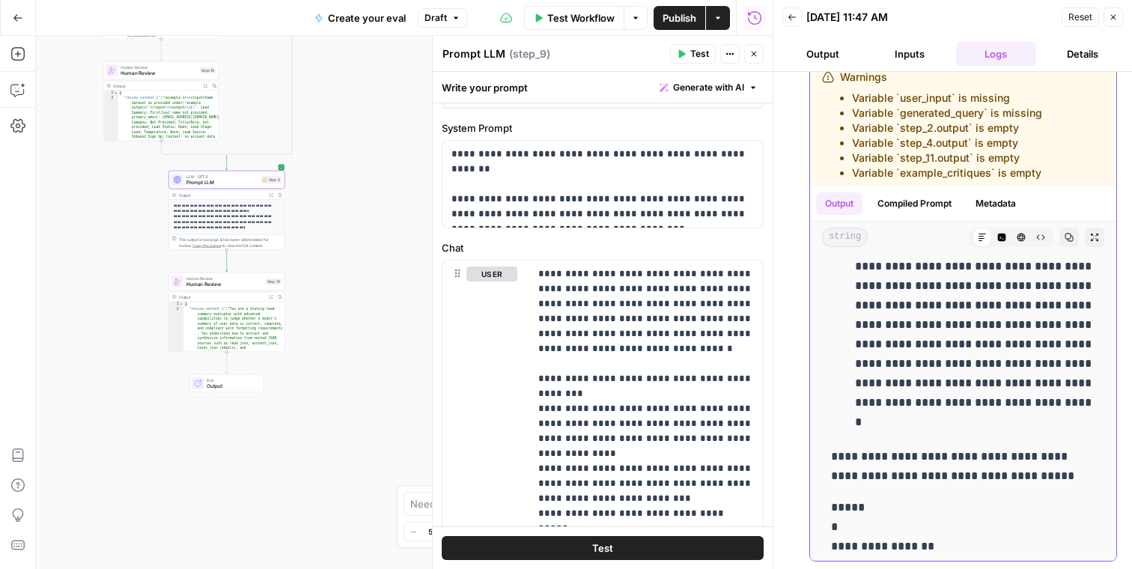
scroll to position [0, 0]
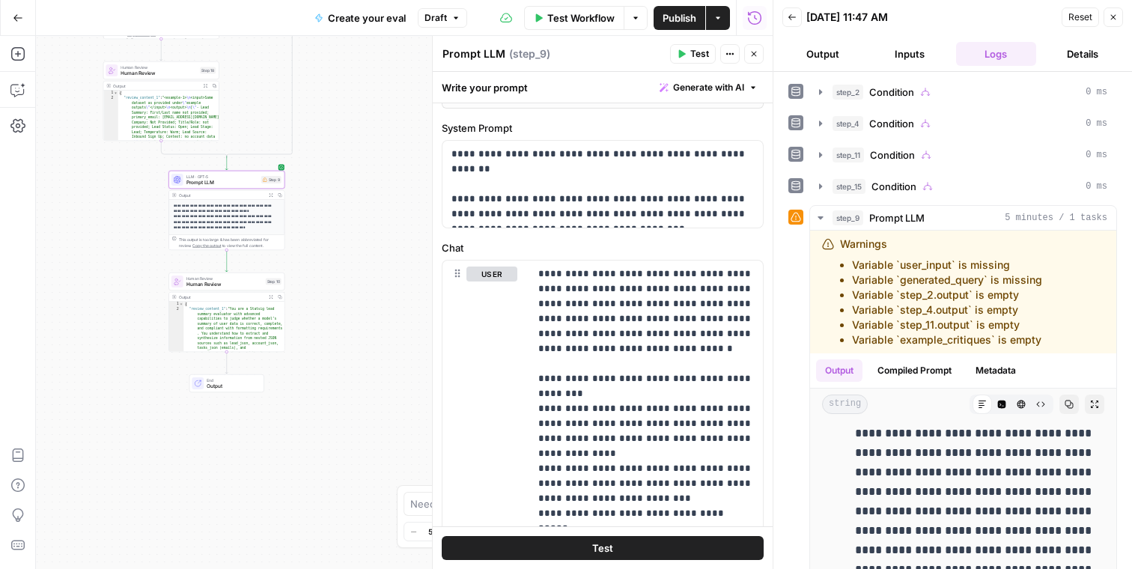
click at [1116, 6] on div "Reset Close" at bounding box center [1092, 17] width 61 height 22
click at [1116, 11] on button "Close" at bounding box center [1113, 16] width 19 height 19
